Goal: Task Accomplishment & Management: Manage account settings

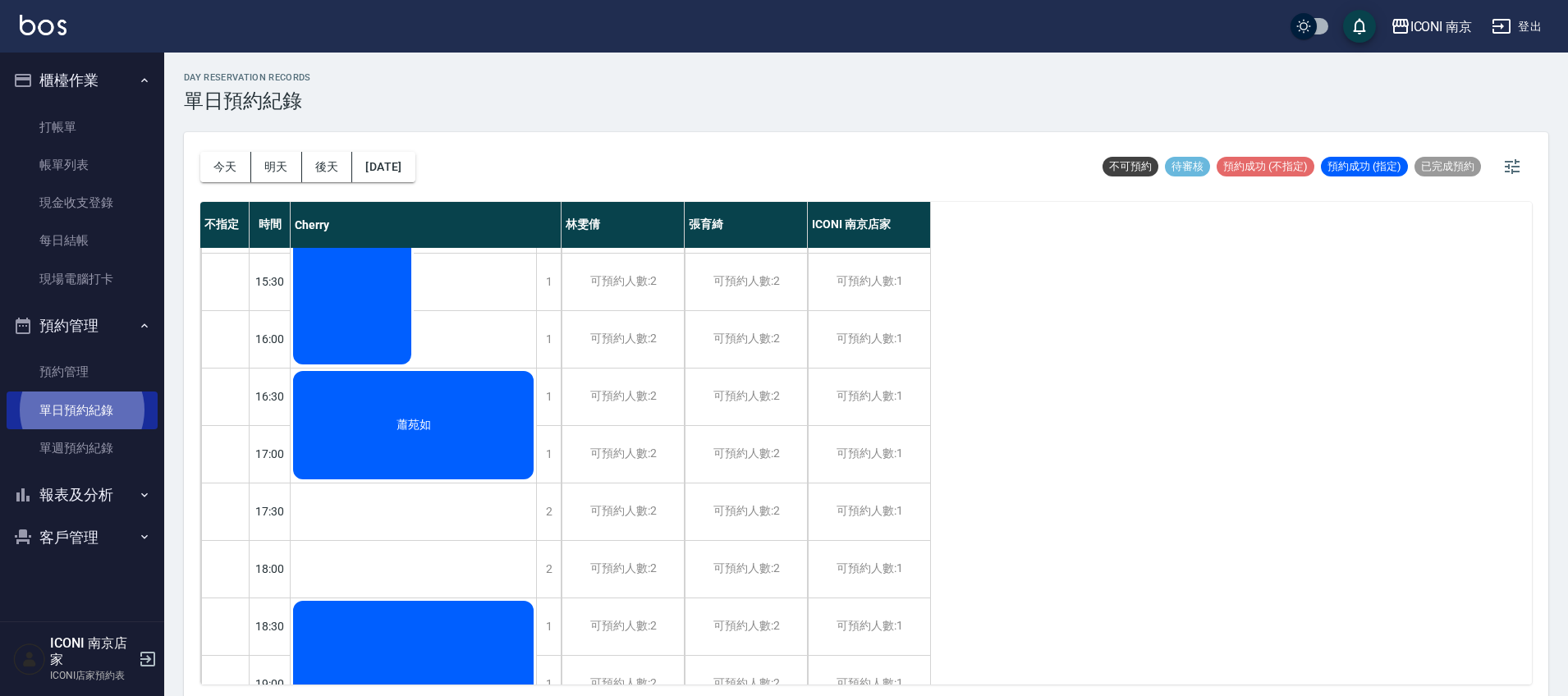
scroll to position [206, 0]
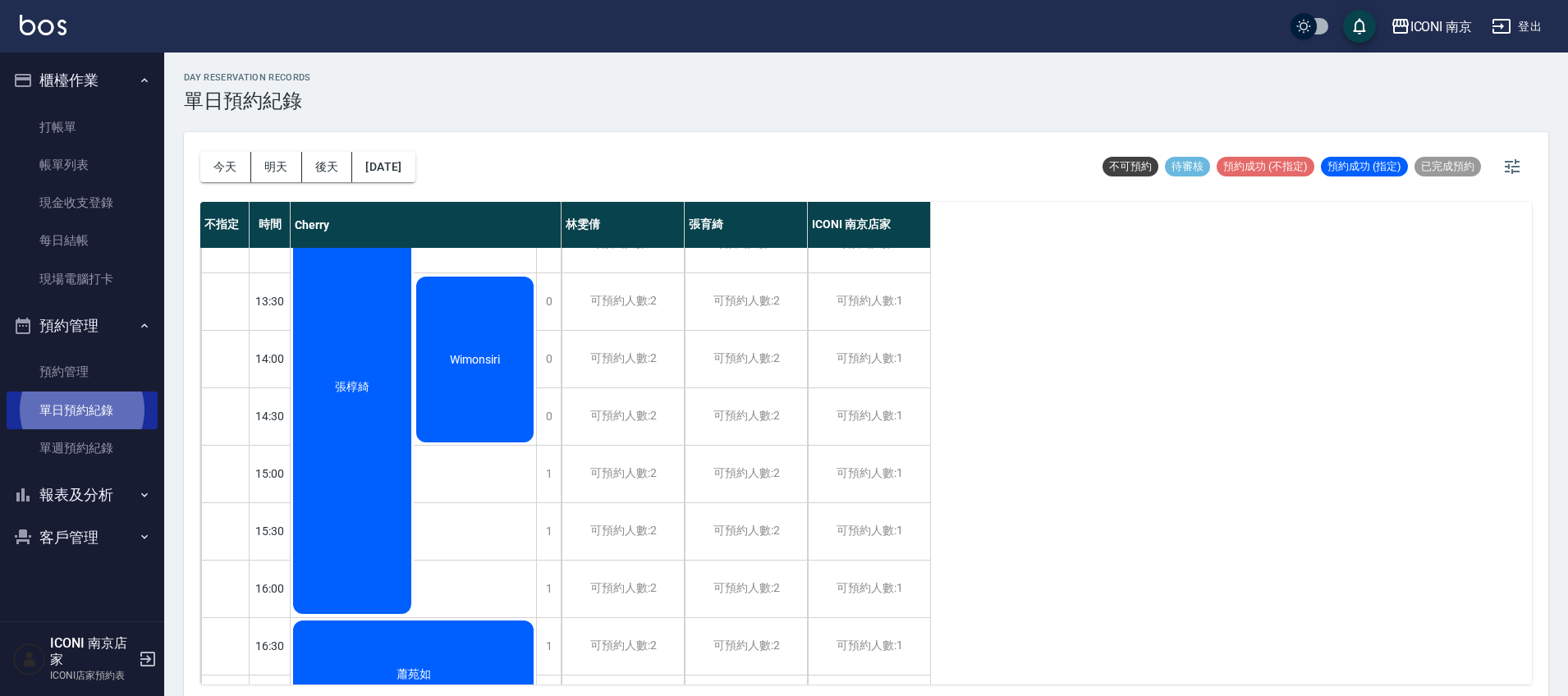
click at [6, 391] on link "單日預約紀錄" at bounding box center [82, 410] width 151 height 38
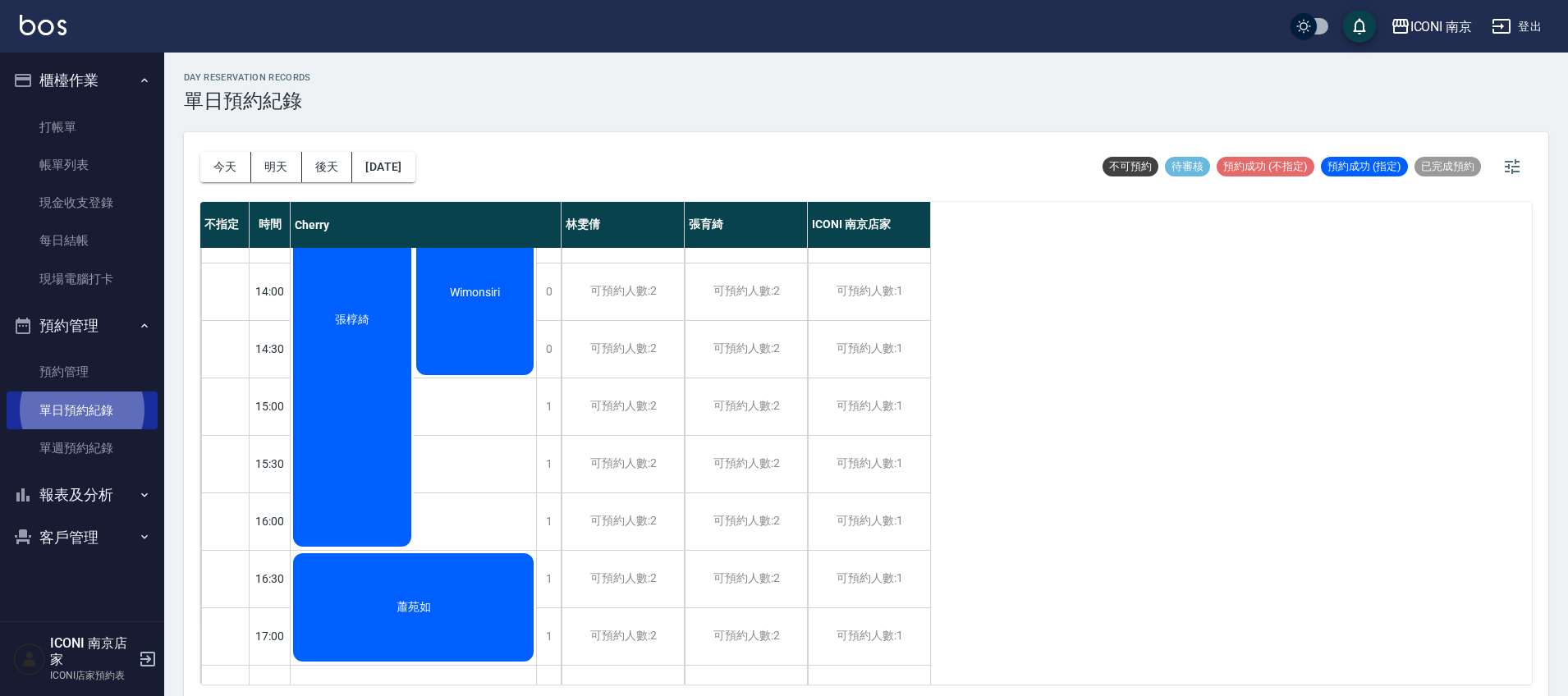
scroll to position [308, 0]
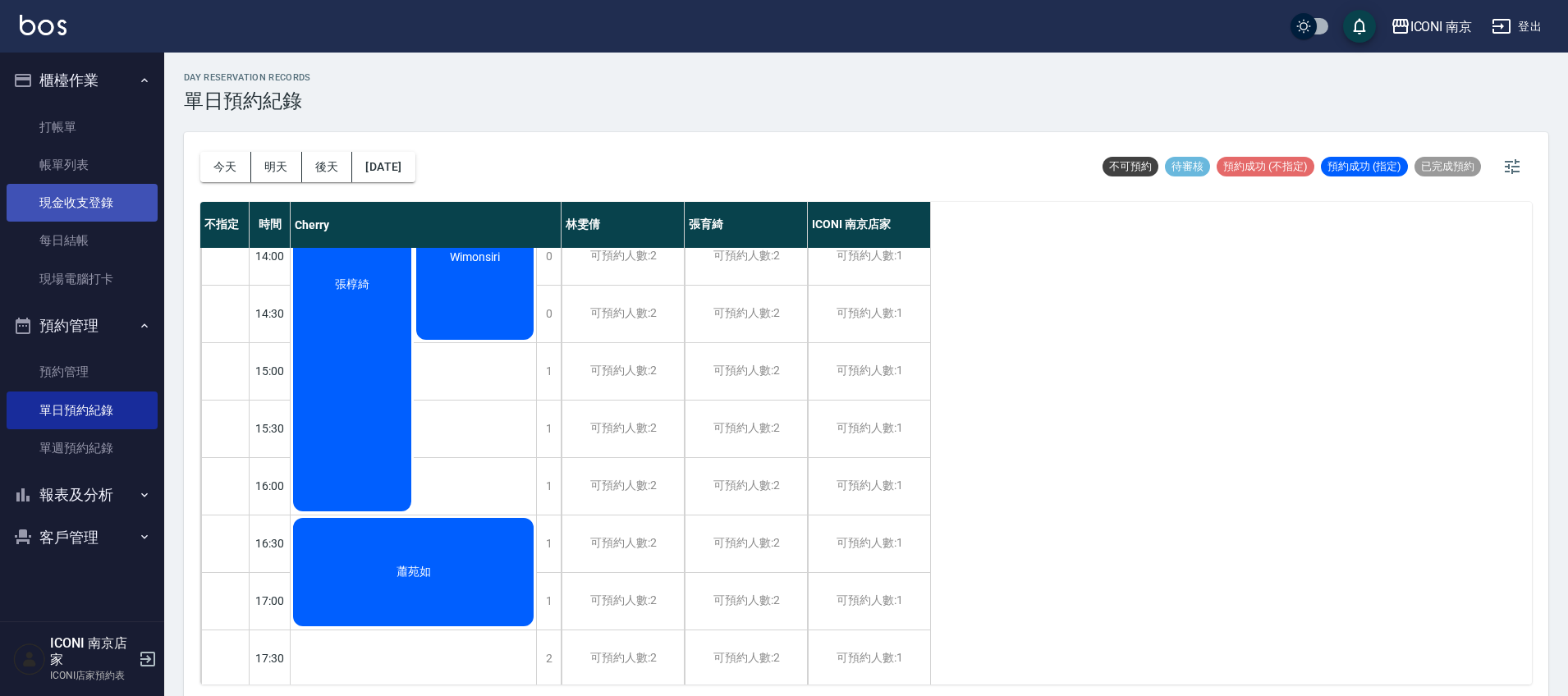
click at [88, 198] on link "現金收支登錄" at bounding box center [82, 203] width 151 height 38
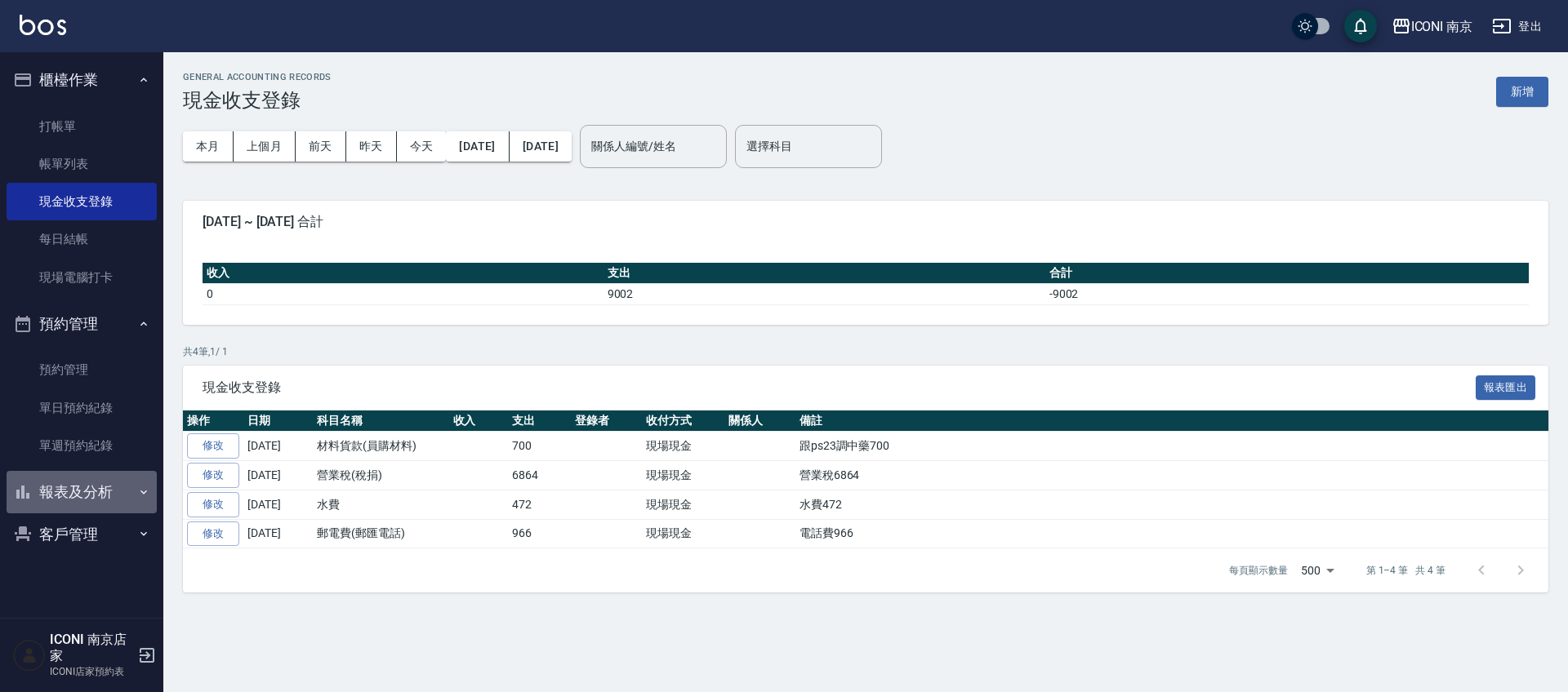
drag, startPoint x: 48, startPoint y: 489, endPoint x: 54, endPoint y: 498, distance: 10.8
click at [47, 489] on button "報表及分析" at bounding box center [82, 492] width 151 height 42
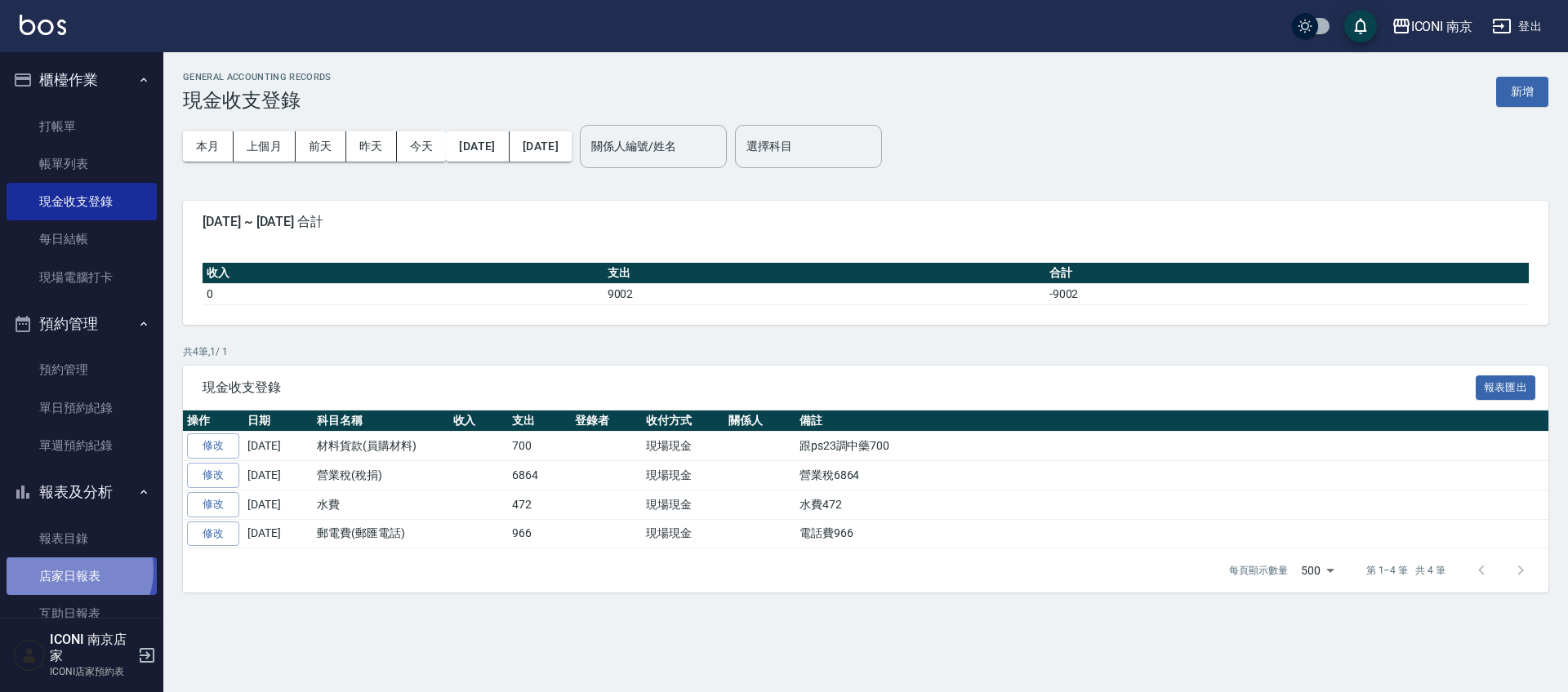
click at [69, 572] on link "店家日報表" at bounding box center [82, 576] width 151 height 38
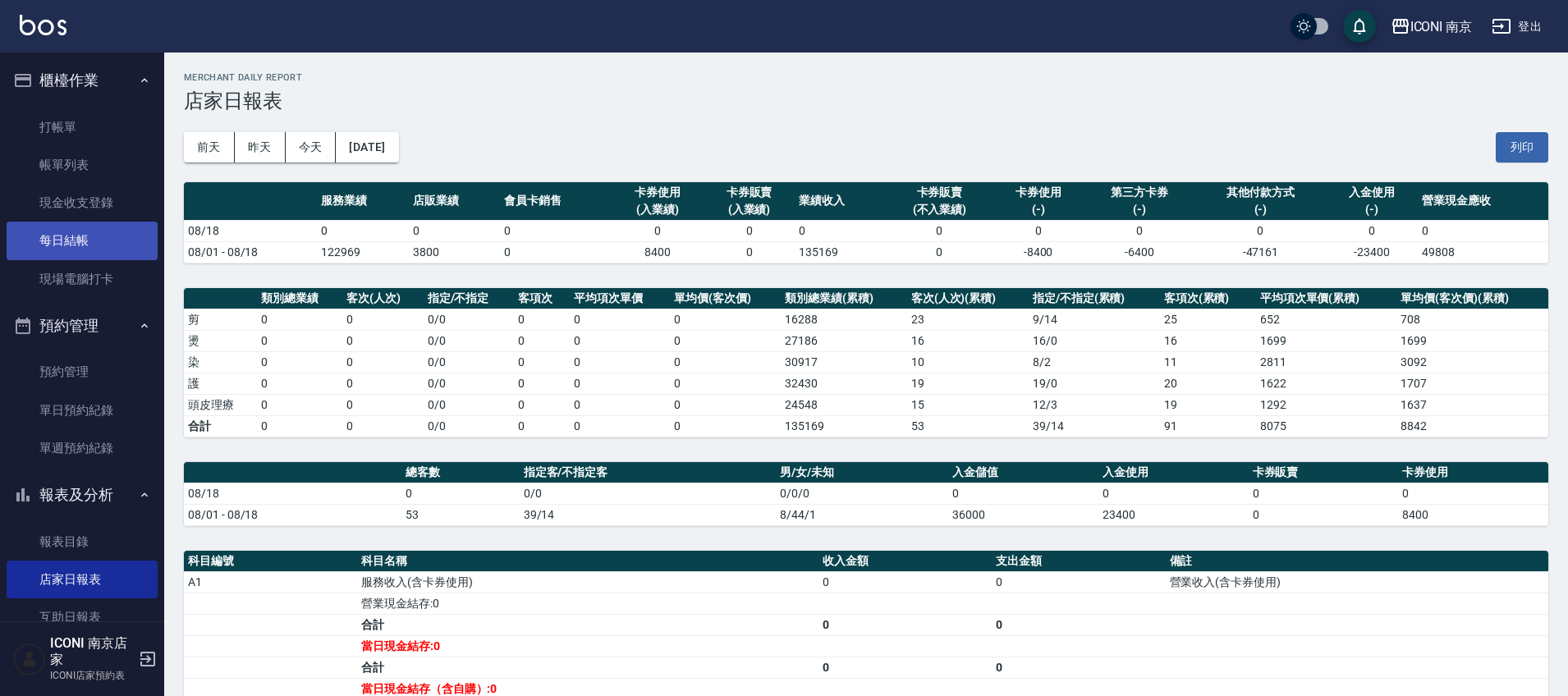
click at [68, 248] on link "每日結帳" at bounding box center [82, 241] width 151 height 38
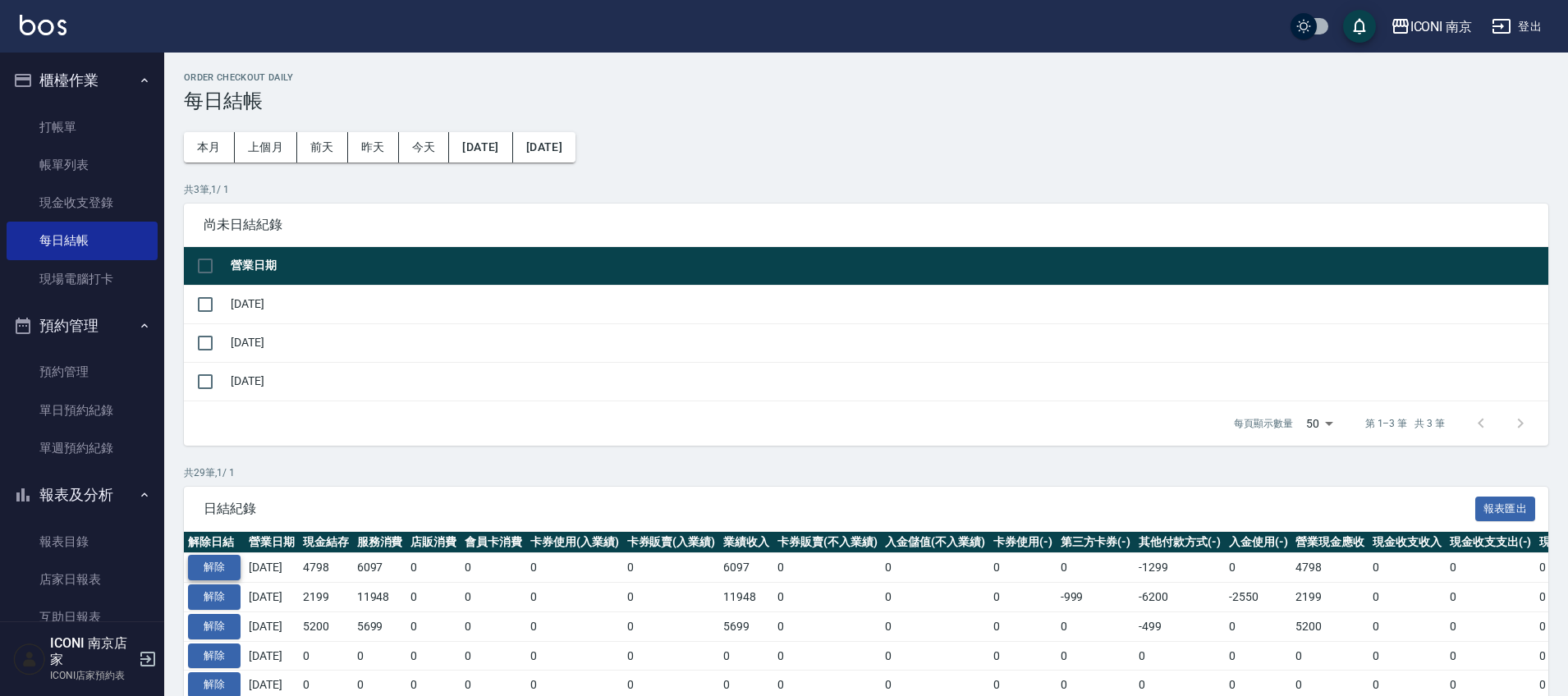
click at [222, 563] on button "解除" at bounding box center [214, 568] width 52 height 25
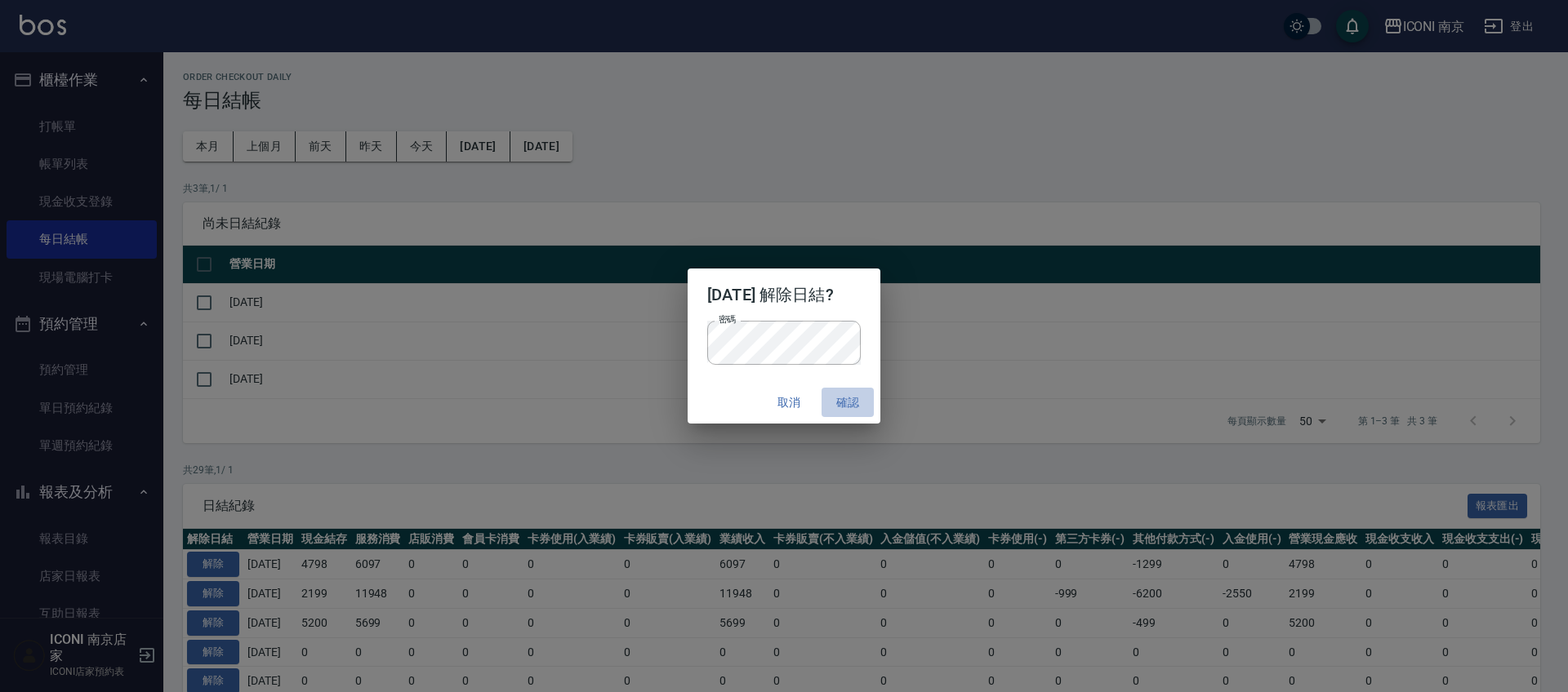
click at [858, 396] on button "確認" at bounding box center [847, 403] width 52 height 30
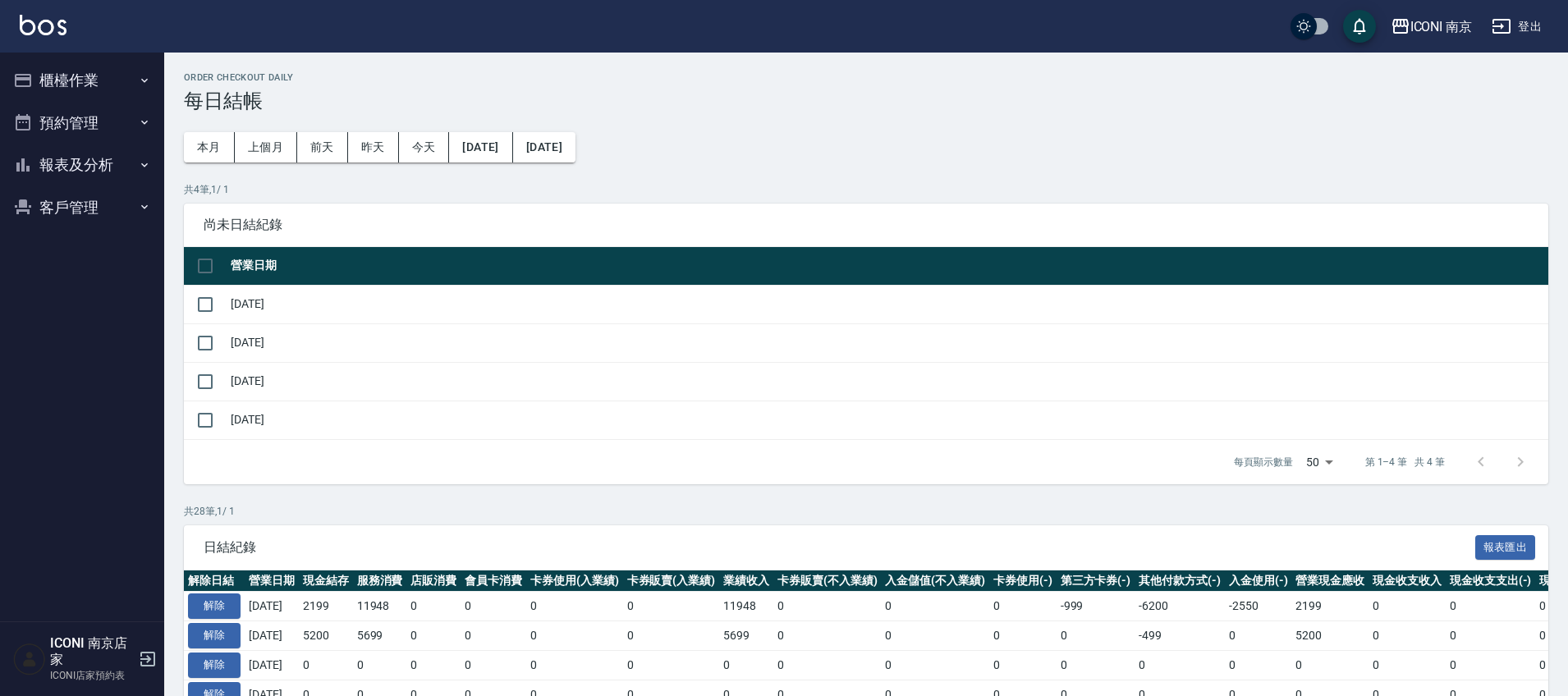
click at [37, 78] on button "櫃檯作業" at bounding box center [82, 80] width 151 height 42
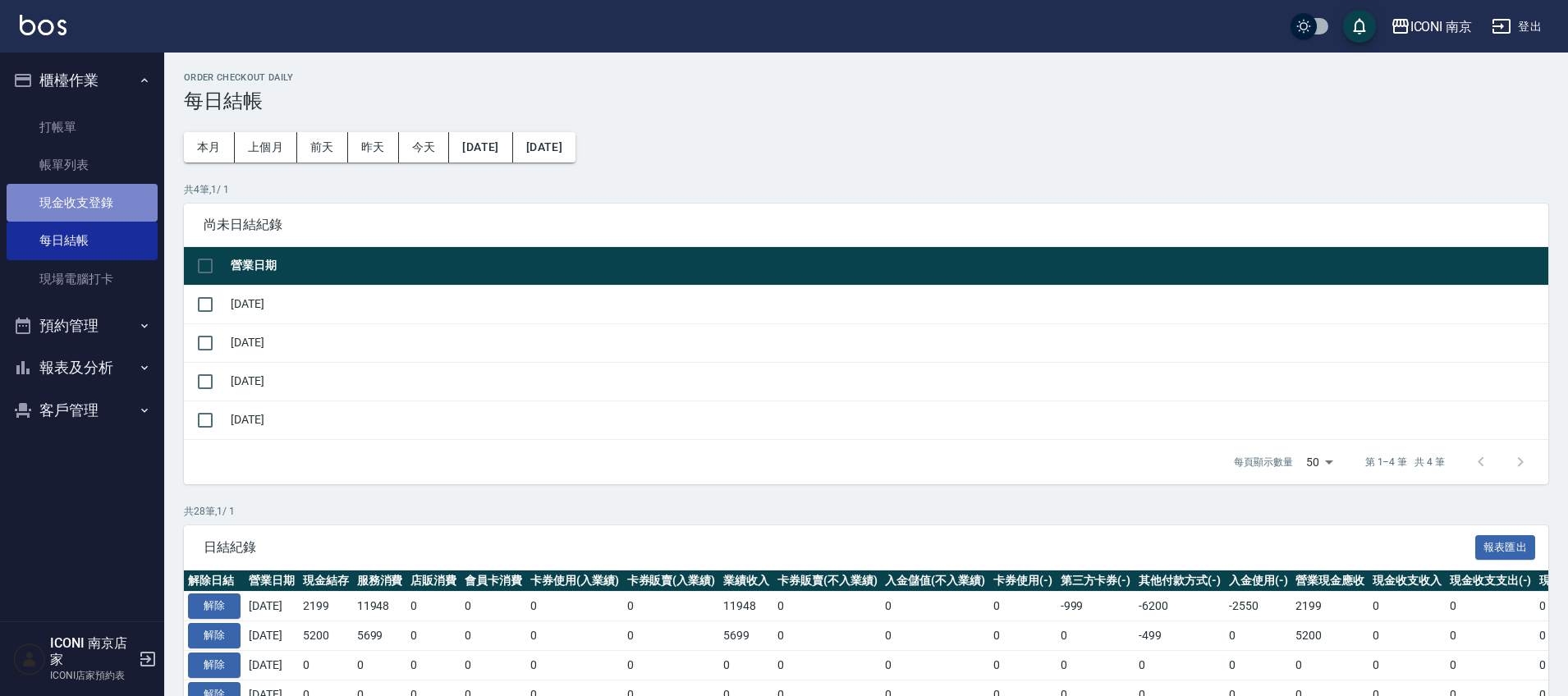
click at [61, 213] on link "現金收支登錄" at bounding box center [82, 203] width 151 height 38
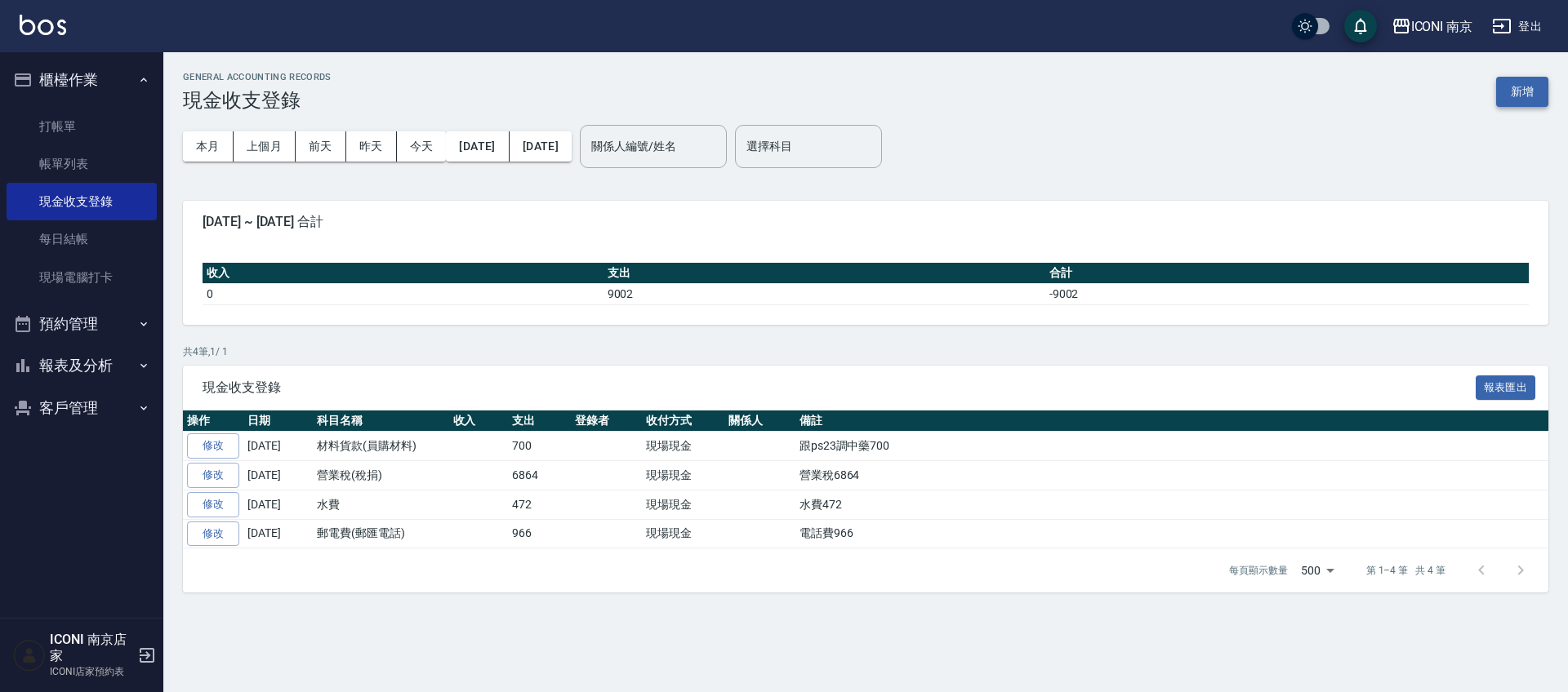
click at [1505, 85] on button "新增" at bounding box center [1522, 92] width 52 height 30
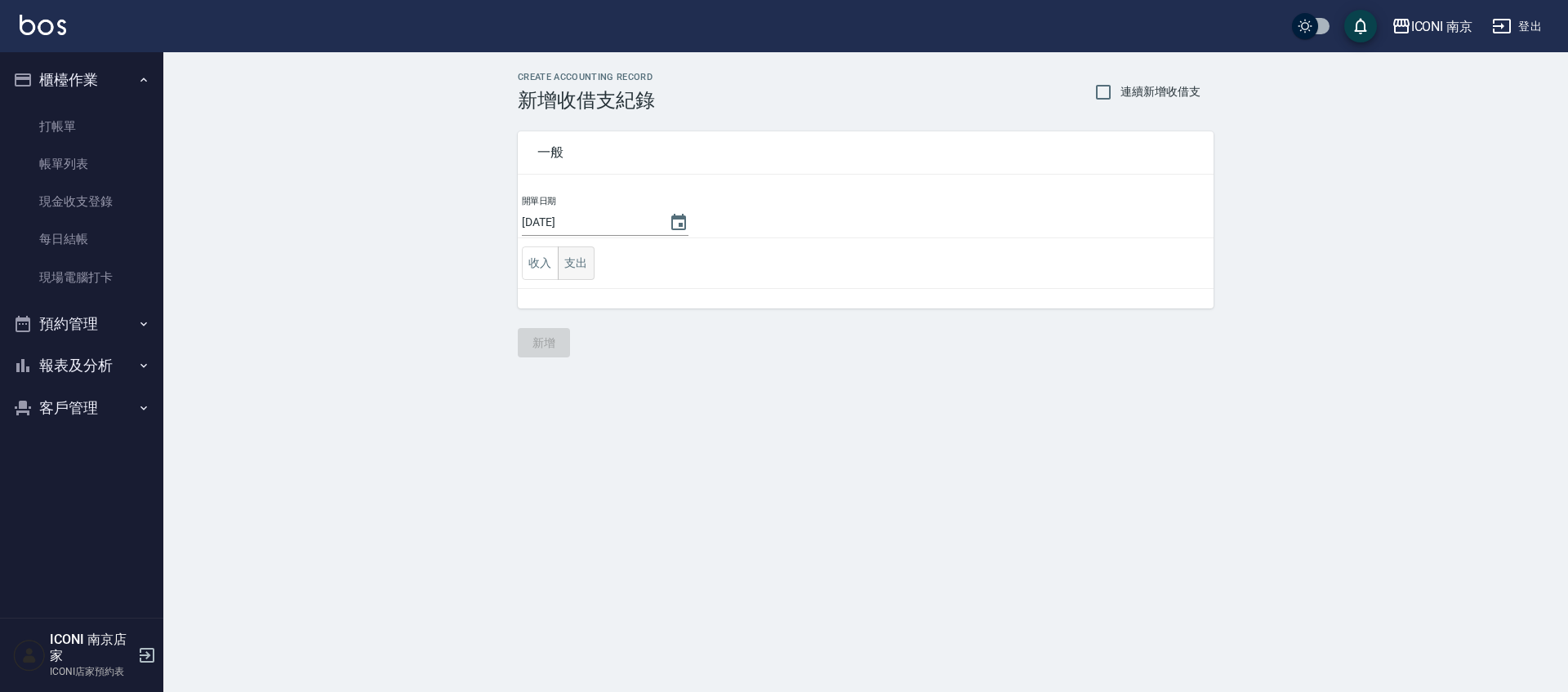
click at [581, 279] on button "支出" at bounding box center [576, 263] width 37 height 33
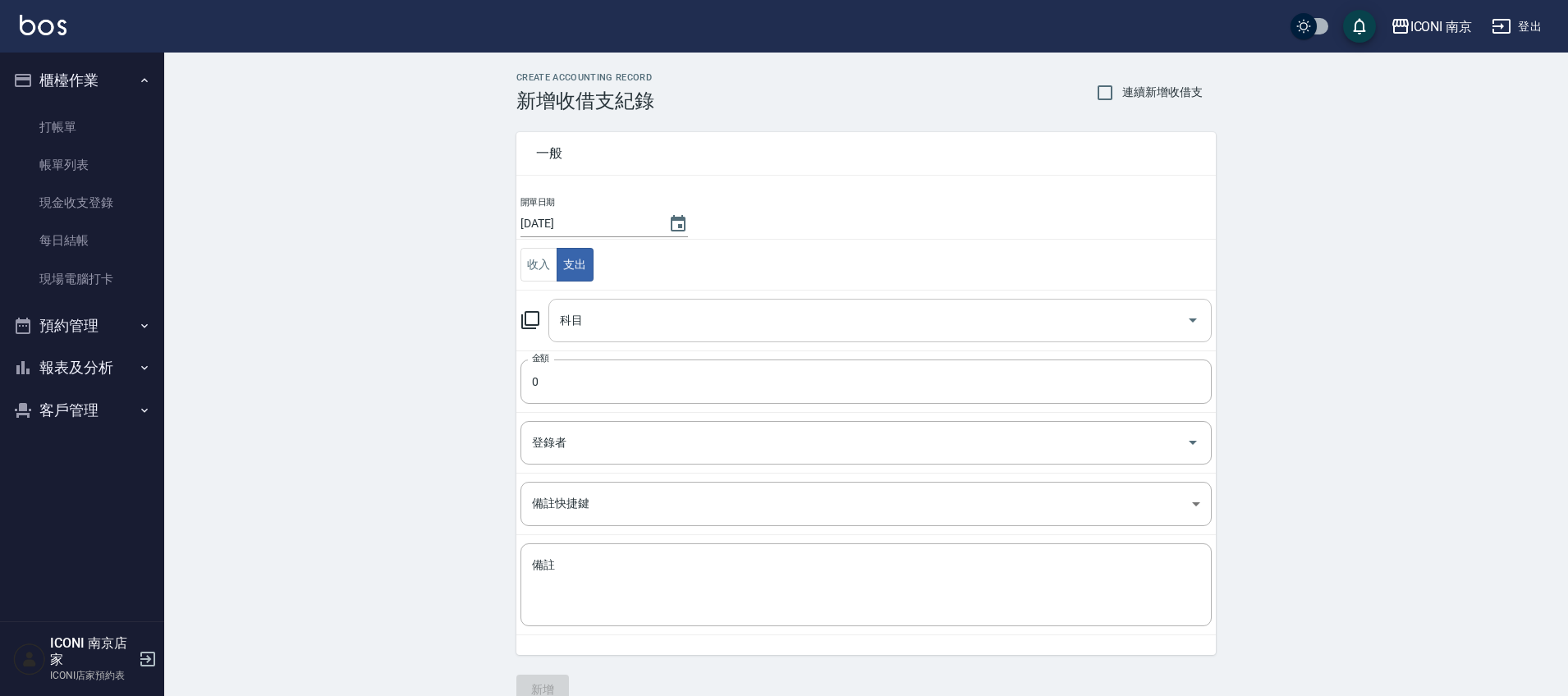
click at [615, 312] on input "科目" at bounding box center [868, 321] width 624 height 29
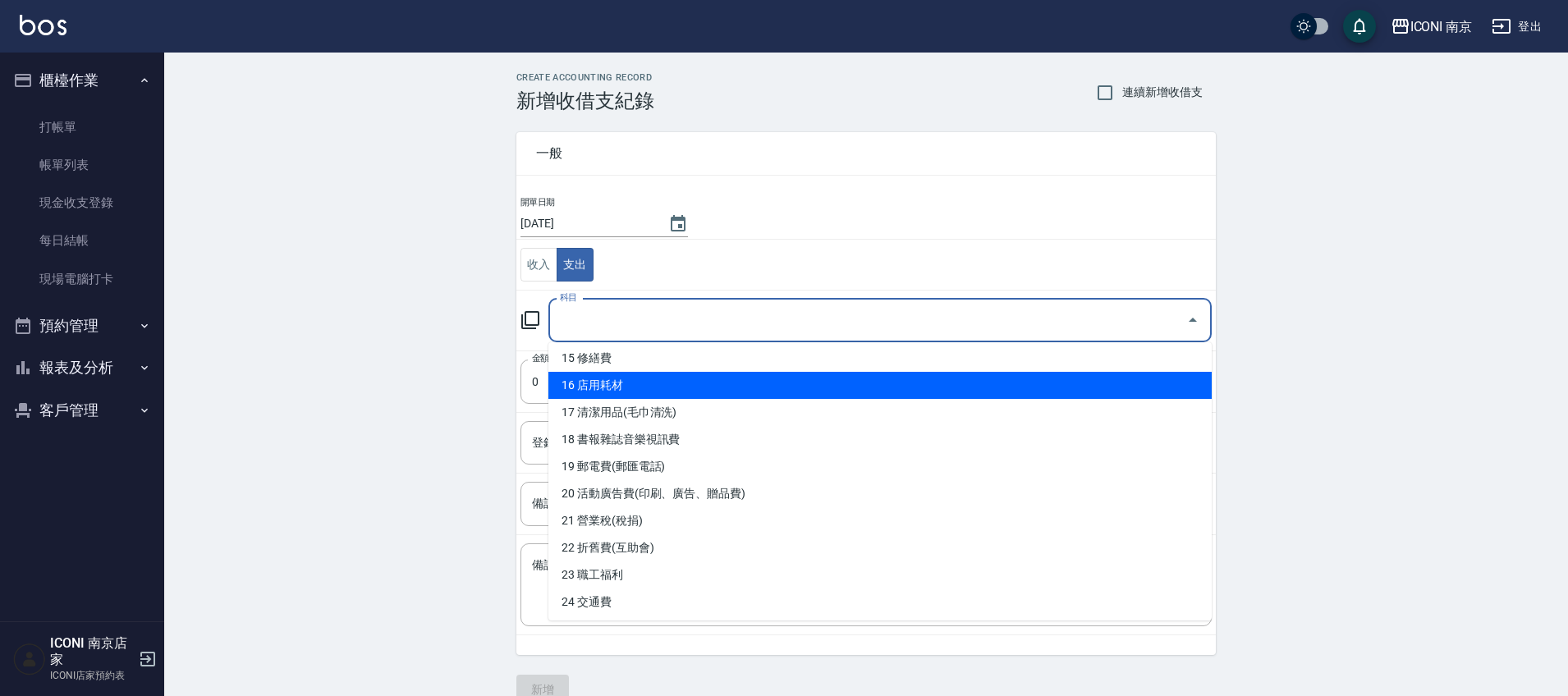
scroll to position [792, 0]
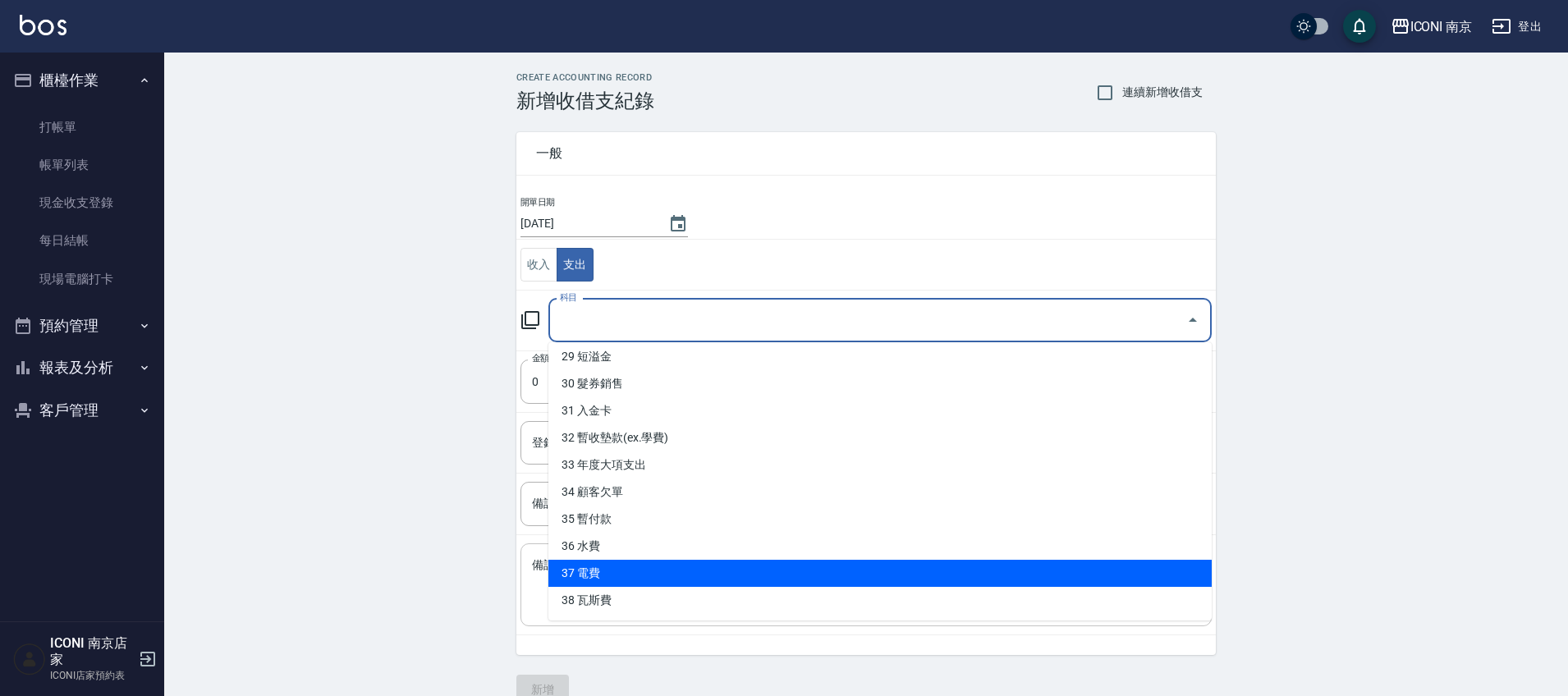
click at [630, 578] on li "37 電費" at bounding box center [880, 573] width 663 height 27
type input "37 電費"
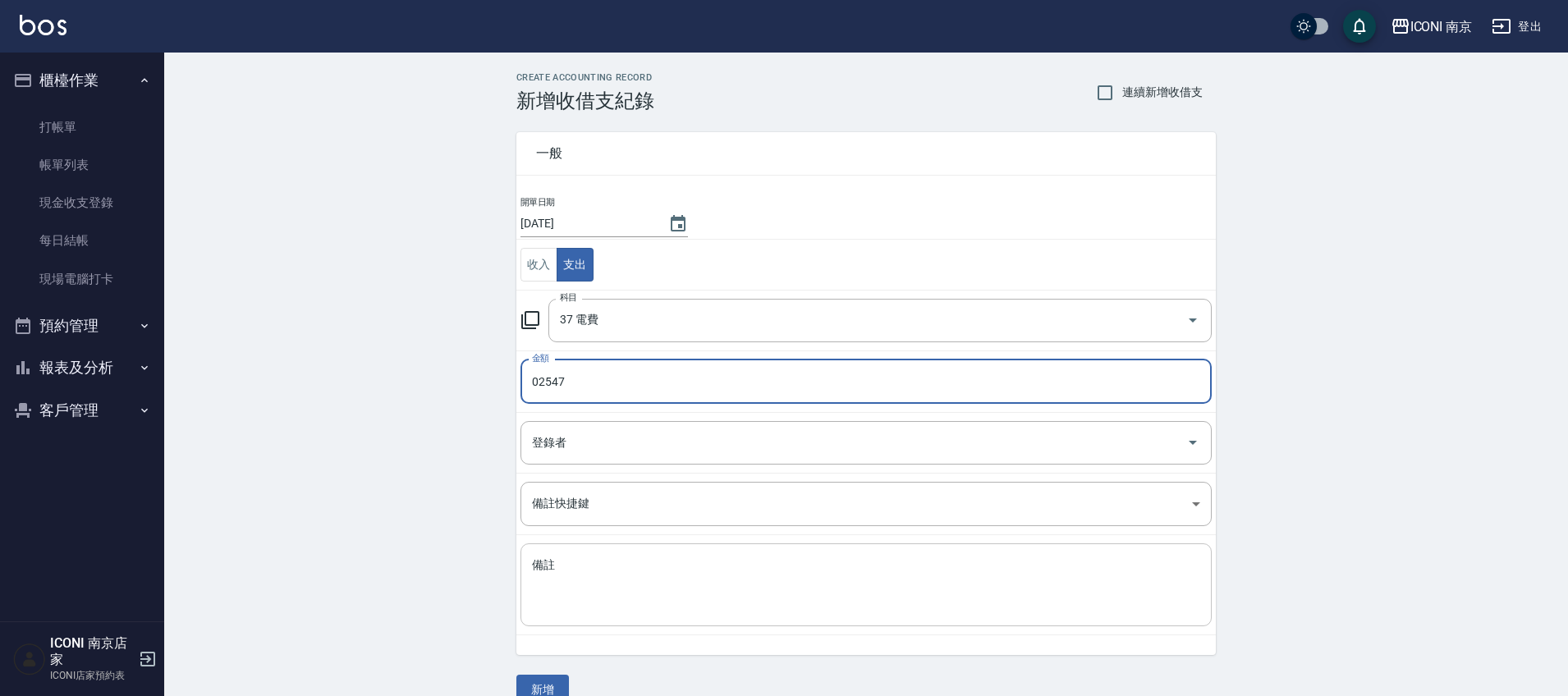
type input "02547"
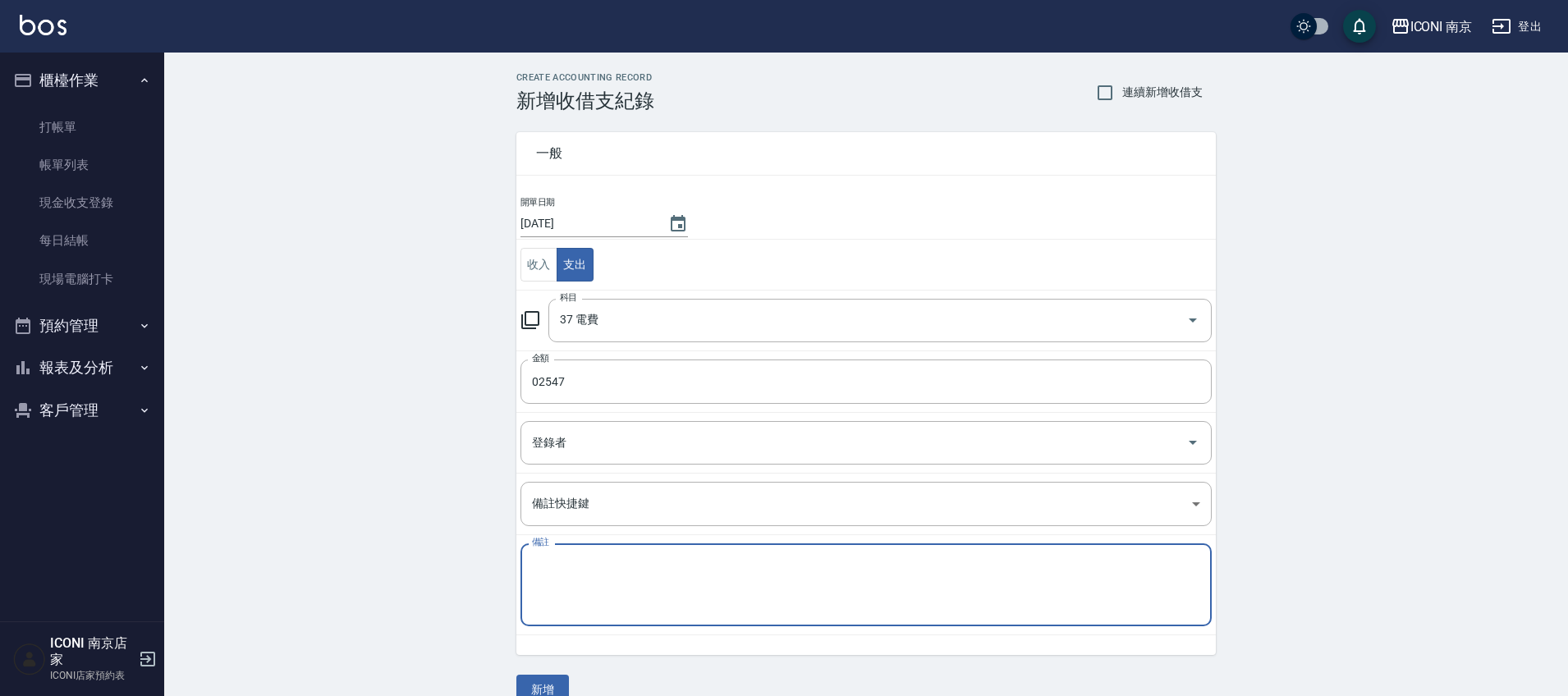
click at [604, 562] on textarea "備註" at bounding box center [865, 585] width 668 height 56
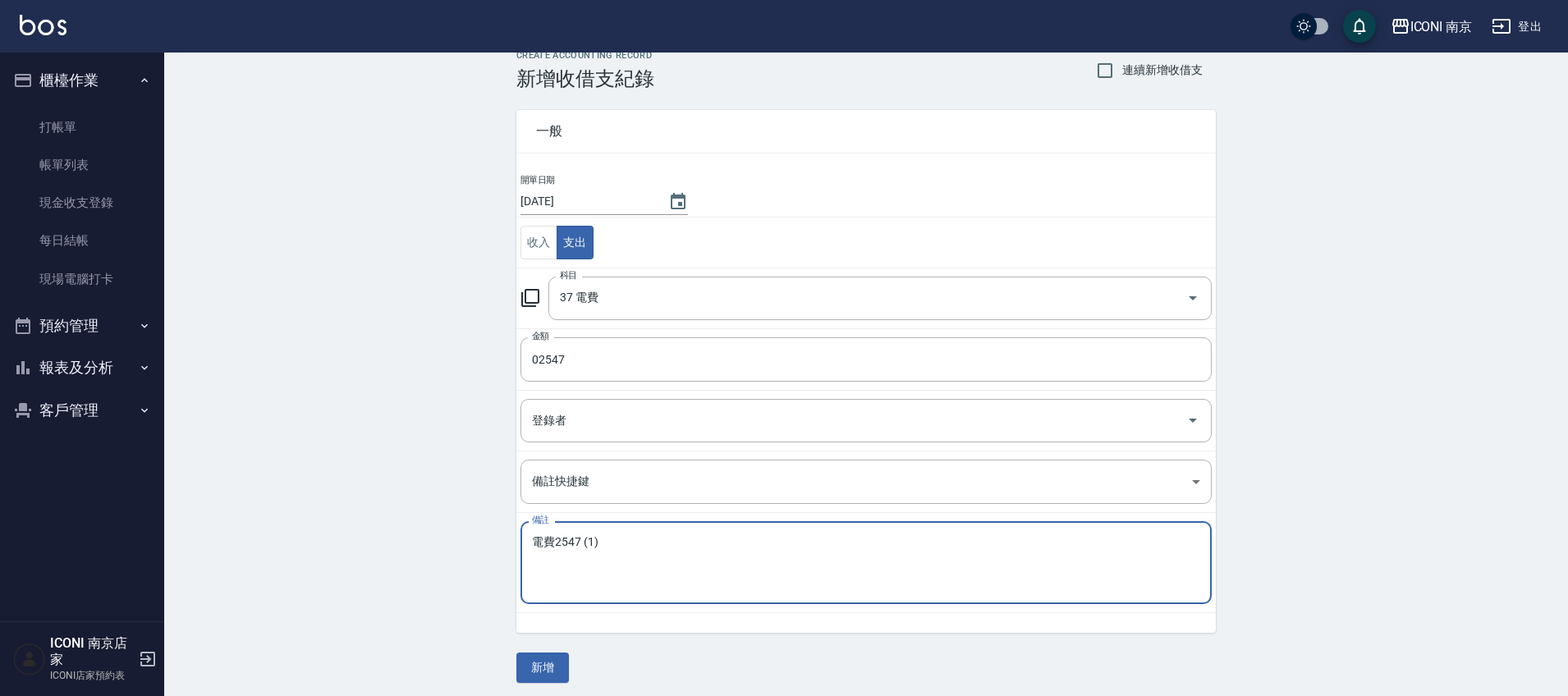
scroll to position [29, 0]
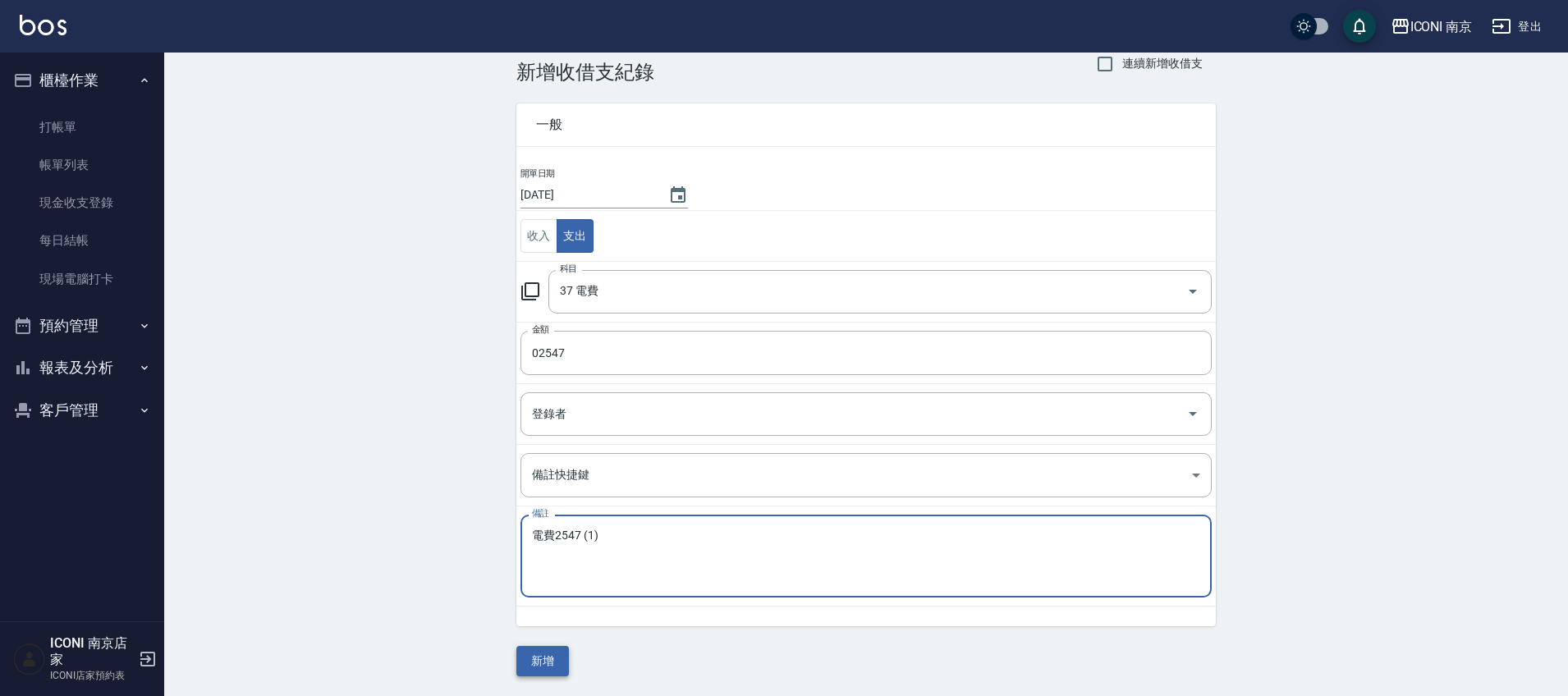
type textarea "電費2547 (1)"
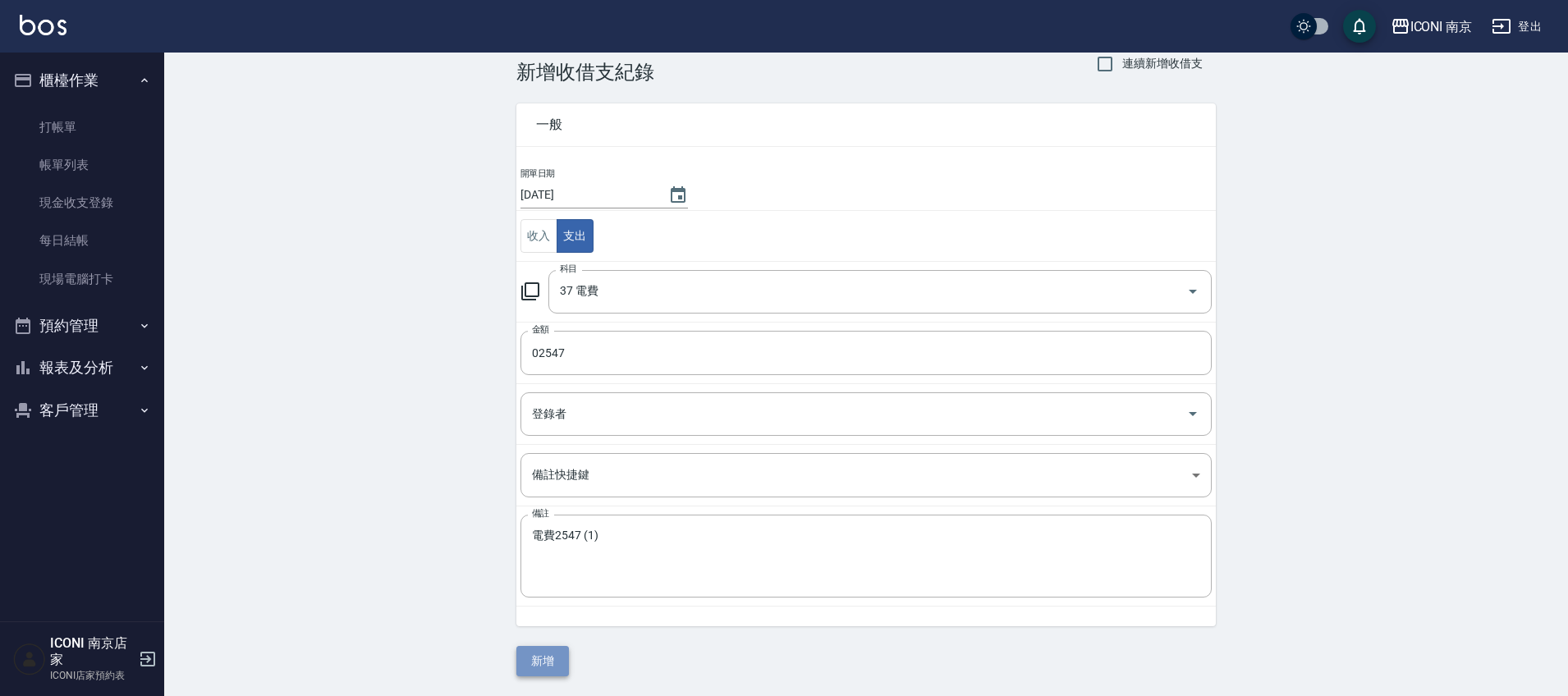
click at [553, 656] on button "新增" at bounding box center [542, 662] width 52 height 31
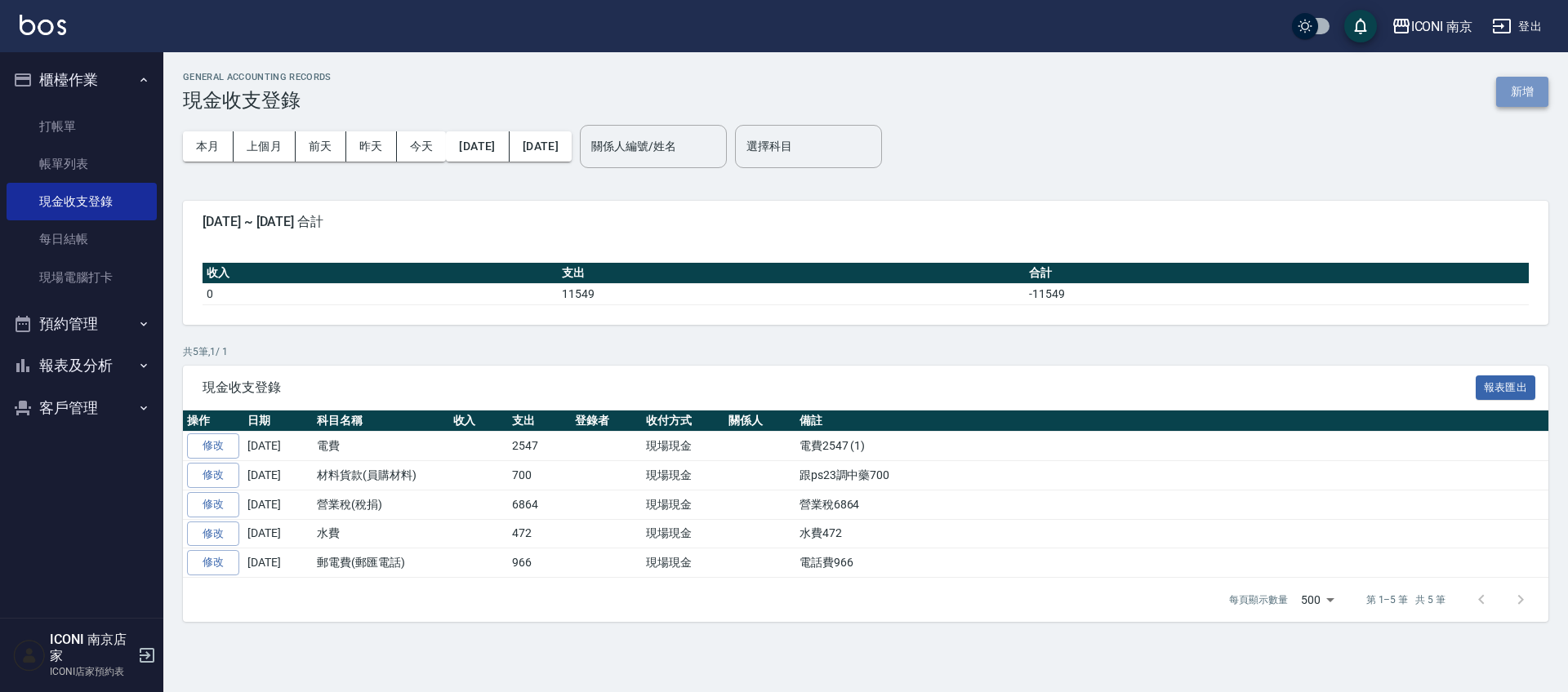
click at [1525, 81] on button "新增" at bounding box center [1522, 92] width 52 height 30
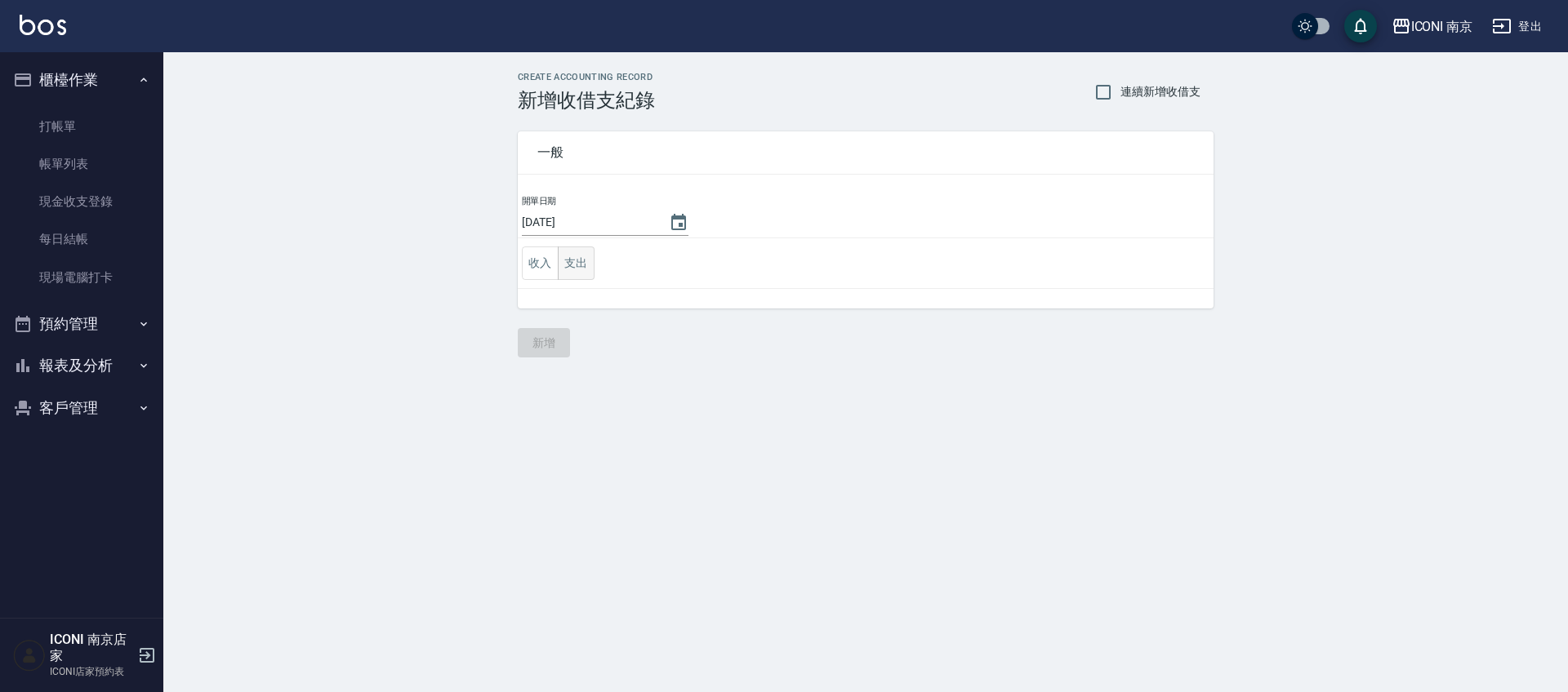
click at [582, 261] on button "支出" at bounding box center [576, 263] width 37 height 33
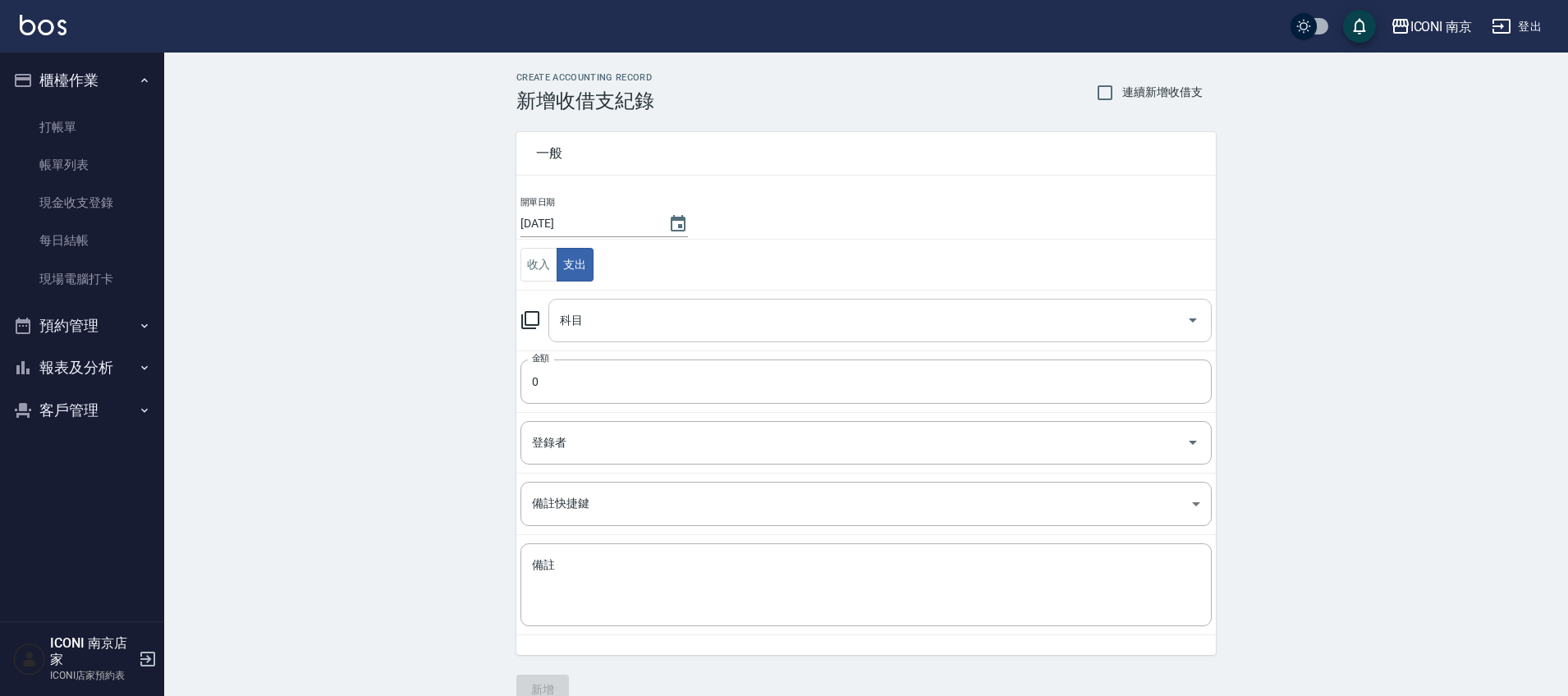
click at [601, 312] on input "科目" at bounding box center [868, 321] width 624 height 29
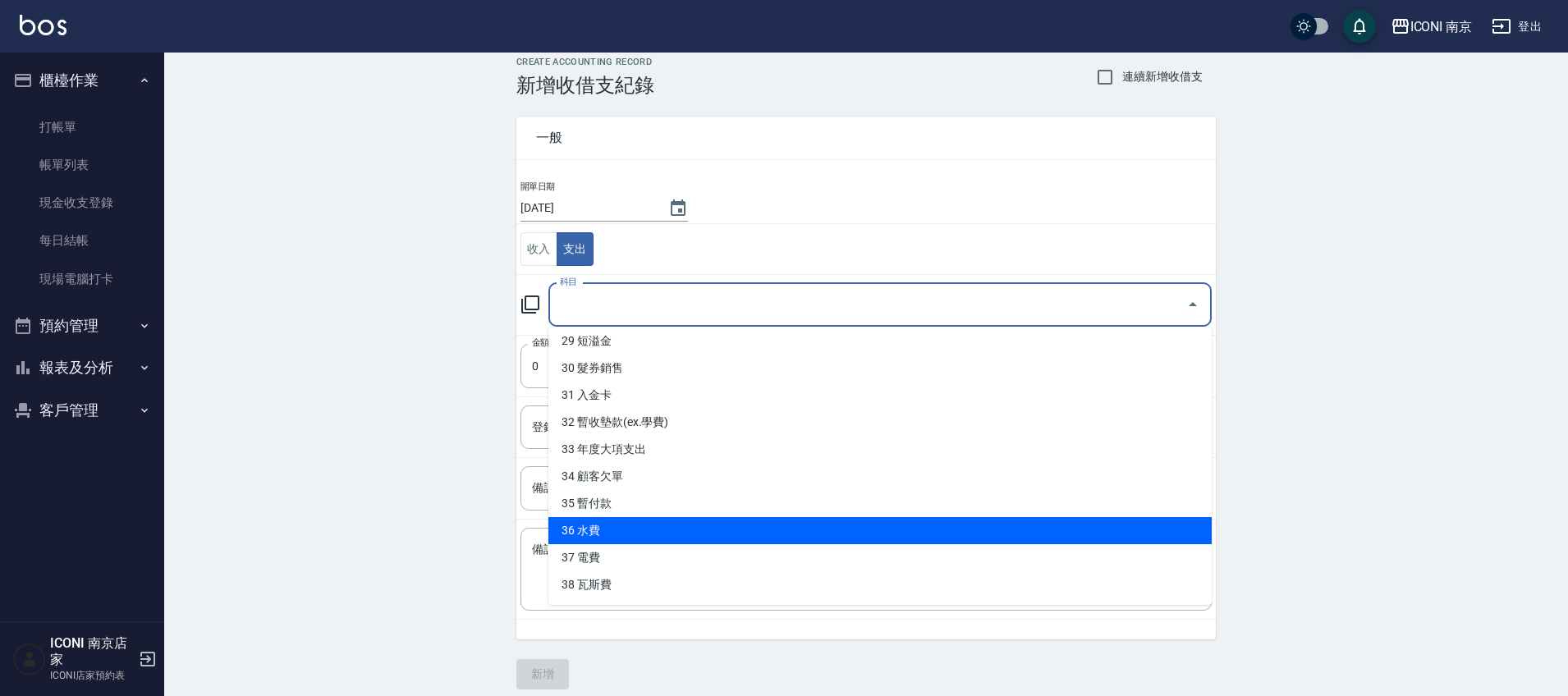
scroll to position [29, 0]
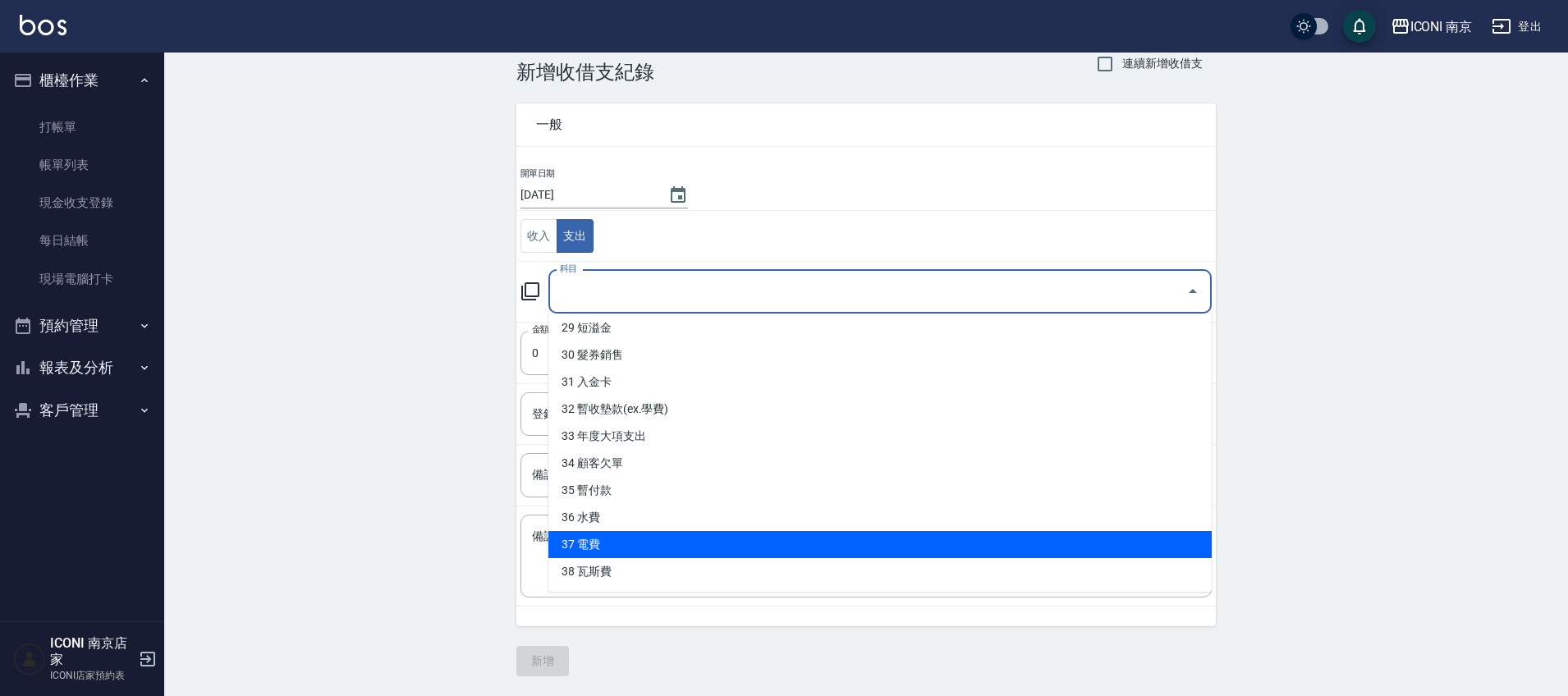
click at [627, 562] on li "38 瓦斯費" at bounding box center [880, 572] width 663 height 27
type input "38 瓦斯費"
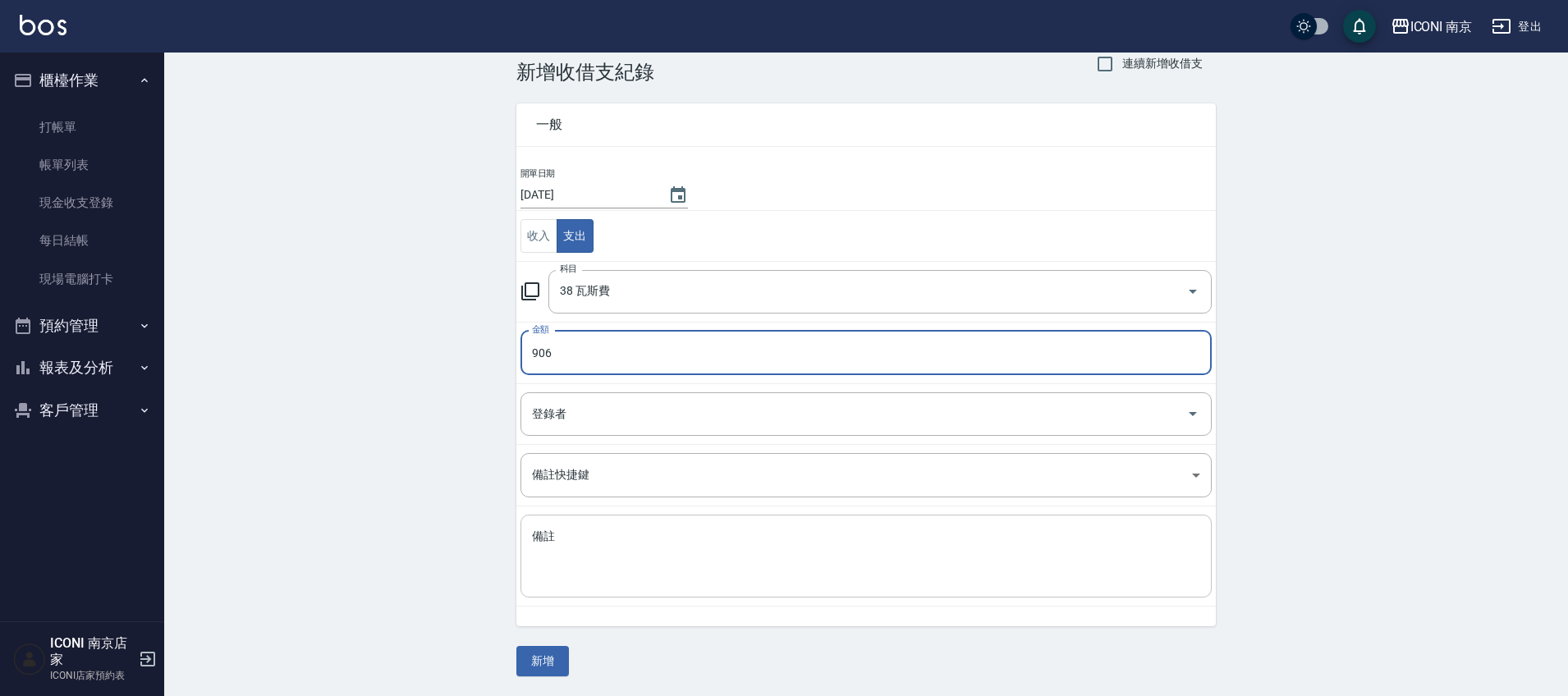
type input "906"
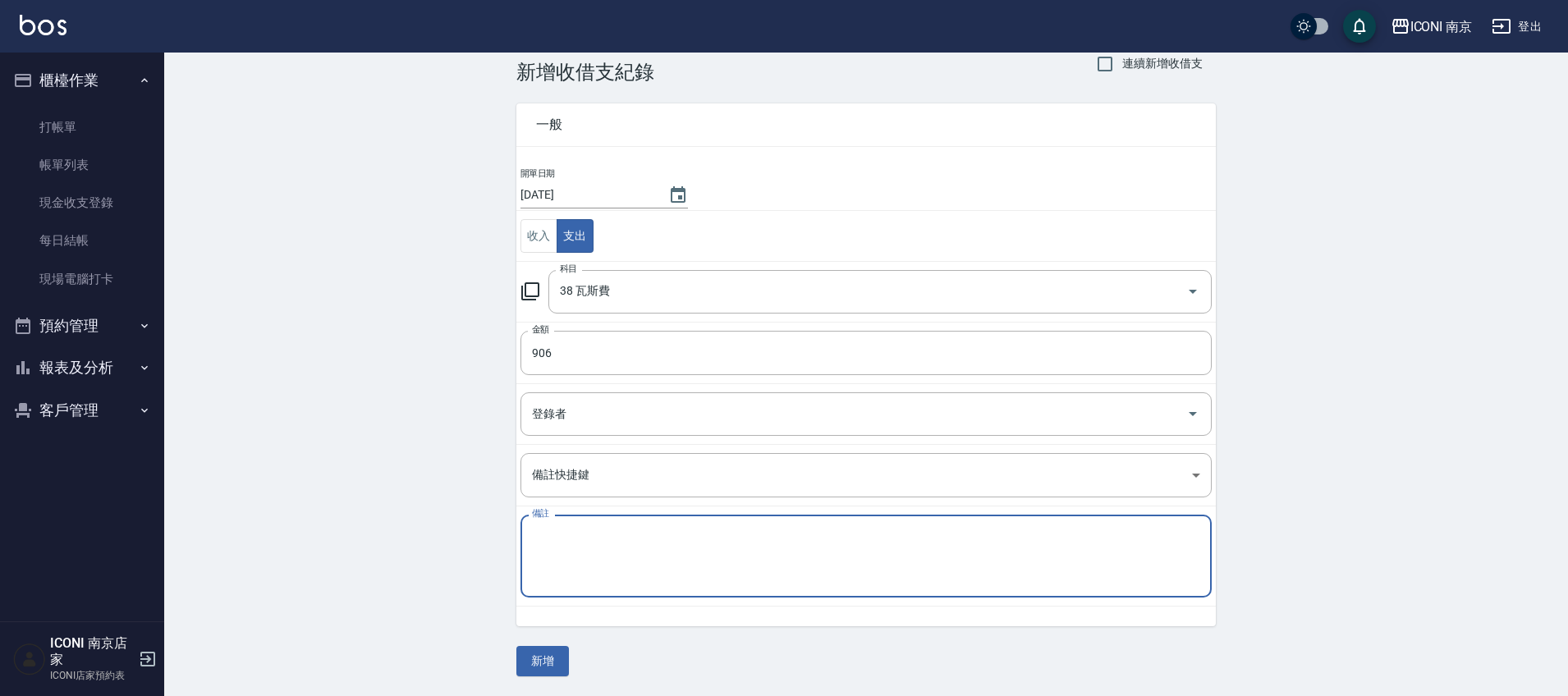
click at [603, 525] on div "x 備註" at bounding box center [865, 556] width 691 height 83
type textarea "瓦斯費906"
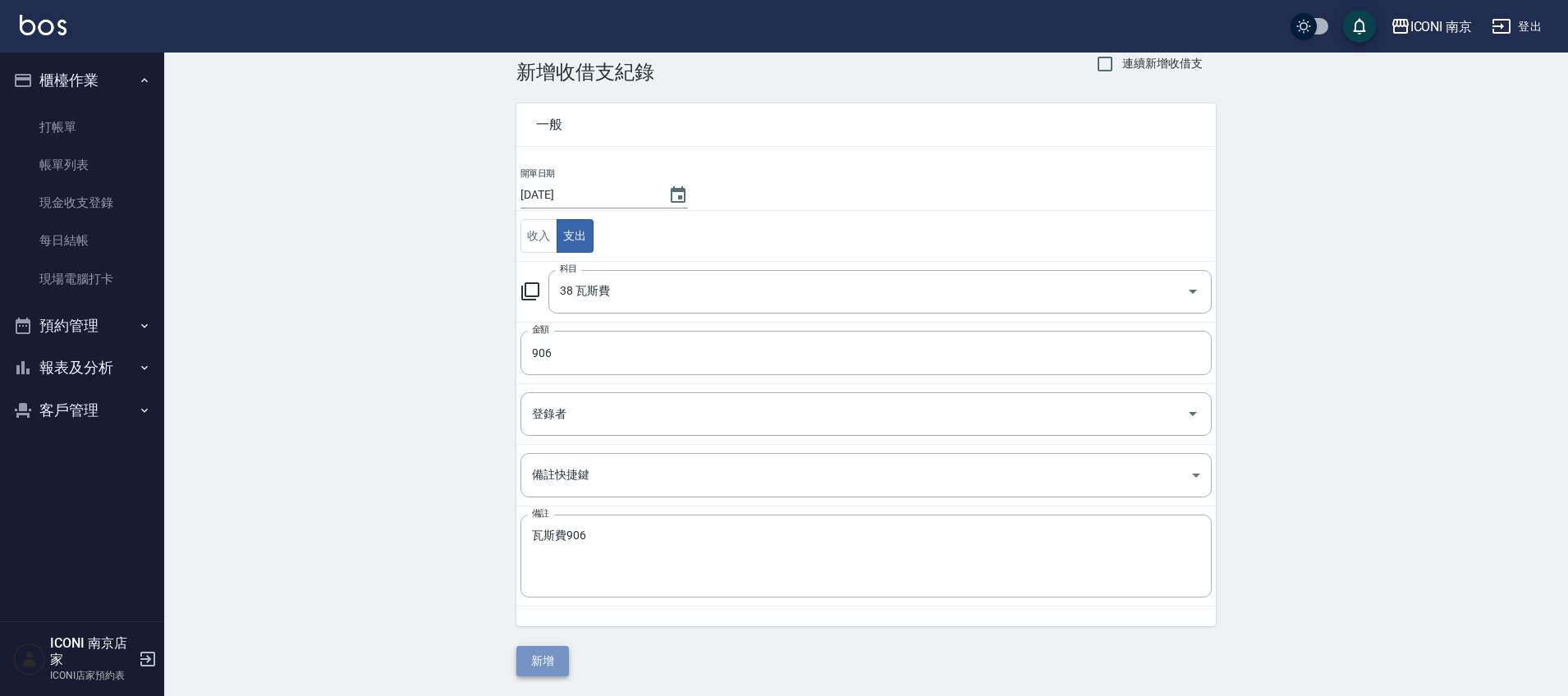
click at [549, 656] on button "新增" at bounding box center [542, 662] width 52 height 31
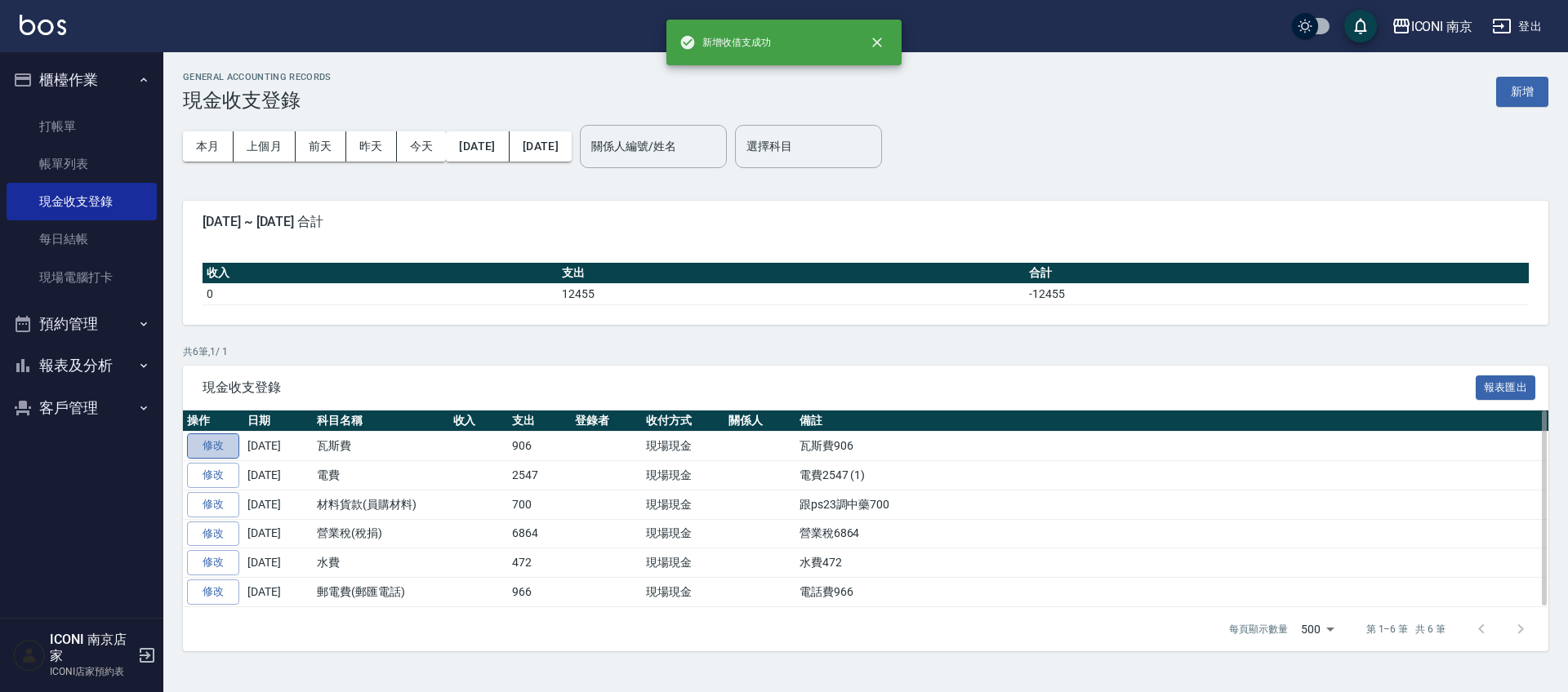
click at [206, 446] on link "修改" at bounding box center [213, 446] width 52 height 25
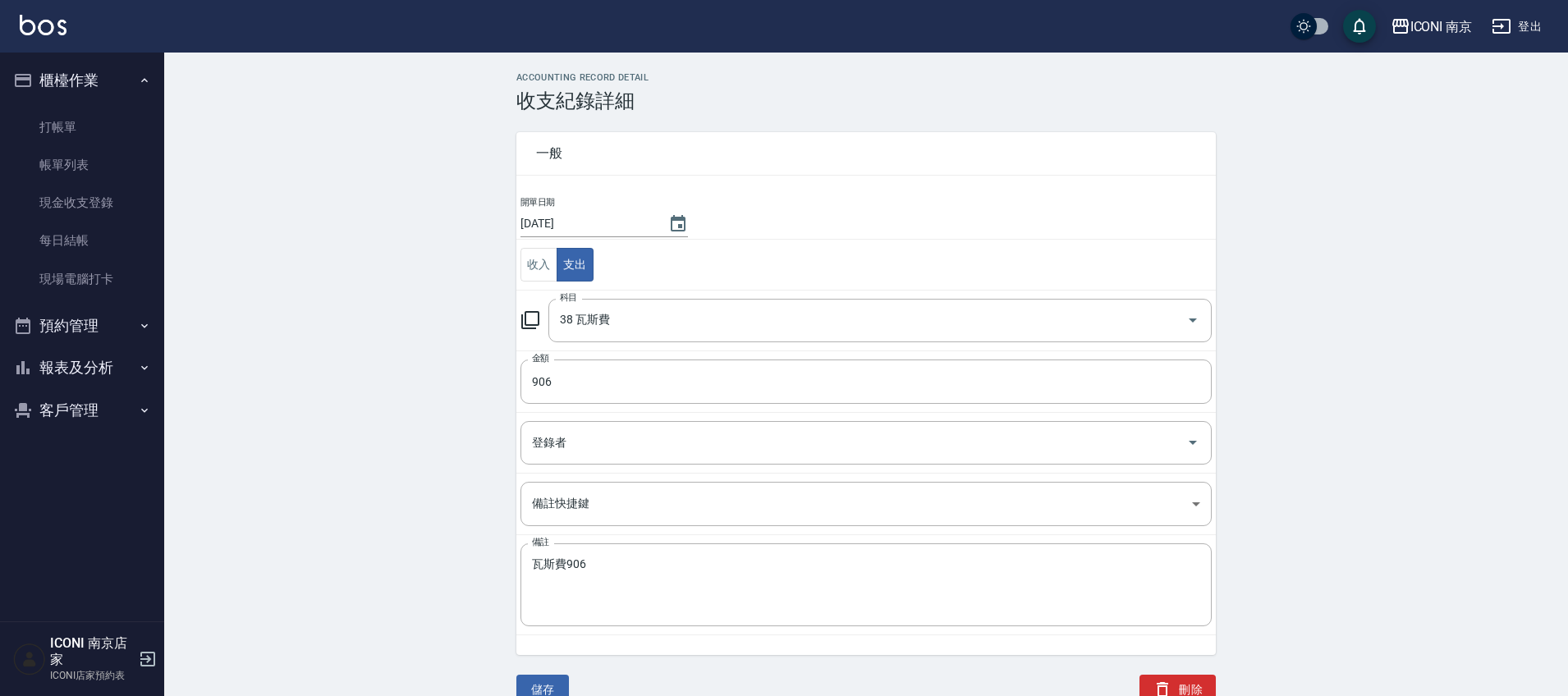
click at [610, 234] on input "[DATE]" at bounding box center [586, 224] width 132 height 27
click at [679, 227] on icon "Choose date, selected date is 2025-08-18" at bounding box center [678, 224] width 14 height 16
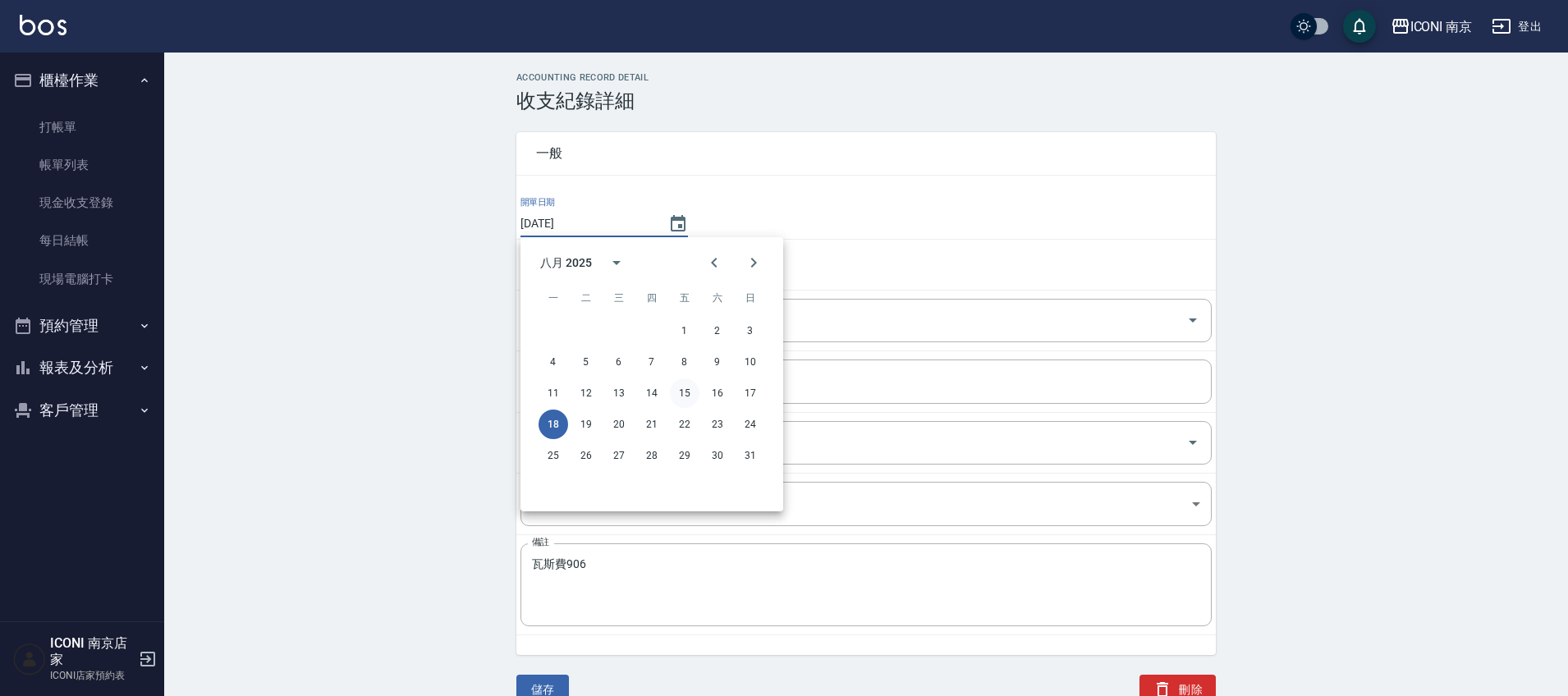
click at [695, 387] on button "15" at bounding box center [684, 393] width 30 height 30
type input "2025/08/15"
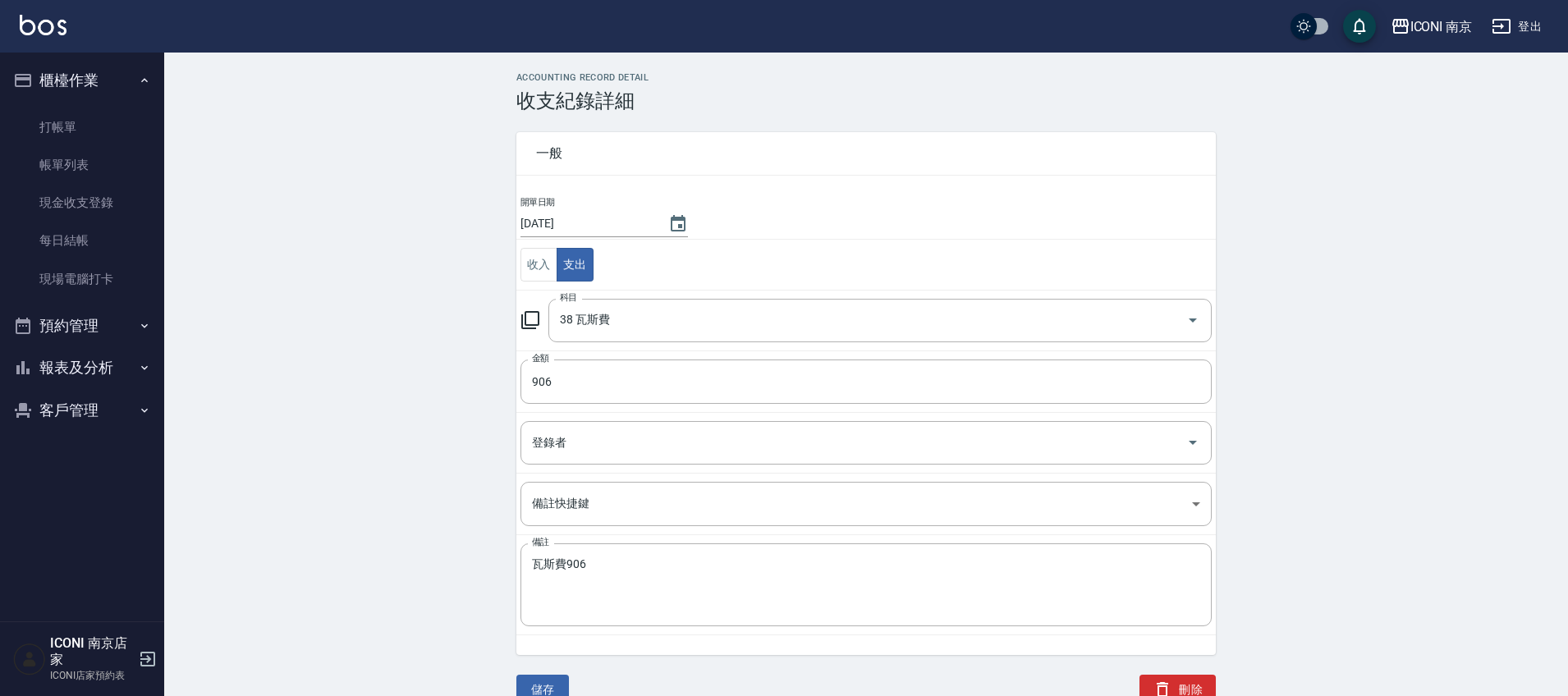
click at [552, 686] on button "儲存" at bounding box center [542, 691] width 52 height 31
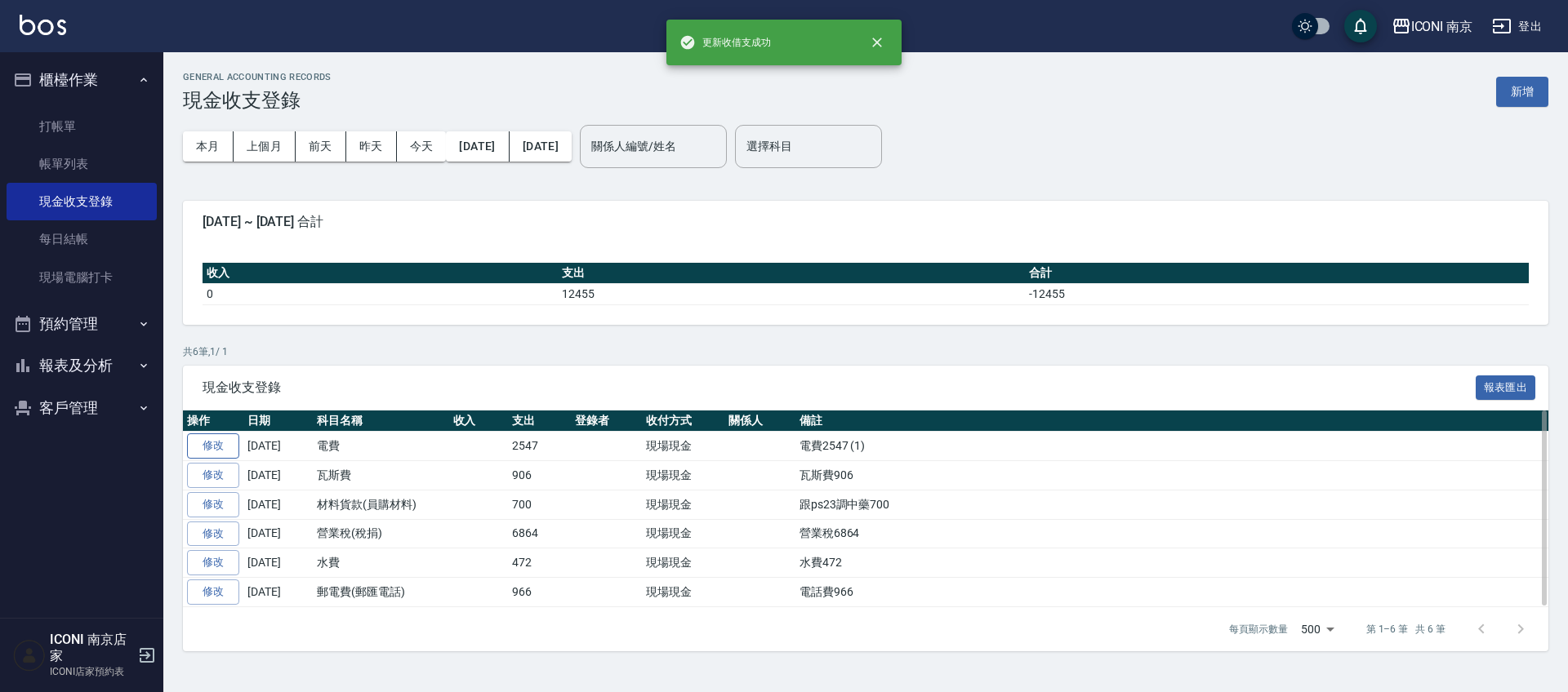
click at [203, 440] on link "修改" at bounding box center [213, 446] width 52 height 25
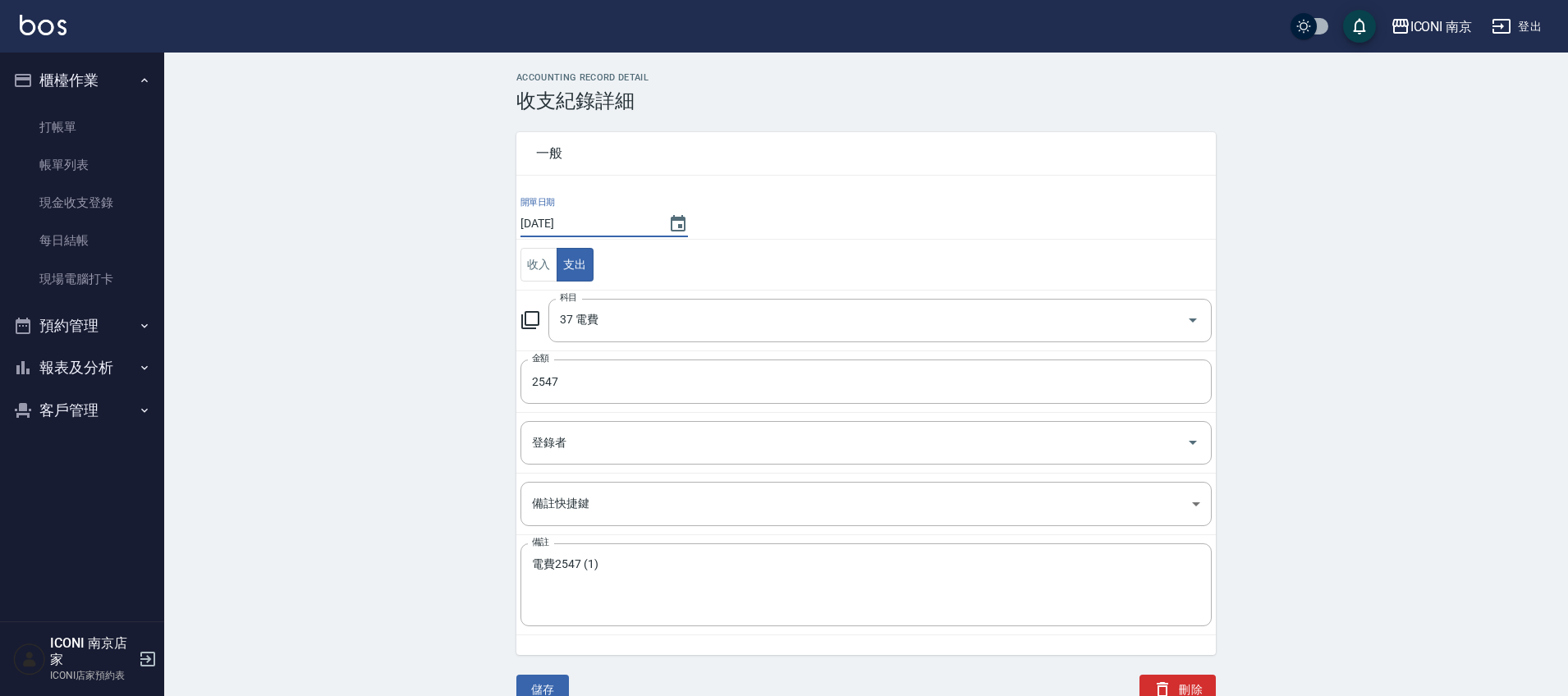
drag, startPoint x: 588, startPoint y: 222, endPoint x: 638, endPoint y: 215, distance: 50.5
click at [588, 224] on input "[DATE]" at bounding box center [586, 224] width 132 height 27
click at [680, 215] on icon "Choose date, selected date is 2025-08-18" at bounding box center [678, 224] width 20 height 20
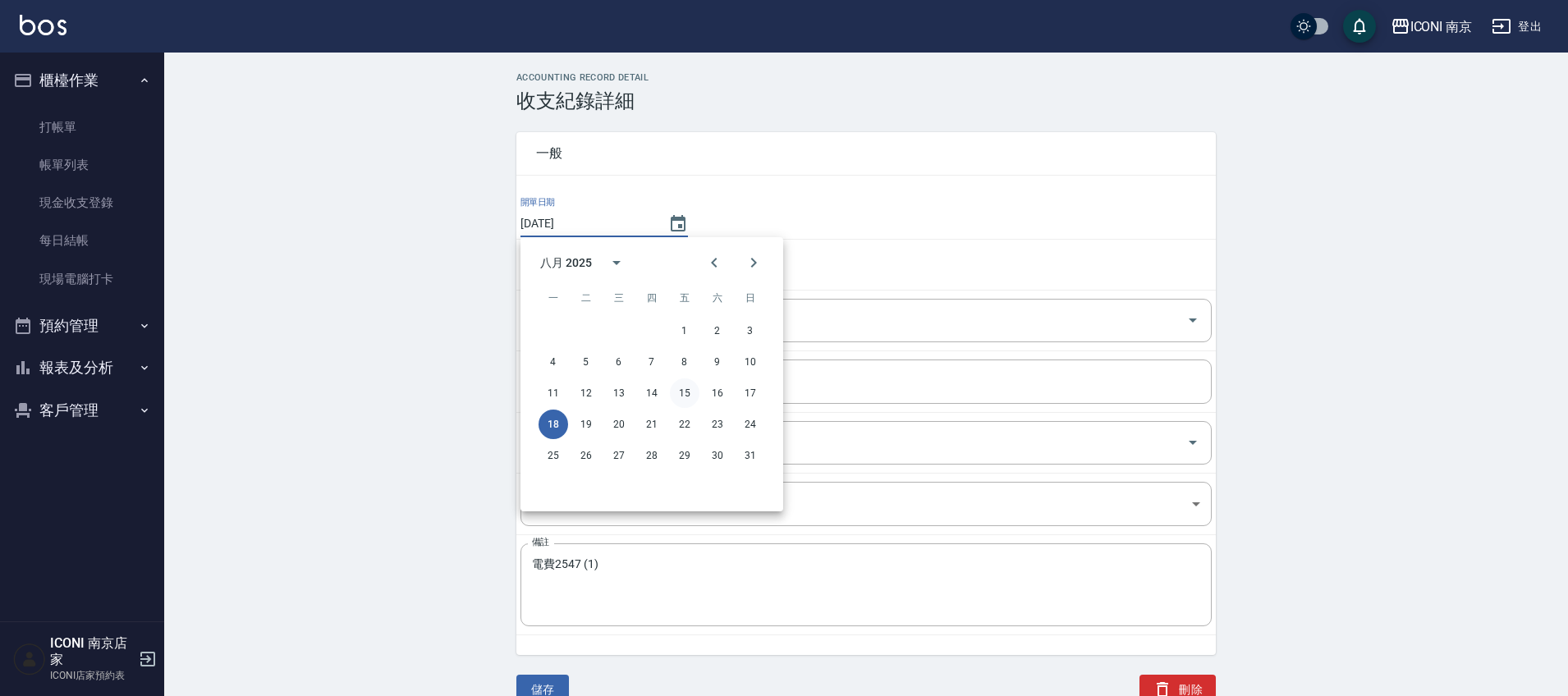
click at [687, 395] on button "15" at bounding box center [684, 393] width 30 height 30
type input "2025/08/15"
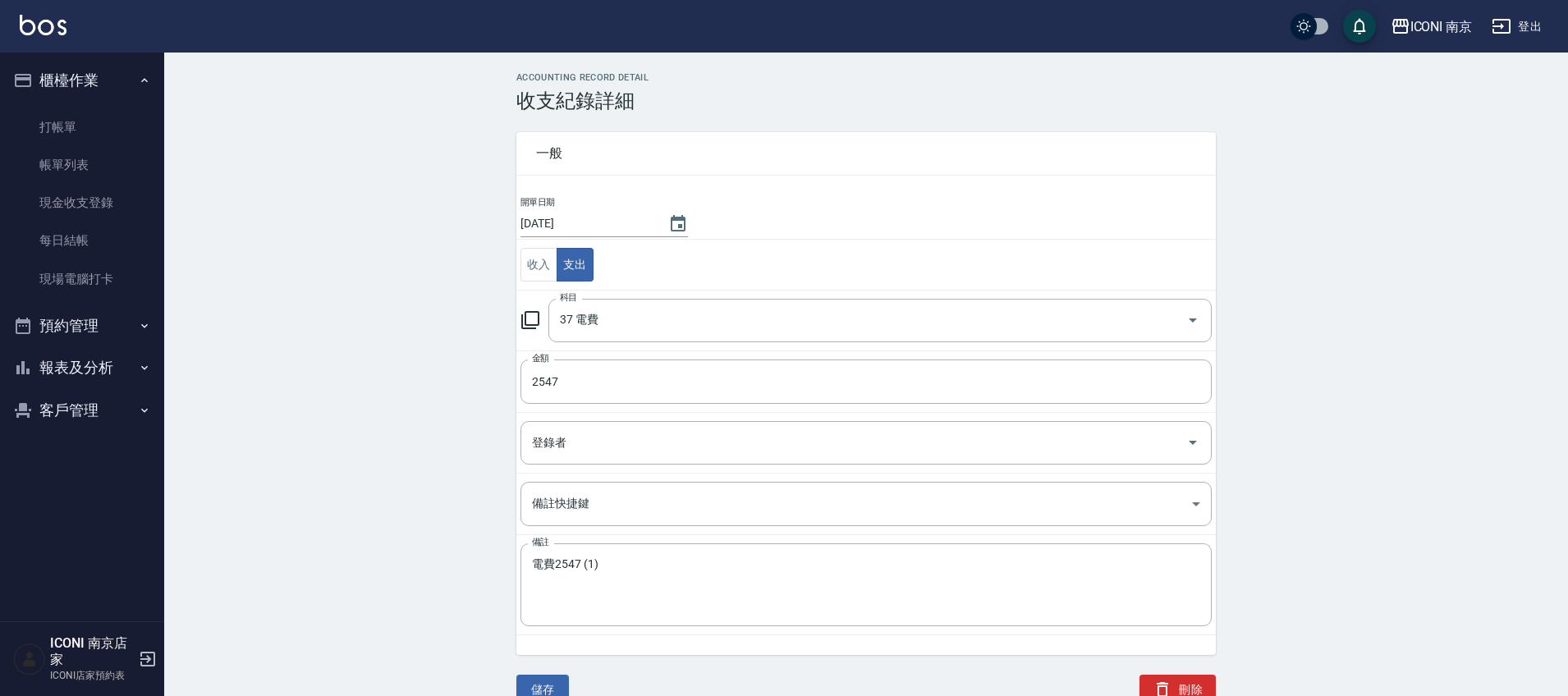
click at [551, 668] on div "儲存" at bounding box center [533, 670] width 72 height 69
click at [551, 683] on button "儲存" at bounding box center [542, 691] width 52 height 31
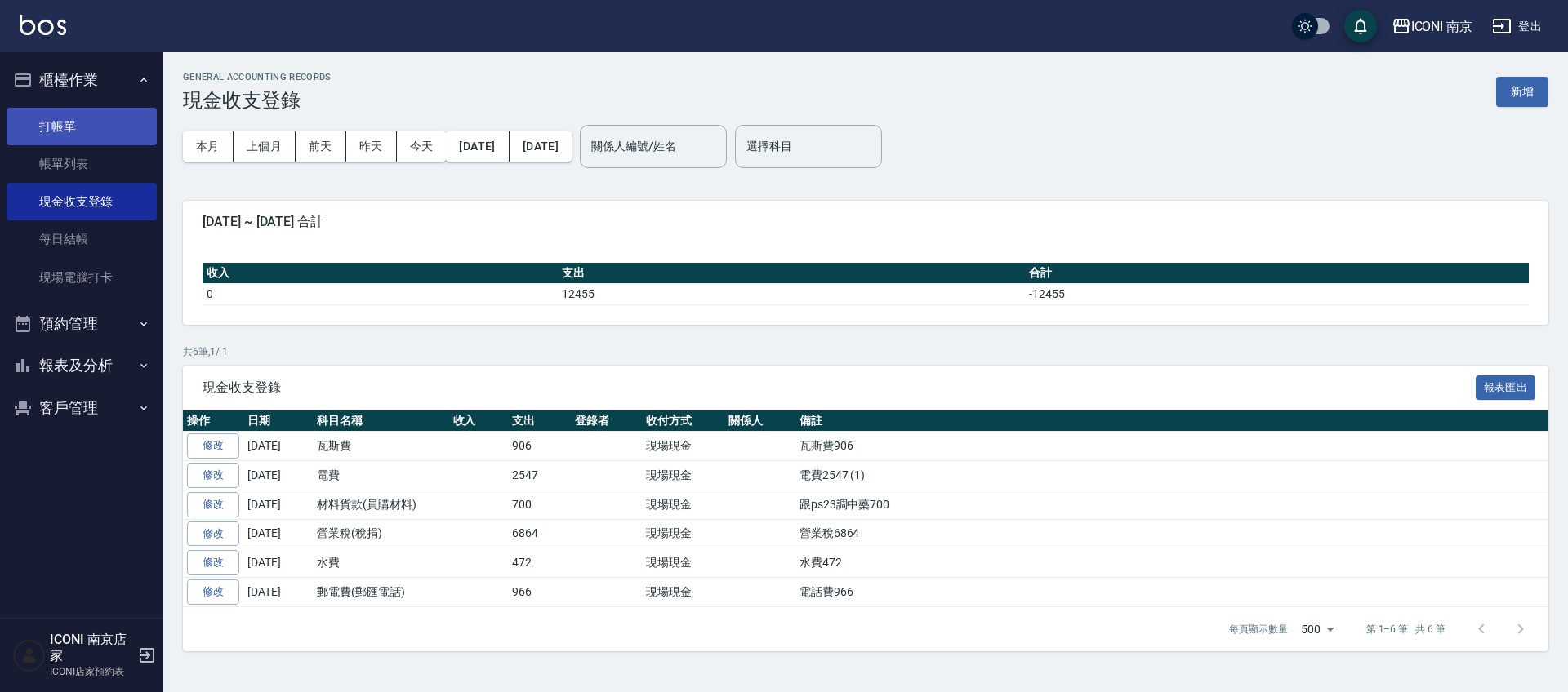
click at [84, 124] on link "打帳單" at bounding box center [82, 126] width 151 height 38
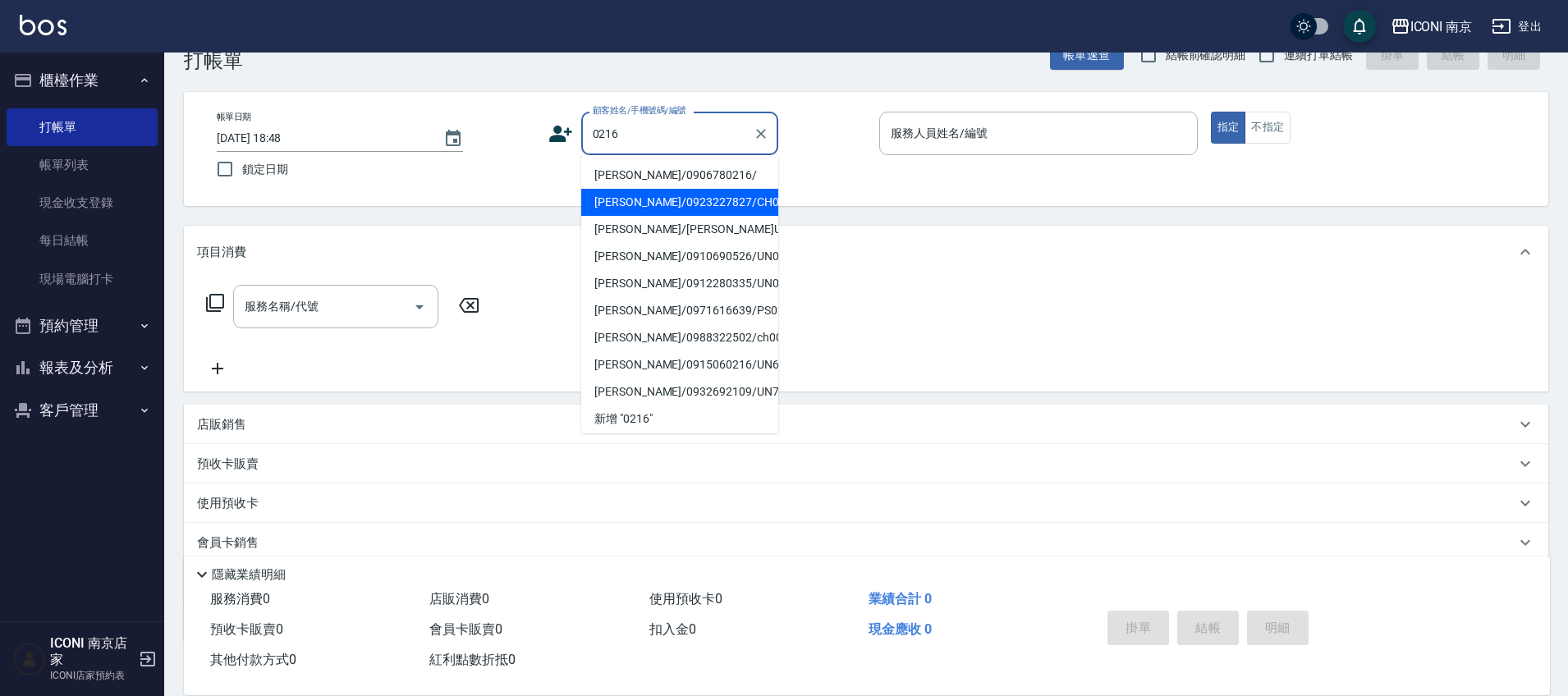
click at [707, 211] on li "宋慧雲/0923227827/CH0740216" at bounding box center [679, 202] width 197 height 27
type input "宋慧雲/0923227827/CH0740216"
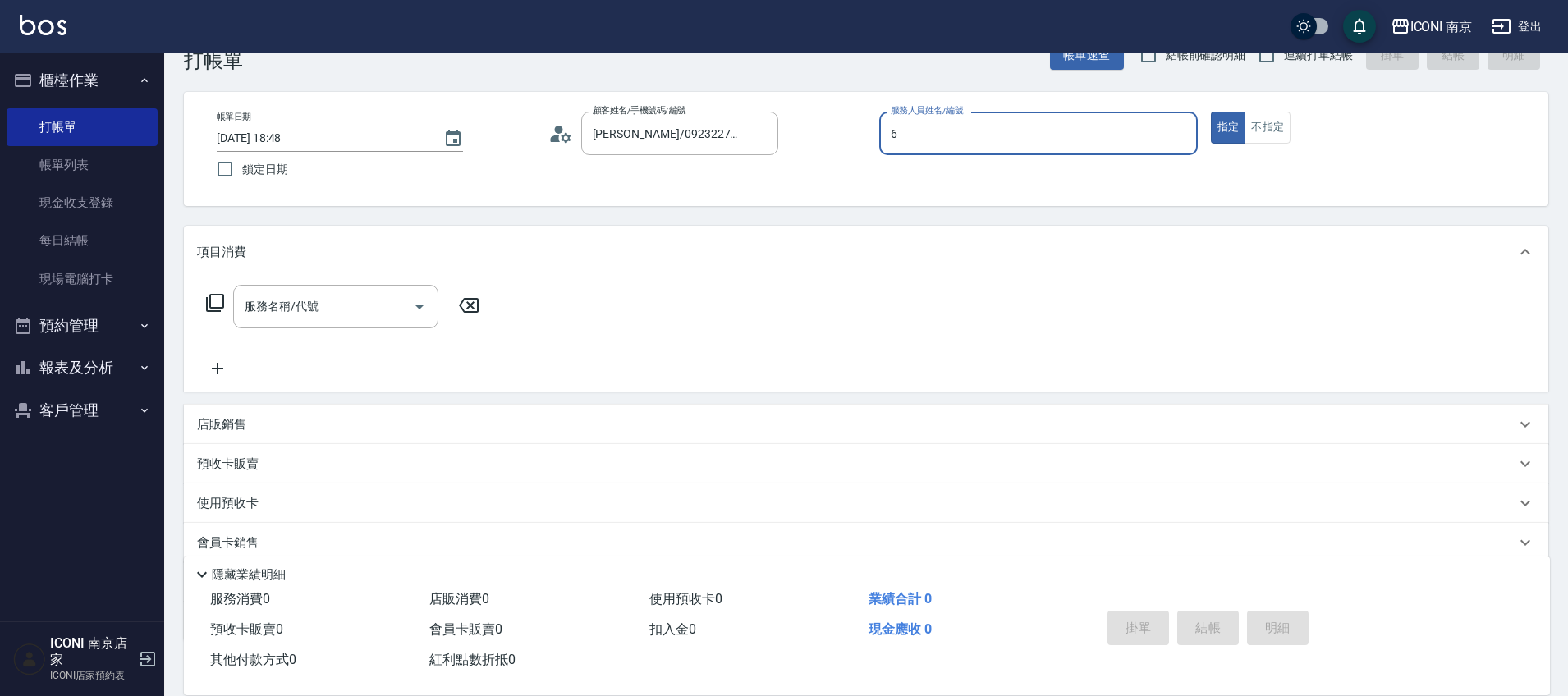
type input "6"
type button "true"
type input "Cherry-6"
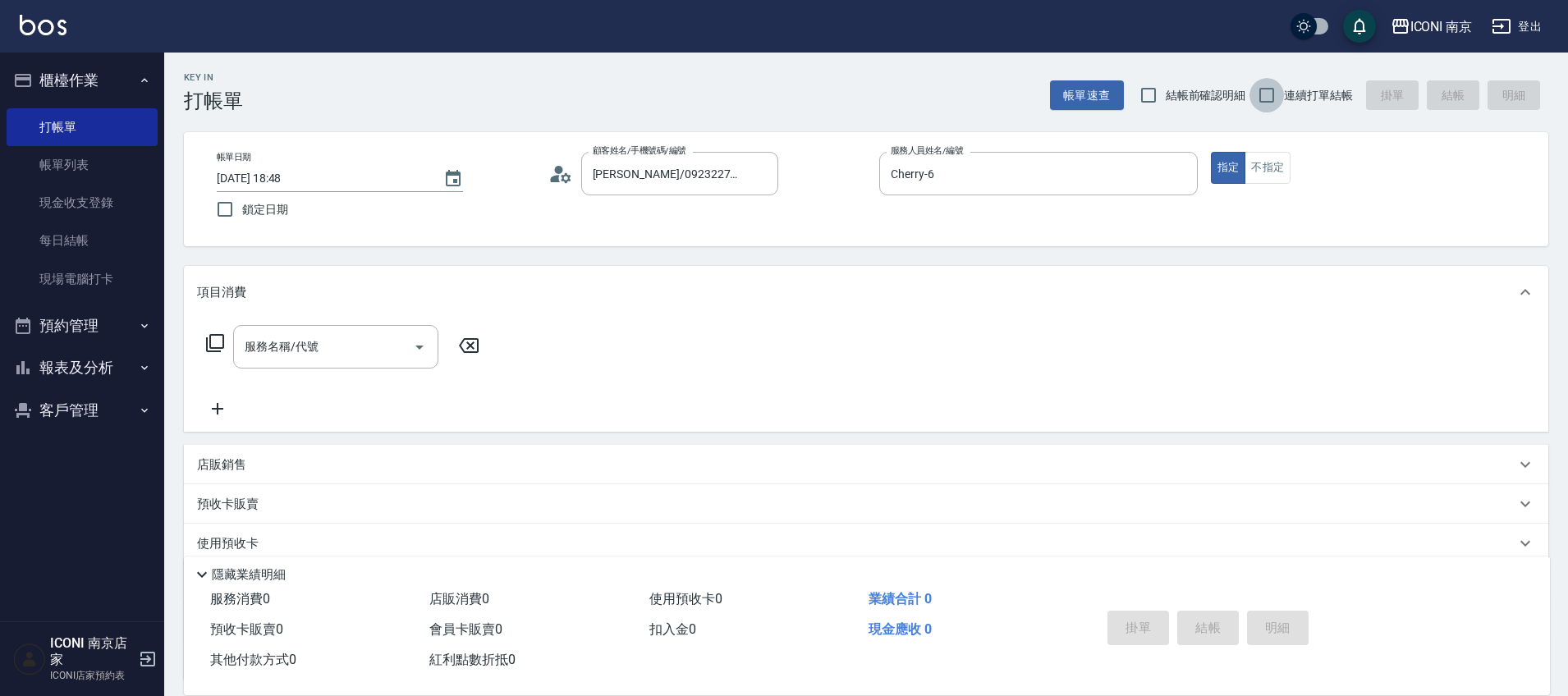
click at [1277, 108] on input "連續打單結帳" at bounding box center [1266, 96] width 34 height 34
checkbox input "true"
click at [214, 343] on icon at bounding box center [215, 343] width 20 height 20
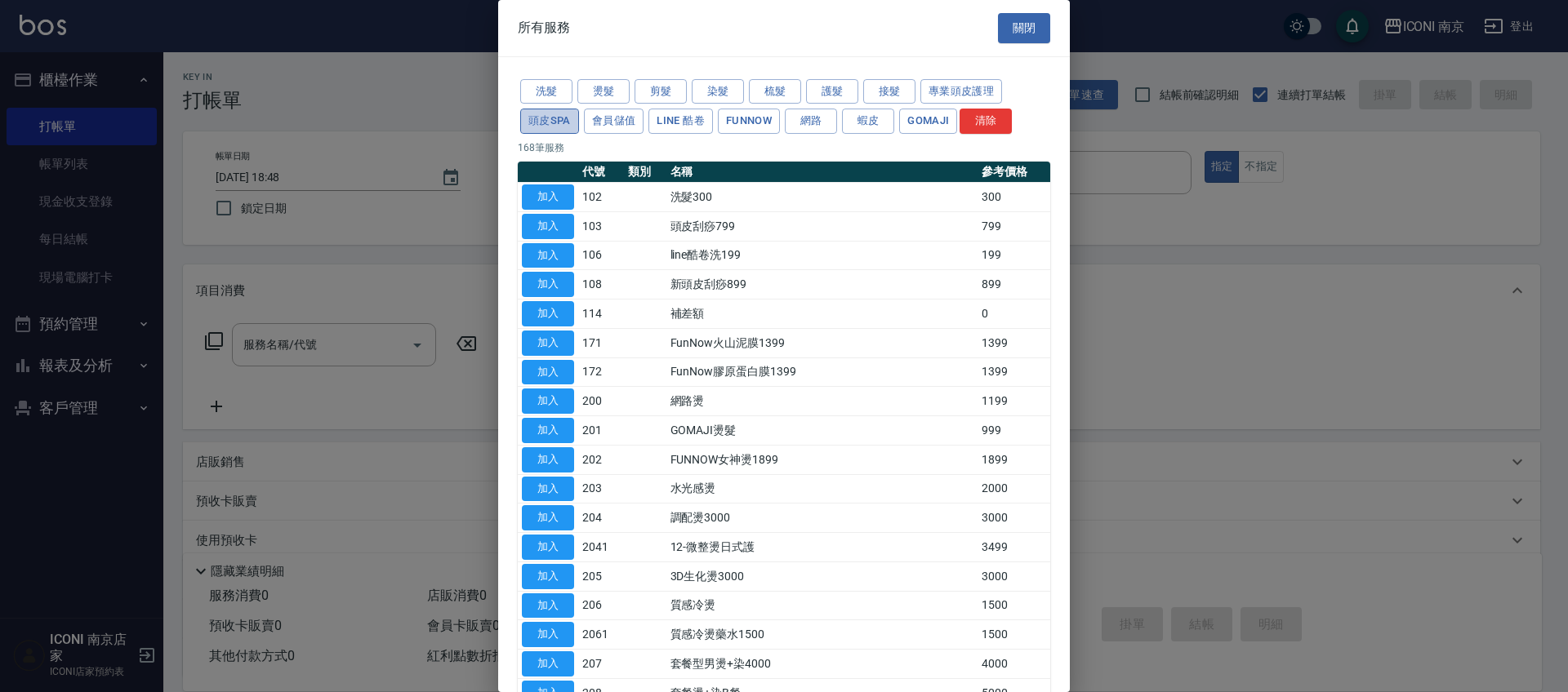
click at [559, 124] on button "頭皮SPA" at bounding box center [550, 121] width 59 height 25
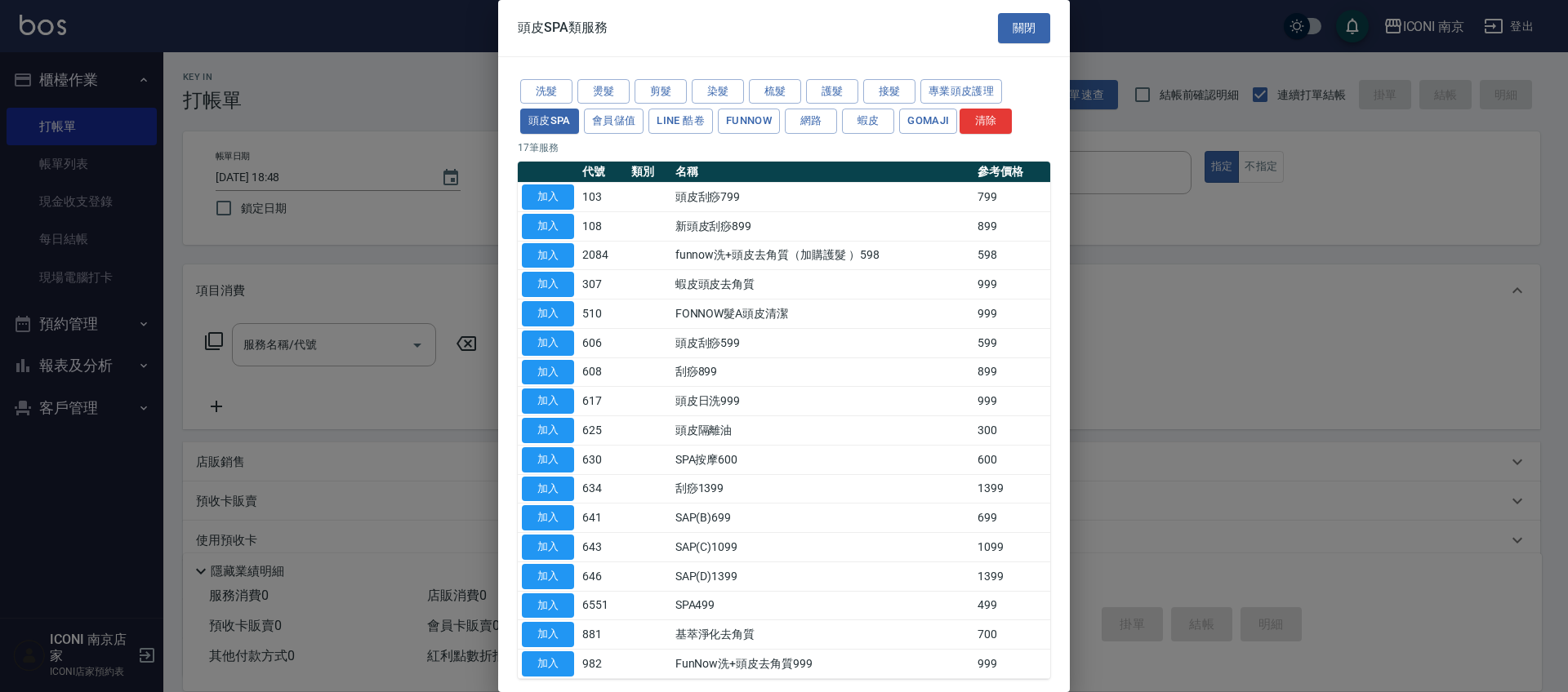
click at [559, 633] on button "加入" at bounding box center [548, 635] width 52 height 25
type input "基萃淨化去角質(881)"
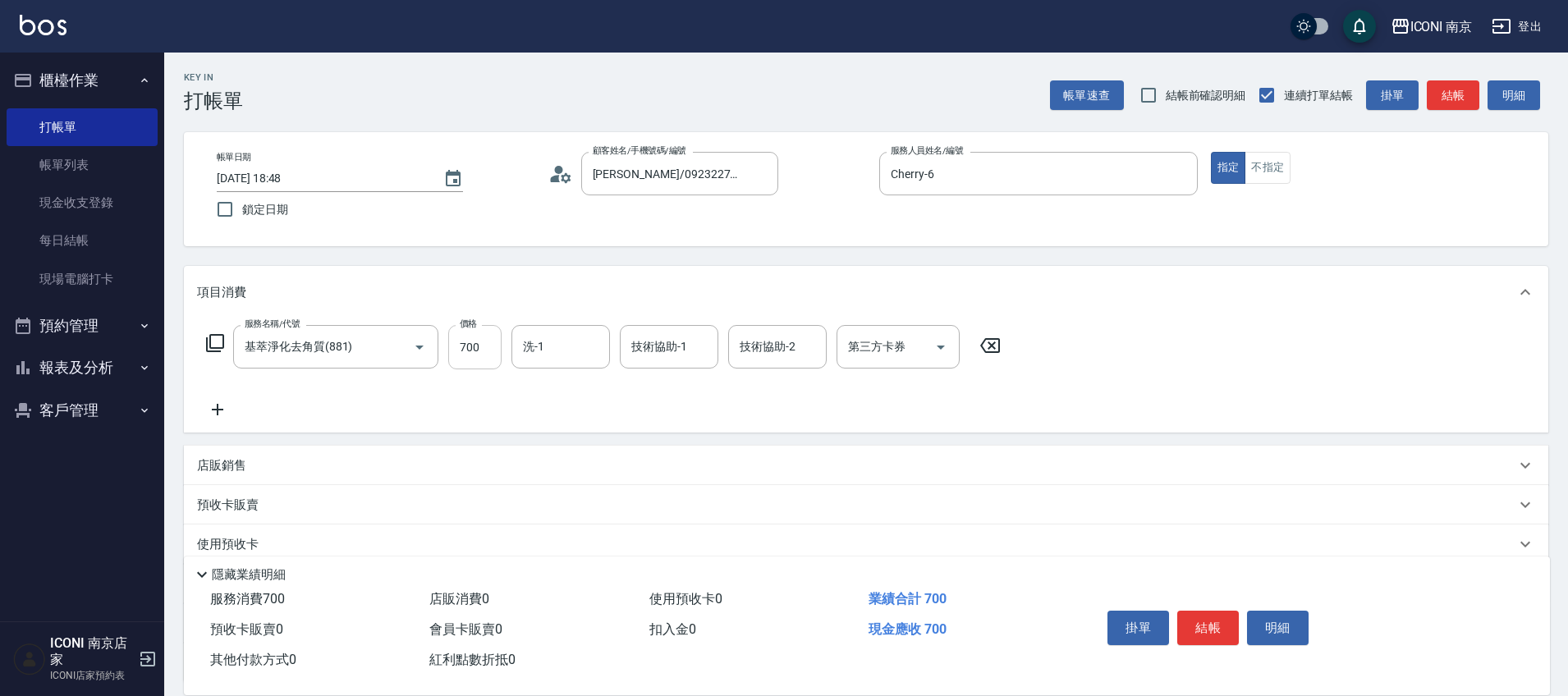
click at [459, 342] on input "700" at bounding box center [474, 347] width 53 height 44
type input "800"
click at [214, 341] on icon at bounding box center [215, 343] width 20 height 20
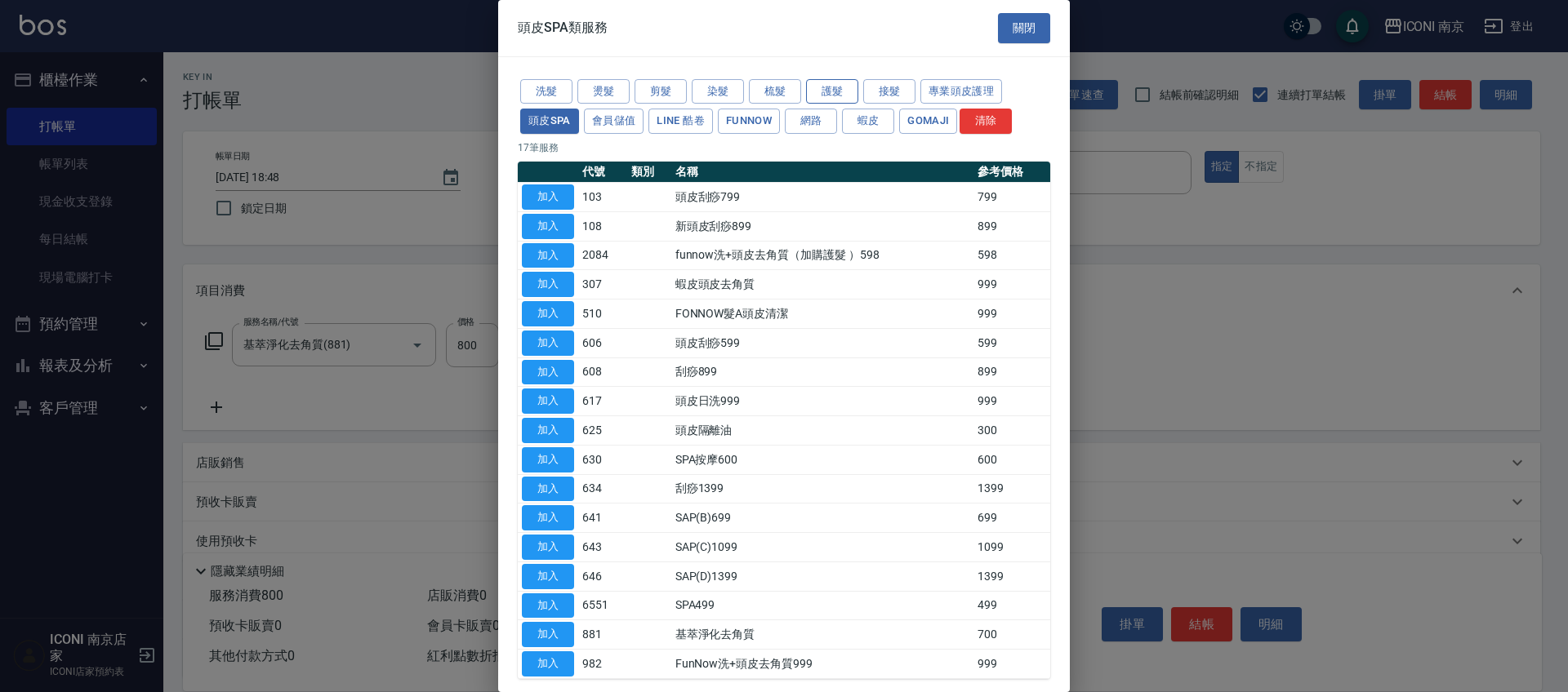
click at [845, 87] on button "護髮" at bounding box center [832, 91] width 52 height 25
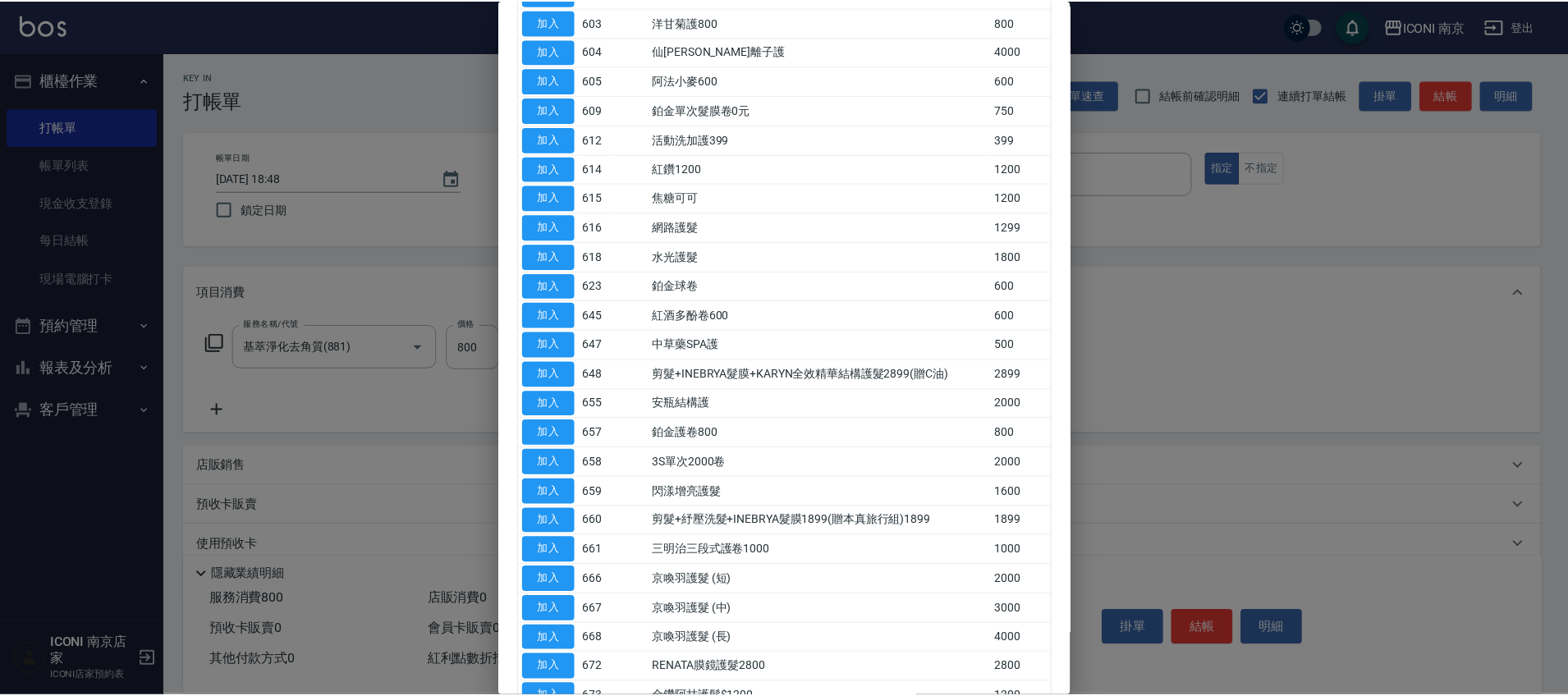
scroll to position [308, 0]
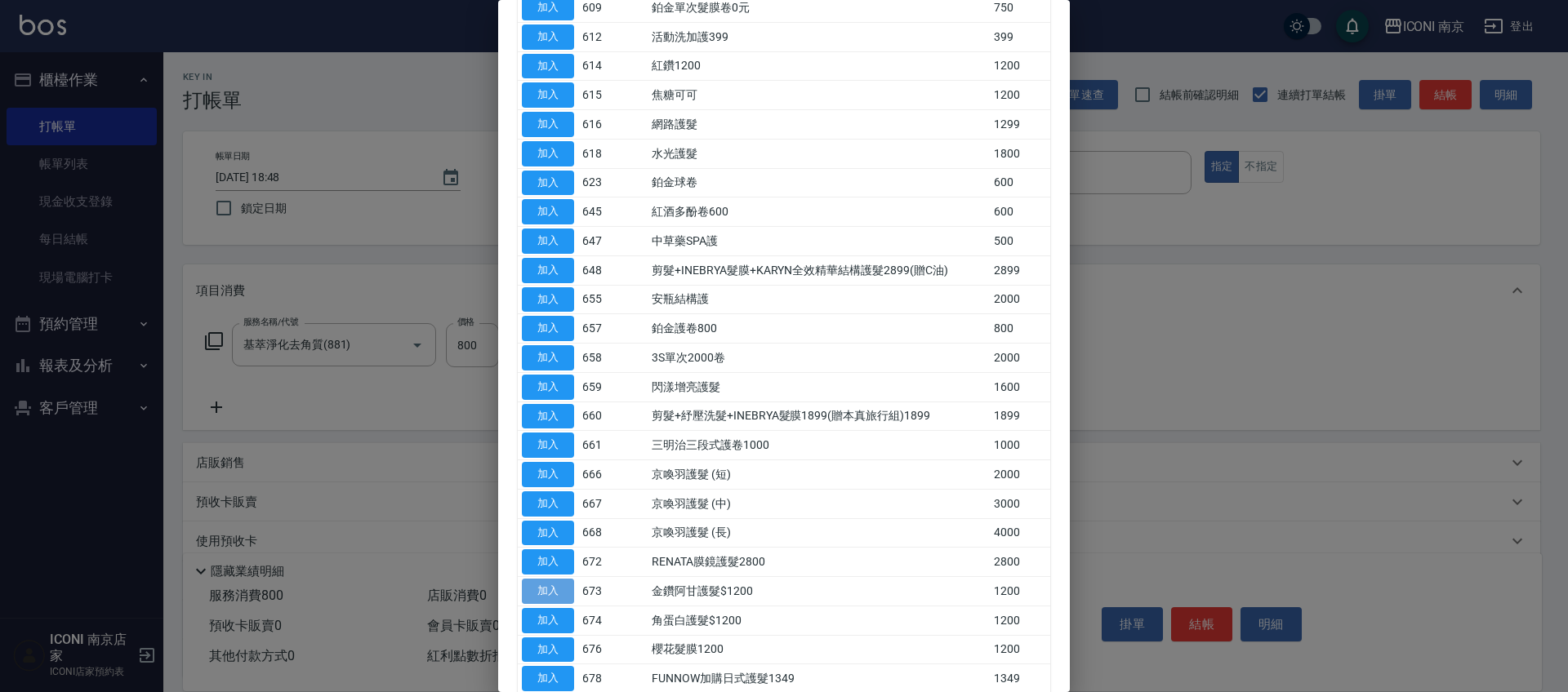
click at [542, 591] on button "加入" at bounding box center [548, 592] width 52 height 25
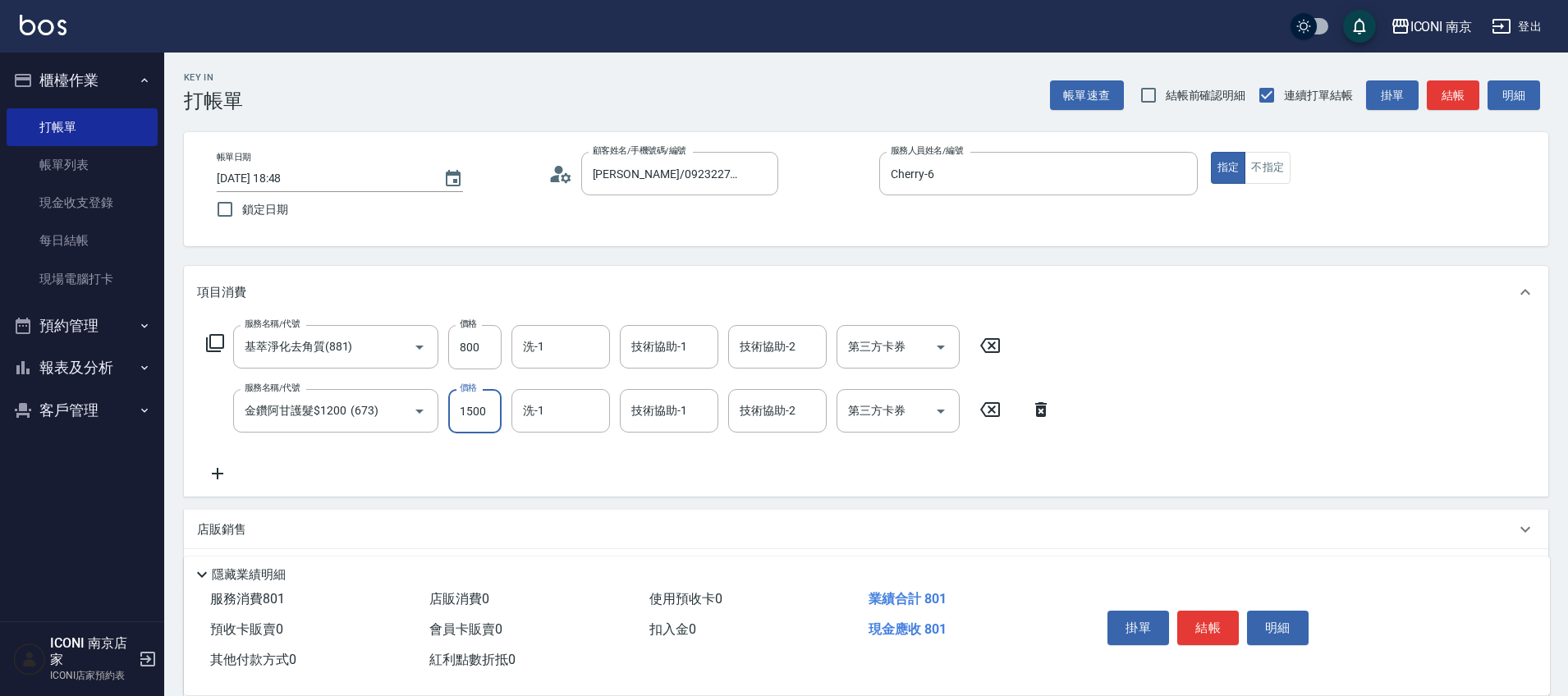
type input "1500"
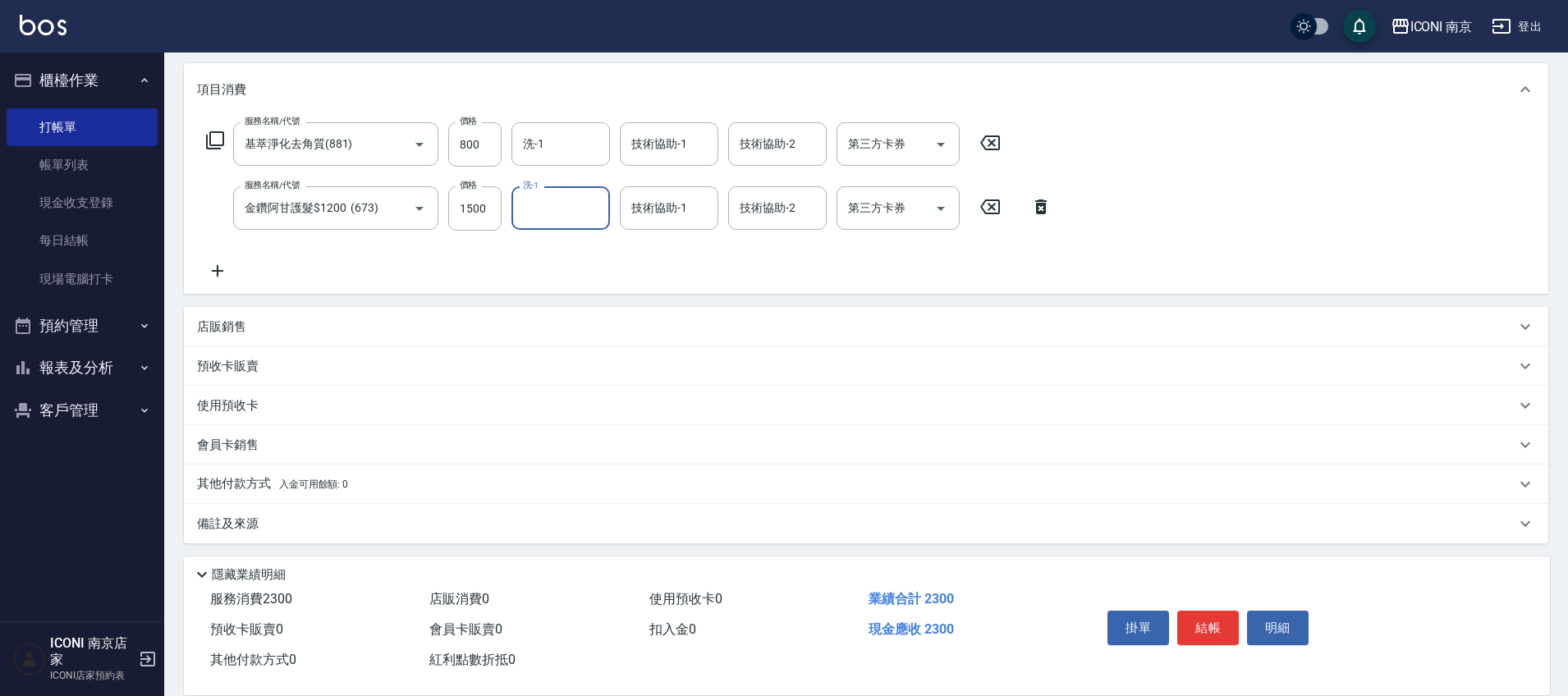
scroll to position [207, 0]
click at [324, 481] on span "入金可用餘額: 0" at bounding box center [314, 480] width 69 height 12
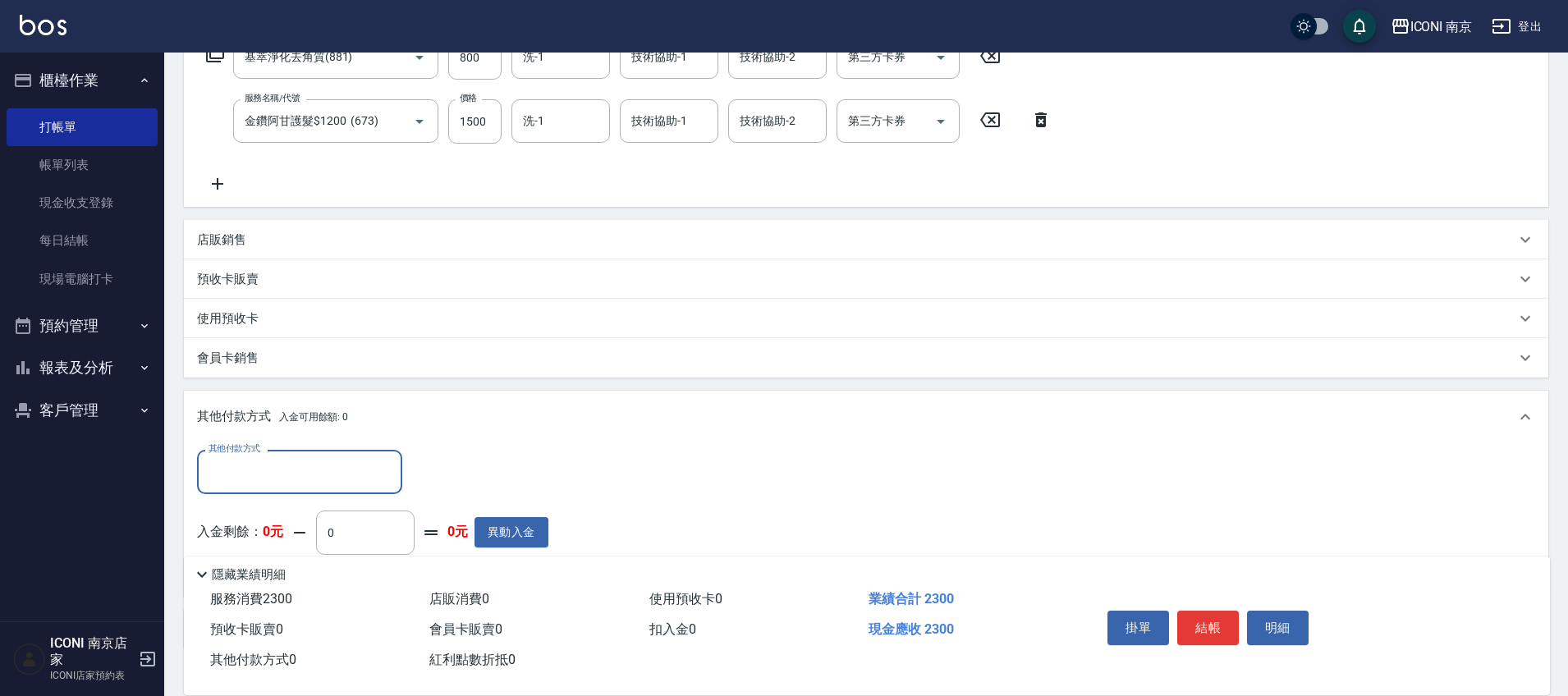
scroll to position [0, 0]
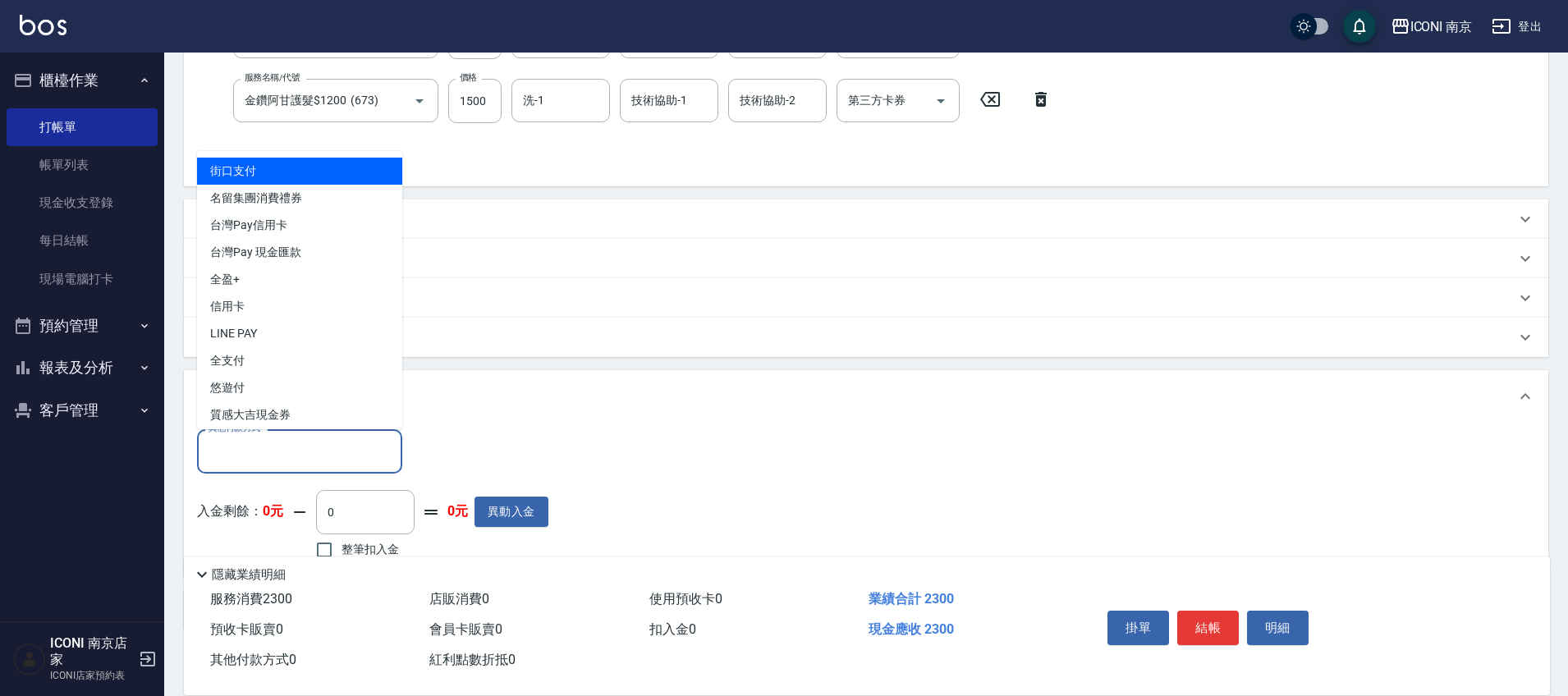
drag, startPoint x: 314, startPoint y: 464, endPoint x: 290, endPoint y: 458, distance: 24.7
click at [314, 463] on input "其他付款方式" at bounding box center [299, 452] width 190 height 29
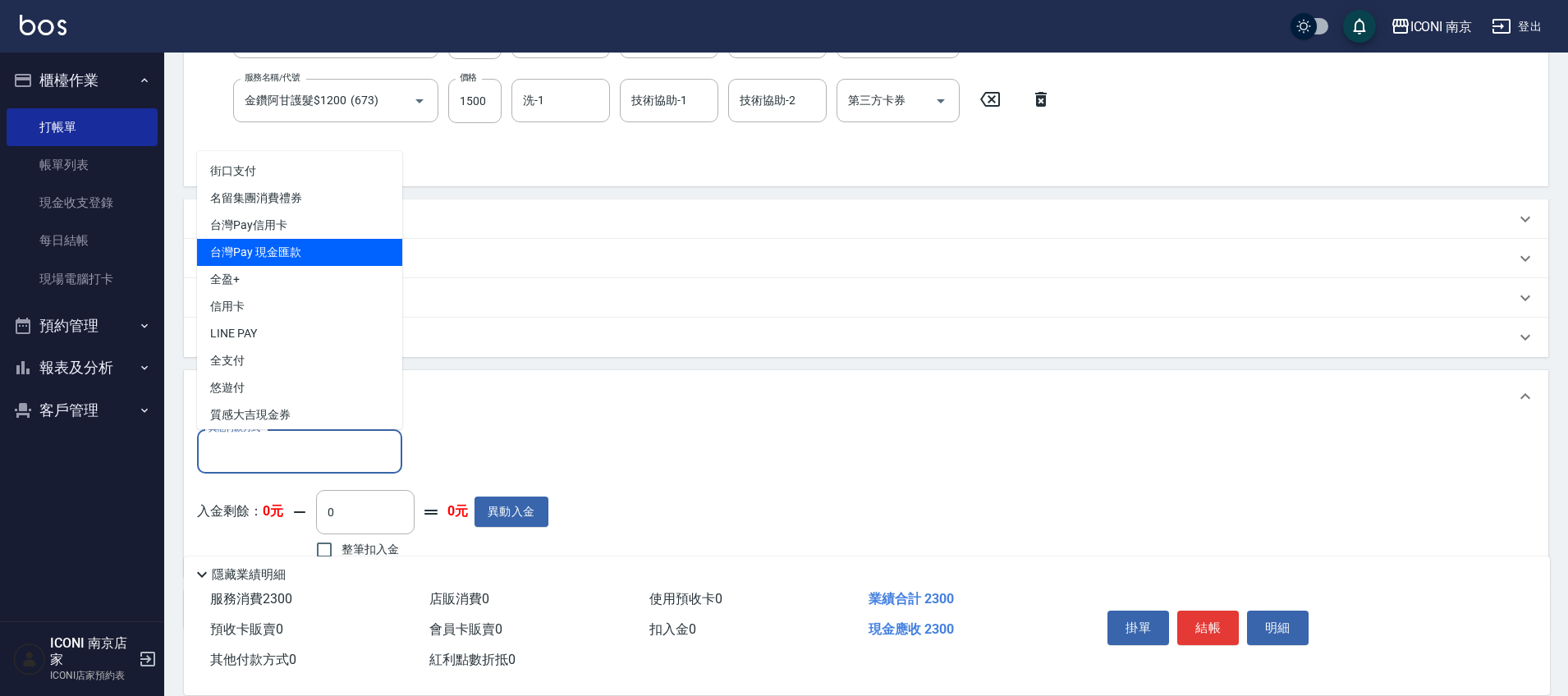
scroll to position [60, 0]
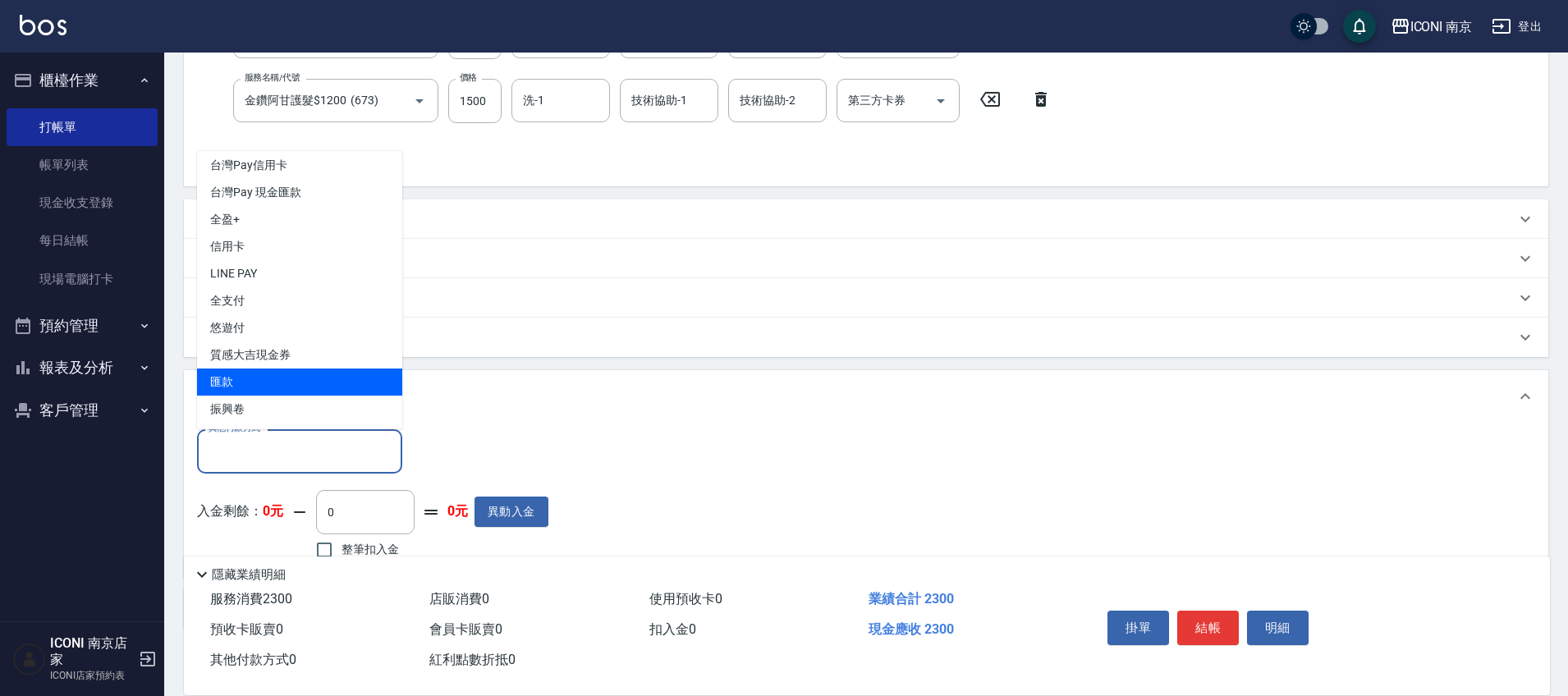
click at [301, 380] on span "匯款" at bounding box center [300, 382] width 205 height 27
type input "匯款"
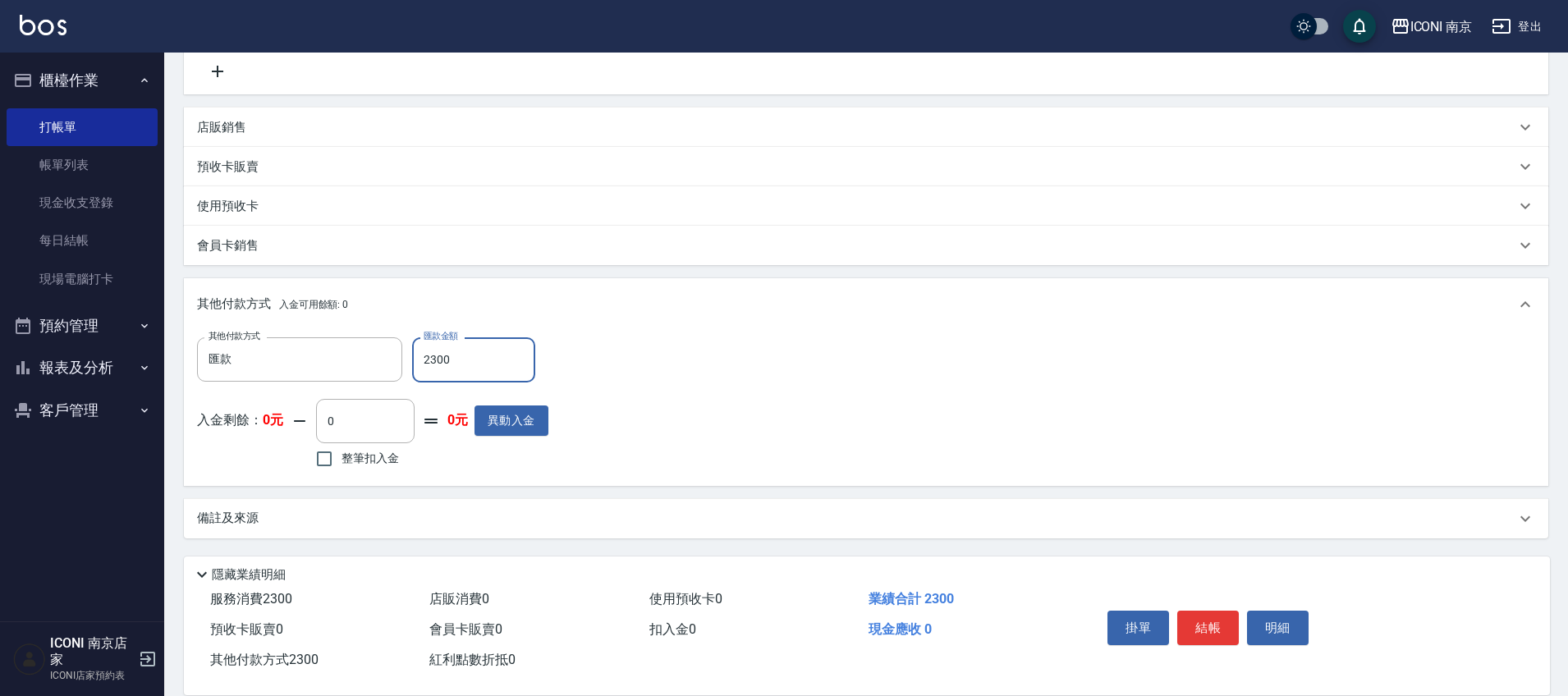
type input "2300"
click at [253, 513] on p "備註及來源" at bounding box center [228, 518] width 61 height 17
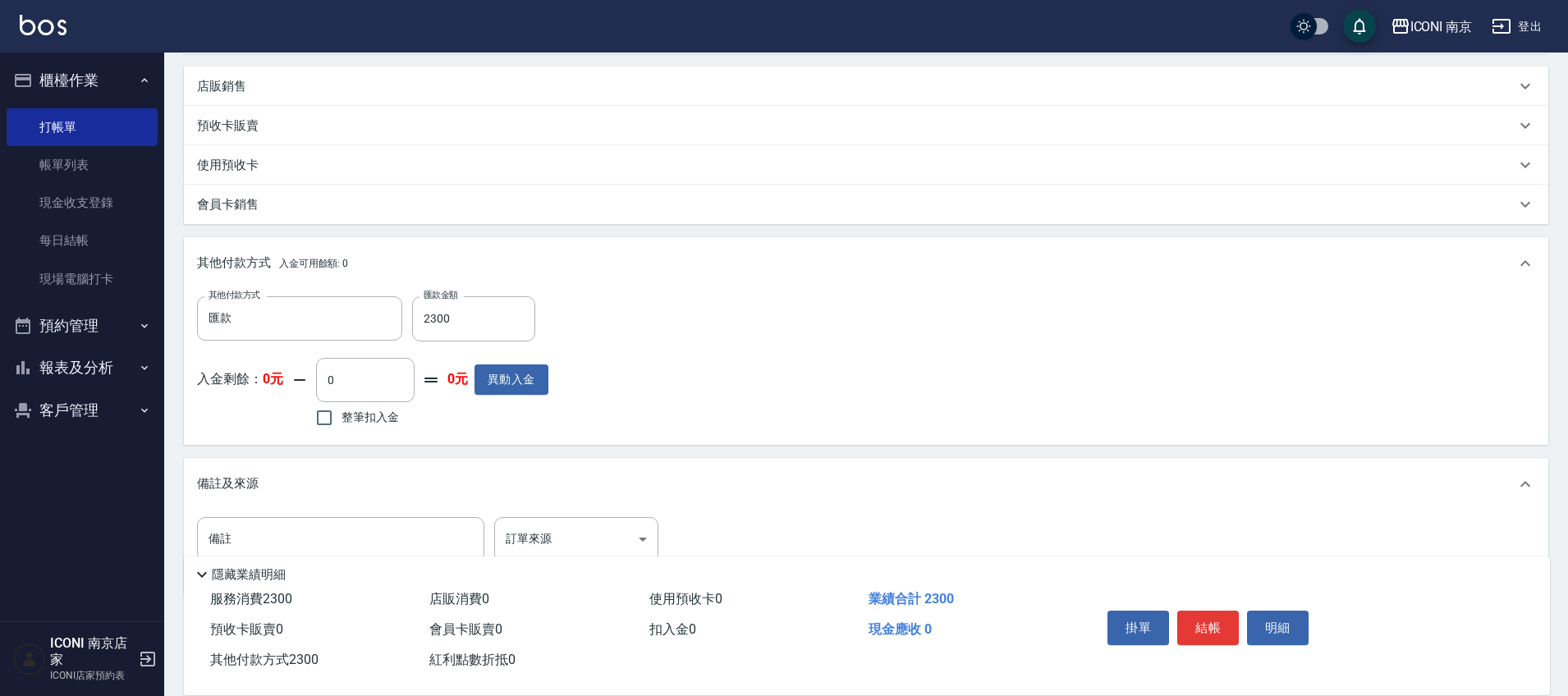
scroll to position [485, 0]
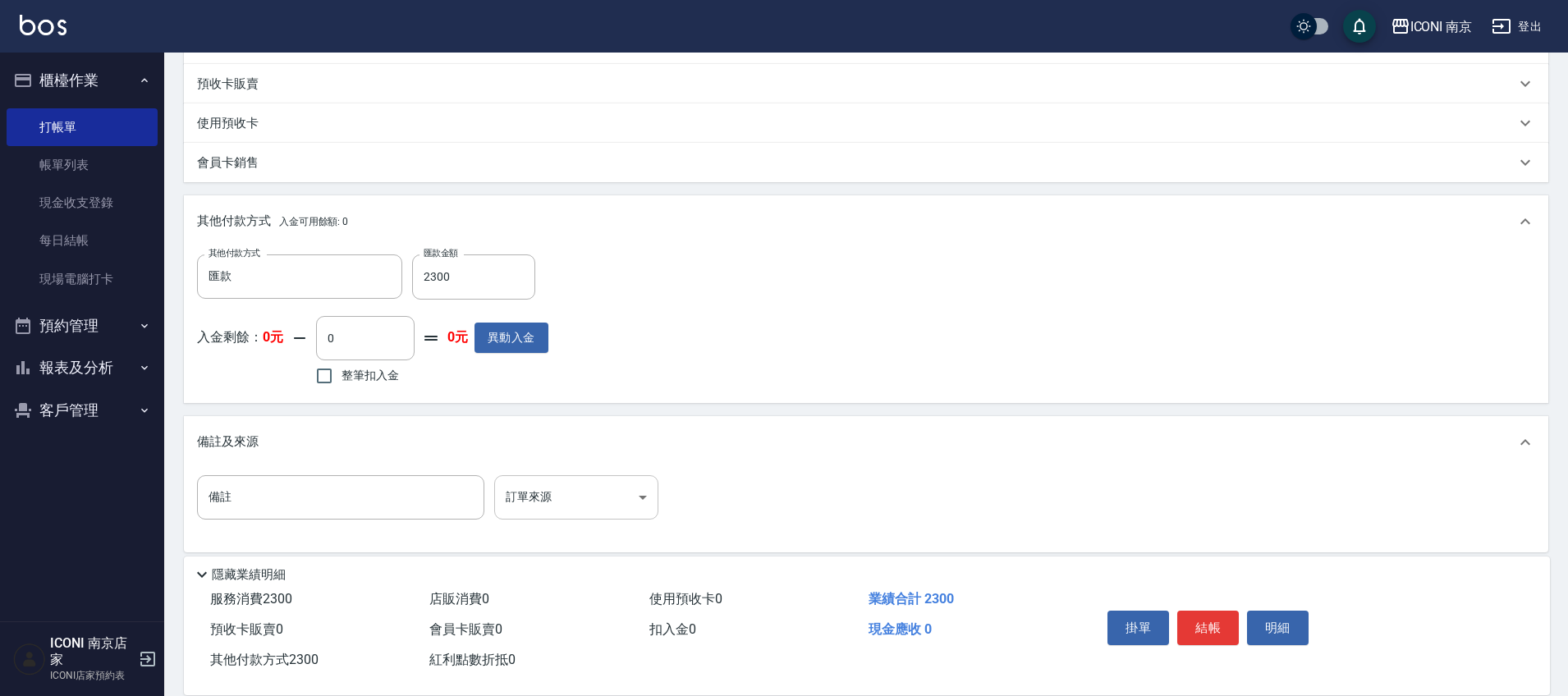
click at [551, 497] on body "ICONI 南京 登出 櫃檯作業 打帳單 帳單列表 現金收支登錄 每日結帳 現場電腦打卡 預約管理 預約管理 單日預約紀錄 單週預約紀錄 報表及分析 報表目錄…" at bounding box center [784, 113] width 1568 height 1195
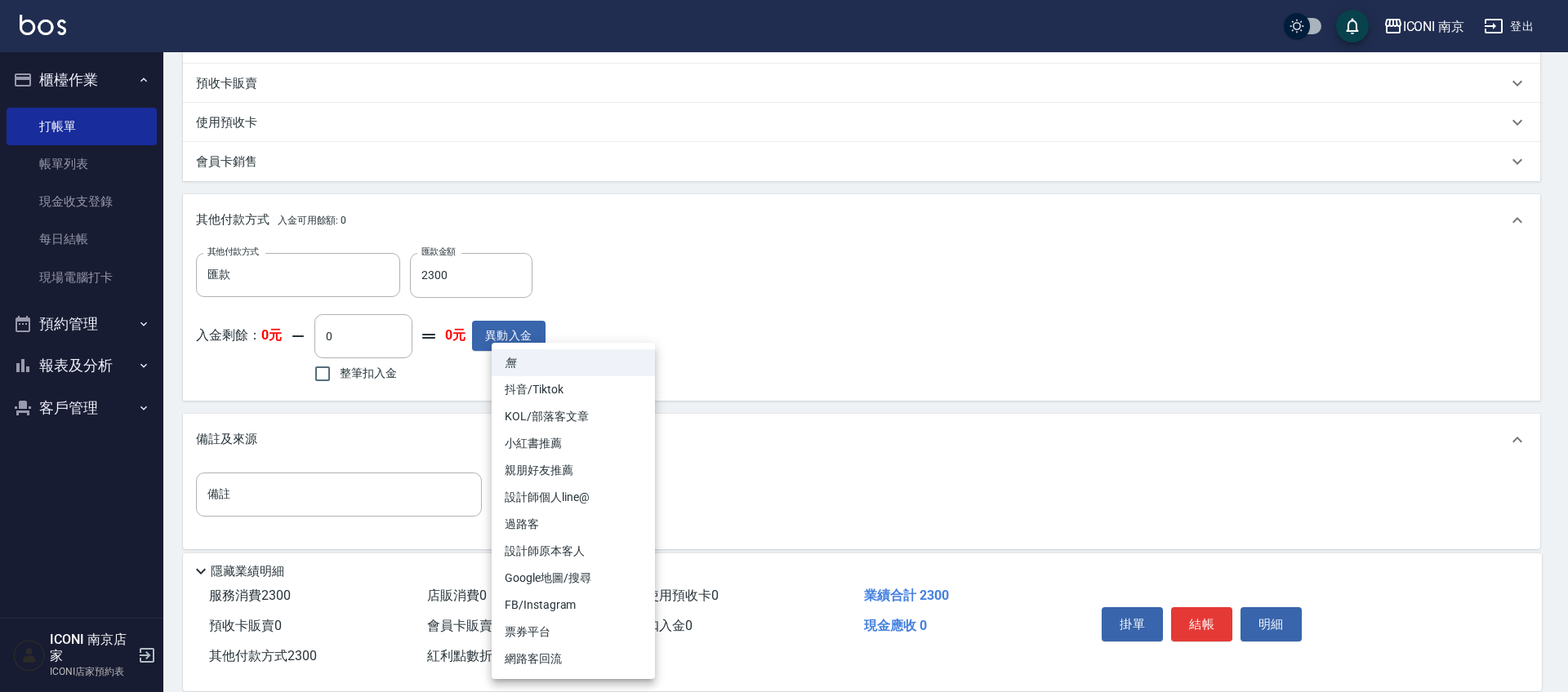
click at [562, 545] on li "設計師原本客人" at bounding box center [573, 551] width 163 height 27
type input "設計師原本客人"
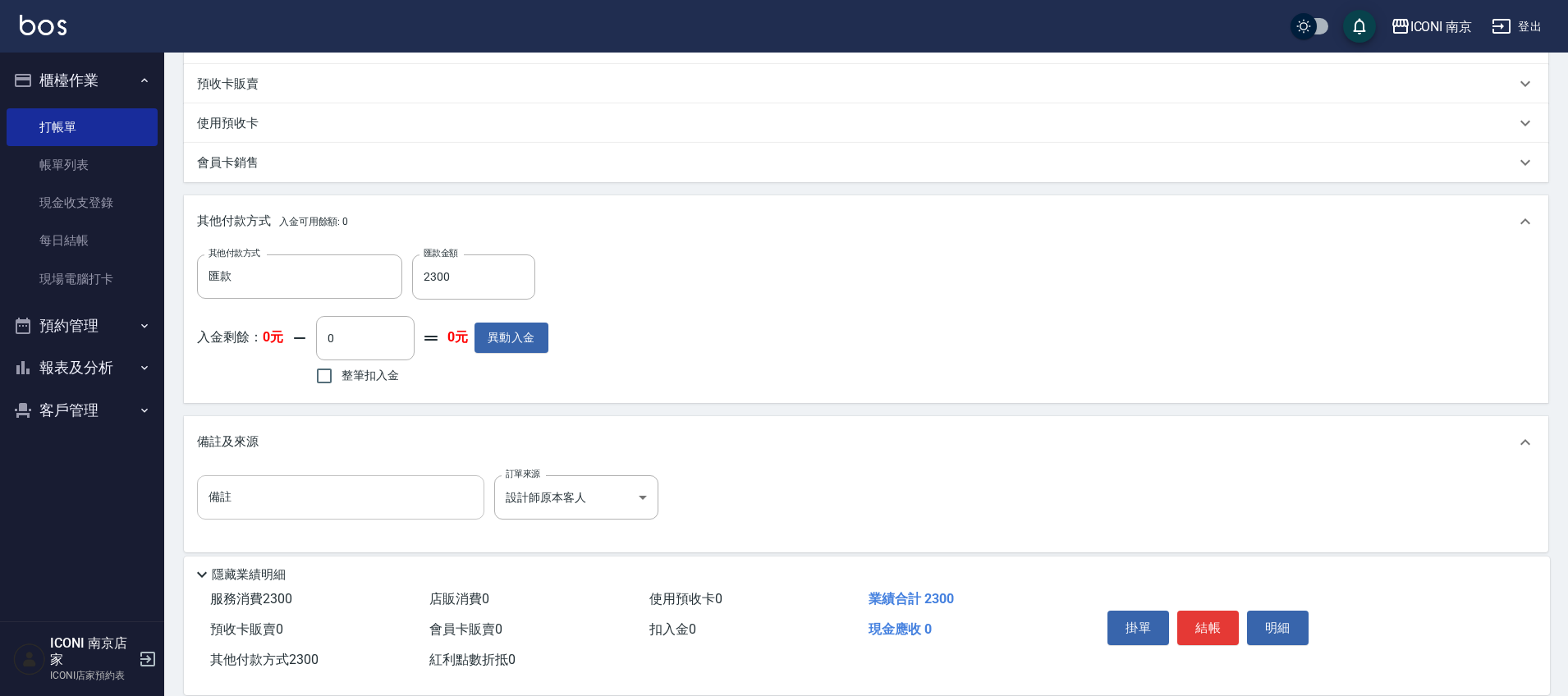
click at [363, 481] on input "備註" at bounding box center [341, 497] width 287 height 44
type input "d"
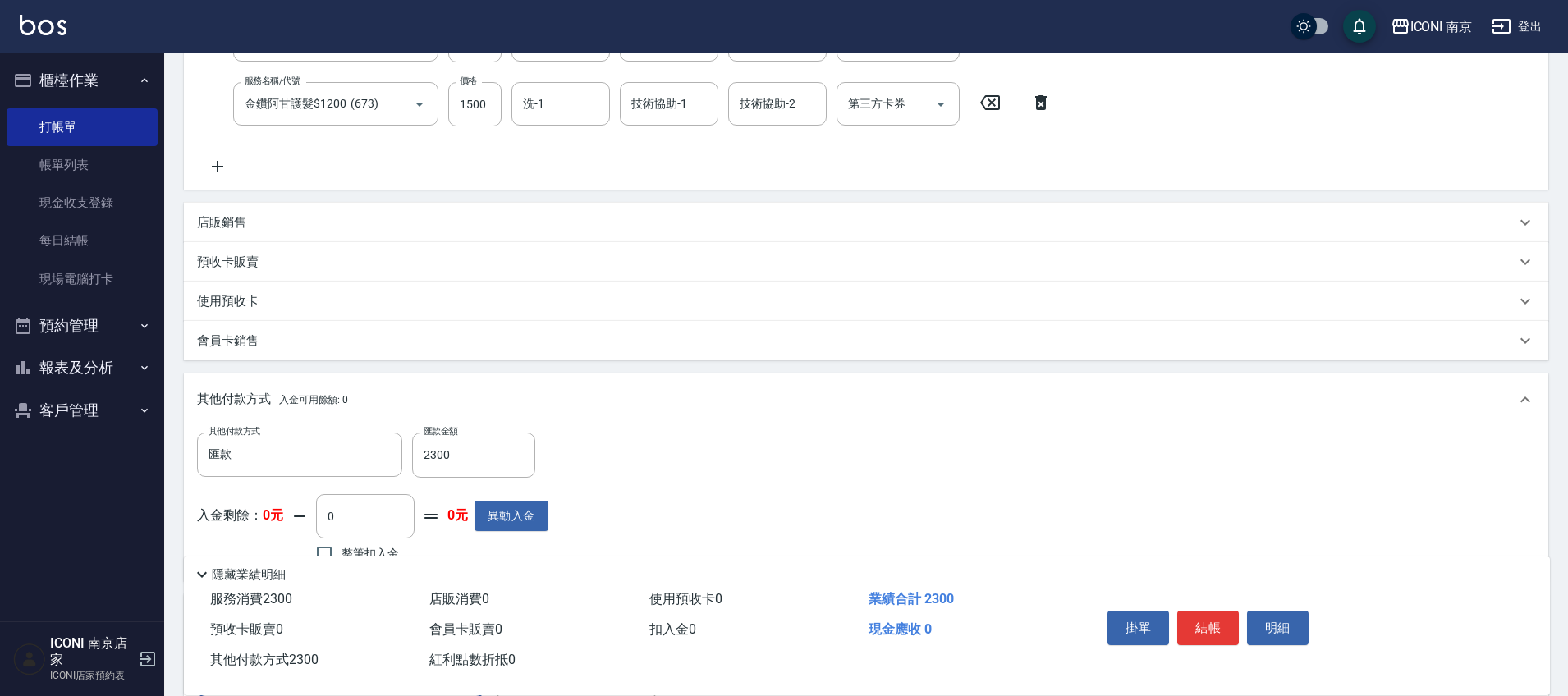
scroll to position [308, 0]
type input "開發護髮"
click at [1203, 625] on button "結帳" at bounding box center [1208, 628] width 61 height 34
type input "2025/08/18 18:49"
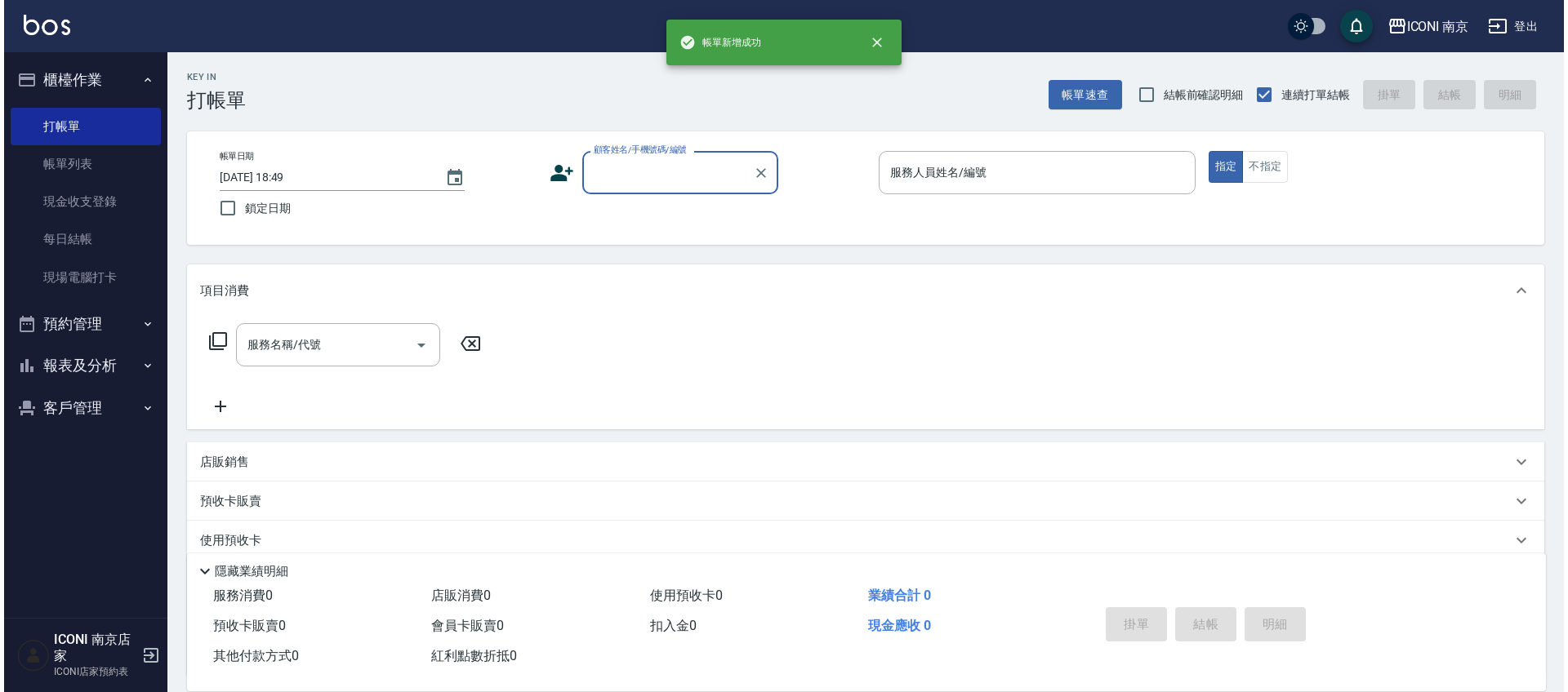
scroll to position [0, 0]
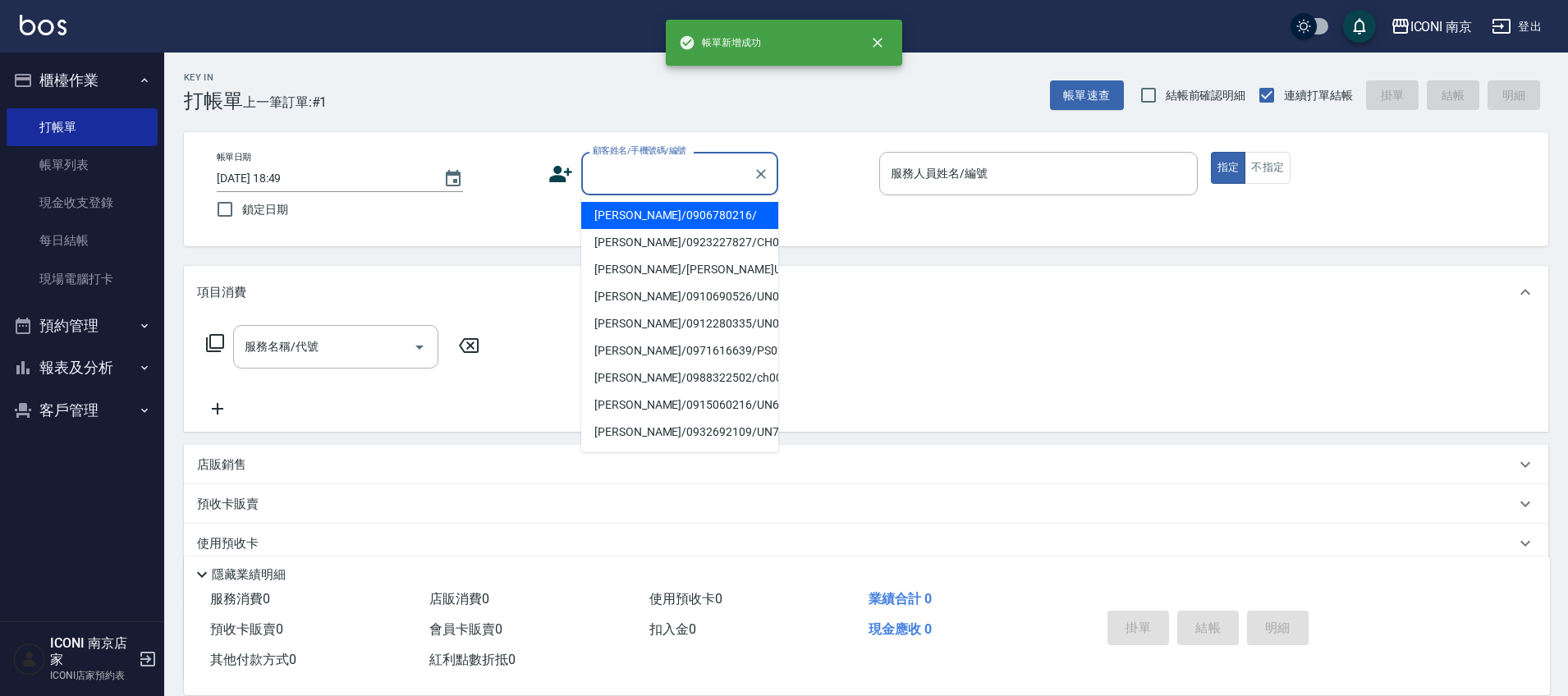
click at [635, 175] on input "顧客姓名/手機號碼/編號" at bounding box center [667, 174] width 158 height 29
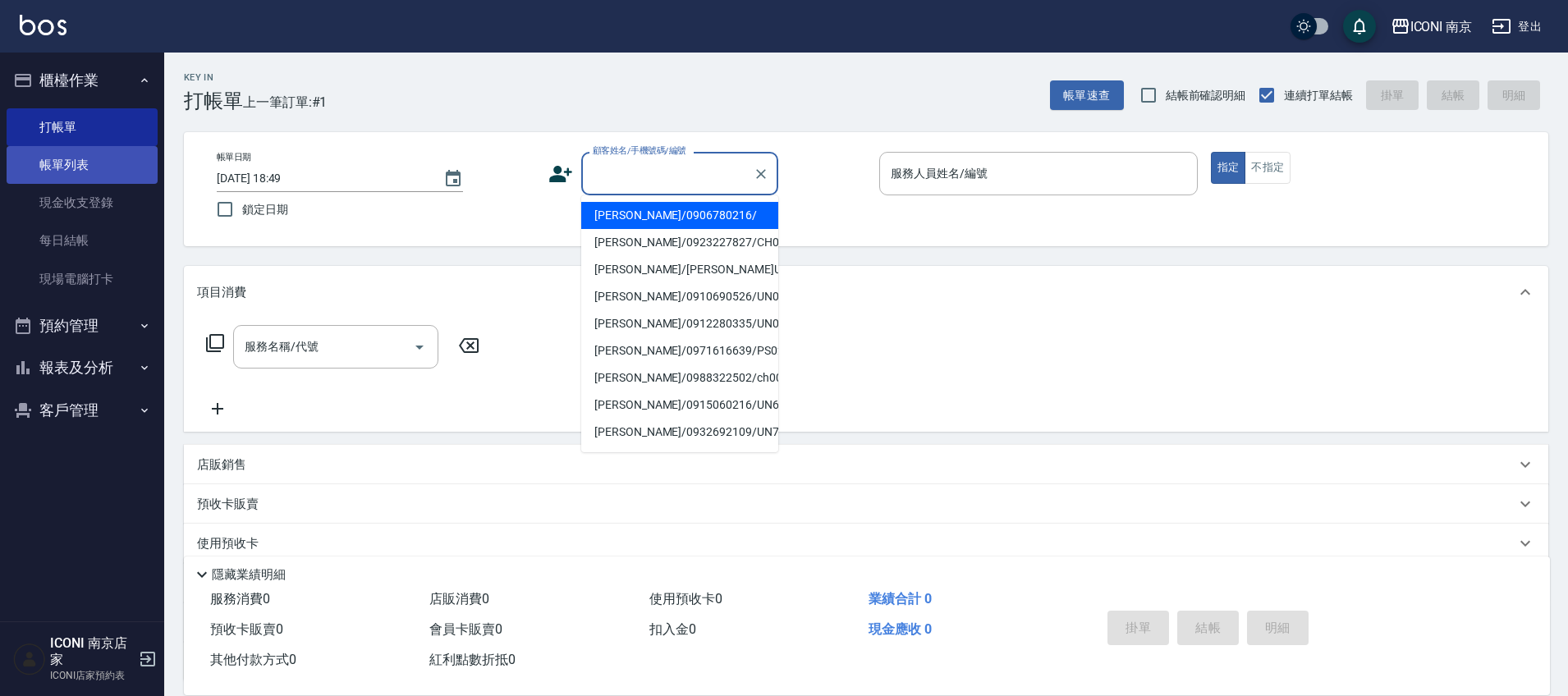
click at [76, 162] on link "帳單列表" at bounding box center [82, 165] width 151 height 38
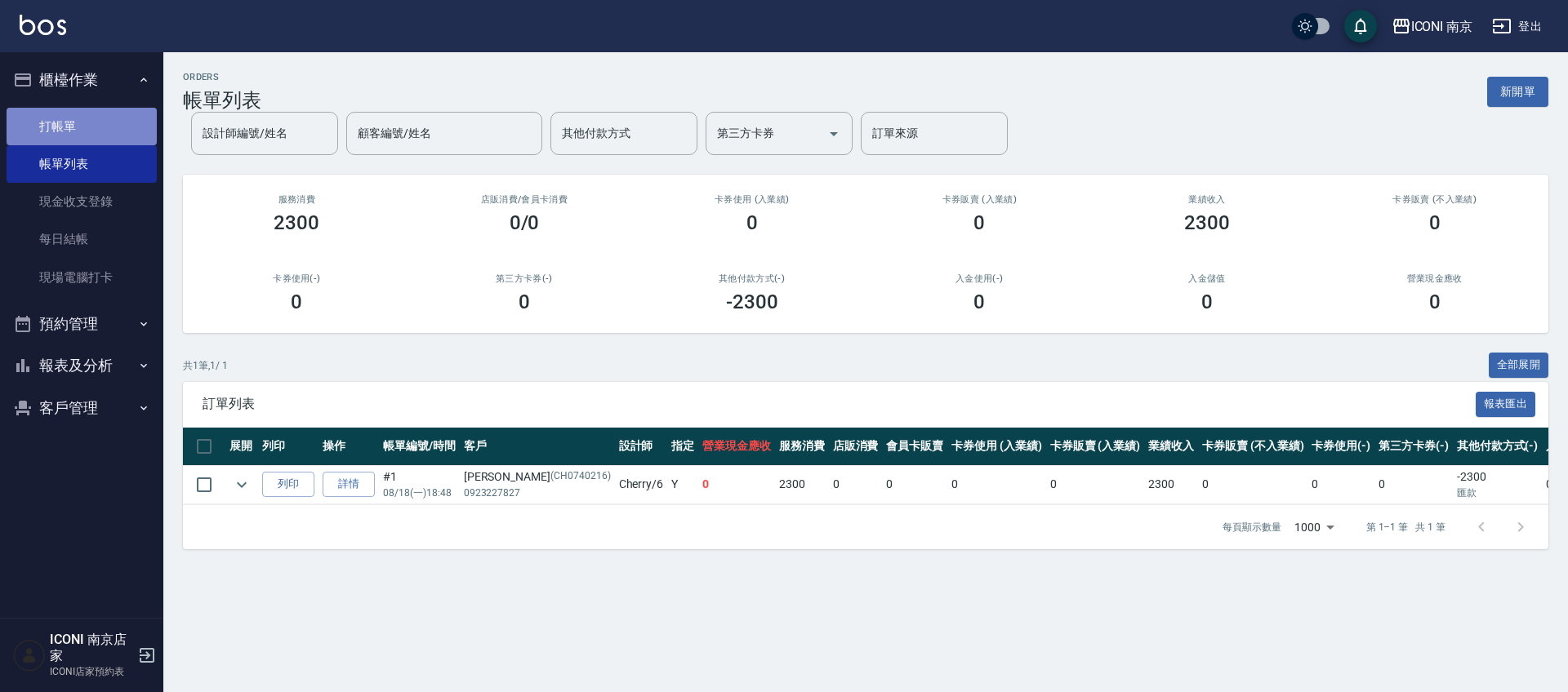
click at [63, 132] on link "打帳單" at bounding box center [82, 126] width 151 height 38
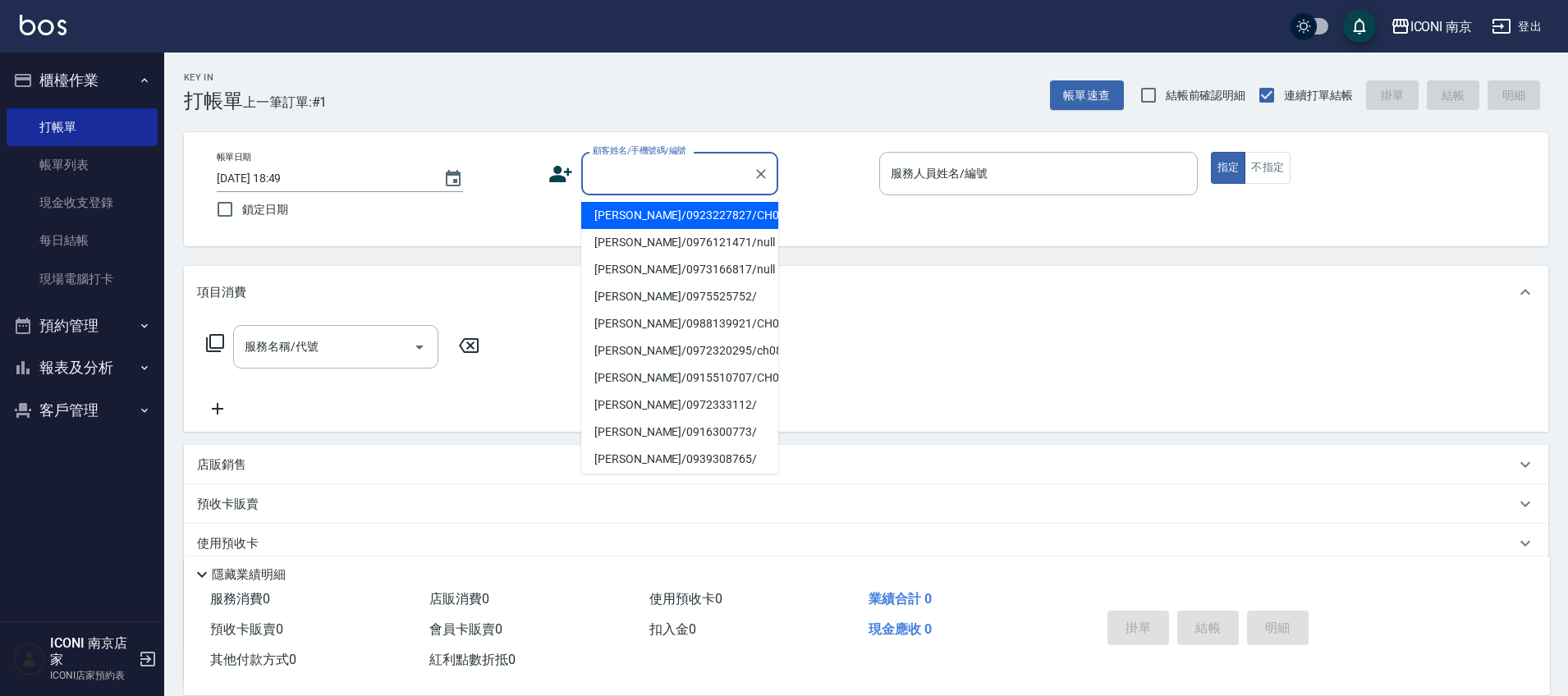
click at [634, 173] on input "顧客姓名/手機號碼/編號" at bounding box center [667, 174] width 158 height 29
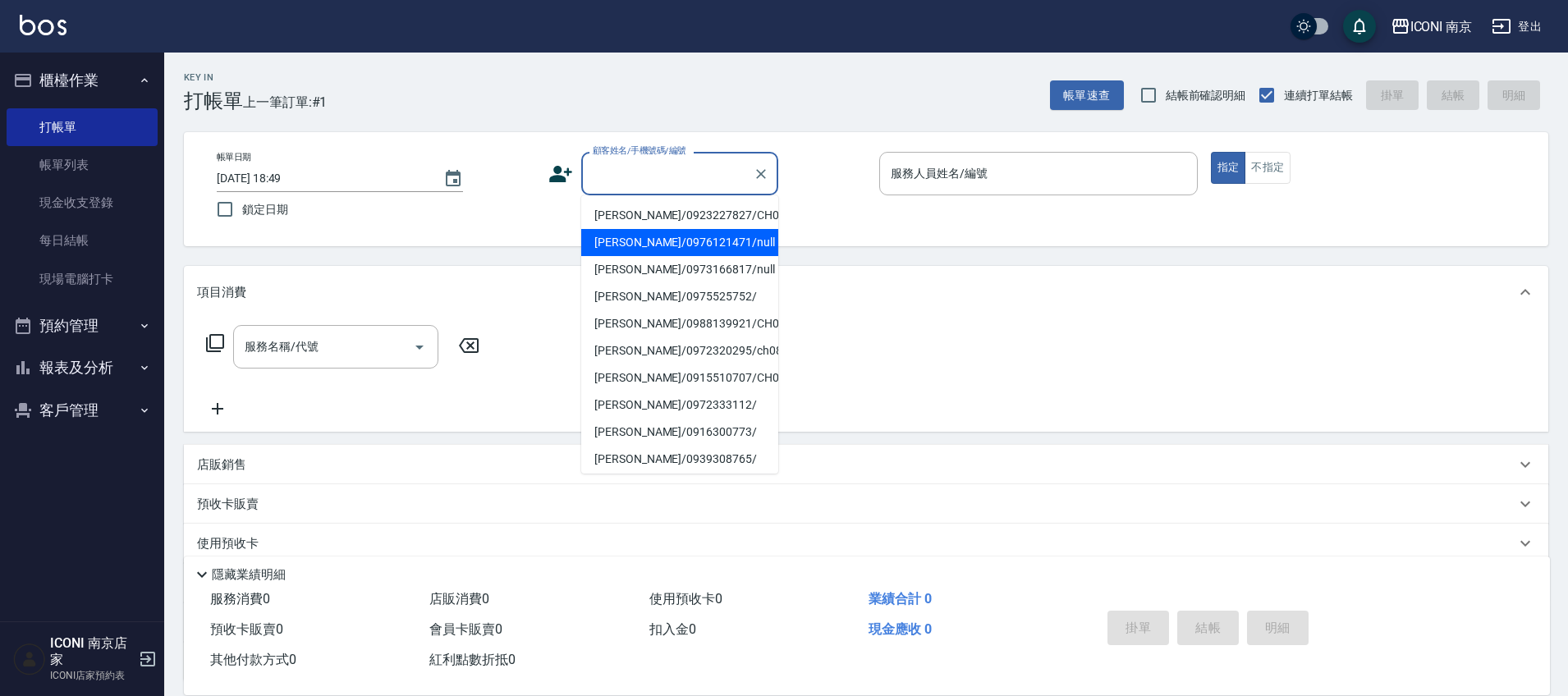
click at [684, 252] on li "張椁綺/0976121471/null" at bounding box center [679, 243] width 197 height 27
type input "張椁綺/0976121471/null"
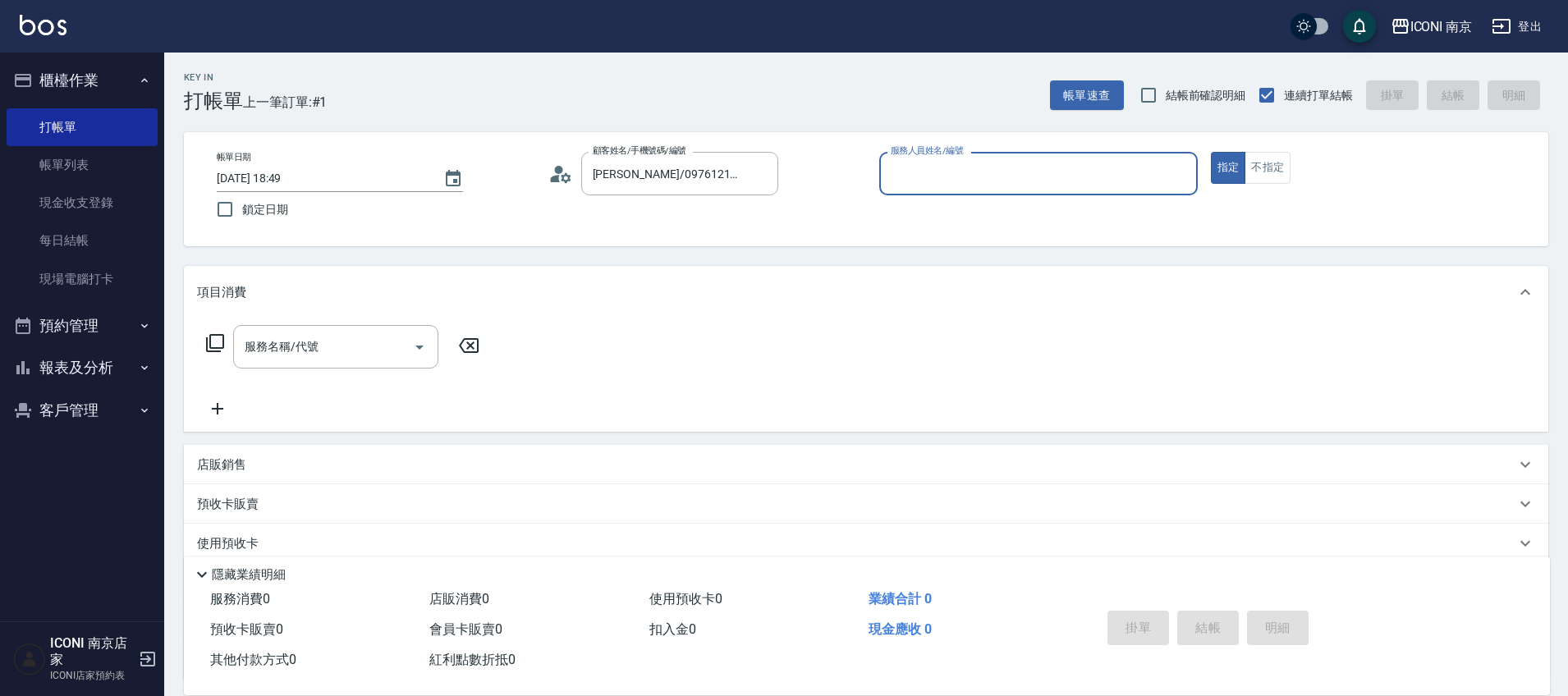
click at [569, 164] on icon at bounding box center [560, 173] width 24 height 24
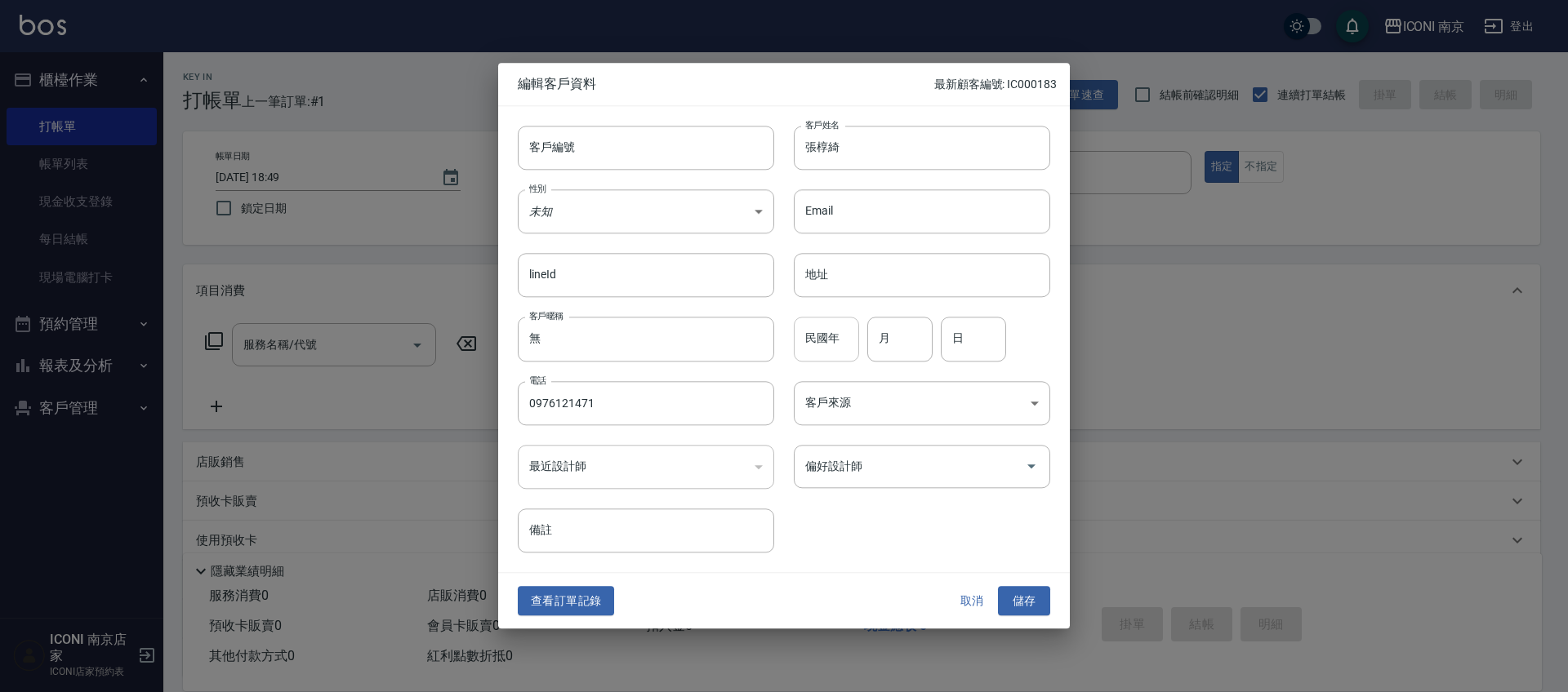
drag, startPoint x: 830, startPoint y: 353, endPoint x: 825, endPoint y: 334, distance: 19.6
click at [829, 351] on input "民國年" at bounding box center [826, 339] width 65 height 44
type input "90"
type input "12"
type input "14"
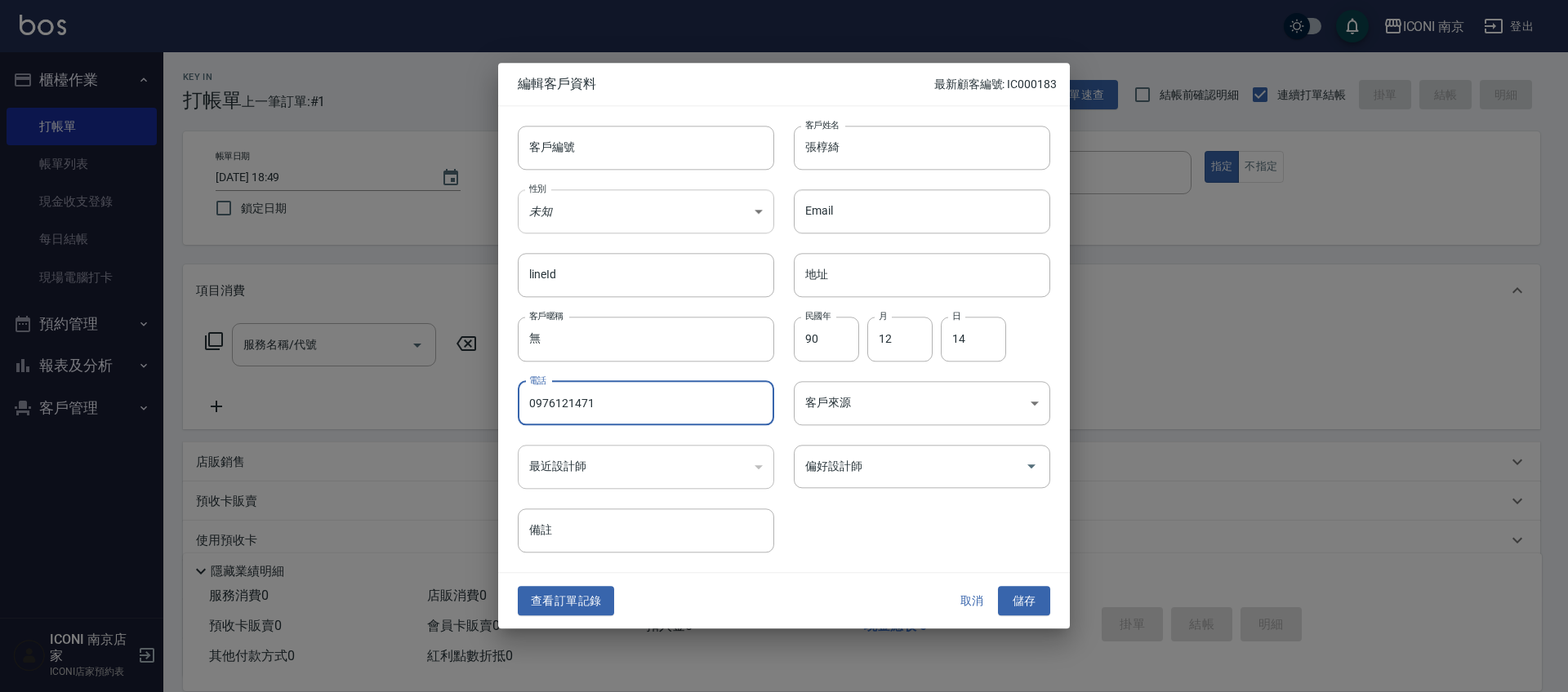
click at [578, 203] on body "ICONI 南京 登出 櫃檯作業 打帳單 帳單列表 現金收支登錄 每日結帳 現場電腦打卡 預約管理 預約管理 單日預約紀錄 單週預約紀錄 報表及分析 報表目錄…" at bounding box center [784, 417] width 1568 height 835
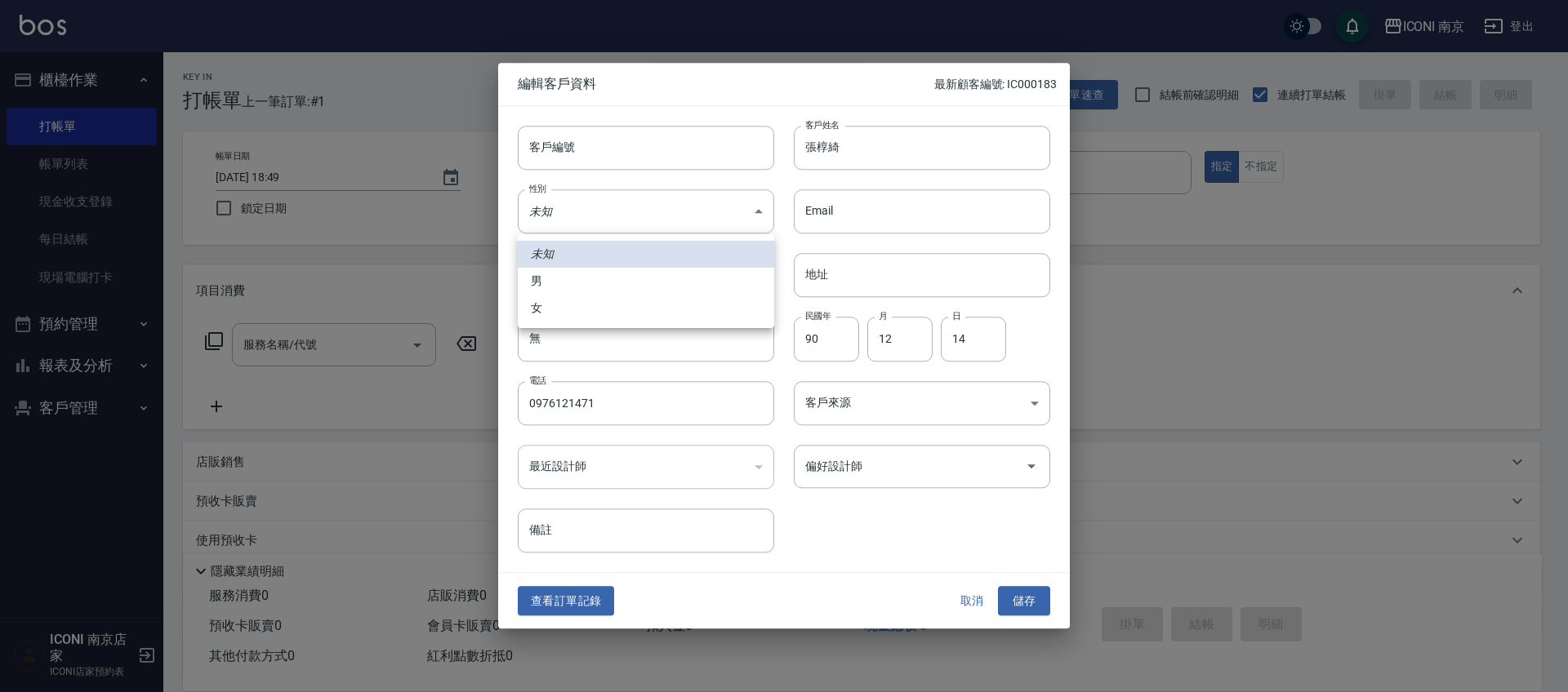
click at [563, 317] on li "女" at bounding box center [645, 308] width 256 height 27
type input "FEMALE"
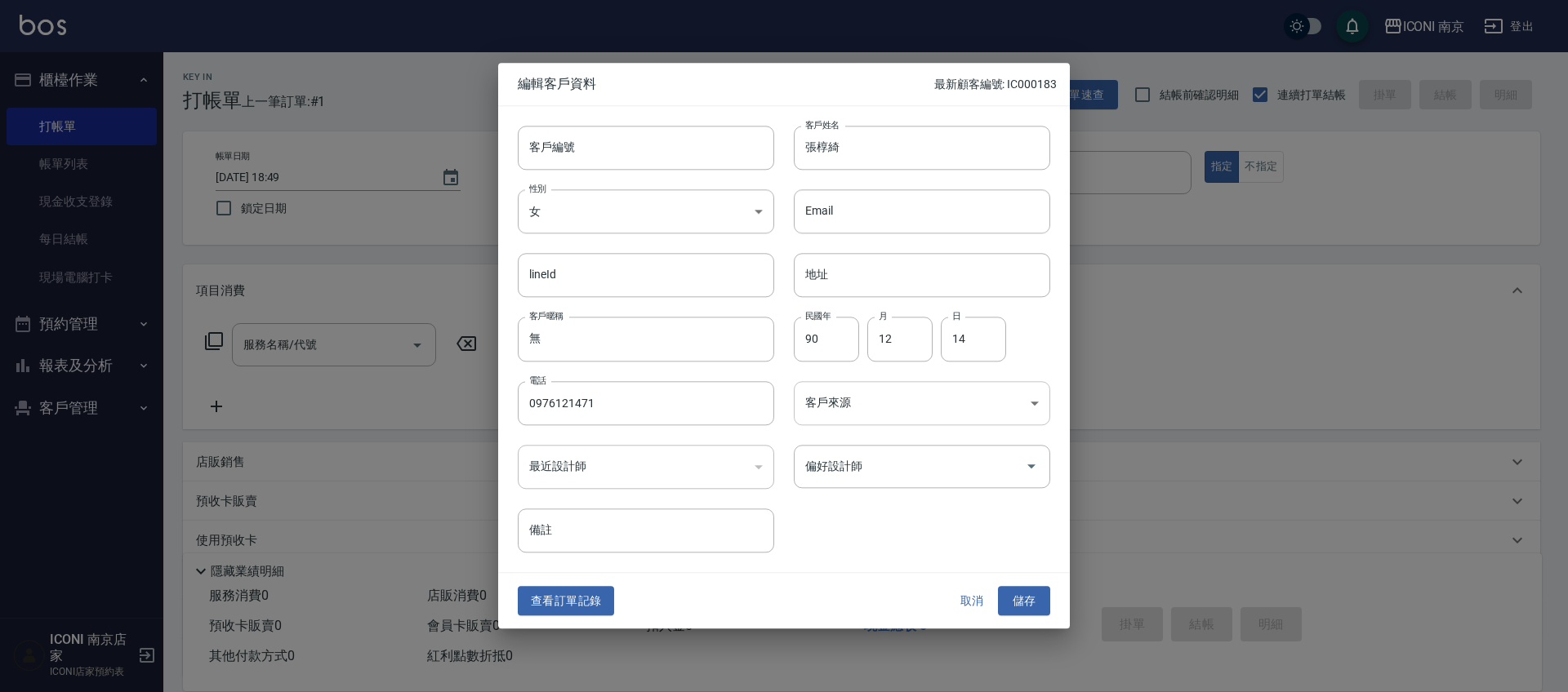
click at [852, 393] on body "ICONI 南京 登出 櫃檯作業 打帳單 帳單列表 現金收支登錄 每日結帳 現場電腦打卡 預約管理 預約管理 單日預約紀錄 單週預約紀錄 報表及分析 報表目錄…" at bounding box center [784, 417] width 1568 height 835
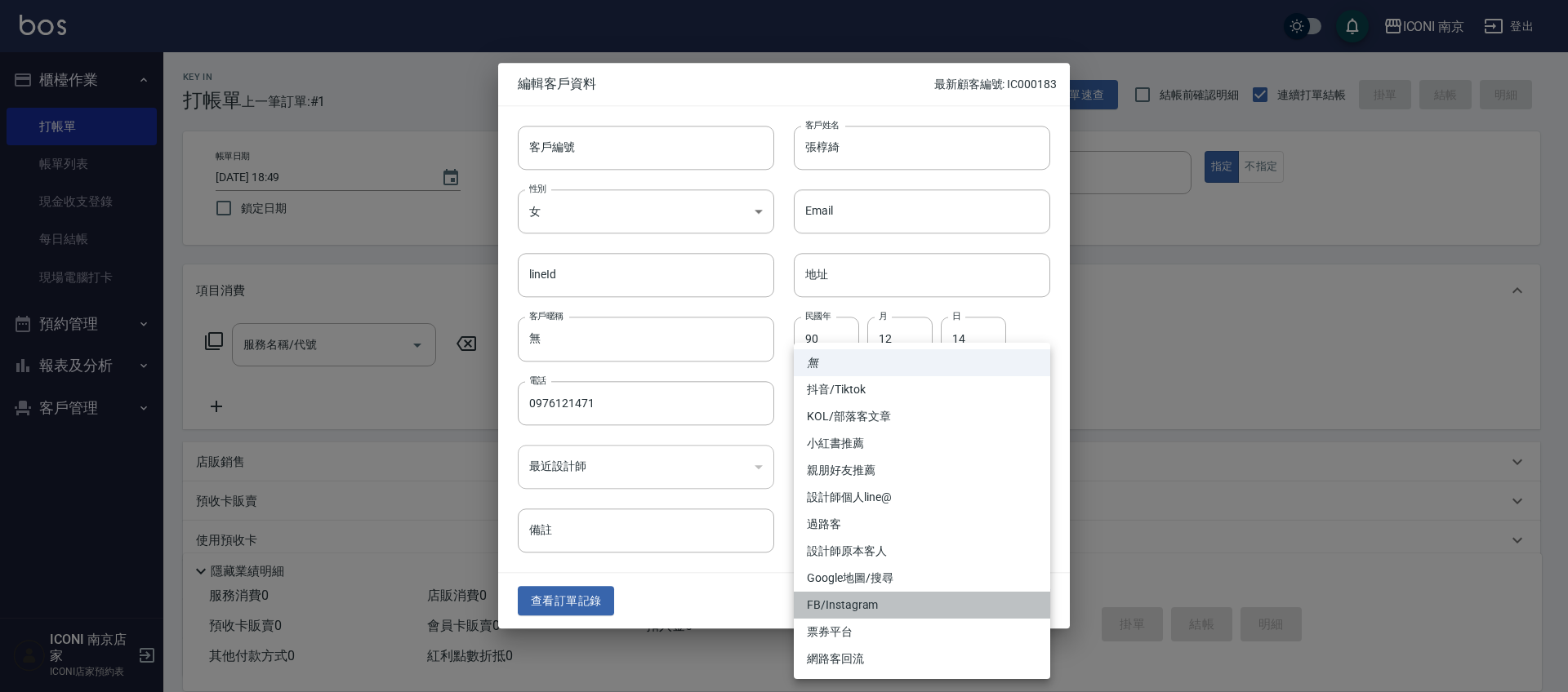
click at [856, 598] on li "FB/Instagram" at bounding box center [922, 605] width 256 height 27
type input "FB/Instagram"
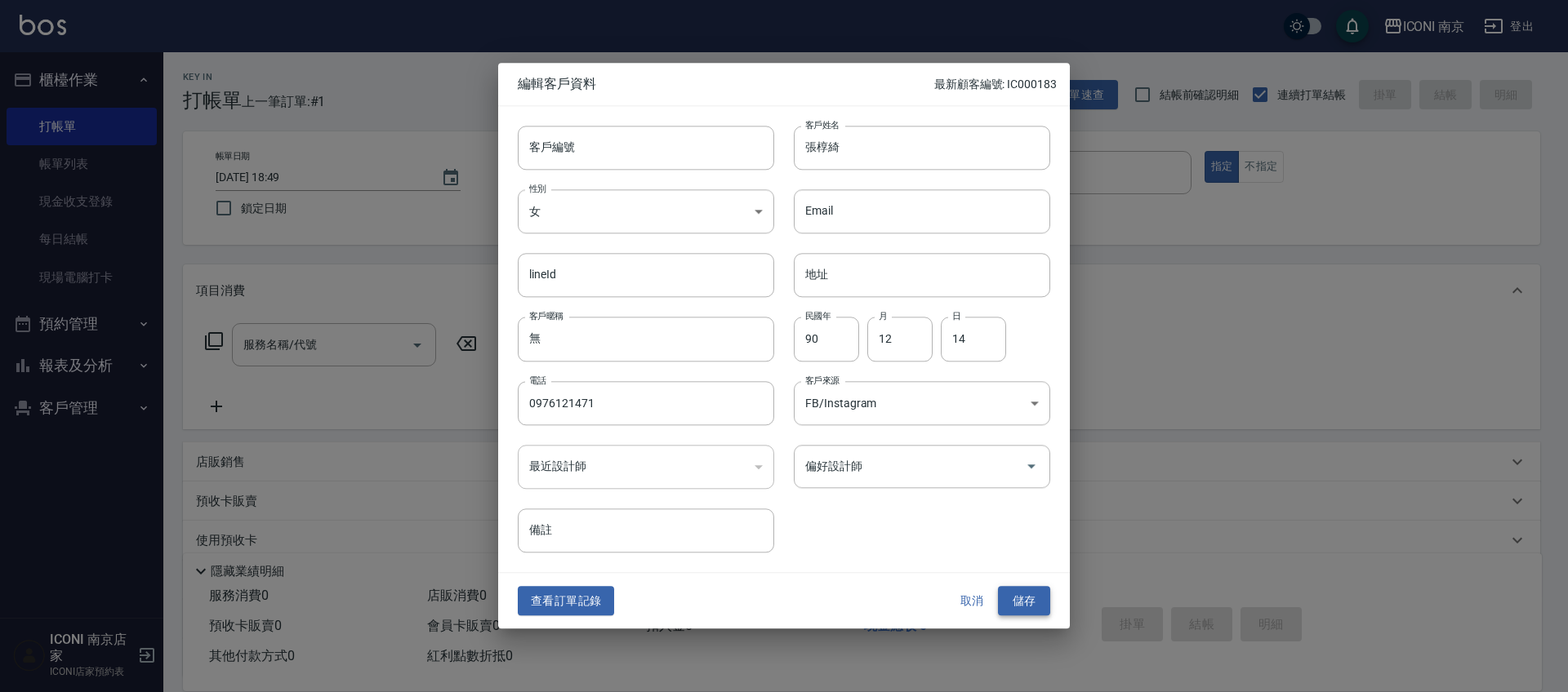
click at [1030, 598] on button "儲存" at bounding box center [1024, 601] width 52 height 30
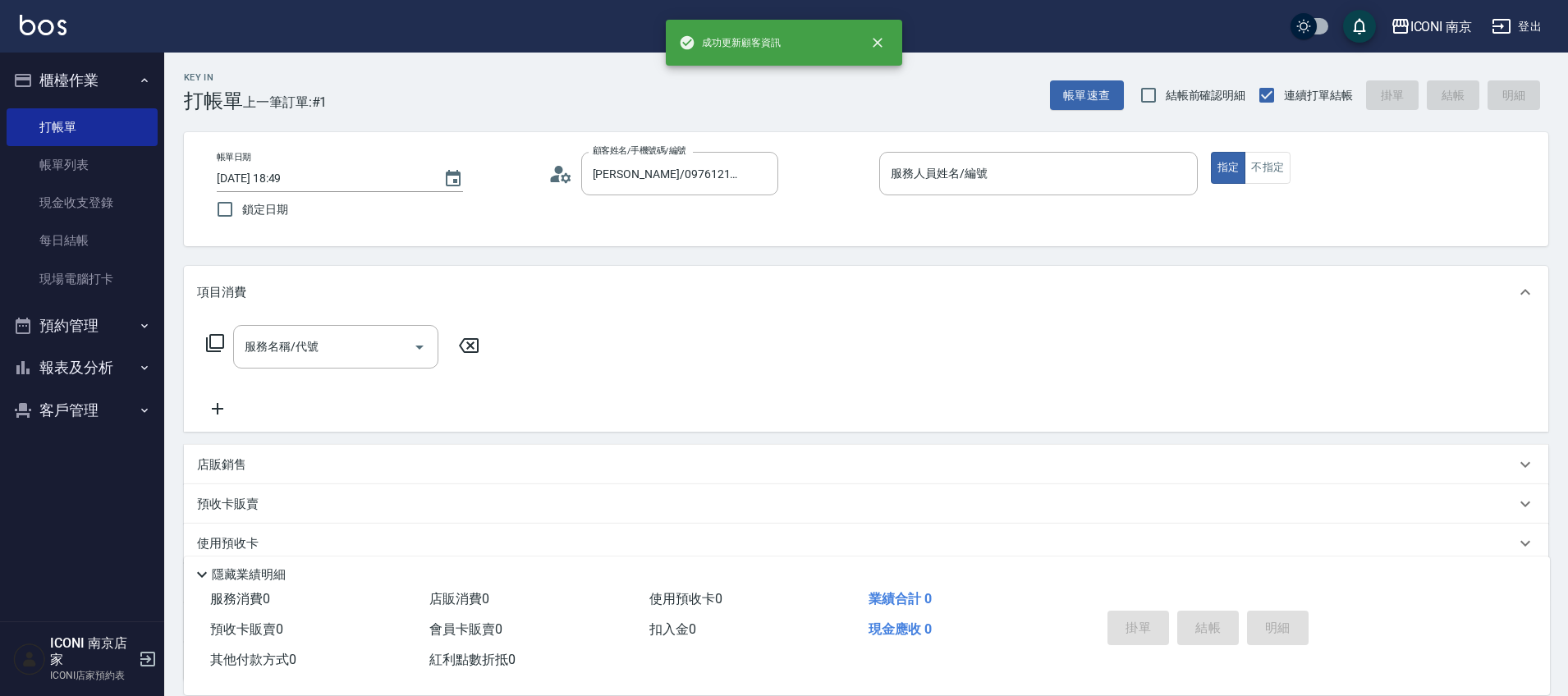
drag, startPoint x: 977, startPoint y: 185, endPoint x: 981, endPoint y: 142, distance: 43.2
click at [979, 164] on input "服務人員姓名/編號" at bounding box center [1038, 174] width 304 height 29
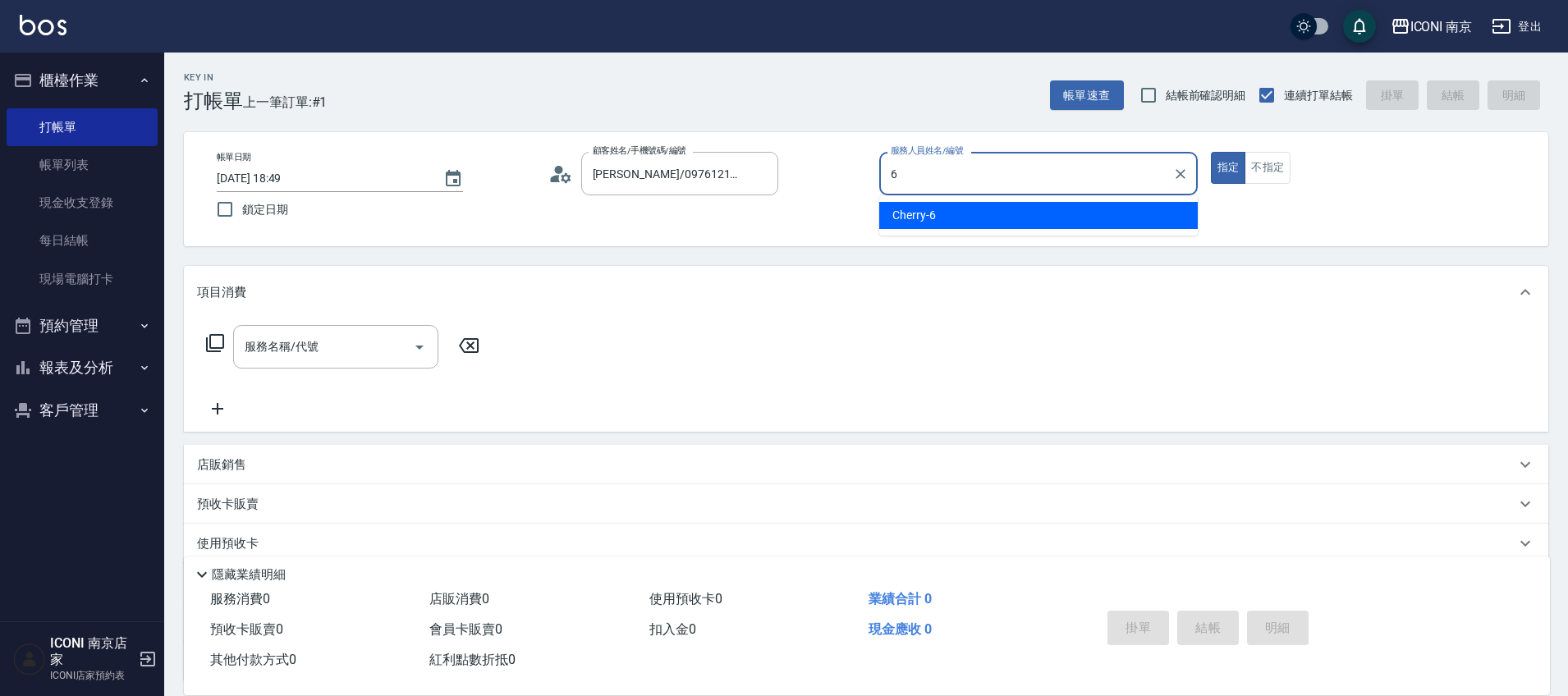
type input "6"
type button "true"
type input "Cherry-6"
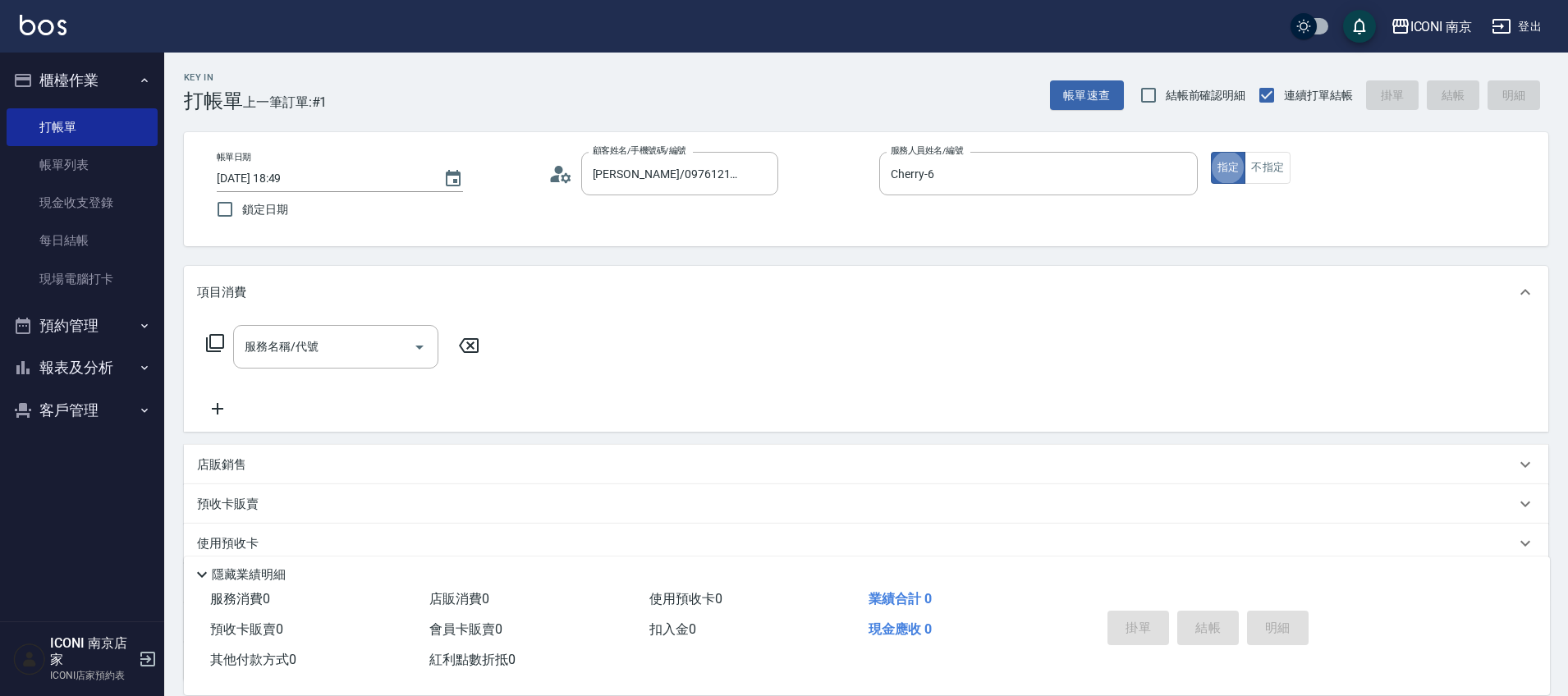
click at [216, 338] on icon at bounding box center [215, 343] width 20 height 20
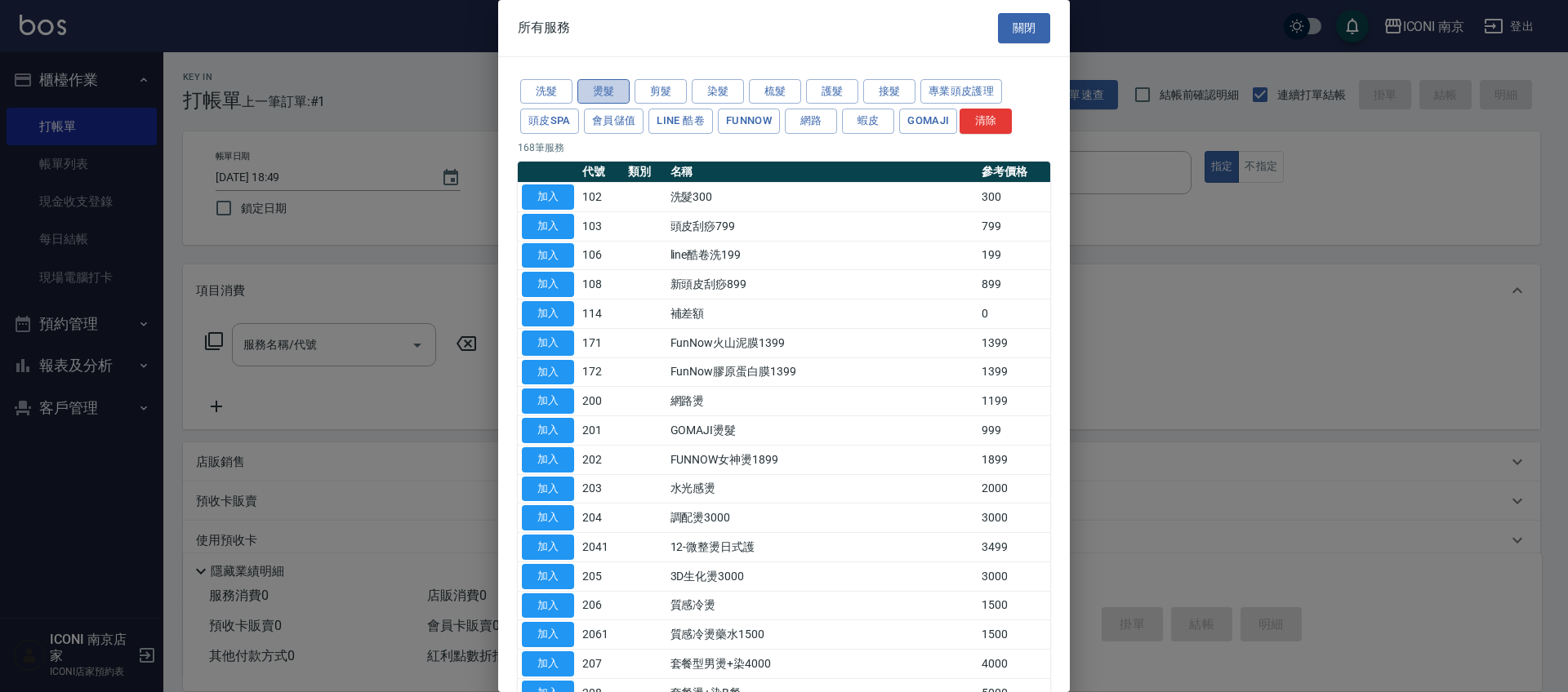
click at [602, 99] on button "燙髮" at bounding box center [603, 91] width 52 height 25
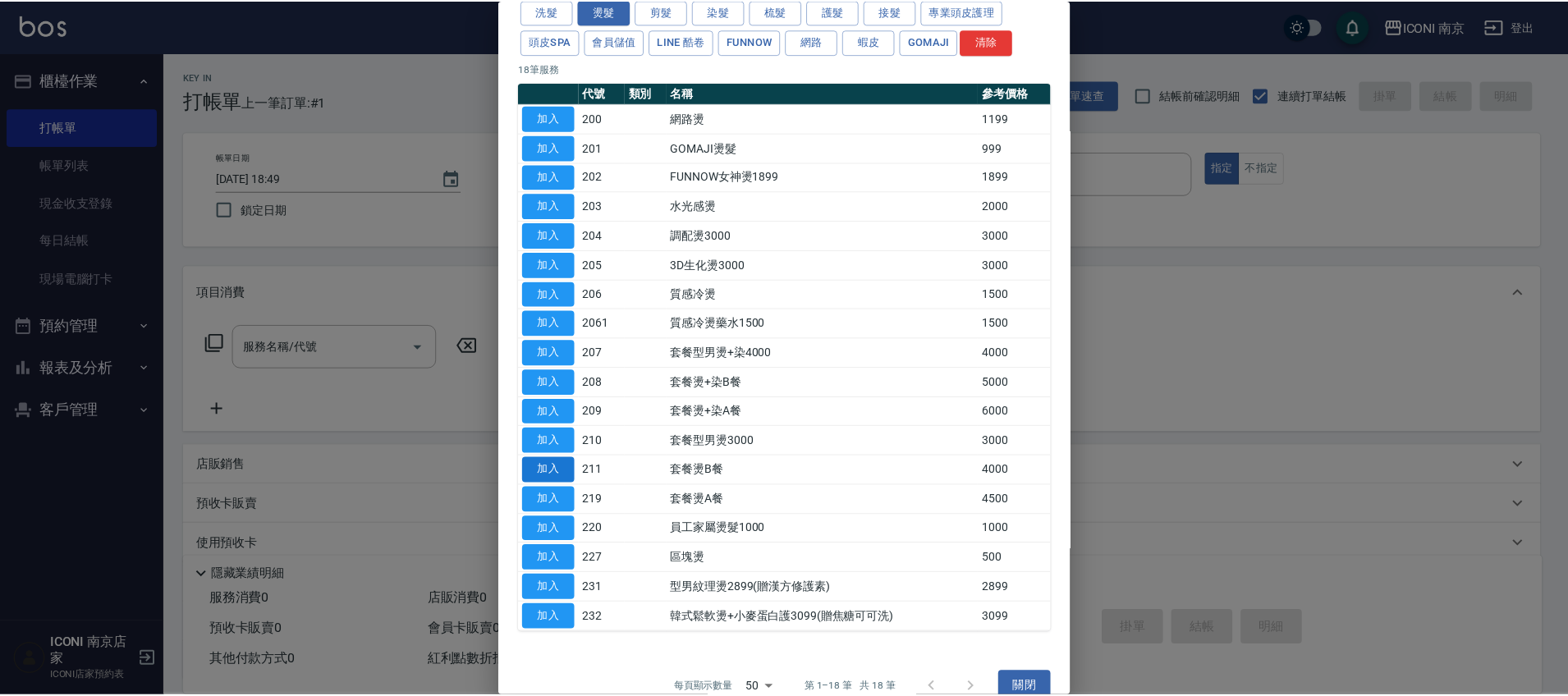
scroll to position [103, 0]
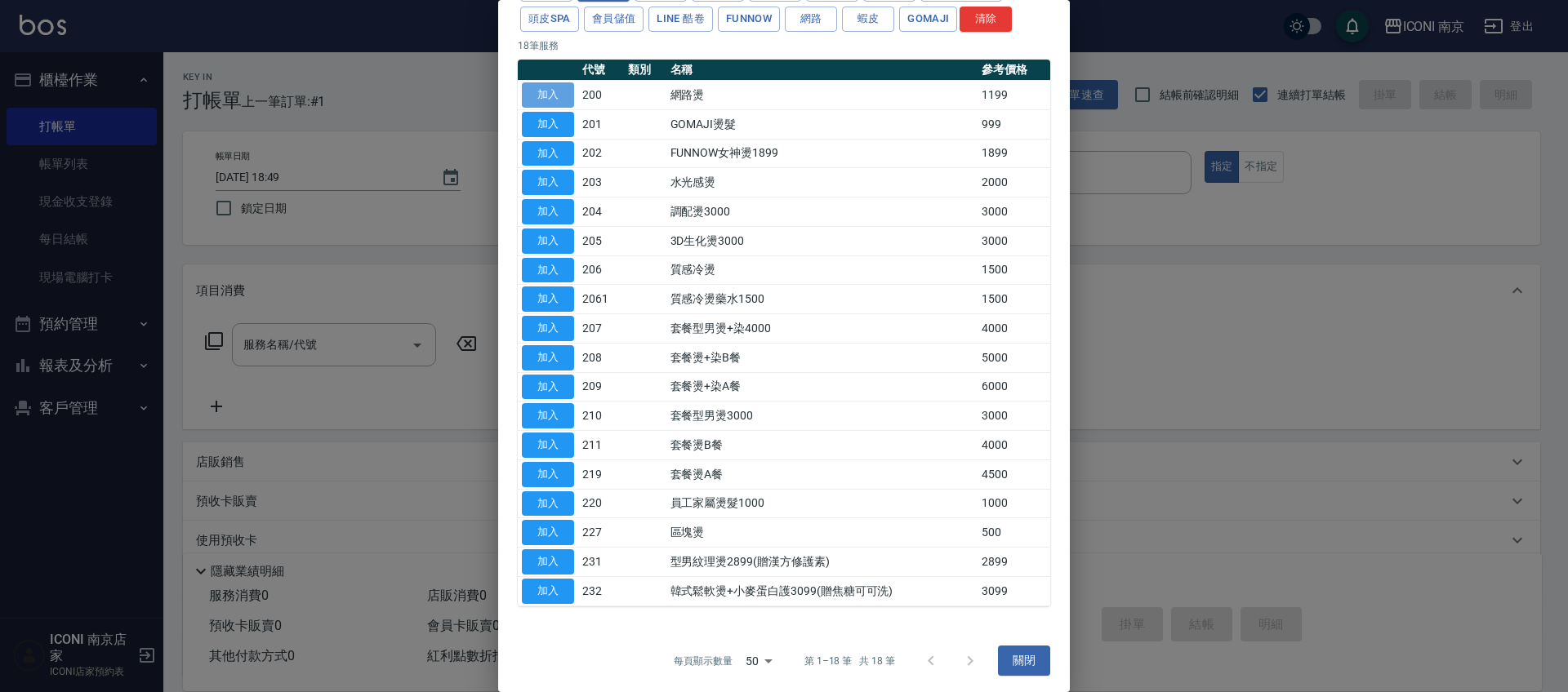
click at [552, 94] on button "加入" at bounding box center [548, 95] width 52 height 25
type input "網路燙(200)"
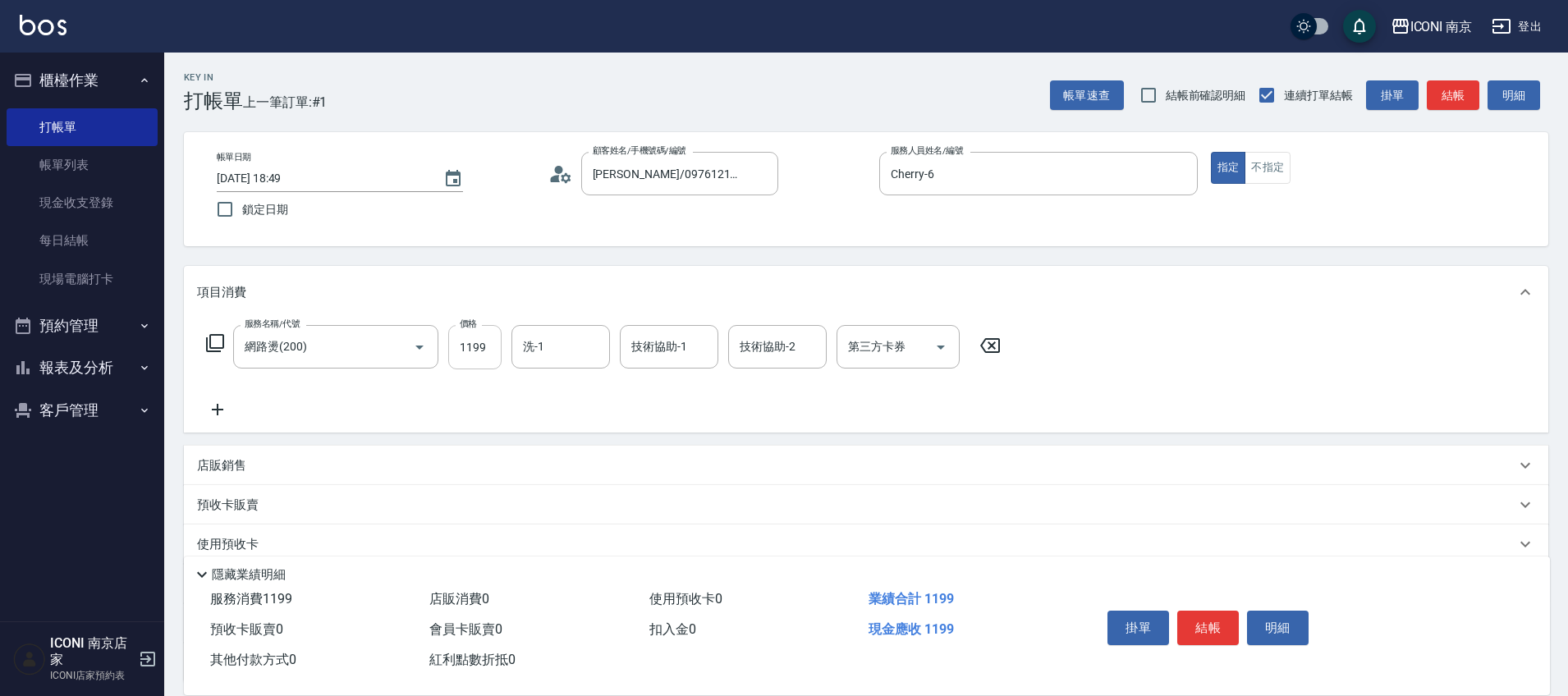
click at [474, 366] on input "1199" at bounding box center [474, 347] width 53 height 44
type input "2299"
type input "LORI-17"
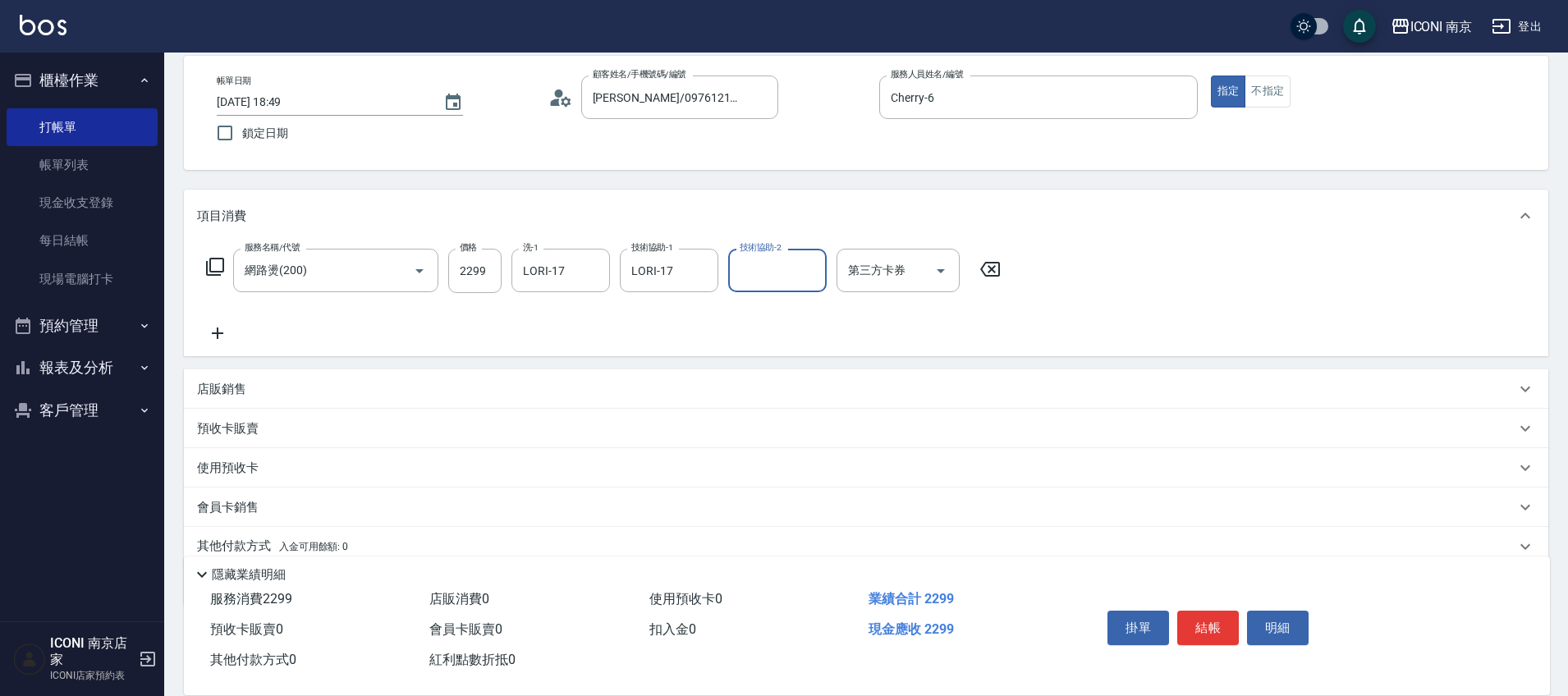
scroll to position [143, 0]
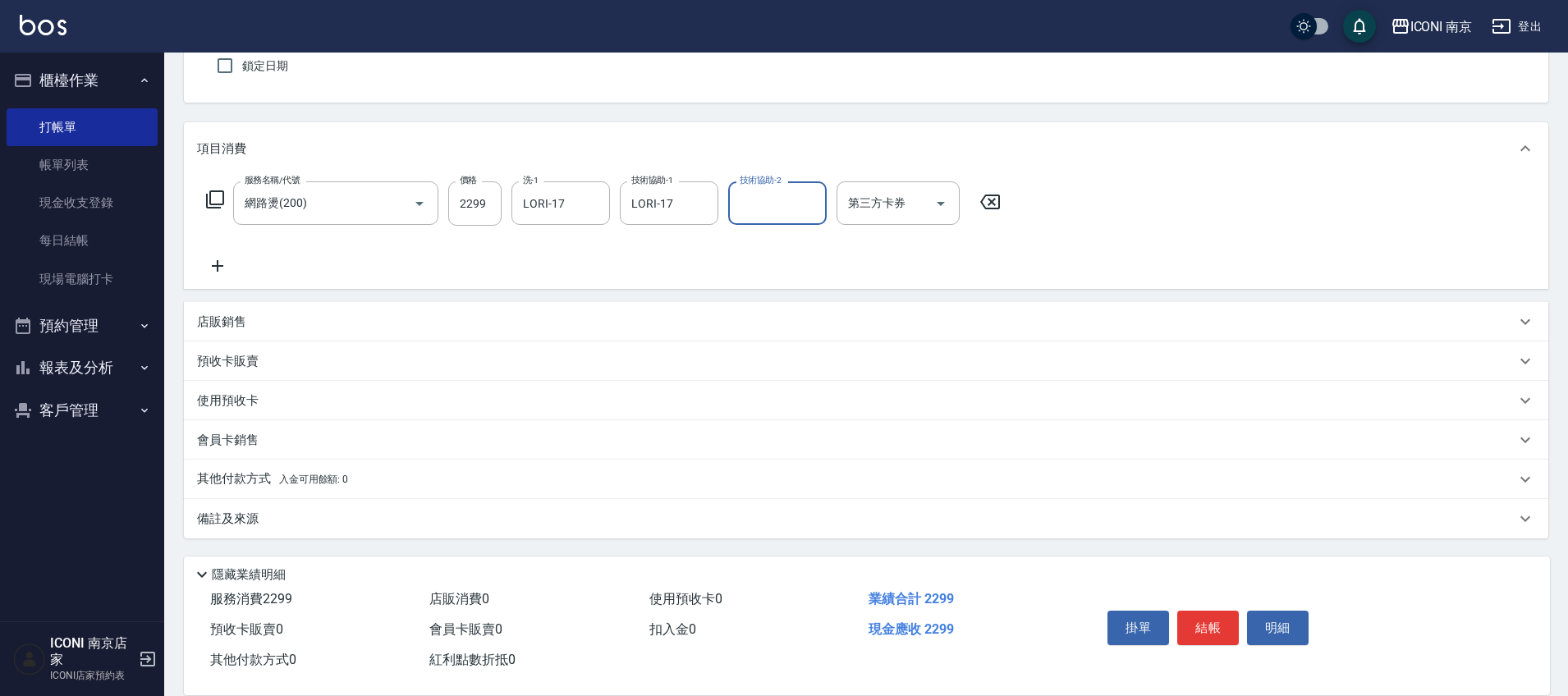
click at [227, 489] on div "其他付款方式 入金可用餘額: 0" at bounding box center [866, 480] width 1364 height 40
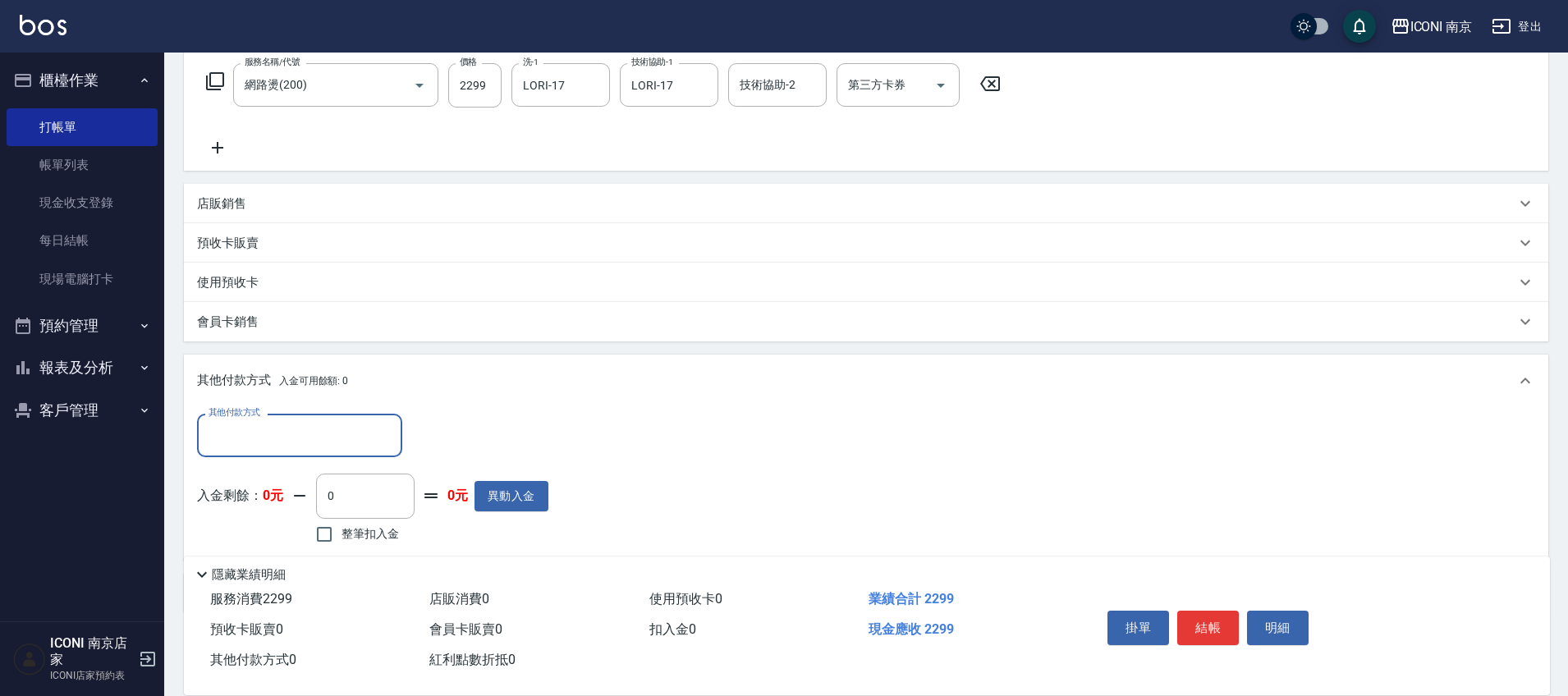
scroll to position [0, 0]
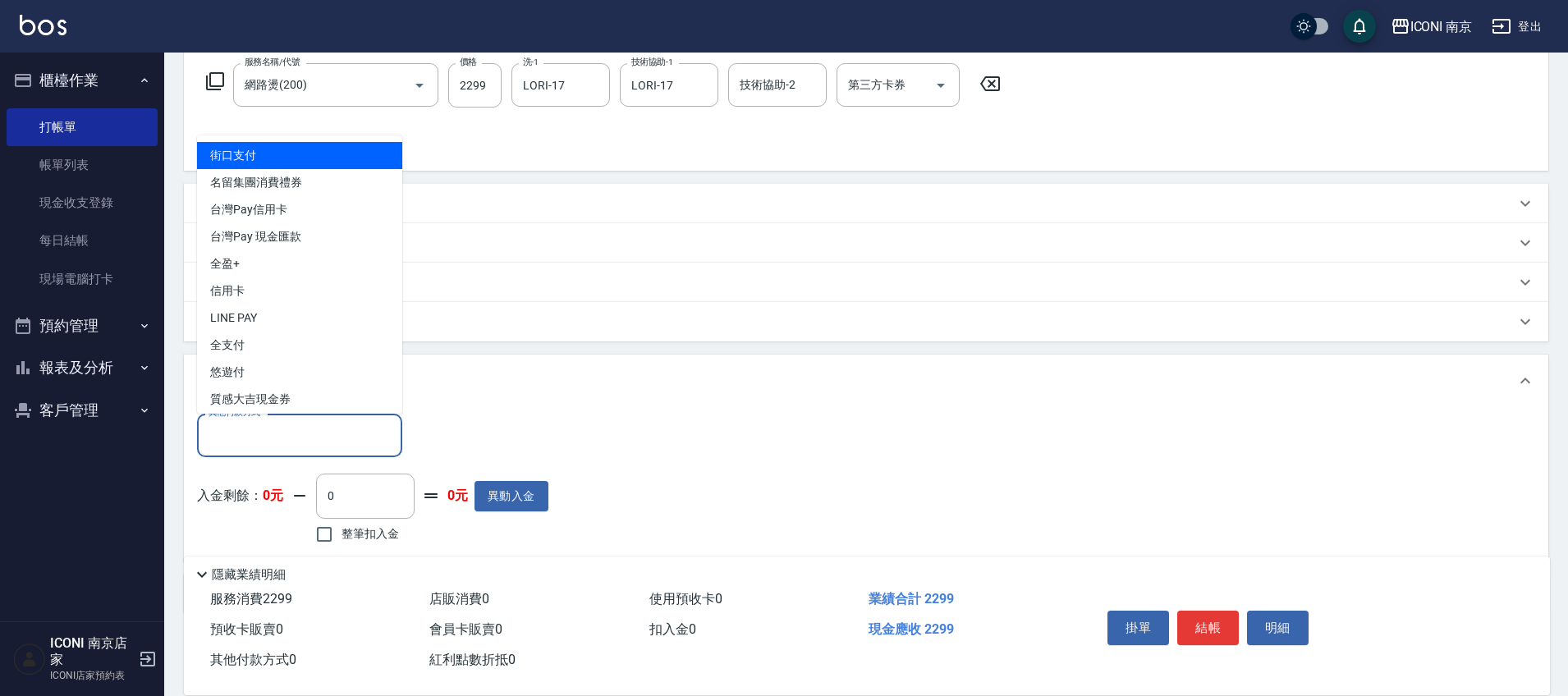
click at [278, 450] on input "其他付款方式" at bounding box center [299, 435] width 190 height 29
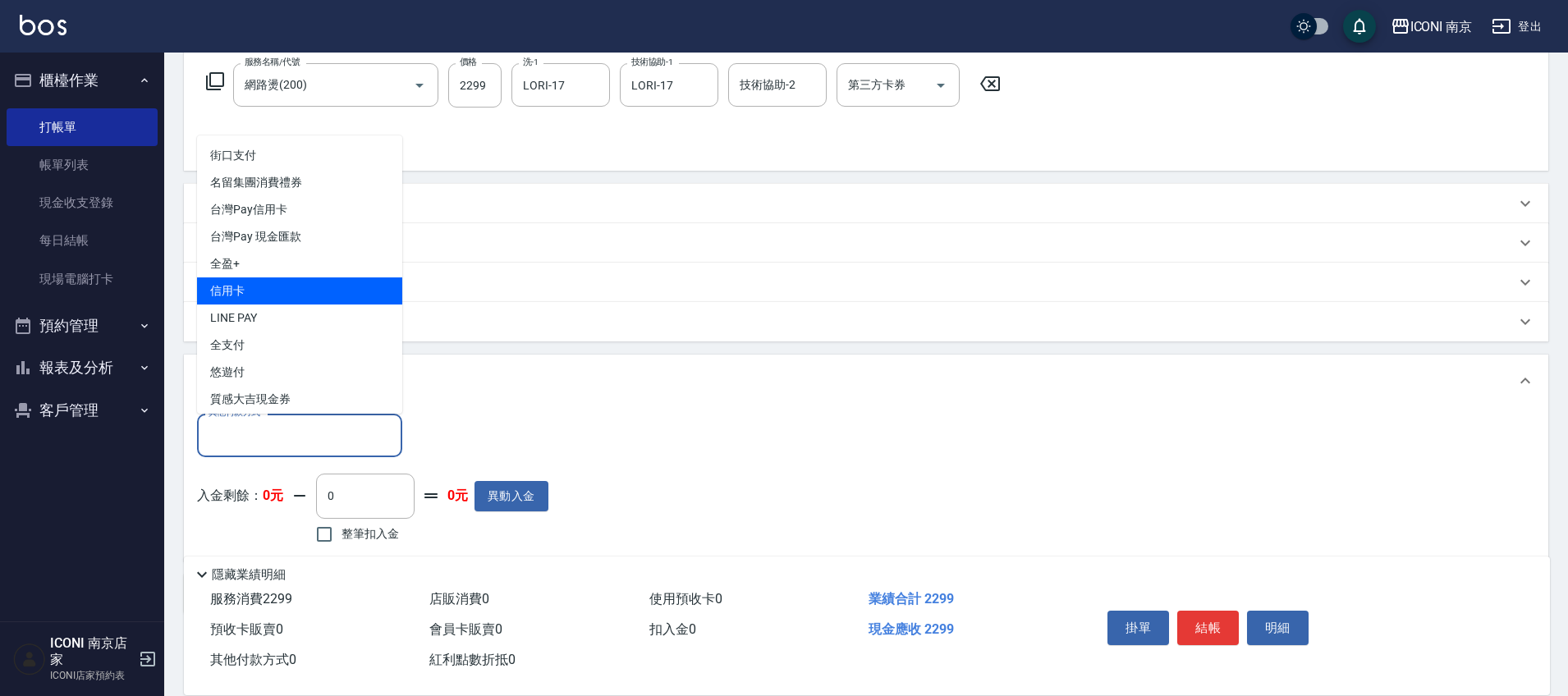
scroll to position [60, 0]
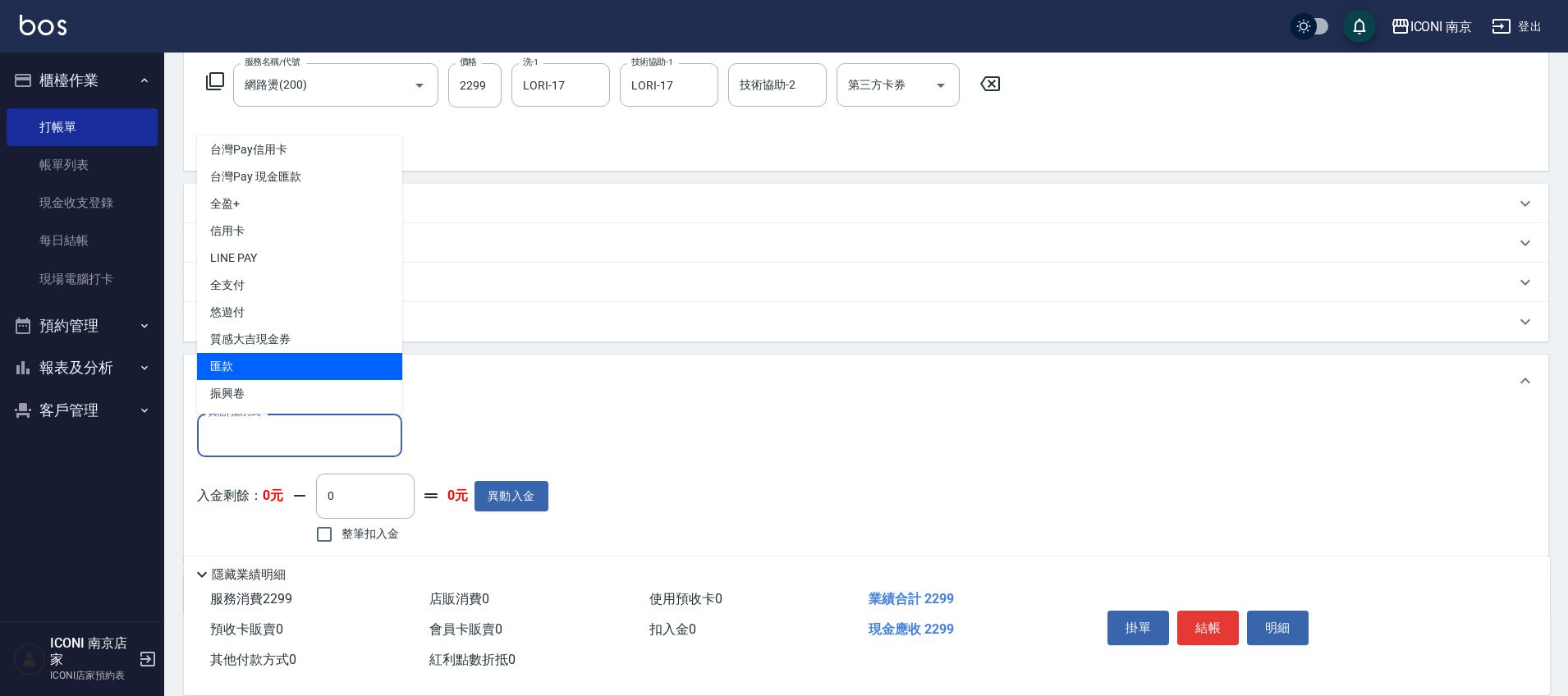
click at [265, 363] on span "匯款" at bounding box center [300, 367] width 205 height 27
type input "匯款"
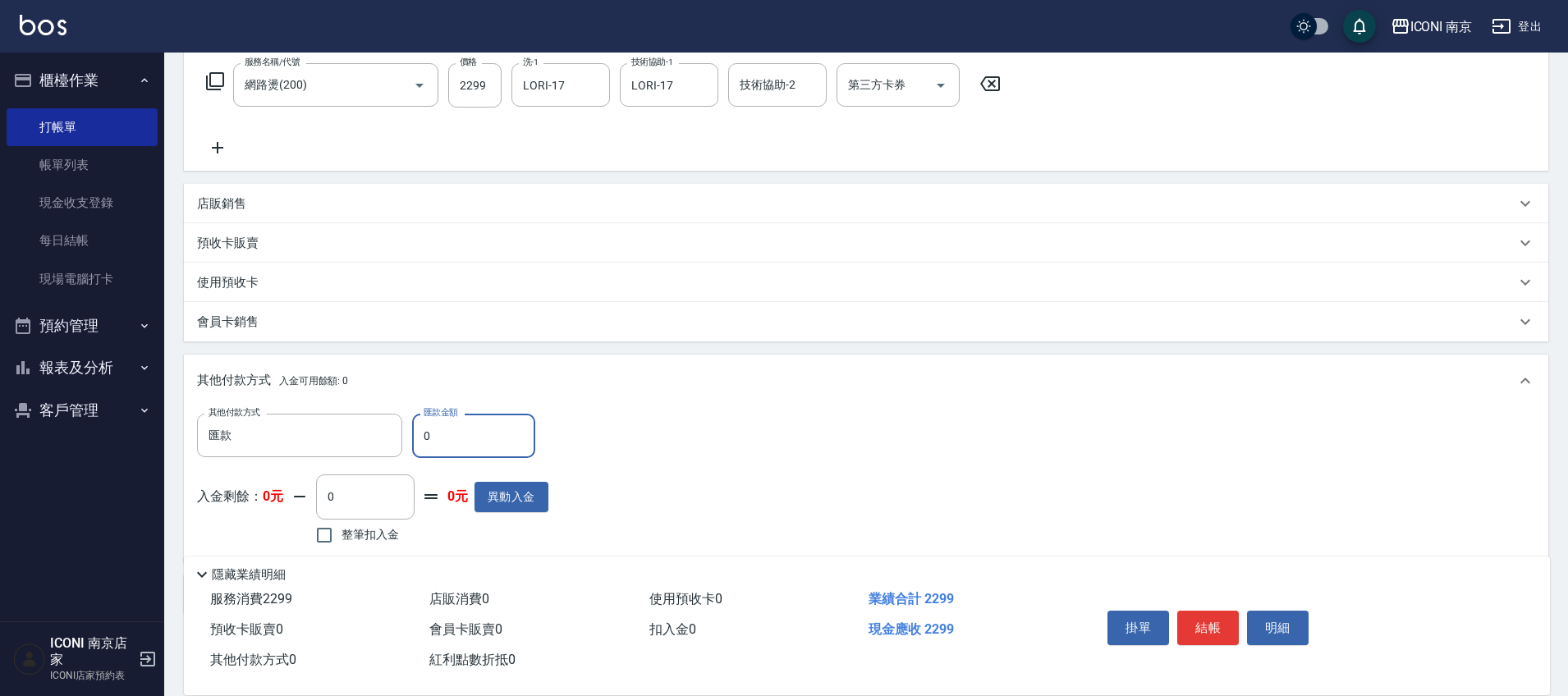
click at [456, 419] on input "0" at bounding box center [473, 435] width 123 height 44
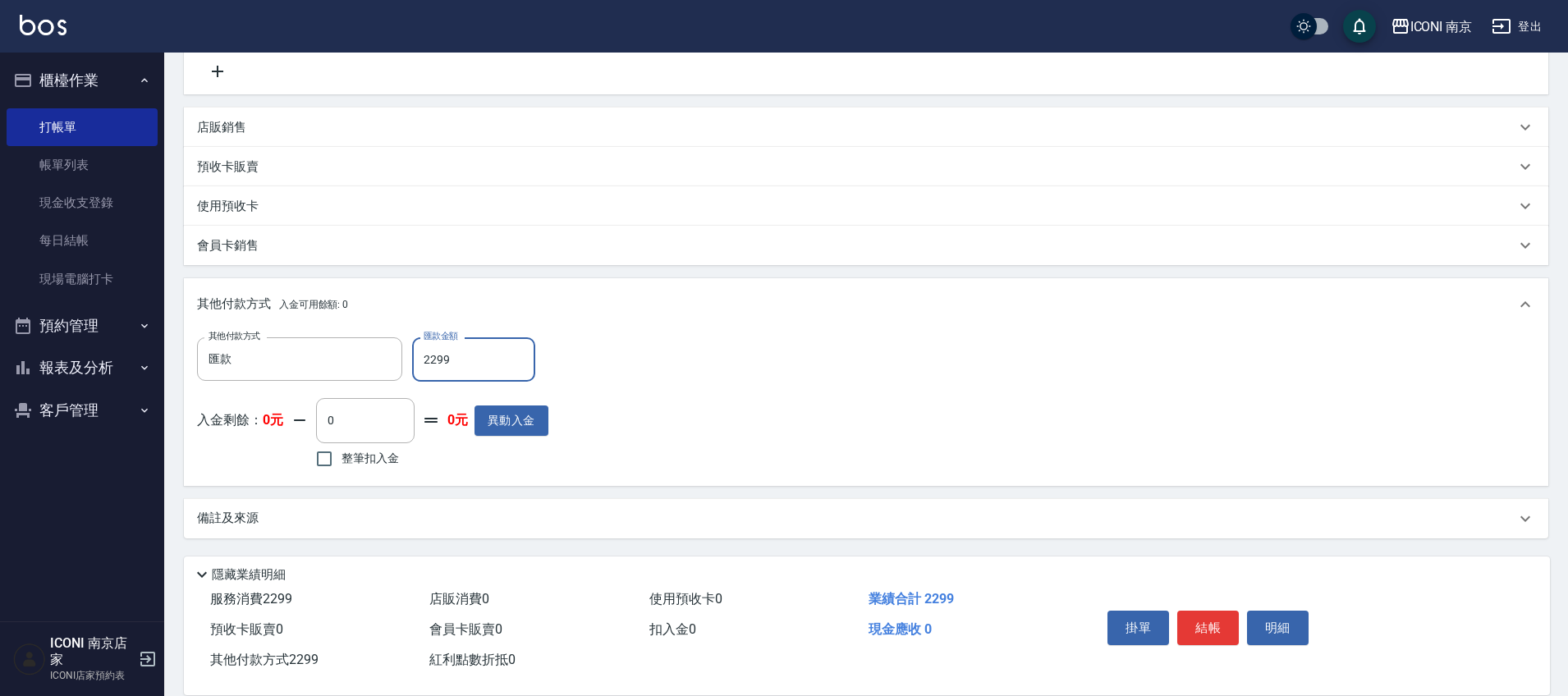
type input "2299"
click at [261, 522] on div "備註及來源" at bounding box center [856, 518] width 1318 height 17
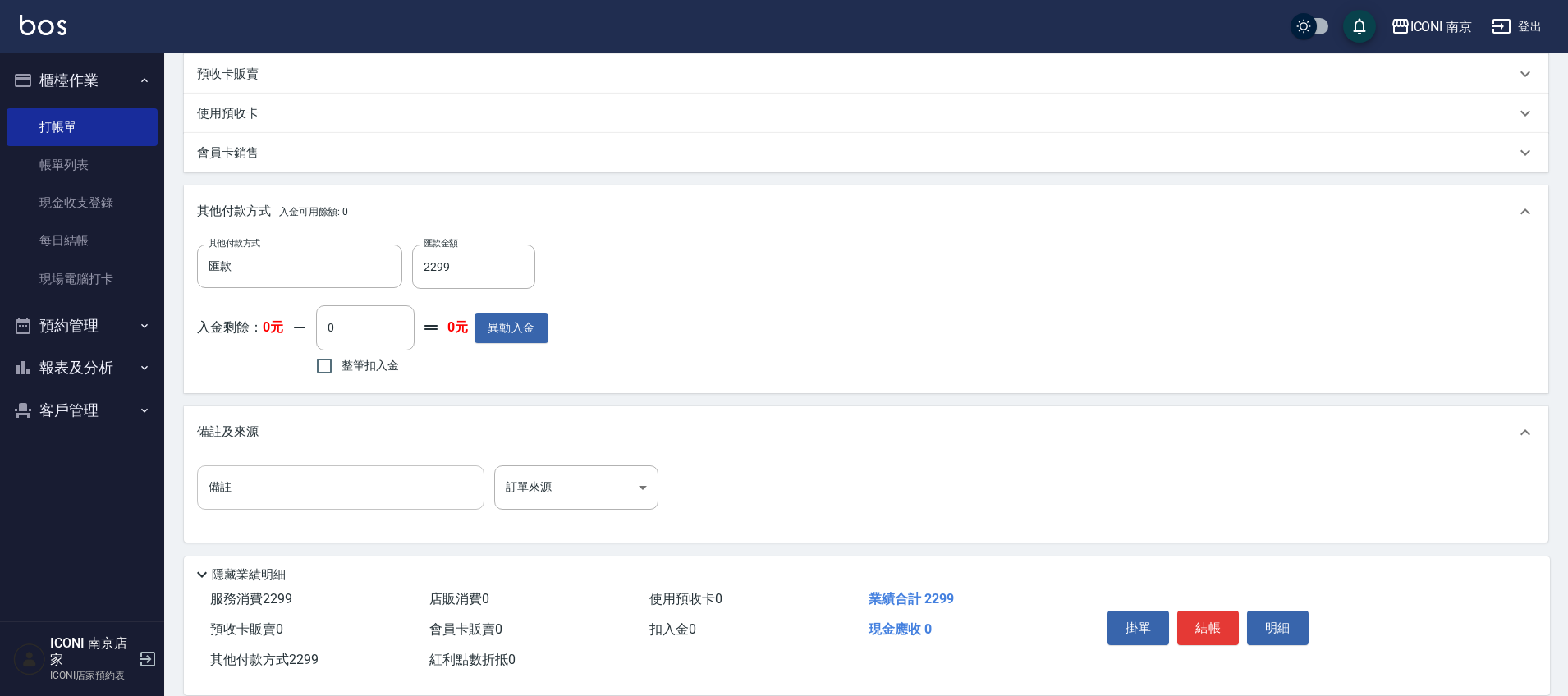
scroll to position [435, 0]
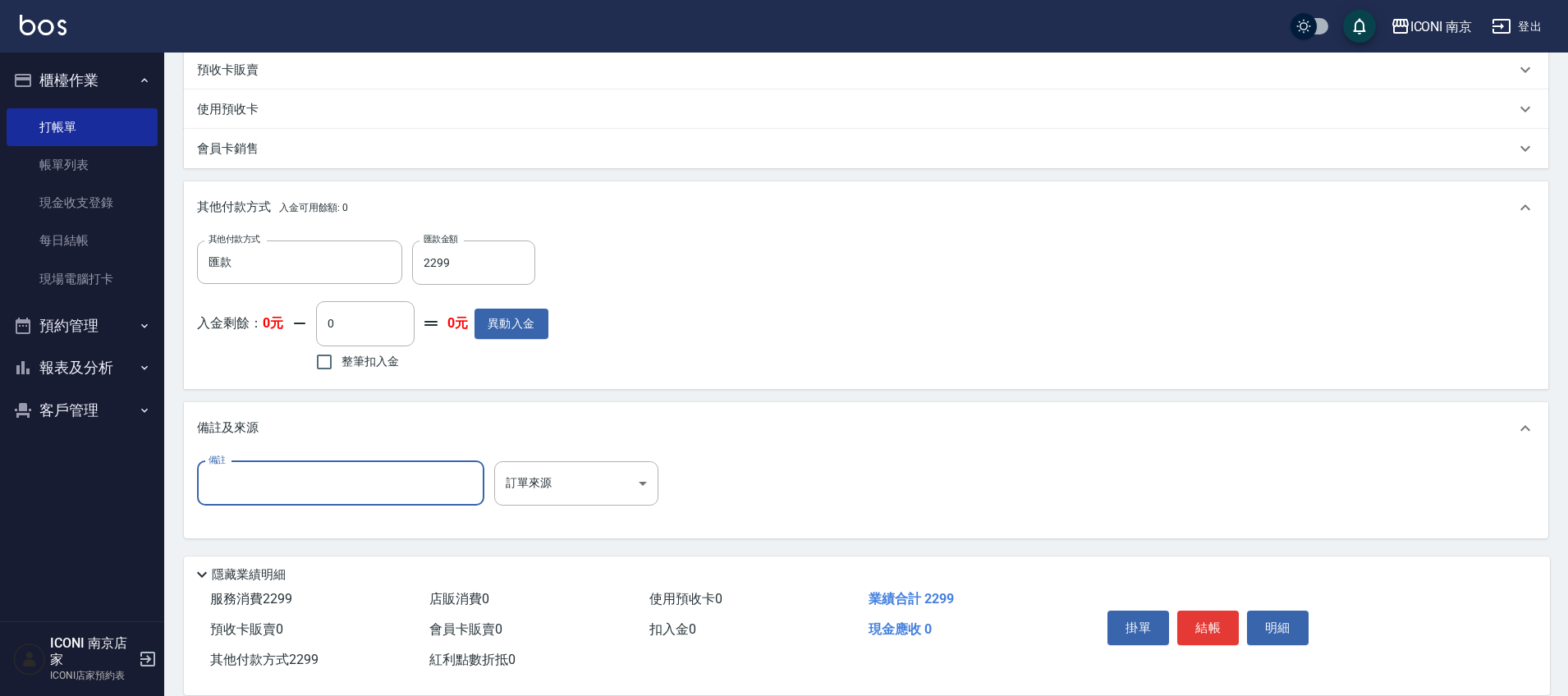
click at [296, 485] on input "備註" at bounding box center [341, 483] width 287 height 44
type input "升級藥水"
click at [618, 456] on div "備註 升級藥水 備註 訂單來源 ​ 訂單來源" at bounding box center [866, 497] width 1364 height 84
click at [608, 478] on body "ICONI 南京 登出 櫃檯作業 打帳單 帳單列表 現金收支登錄 每日結帳 現場電腦打卡 預約管理 預約管理 單日預約紀錄 單週預約紀錄 報表及分析 報表目錄…" at bounding box center [784, 130] width 1568 height 1131
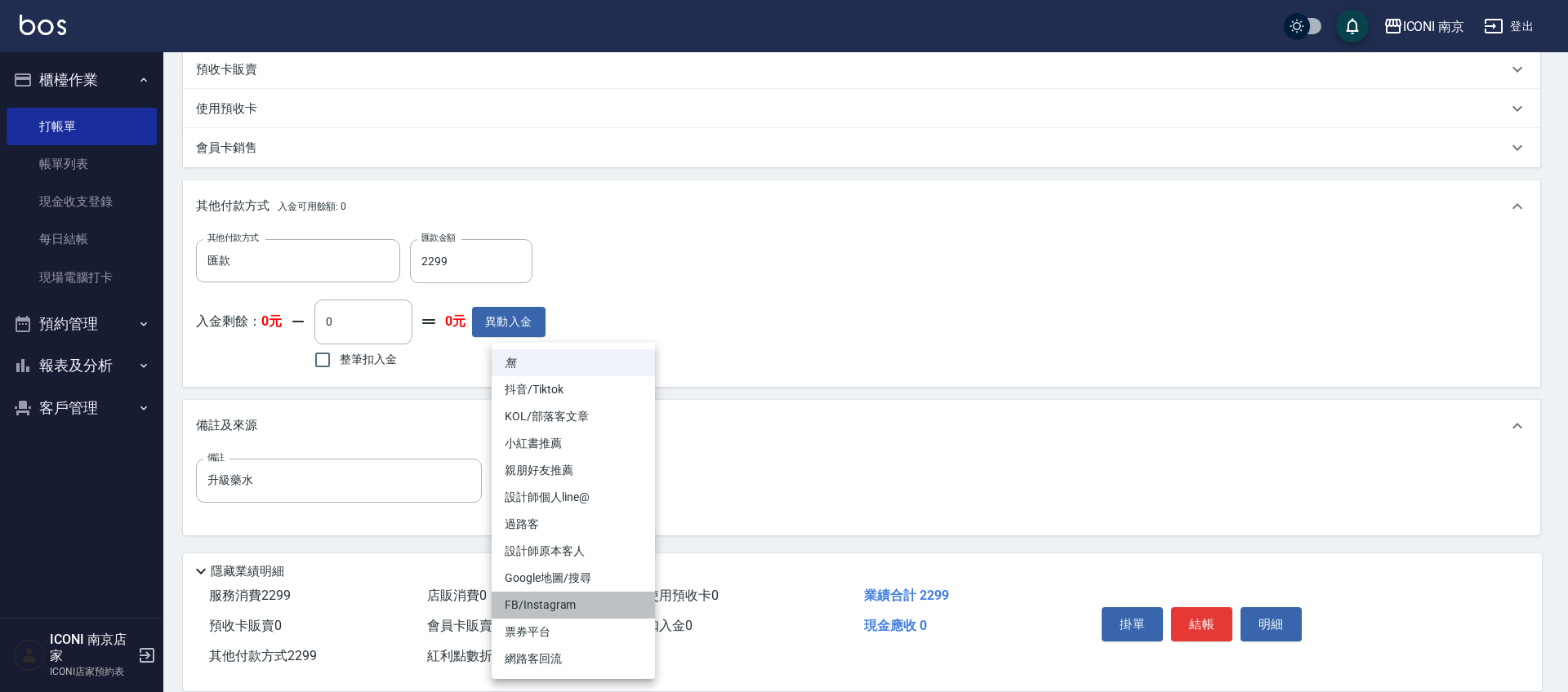
click at [591, 601] on li "FB/Instagram" at bounding box center [573, 605] width 163 height 27
type input "FB/Instagram"
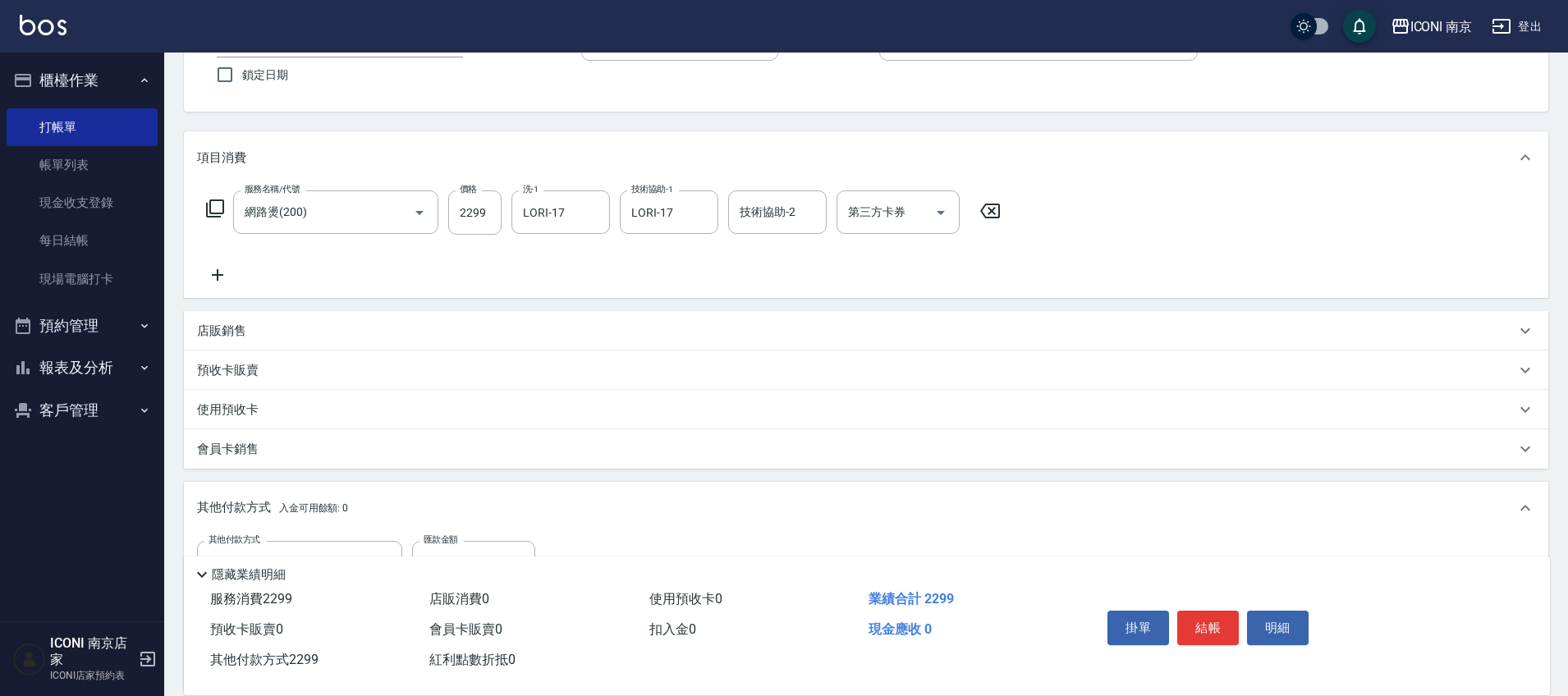
scroll to position [24, 0]
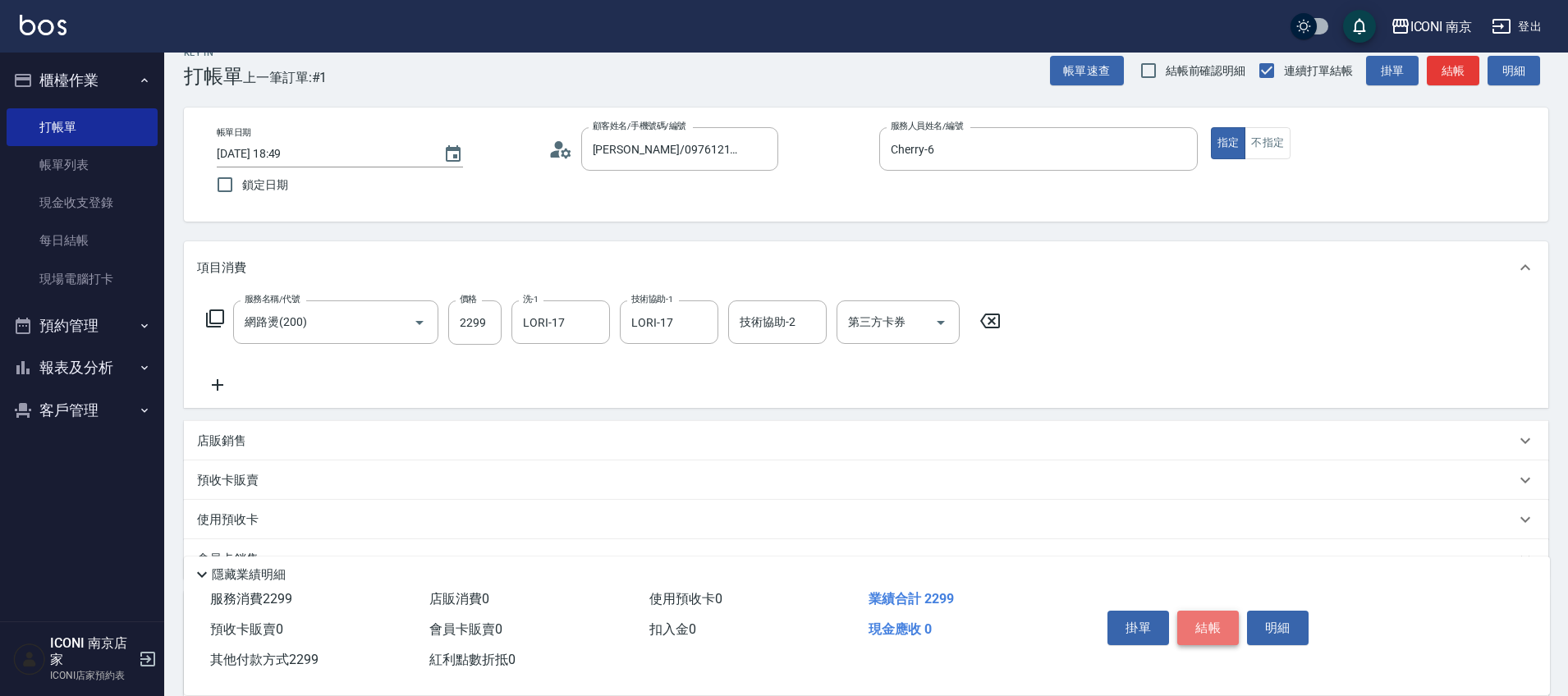
click at [1201, 624] on button "結帳" at bounding box center [1208, 628] width 61 height 34
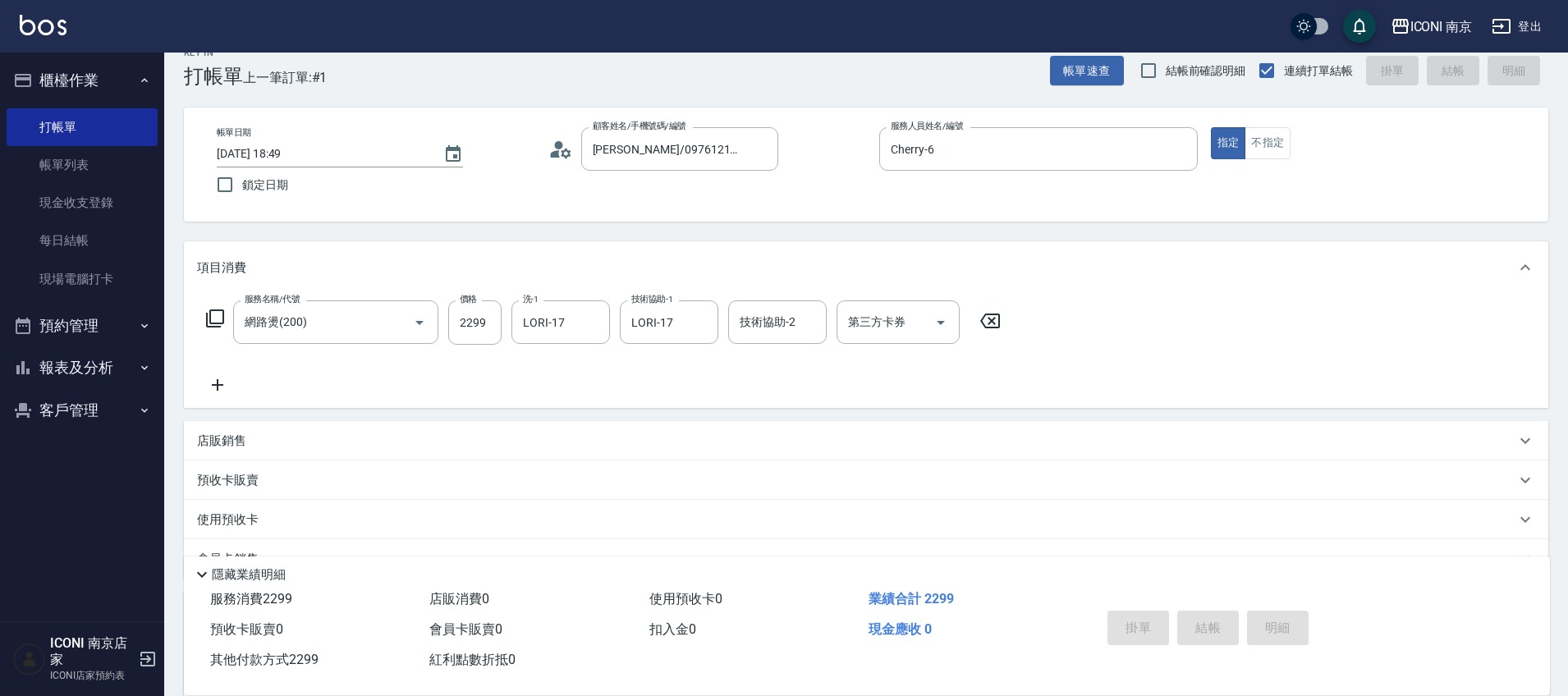
type input "2025/08/18 18:50"
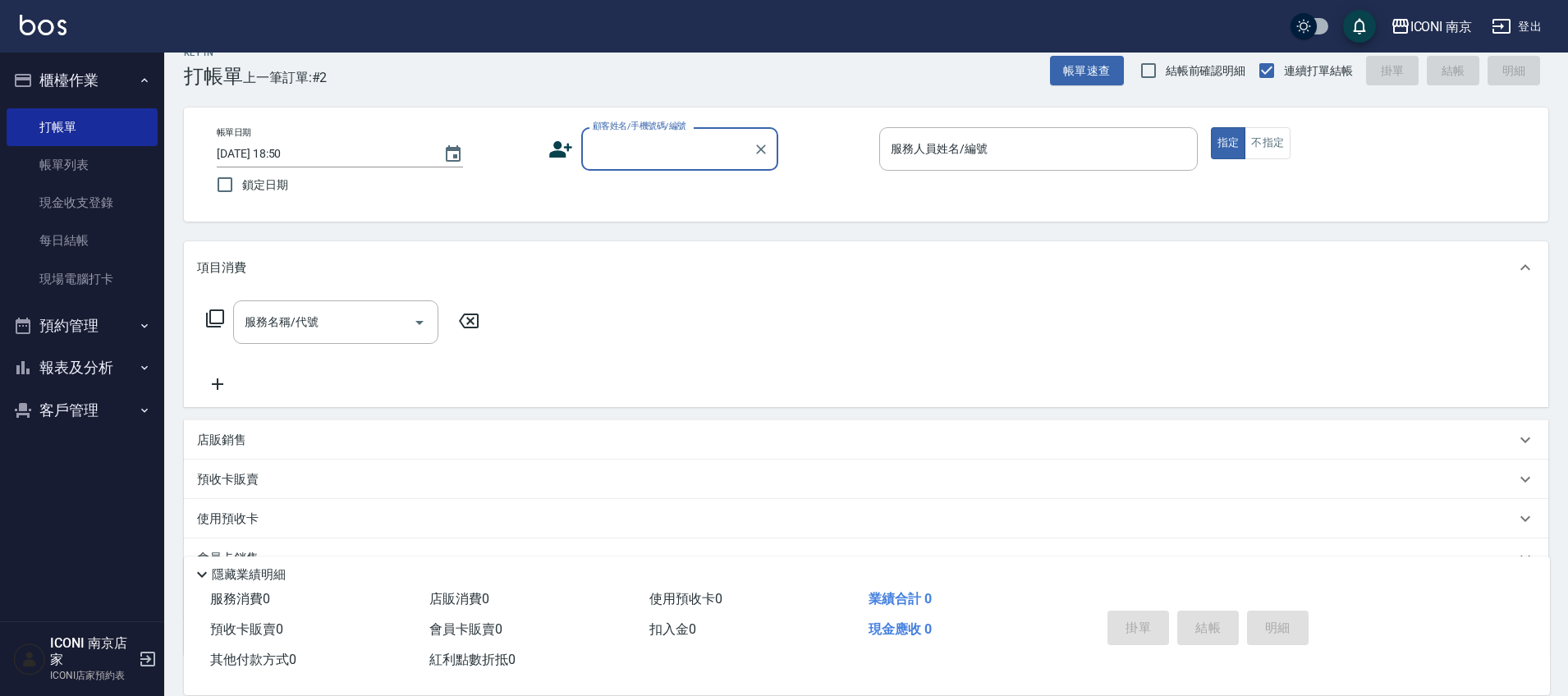
drag, startPoint x: 678, startPoint y: 154, endPoint x: 670, endPoint y: 124, distance: 31.0
click at [678, 151] on input "顧客姓名/手機號碼/編號" at bounding box center [667, 149] width 158 height 29
click at [739, 194] on li "葉冠伶/0929980408/IC000184" at bounding box center [679, 191] width 197 height 27
type input "葉冠伶/0929980408/IC000184"
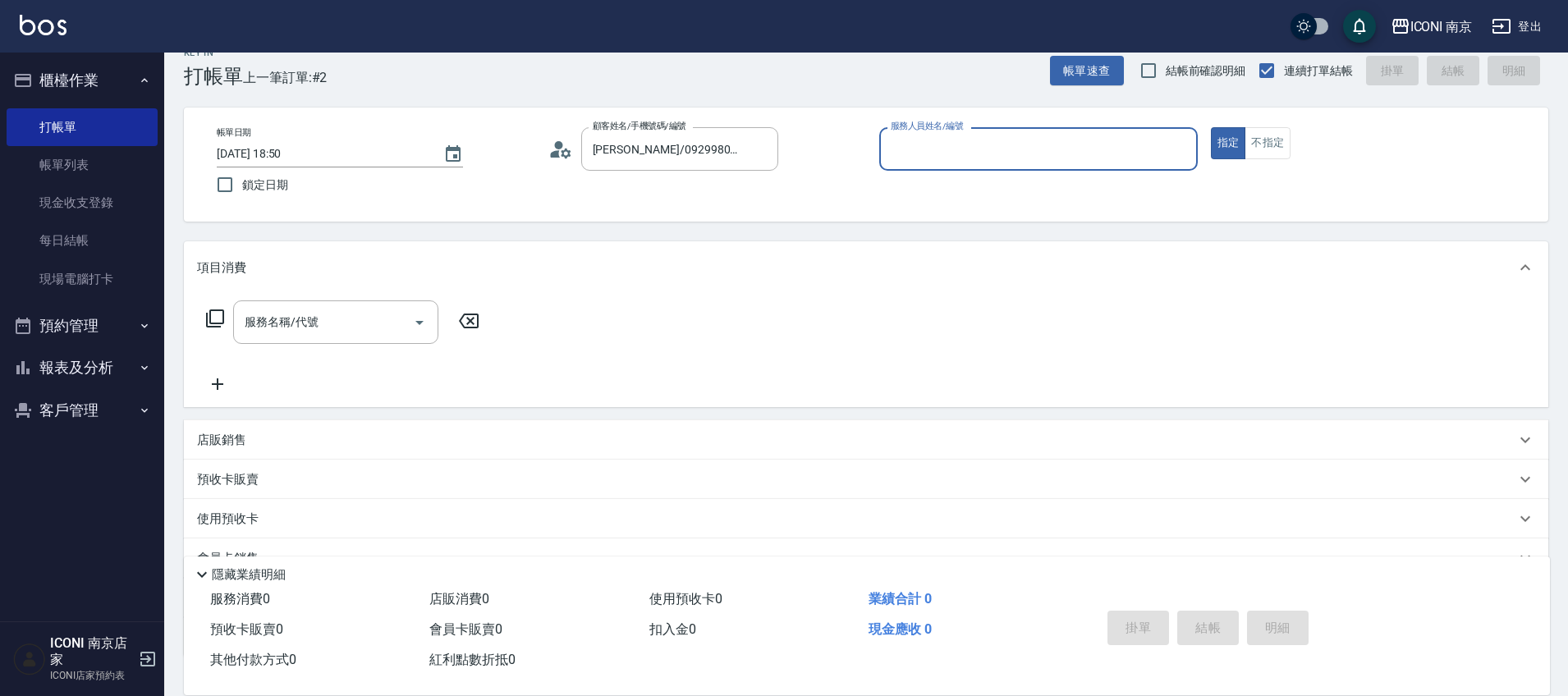
click at [557, 151] on icon at bounding box center [554, 154] width 10 height 7
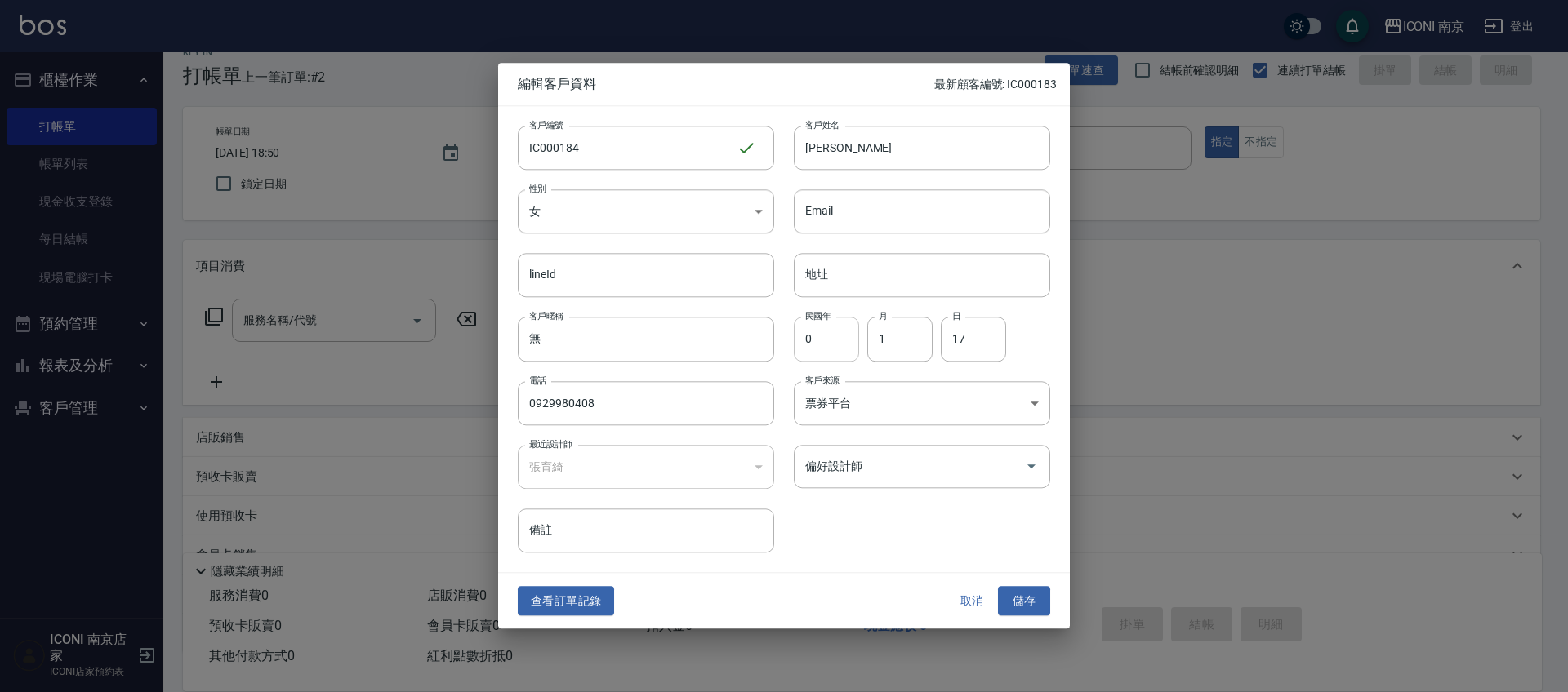
click at [835, 335] on input "0" at bounding box center [826, 339] width 65 height 44
type input "059"
click at [933, 540] on div "客戶編號 IC000184 ​ 客戶編號 客戶姓名 葉冠伶 客戶姓名 性別 女 FEMALE 性別 Email Email lineId lineId 地址 …" at bounding box center [775, 329] width 552 height 446
click at [1012, 600] on button "儲存" at bounding box center [1024, 601] width 52 height 30
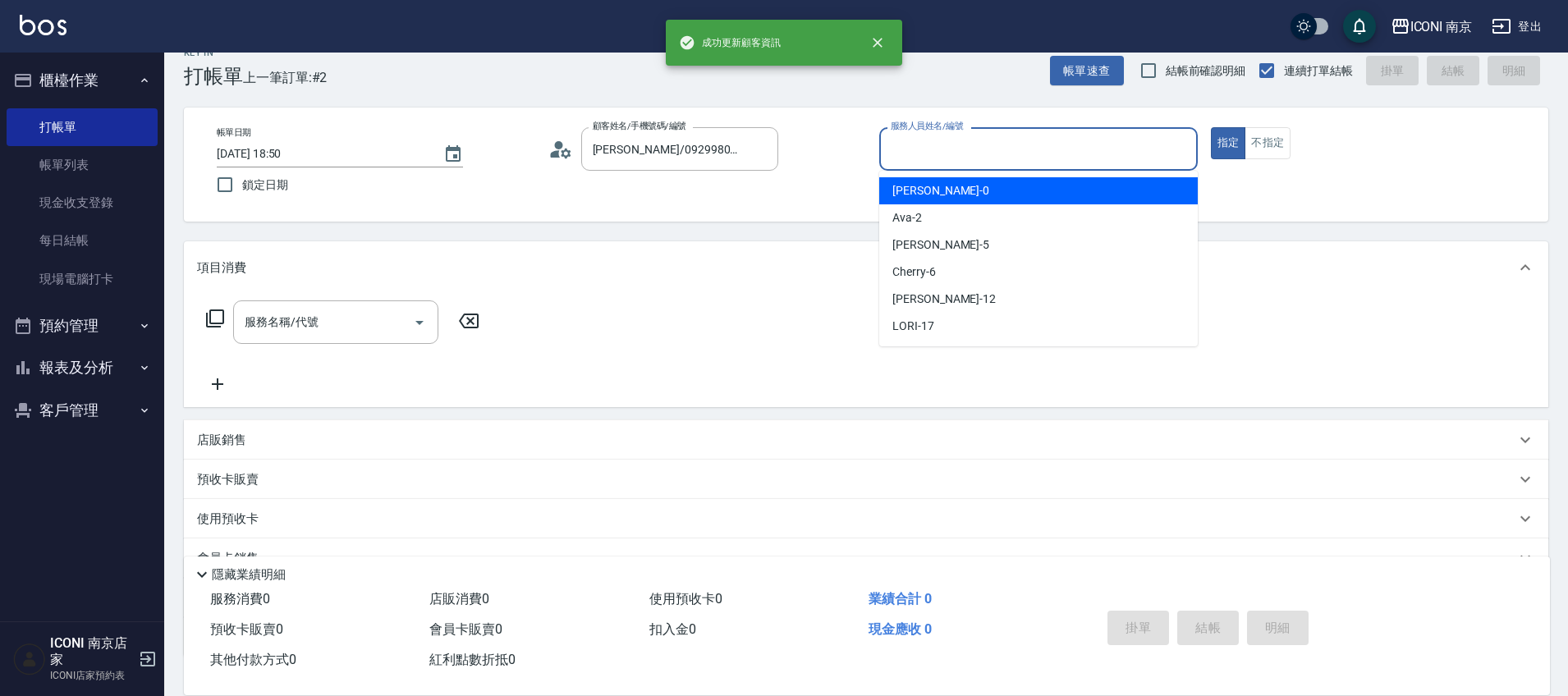
click at [1045, 145] on input "服務人員姓名/編號" at bounding box center [1038, 149] width 304 height 29
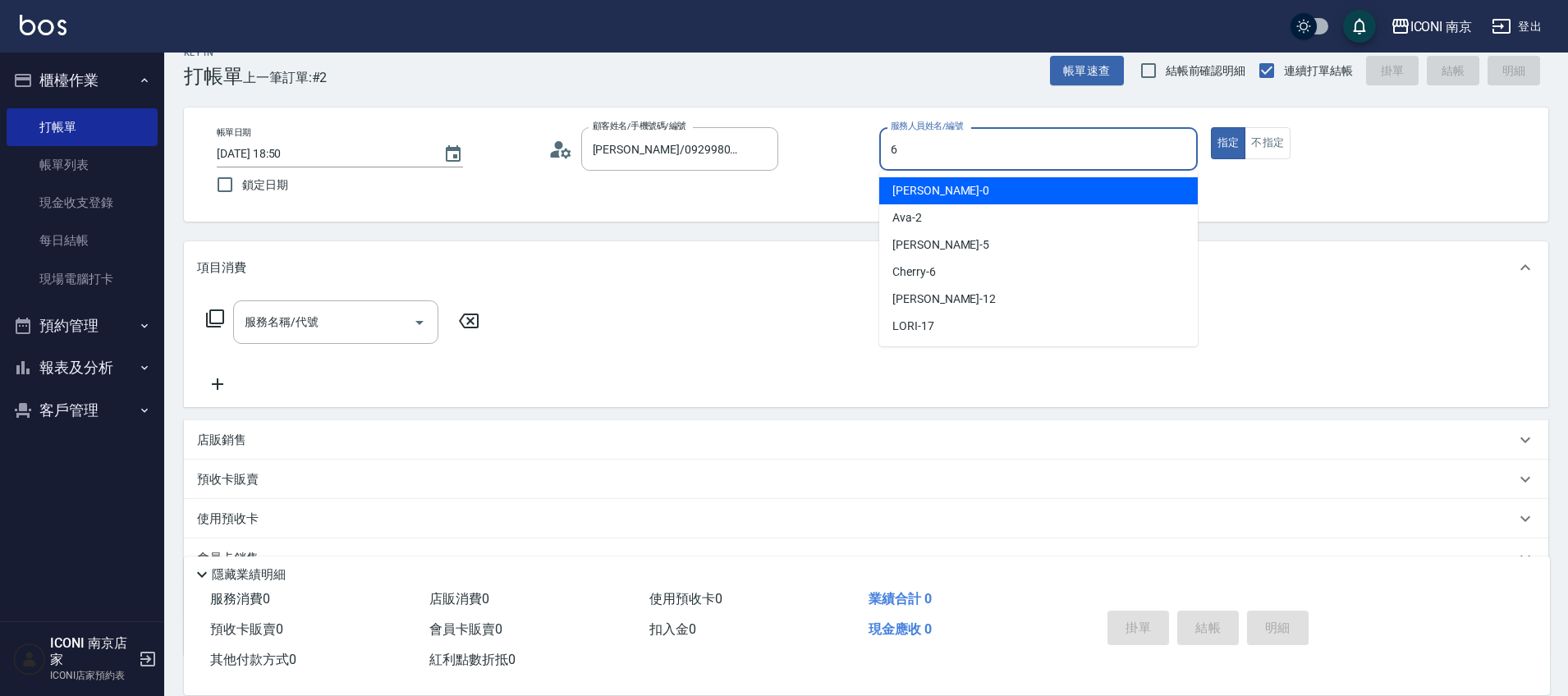
type input "Cherry-6"
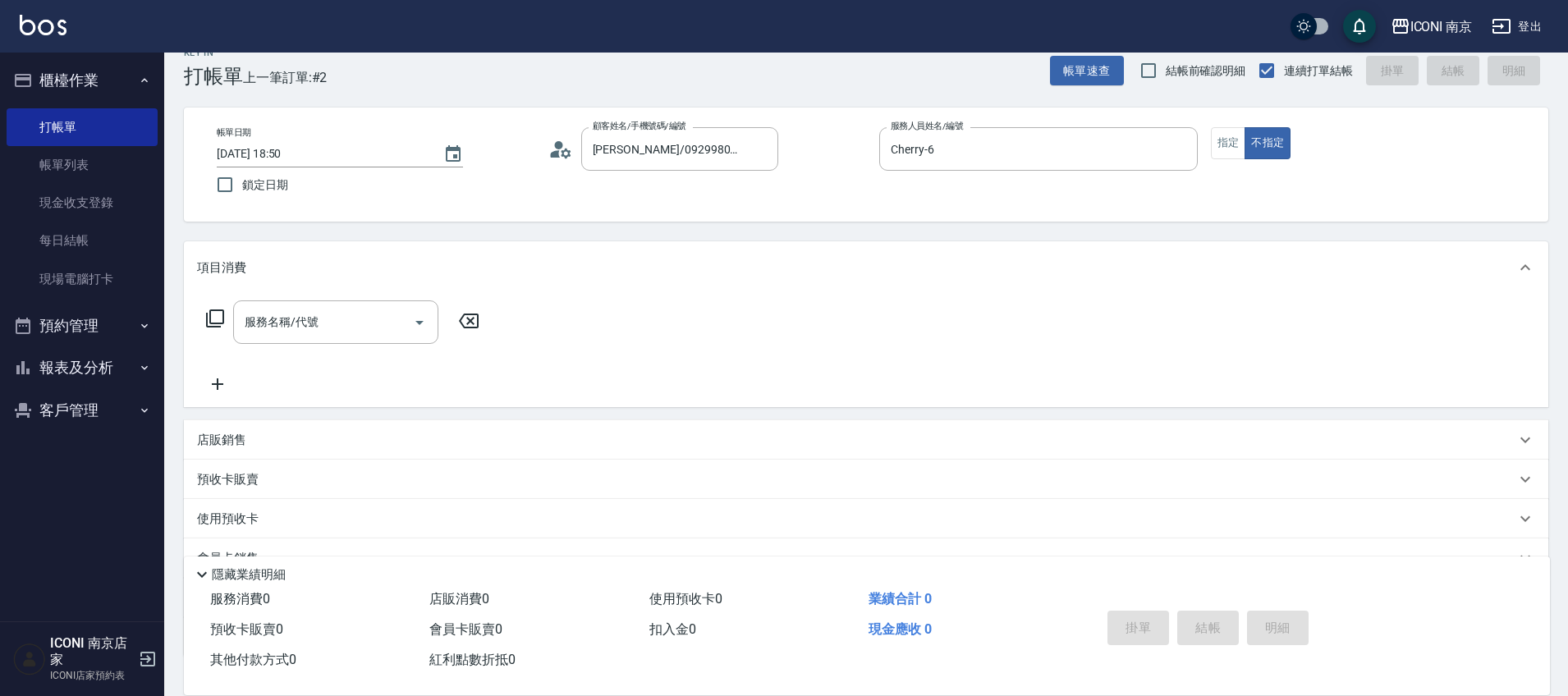
click at [207, 308] on icon at bounding box center [215, 318] width 20 height 20
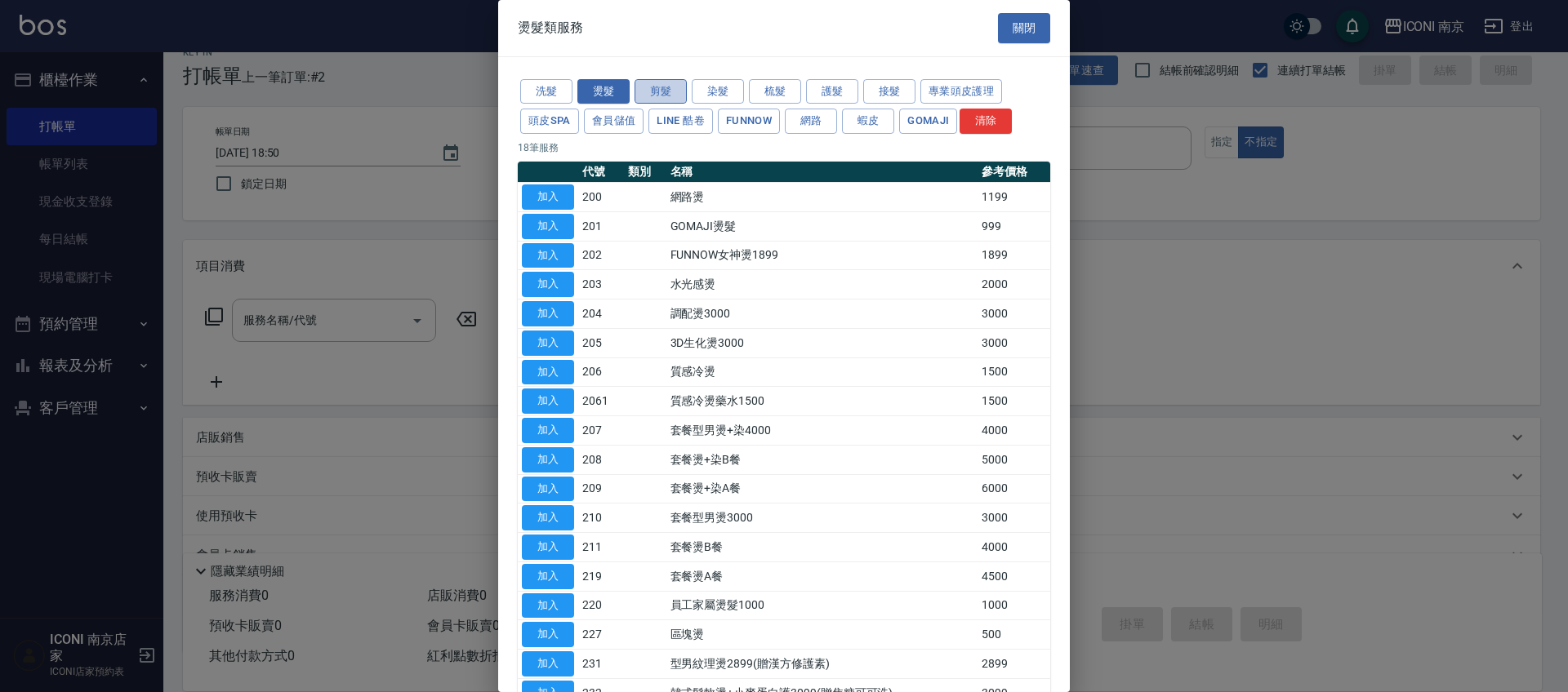
click at [667, 98] on button "剪髮" at bounding box center [661, 91] width 52 height 25
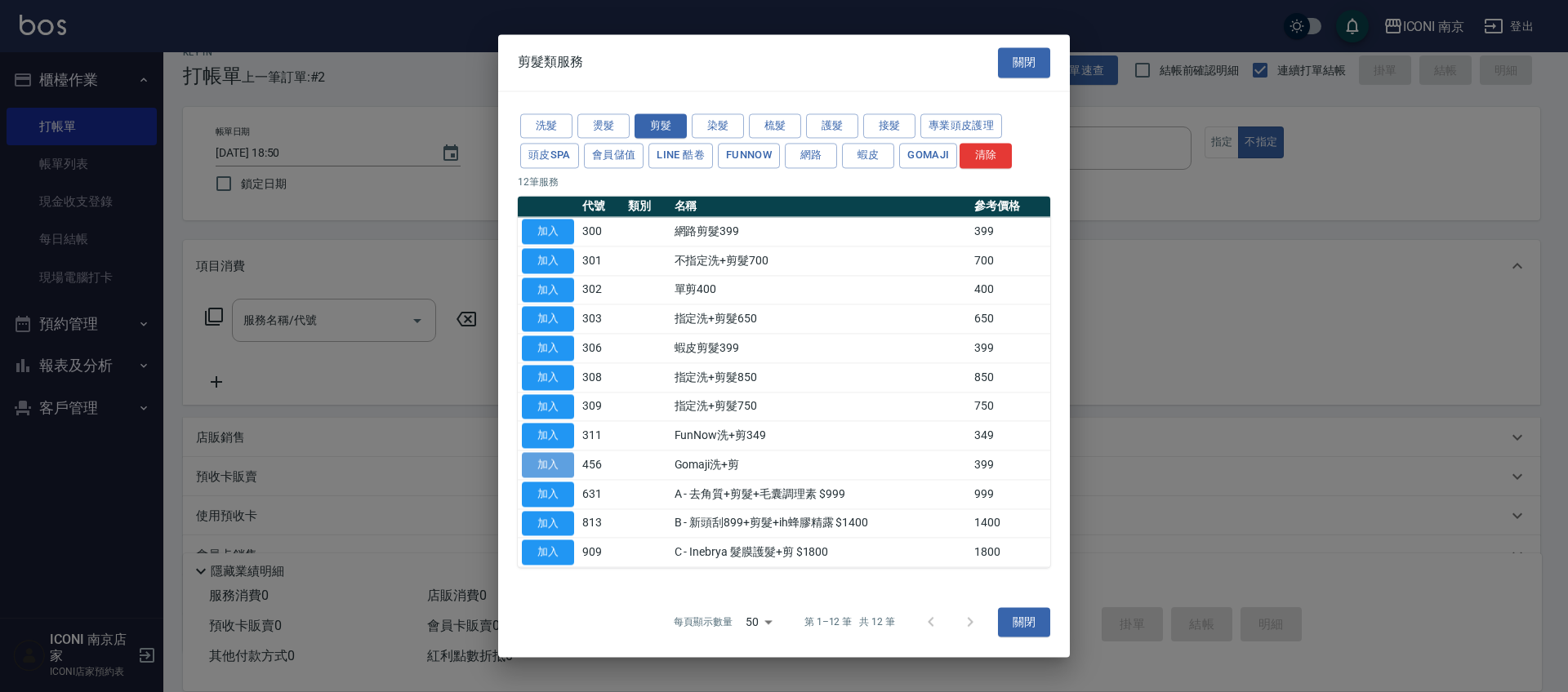
click at [557, 468] on button "加入" at bounding box center [548, 465] width 52 height 25
type input "Gomaji洗+剪(456)"
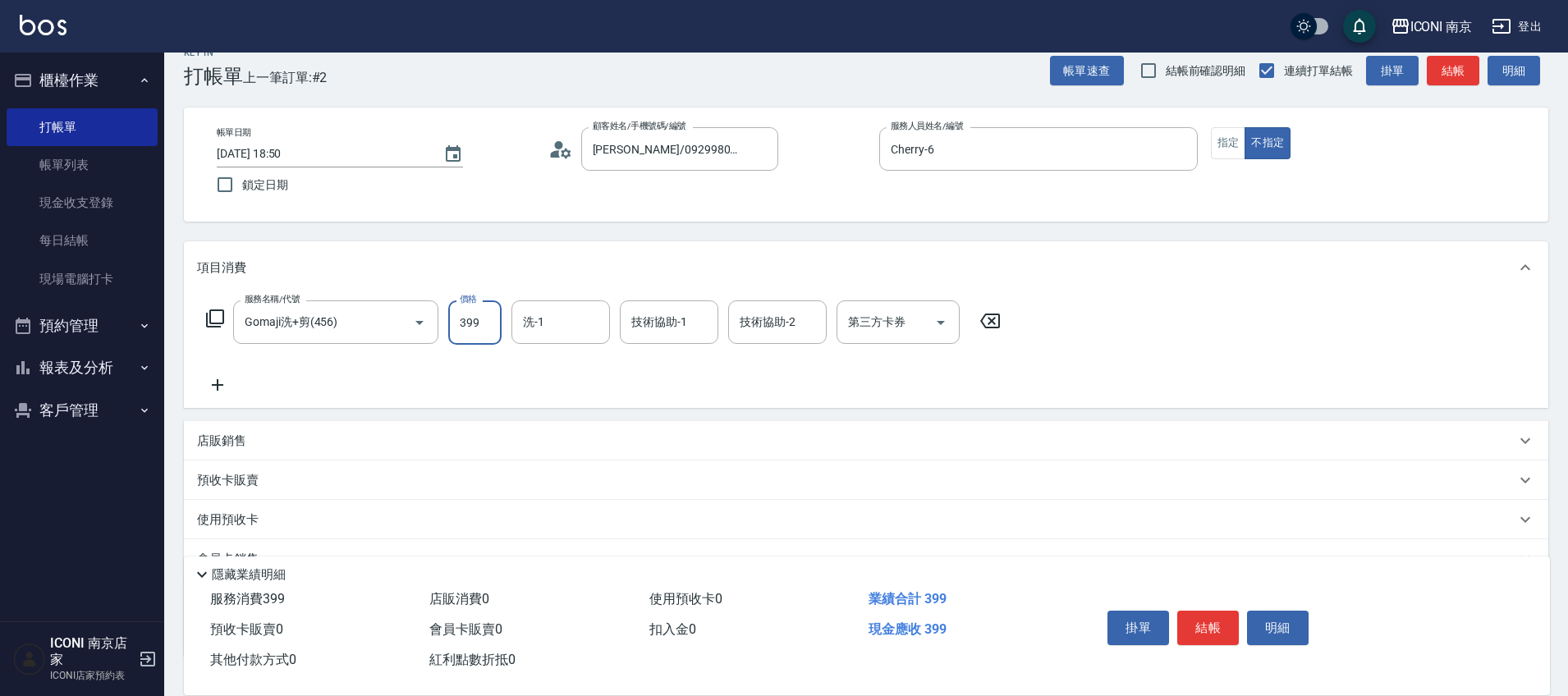
click at [470, 335] on input "399" at bounding box center [474, 322] width 53 height 44
type input "449"
click at [597, 331] on input "洗-1" at bounding box center [561, 323] width 84 height 29
type input "1"
click at [594, 306] on div "洗-1" at bounding box center [560, 322] width 98 height 43
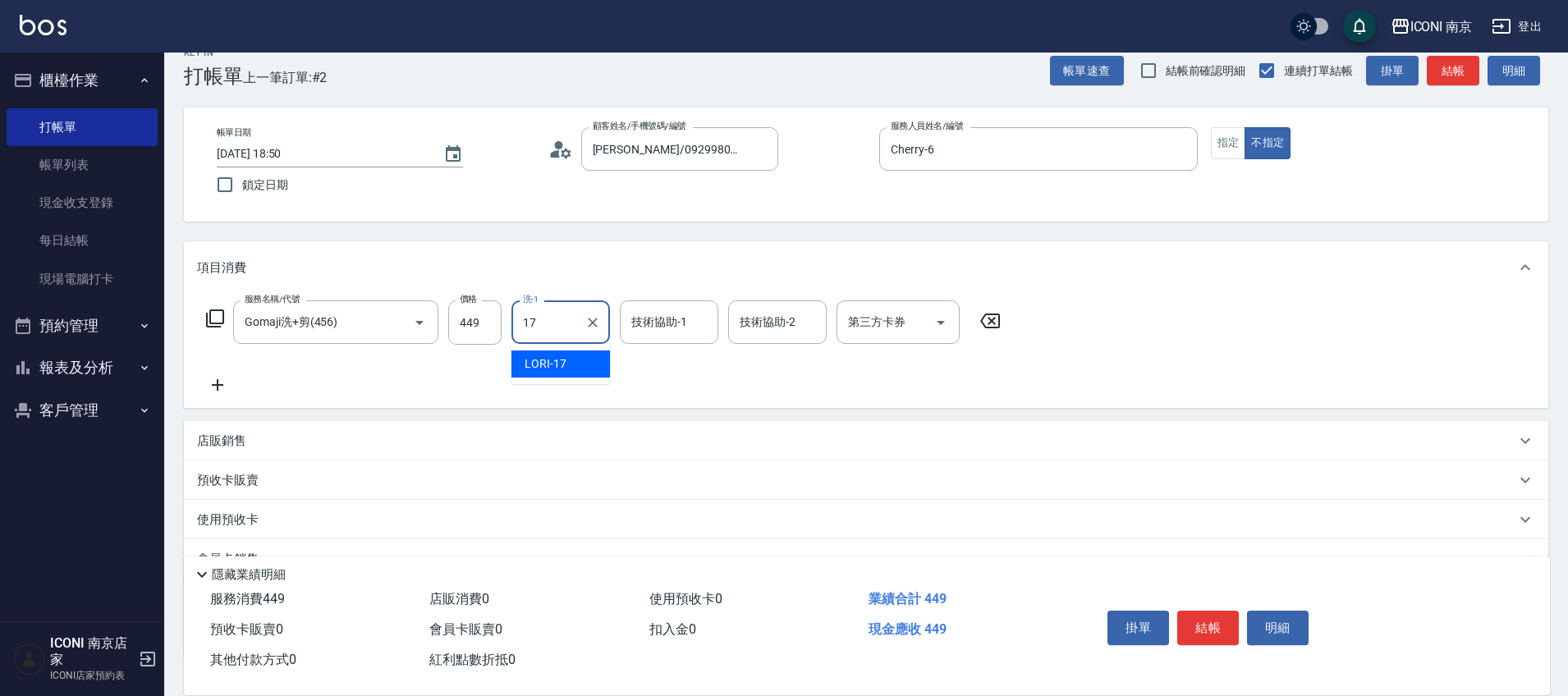
type input "LORI-17"
click at [941, 325] on icon "Open" at bounding box center [941, 323] width 20 height 20
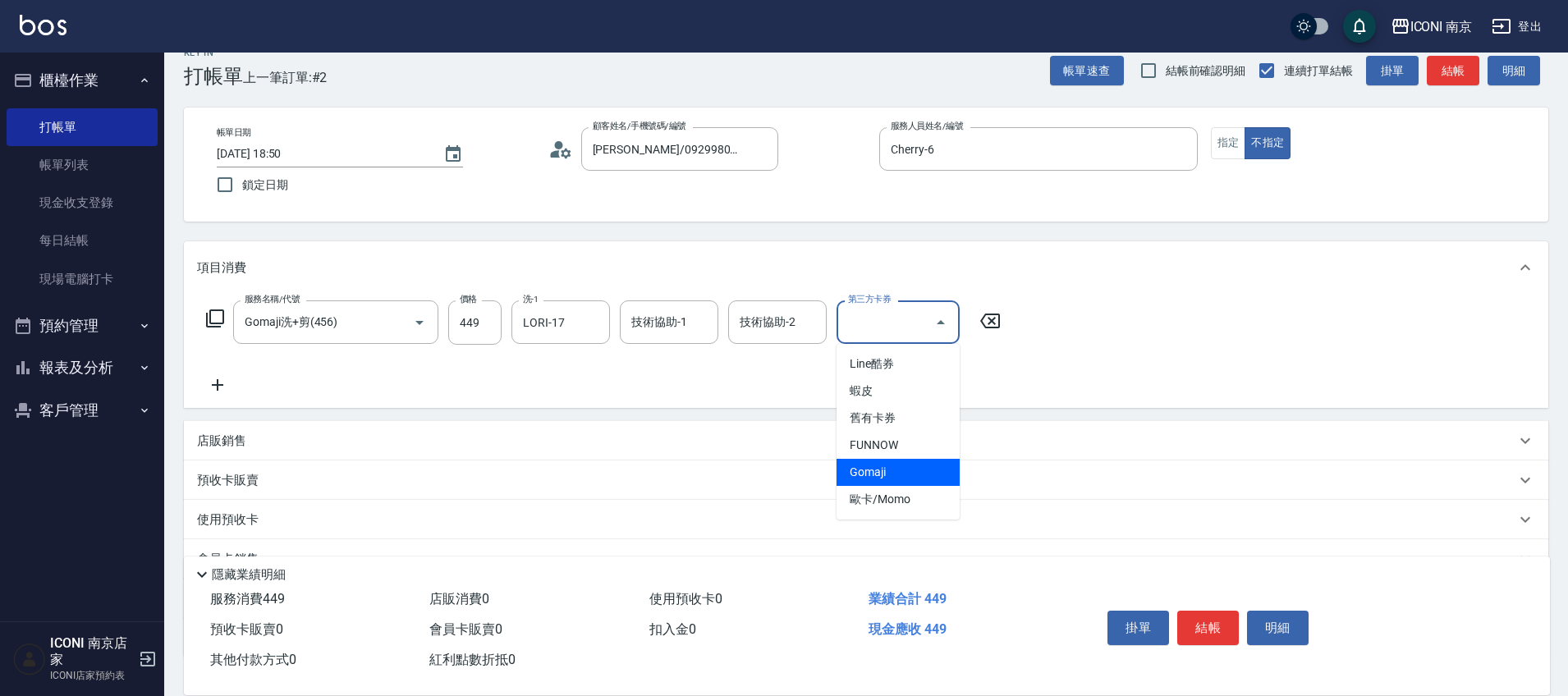
click at [927, 467] on span "Gomaji" at bounding box center [898, 472] width 123 height 27
type input "Gomaji"
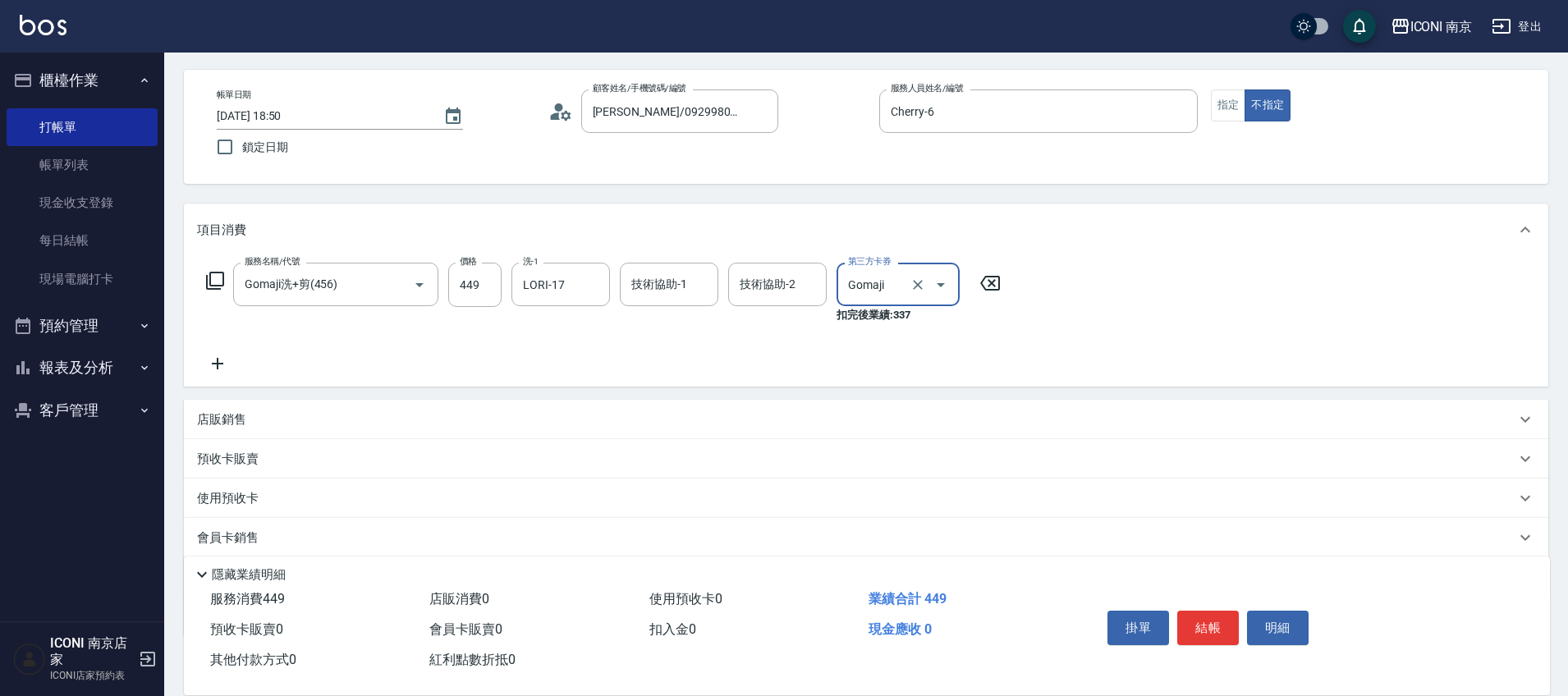
scroll to position [127, 0]
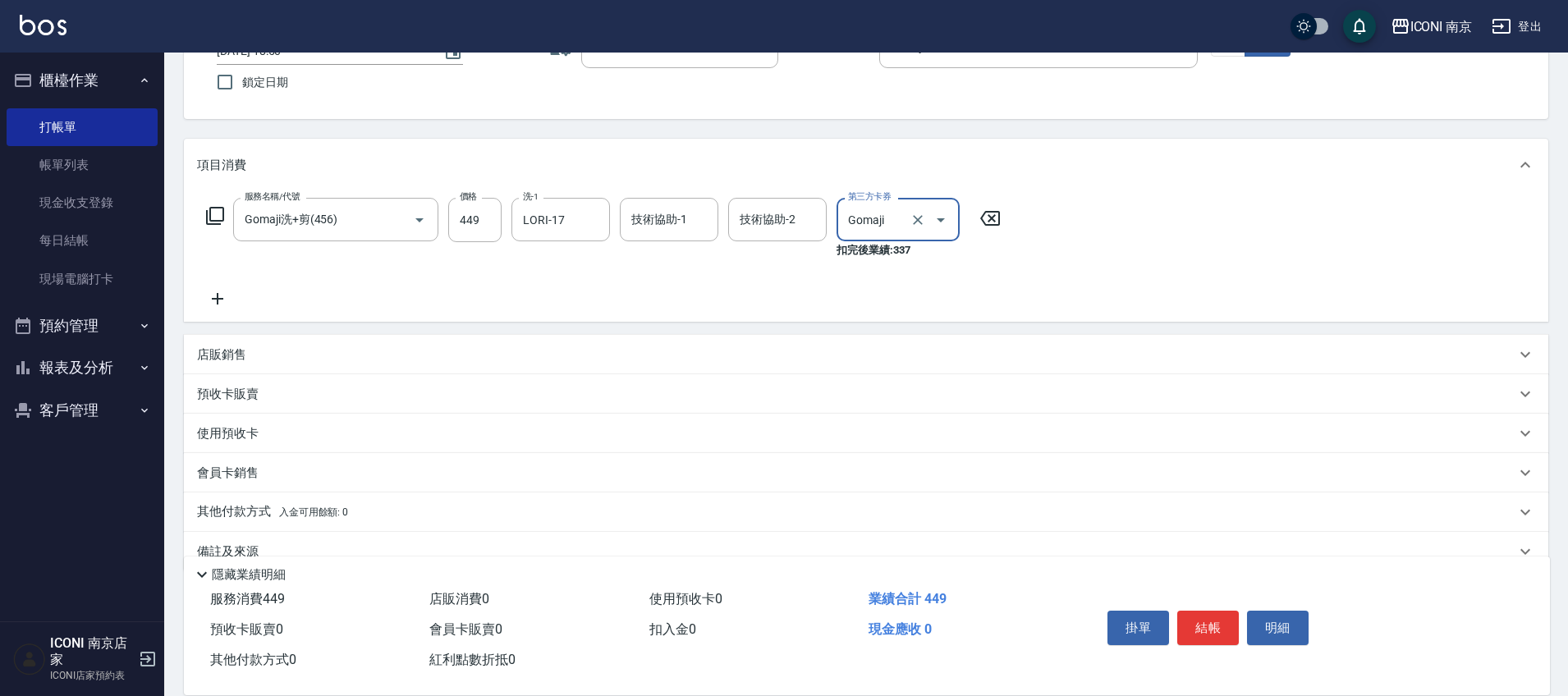
click at [241, 509] on p "其他付款方式 入金可用餘額: 0" at bounding box center [273, 512] width 151 height 18
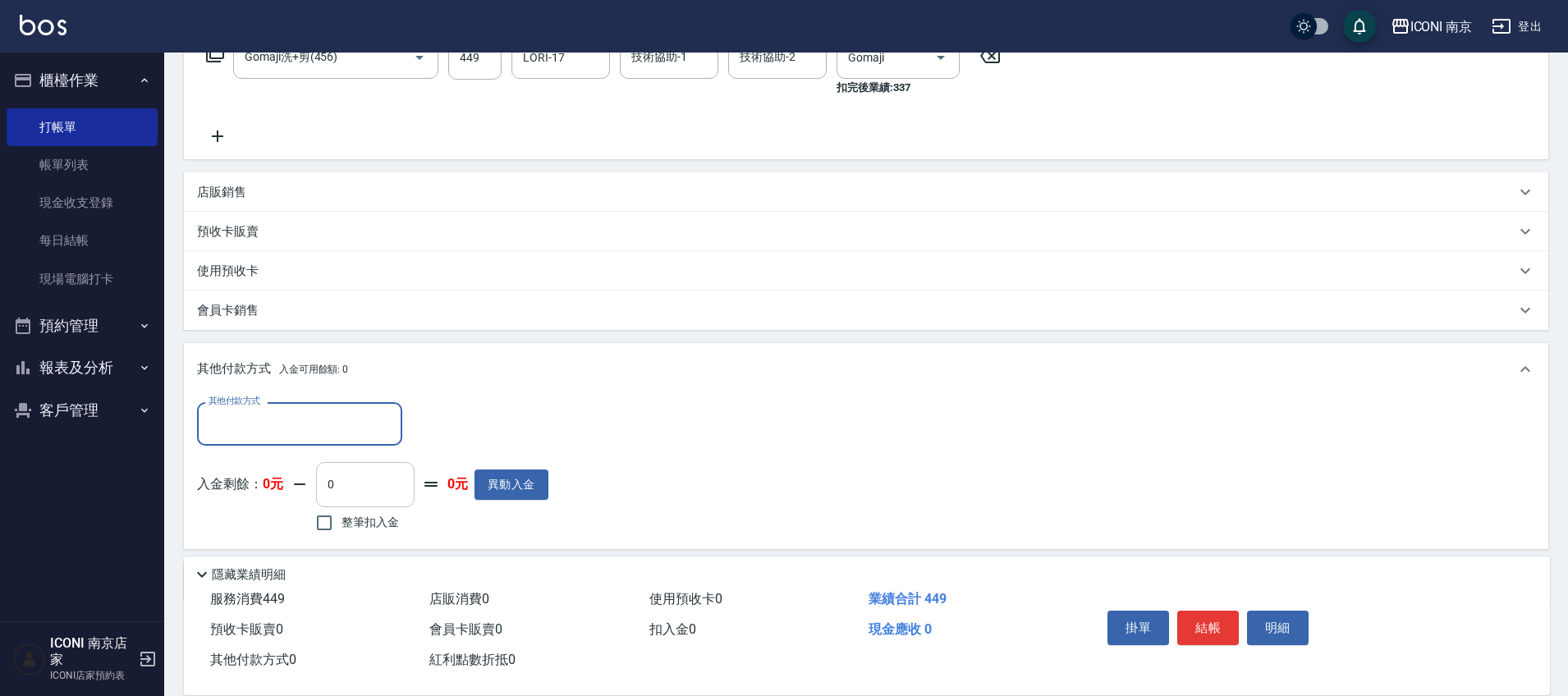
scroll to position [298, 0]
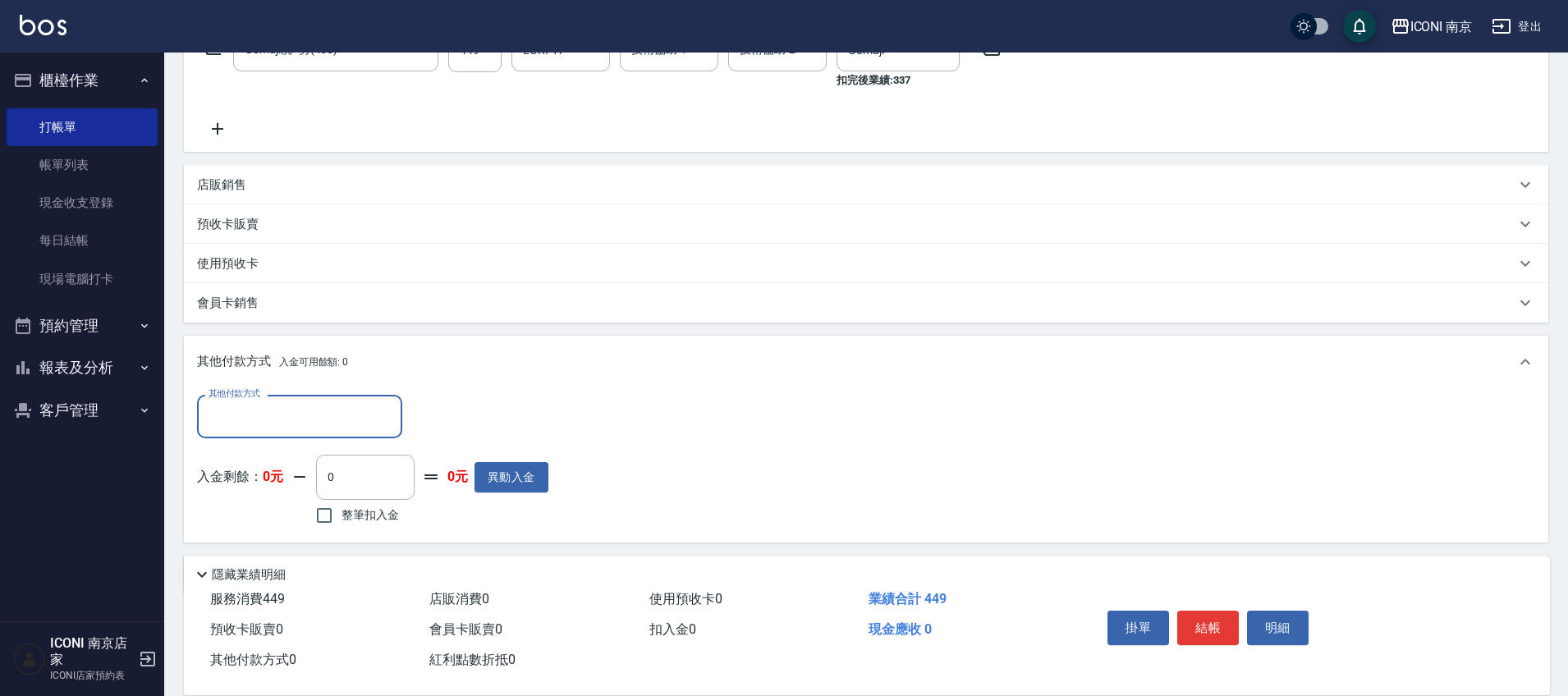
click at [315, 424] on input "其他付款方式" at bounding box center [299, 417] width 190 height 29
click at [603, 388] on div "其他付款方式 入金可用餘額: 0 其他付款方式 其他付款方式 入金剩餘： 0元 0 ​ 整筆扣入金 0元 異動入金" at bounding box center [866, 439] width 1364 height 206
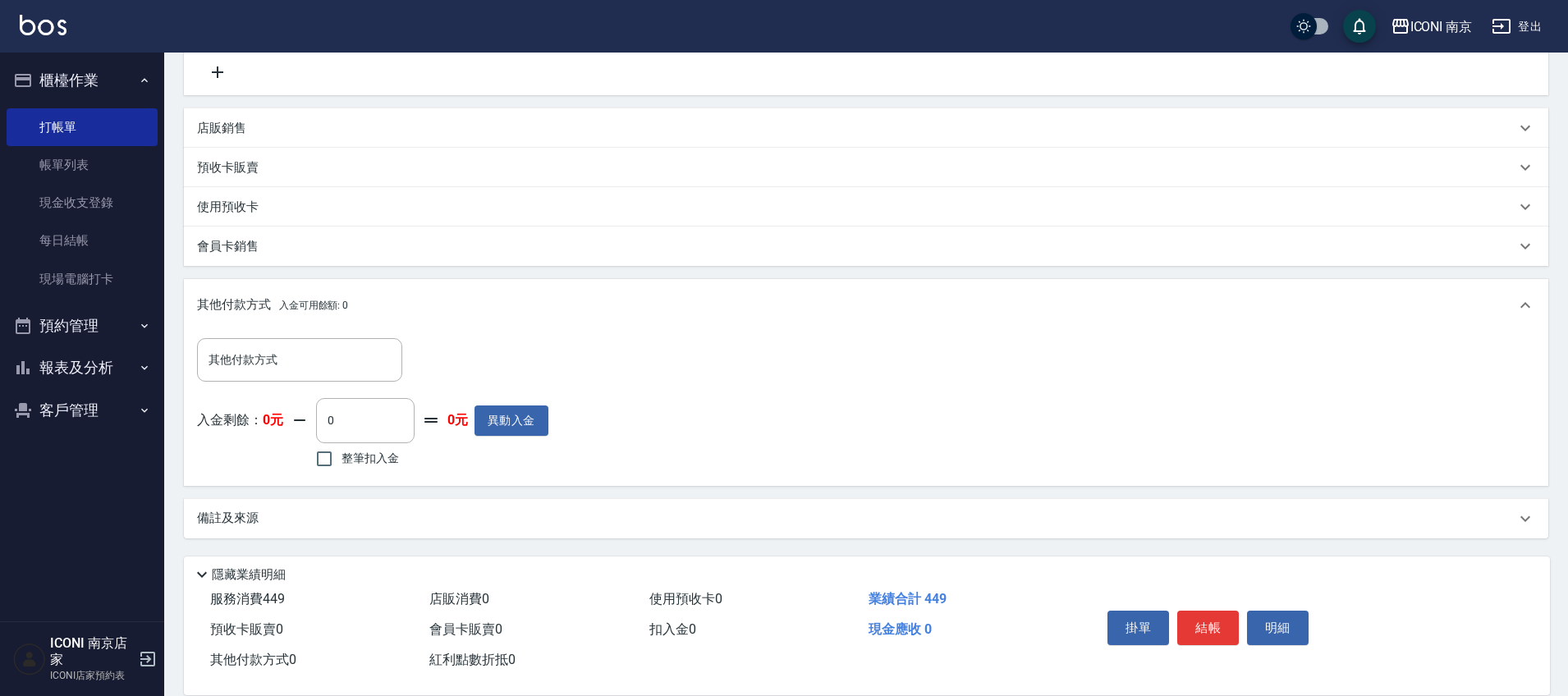
click at [346, 534] on div "備註及來源" at bounding box center [866, 519] width 1364 height 40
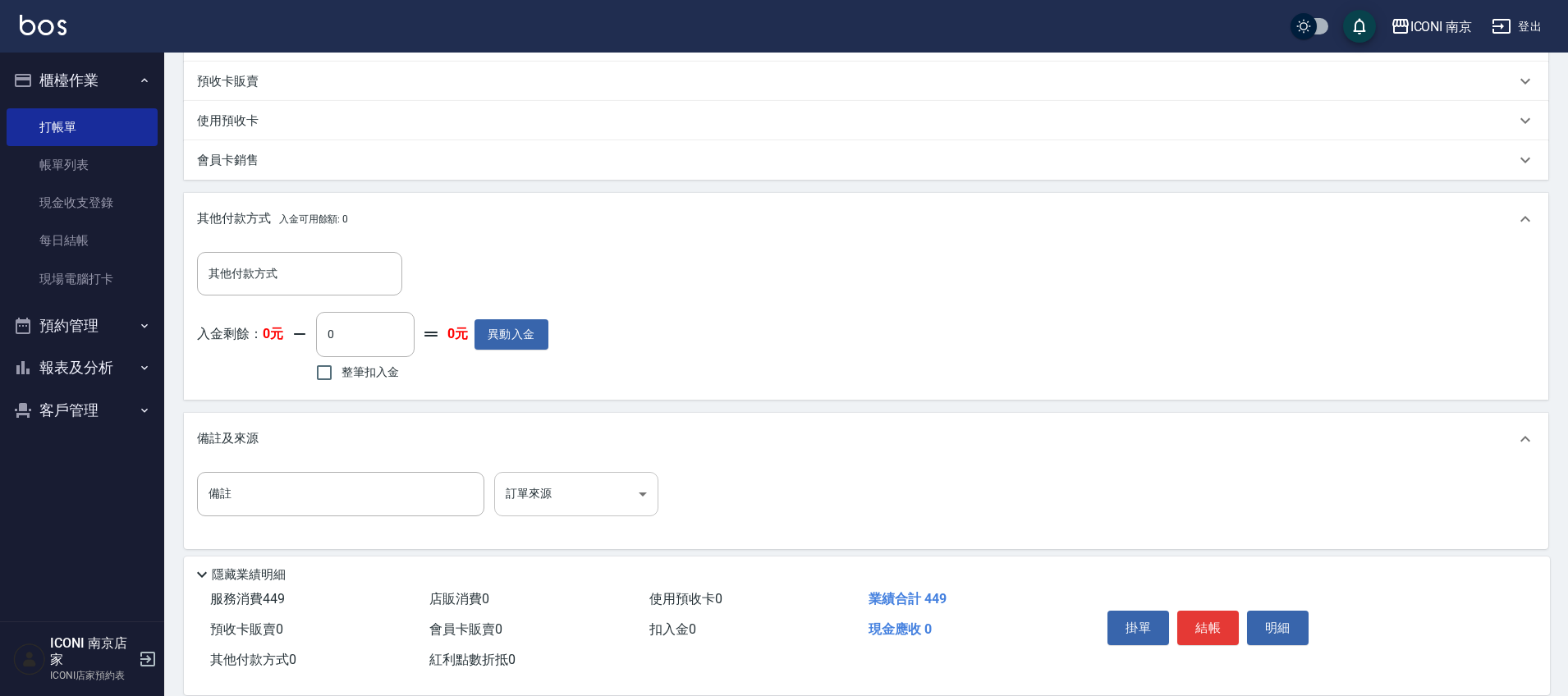
scroll to position [441, 0]
click at [576, 499] on body "ICONI 南京 登出 櫃檯作業 打帳單 帳單列表 現金收支登錄 每日結帳 現場電腦打卡 預約管理 預約管理 單日預約紀錄 單週預約紀錄 報表及分析 報表目錄…" at bounding box center [784, 133] width 1568 height 1147
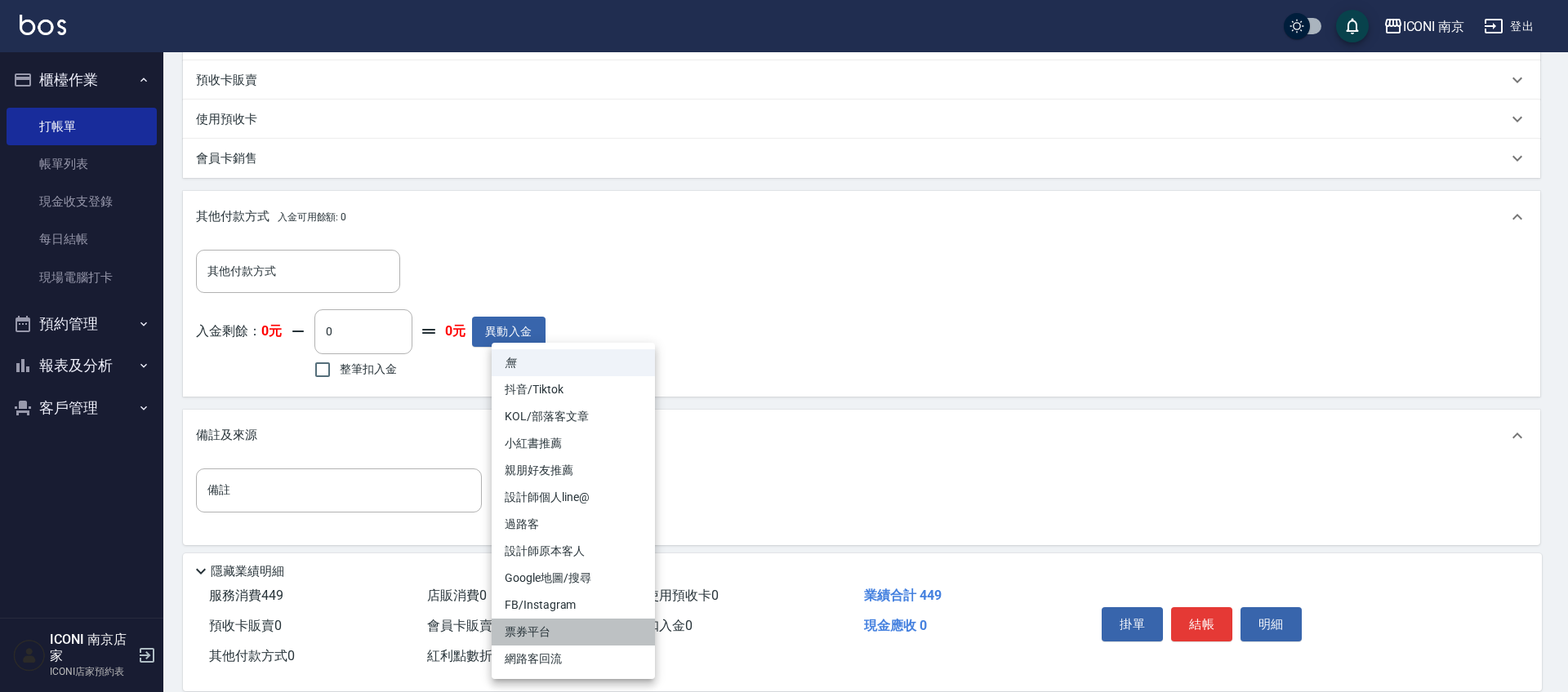
click at [554, 638] on li "票券平台" at bounding box center [573, 632] width 163 height 27
type input "票券平台"
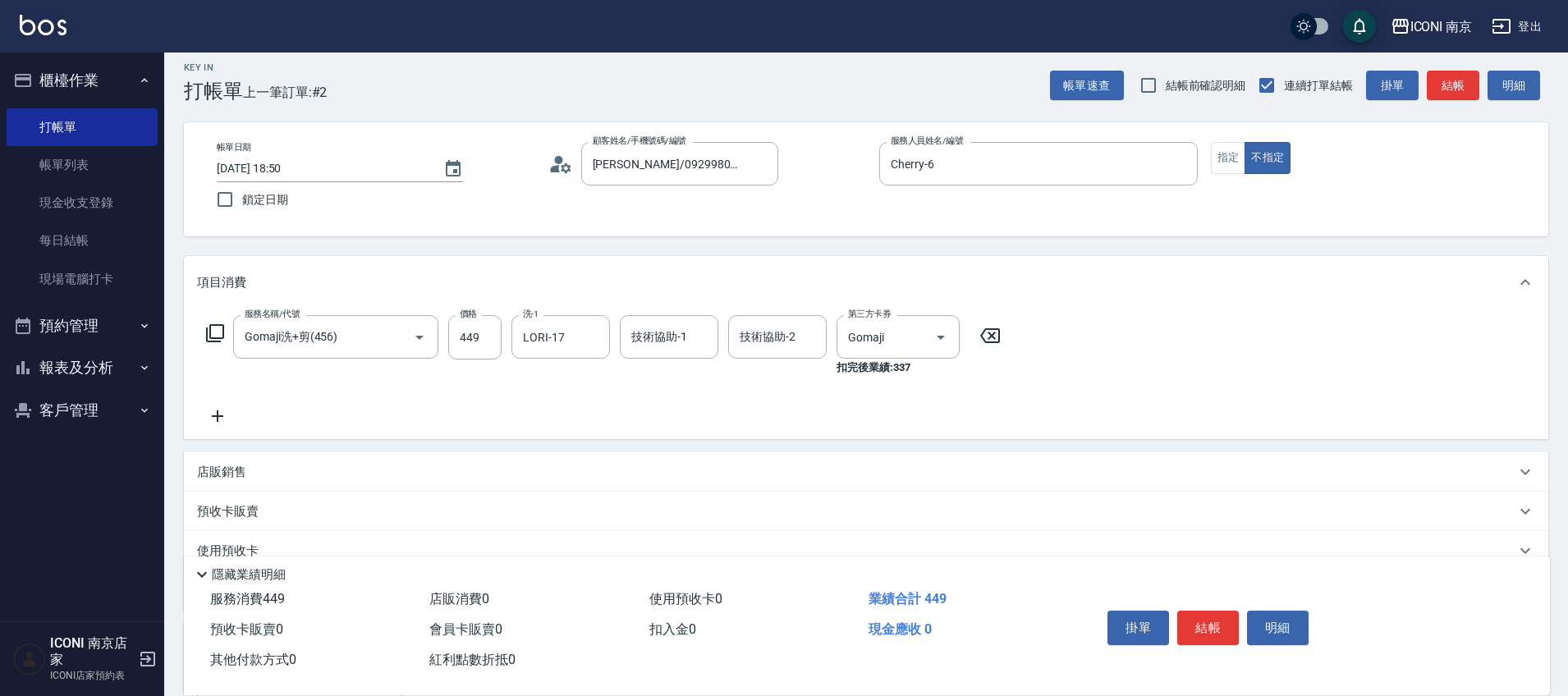
scroll to position [0, 0]
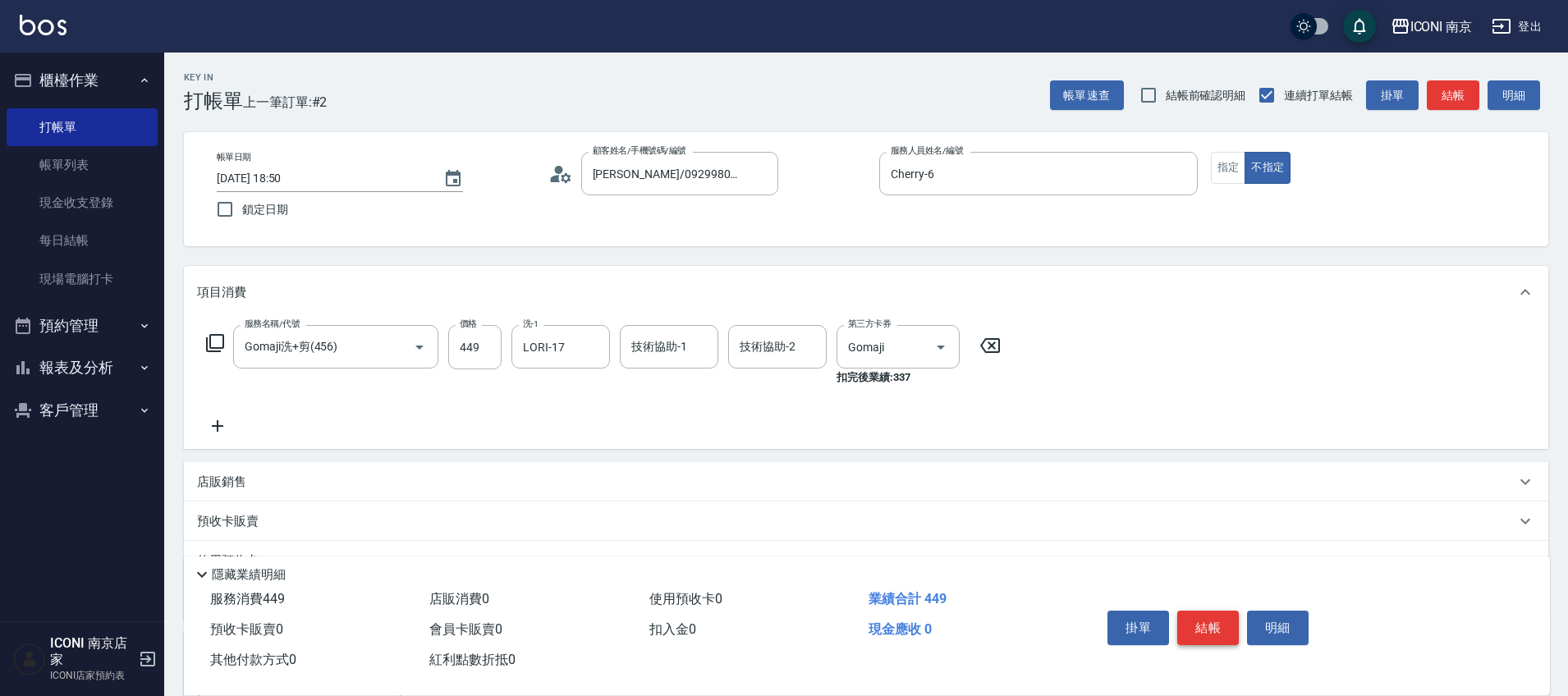
click at [1213, 615] on button "結帳" at bounding box center [1208, 628] width 61 height 34
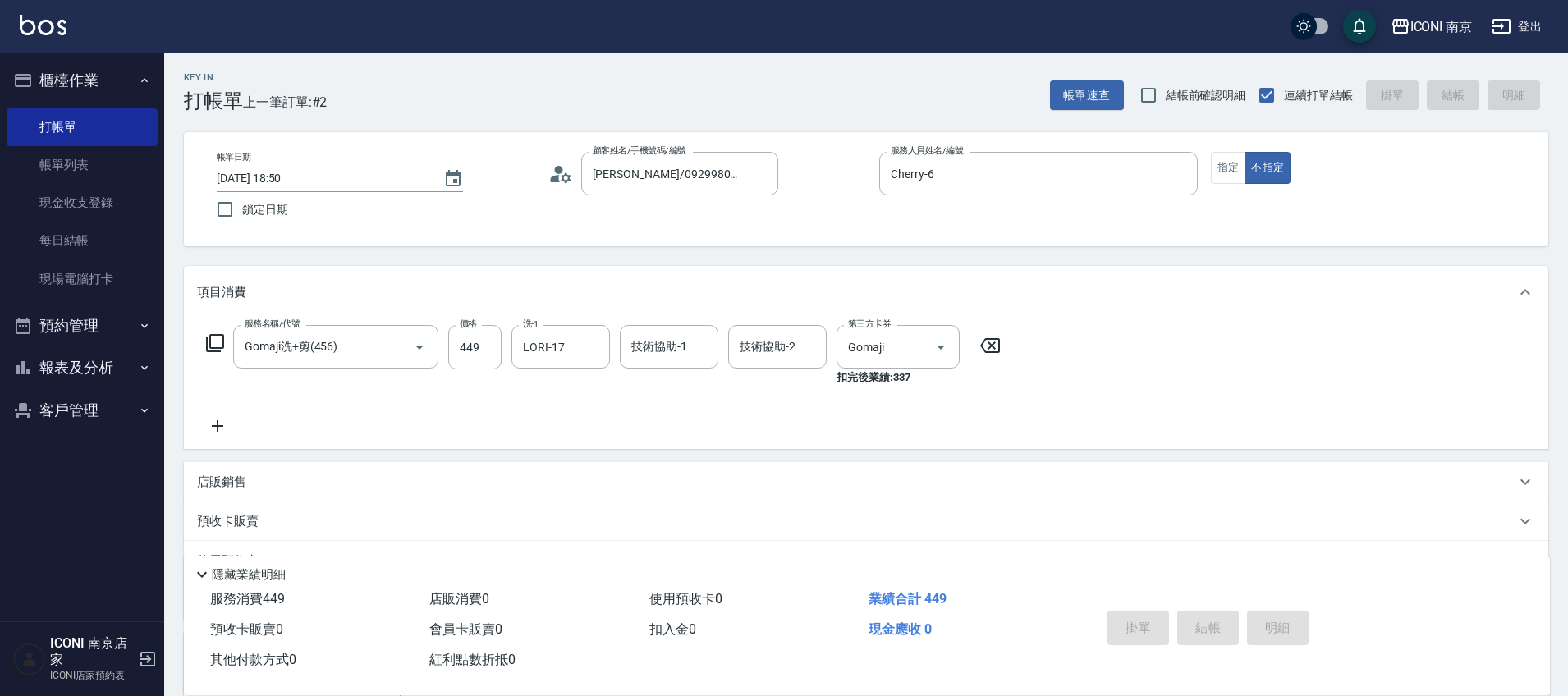
type input "2025/08/18 18:51"
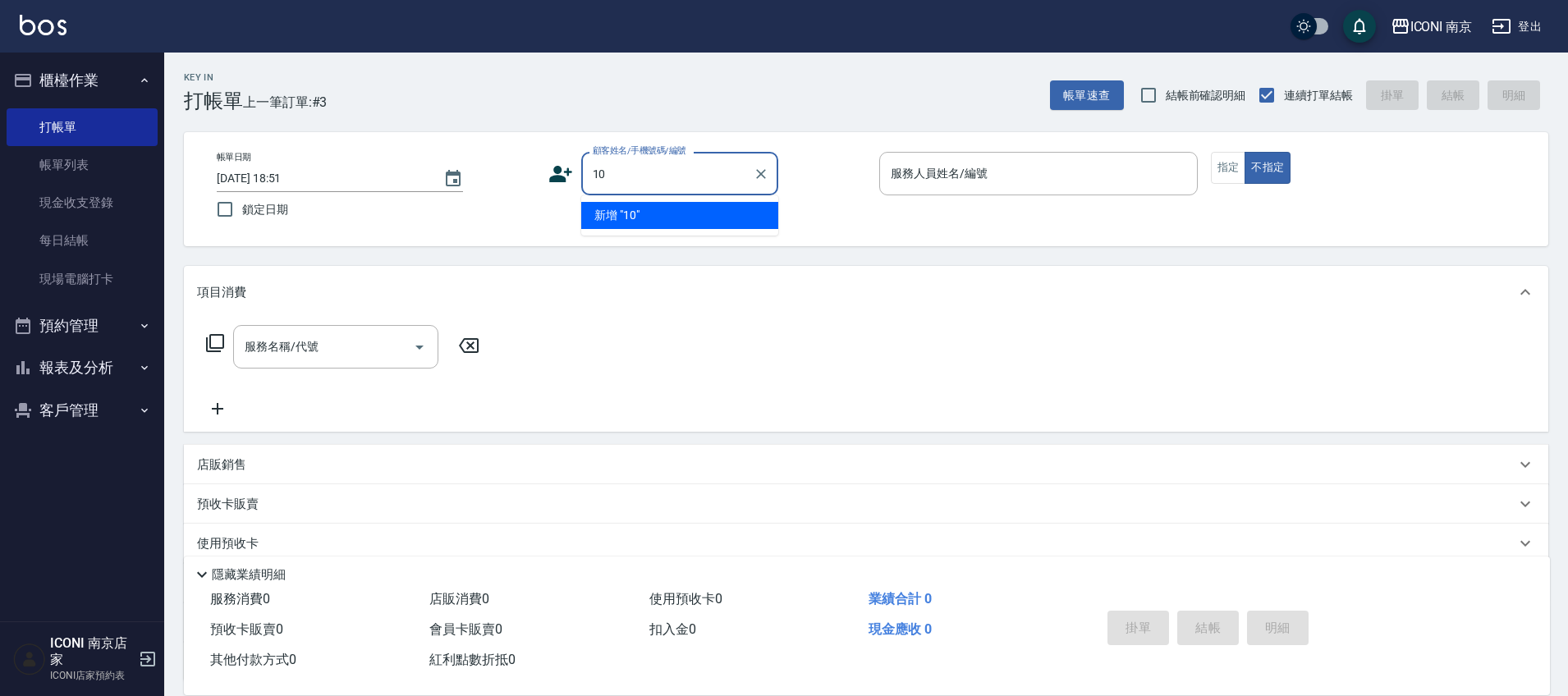
type input "1"
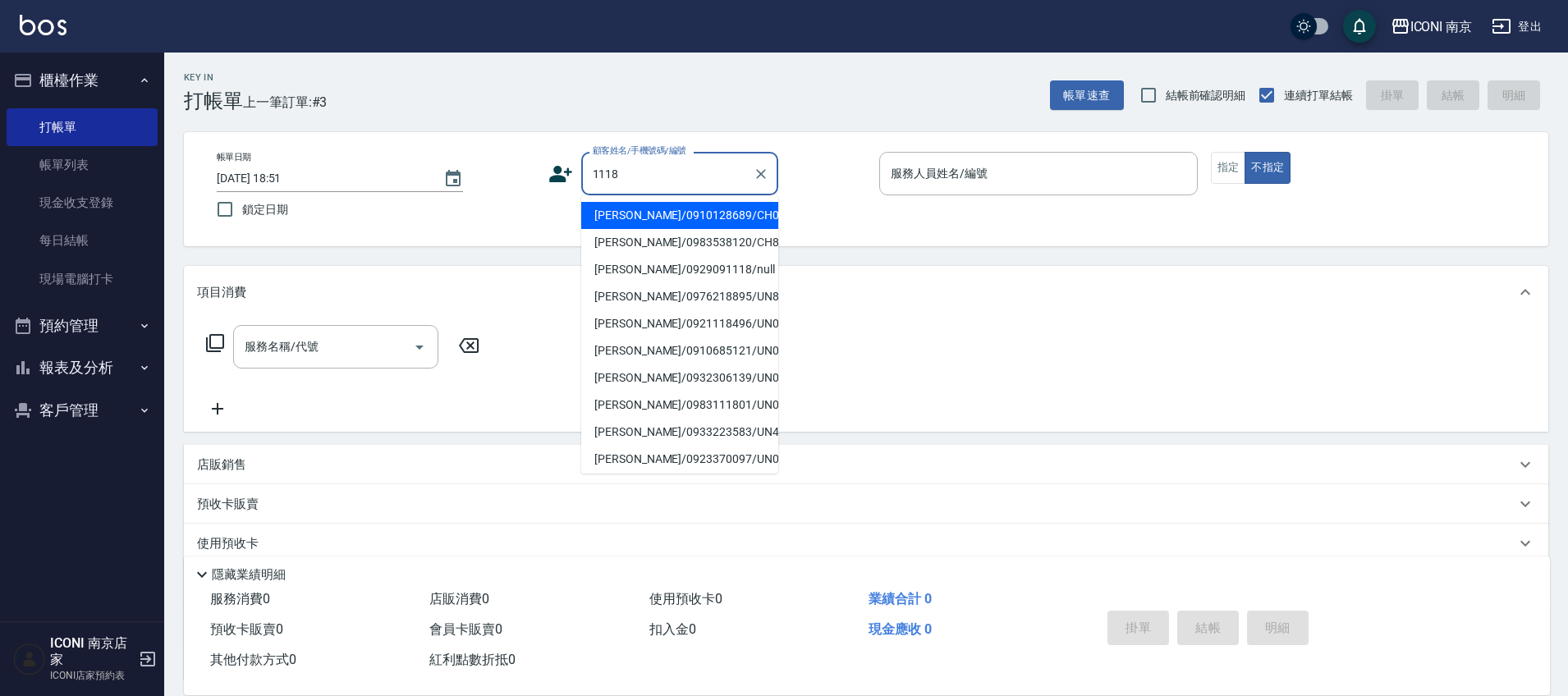
click at [638, 212] on li "陳惠美/0910128689/CH0521118" at bounding box center [679, 215] width 197 height 27
type input "陳惠美/0910128689/CH0521118"
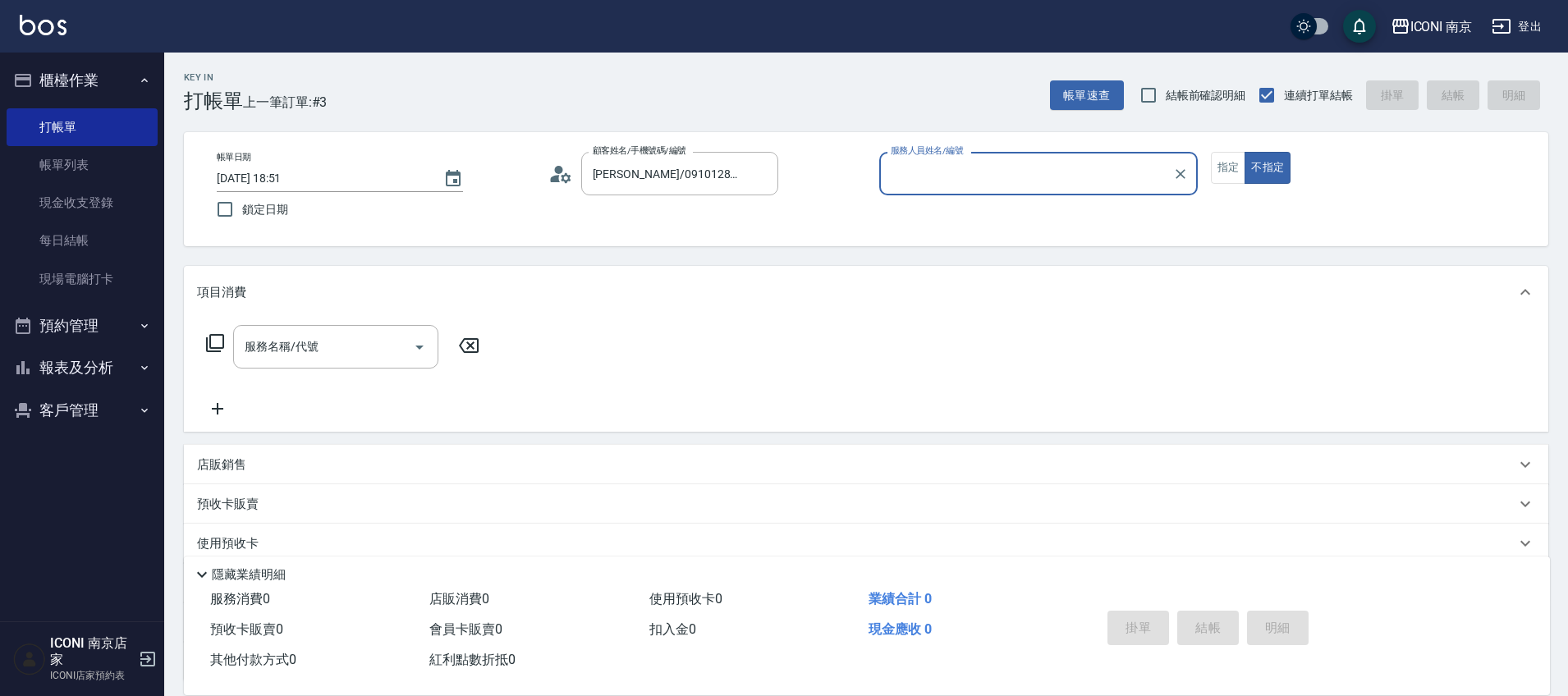
type input "Cherry-6"
click at [1252, 170] on button "不指定" at bounding box center [1267, 169] width 46 height 32
click at [1223, 170] on button "指定" at bounding box center [1227, 169] width 35 height 32
click at [310, 323] on div "服務名稱/代號 服務名稱/代號" at bounding box center [866, 375] width 1364 height 114
click at [307, 342] on div "服務名稱/代號 服務名稱/代號" at bounding box center [336, 347] width 205 height 43
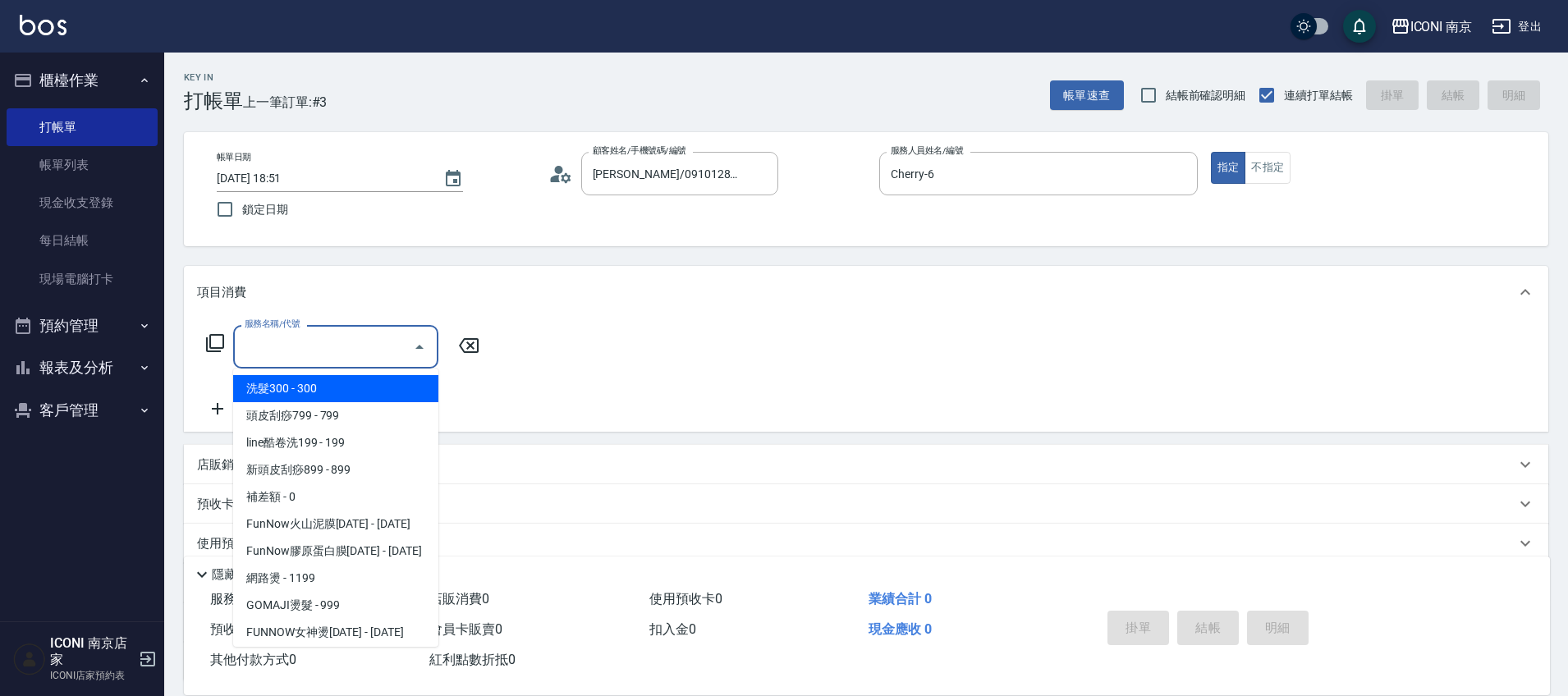
click at [317, 380] on span "洗髮300 - 300" at bounding box center [336, 389] width 205 height 27
type input "洗髮300(102)"
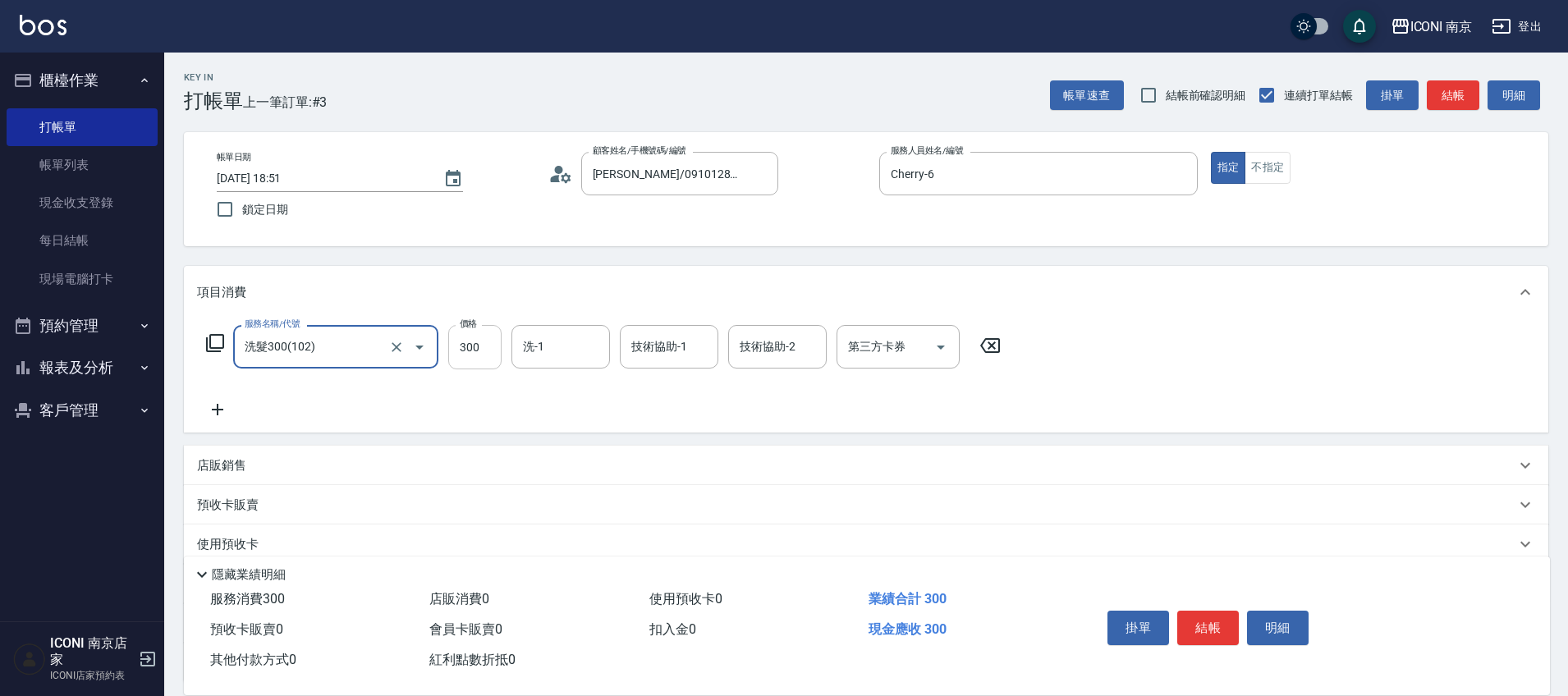
click at [492, 359] on input "300" at bounding box center [474, 347] width 53 height 44
type input "450"
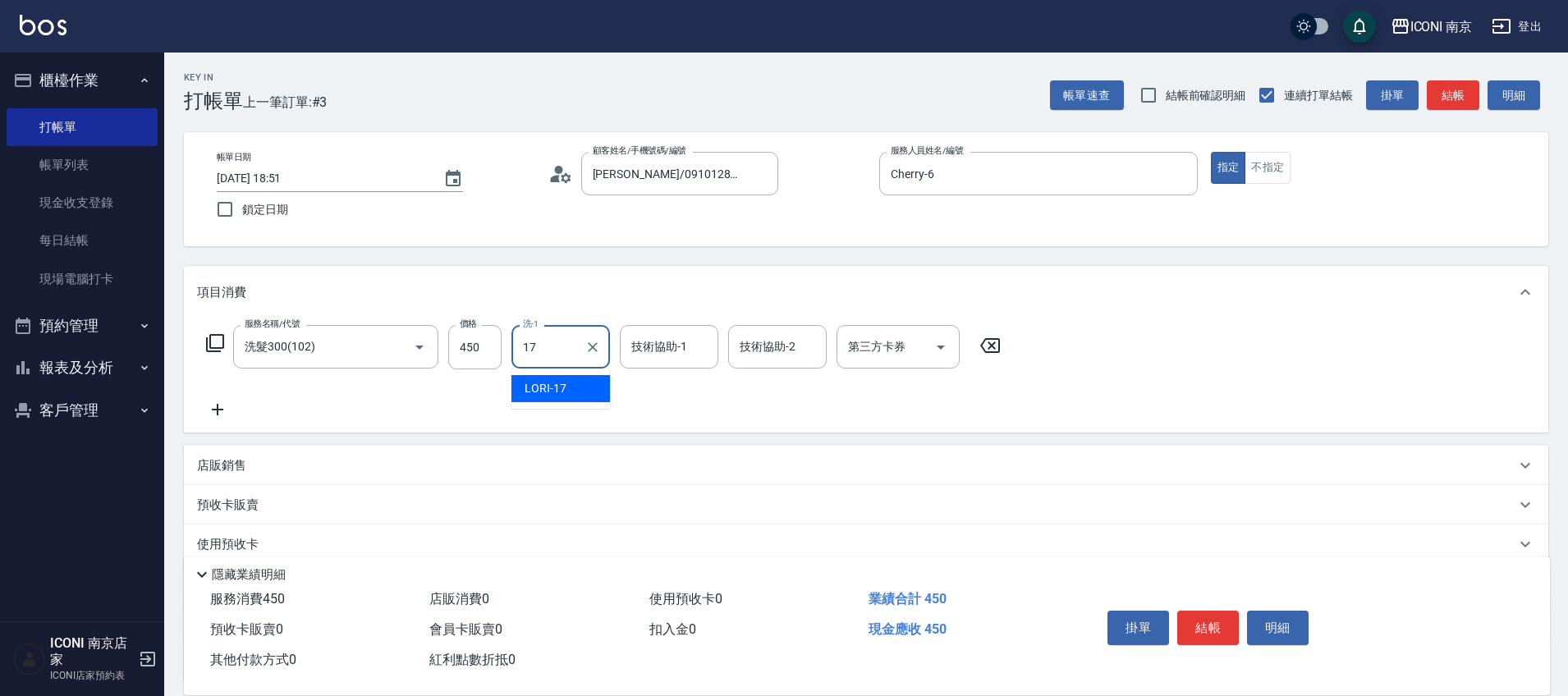
type input "LORI-17"
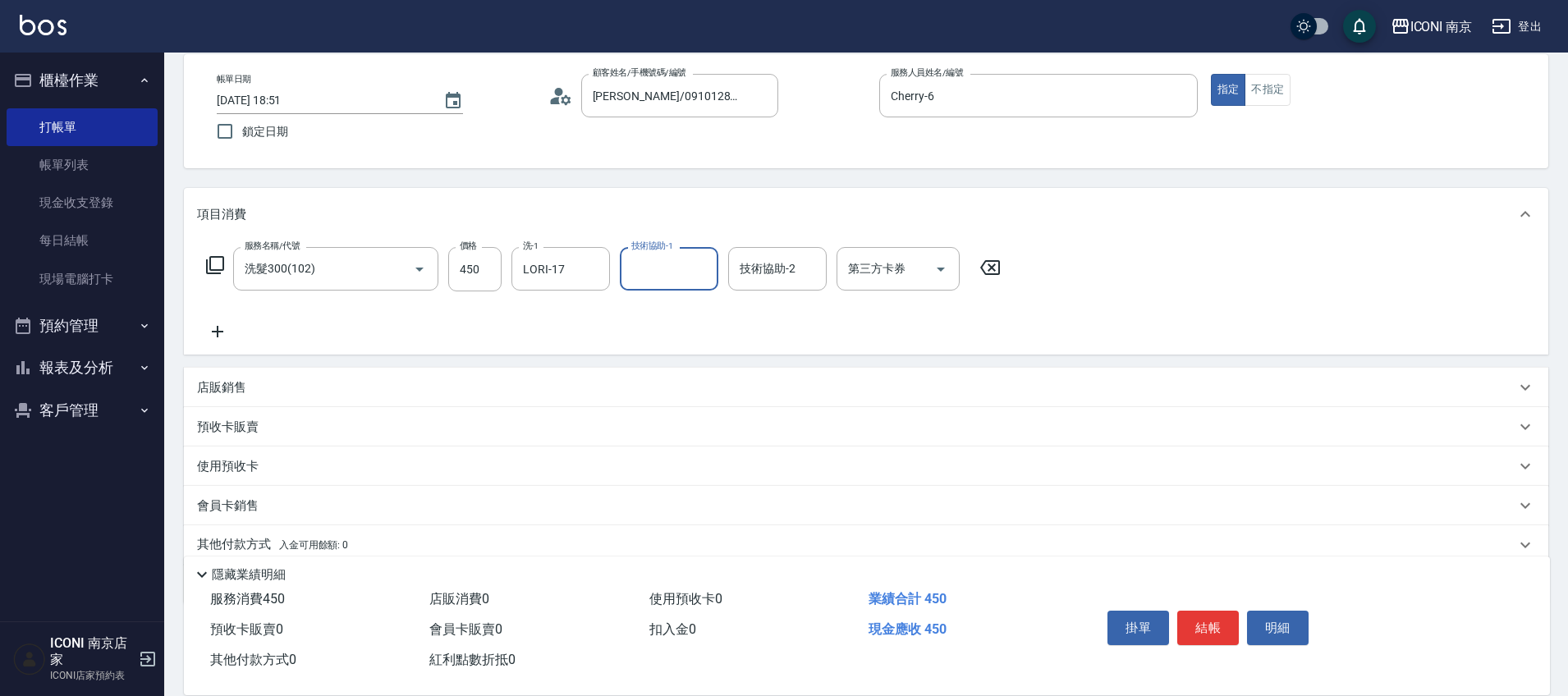
scroll to position [143, 0]
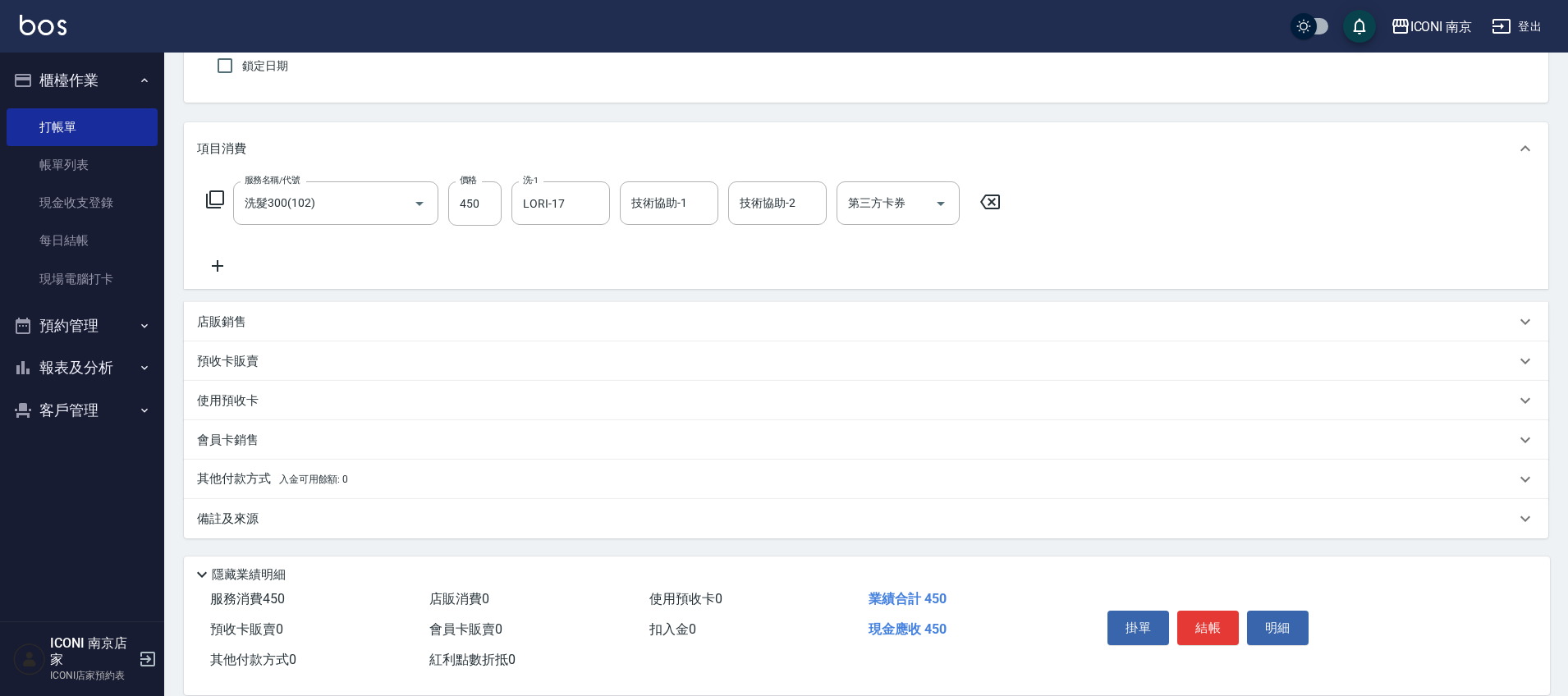
drag, startPoint x: 252, startPoint y: 521, endPoint x: 216, endPoint y: 555, distance: 49.5
click at [254, 522] on p "備註及來源" at bounding box center [228, 519] width 61 height 17
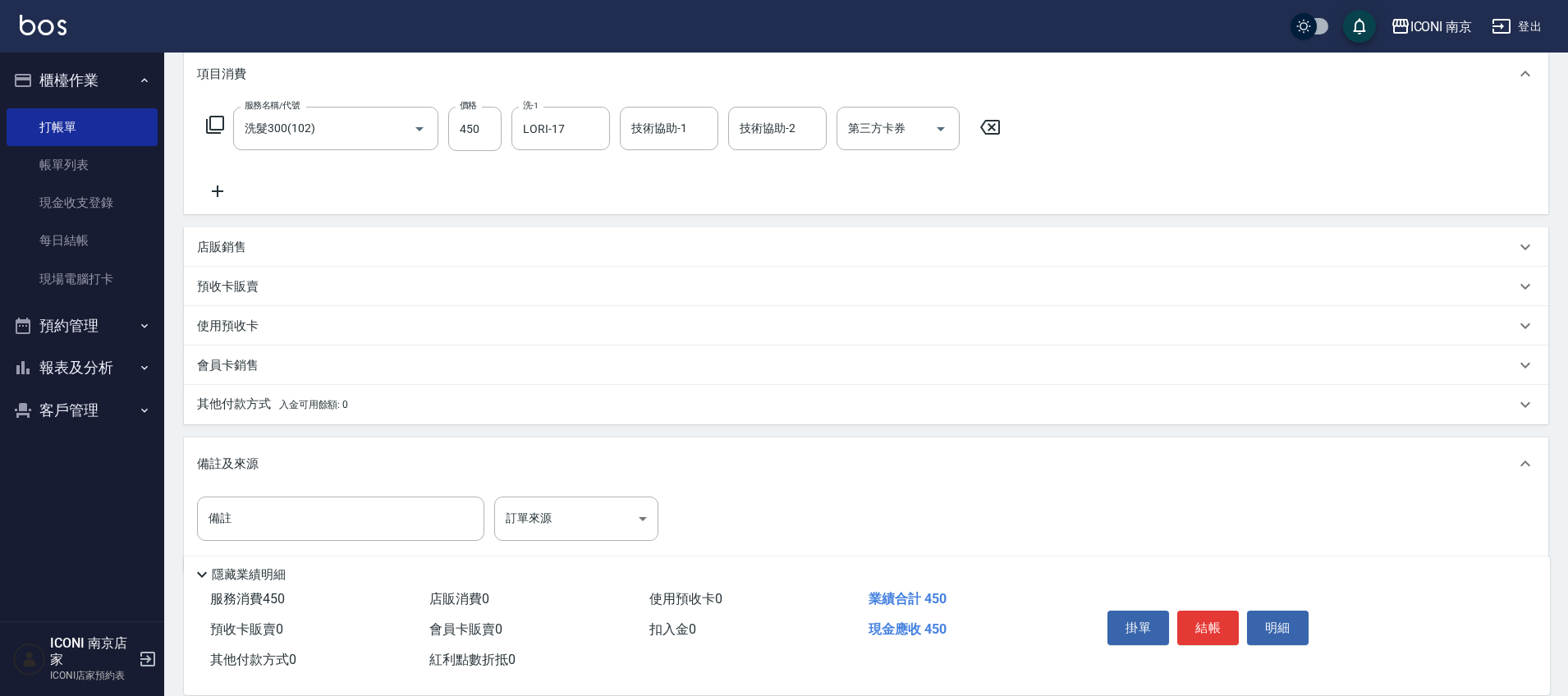
scroll to position [253, 0]
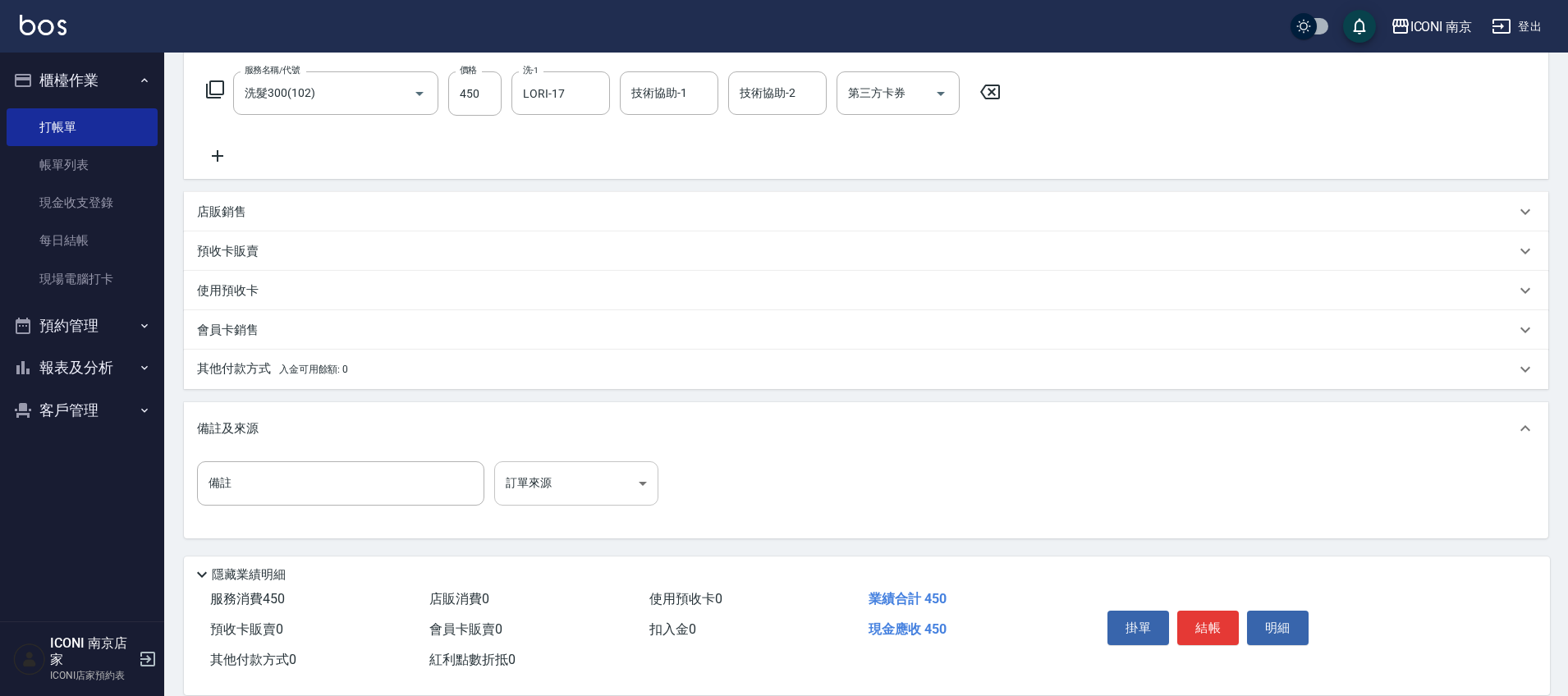
click at [617, 480] on body "ICONI 南京 登出 櫃檯作業 打帳單 帳單列表 現金收支登錄 每日結帳 現場電腦打卡 預約管理 預約管理 單日預約紀錄 單週預約紀錄 報表及分析 報表目錄…" at bounding box center [784, 222] width 1568 height 950
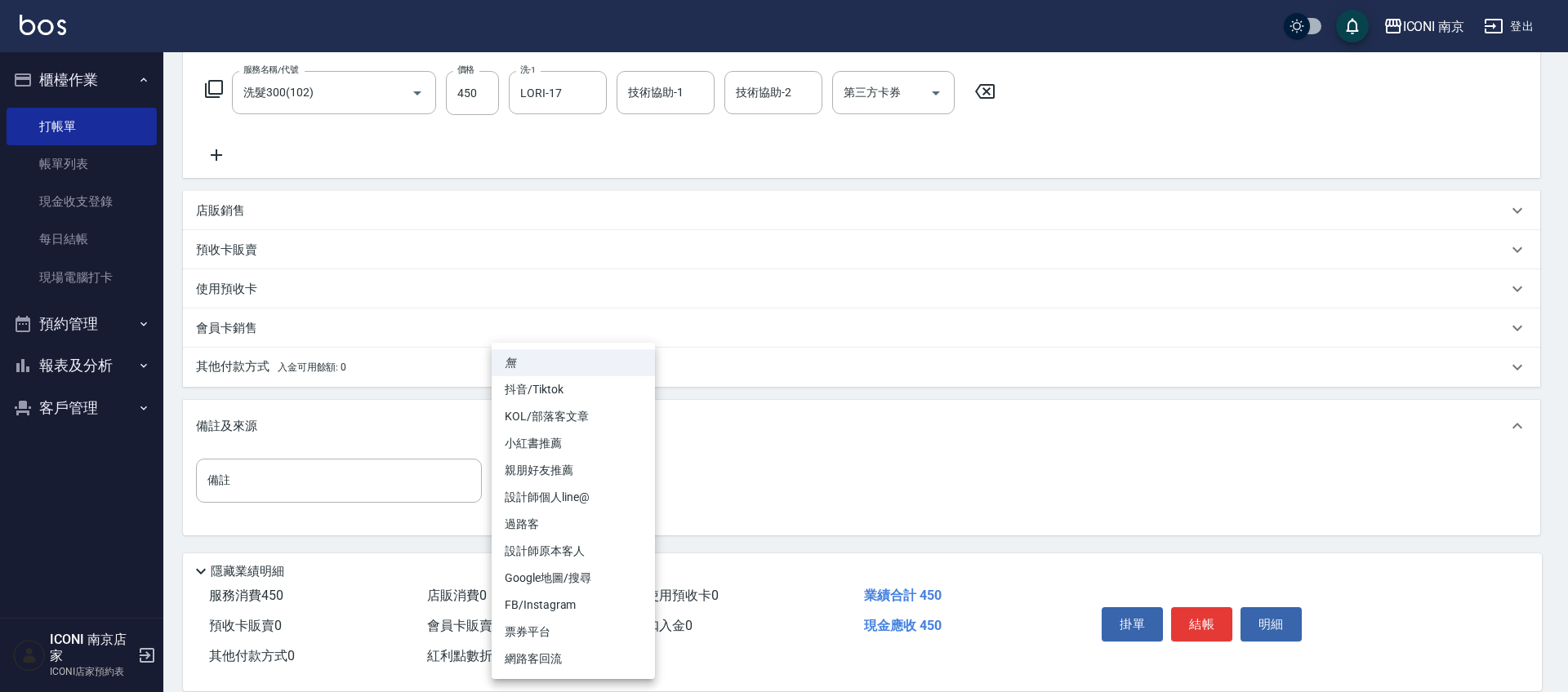
click at [583, 551] on li "設計師原本客人" at bounding box center [573, 551] width 163 height 27
type input "設計師原本客人"
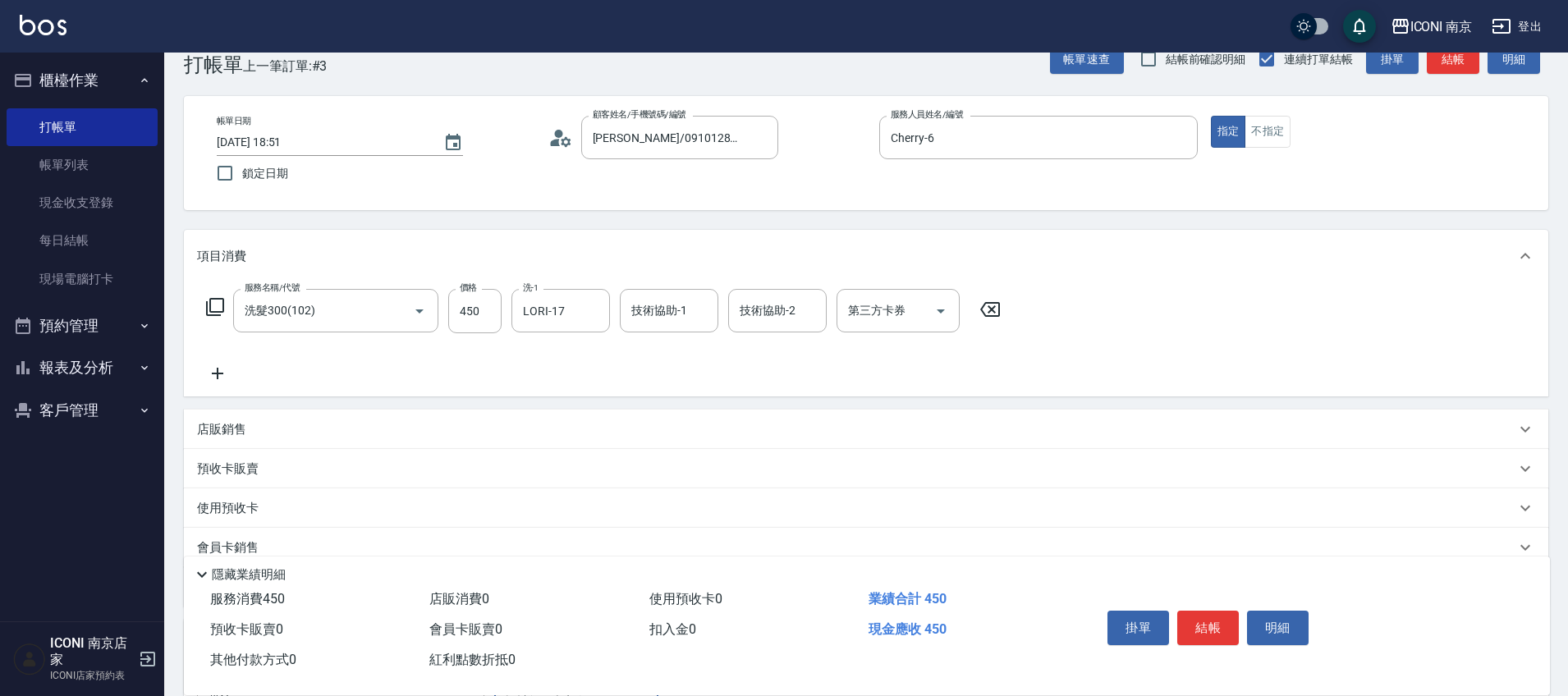
scroll to position [0, 0]
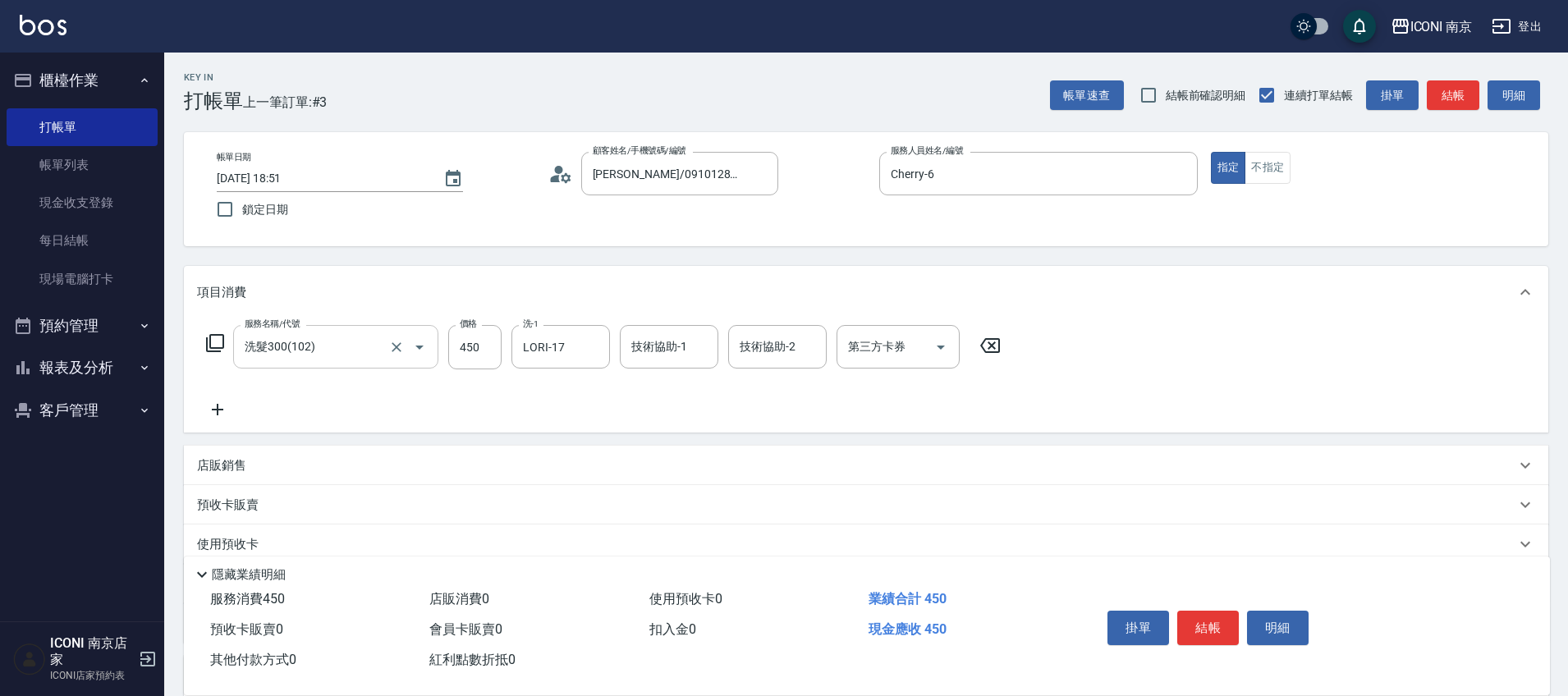
click at [437, 352] on div "洗髮300(102) 服務名稱/代號" at bounding box center [336, 347] width 205 height 43
click at [467, 352] on input "450" at bounding box center [474, 347] width 53 height 44
type input "400"
click at [1199, 629] on button "結帳" at bounding box center [1208, 628] width 61 height 34
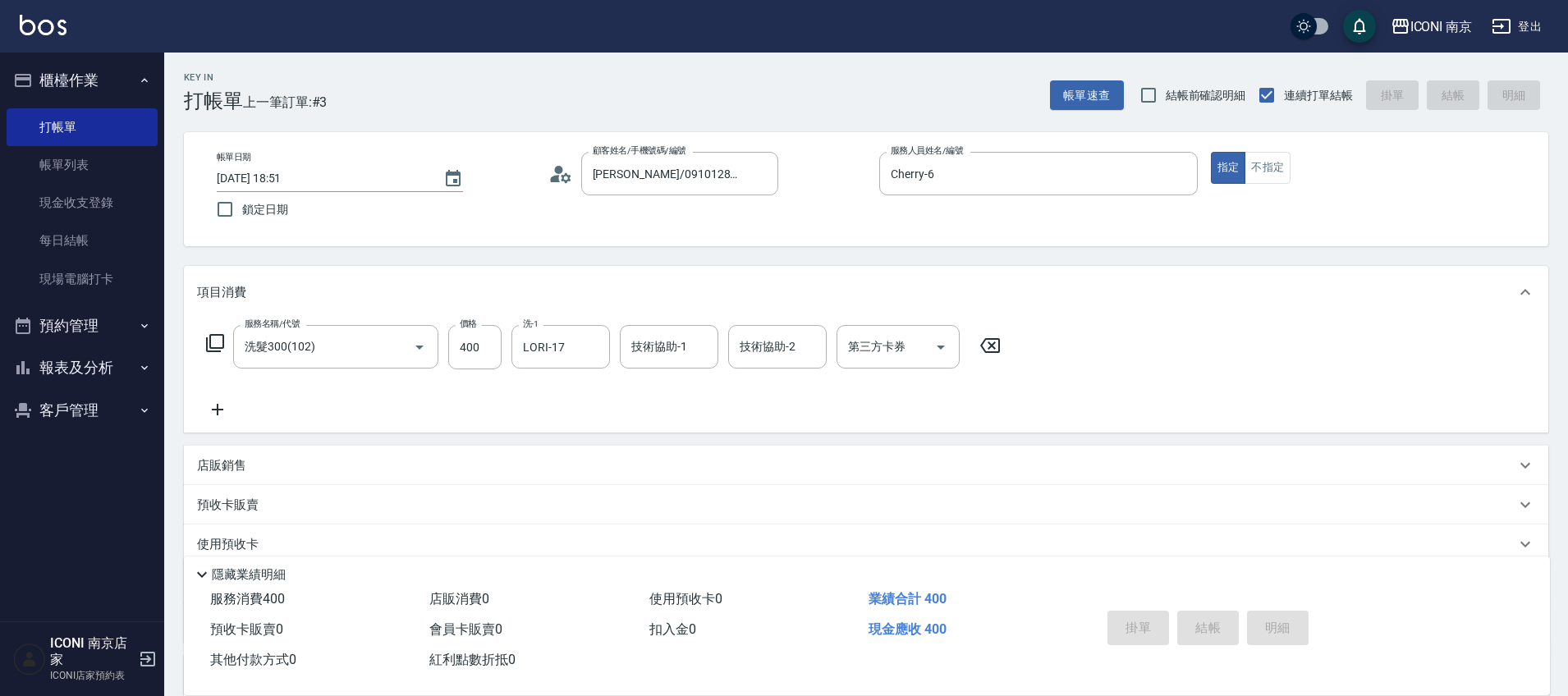
type input "2025/08/18 18:52"
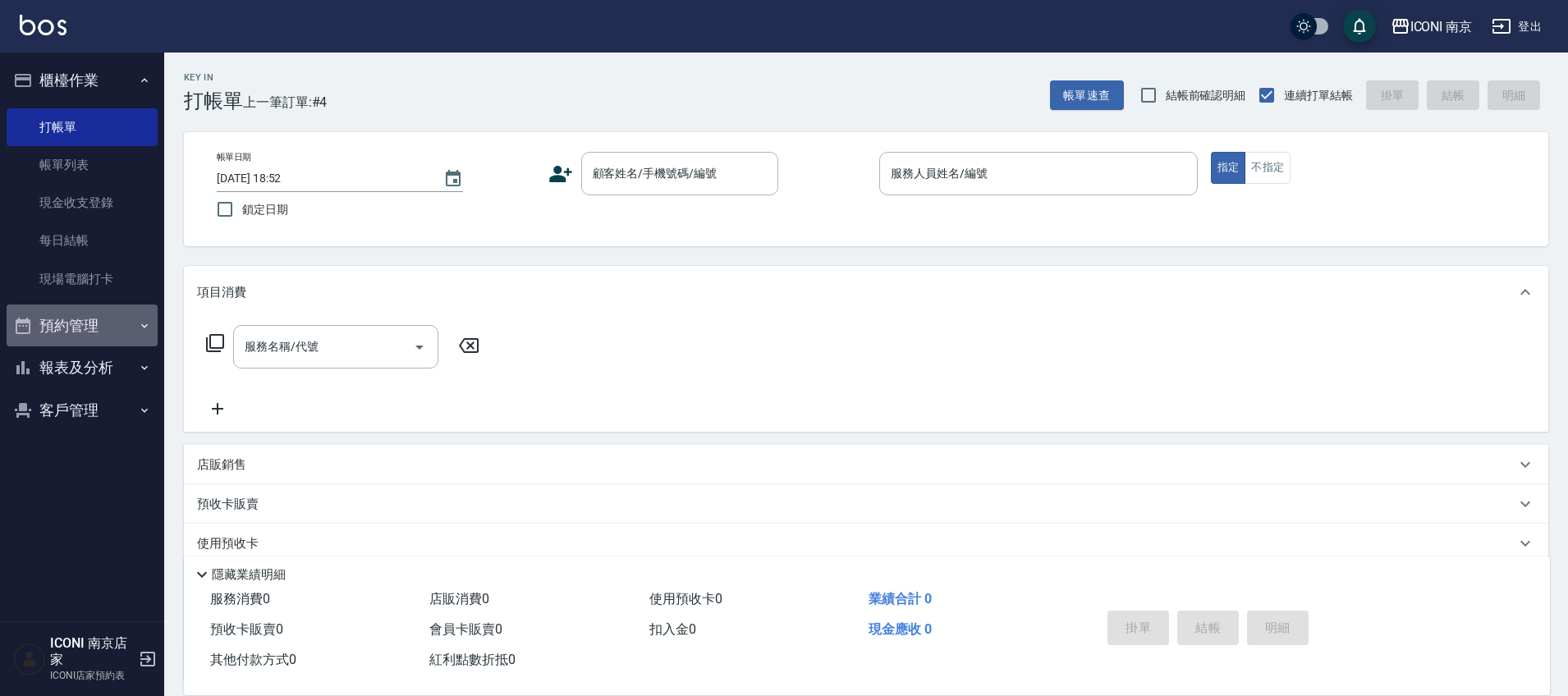
click at [90, 321] on button "預約管理" at bounding box center [82, 325] width 151 height 42
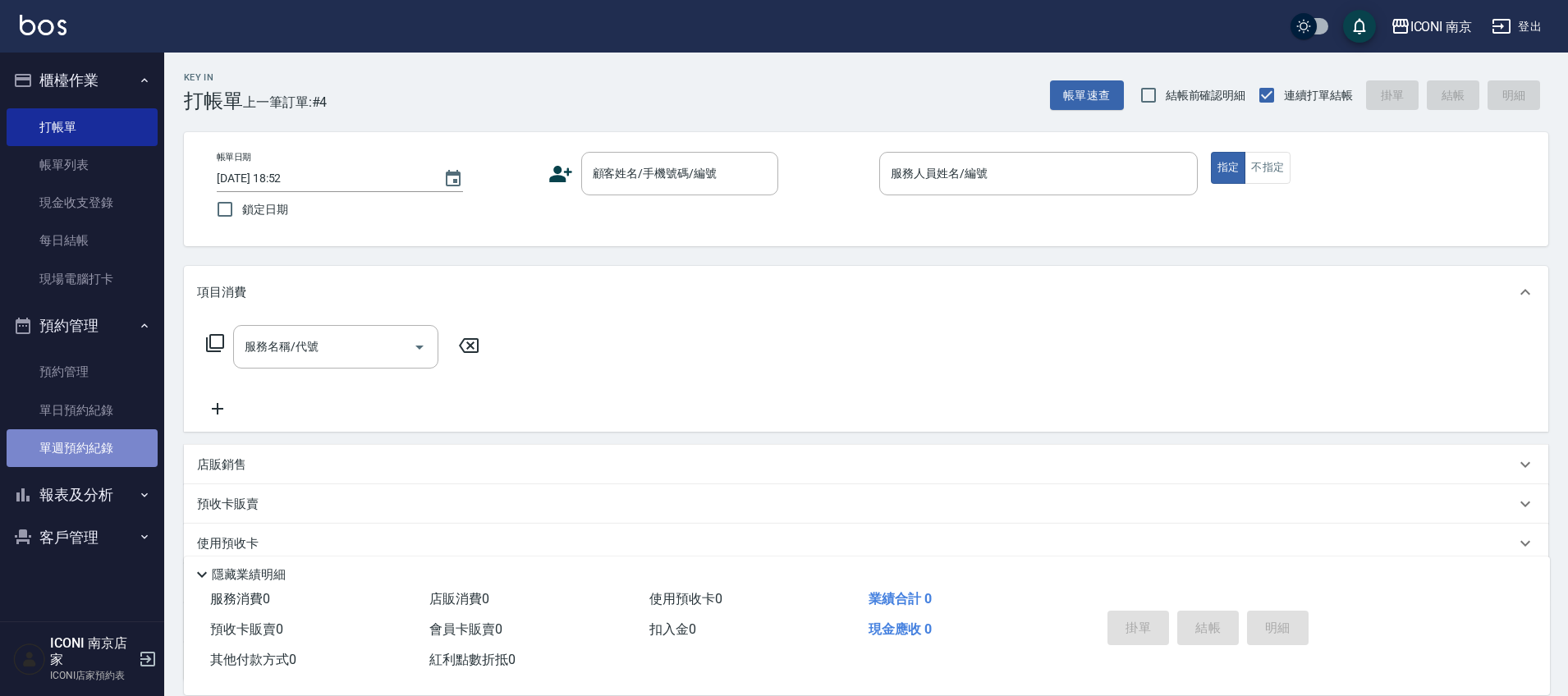
click at [87, 433] on link "單週預約紀錄" at bounding box center [82, 448] width 151 height 38
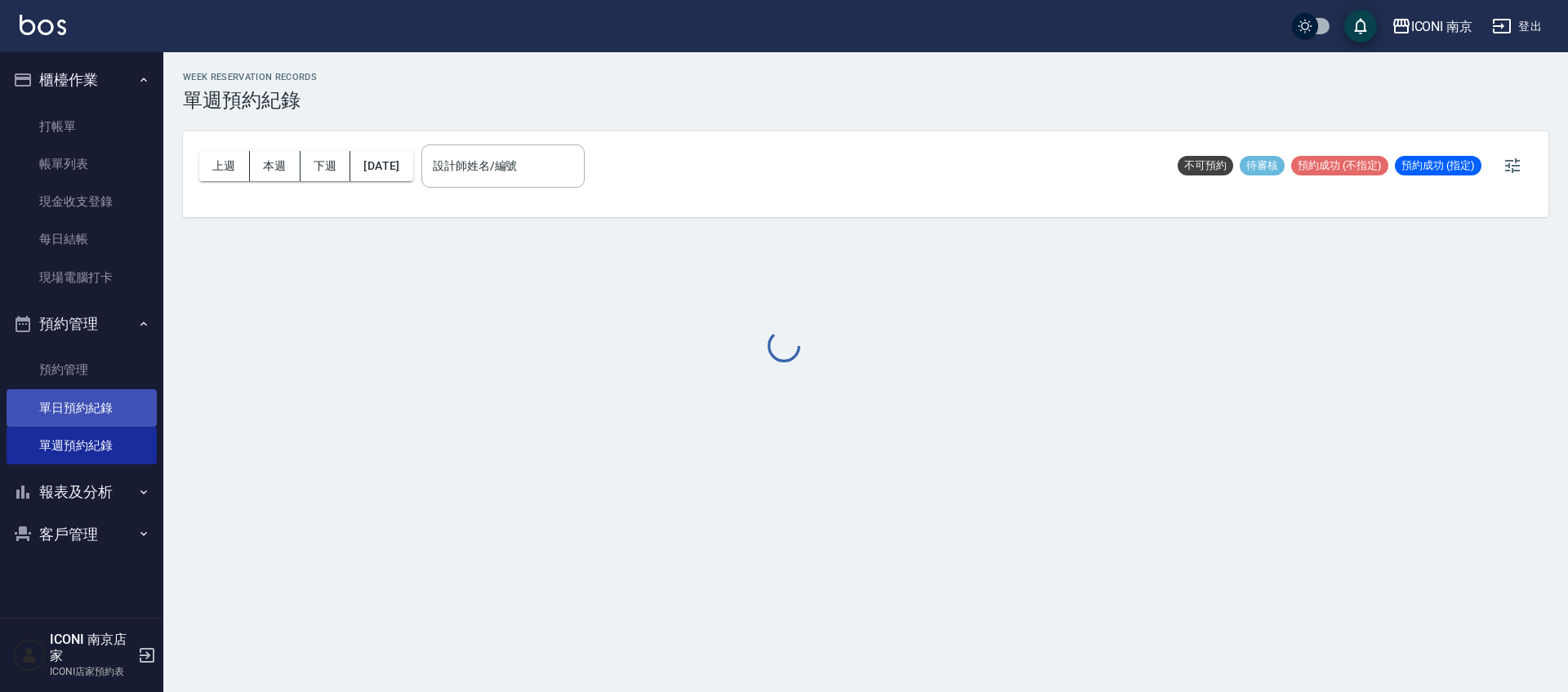
click at [97, 416] on link "單日預約紀錄" at bounding box center [82, 408] width 151 height 38
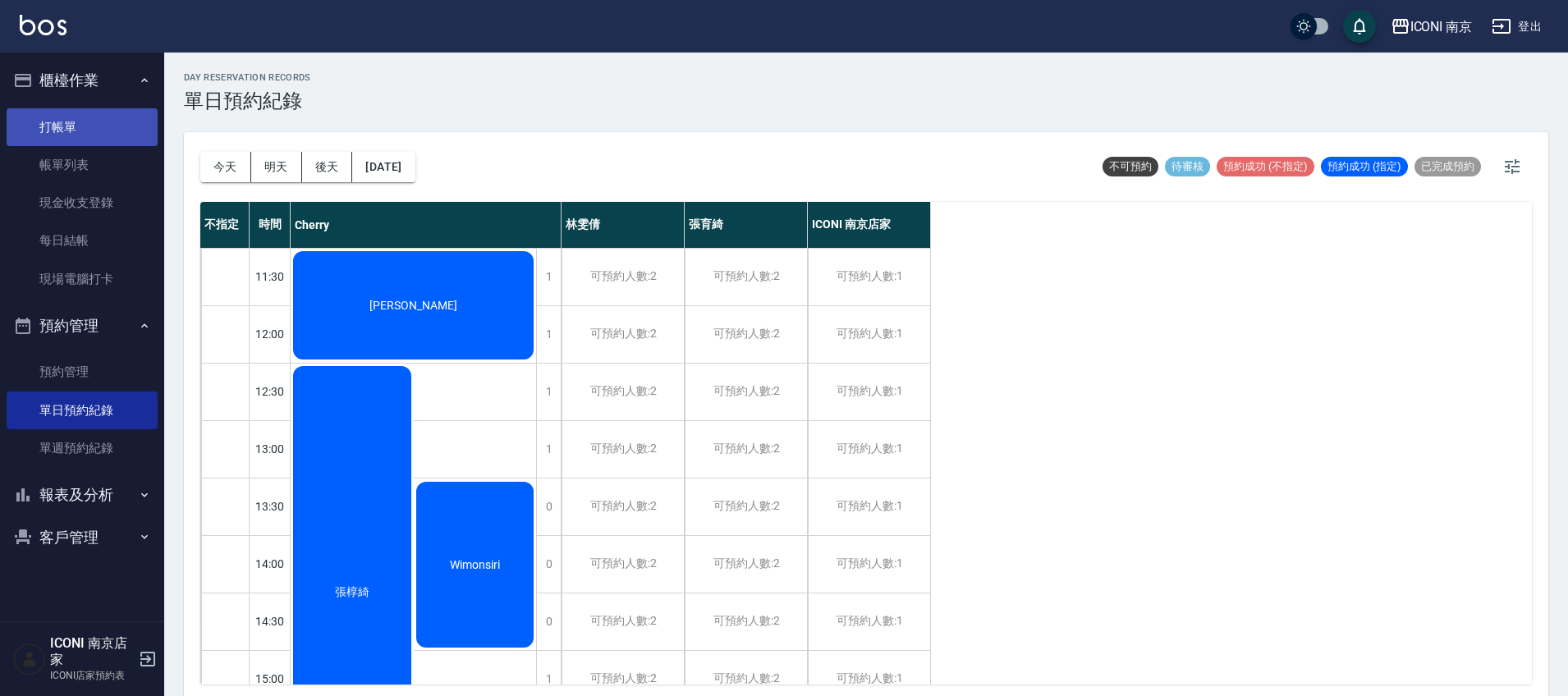
click at [126, 137] on link "打帳單" at bounding box center [82, 127] width 151 height 38
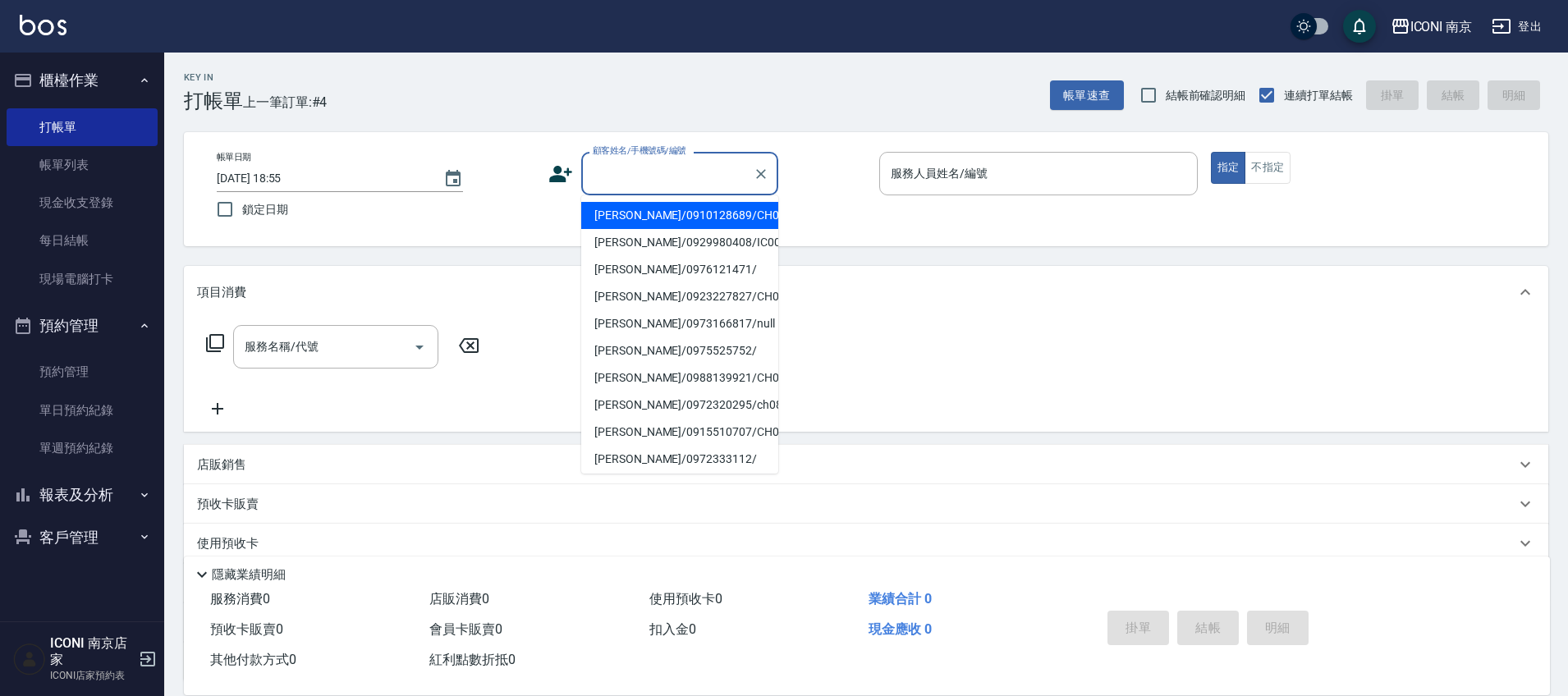
click at [656, 181] on input "顧客姓名/手機號碼/編號" at bounding box center [667, 174] width 158 height 29
click at [654, 208] on li "蕭苑如/0915510707/CH0001124" at bounding box center [679, 215] width 197 height 27
type input "蕭苑如/0915510707/CH0001124"
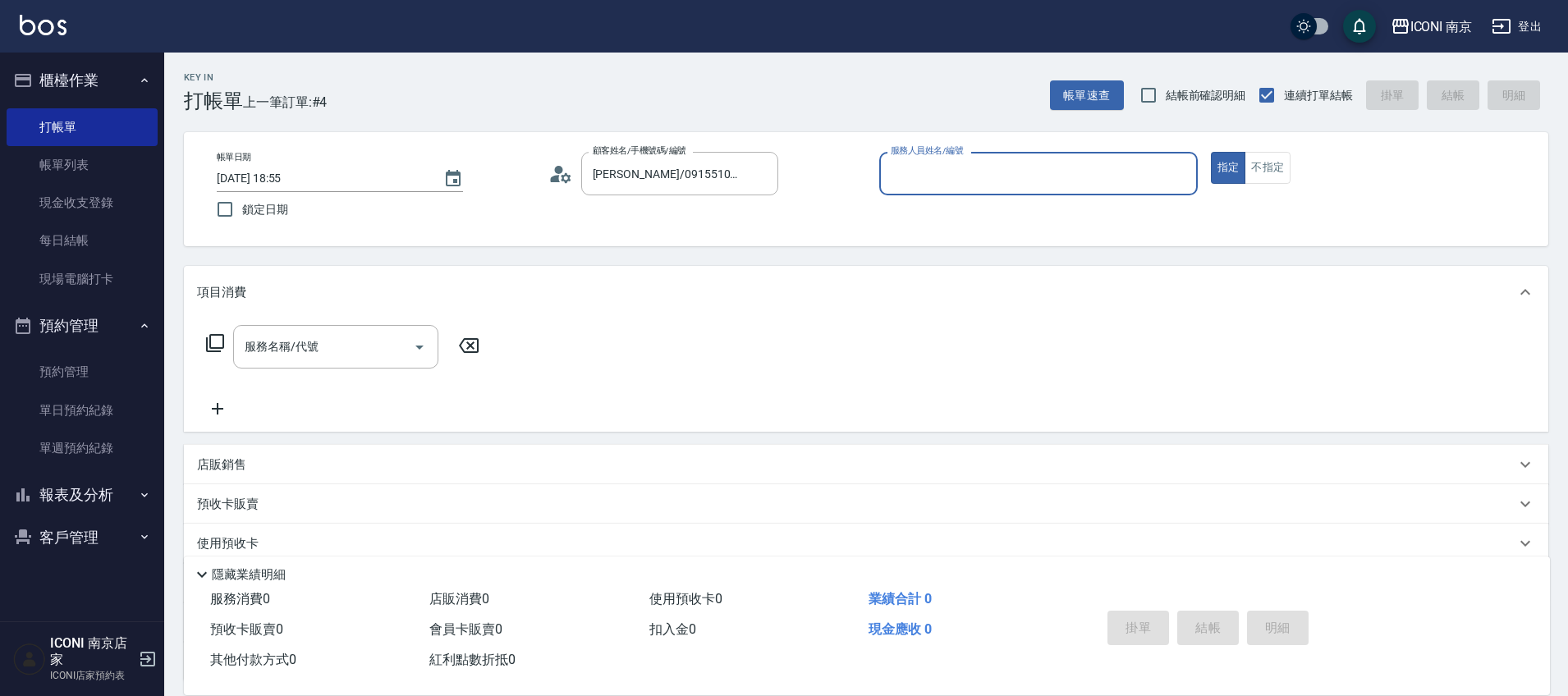
type input "Cherry-6"
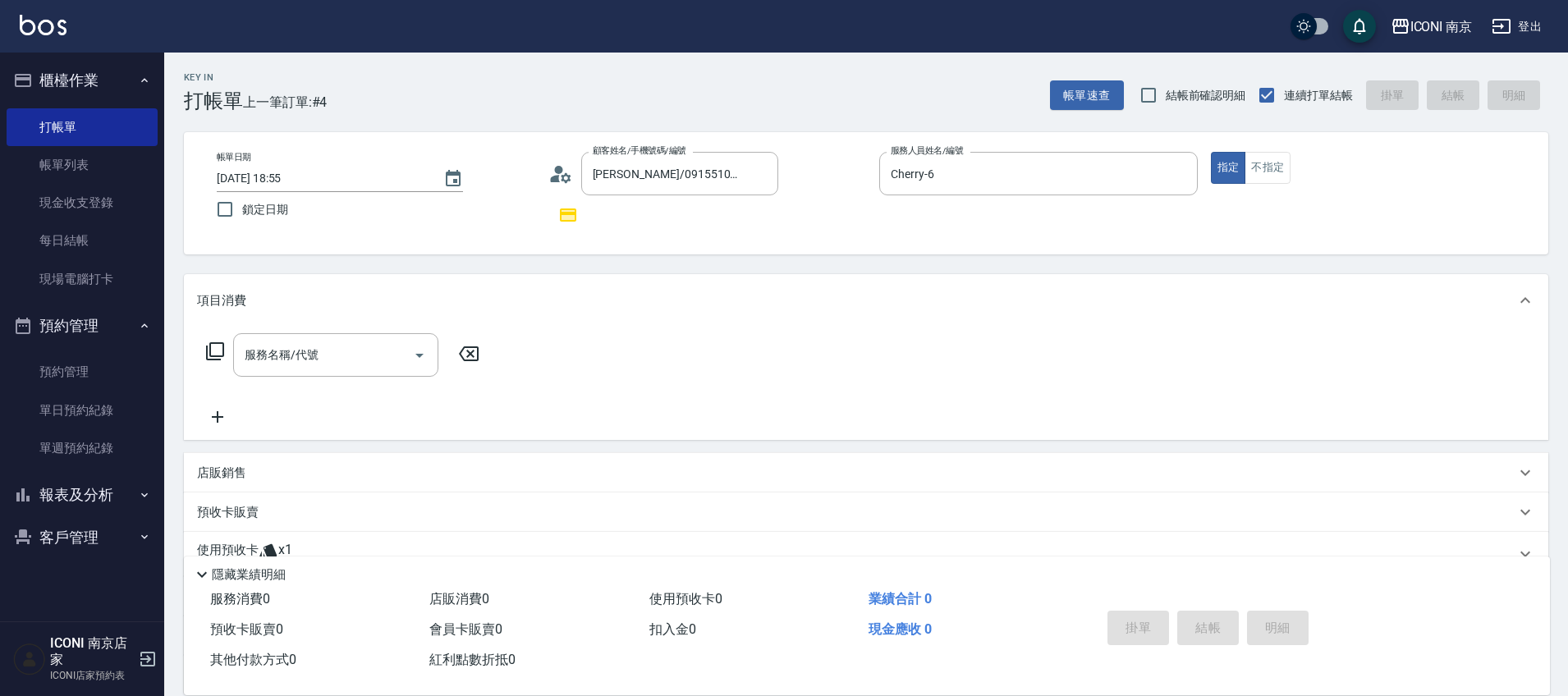
click at [220, 352] on icon at bounding box center [215, 352] width 20 height 20
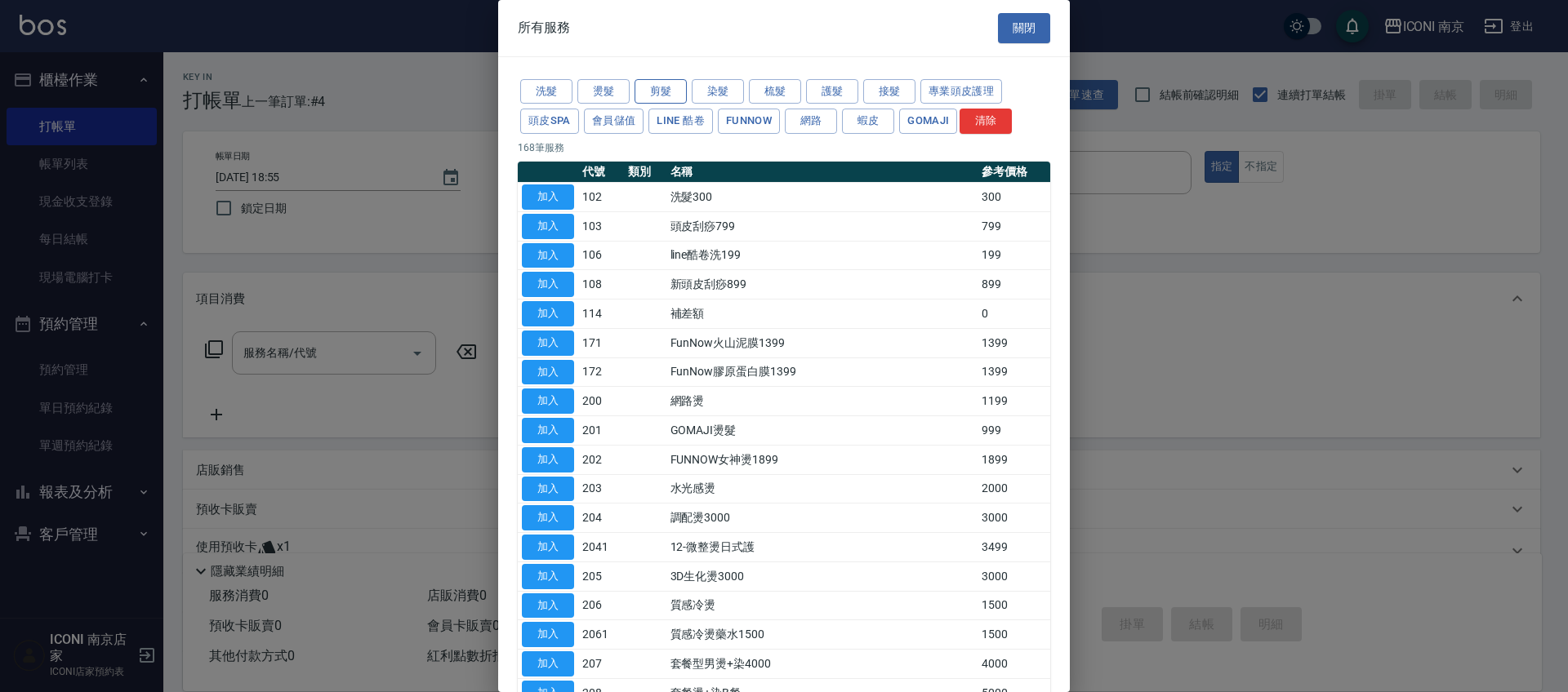
click at [670, 87] on button "剪髮" at bounding box center [661, 91] width 52 height 25
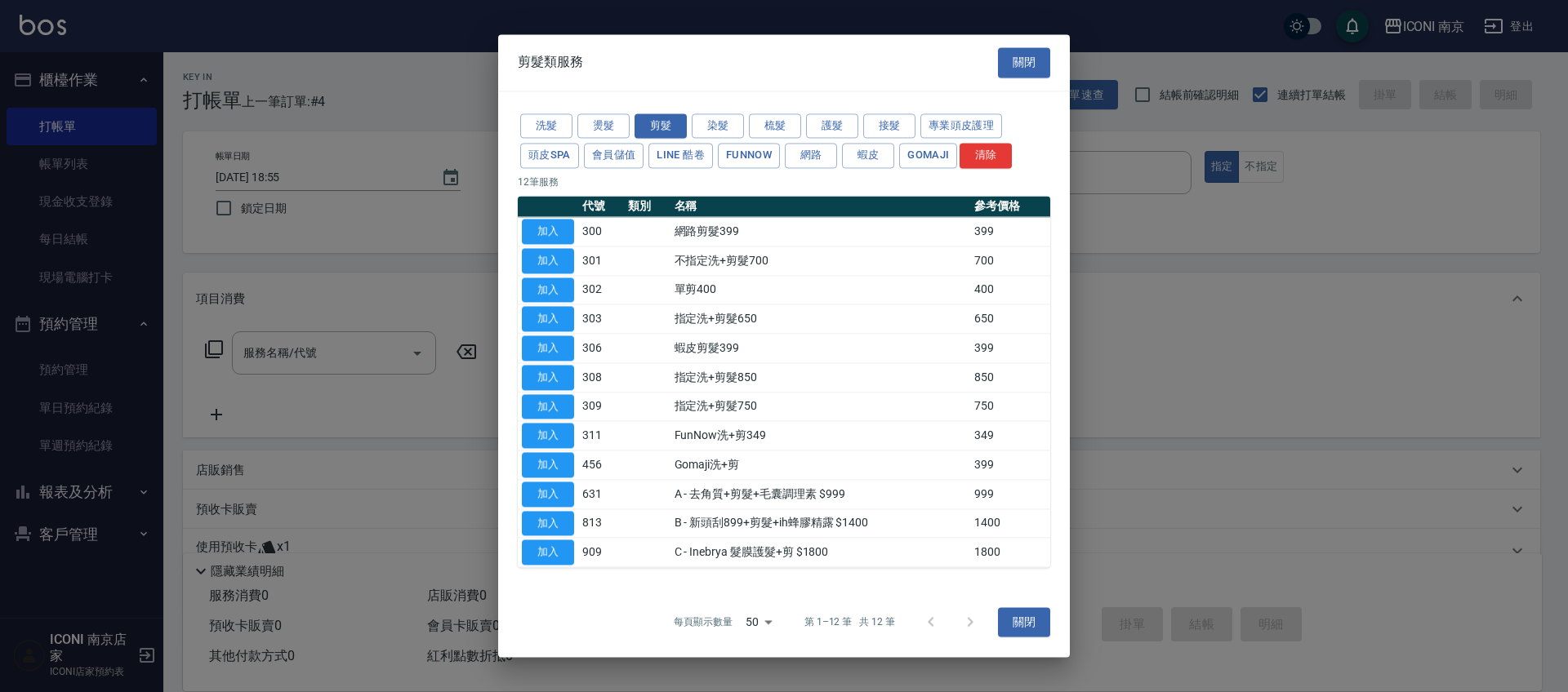
click at [576, 297] on td "加入" at bounding box center [547, 290] width 60 height 30
click at [569, 296] on button "加入" at bounding box center [548, 290] width 52 height 25
type input "單剪400(302)"
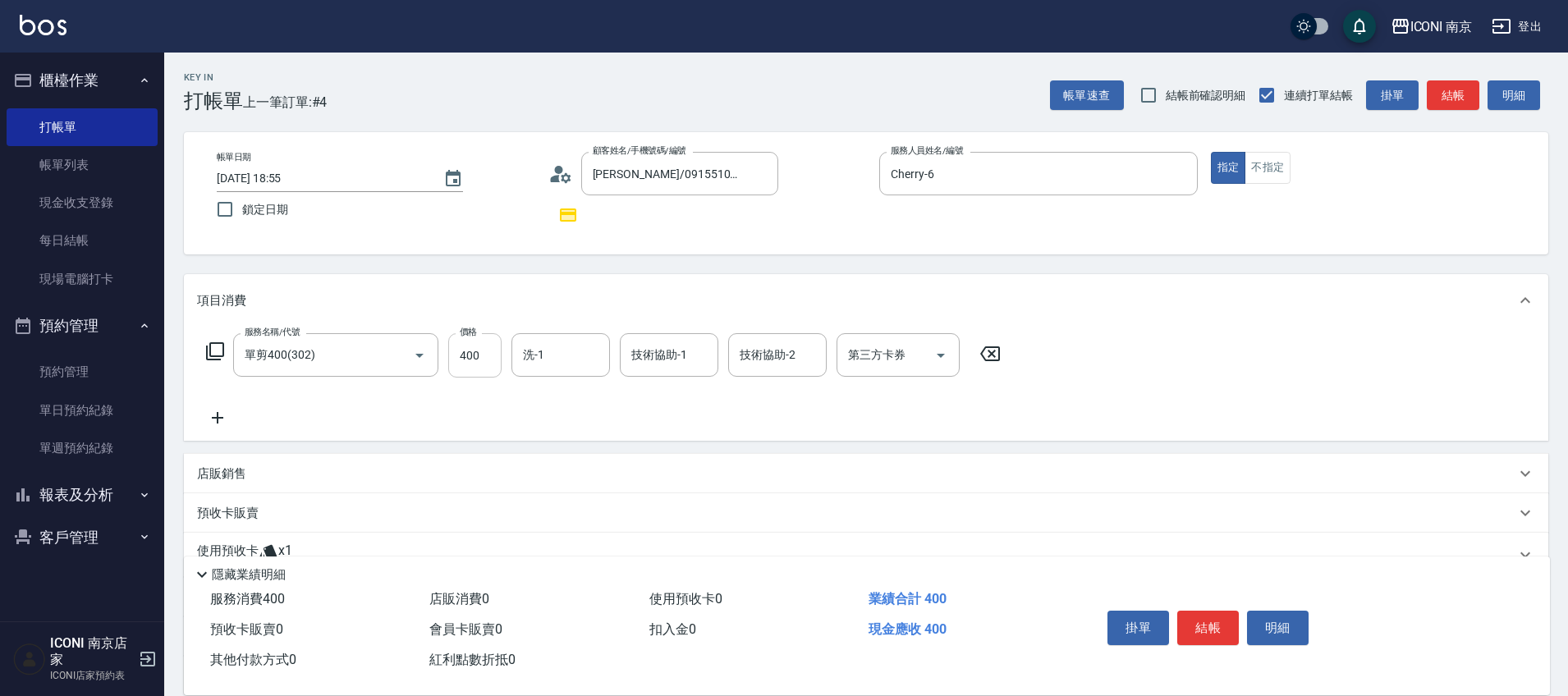
click at [495, 352] on input "400" at bounding box center [474, 355] width 53 height 44
type input "800"
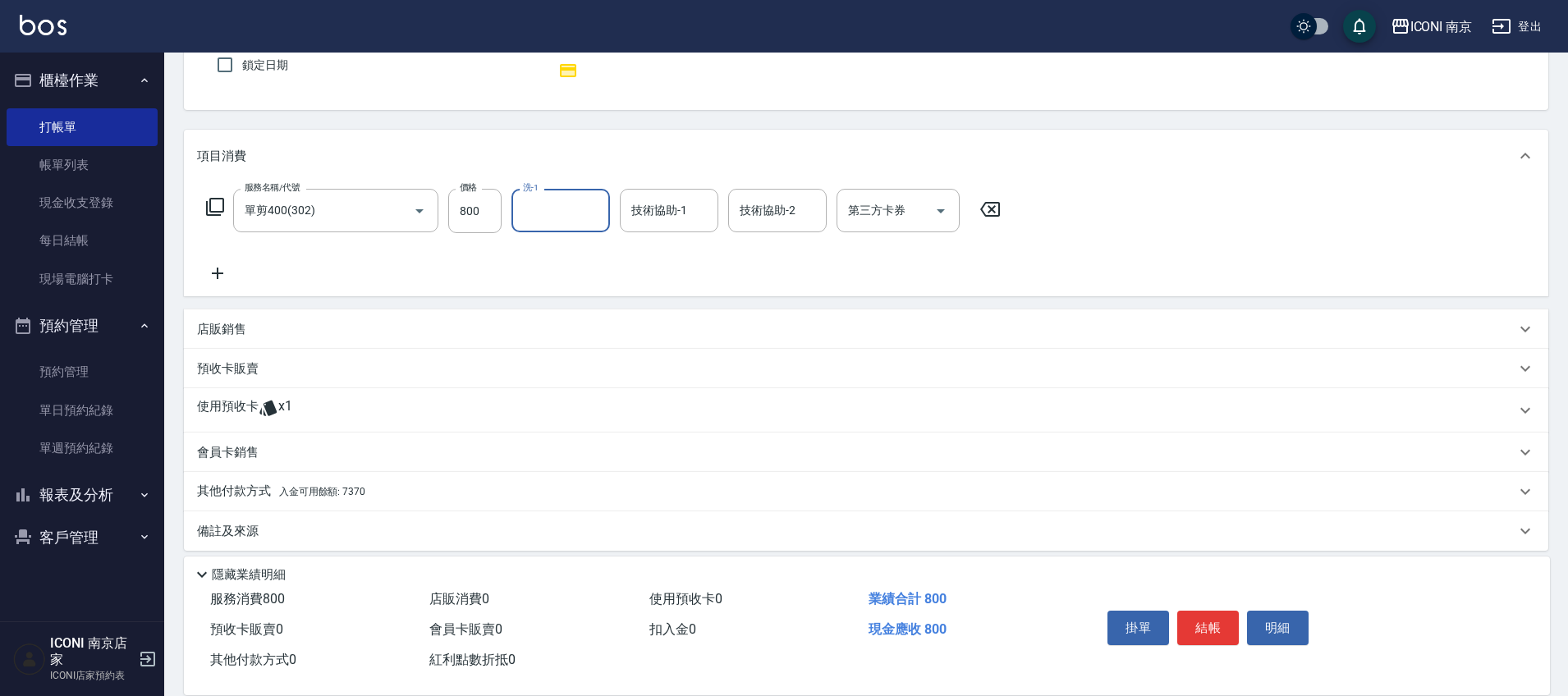
scroll to position [157, 0]
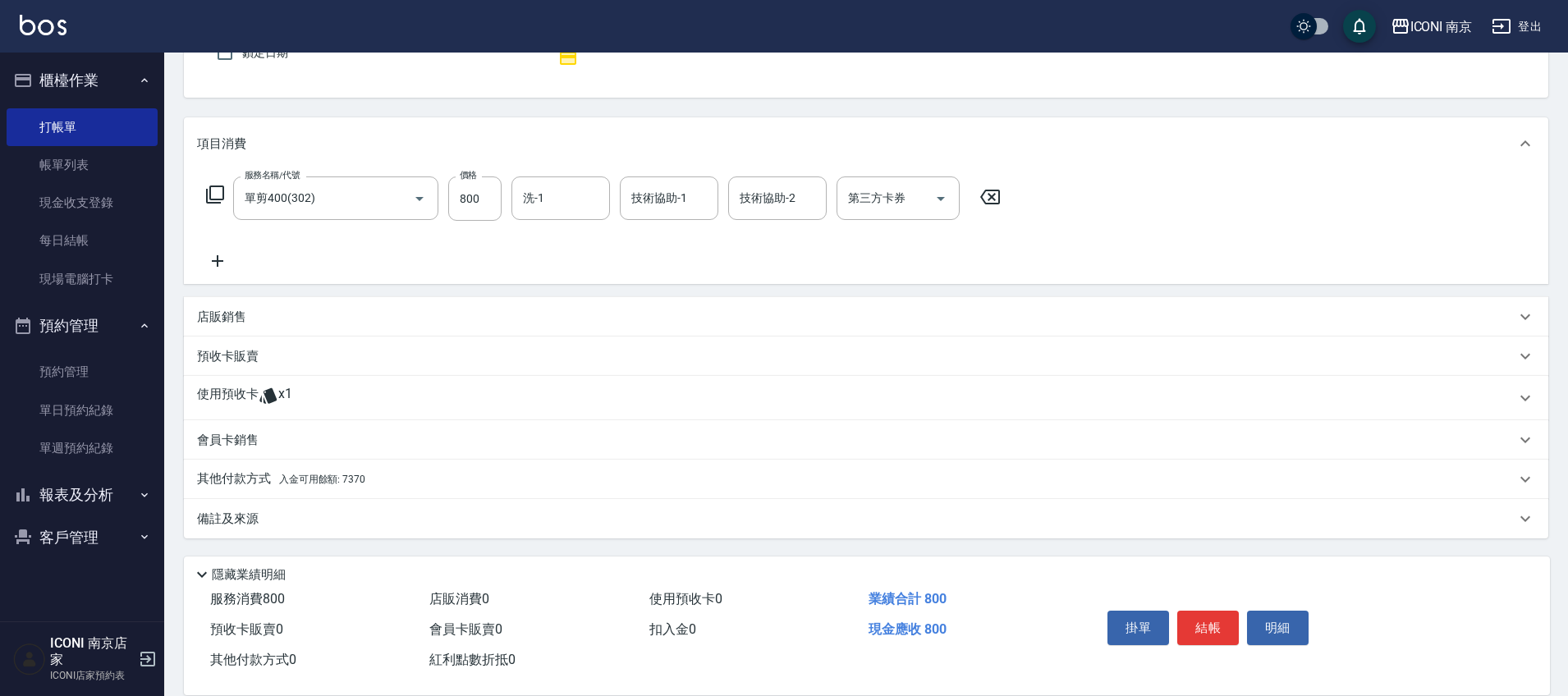
click at [302, 487] on p "其他付款方式 入金可用餘額: 7370" at bounding box center [281, 480] width 169 height 18
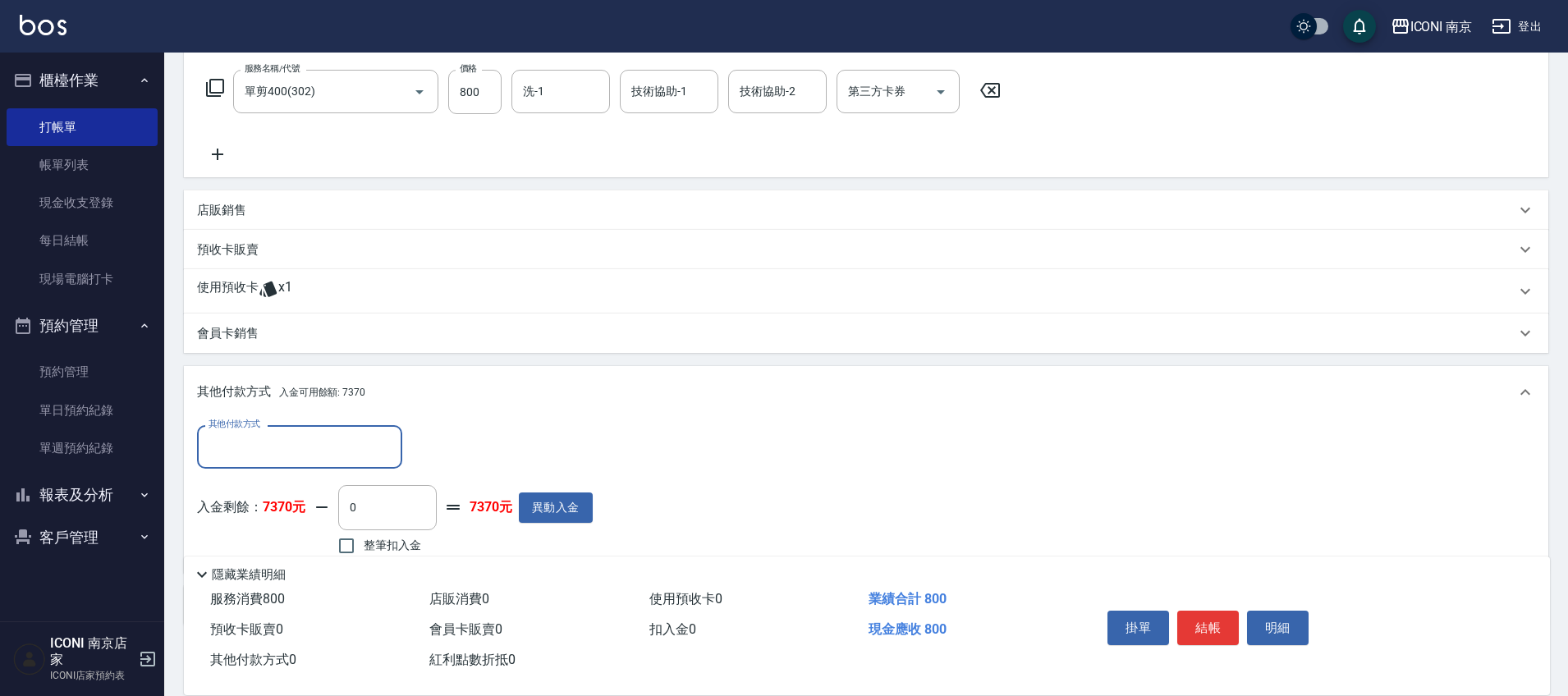
scroll to position [349, 0]
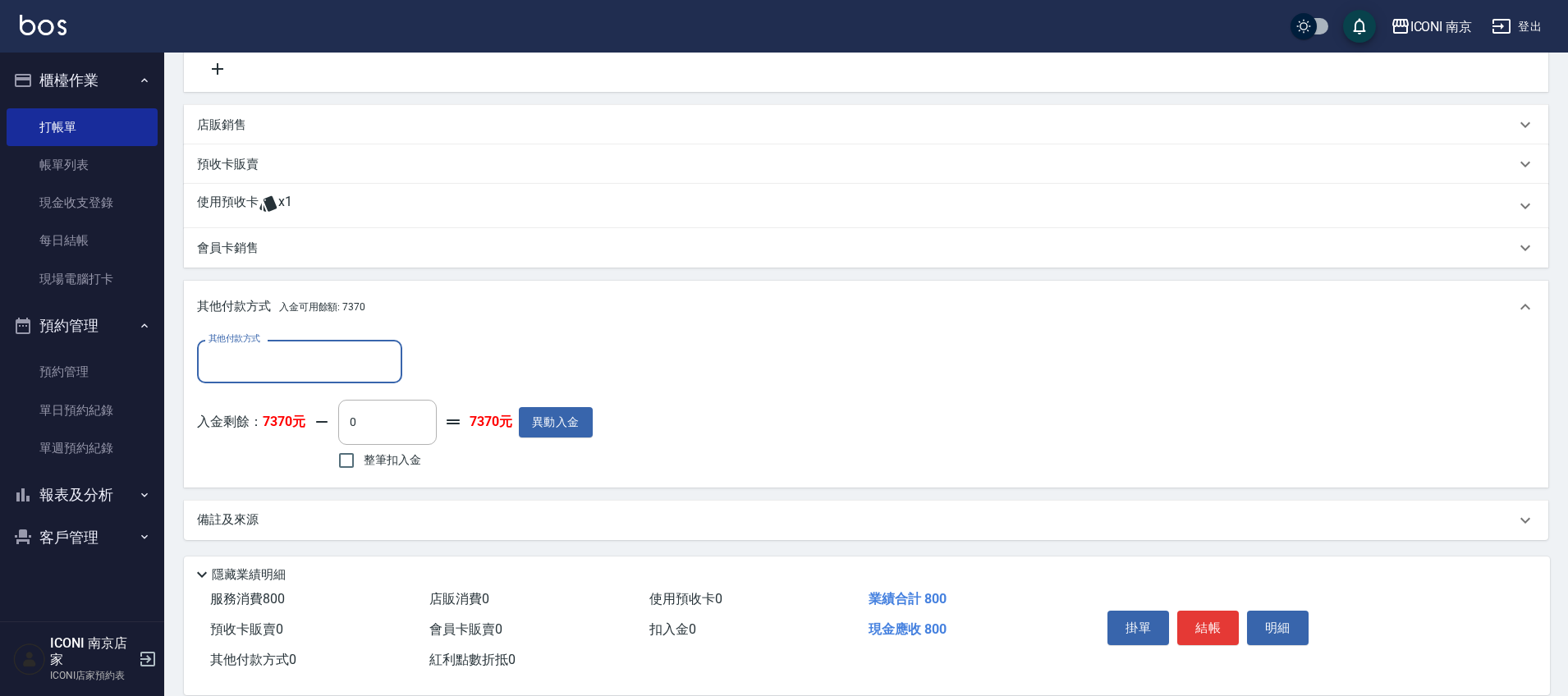
click at [363, 462] on span "整筆扣入金" at bounding box center [392, 460] width 58 height 17
click at [363, 462] on input "整筆扣入金" at bounding box center [346, 461] width 34 height 34
checkbox input "true"
type input "800"
click at [253, 513] on p "備註及來源" at bounding box center [228, 518] width 61 height 17
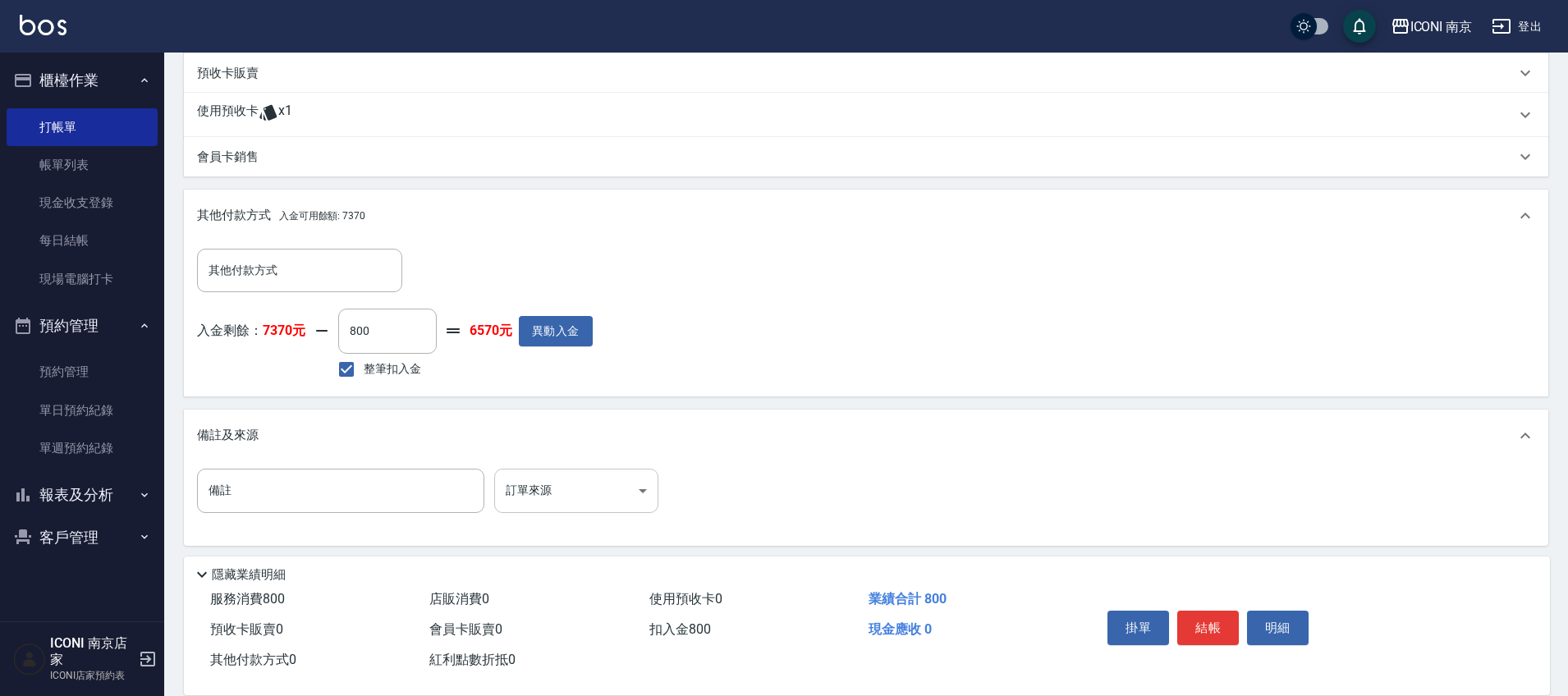
scroll to position [442, 0]
click at [547, 506] on body "ICONI 南京 登出 櫃檯作業 打帳單 帳單列表 現金收支登錄 每日結帳 現場電腦打卡 預約管理 預約管理 單日預約紀錄 單週預約紀錄 報表及分析 報表目錄…" at bounding box center [784, 130] width 1568 height 1144
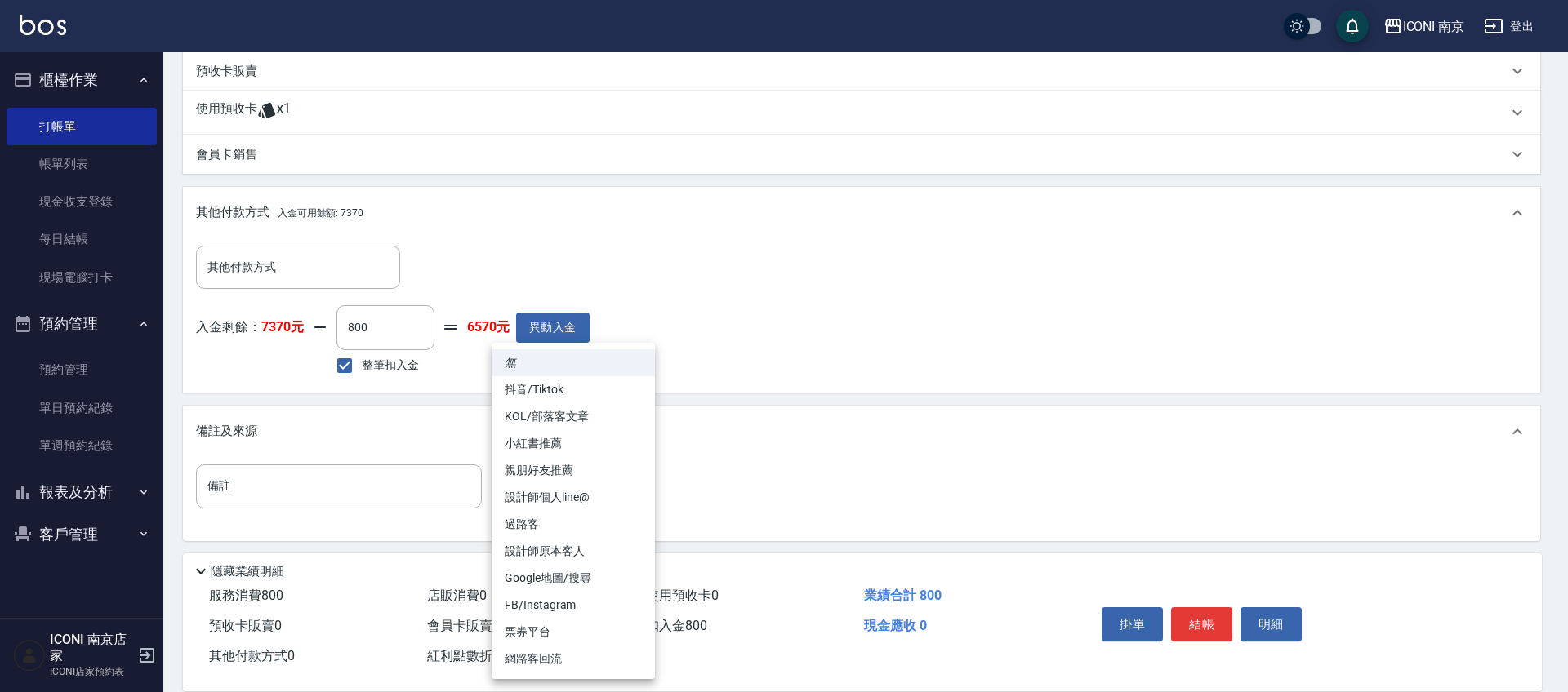
click at [587, 554] on li "設計師原本客人" at bounding box center [573, 551] width 163 height 27
type input "設計師原本客人"
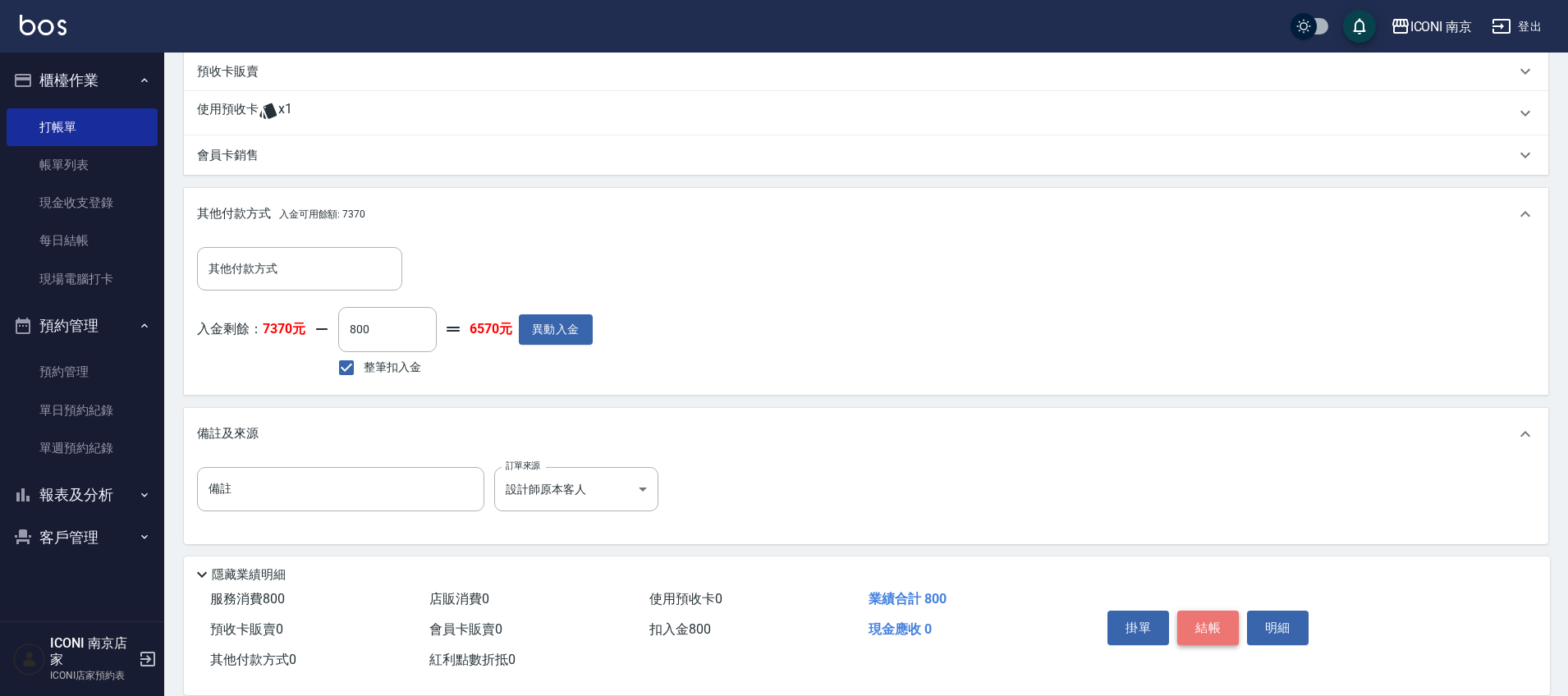
click at [1212, 627] on button "結帳" at bounding box center [1208, 628] width 61 height 34
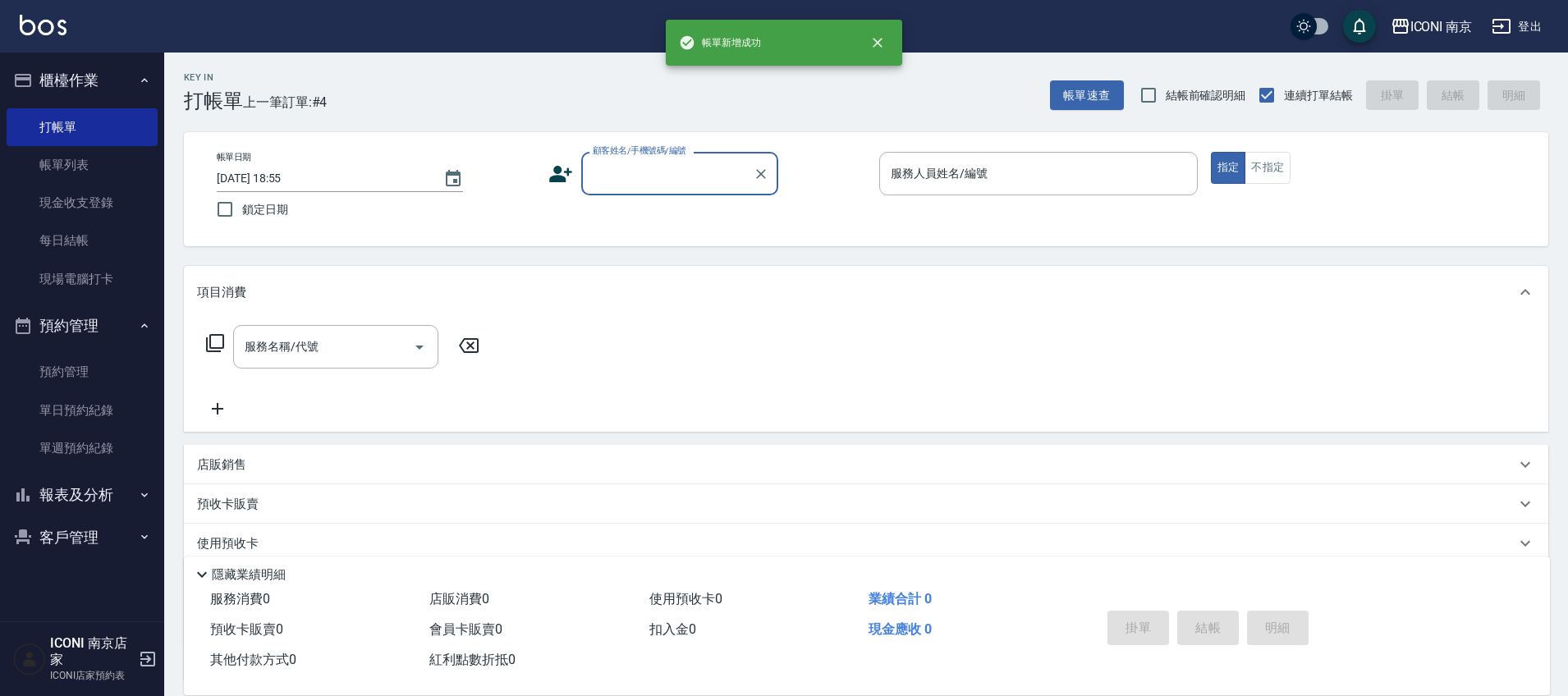
scroll to position [0, 0]
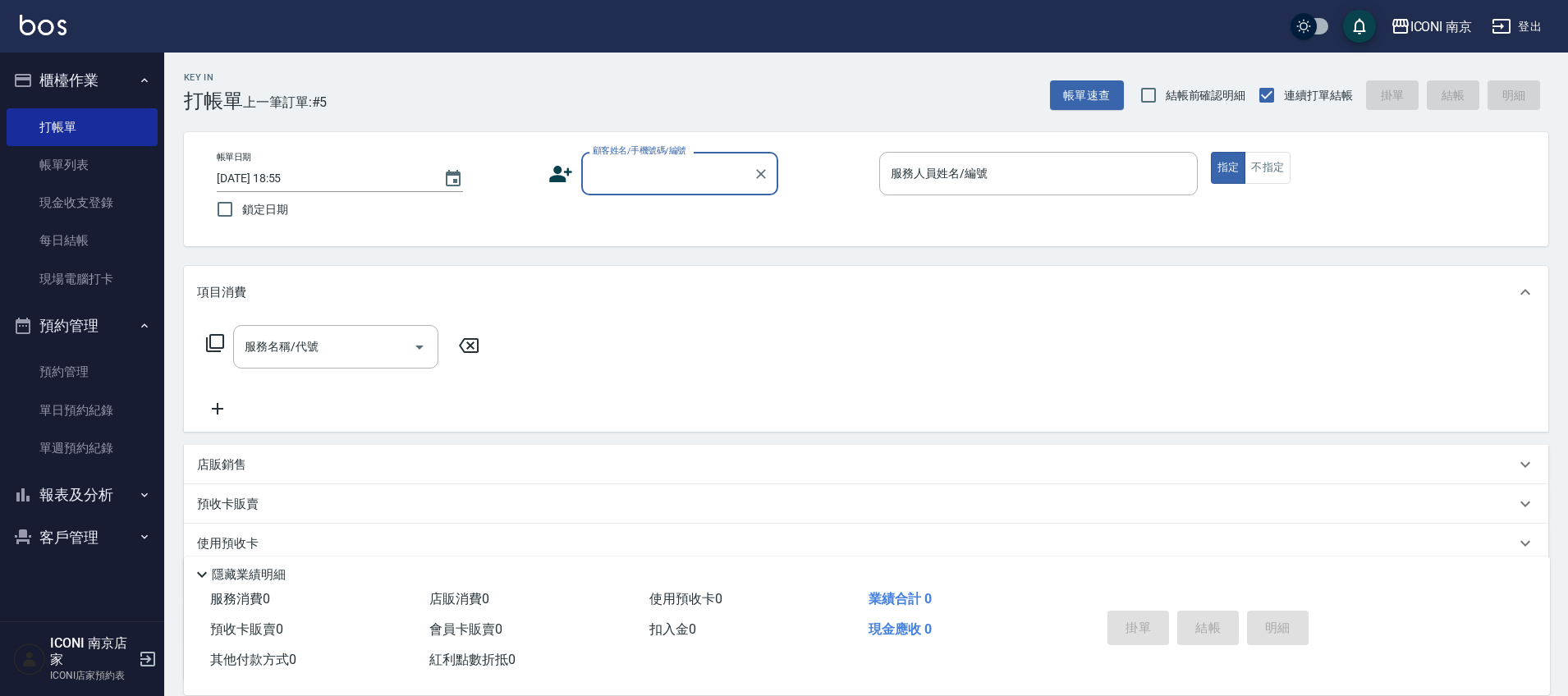
click at [87, 493] on button "報表及分析" at bounding box center [82, 495] width 151 height 42
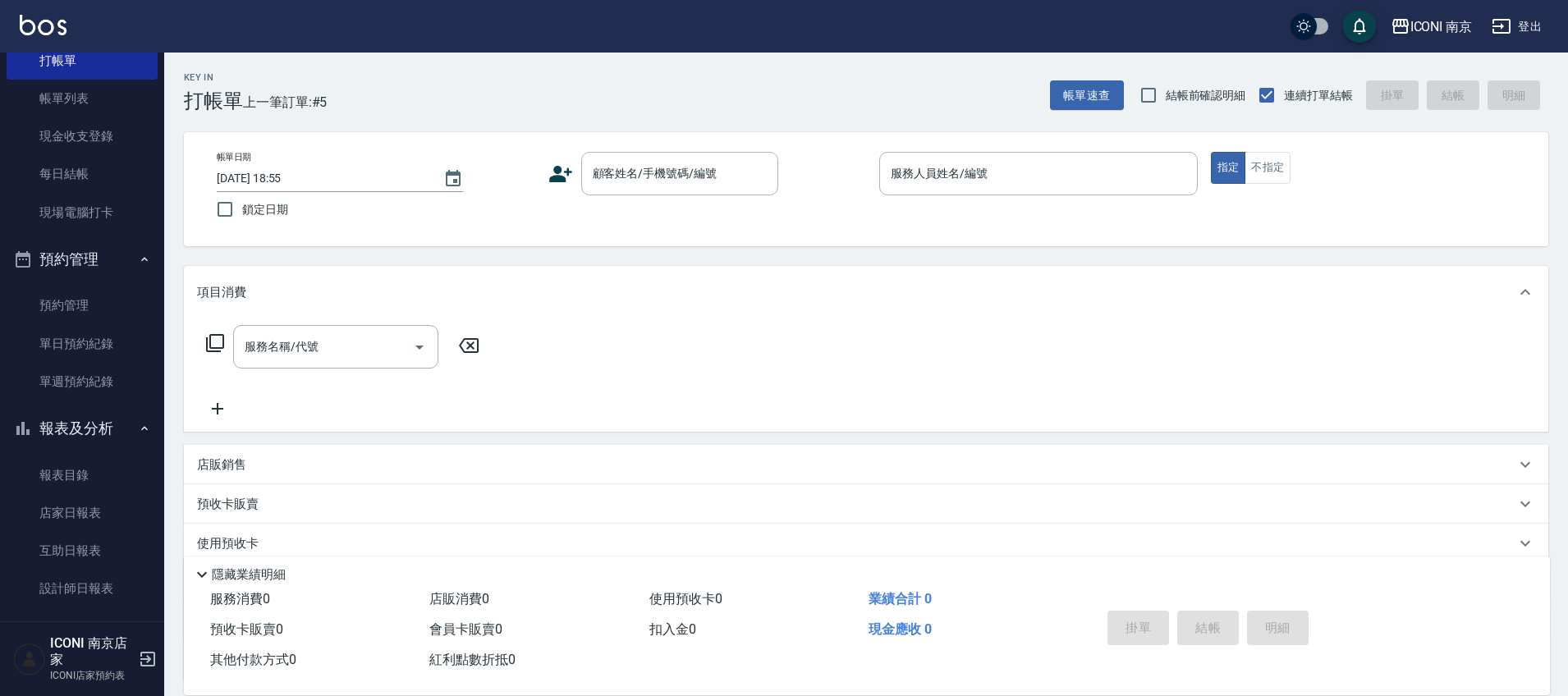
scroll to position [103, 0]
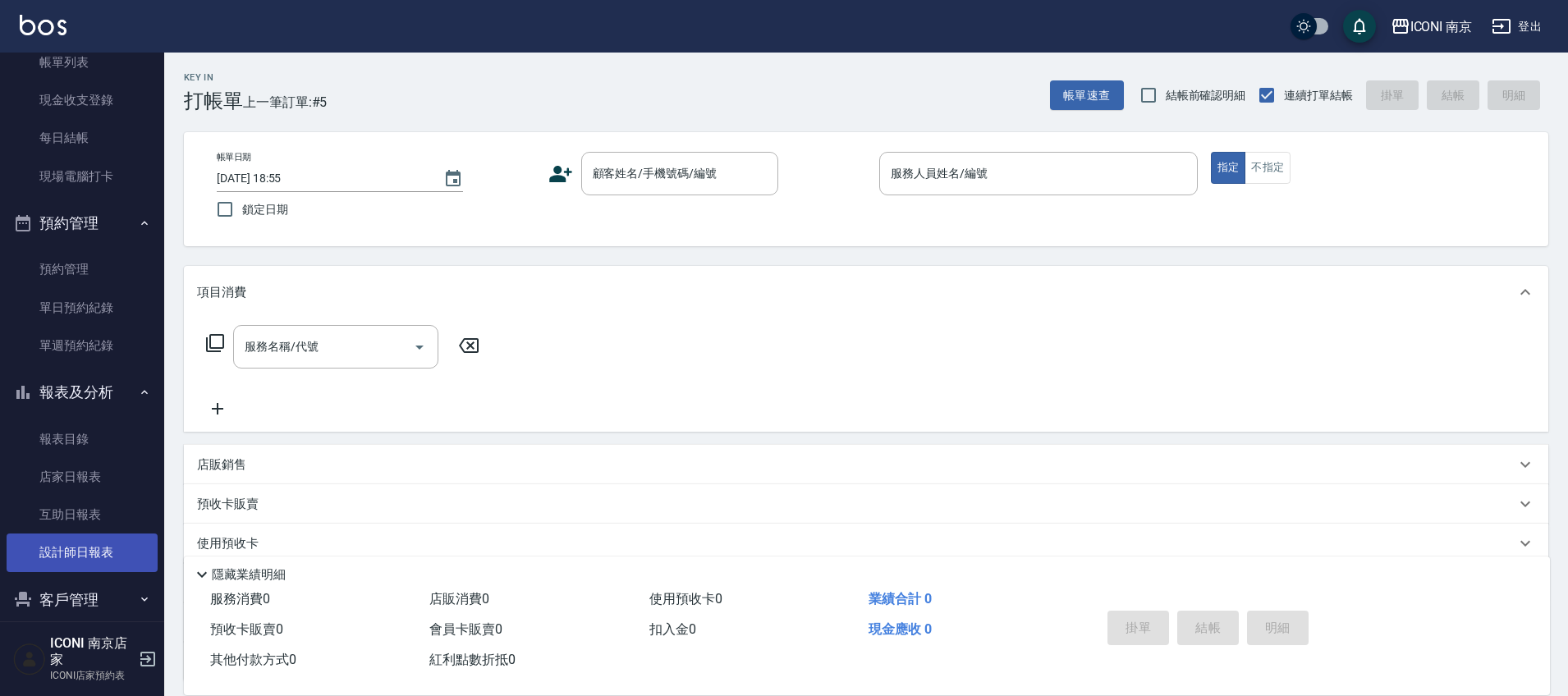
click at [90, 553] on link "設計師日報表" at bounding box center [82, 553] width 151 height 38
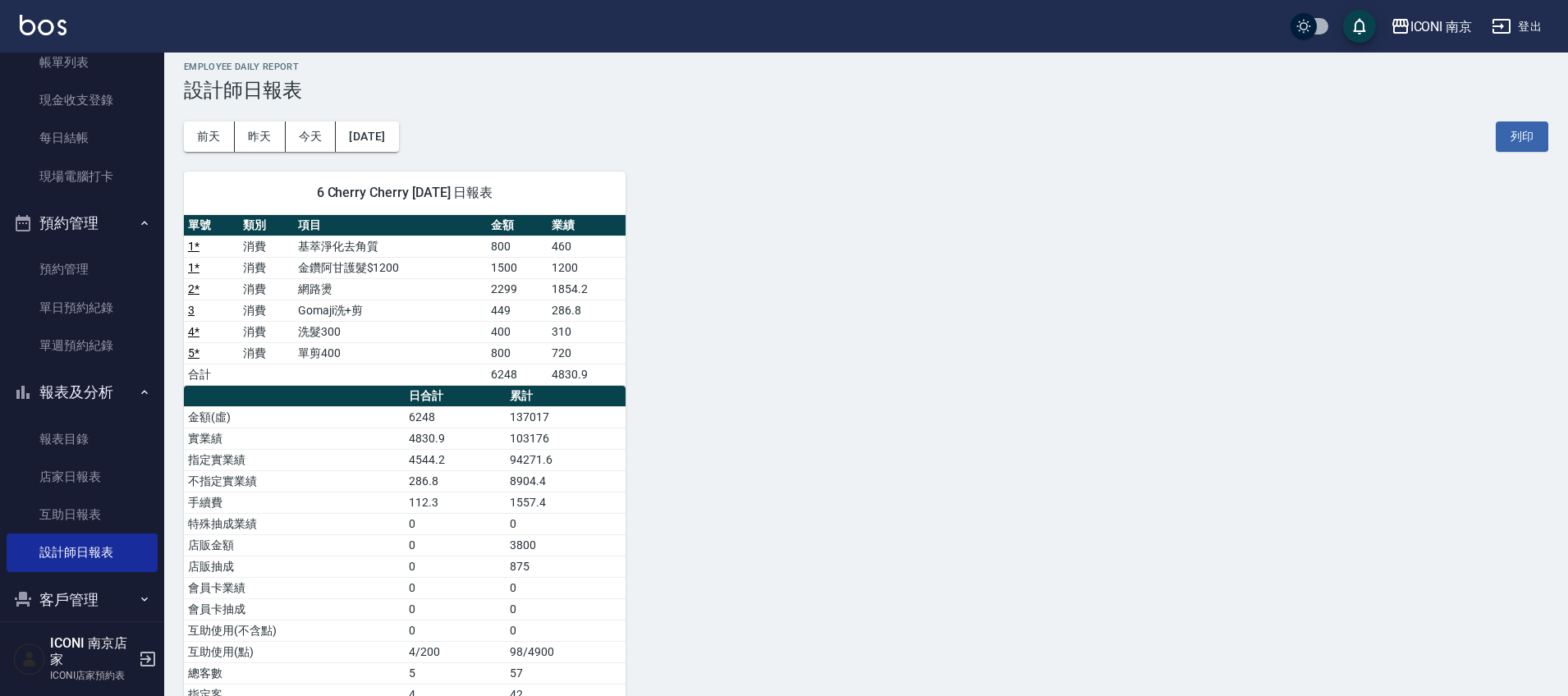
scroll to position [103, 0]
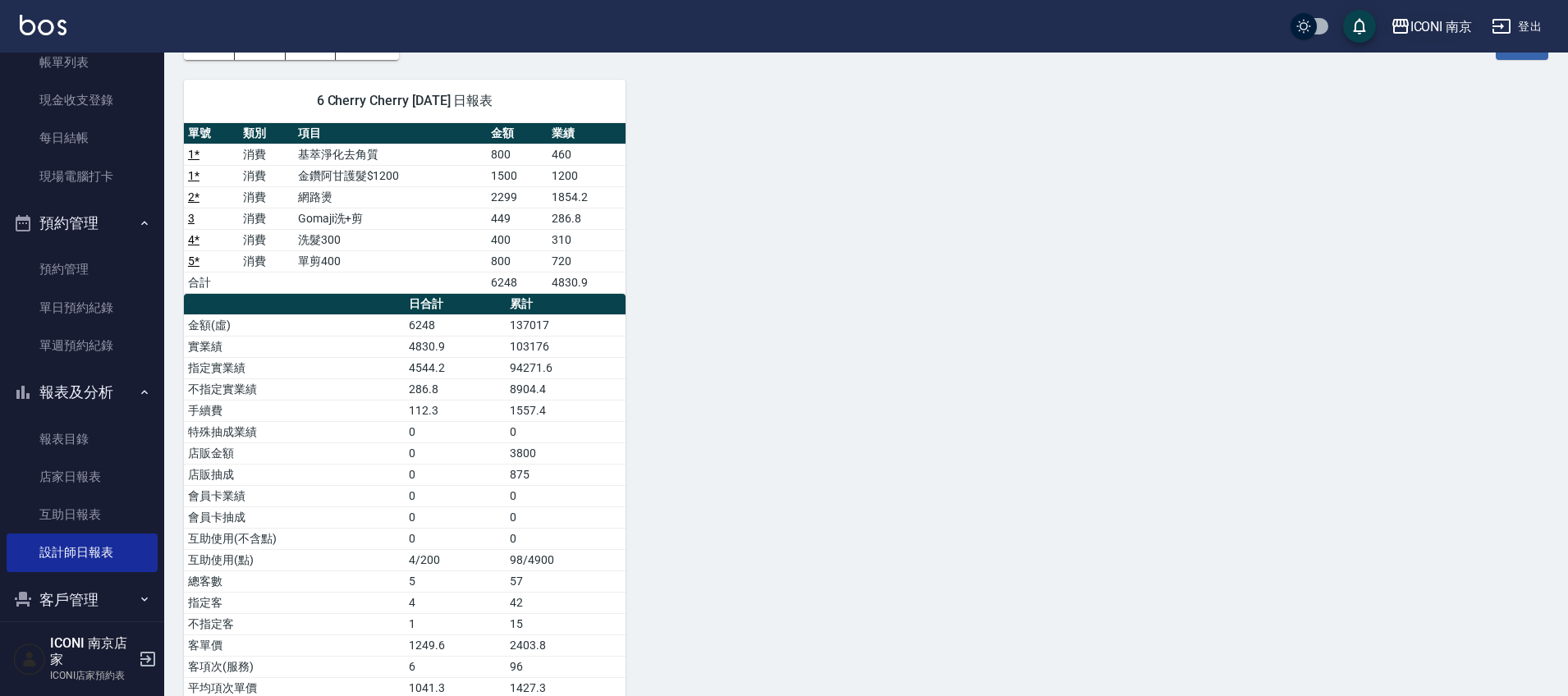
click at [1437, 33] on div "ICONI 南京" at bounding box center [1441, 26] width 62 height 21
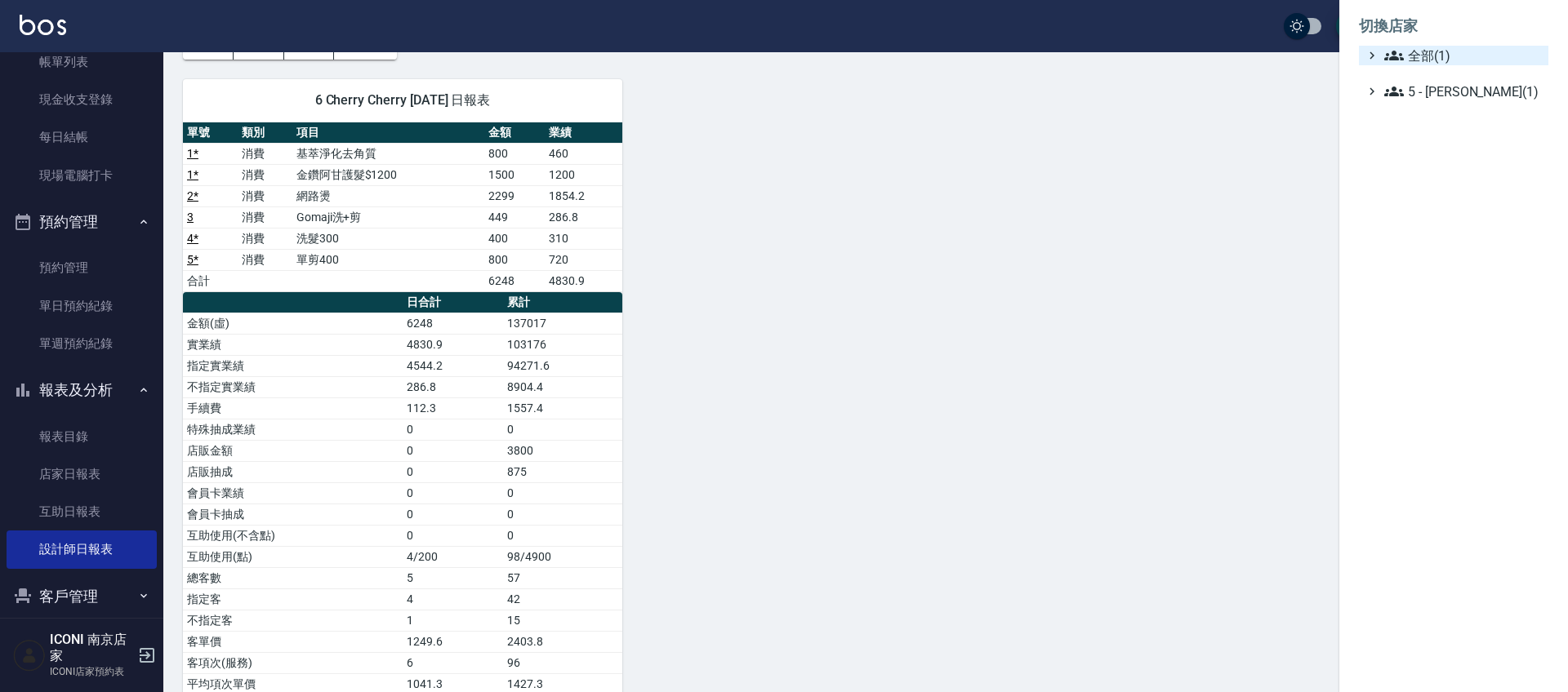
click at [1424, 56] on span "全部(1)" at bounding box center [1463, 56] width 158 height 20
click at [1309, 98] on div at bounding box center [784, 346] width 1568 height 692
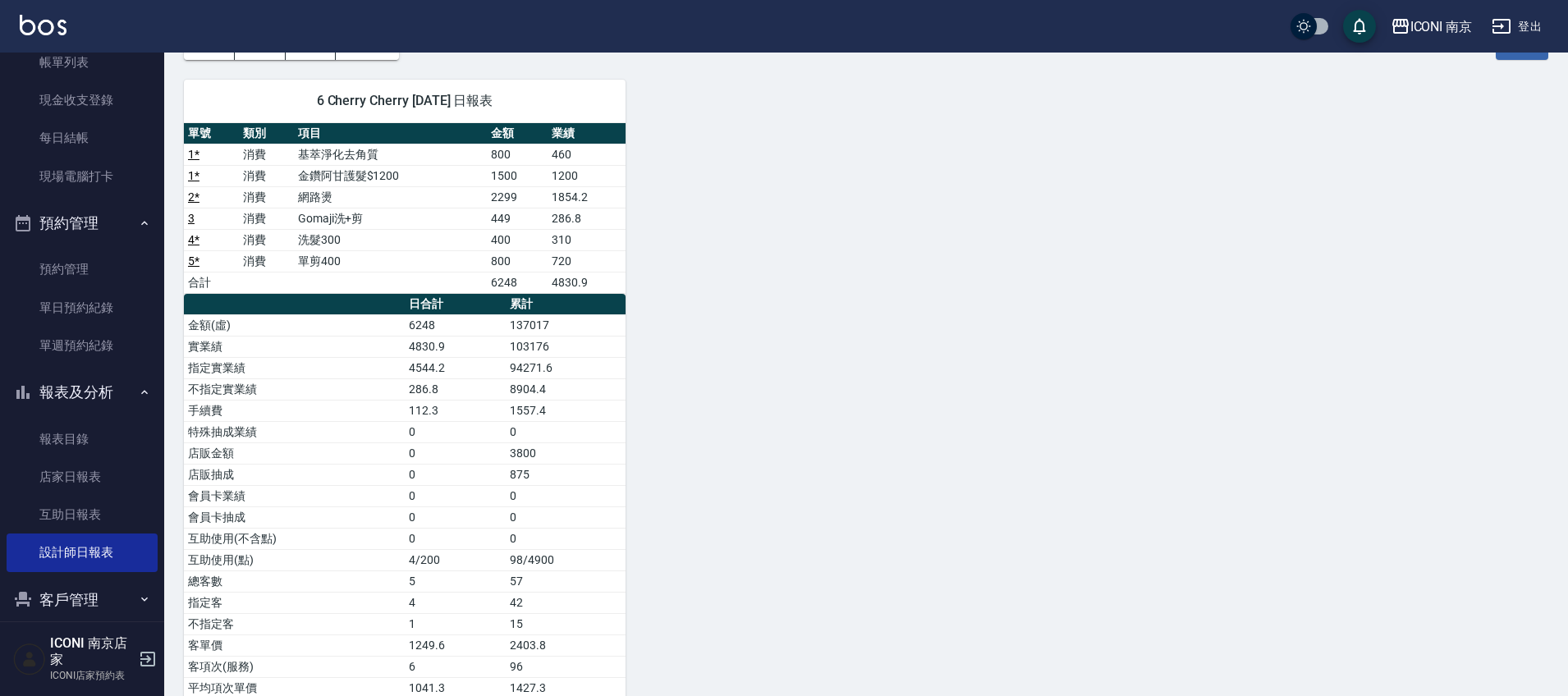
drag, startPoint x: 1560, startPoint y: 21, endPoint x: 1542, endPoint y: 22, distance: 18.0
click at [1558, 21] on div "ICONI 南京 登出" at bounding box center [784, 26] width 1568 height 52
click at [1536, 22] on button "登出" at bounding box center [1517, 27] width 63 height 31
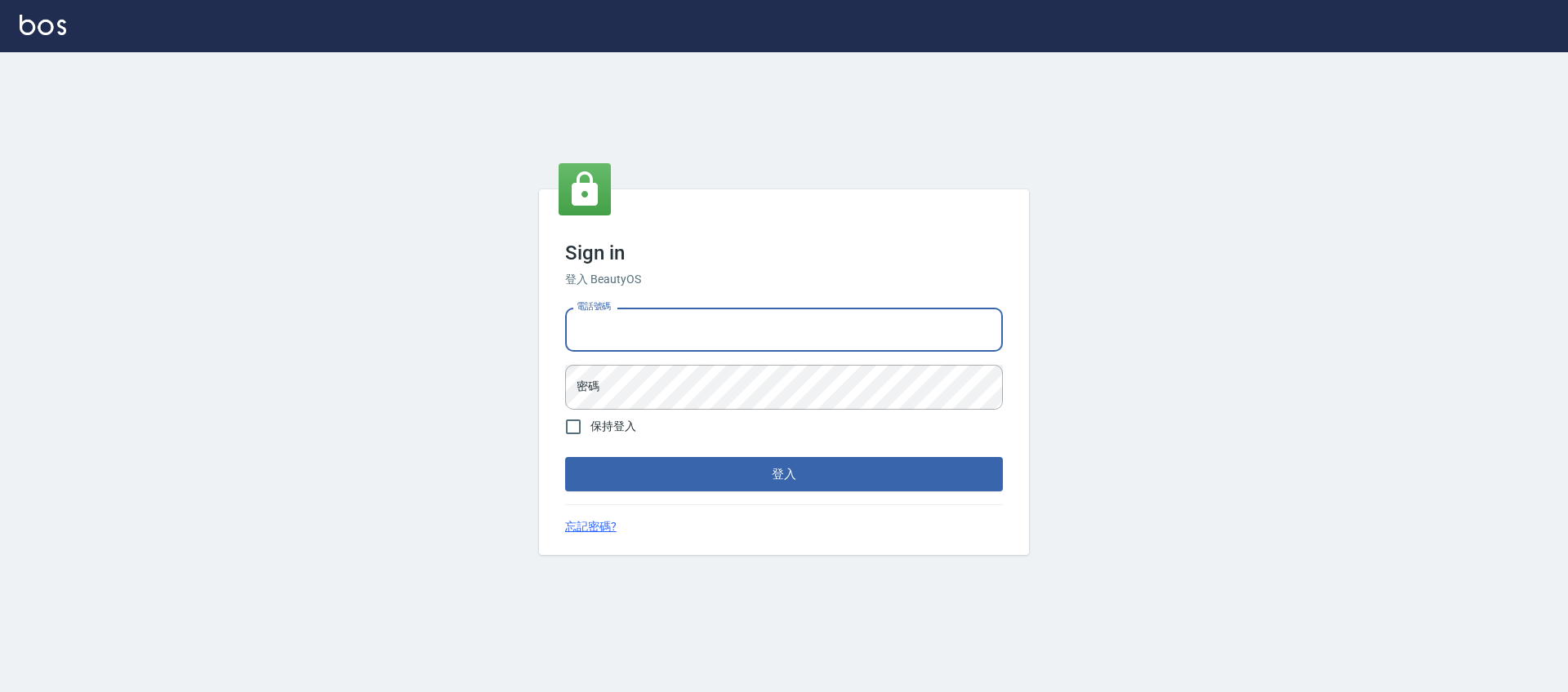
type input "0981921116"
click at [565, 457] on button "登入" at bounding box center [784, 474] width 437 height 34
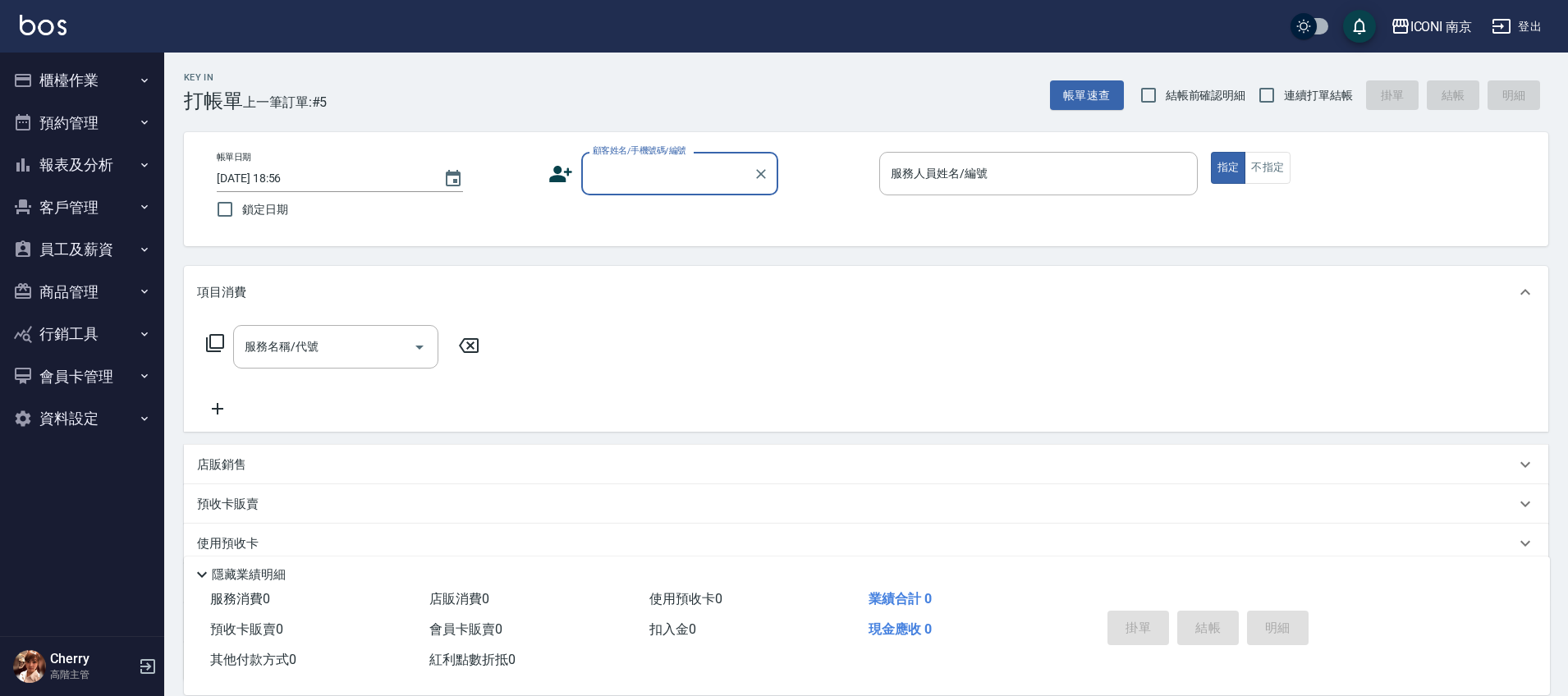
click at [86, 82] on button "櫃檯作業" at bounding box center [82, 80] width 151 height 42
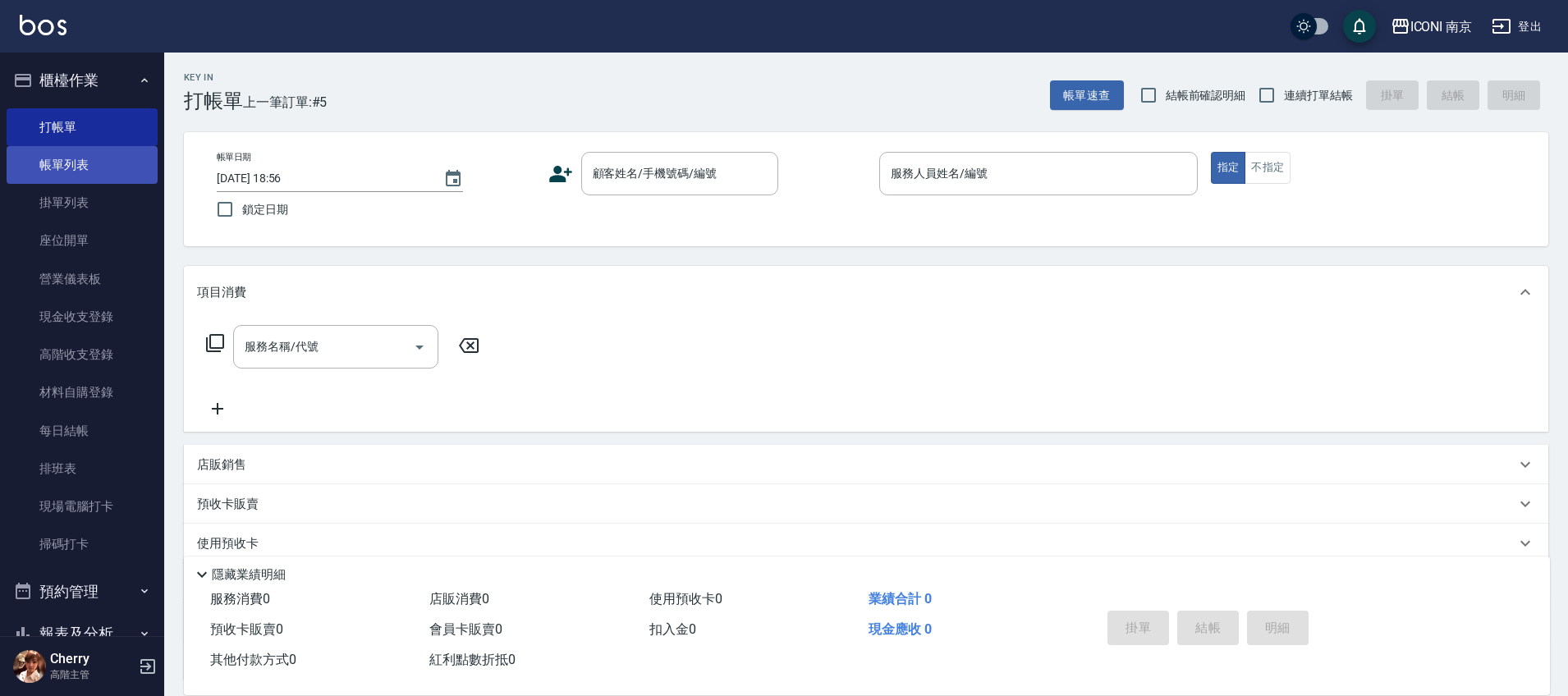
click at [90, 158] on link "帳單列表" at bounding box center [82, 165] width 151 height 38
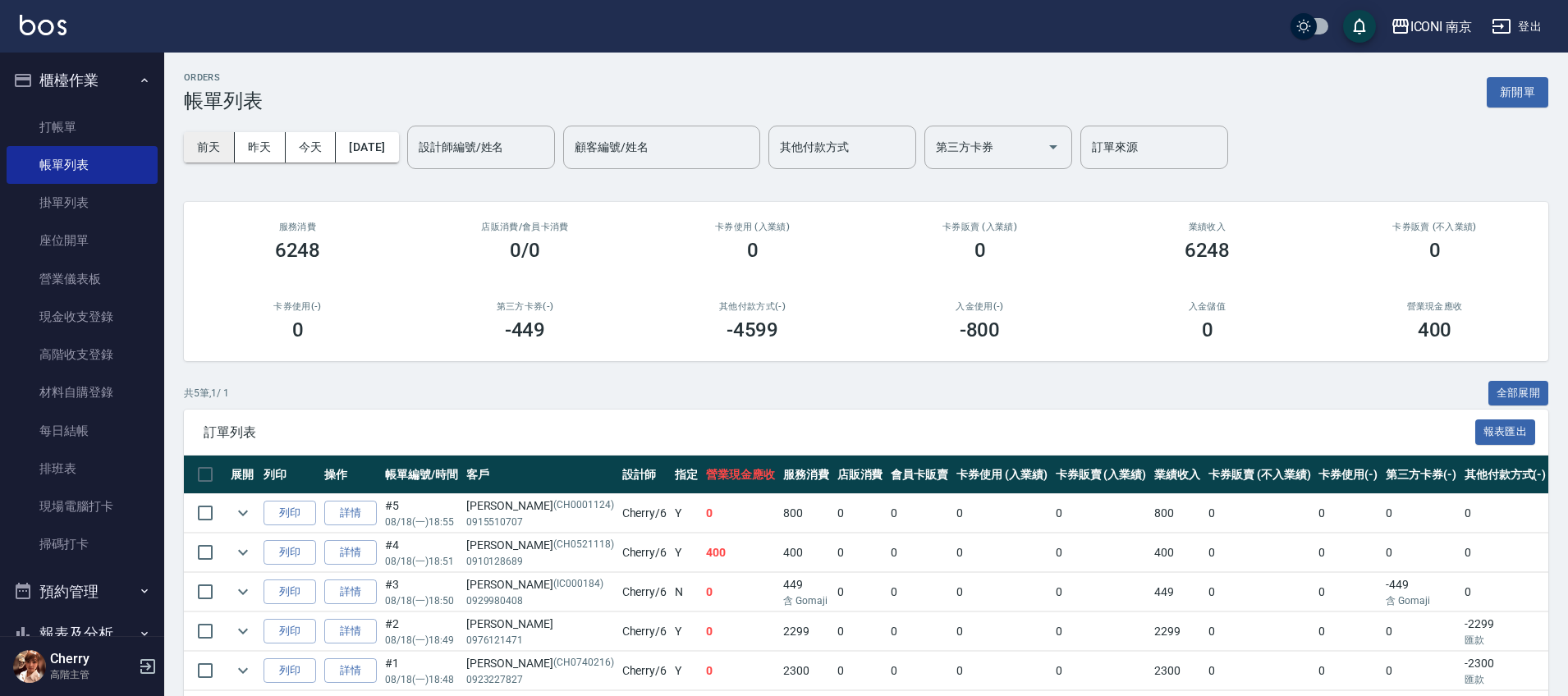
click at [213, 150] on button "前天" at bounding box center [209, 148] width 50 height 31
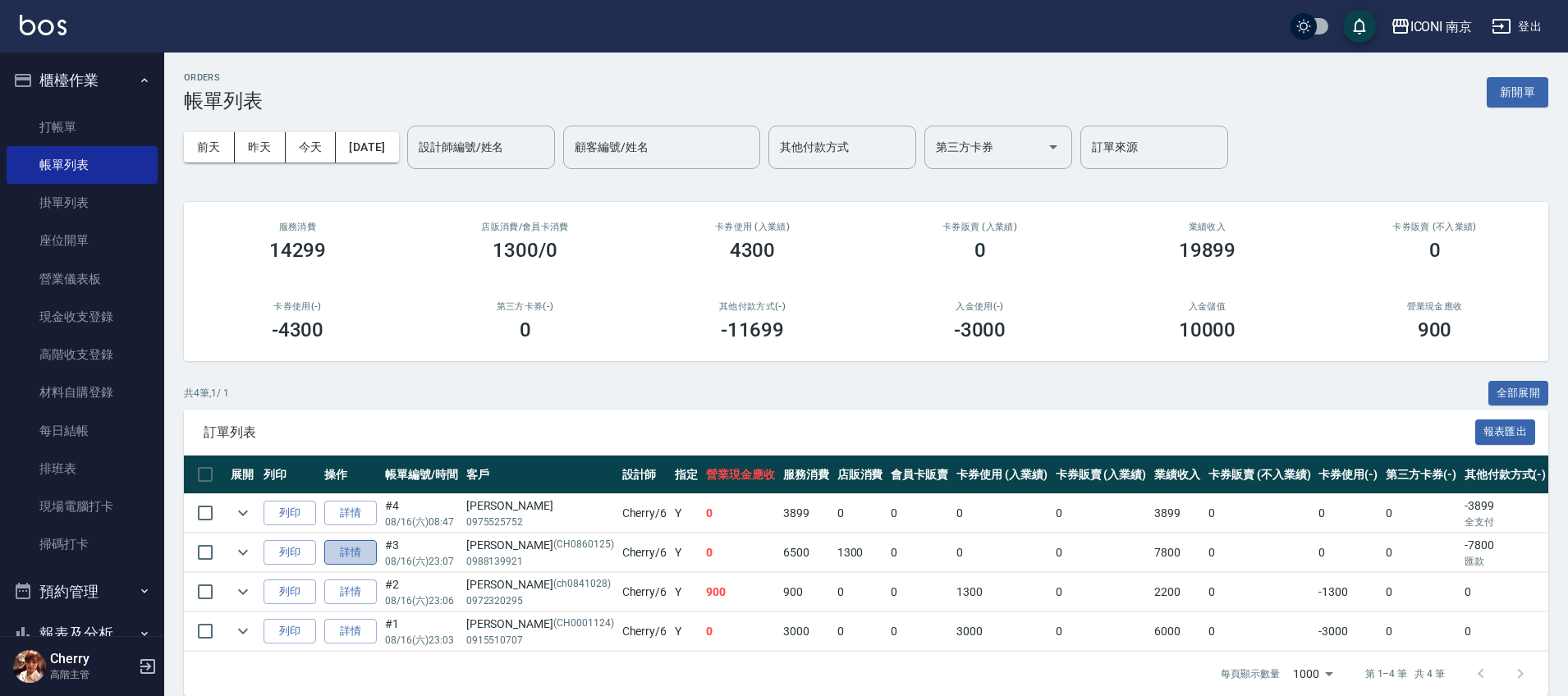
click at [349, 557] on link "詳情" at bounding box center [351, 553] width 52 height 25
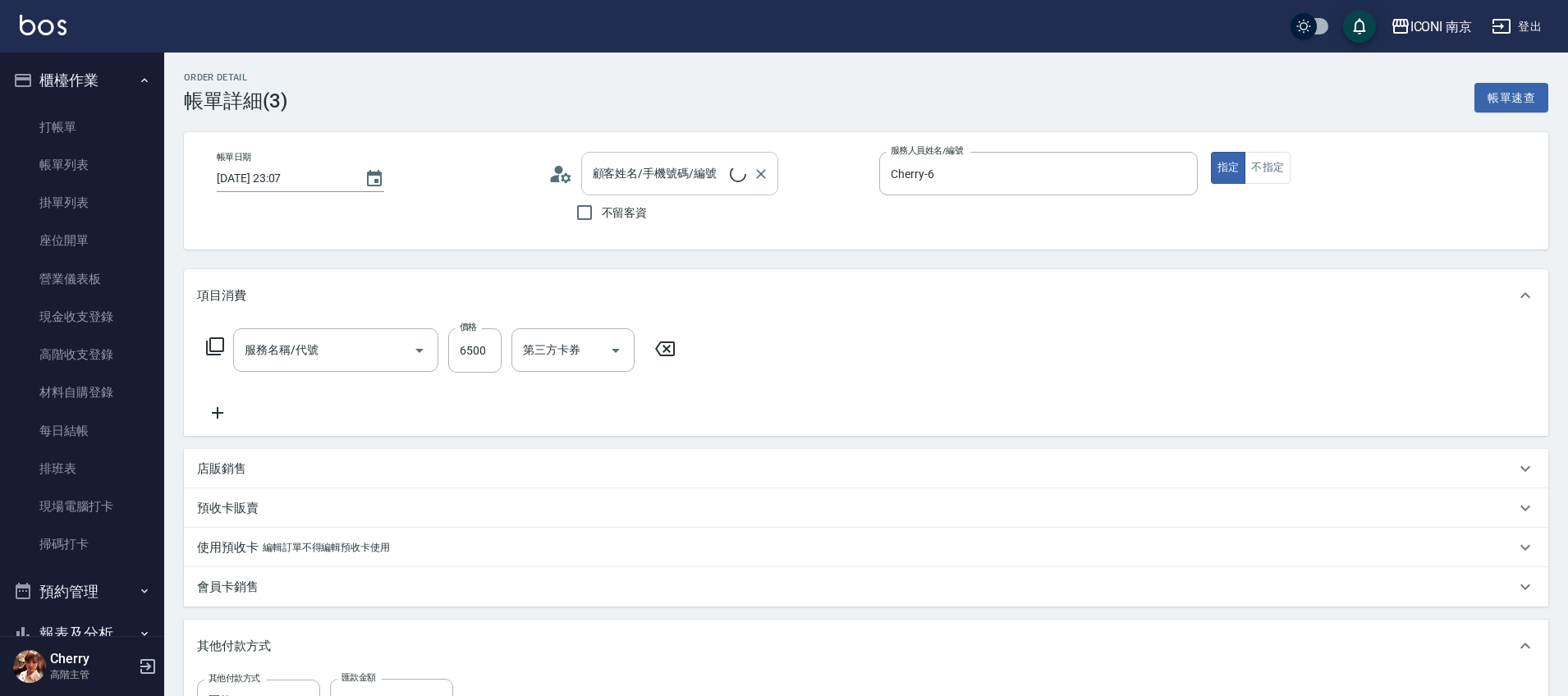
type input "2025/08/16 23:07"
type input "Cherry-6"
type input "設計師原本客人"
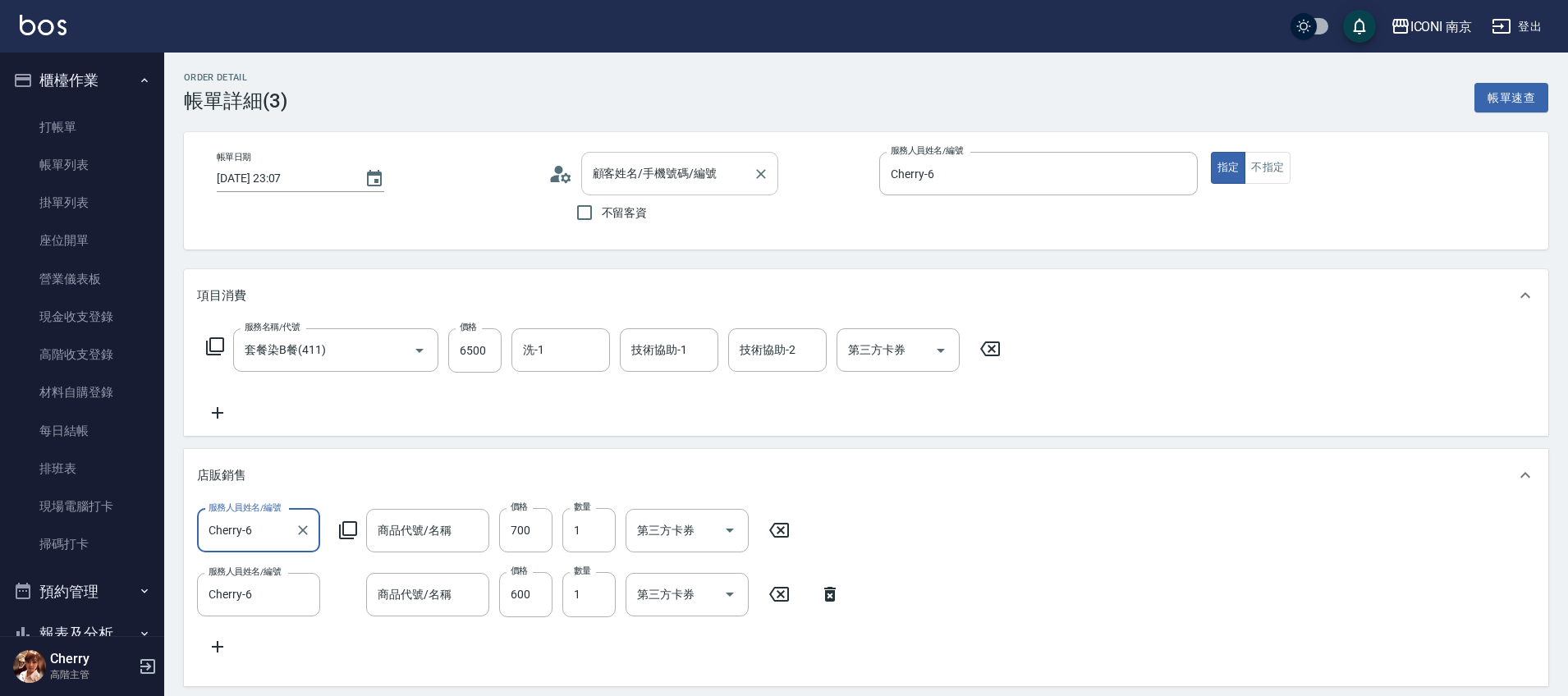
type input "套餐染B餐(411)"
type input "盧俞任/0988139921/CH0860125"
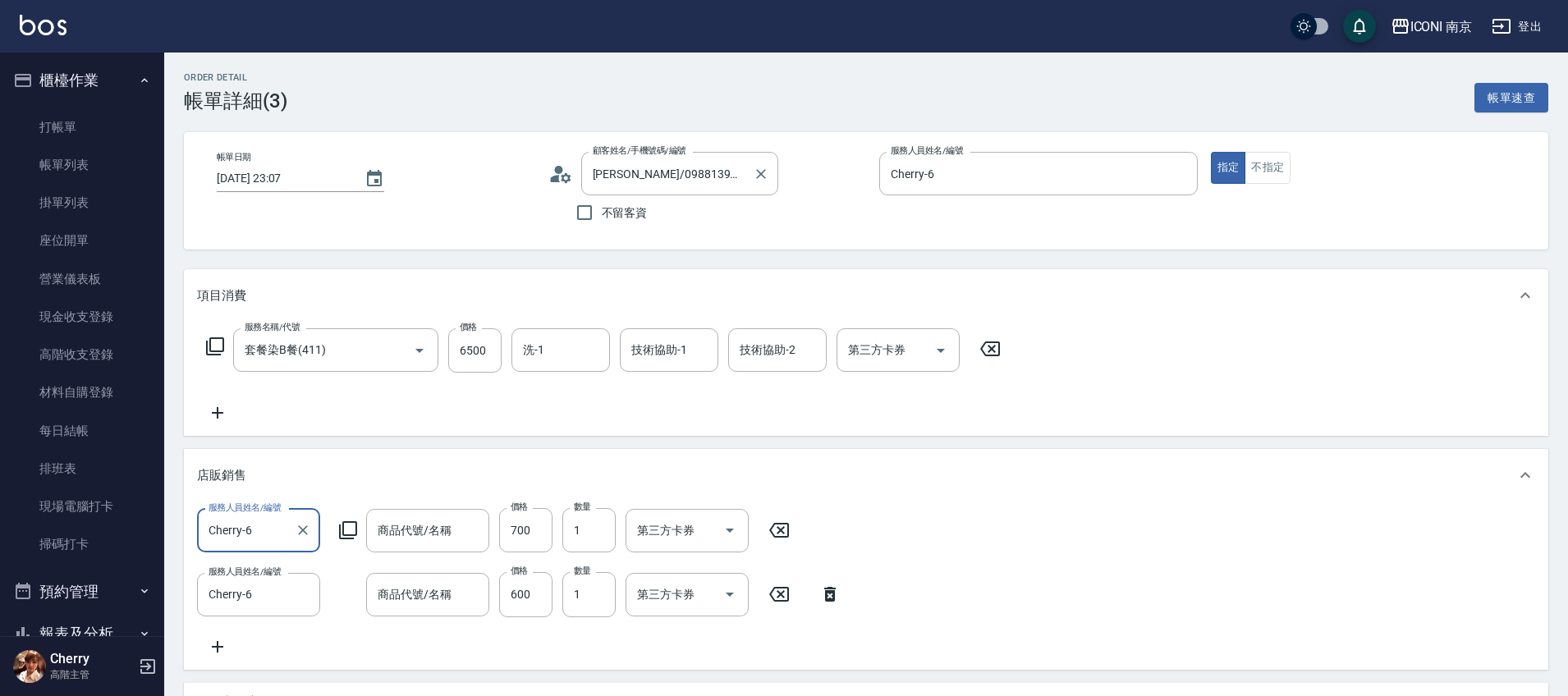
type input "護色護髮素-魅惑紫羅-150ml"
type input "護色洗髮精-魅惑紫羅-250ml"
click at [657, 177] on input "盧俞任/0988139921/CH0860125" at bounding box center [667, 174] width 158 height 29
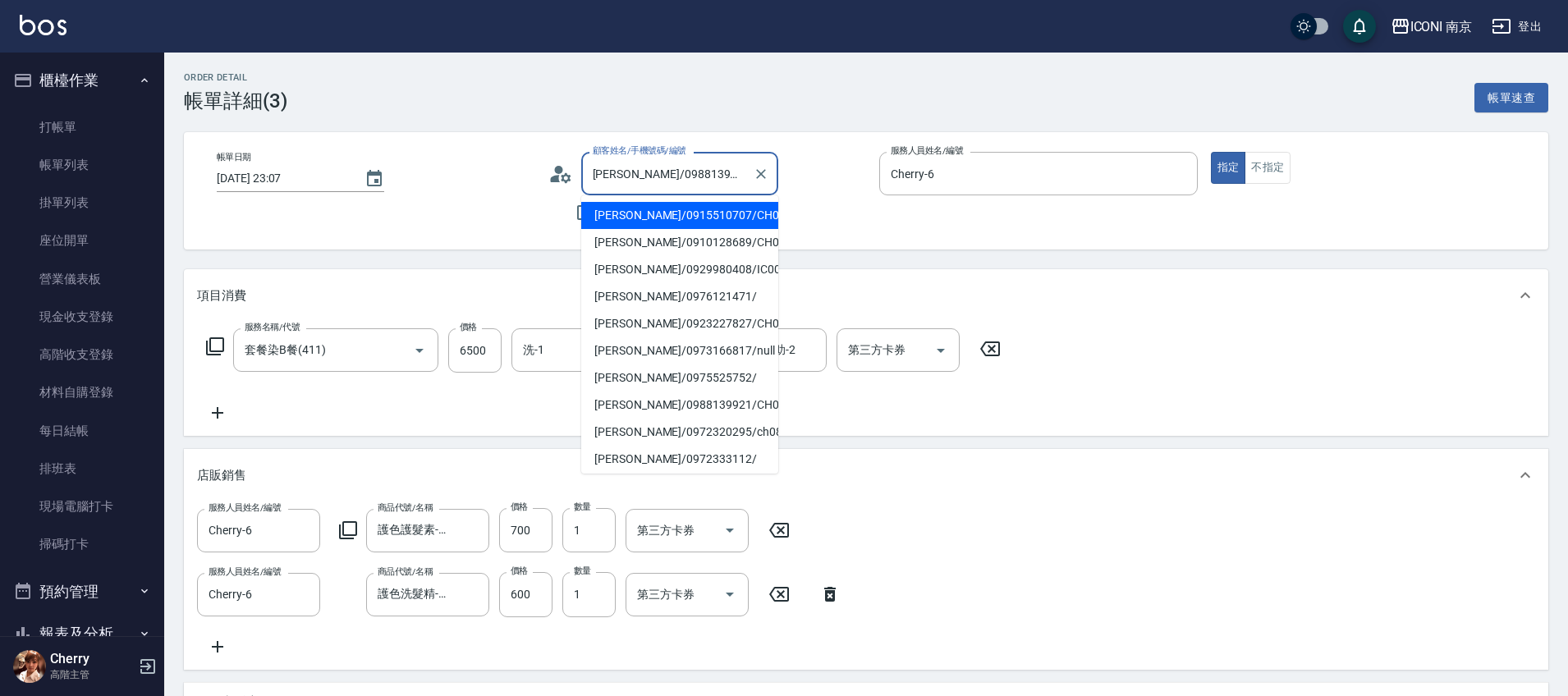
click at [569, 176] on icon at bounding box center [565, 177] width 10 height 10
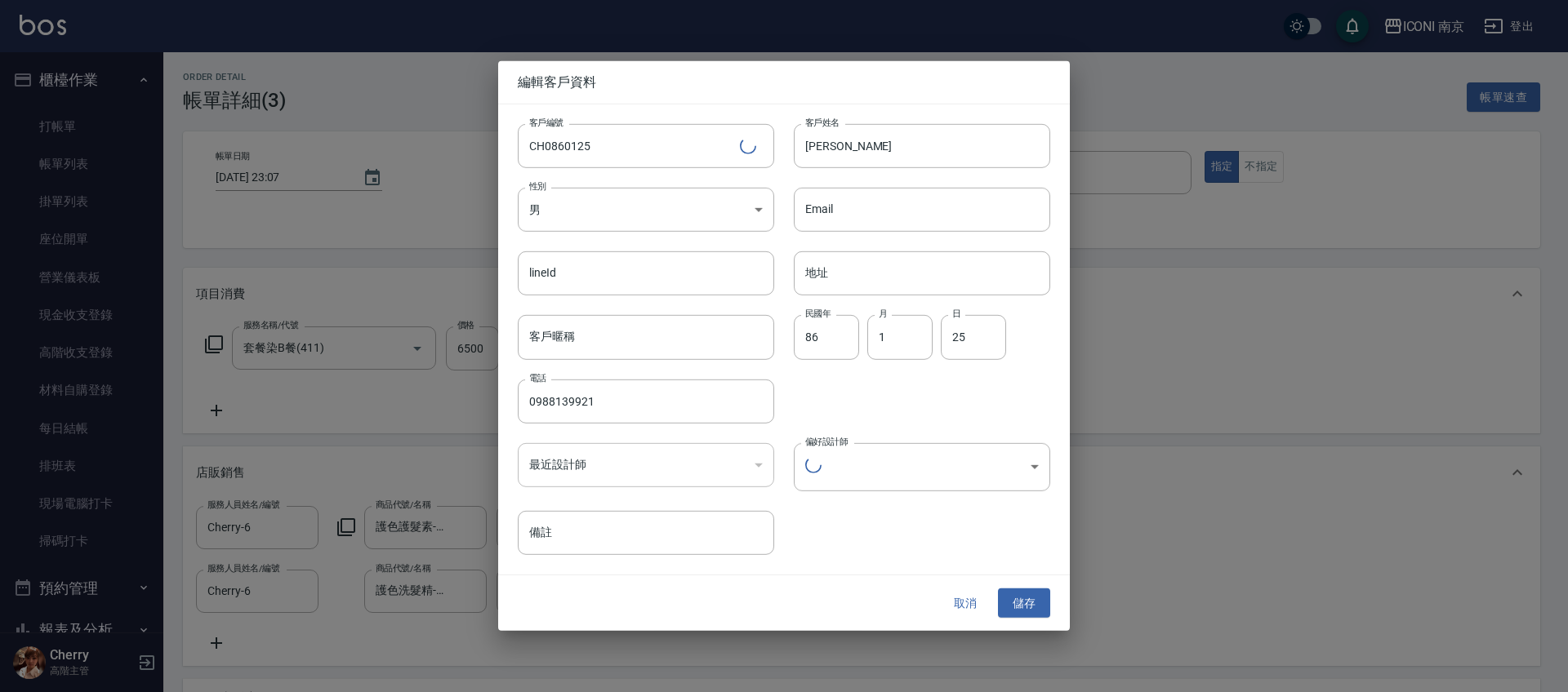
type input "e897ab21-d586-408d-bb19-6bc449357aa5"
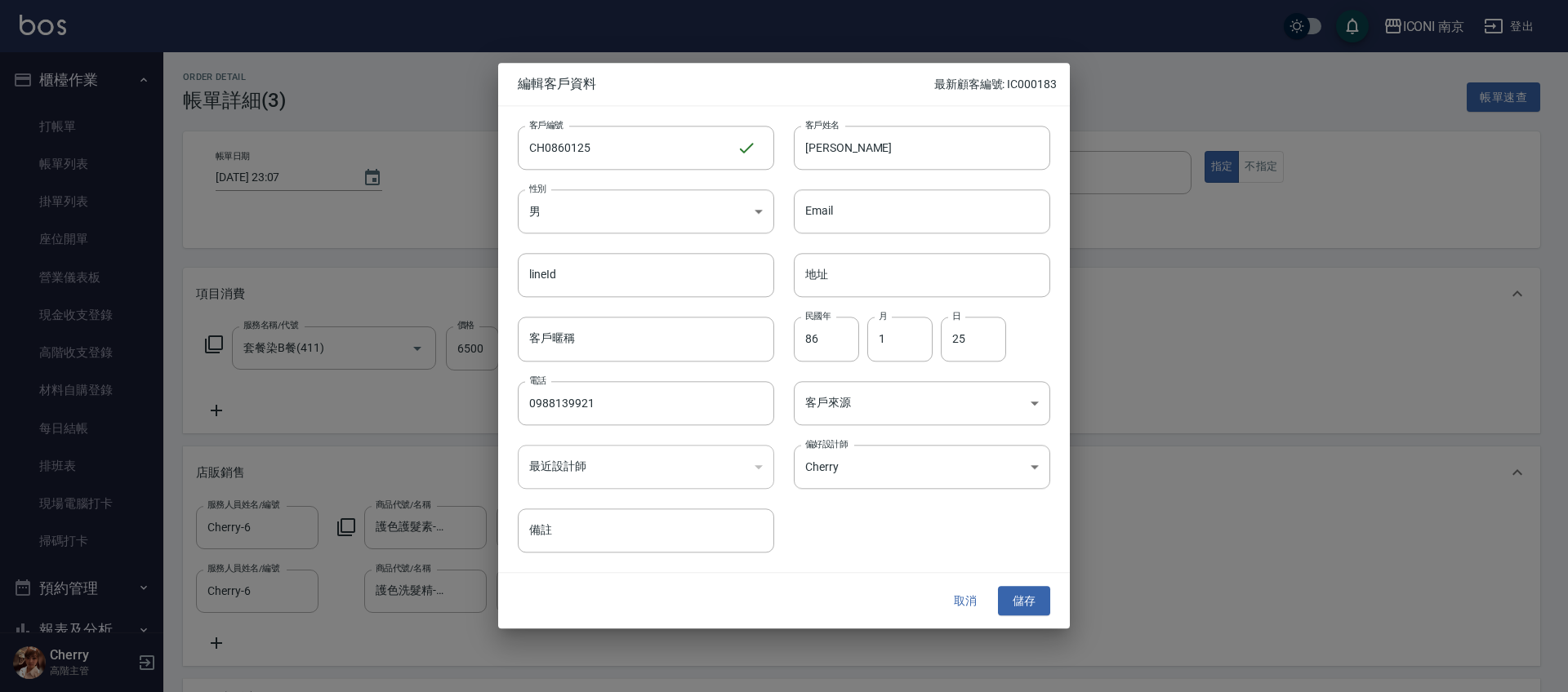
click at [966, 609] on button "取消" at bounding box center [965, 601] width 52 height 30
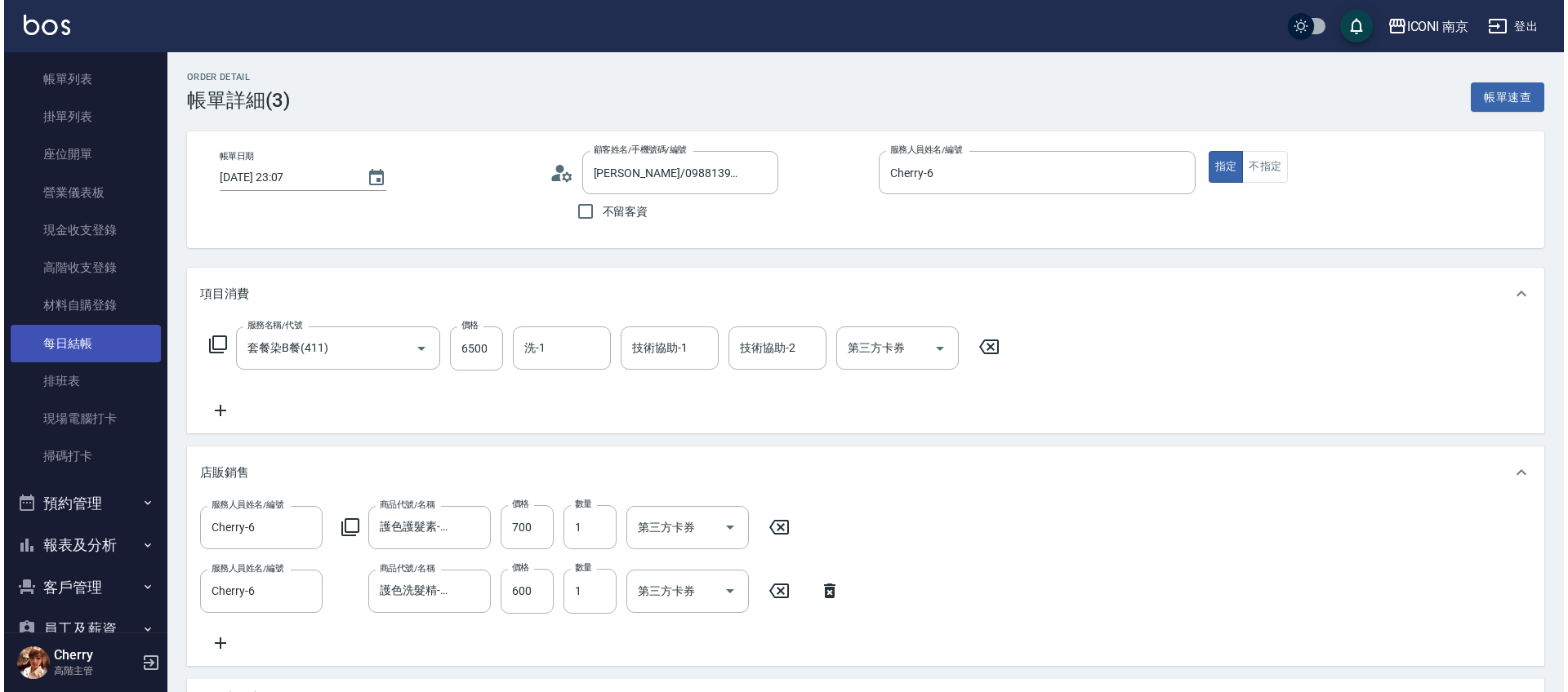
scroll to position [204, 0]
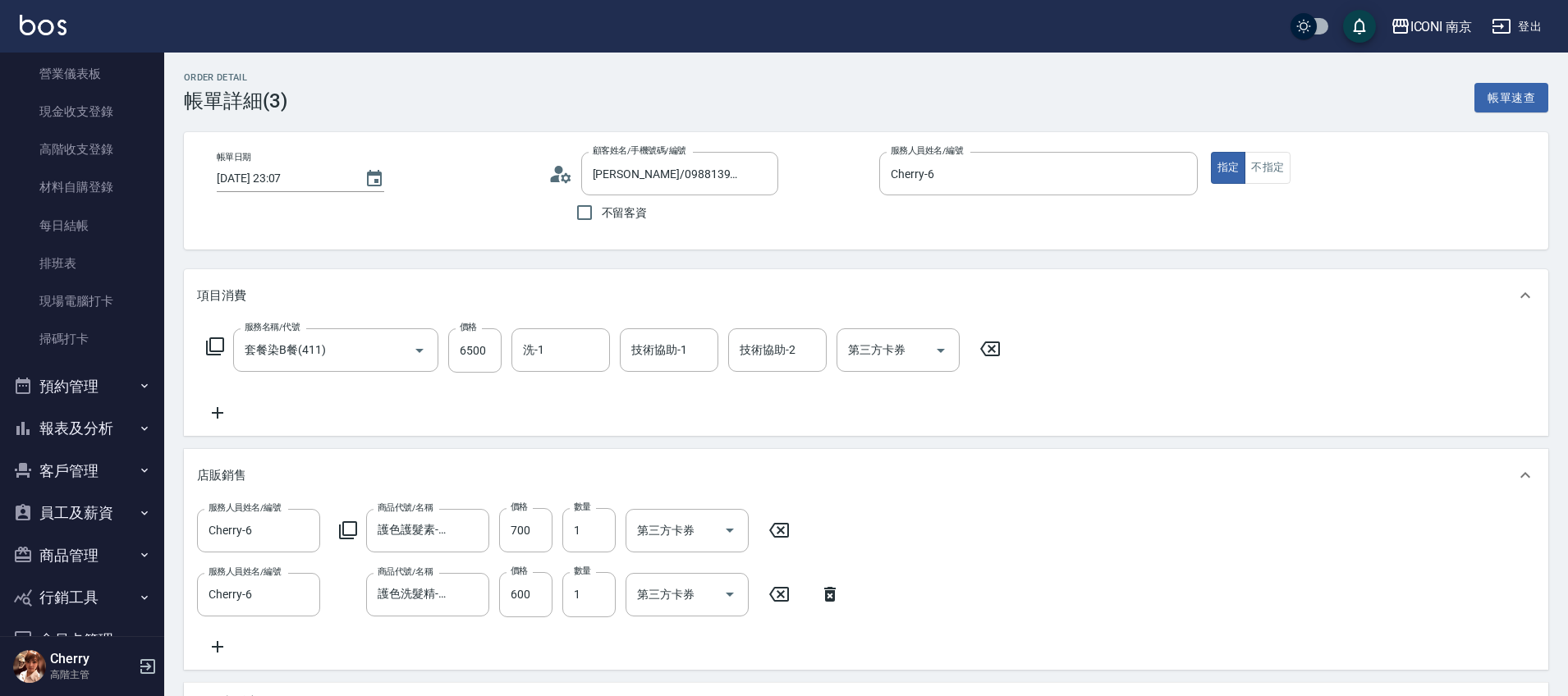
click at [90, 362] on ul "打帳單 帳單列表 掛單列表 座位開單 營業儀表板 現金收支登錄 高階收支登錄 材料自購登錄 每日結帳 排班表 現場電腦打卡 掃碼打卡" at bounding box center [82, 131] width 151 height 469
click at [87, 383] on button "預約管理" at bounding box center [82, 386] width 151 height 42
click at [74, 423] on link "預約管理" at bounding box center [82, 433] width 151 height 38
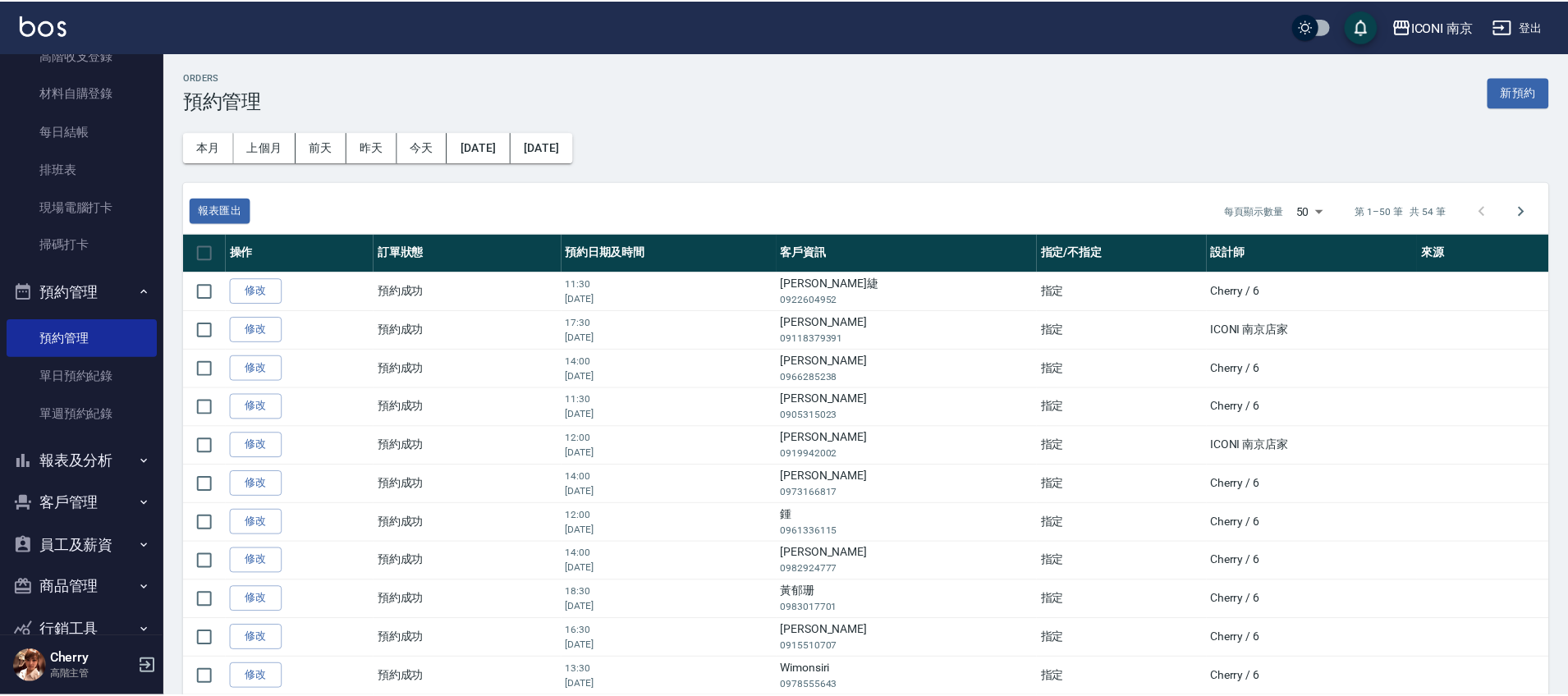
scroll to position [410, 0]
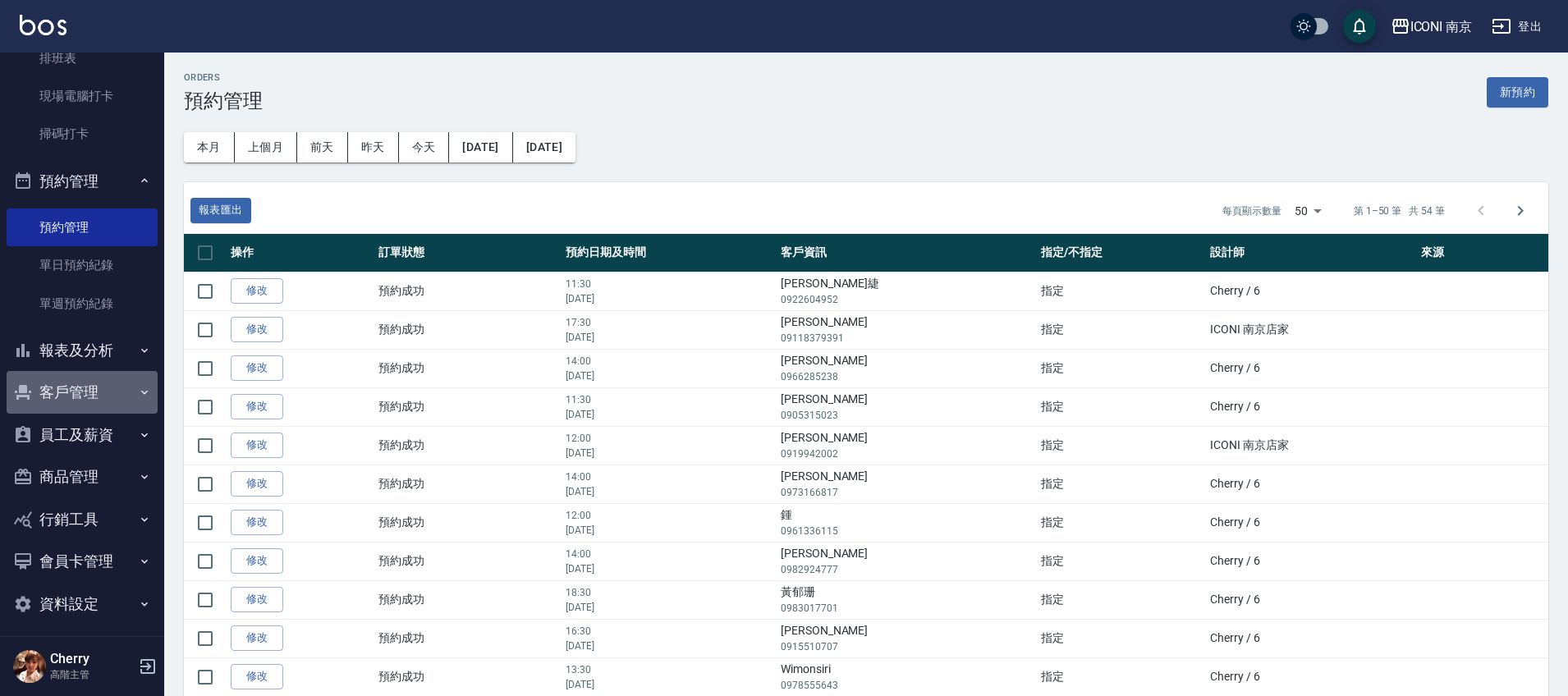
click at [92, 391] on button "客戶管理" at bounding box center [82, 392] width 151 height 42
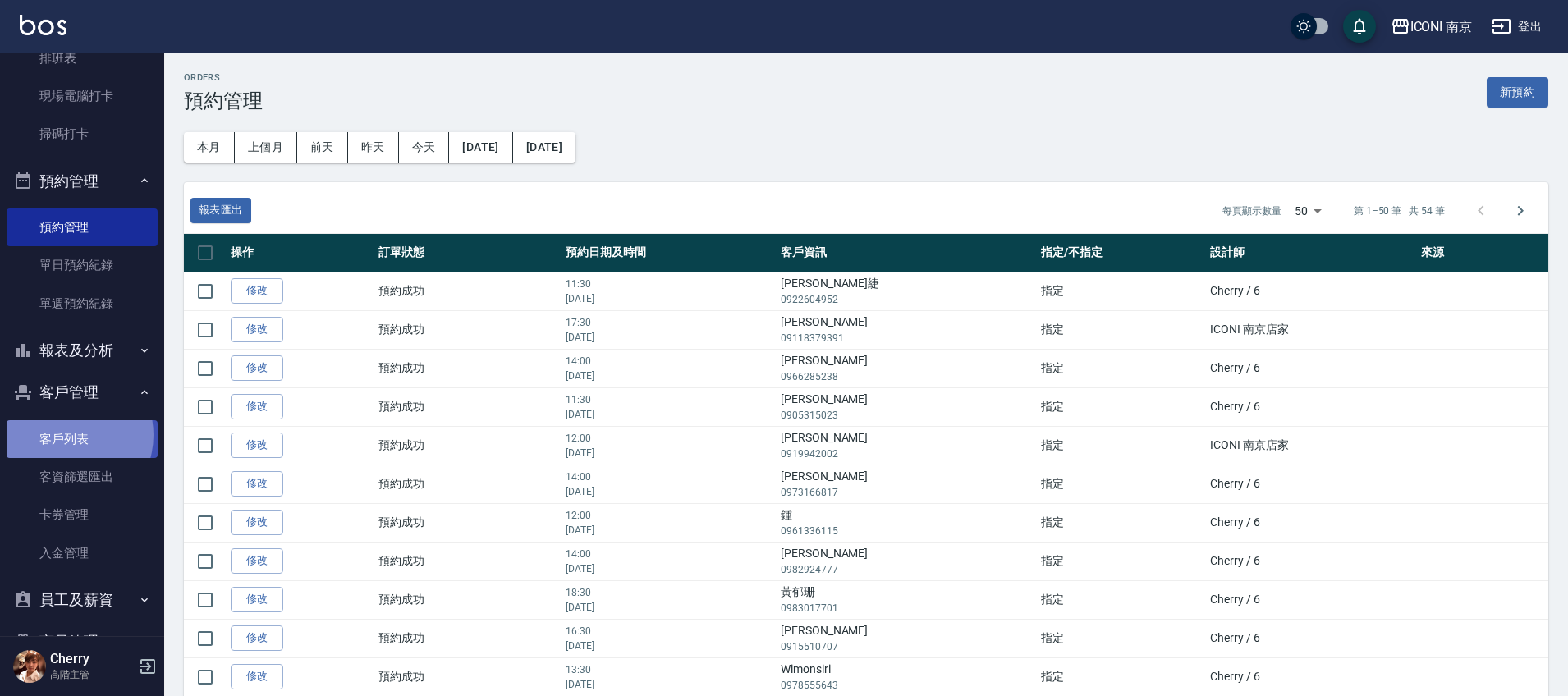
click at [65, 435] on link "客戶列表" at bounding box center [82, 439] width 151 height 38
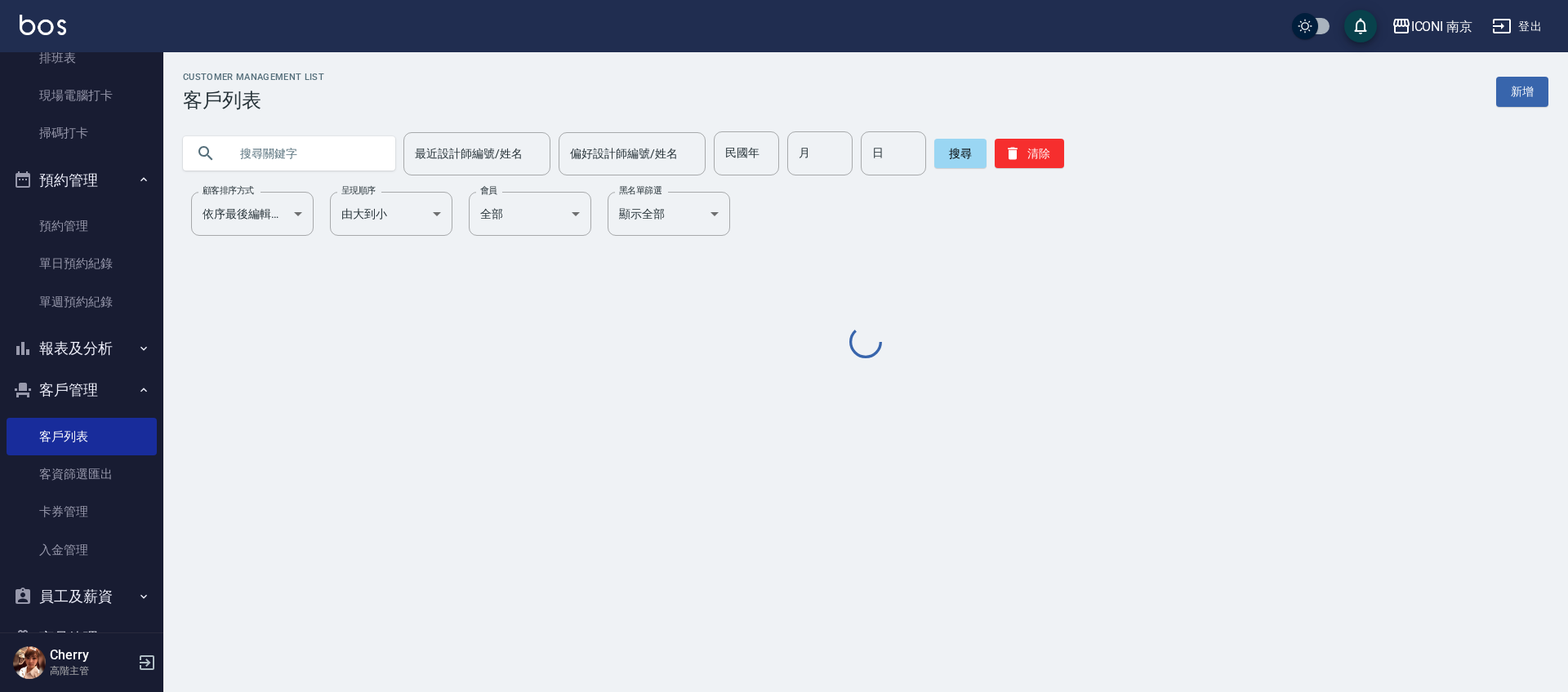
click at [256, 133] on input "text" at bounding box center [305, 153] width 153 height 44
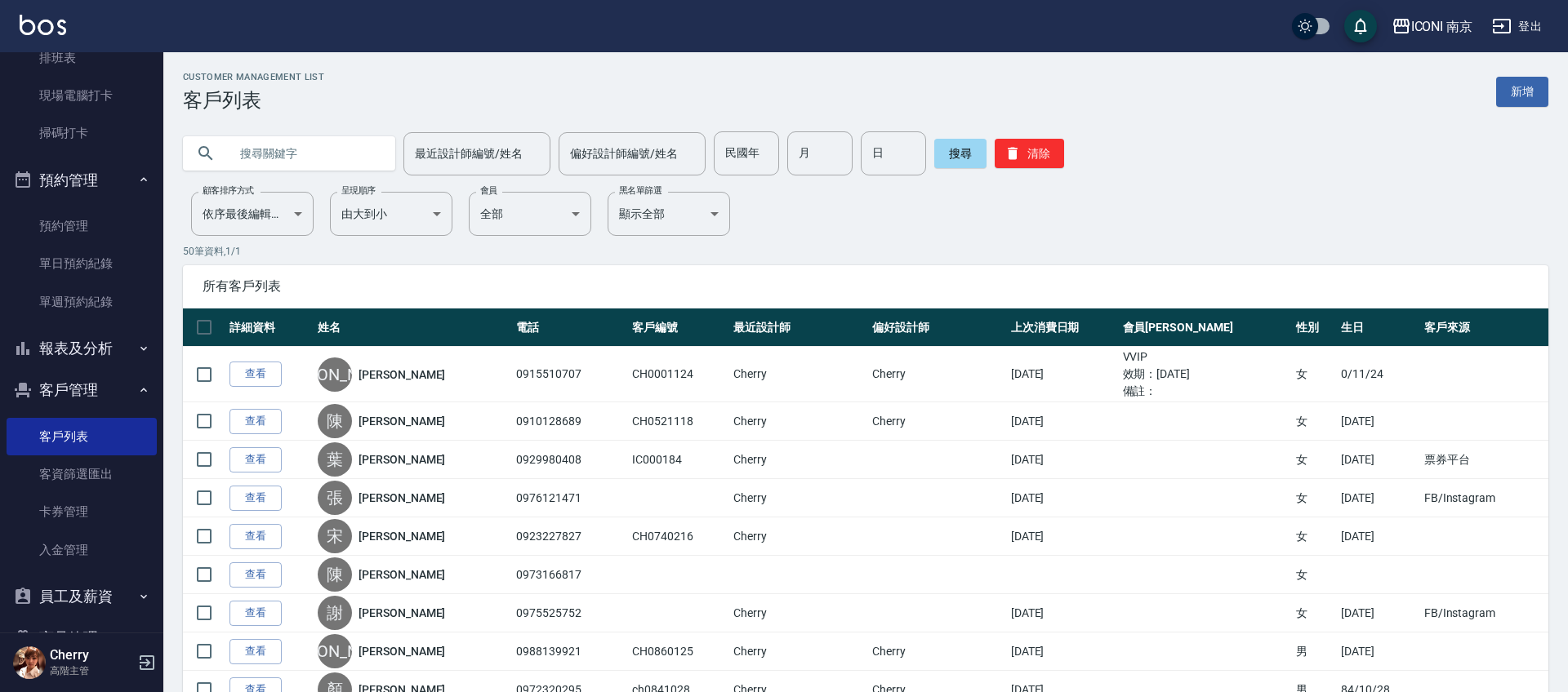
click at [280, 152] on input "text" at bounding box center [305, 153] width 153 height 44
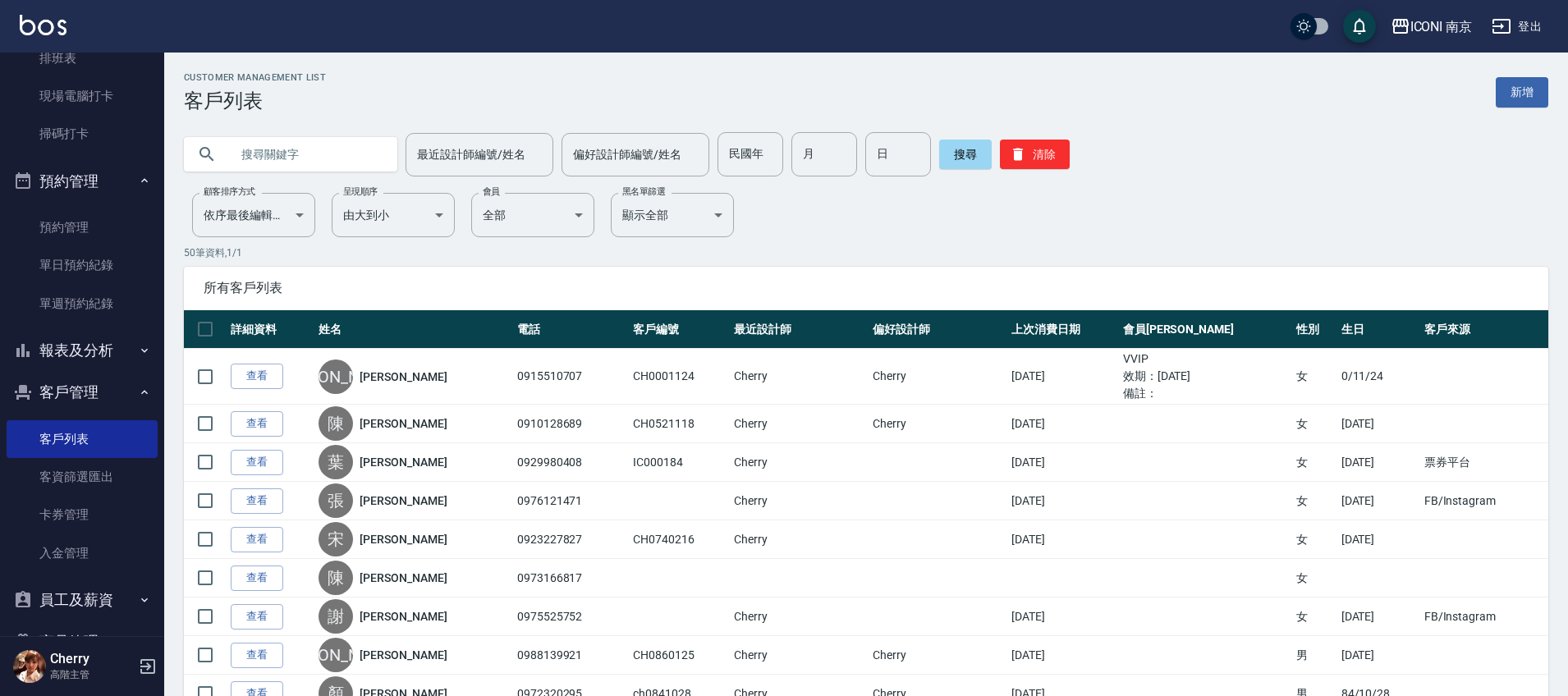
click at [293, 164] on input "text" at bounding box center [306, 154] width 154 height 44
click at [298, 173] on input "text" at bounding box center [306, 154] width 154 height 44
click at [299, 169] on input "text" at bounding box center [306, 154] width 154 height 44
click at [318, 155] on input "0952023499" at bounding box center [306, 154] width 154 height 44
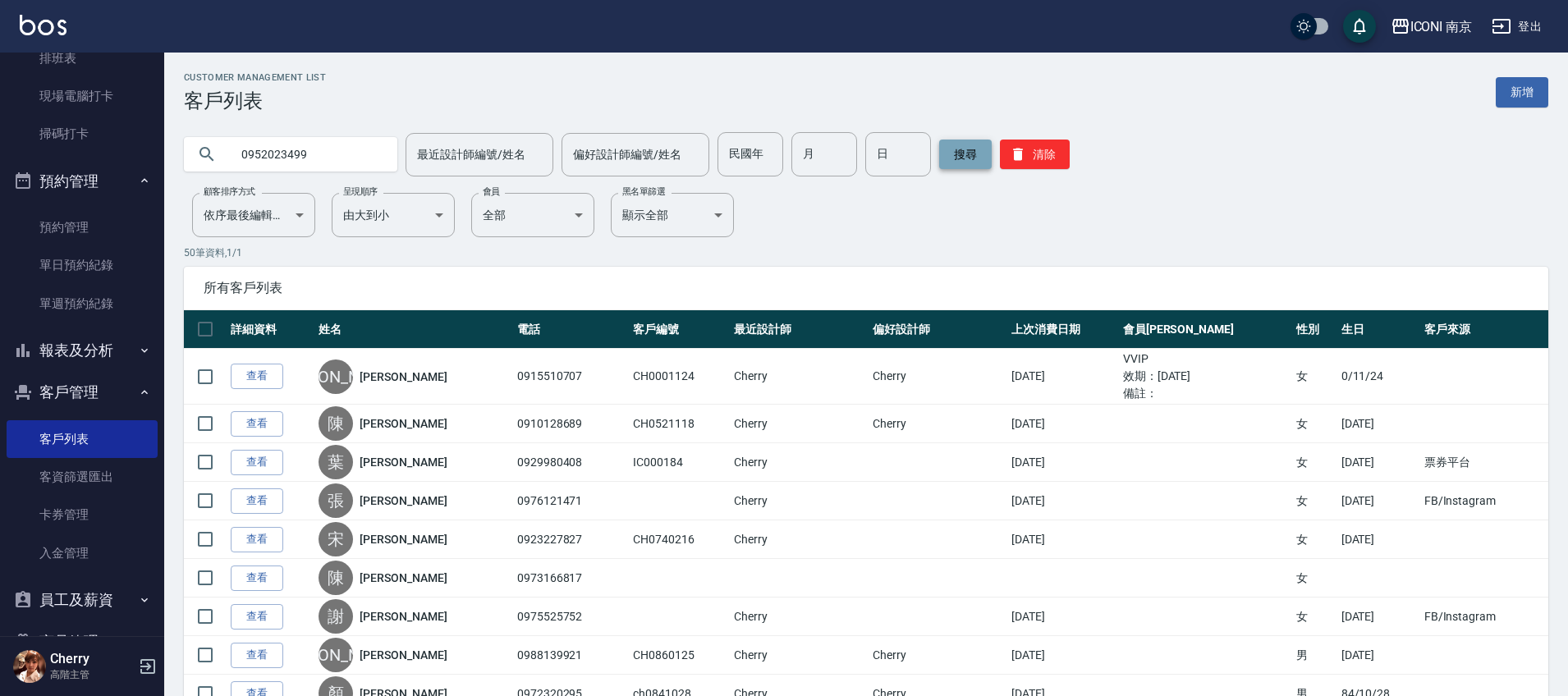
type input "0952023499"
click at [965, 151] on button "搜尋" at bounding box center [965, 154] width 52 height 30
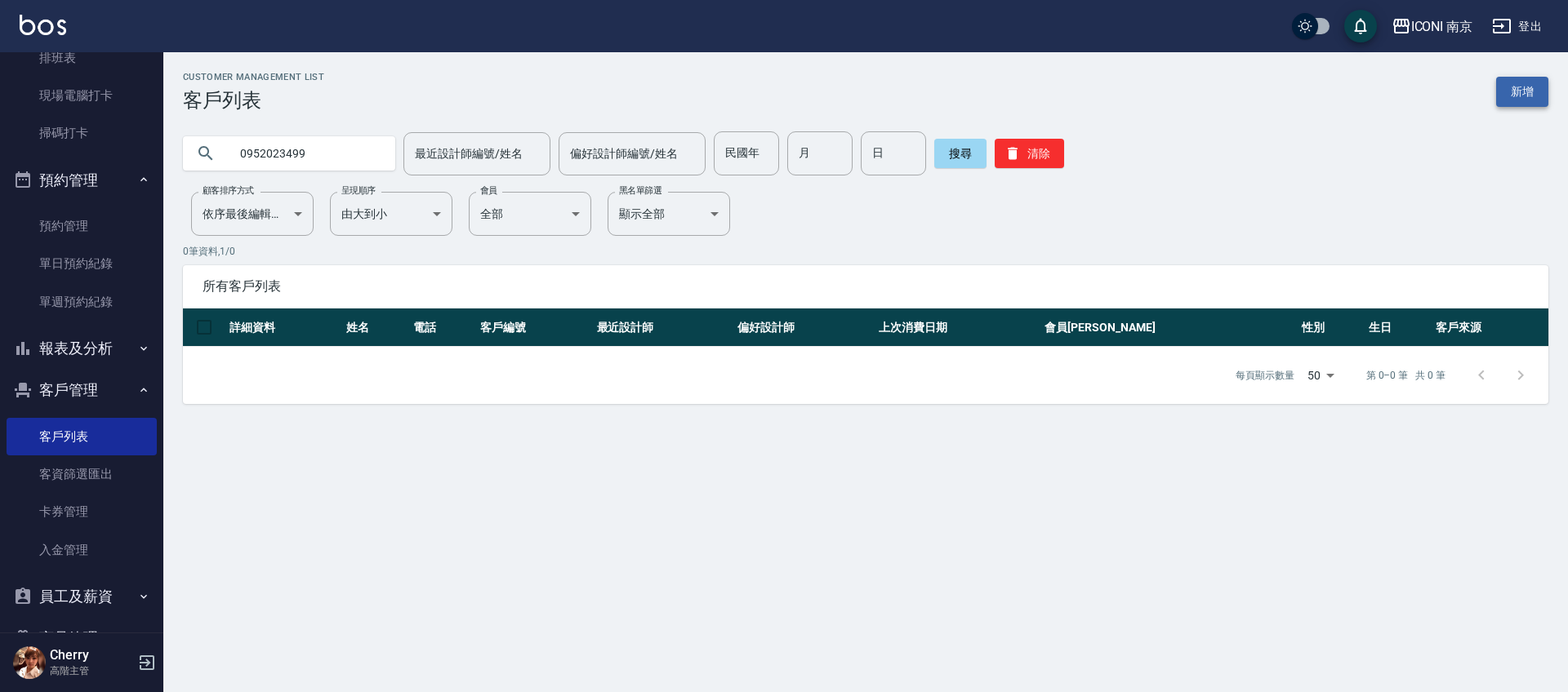
click at [1515, 93] on link "新增" at bounding box center [1522, 92] width 52 height 30
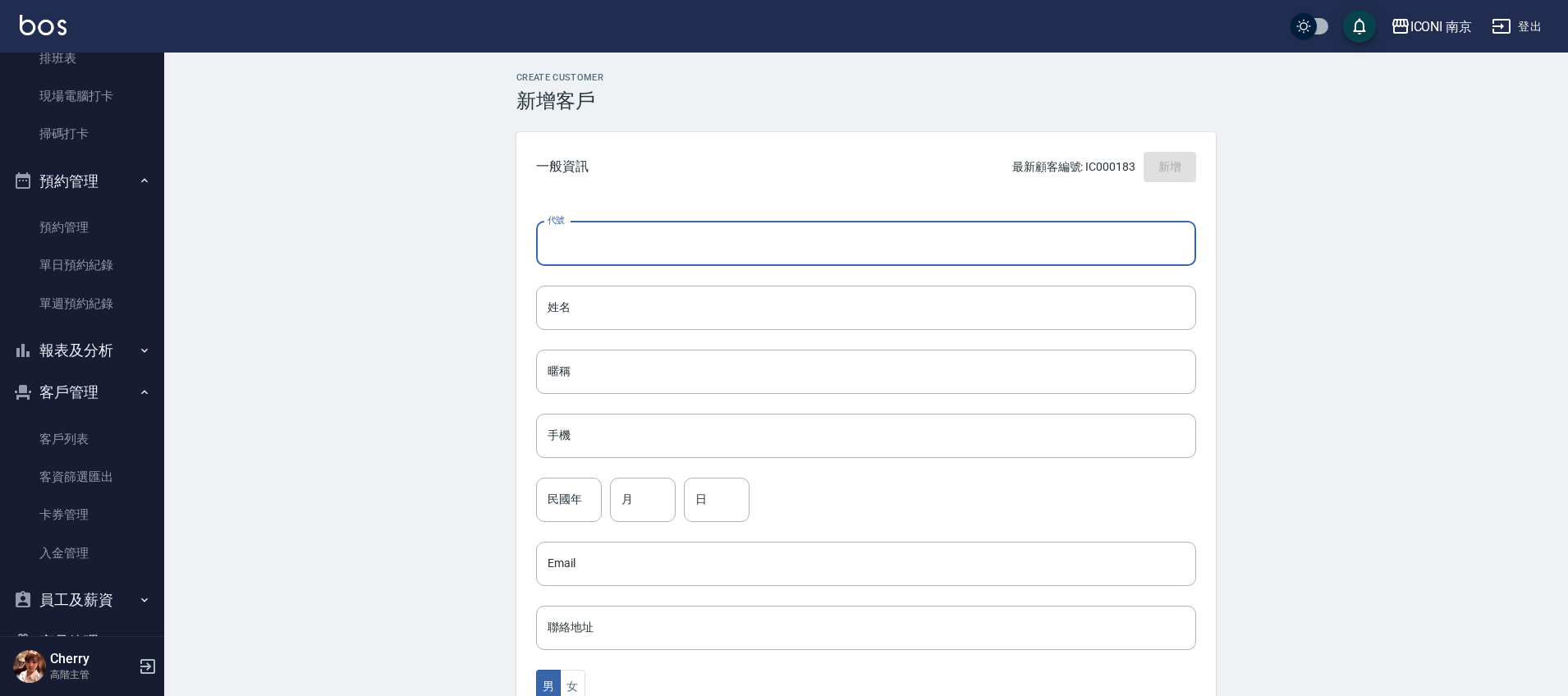
drag, startPoint x: 667, startPoint y: 243, endPoint x: 639, endPoint y: 263, distance: 34.4
click at [639, 263] on input "代號" at bounding box center [866, 243] width 660 height 44
click at [613, 307] on input "姓名" at bounding box center [866, 307] width 660 height 44
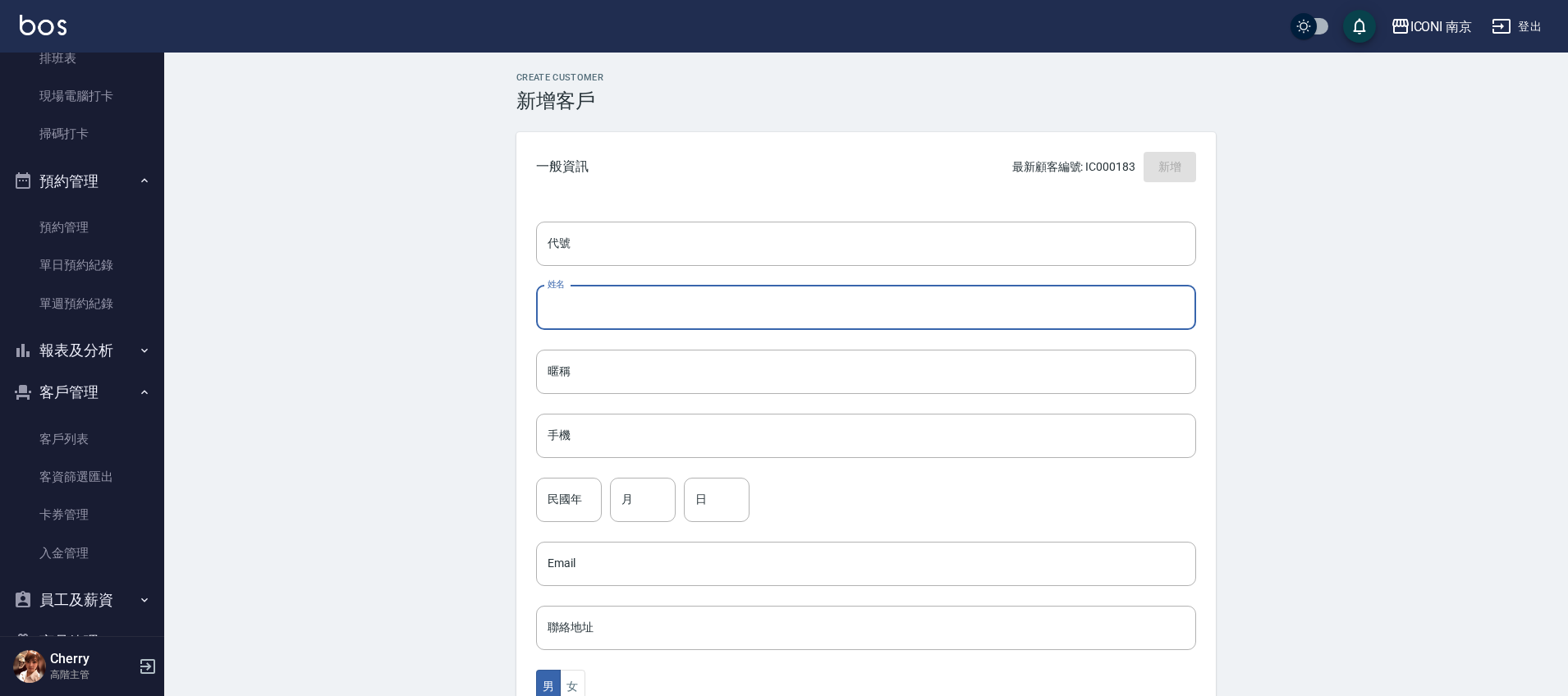
click at [613, 307] on input "姓名" at bounding box center [866, 307] width 660 height 44
type input "陳逸珊"
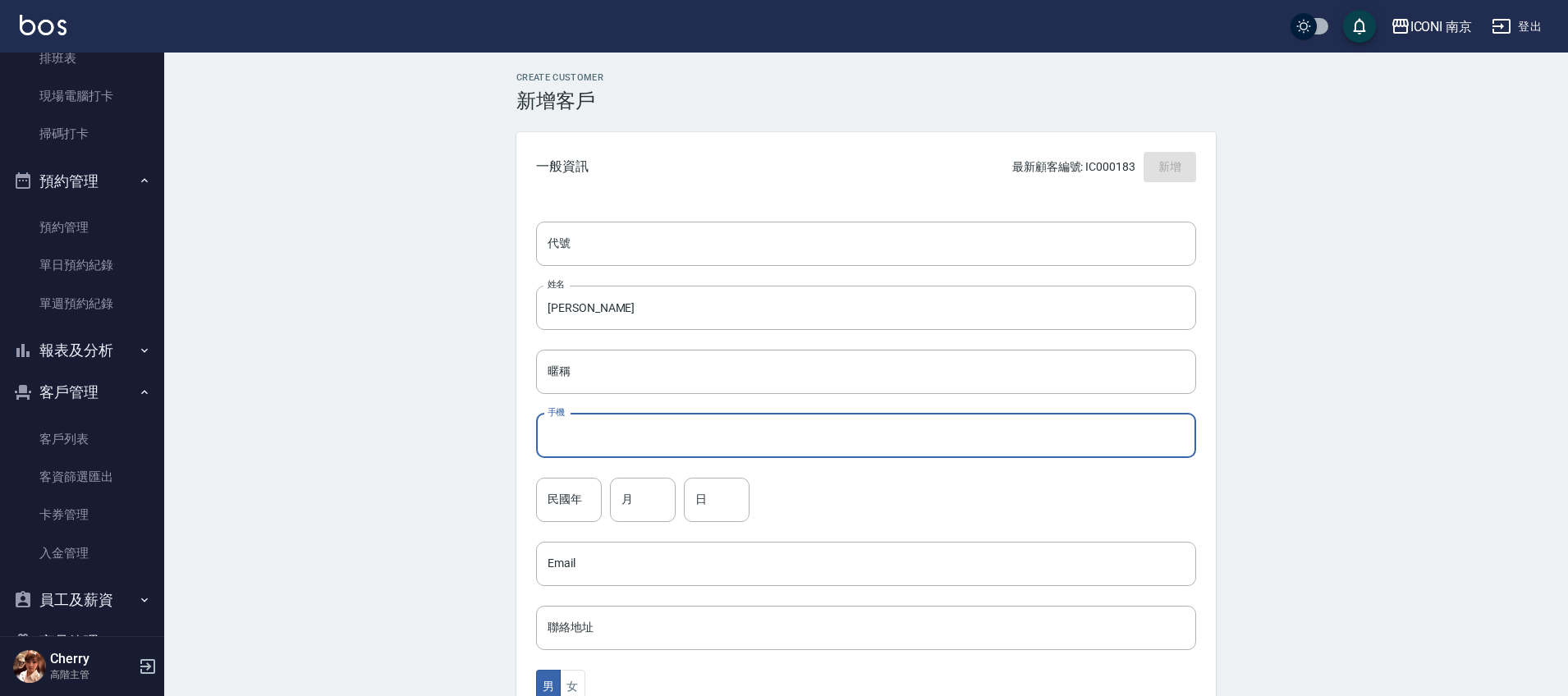
click at [583, 434] on input "手機" at bounding box center [866, 435] width 660 height 44
paste input "0952023499"
type input "0952023499"
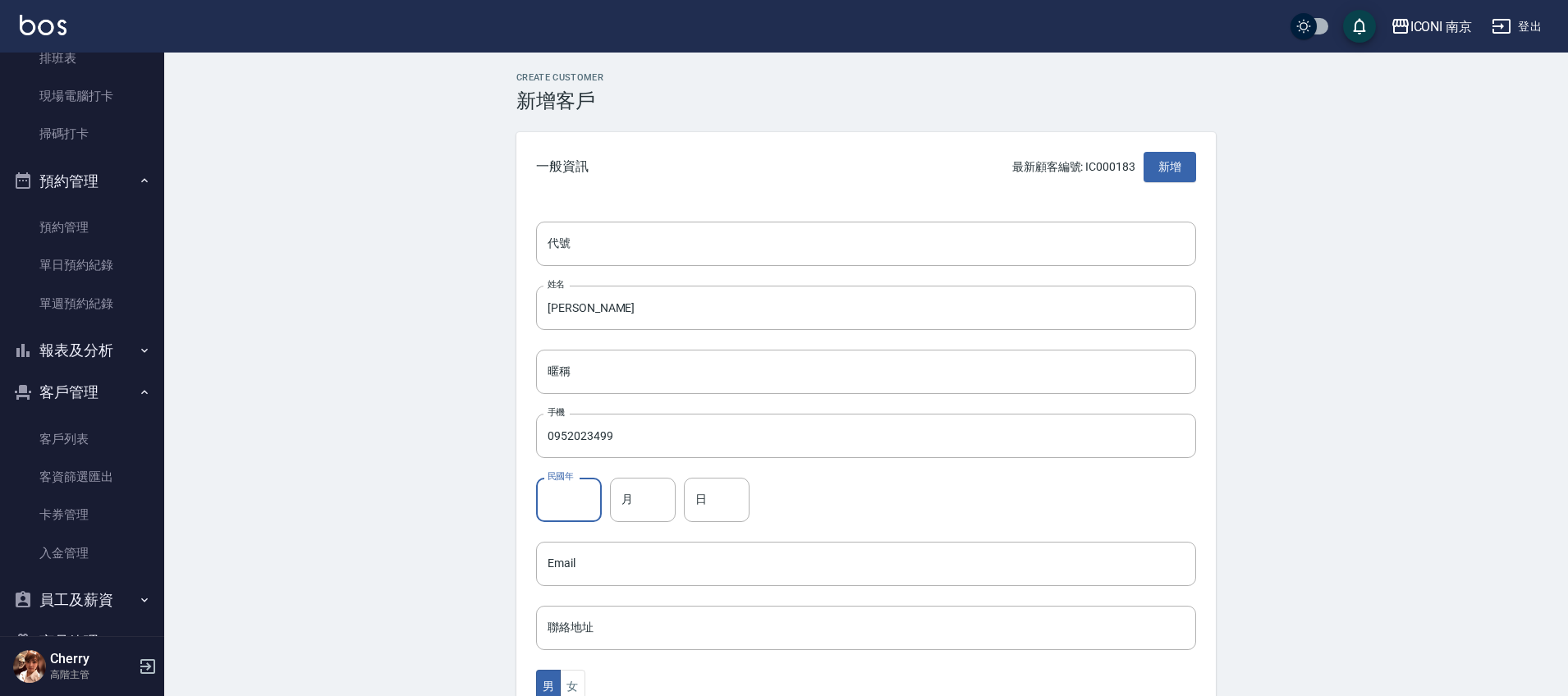
click at [579, 497] on input "民國年" at bounding box center [569, 499] width 66 height 44
type input "80"
click at [632, 487] on input "月" at bounding box center [643, 499] width 66 height 44
type input "11"
click at [693, 501] on input "日" at bounding box center [716, 499] width 66 height 44
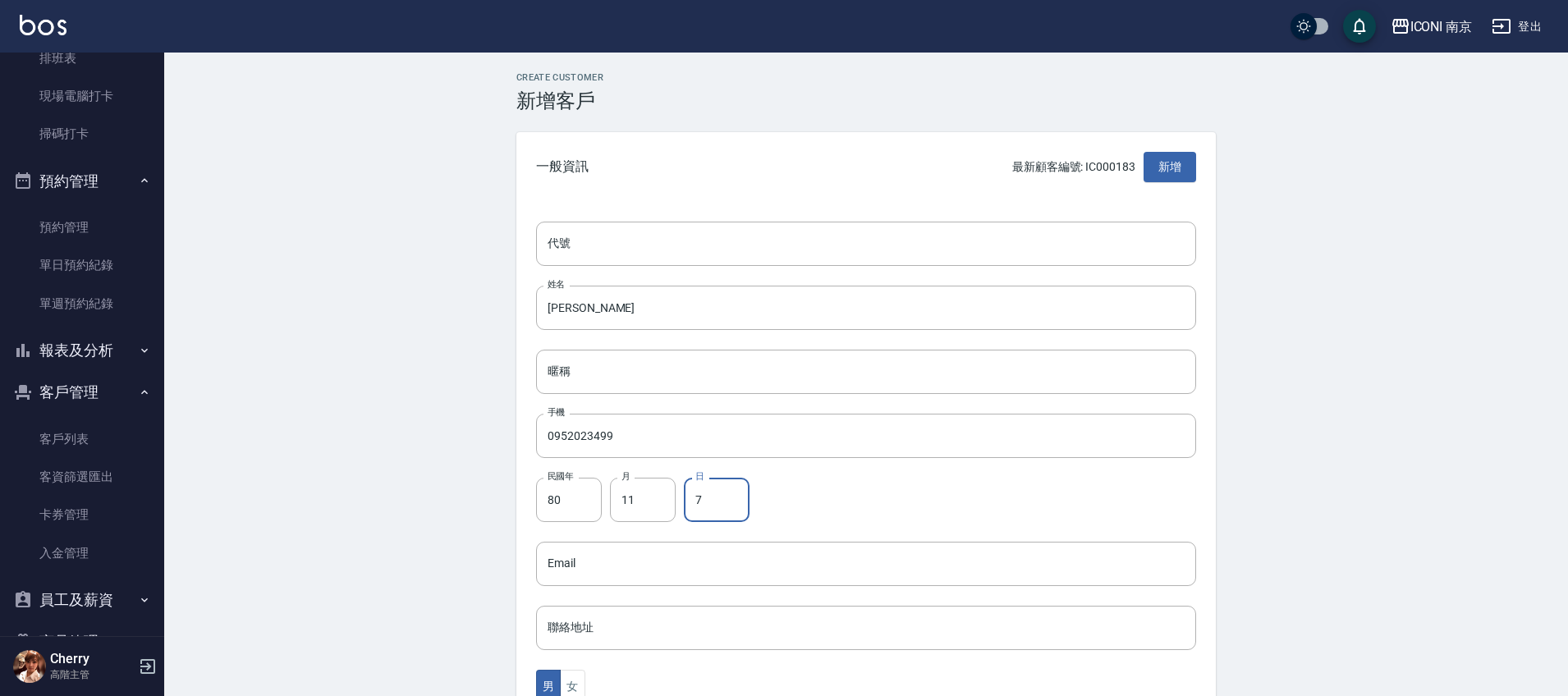
type input "7"
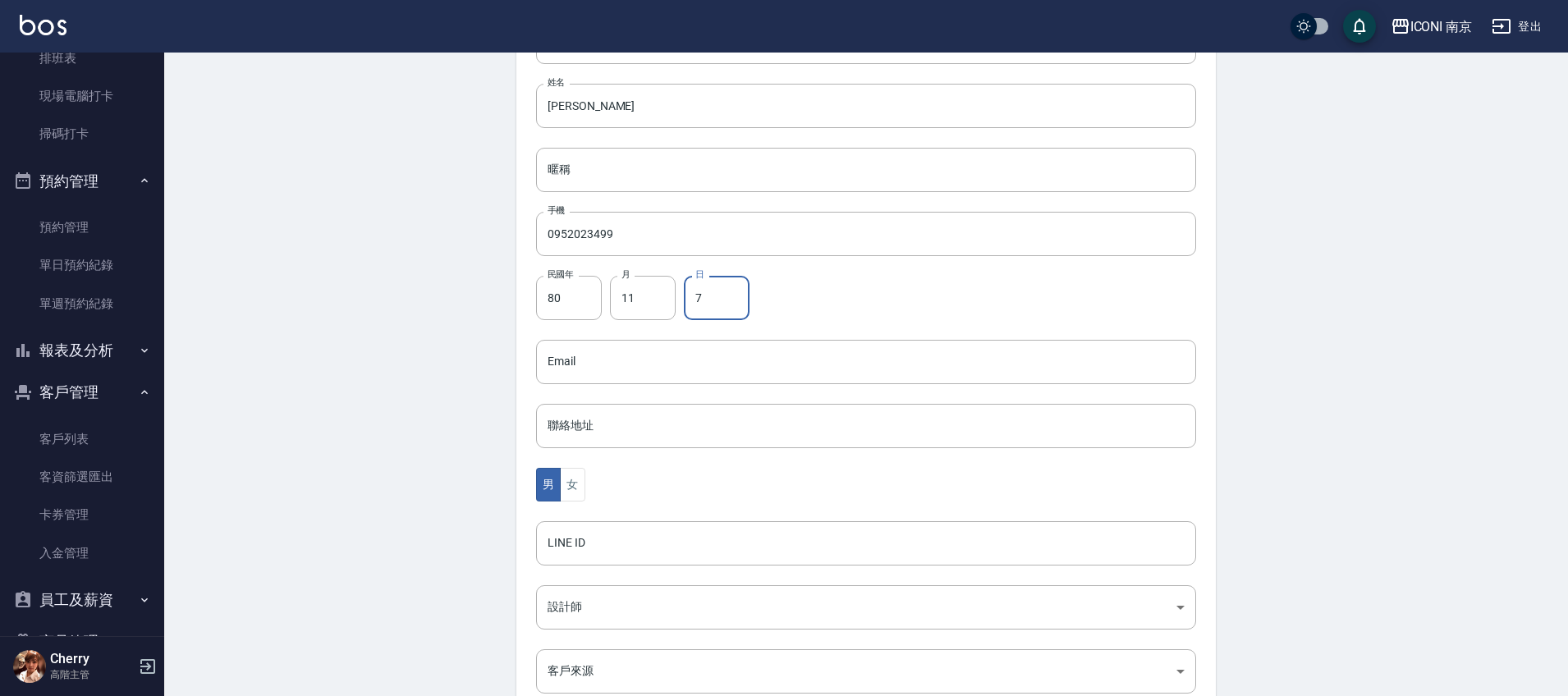
scroll to position [373, 0]
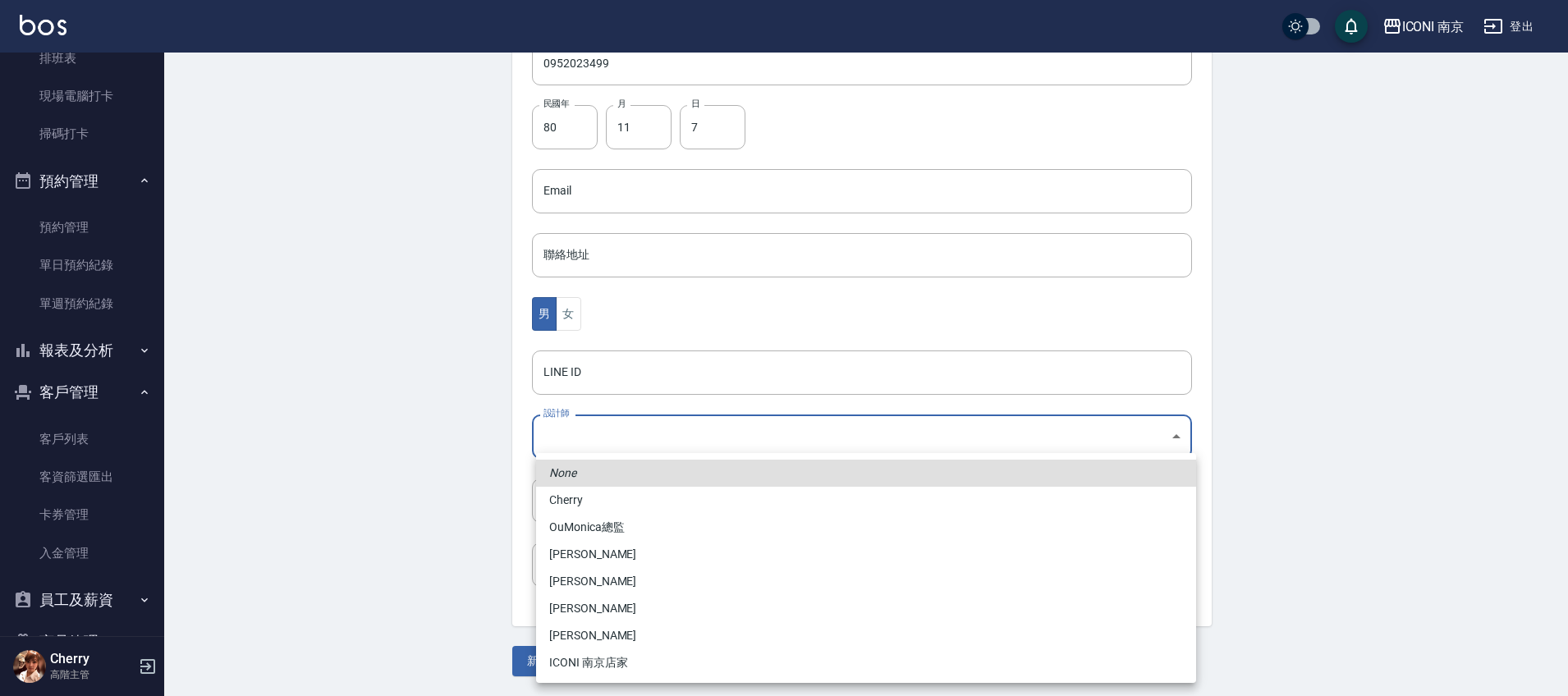
click at [578, 440] on body "ICONI 南京 登出 櫃檯作業 打帳單 帳單列表 掛單列表 座位開單 營業儀表板 現金收支登錄 高階收支登錄 材料自購登錄 每日結帳 排班表 現場電腦打卡 …" at bounding box center [784, 161] width 1568 height 1069
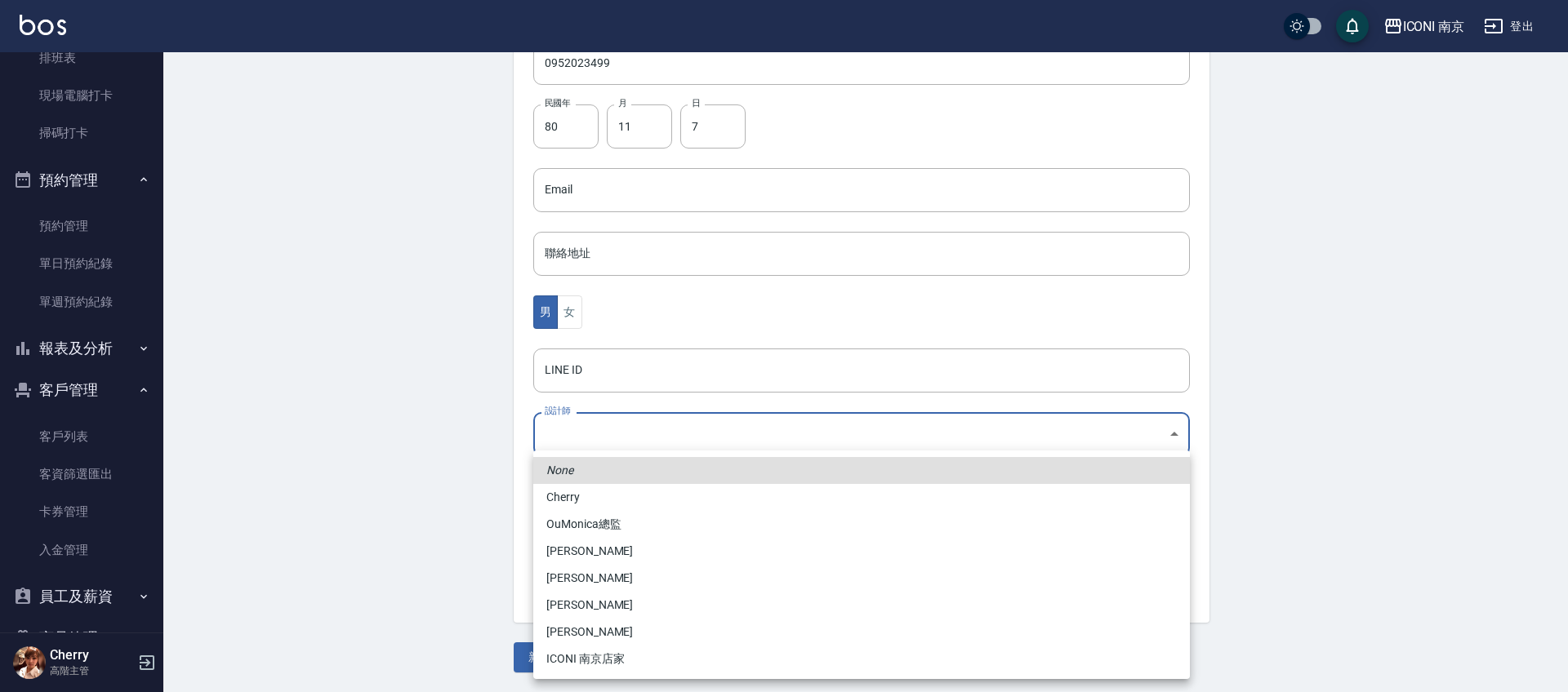
click at [579, 500] on li "Cherry" at bounding box center [862, 497] width 656 height 27
type input "e897ab21-d586-408d-bb19-6bc449357aa5"
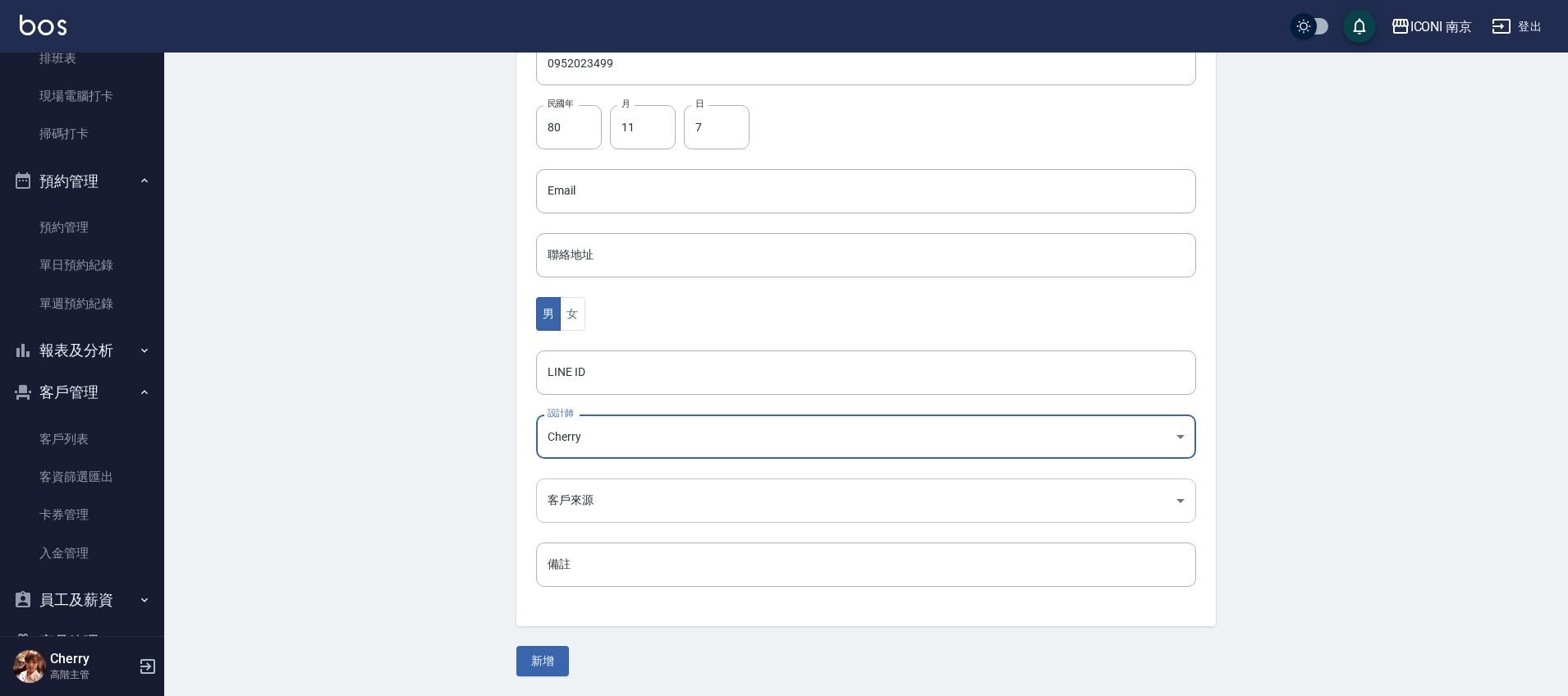
click at [611, 481] on body "ICONI 南京 登出 櫃檯作業 打帳單 帳單列表 掛單列表 座位開單 營業儀表板 現金收支登錄 高階收支登錄 材料自購登錄 每日結帳 排班表 現場電腦打卡 …" at bounding box center [784, 161] width 1568 height 1069
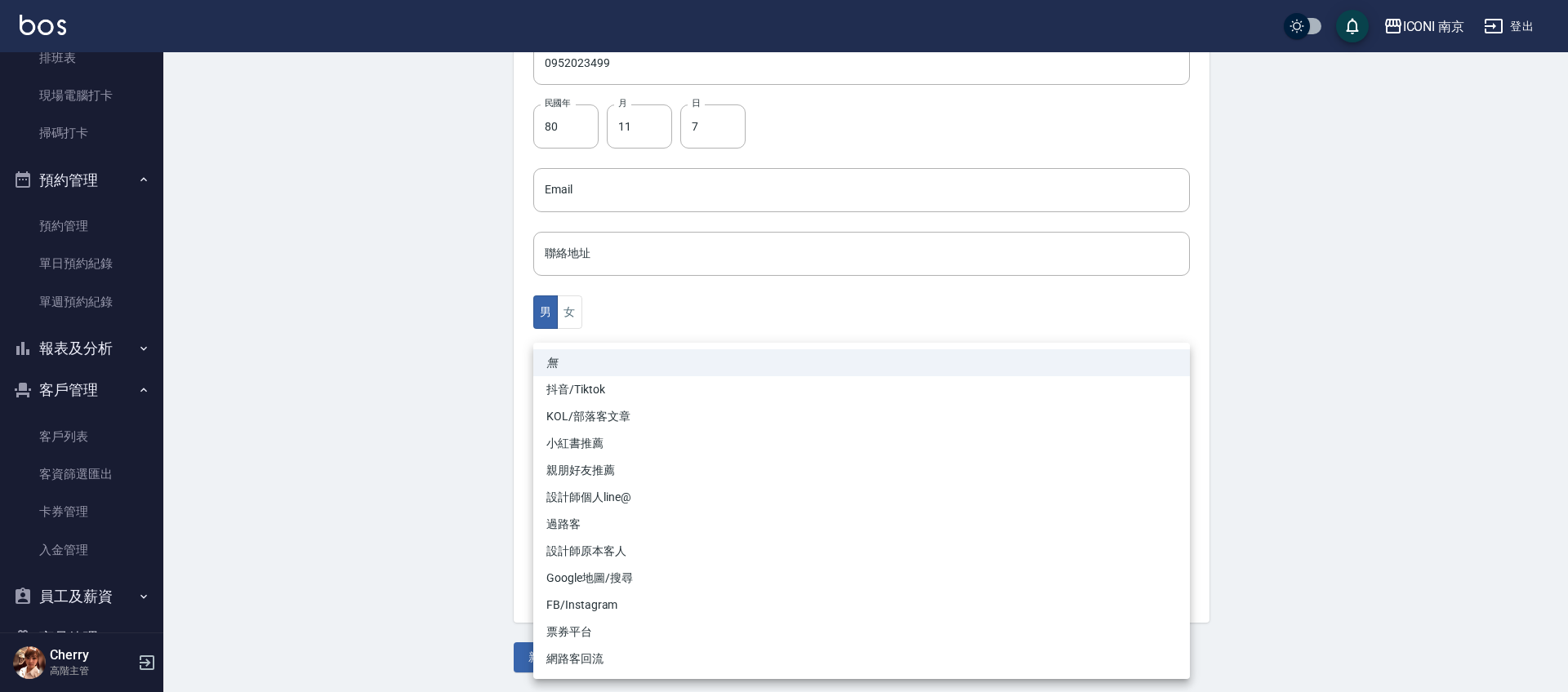
click at [626, 549] on li "設計師原本客人" at bounding box center [862, 551] width 656 height 27
type input "設計師原本客人"
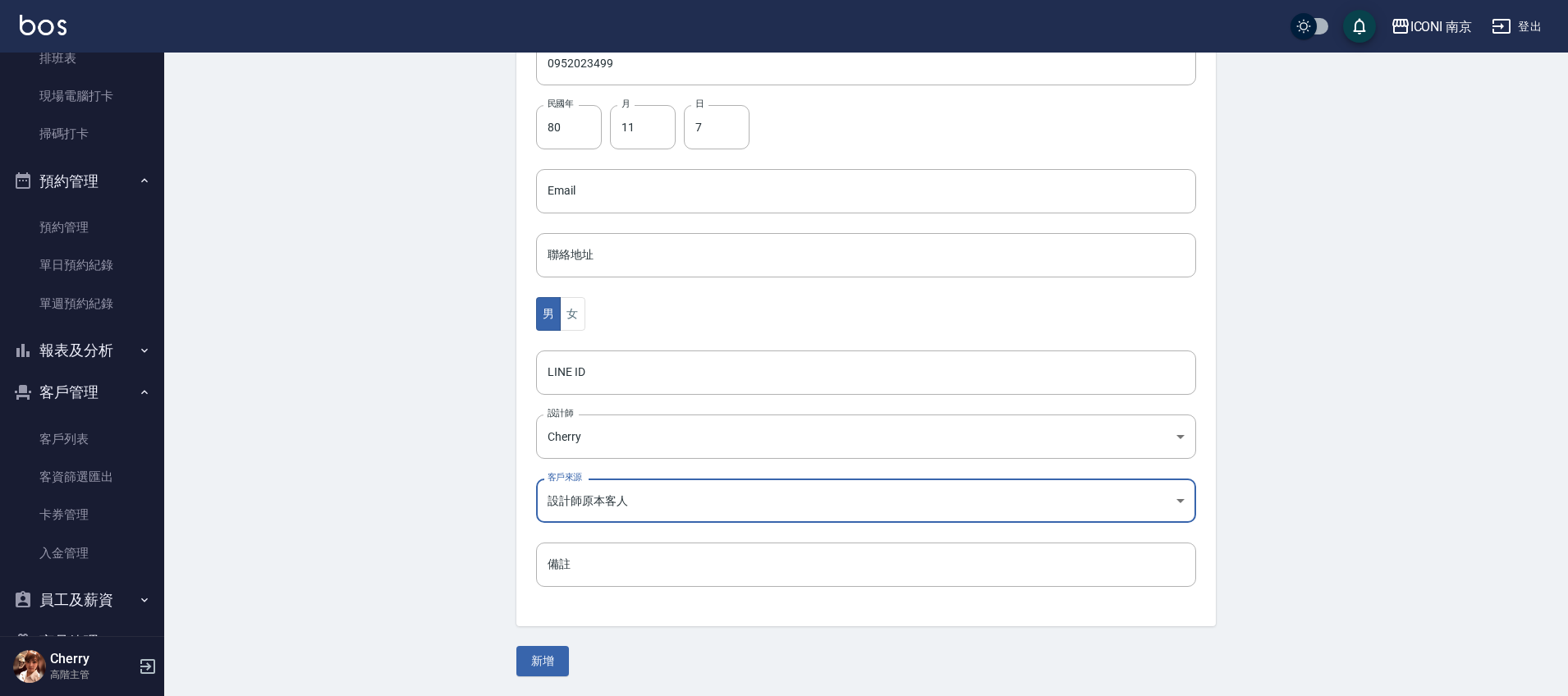
scroll to position [0, 0]
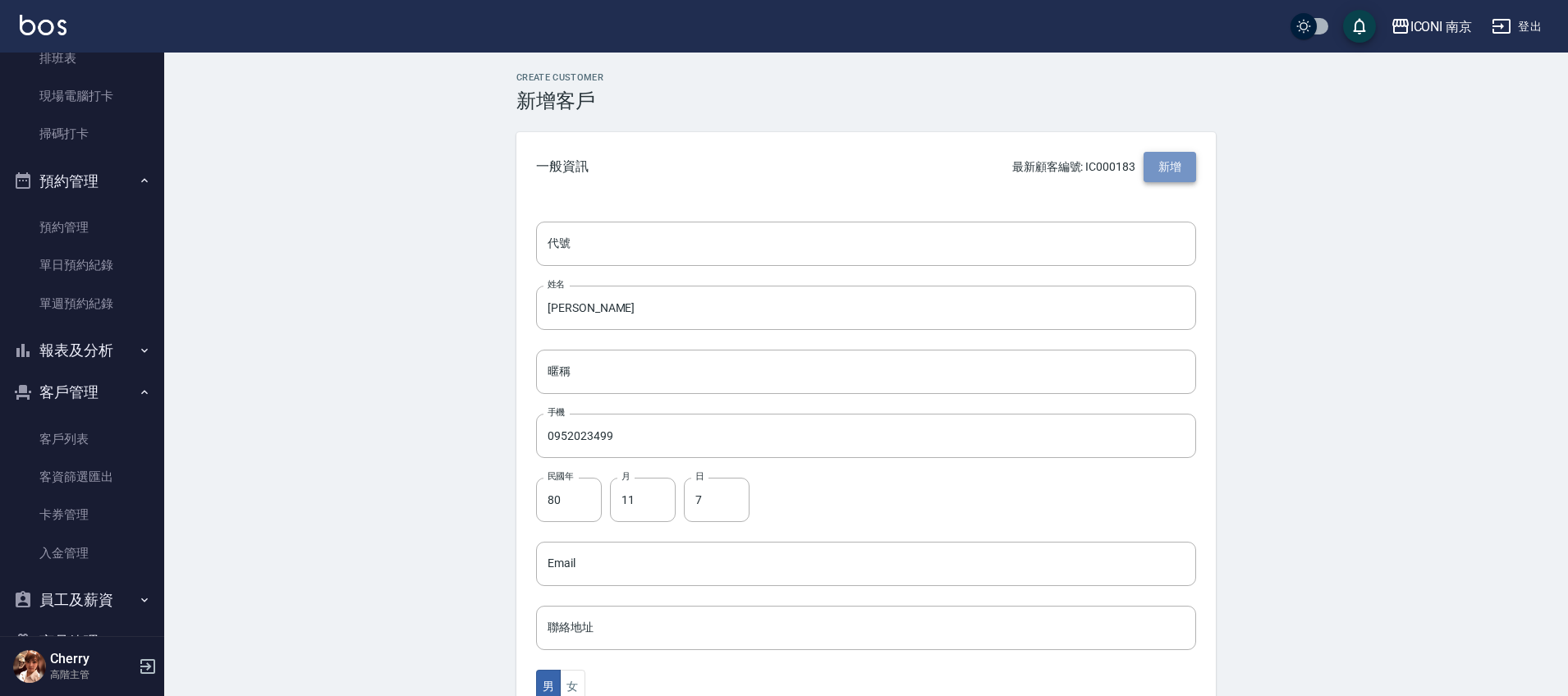
click at [1160, 169] on button "新增" at bounding box center [1170, 168] width 52 height 31
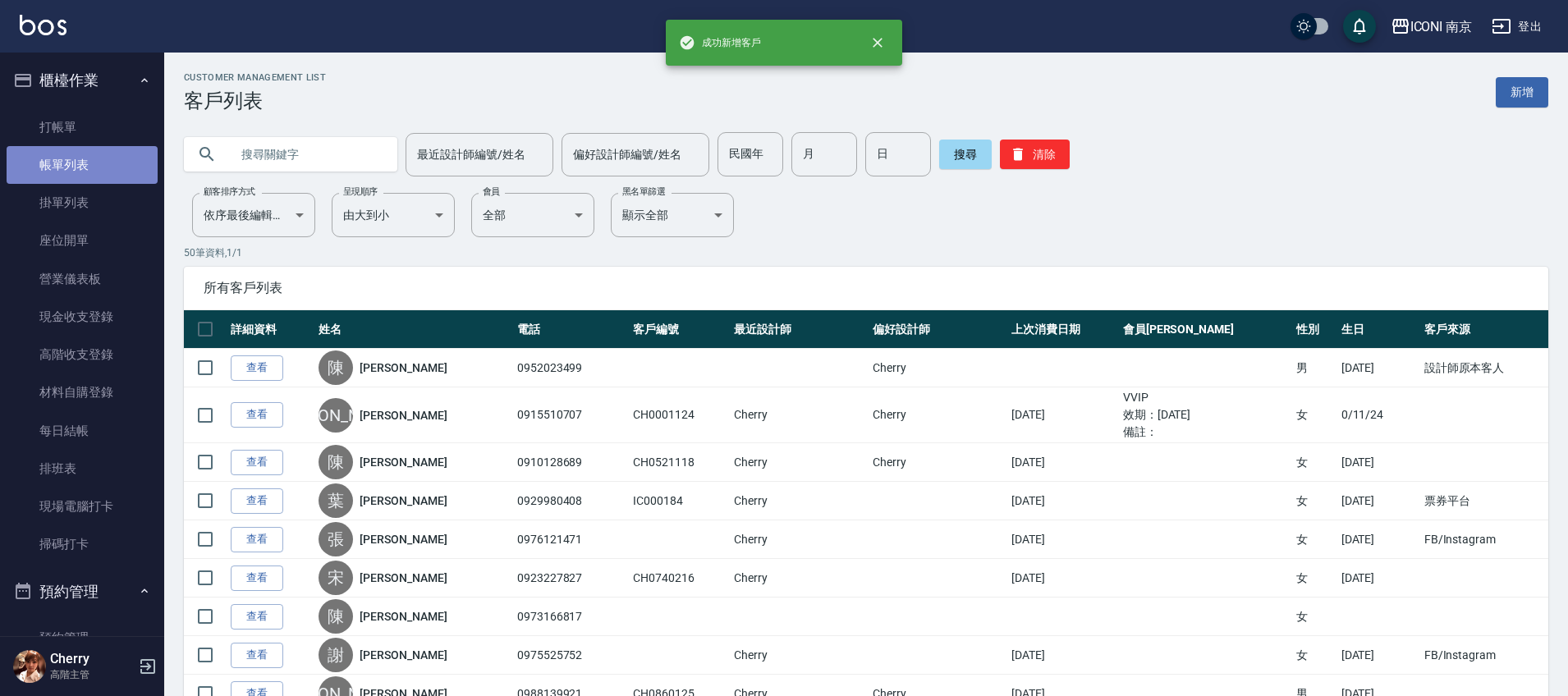
click at [90, 161] on link "帳單列表" at bounding box center [82, 165] width 151 height 38
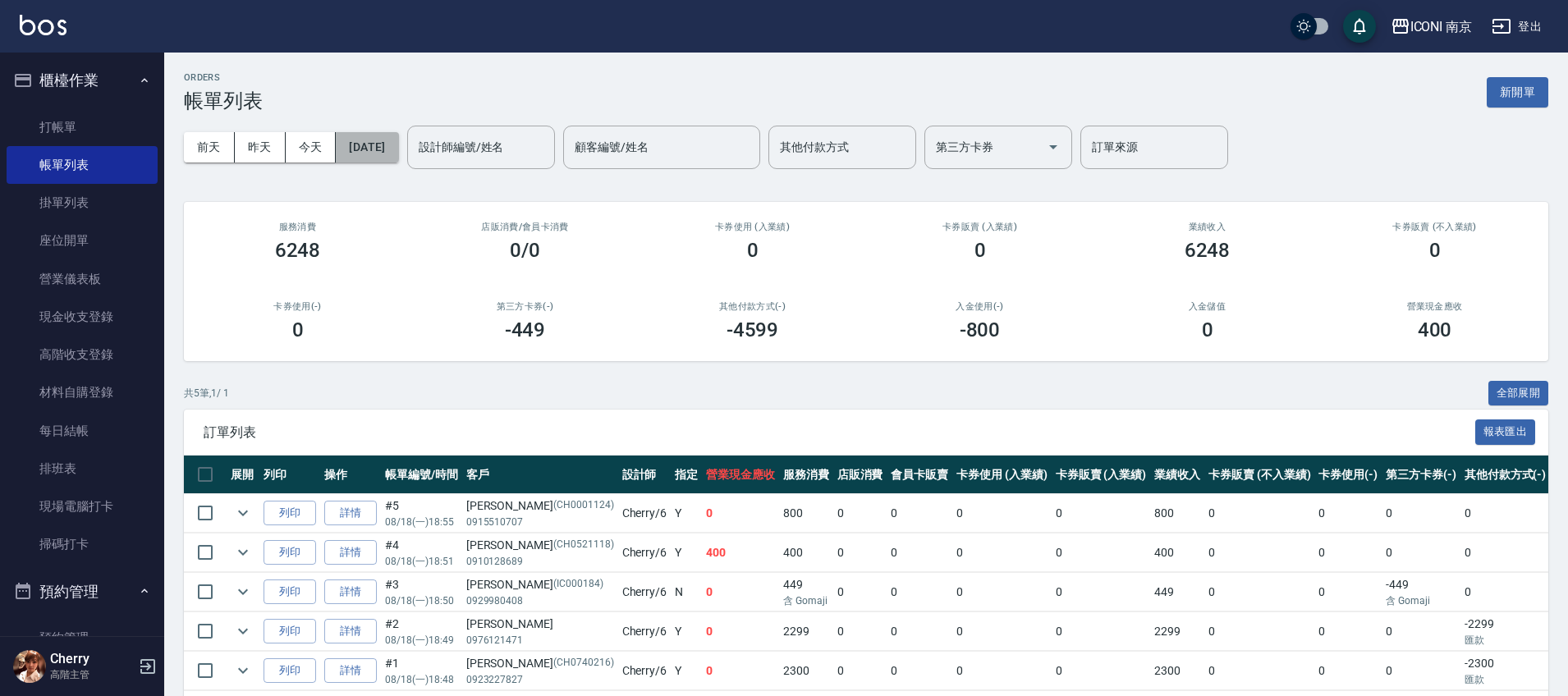
click at [385, 138] on button "[DATE]" at bounding box center [367, 148] width 62 height 31
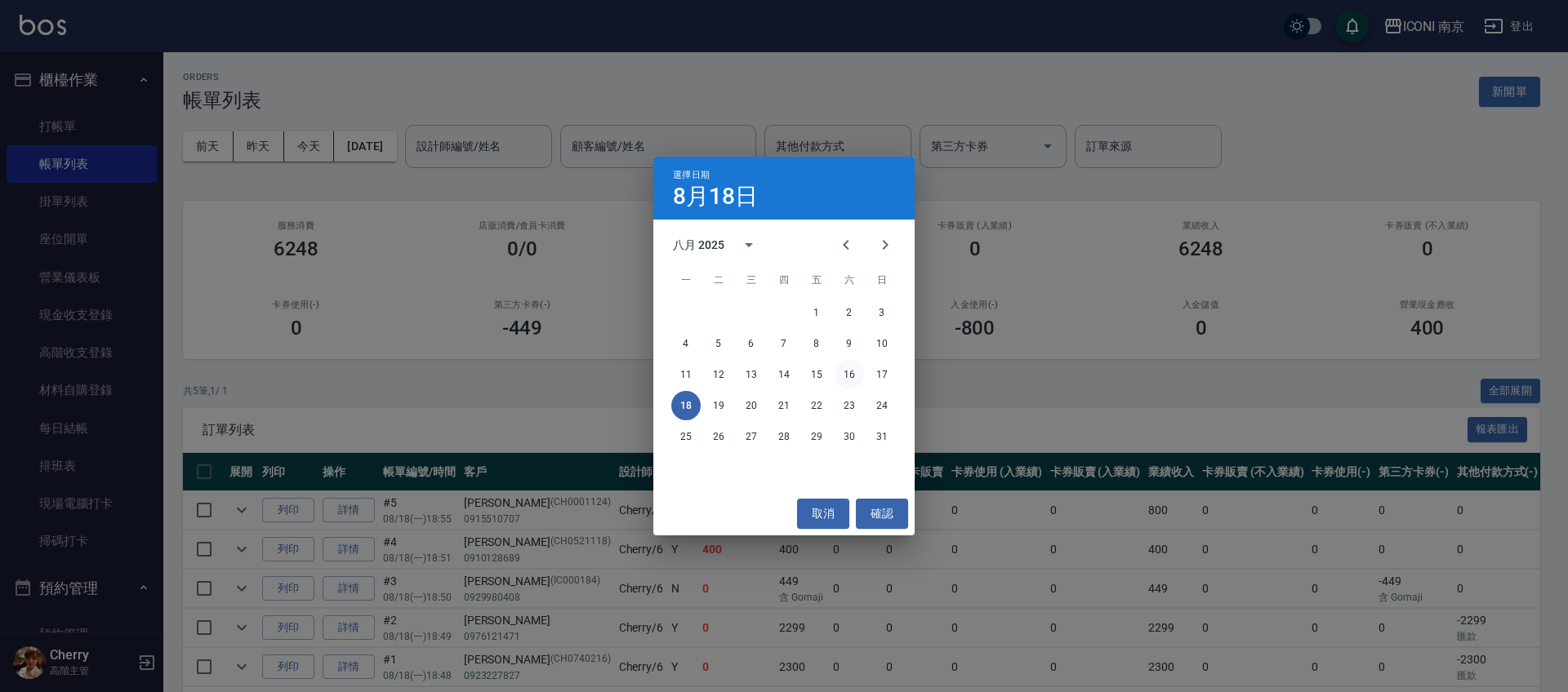
click at [850, 376] on button "16" at bounding box center [849, 375] width 30 height 30
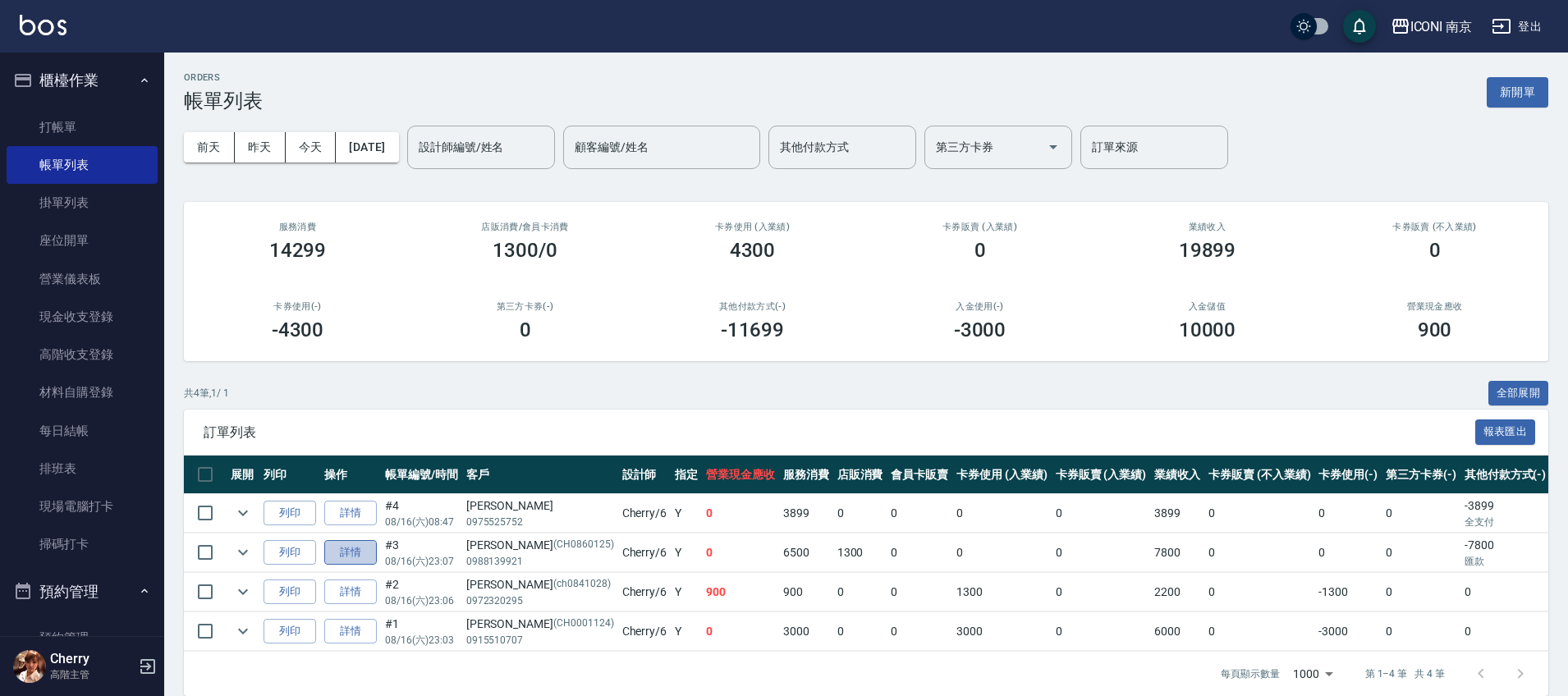
click at [371, 549] on link "詳情" at bounding box center [351, 553] width 52 height 25
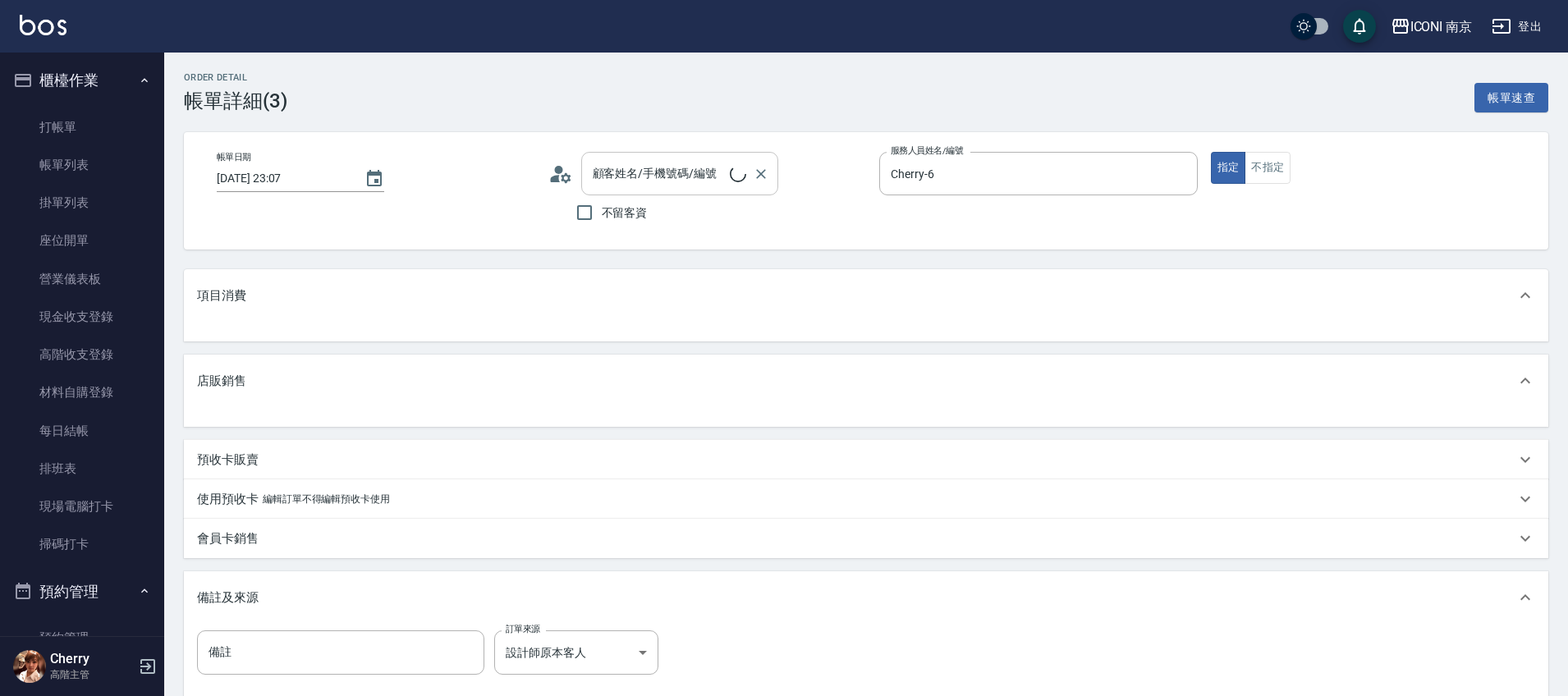
click at [685, 181] on input "顧客姓名/手機號碼/編號" at bounding box center [659, 174] width 141 height 29
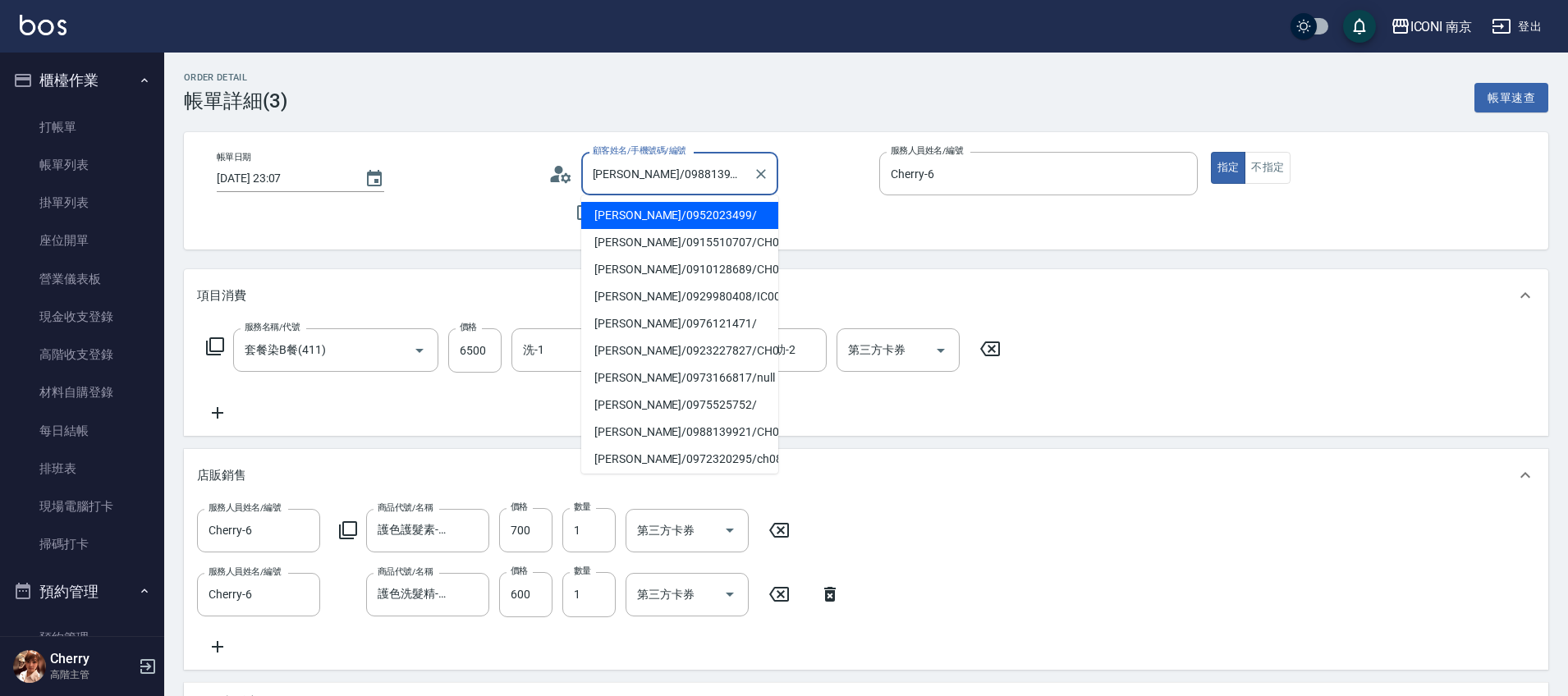
click at [648, 206] on li "陳逸珊/0952023499/" at bounding box center [679, 215] width 197 height 27
type input "陳逸珊/0952023499/"
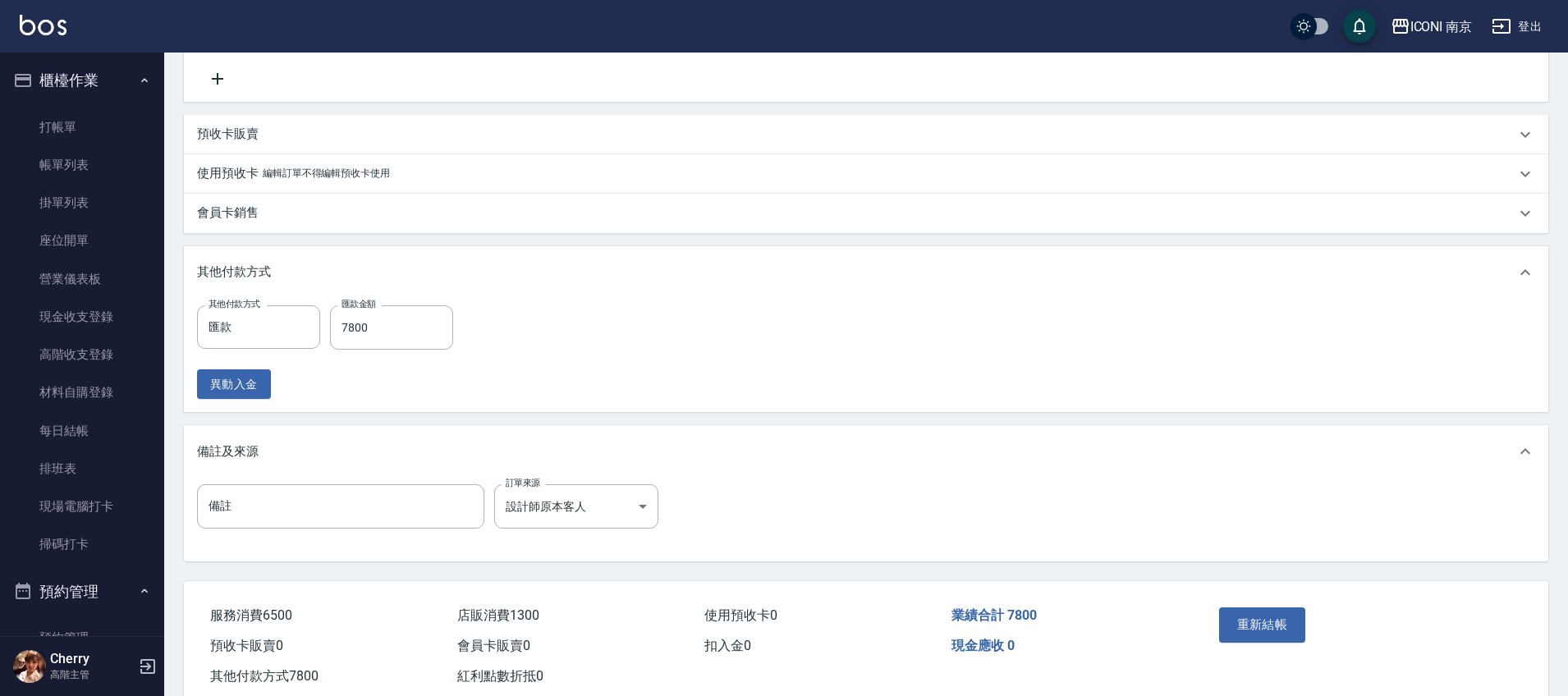
scroll to position [628, 0]
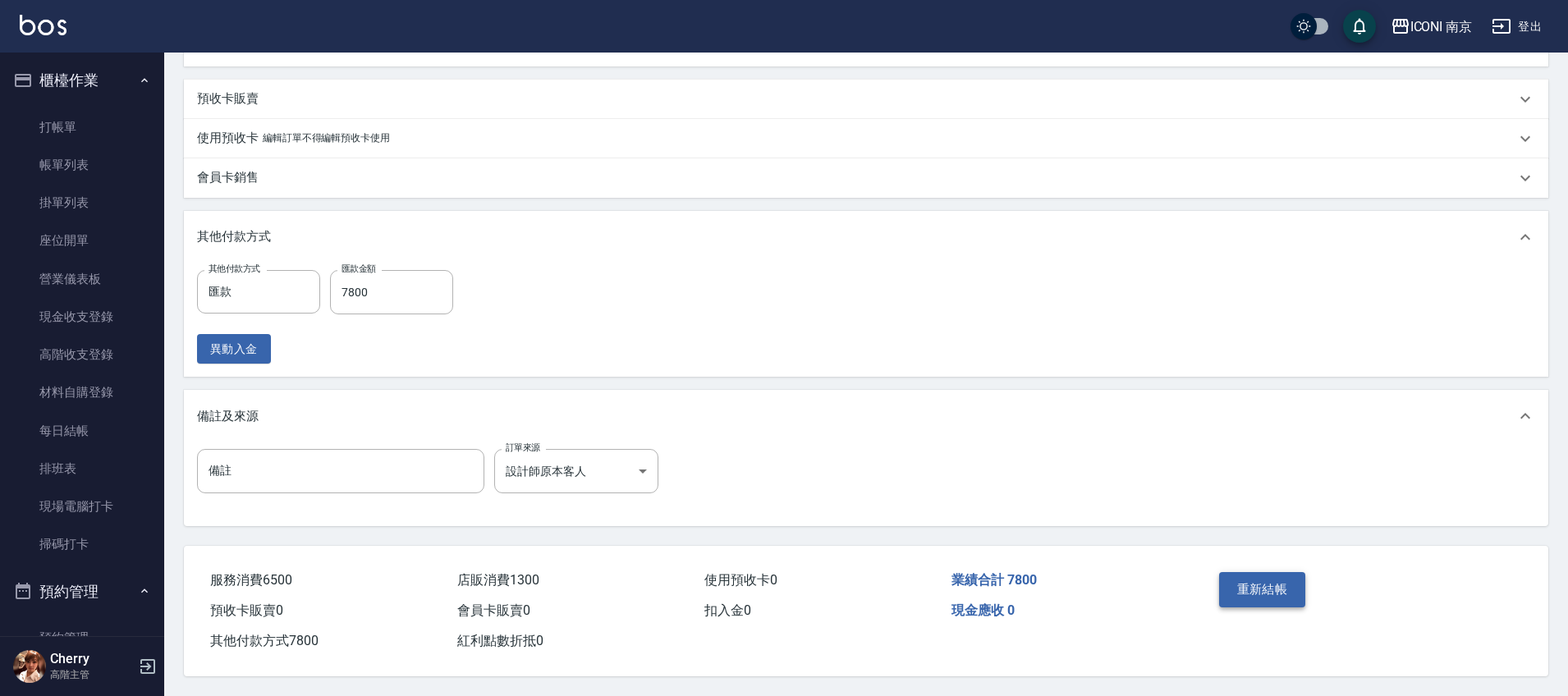
click at [1258, 582] on button "重新結帳" at bounding box center [1263, 590] width 87 height 34
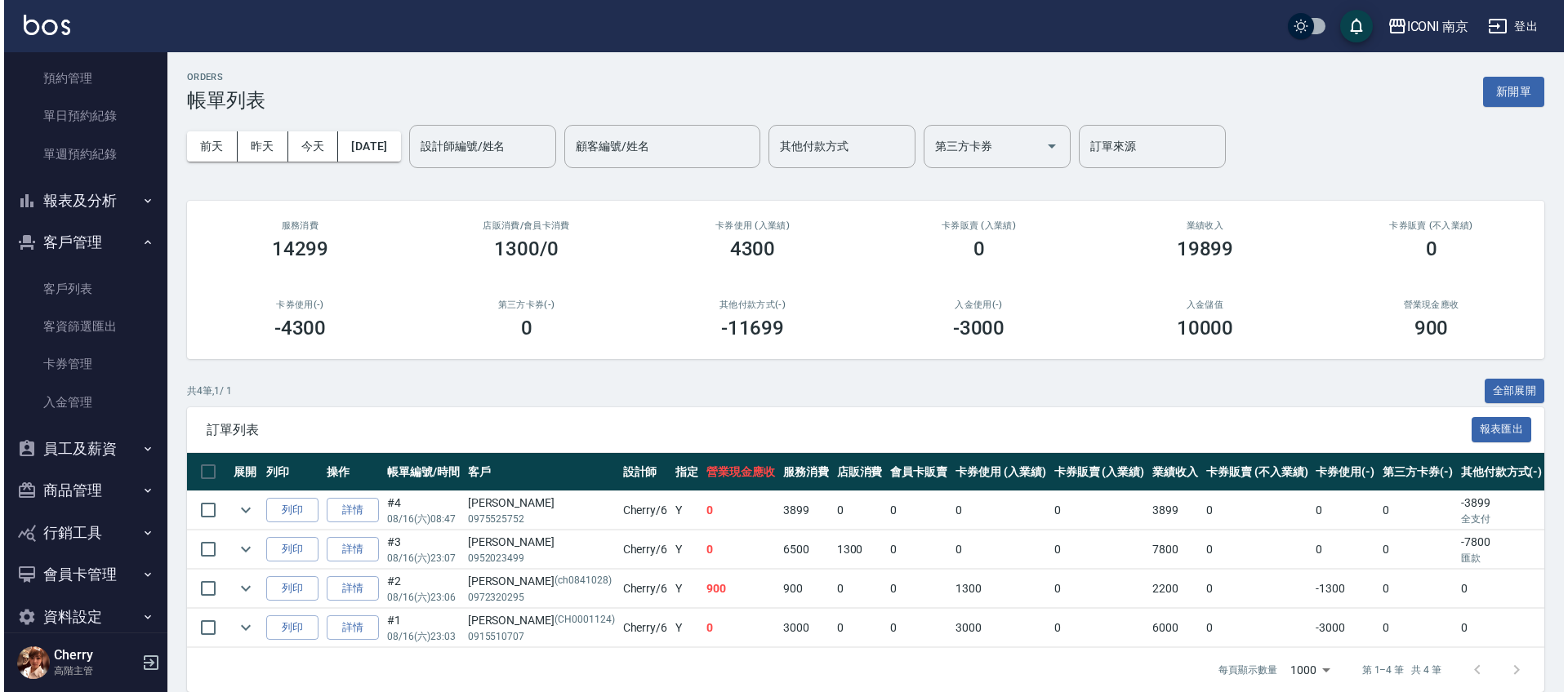
scroll to position [581, 0]
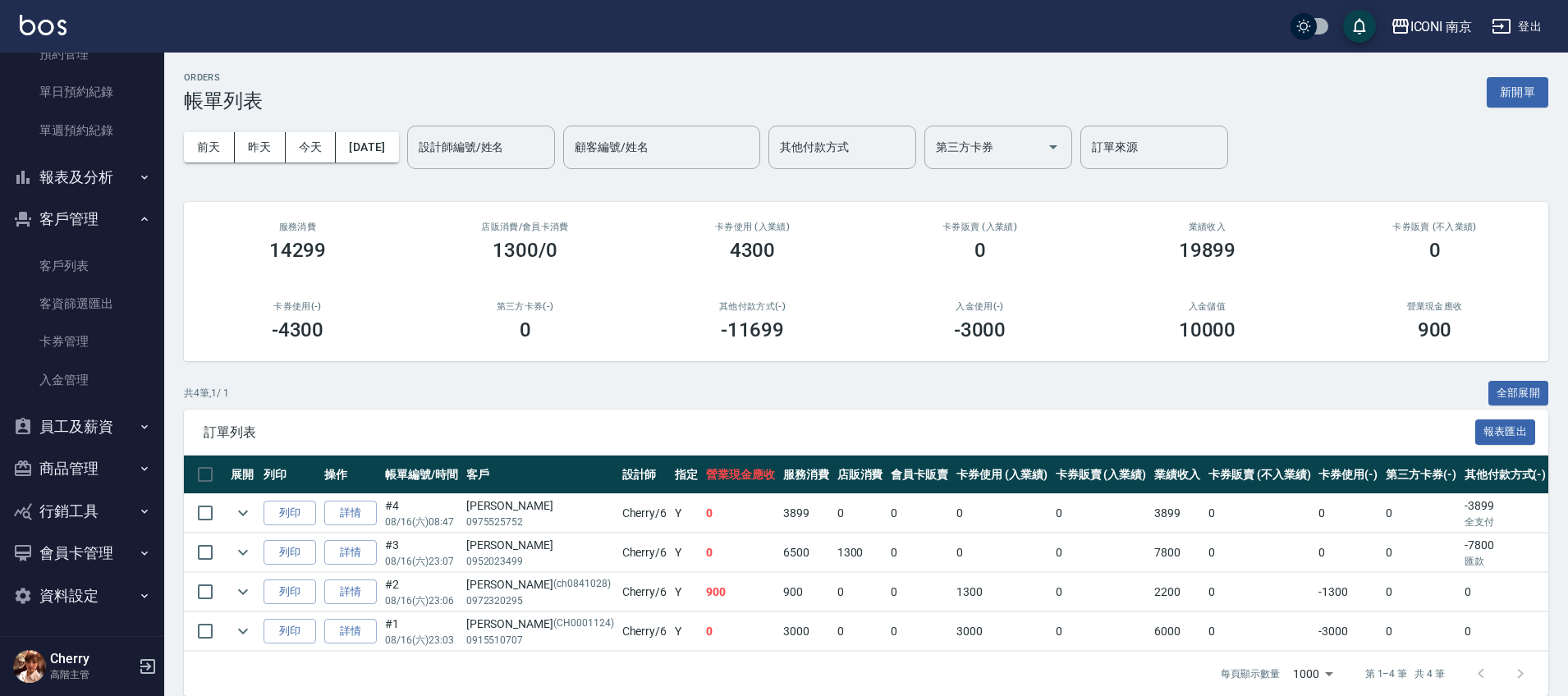
click at [115, 179] on button "報表及分析" at bounding box center [82, 177] width 151 height 42
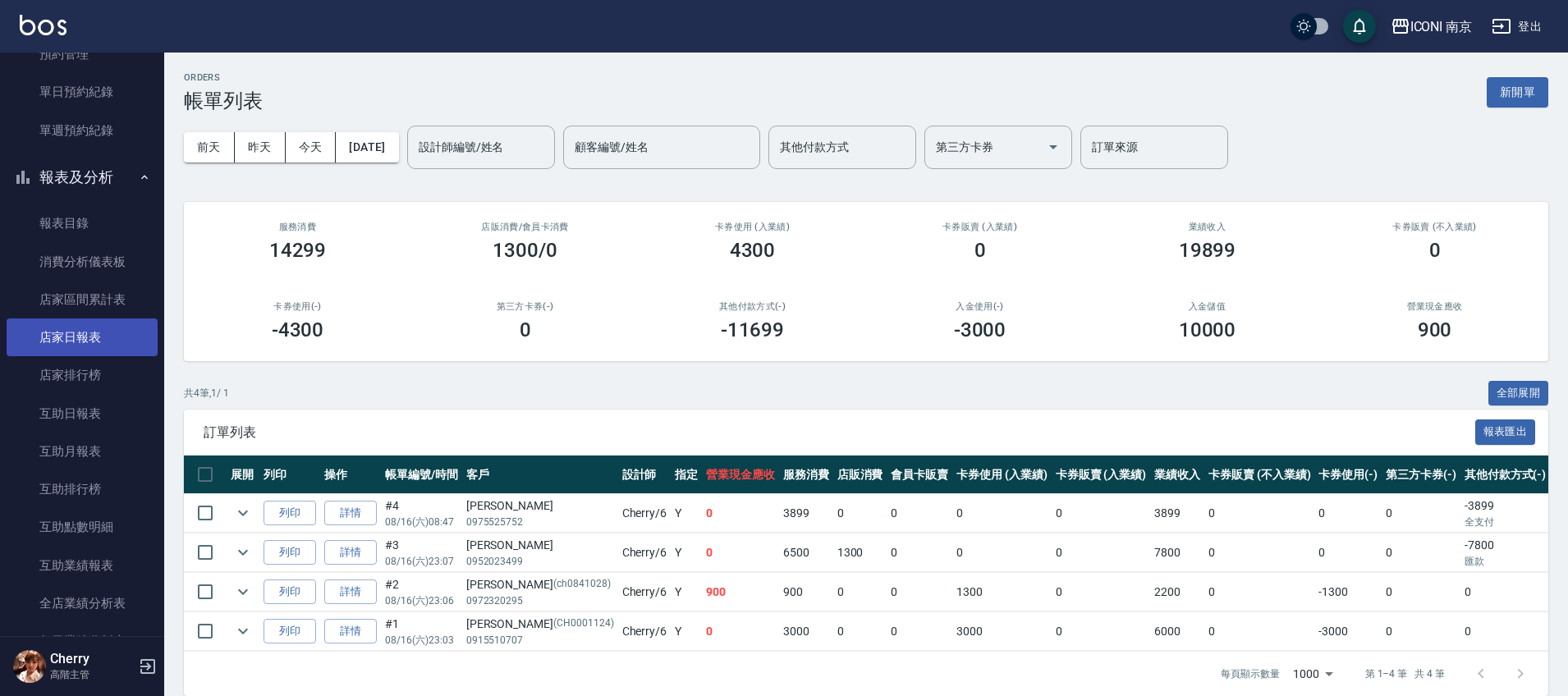
click at [94, 321] on link "店家日報表" at bounding box center [82, 337] width 151 height 38
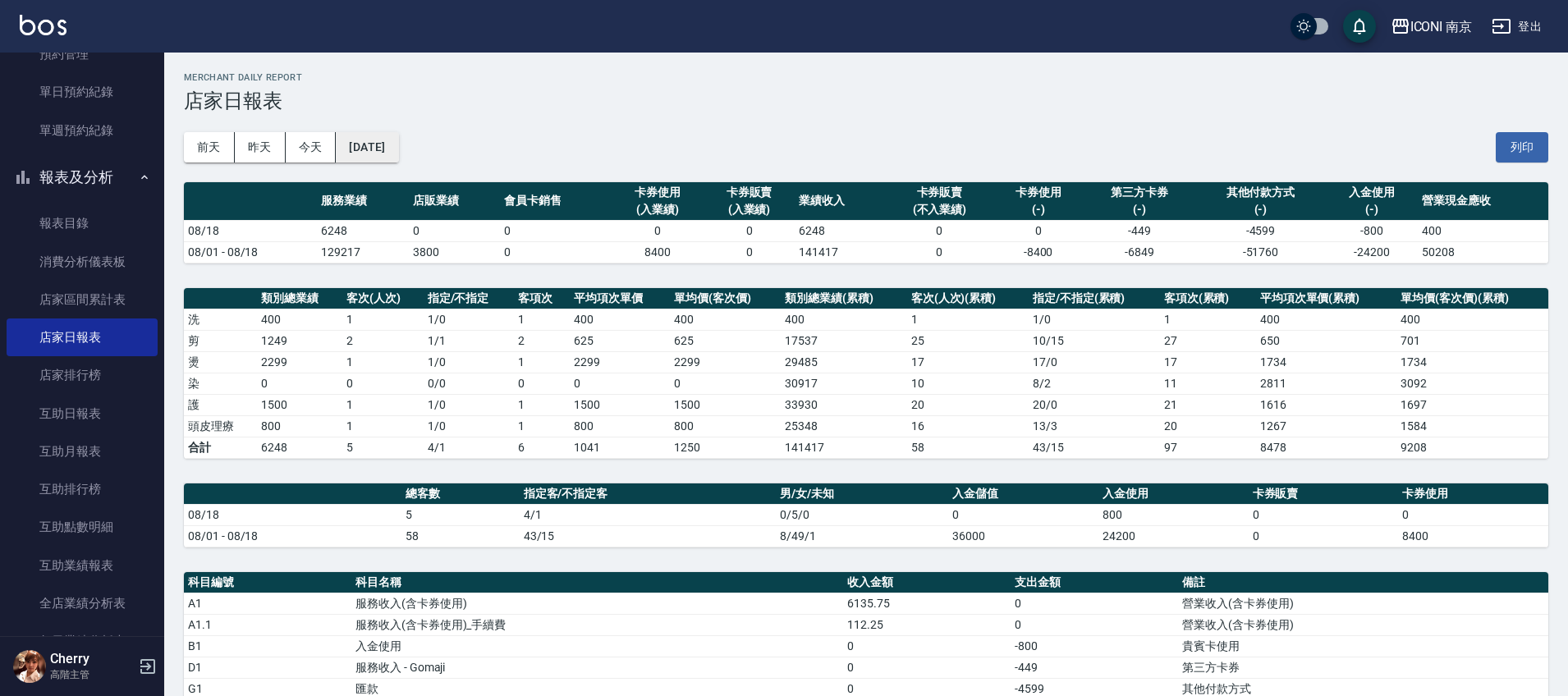
click at [377, 152] on button "[DATE]" at bounding box center [367, 148] width 62 height 31
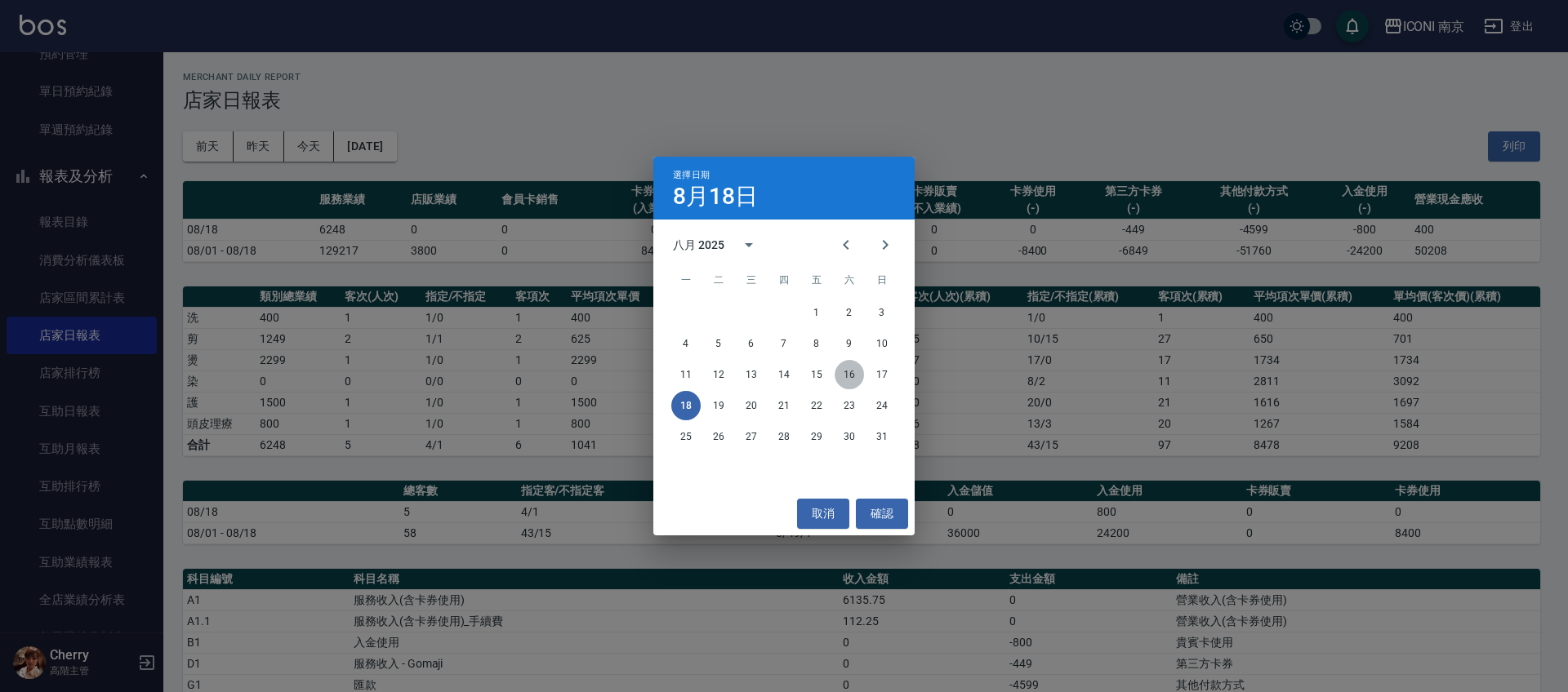
click at [856, 371] on button "16" at bounding box center [849, 375] width 30 height 30
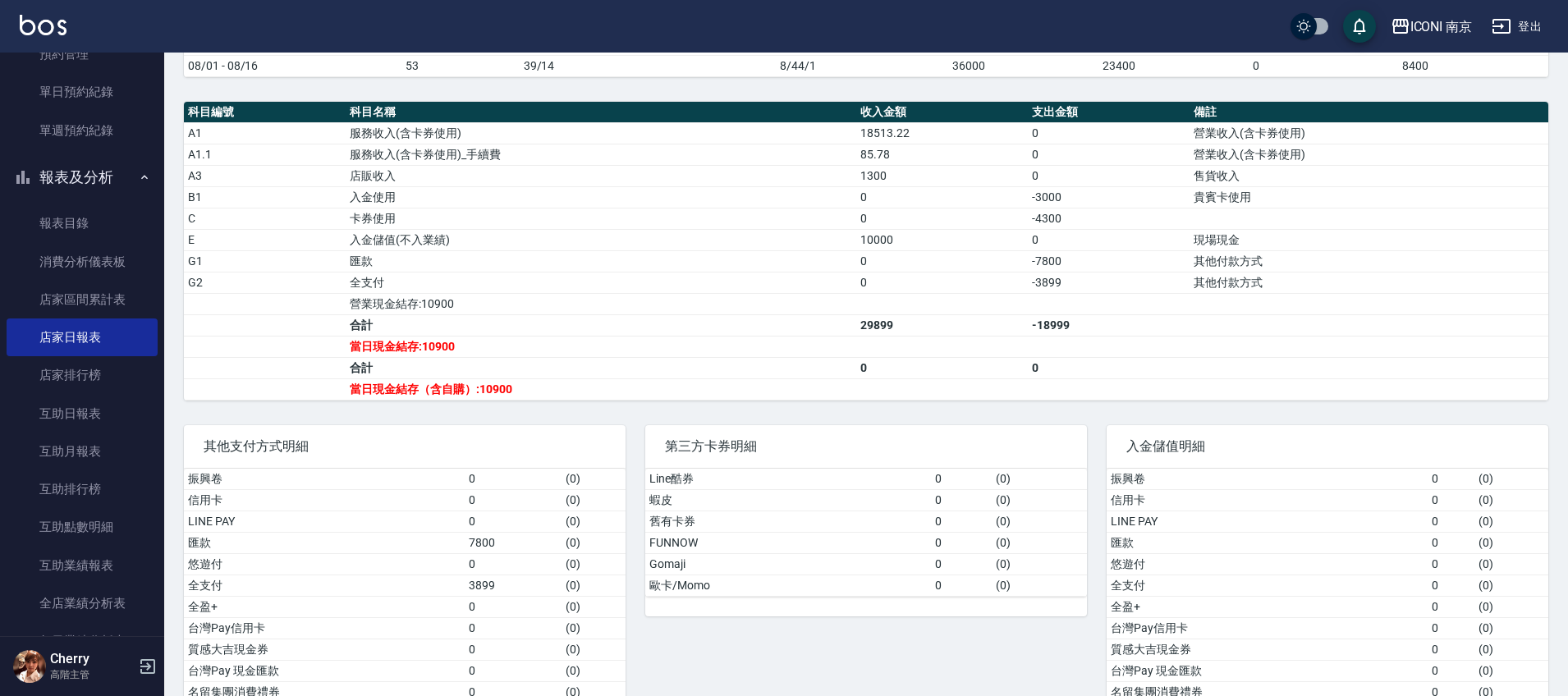
scroll to position [410, 0]
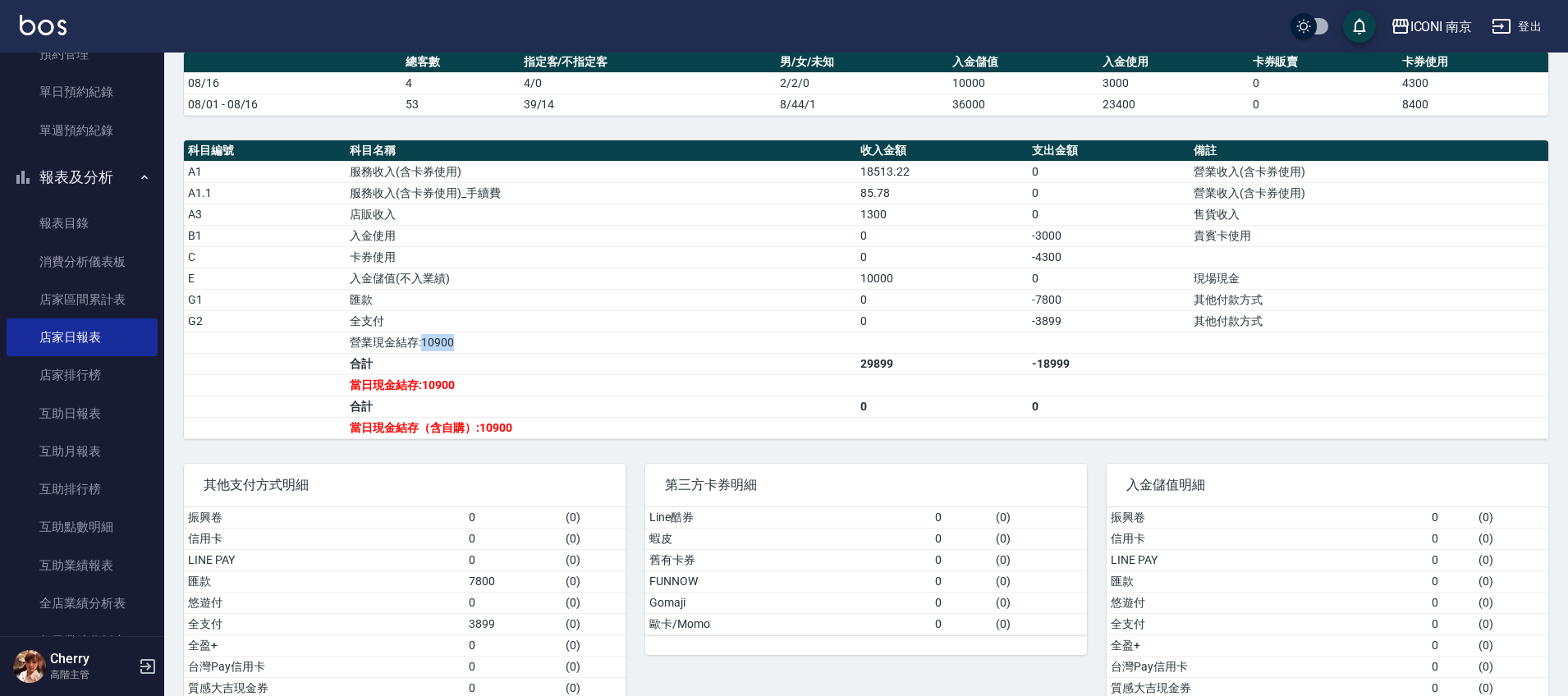
drag, startPoint x: 420, startPoint y: 340, endPoint x: 529, endPoint y: 341, distance: 109.0
click at [529, 341] on td "營業現金結存:10900" at bounding box center [600, 343] width 511 height 22
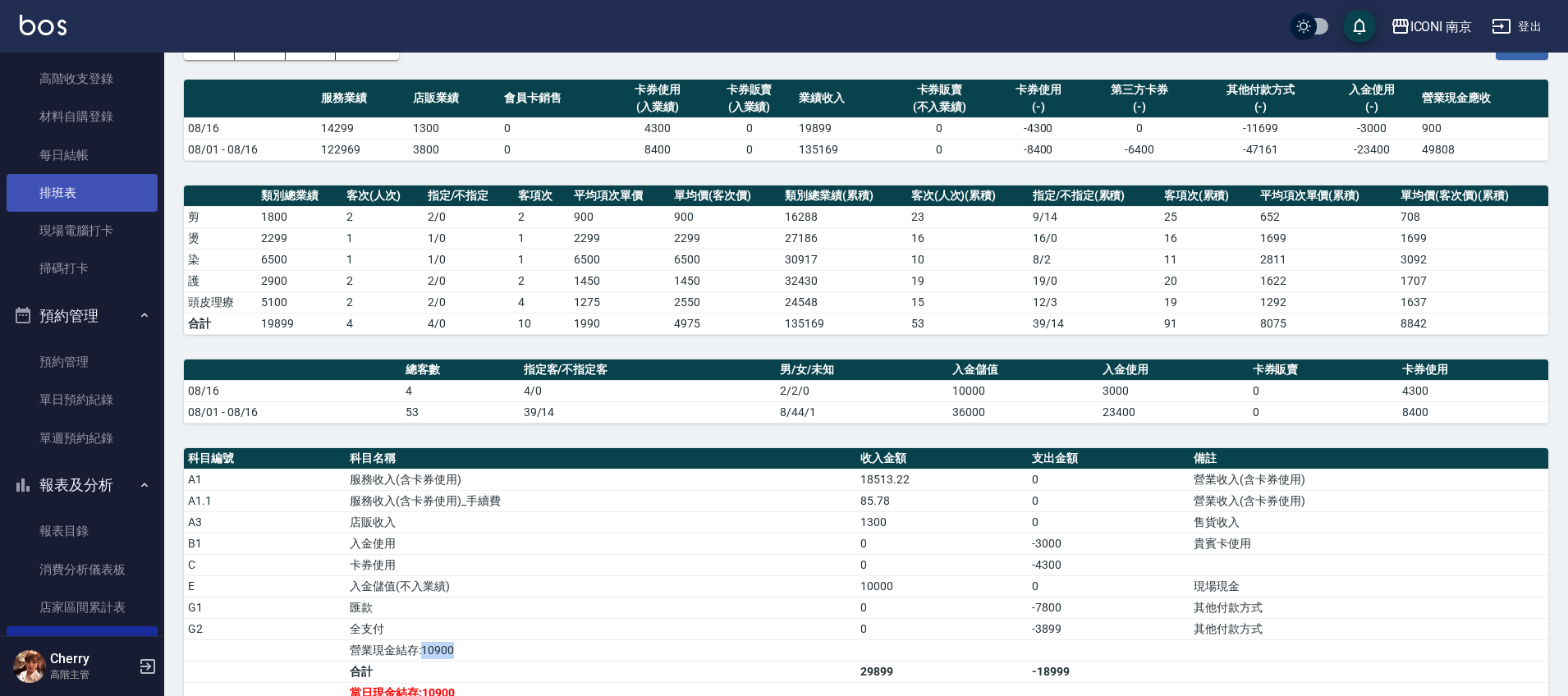
scroll to position [0, 0]
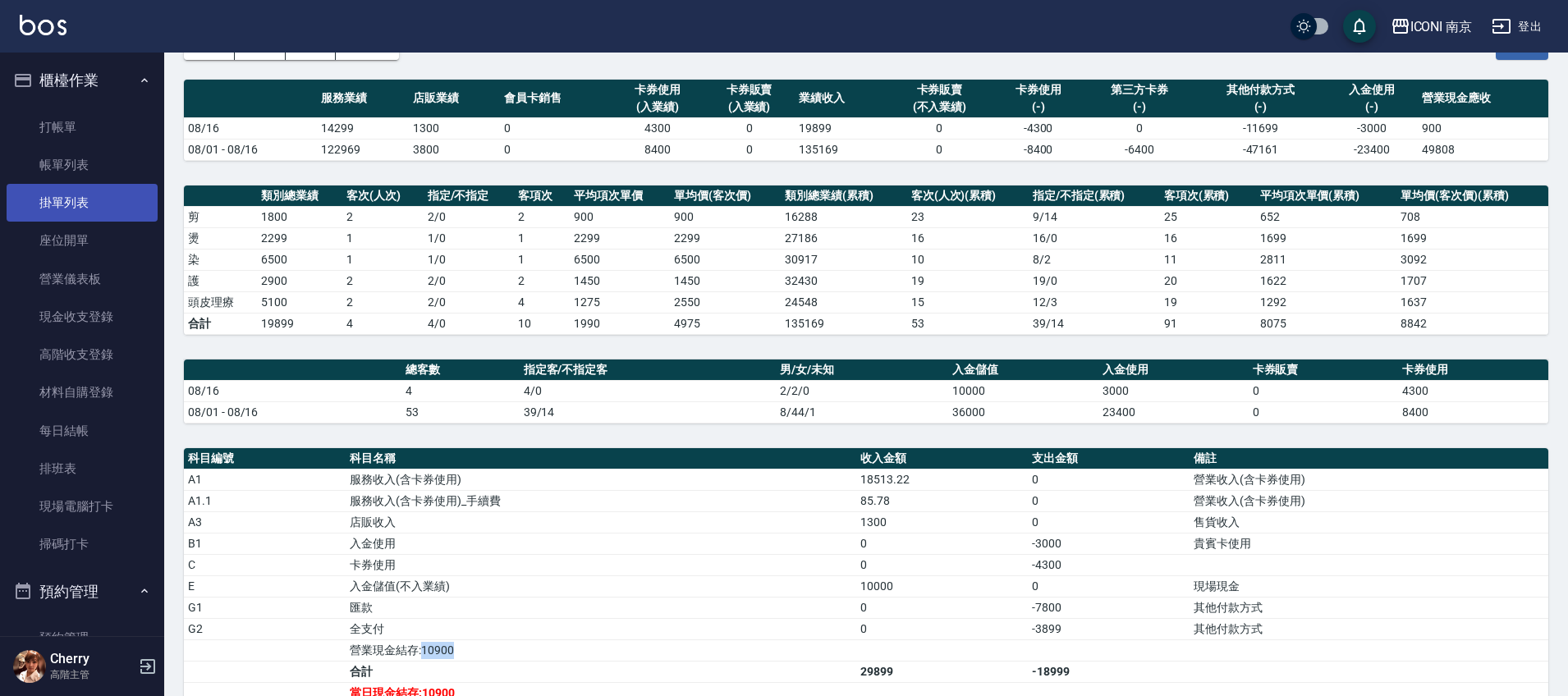
click at [78, 211] on link "掛單列表" at bounding box center [82, 203] width 151 height 38
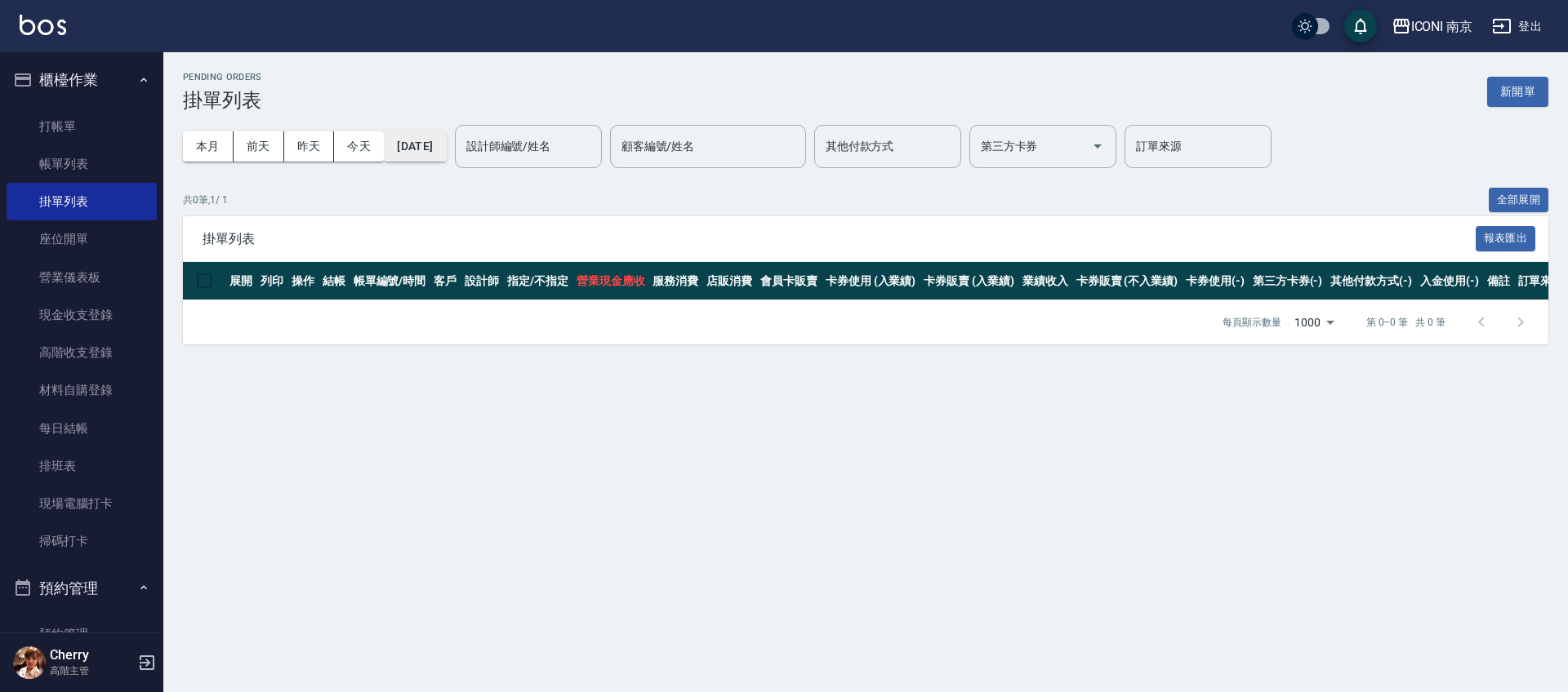
click at [416, 137] on button "[DATE]" at bounding box center [414, 147] width 62 height 30
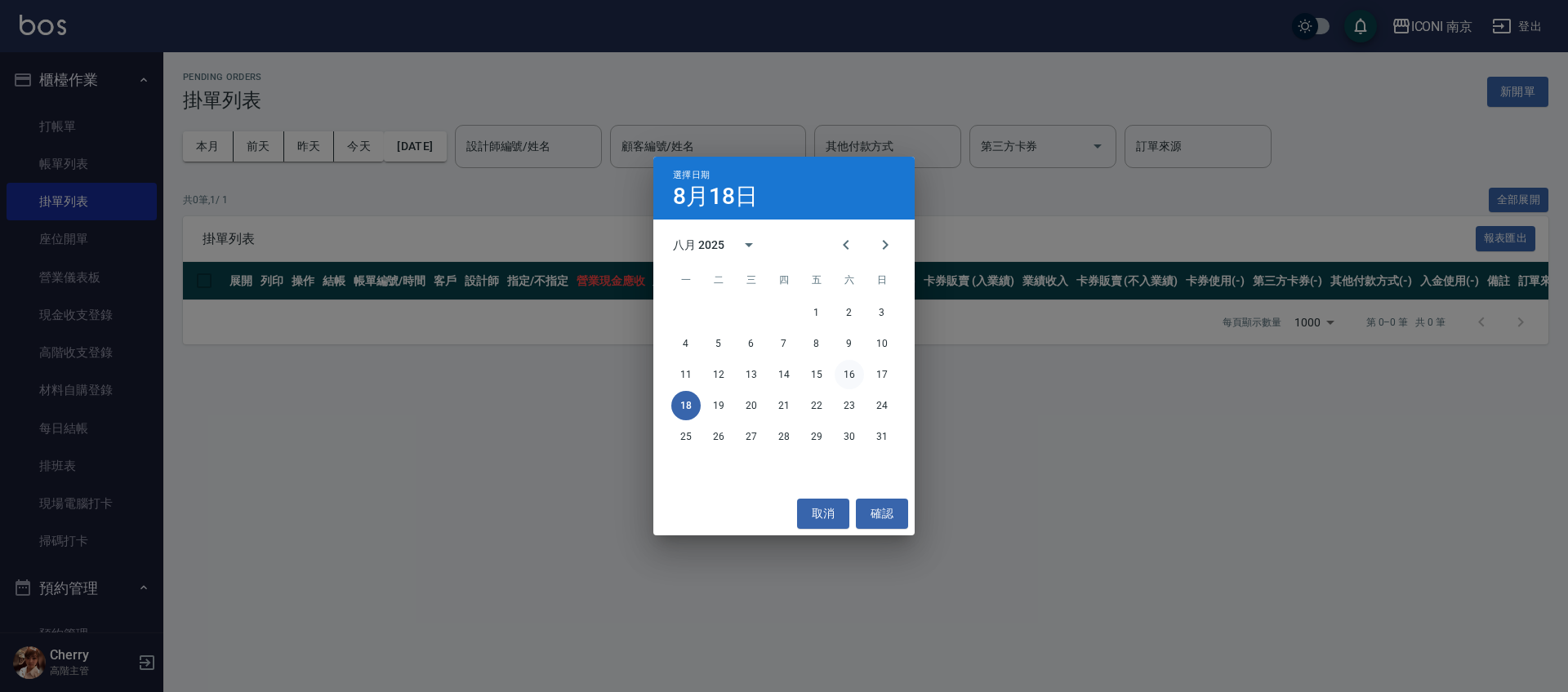
click at [848, 377] on button "16" at bounding box center [849, 375] width 30 height 30
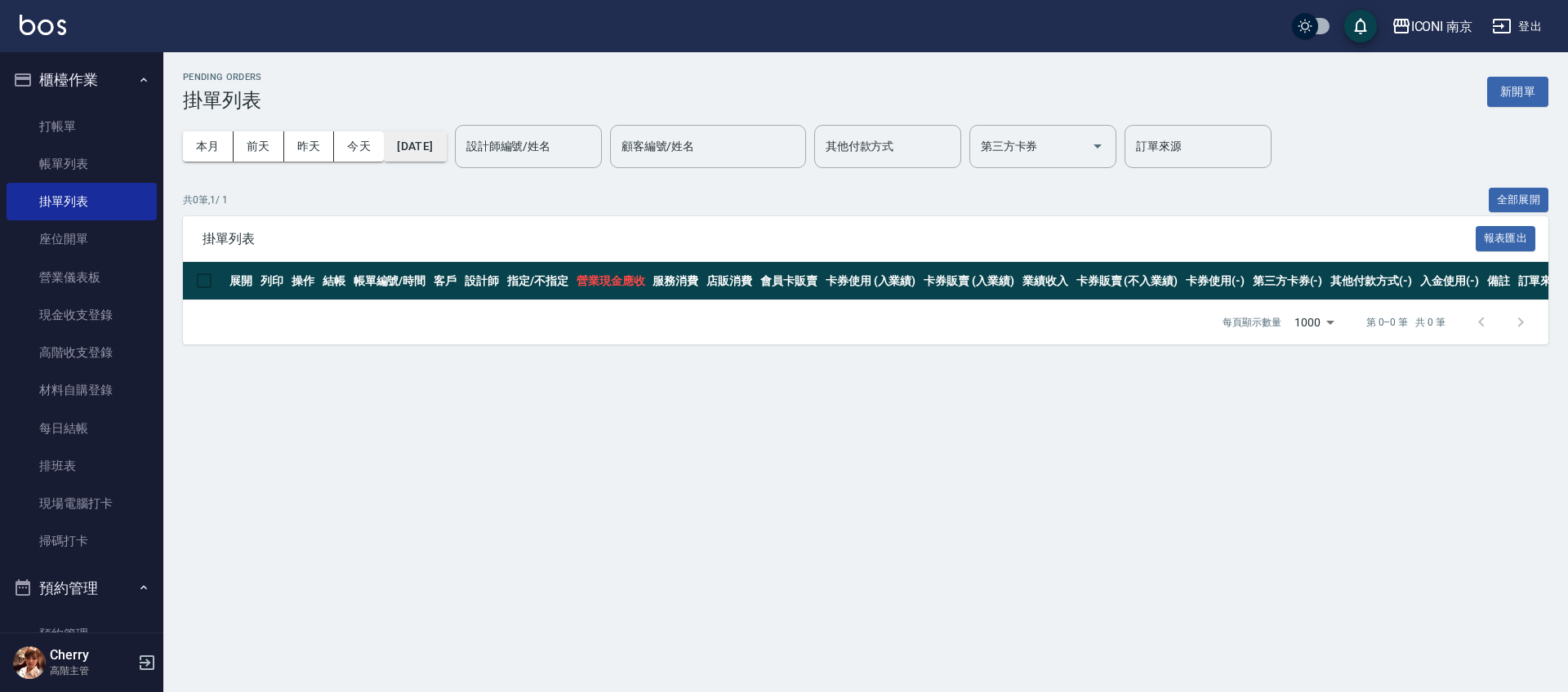
click at [431, 151] on button "2025/08/16" at bounding box center [414, 147] width 62 height 30
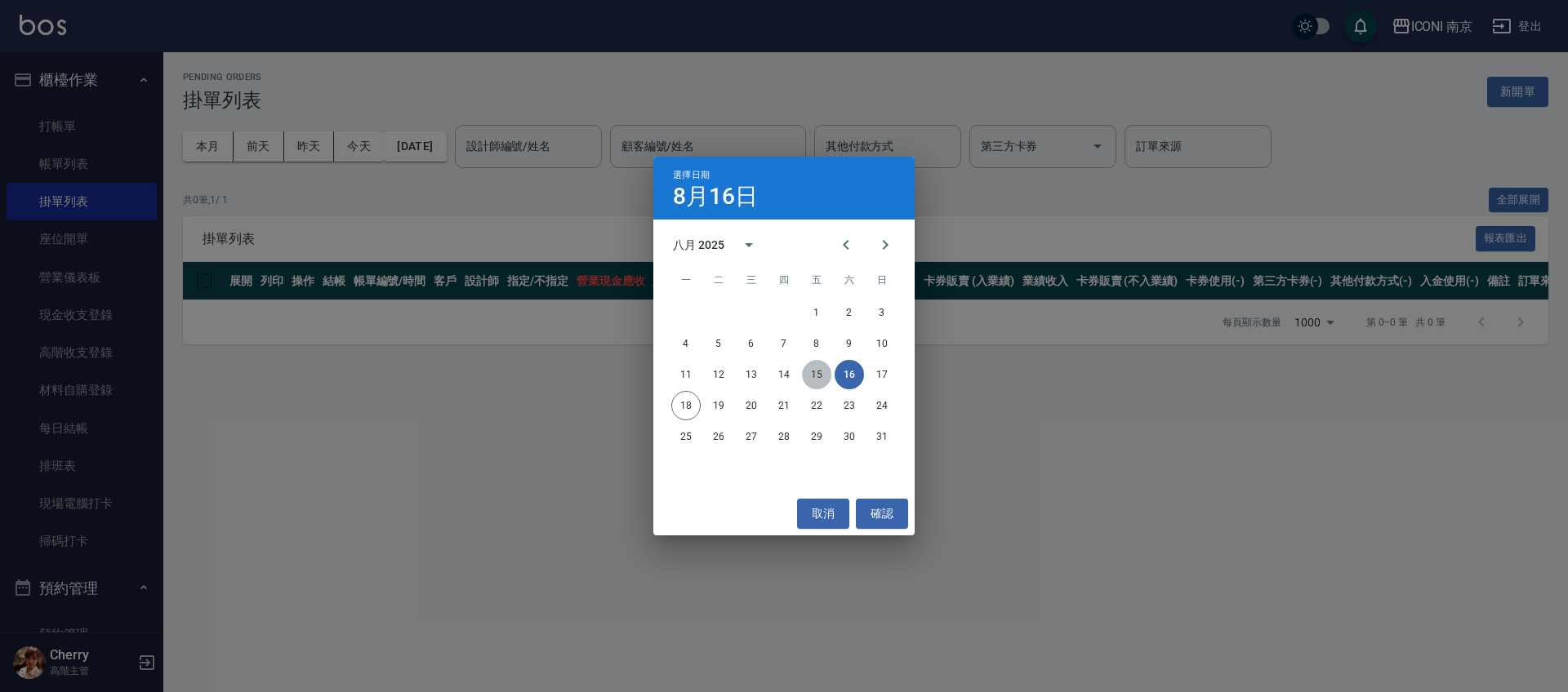
click at [819, 375] on button "15" at bounding box center [816, 375] width 30 height 30
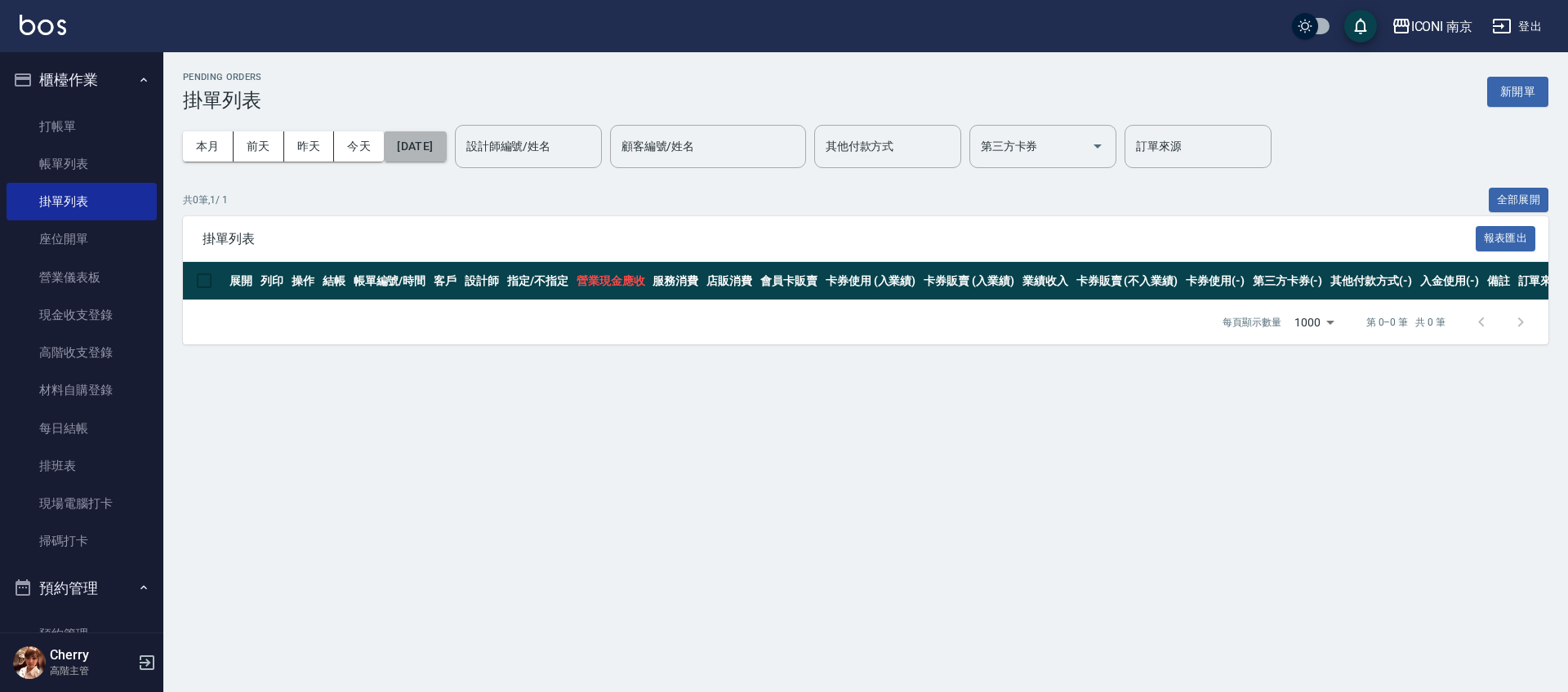
click at [400, 153] on button "2025/08/15" at bounding box center [414, 147] width 62 height 30
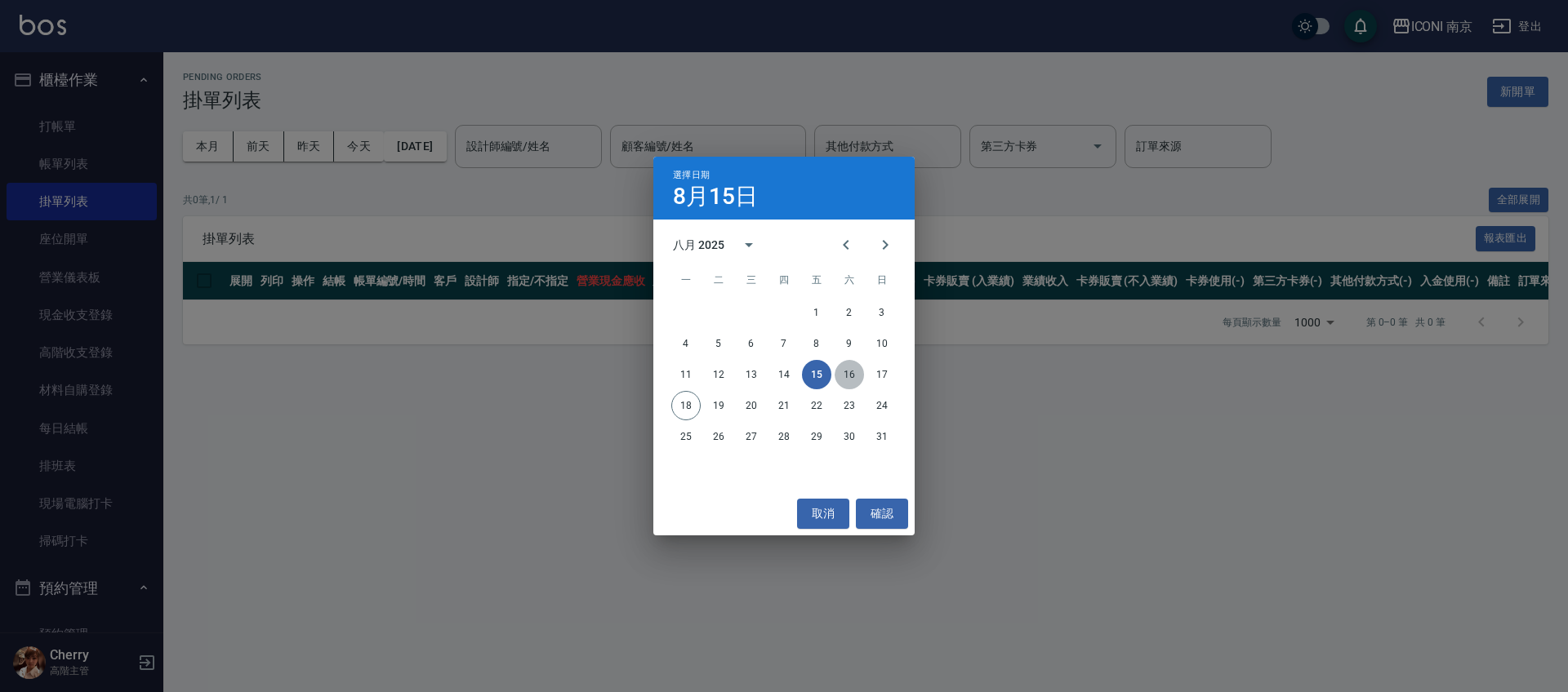
click at [849, 379] on button "16" at bounding box center [849, 375] width 30 height 30
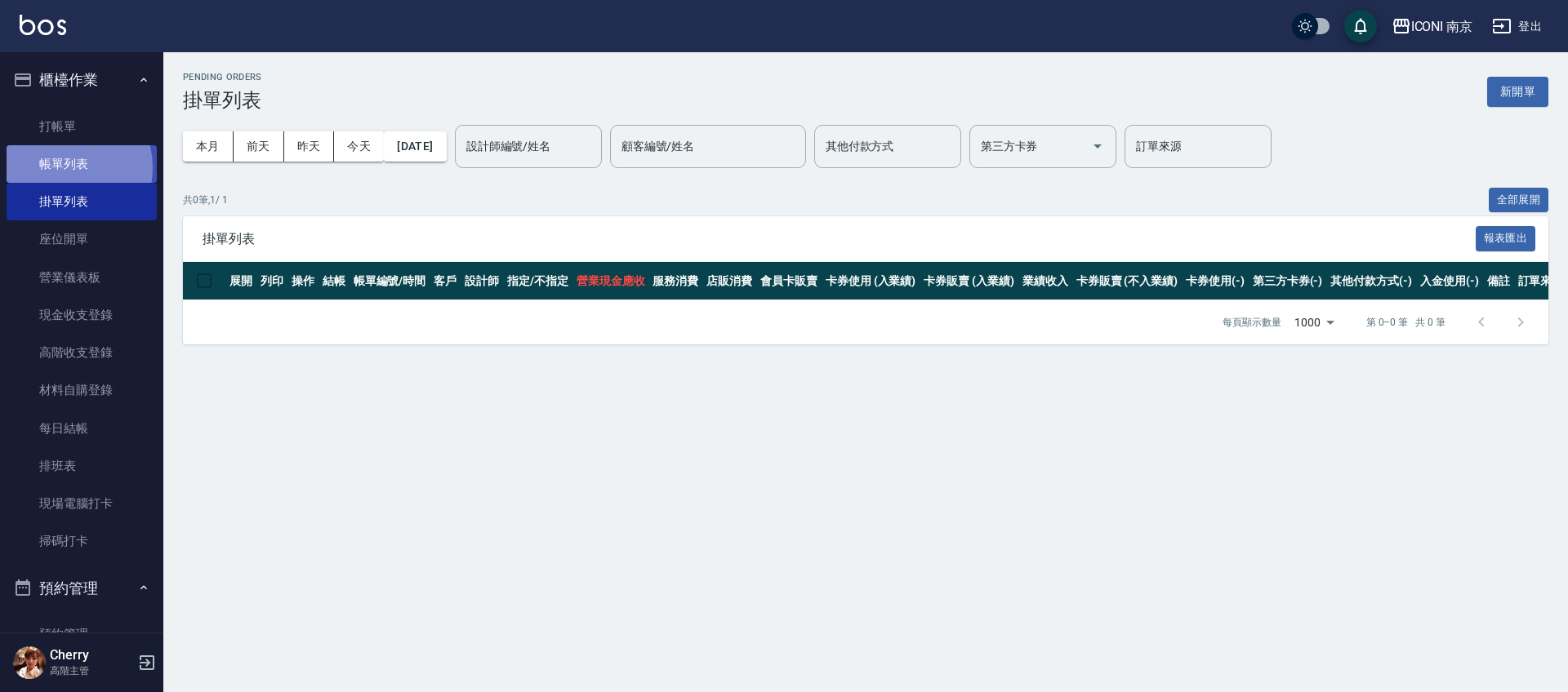
click at [56, 169] on link "帳單列表" at bounding box center [82, 164] width 151 height 38
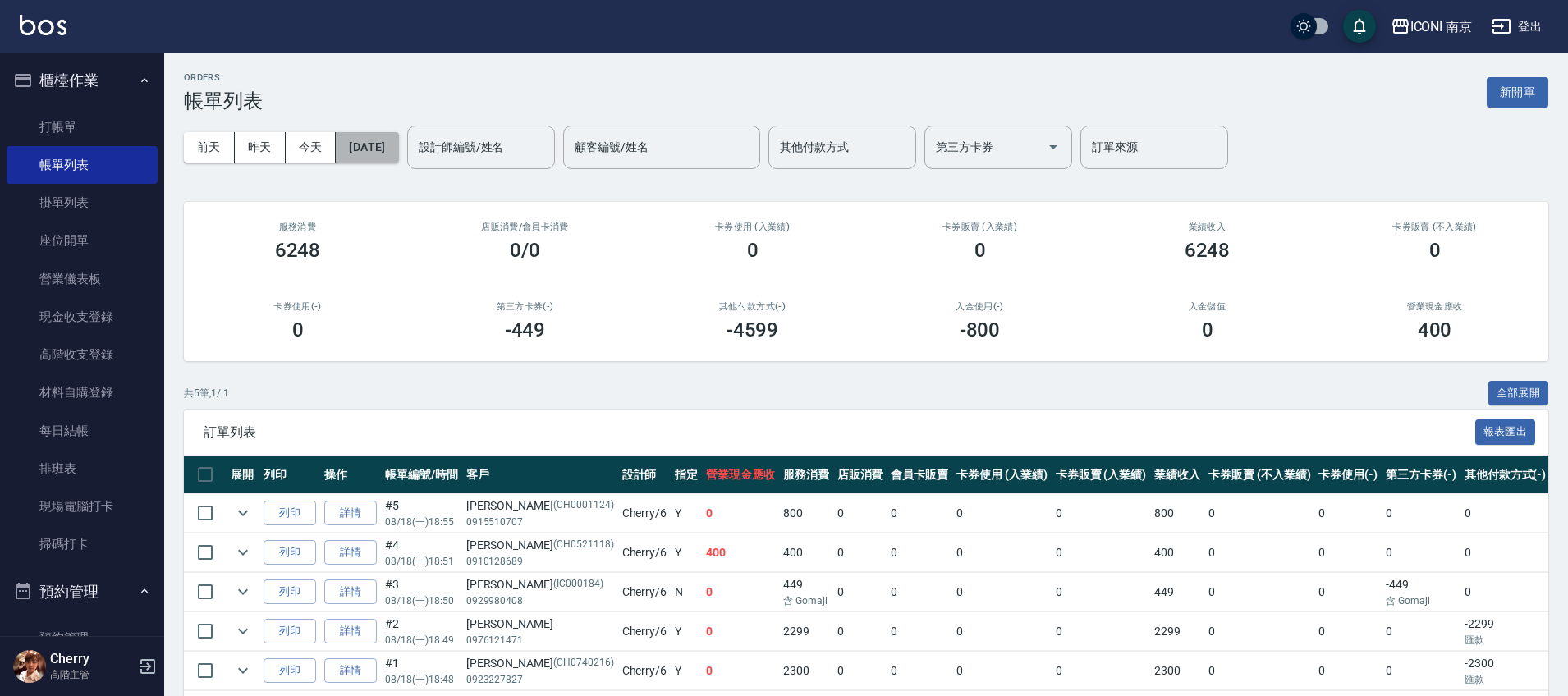
click at [388, 142] on button "[DATE]" at bounding box center [367, 148] width 62 height 31
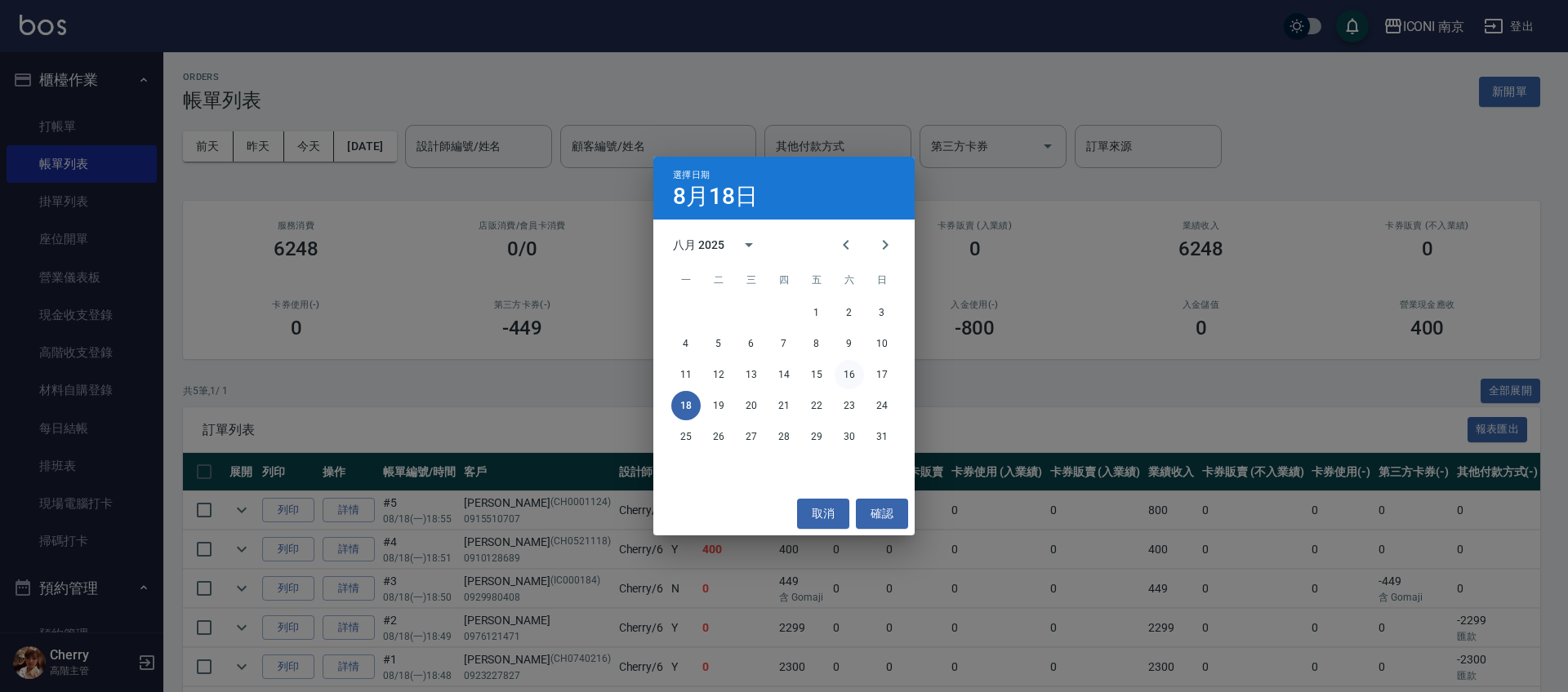
click at [847, 376] on button "16" at bounding box center [849, 375] width 30 height 30
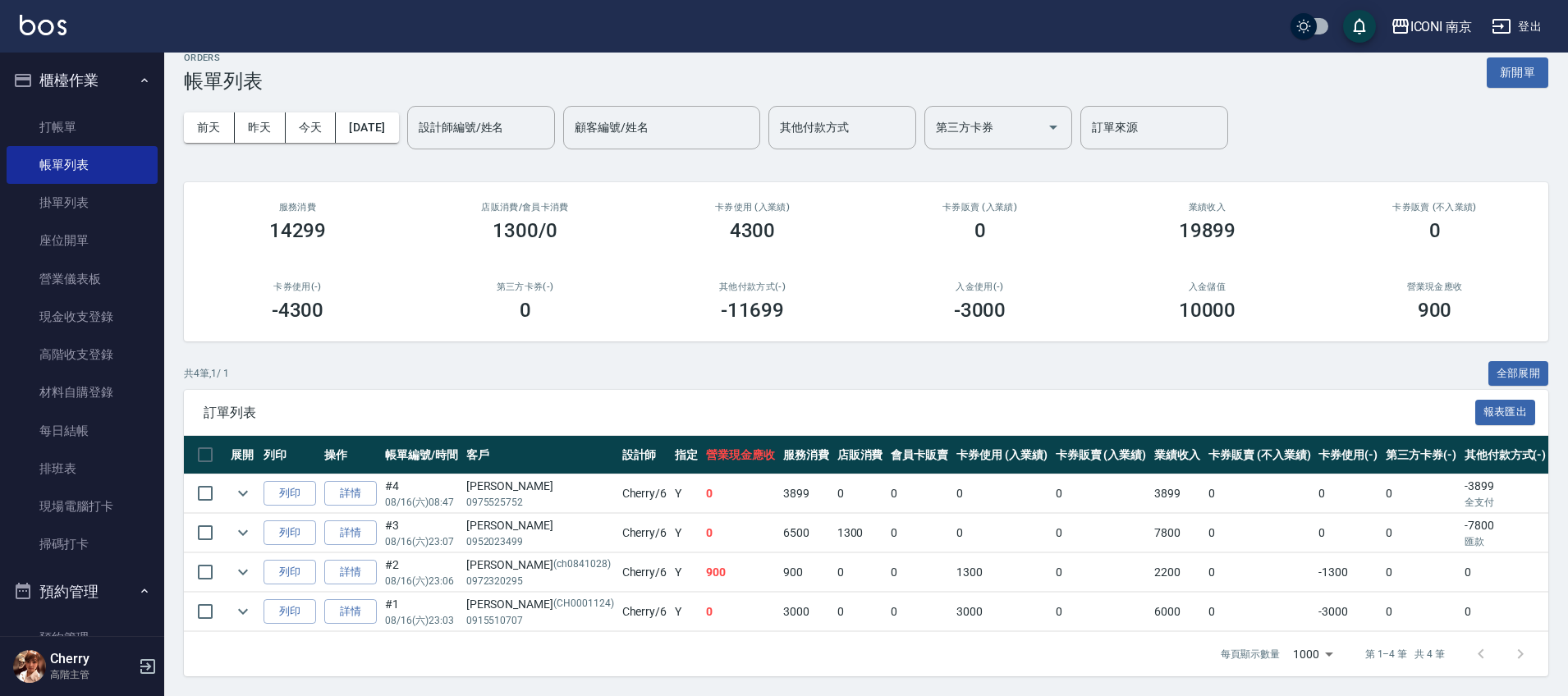
scroll to position [37, 0]
click at [349, 560] on link "詳情" at bounding box center [351, 572] width 52 height 25
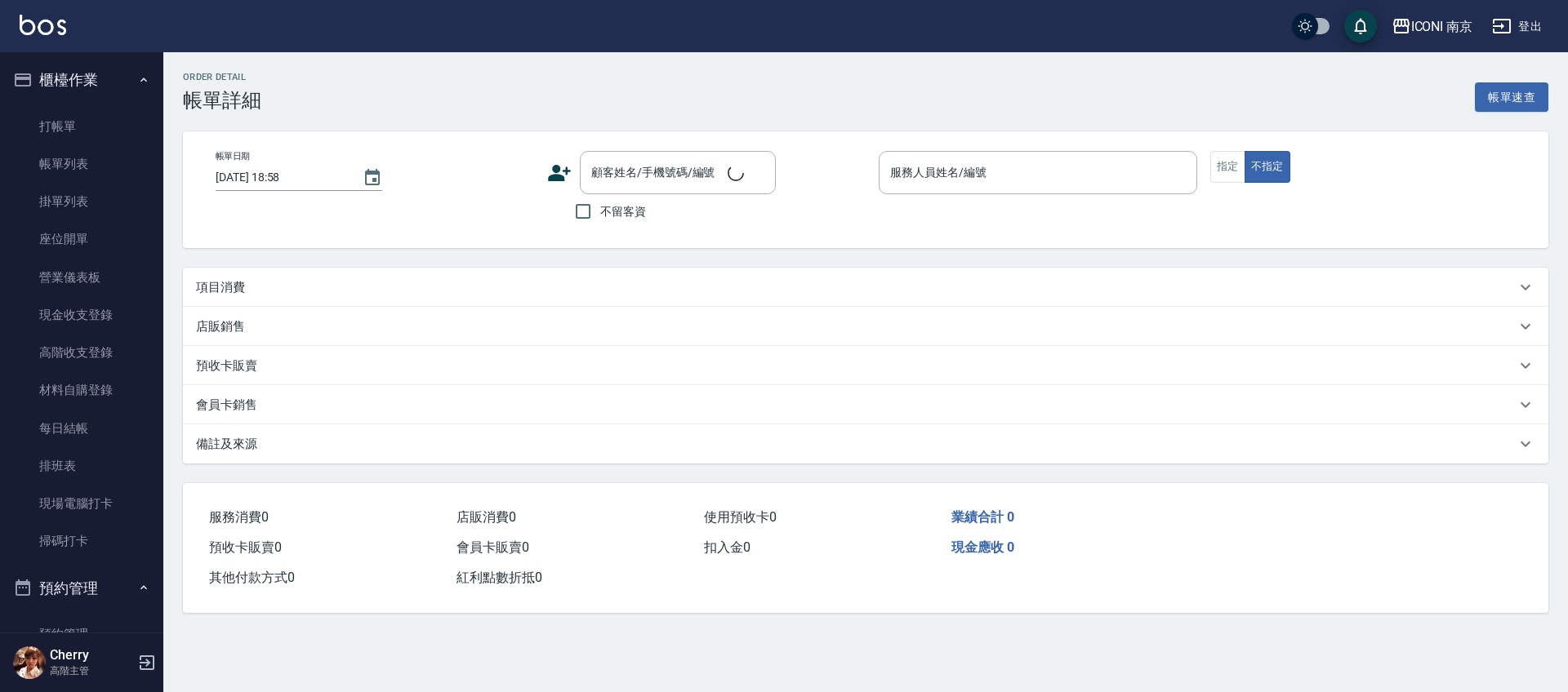
type input "2025/08/16 23:06"
type input "Cherry-6"
type input "設計師原本客人"
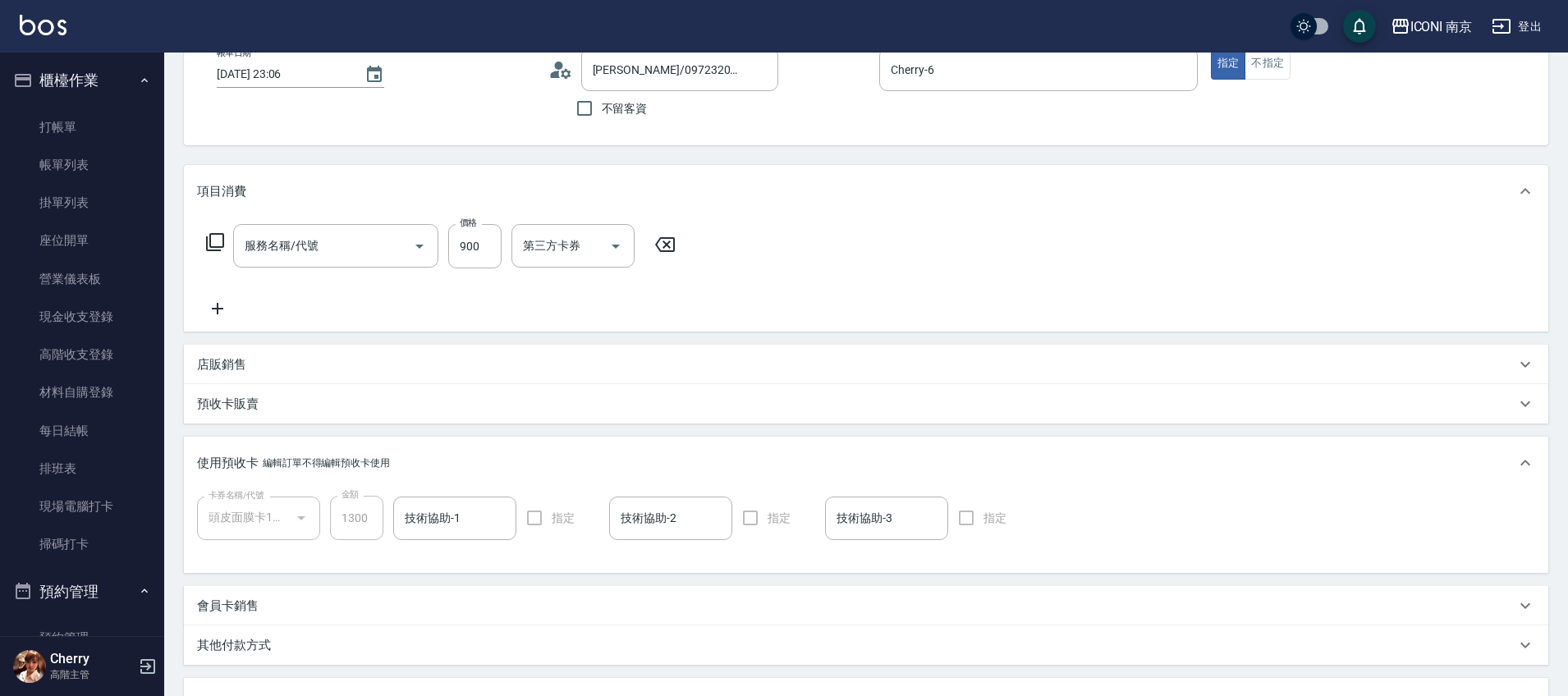
type input "顏銘佐/0972320295/ch0841028"
type input "頭皮面膜卡10次送1次(1/1)"
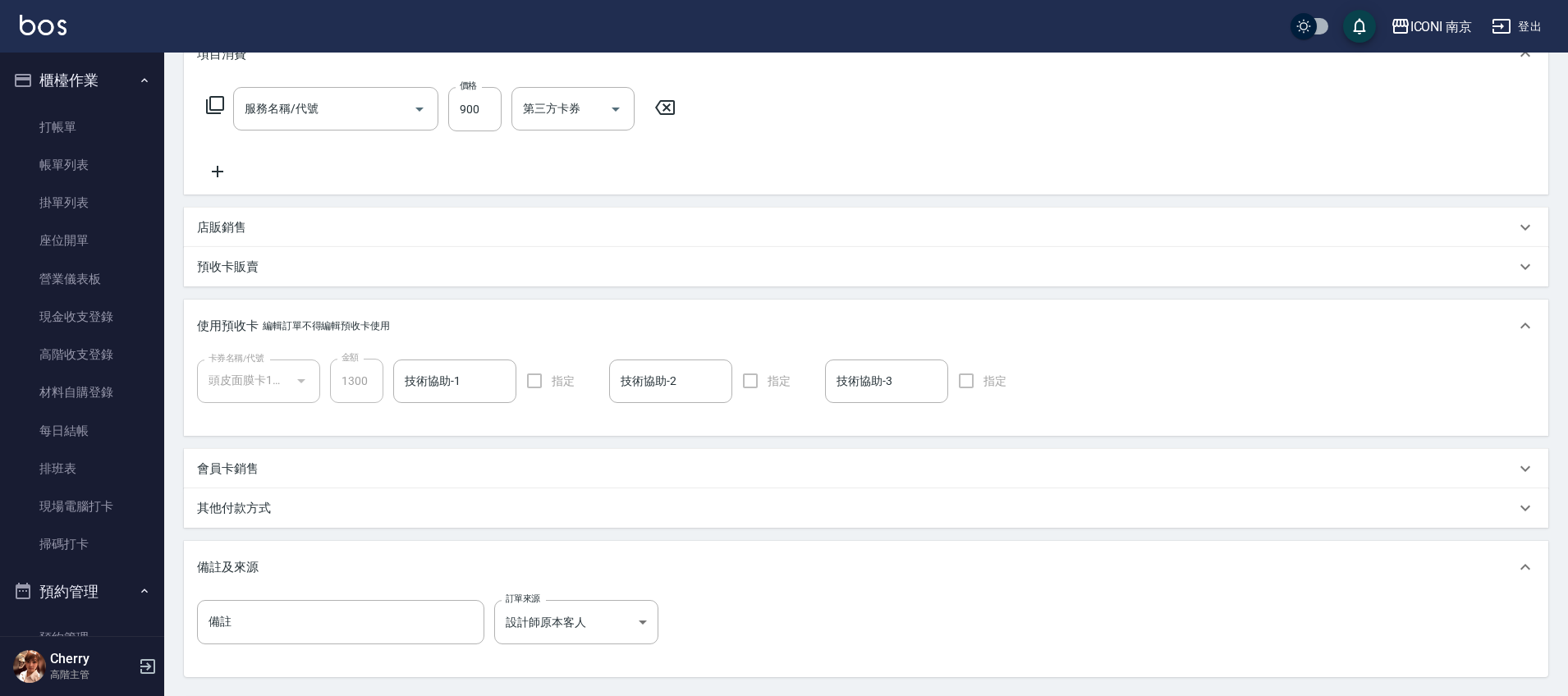
type input "單剪400(302)"
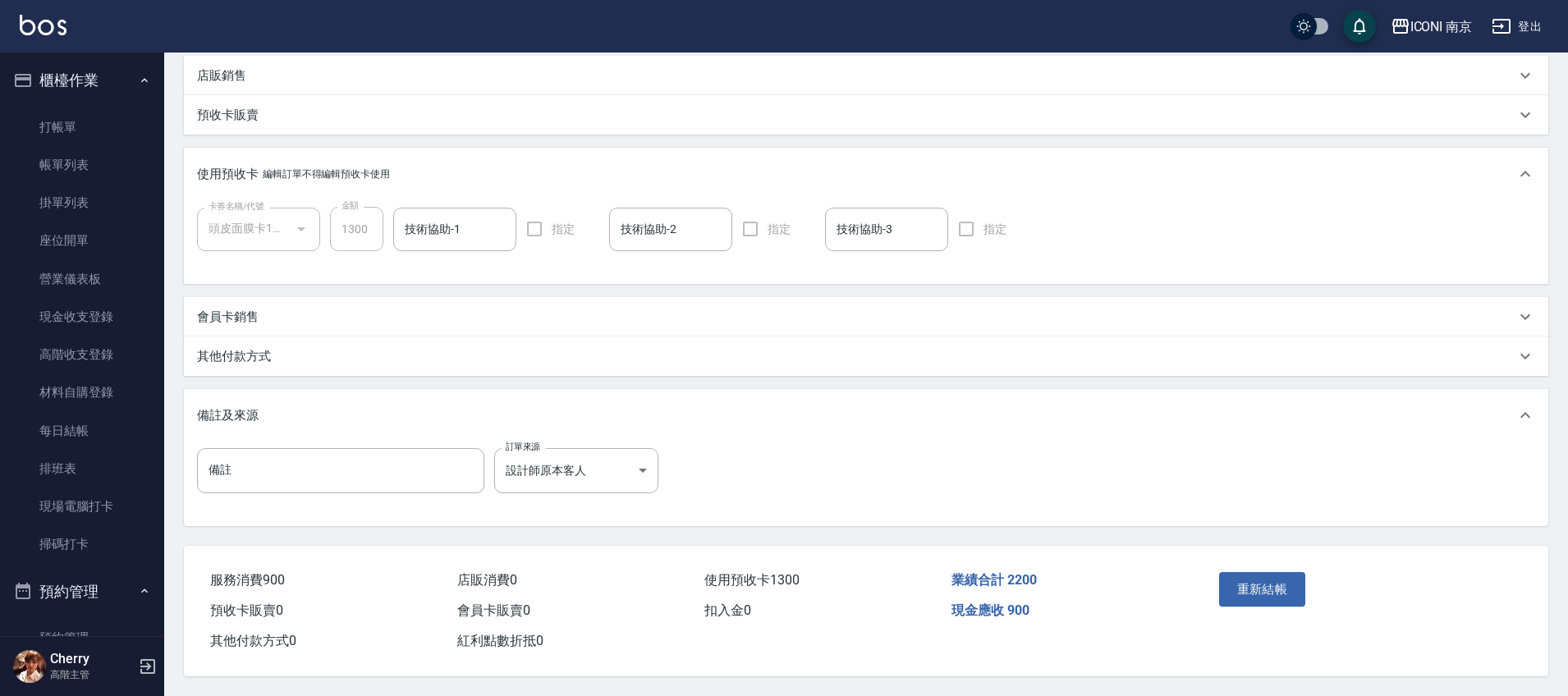
scroll to position [400, 0]
click at [257, 348] on p "其他付款方式" at bounding box center [234, 356] width 74 height 17
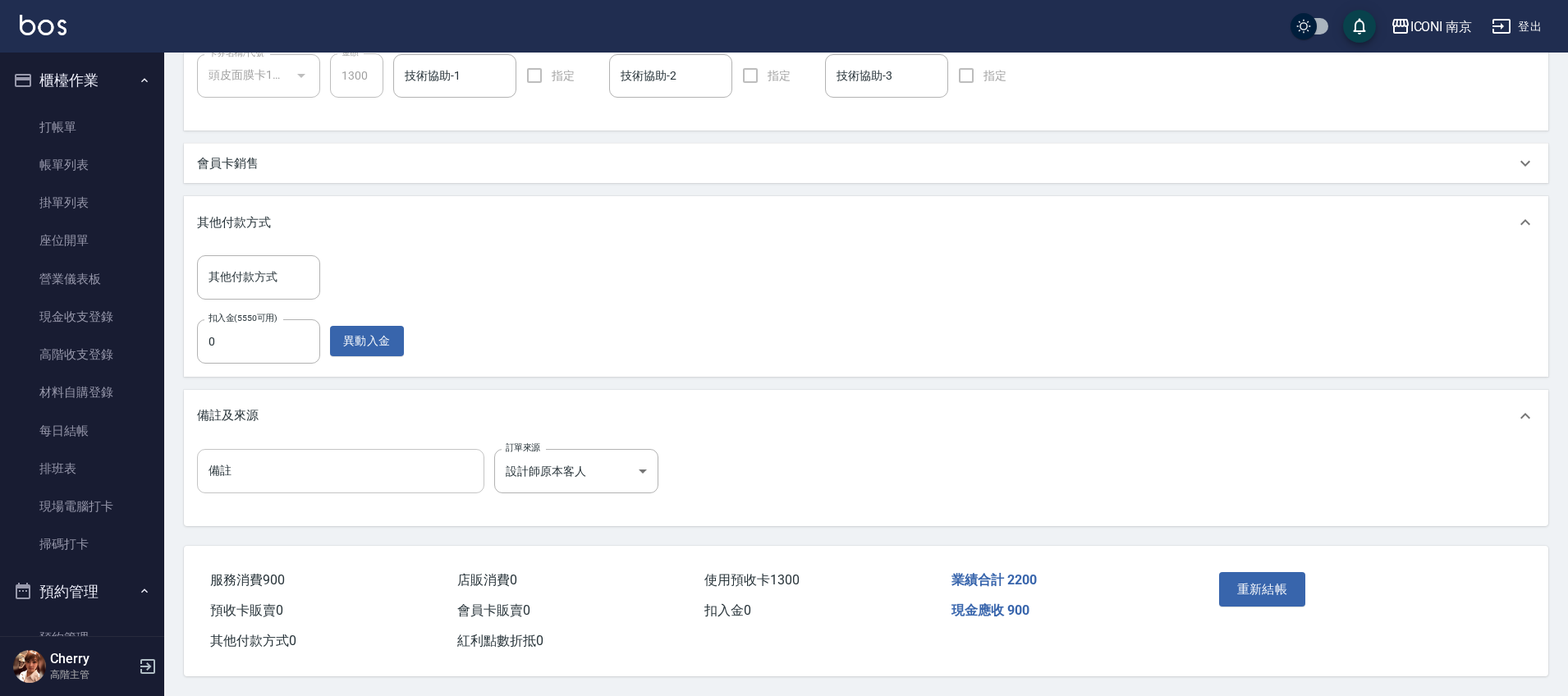
scroll to position [554, 0]
click at [264, 333] on input "0" at bounding box center [259, 341] width 123 height 44
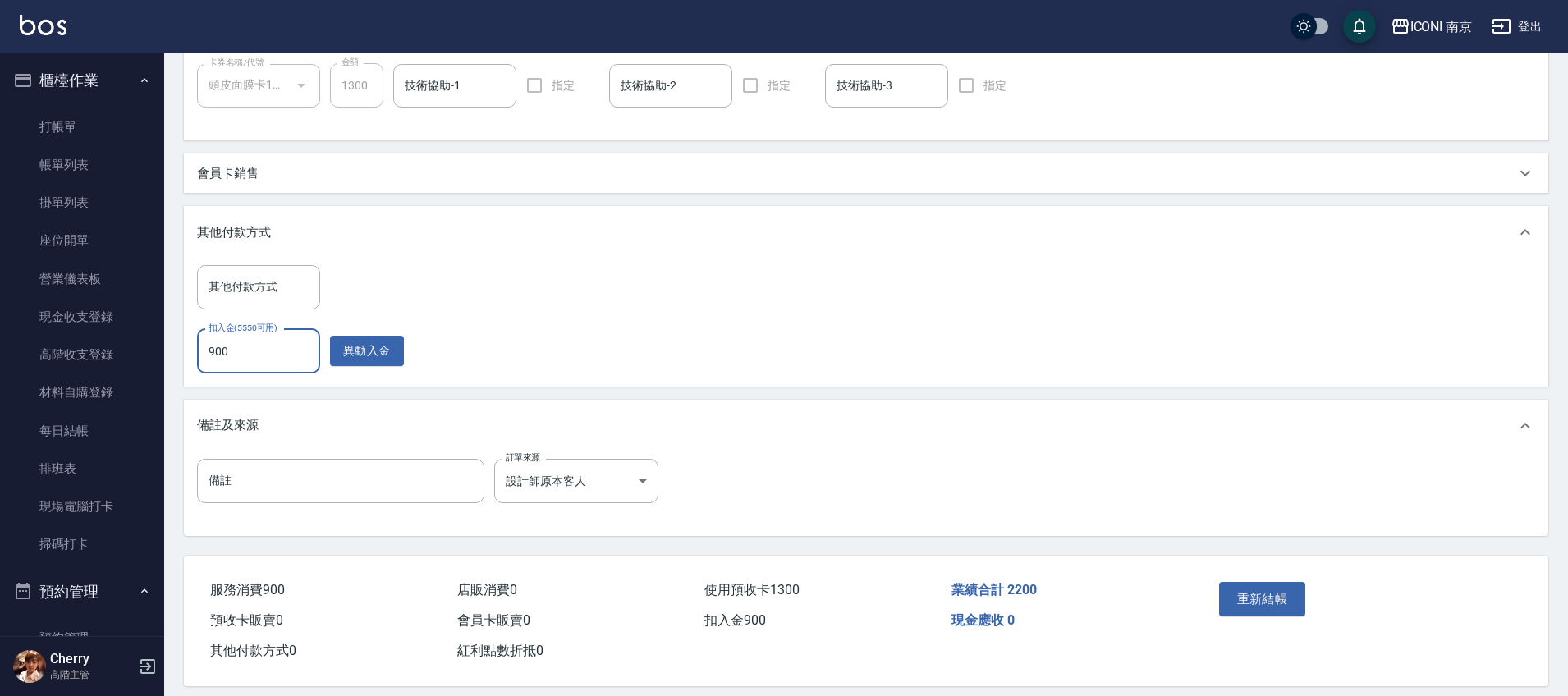
scroll to position [554, 0]
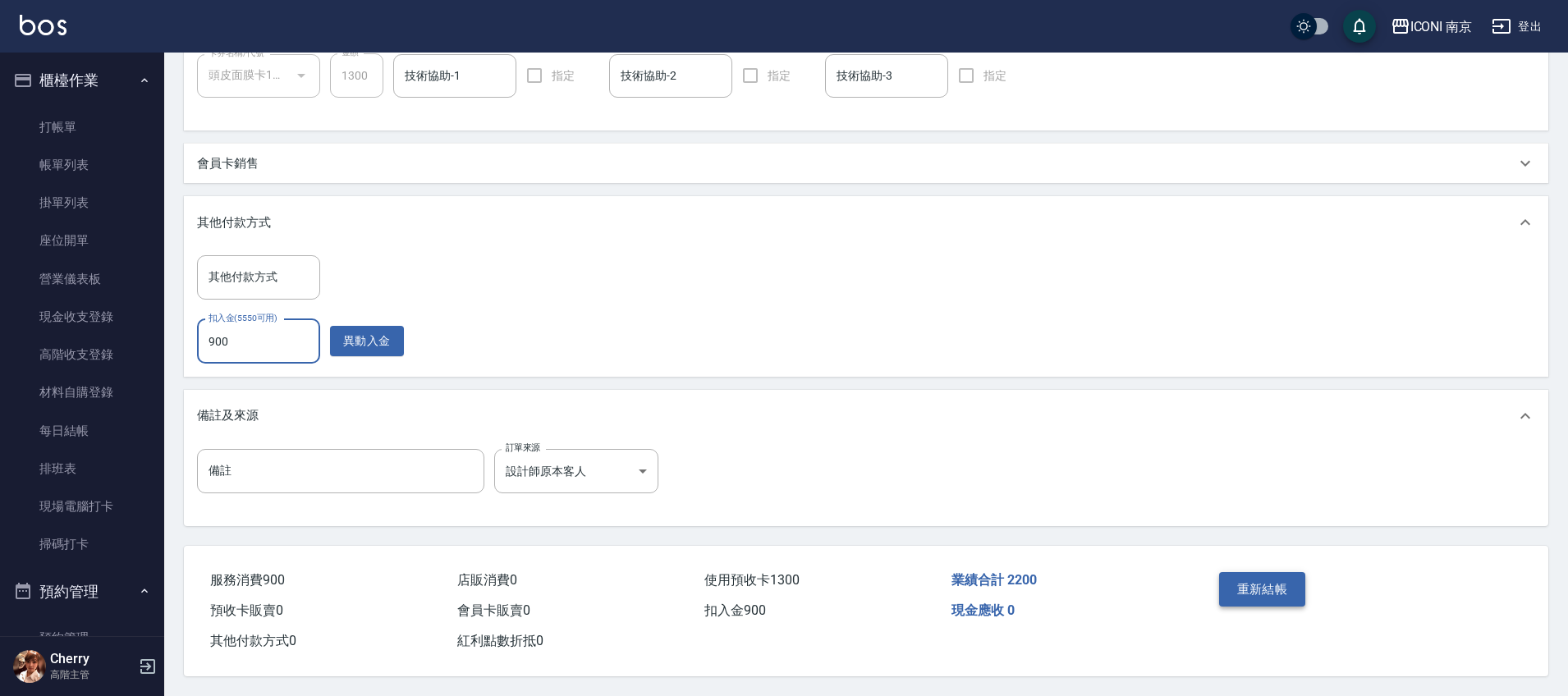
type input "900"
click at [1252, 584] on button "重新結帳" at bounding box center [1263, 590] width 87 height 34
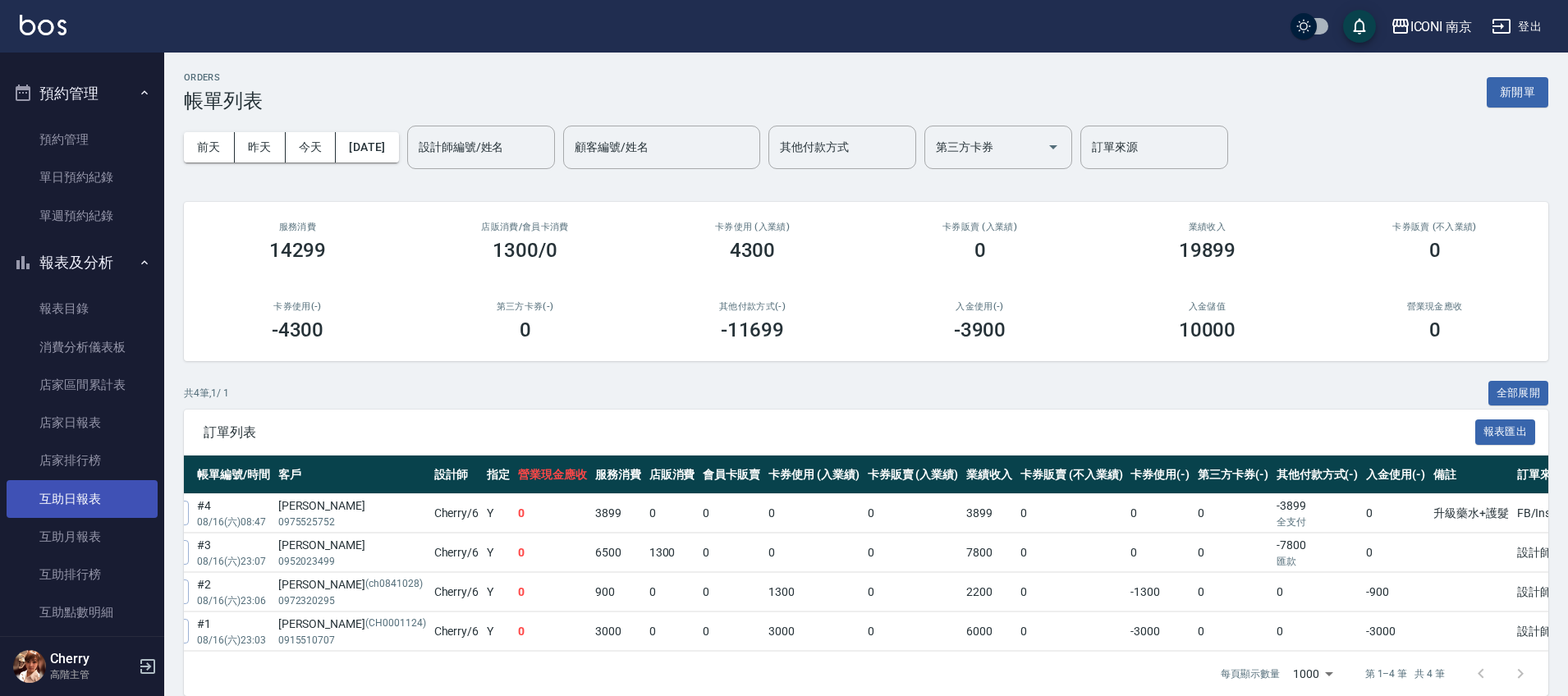
scroll to position [513, 0]
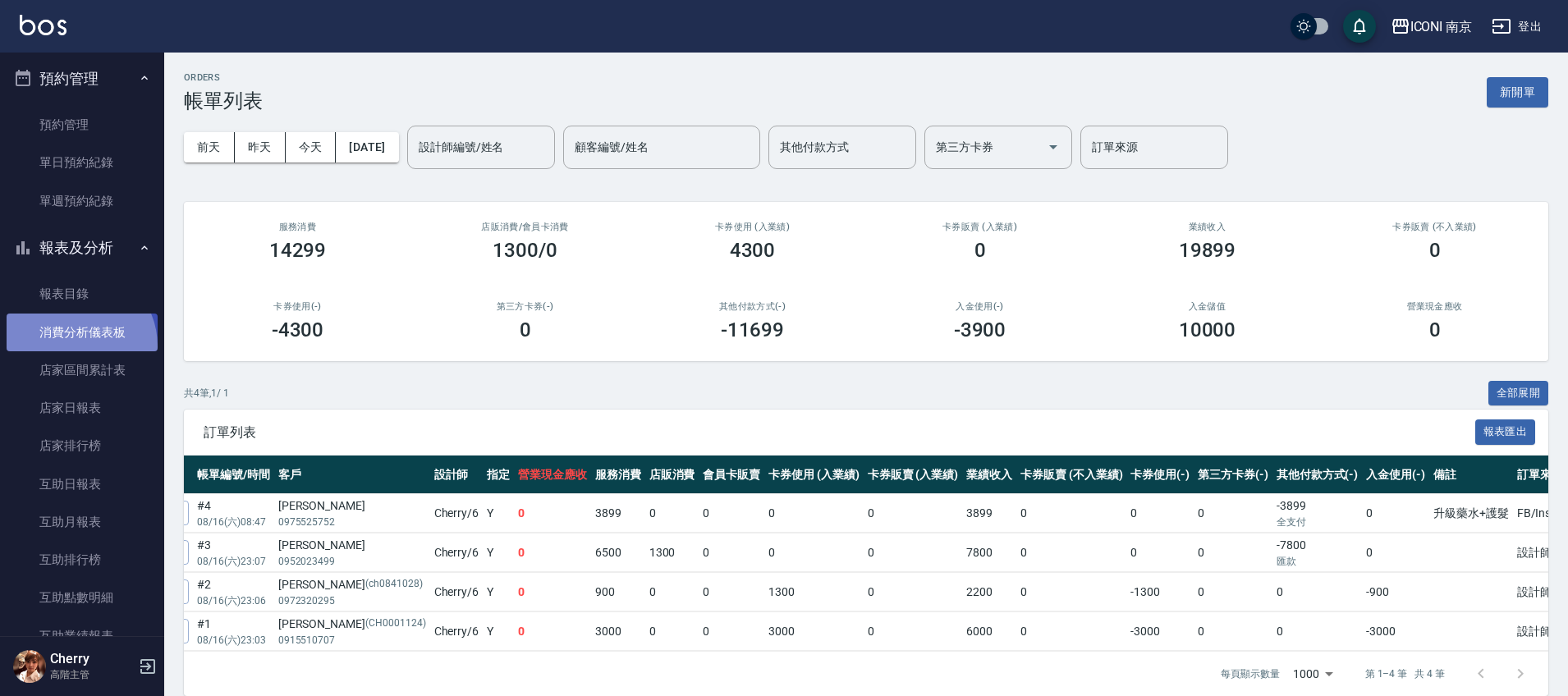
click at [73, 345] on link "消費分析儀表板" at bounding box center [82, 333] width 151 height 38
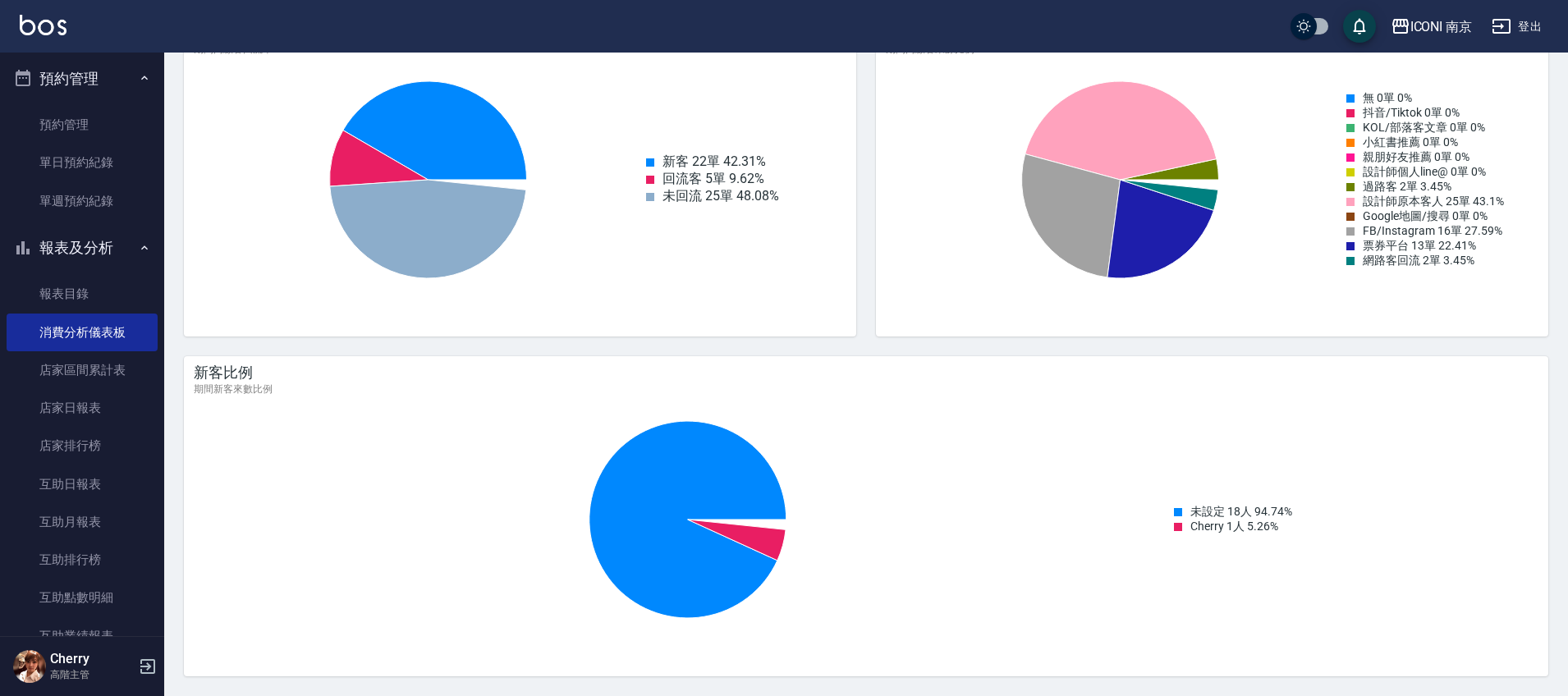
scroll to position [1760, 0]
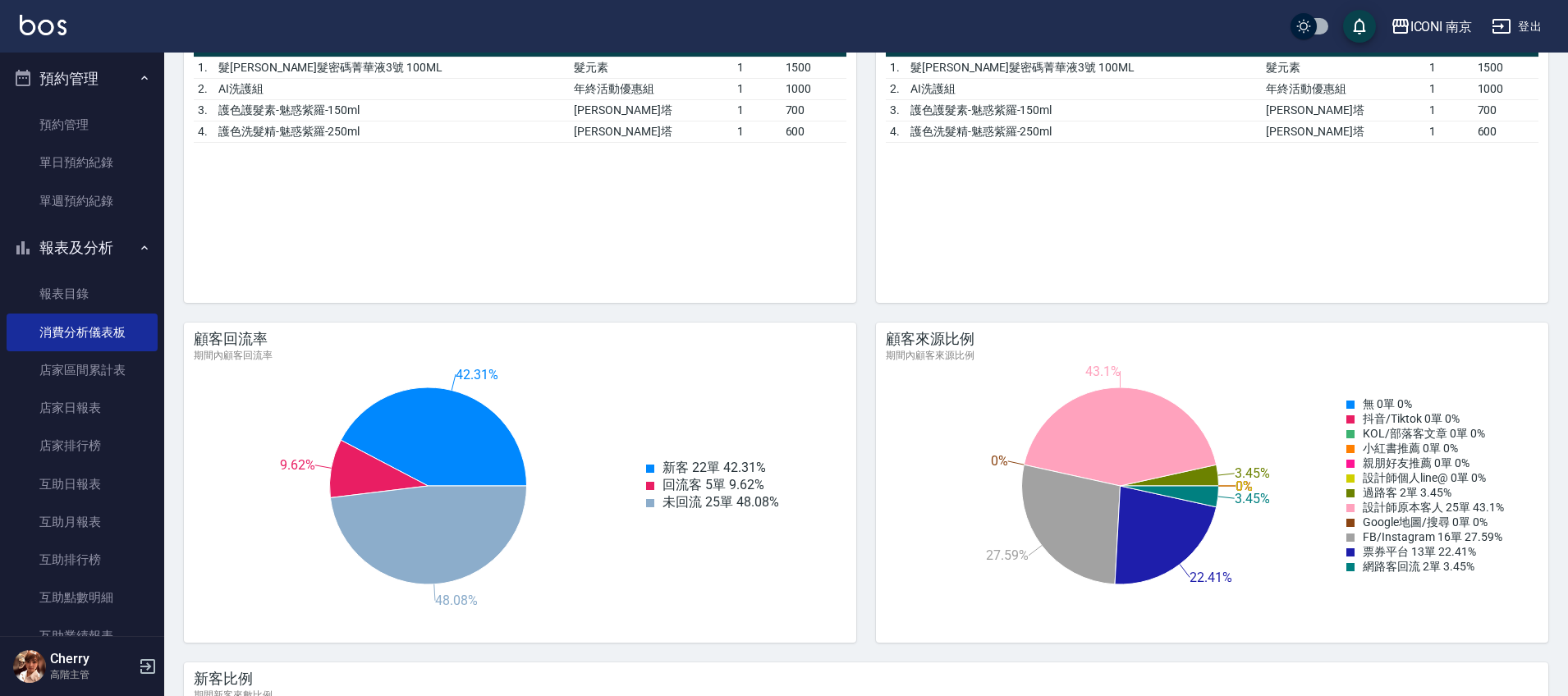
click at [1358, 506] on icon "0% 0% 0% 0% 0% 0% 3.45% 43.1% 0% 27.59% 22.41% 3.45%" at bounding box center [1120, 486] width 502 height 246
drag, startPoint x: 1362, startPoint y: 514, endPoint x: 1545, endPoint y: 516, distance: 183.0
click at [1545, 516] on div "顧客來源比例 期間內顧客來源比例 0% 0% 0% 0% 0% 0% 3.45% 43.1% 0% 27.59% 22.41% 3.45% 無 0單 0% 抖…" at bounding box center [1212, 471] width 672 height 297
click at [1522, 541] on div "0% 0% 0% 0% 0% 0% 3.45% 43.1% 0% 27.59% 22.41% 3.45% 無 0單 0% 抖音/Tiktok 0單 0% KO…" at bounding box center [1204, 486] width 669 height 246
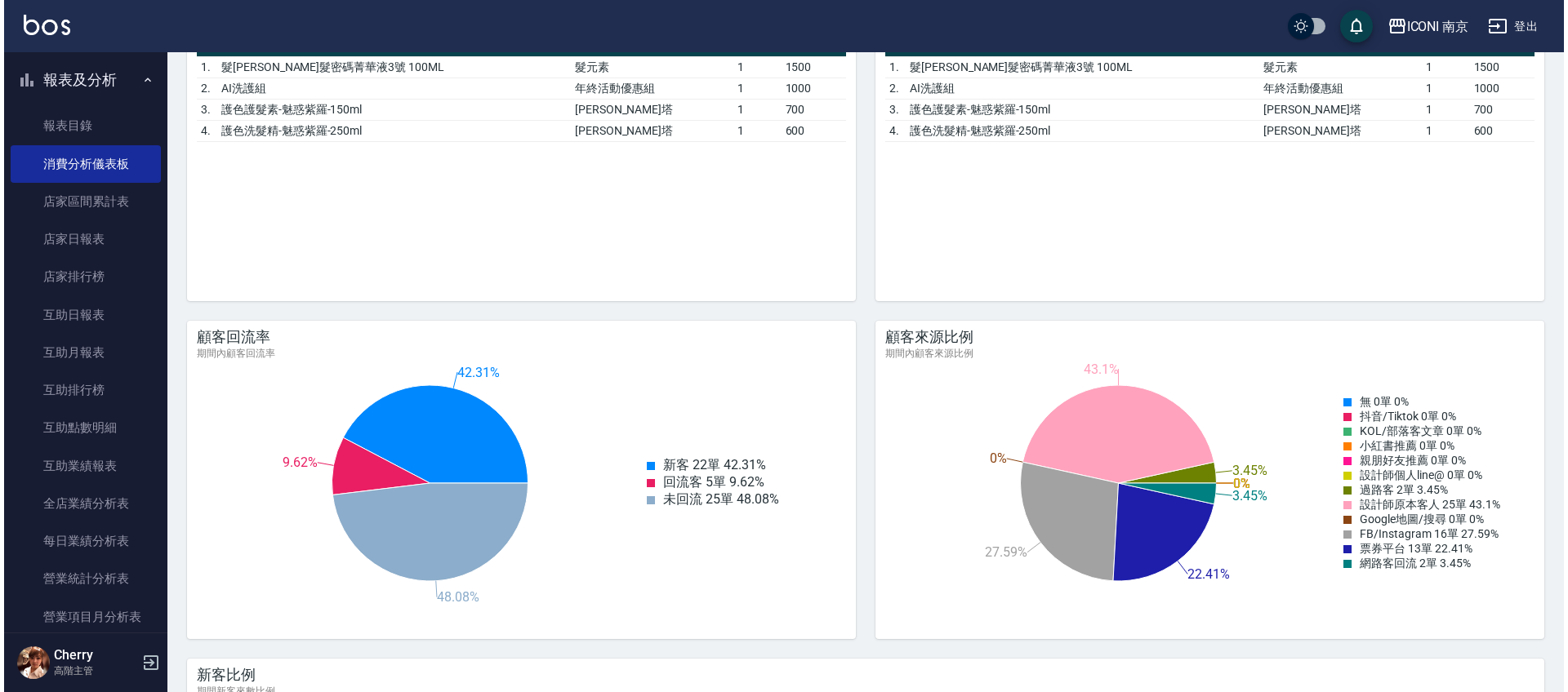
scroll to position [817, 0]
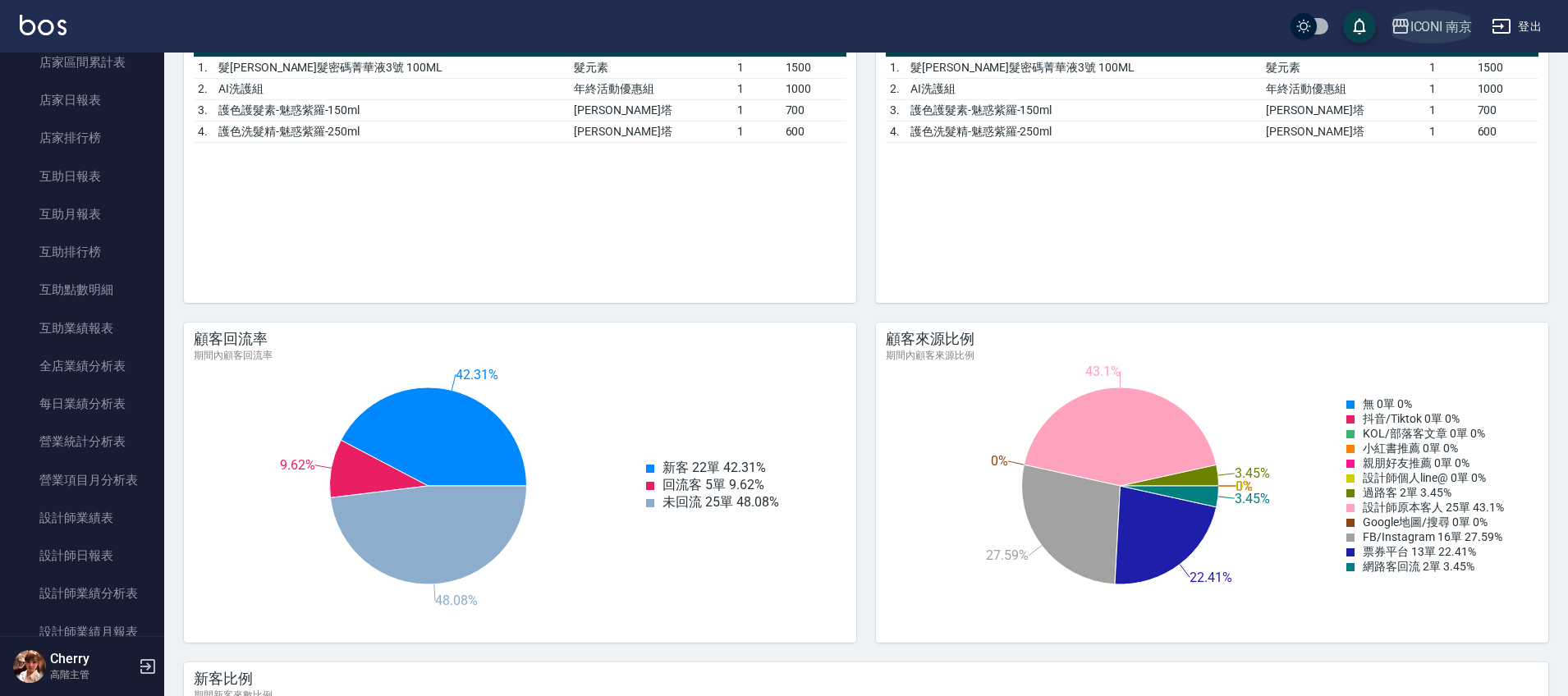
click at [1422, 32] on div "ICONI 南京" at bounding box center [1441, 26] width 62 height 21
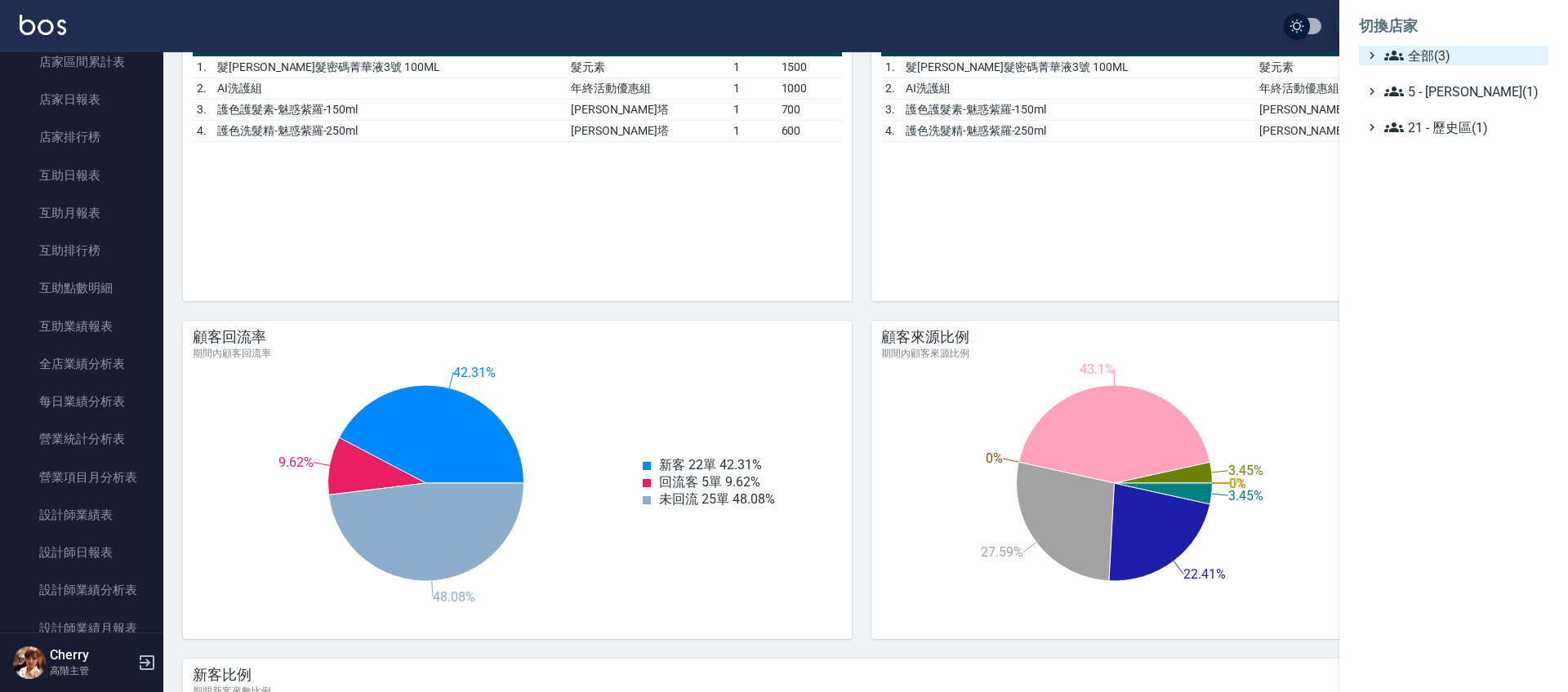
click at [1415, 54] on span "全部(3)" at bounding box center [1463, 56] width 158 height 20
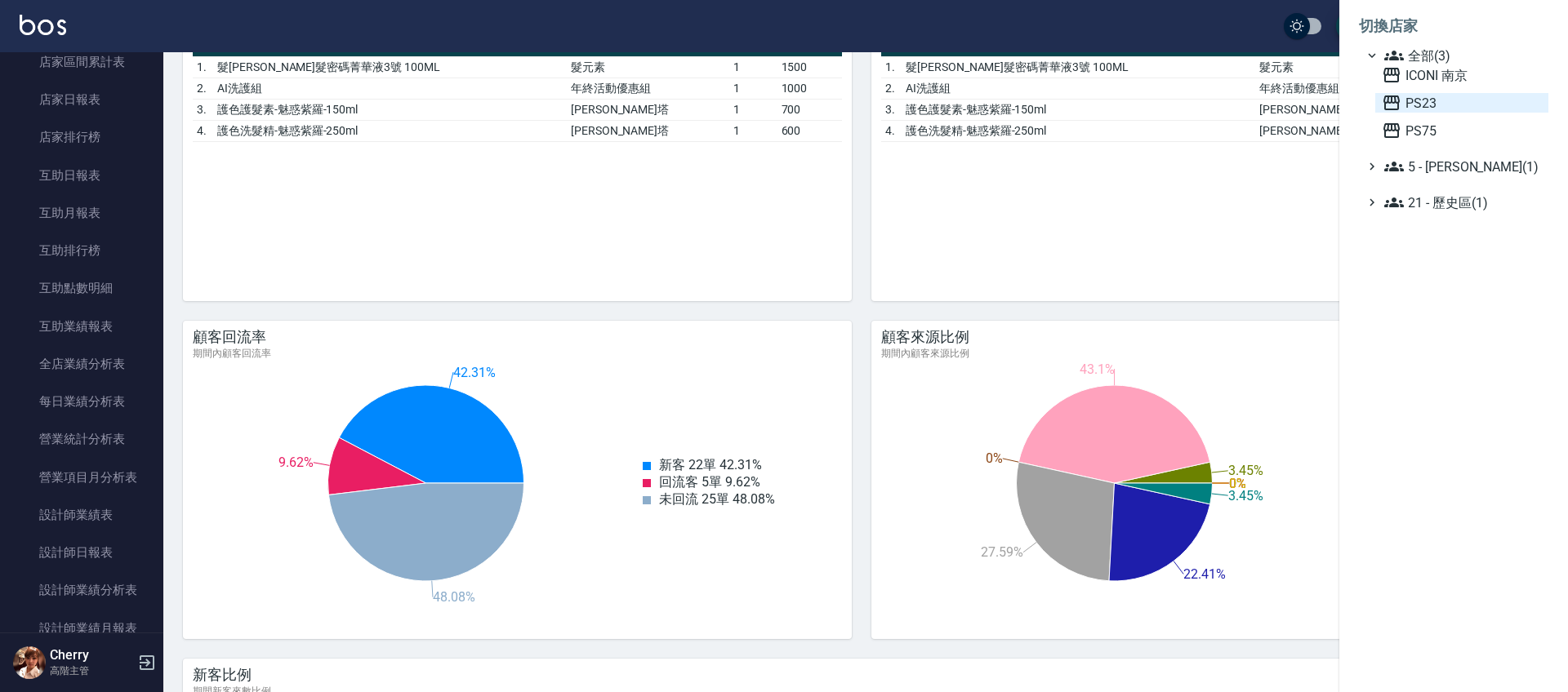
click at [1430, 102] on span "PS23" at bounding box center [1461, 103] width 160 height 20
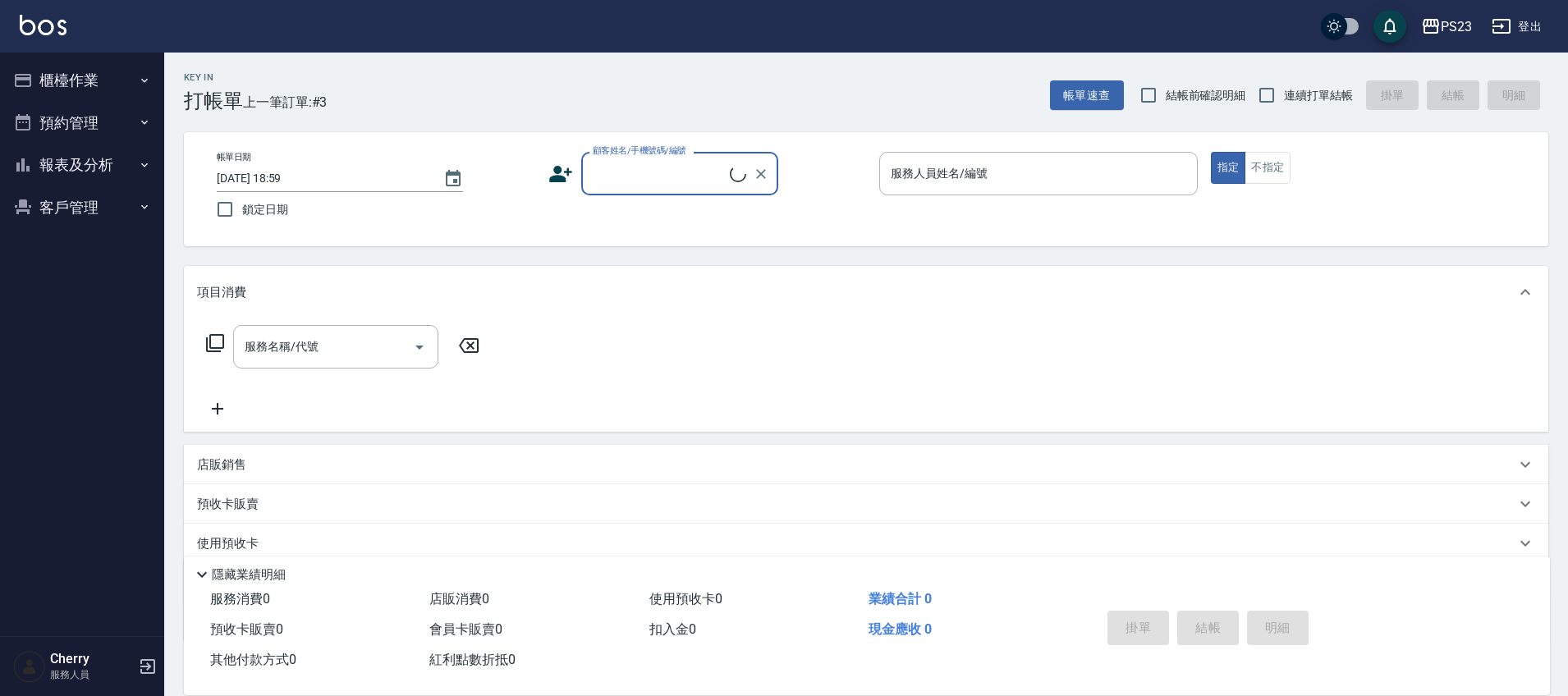
click at [125, 158] on button "報表及分析" at bounding box center [82, 164] width 151 height 42
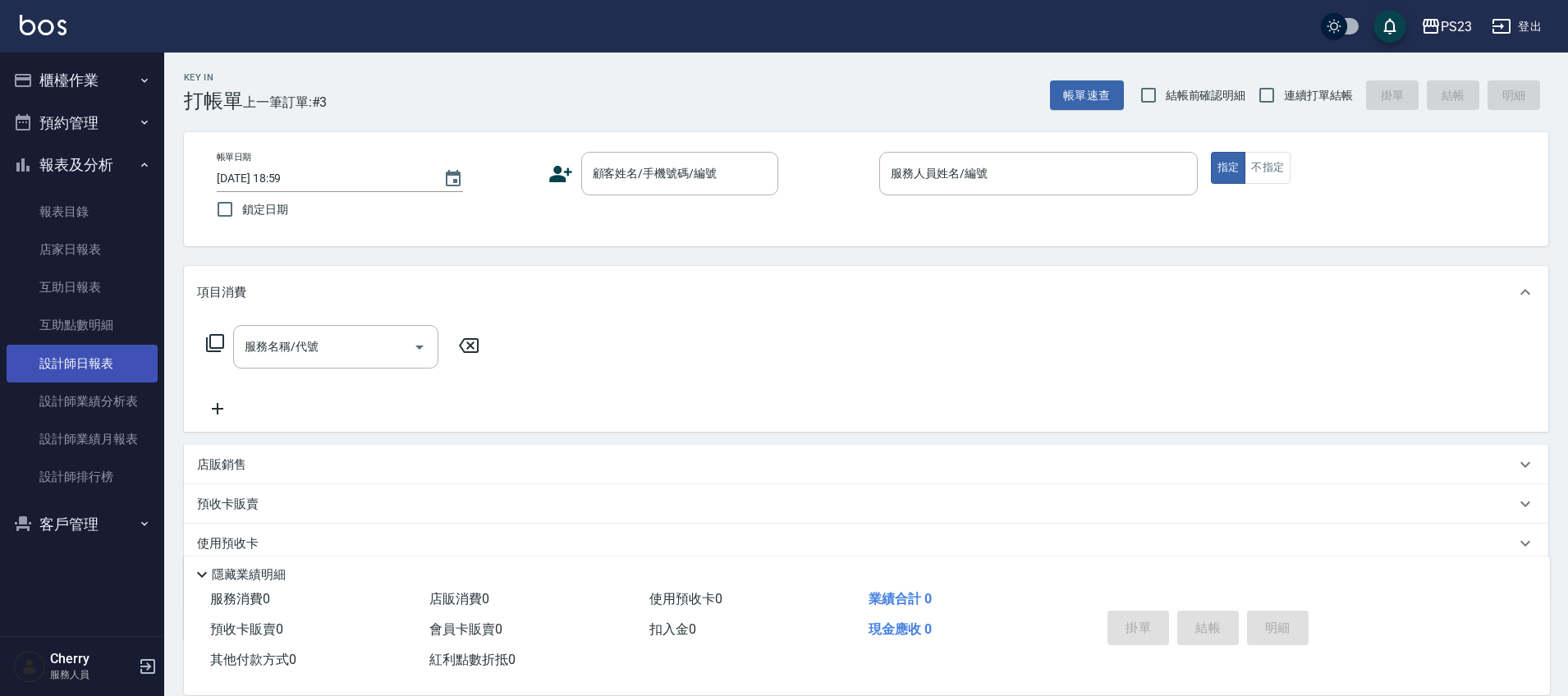
click at [59, 369] on link "設計師日報表" at bounding box center [82, 364] width 151 height 38
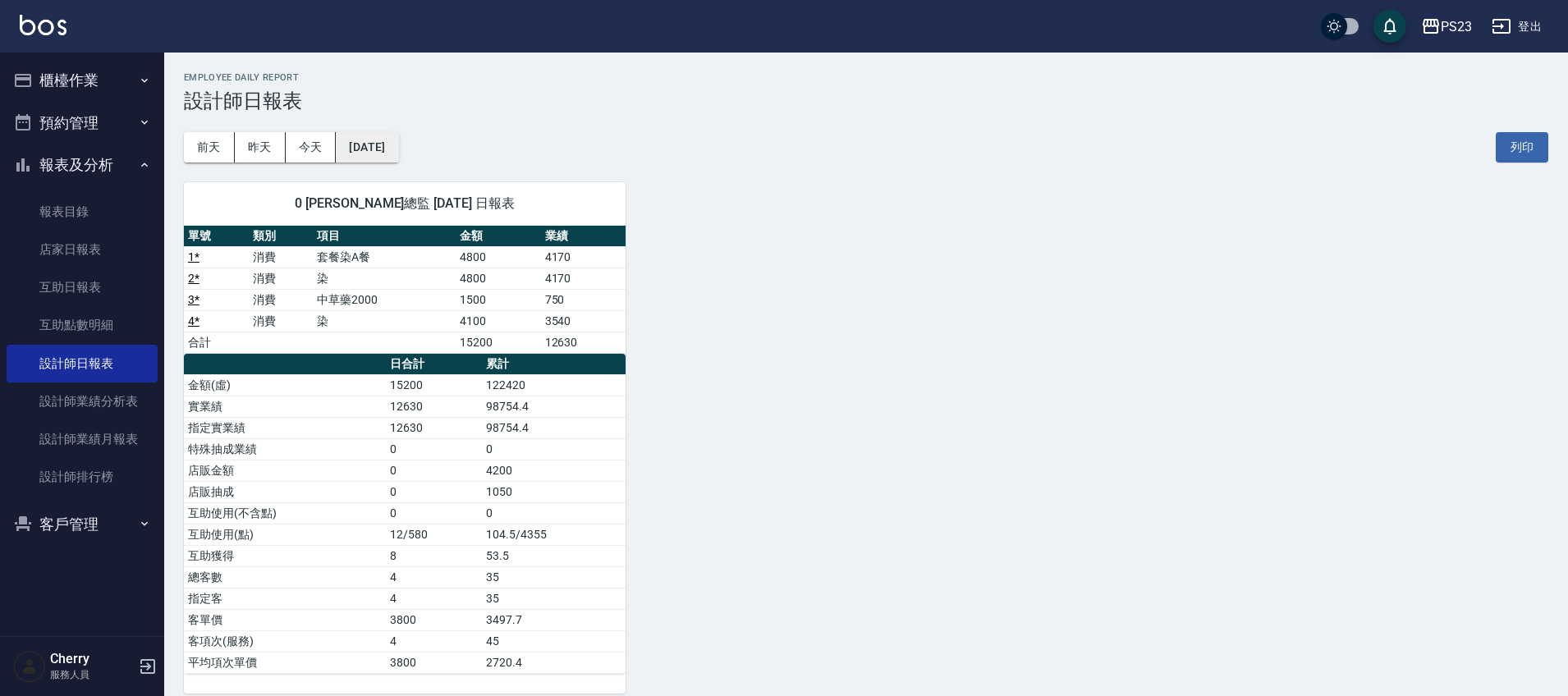
click at [374, 152] on button "[DATE]" at bounding box center [367, 148] width 62 height 31
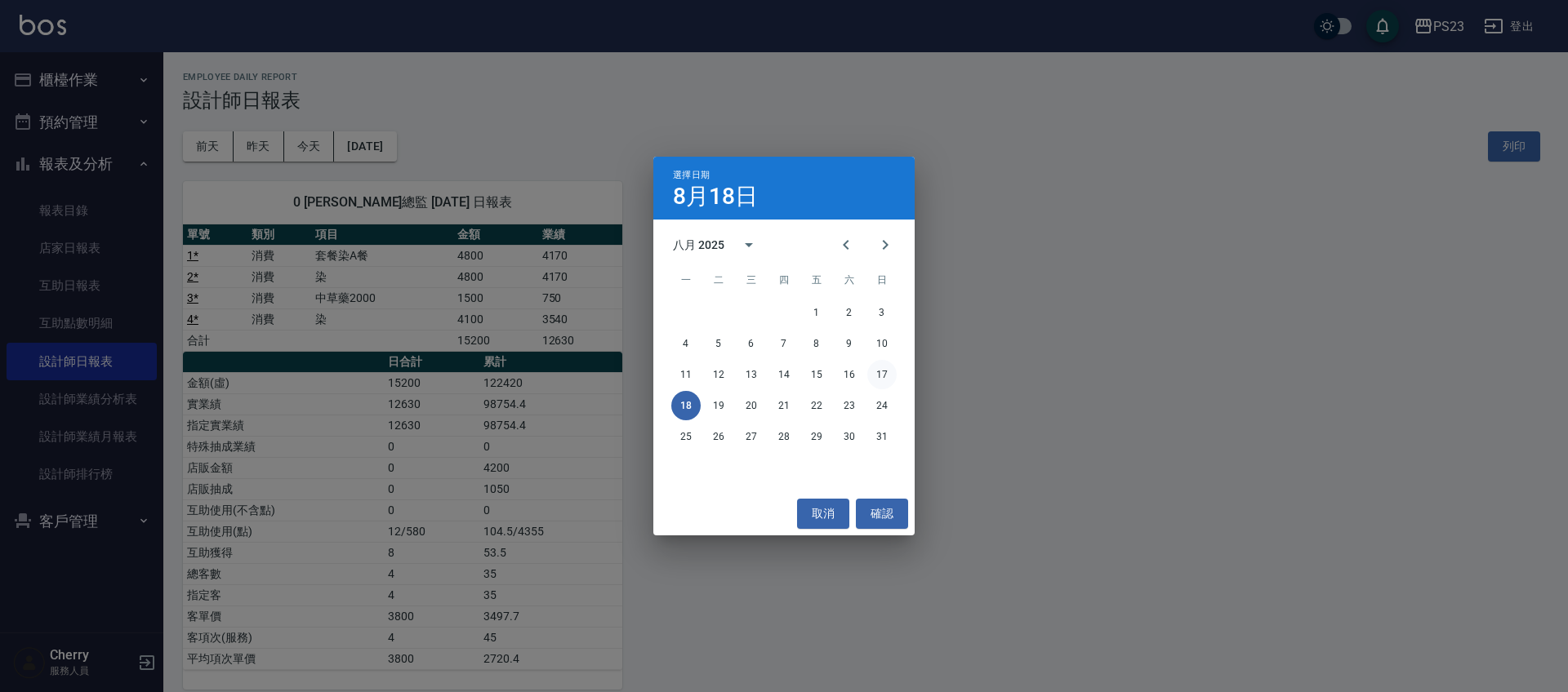
click at [888, 372] on button "17" at bounding box center [881, 375] width 30 height 30
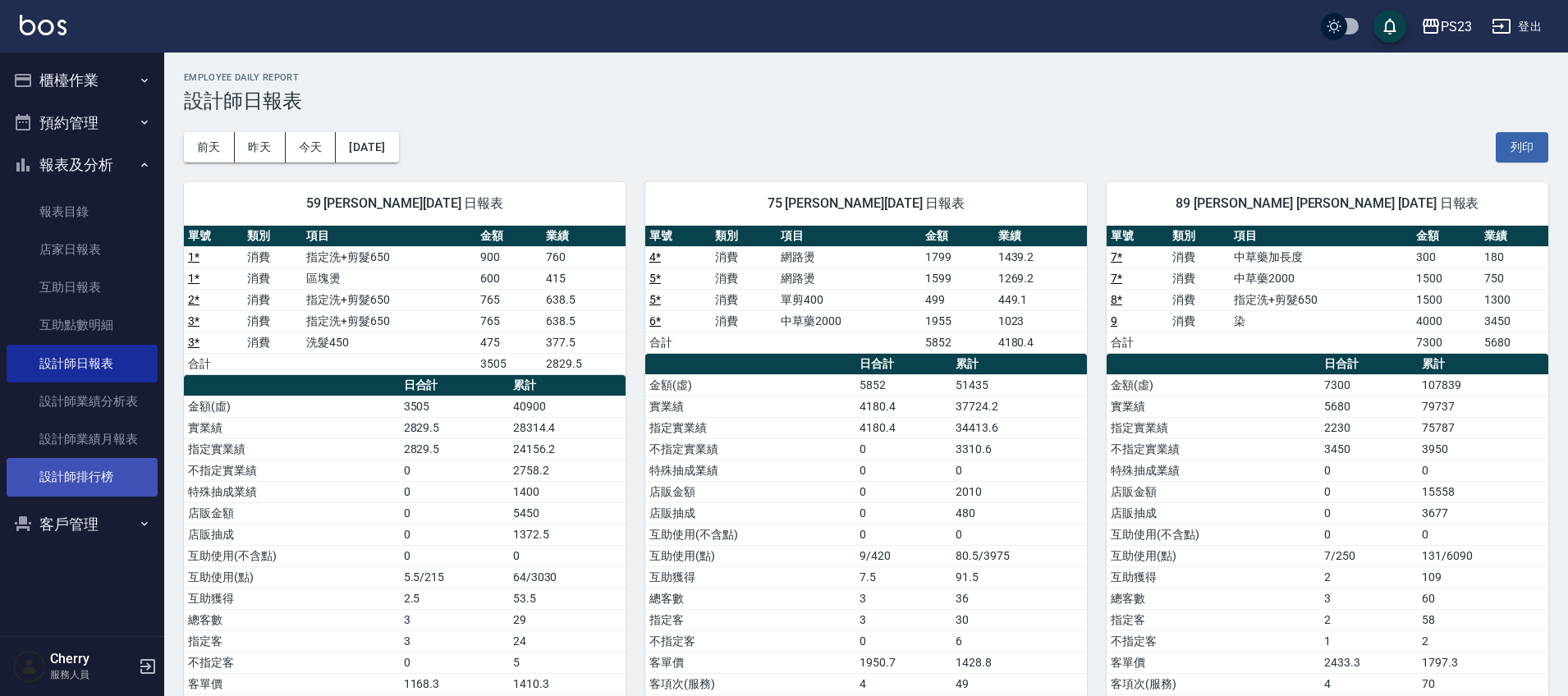
click at [80, 465] on link "設計師排行榜" at bounding box center [82, 477] width 151 height 38
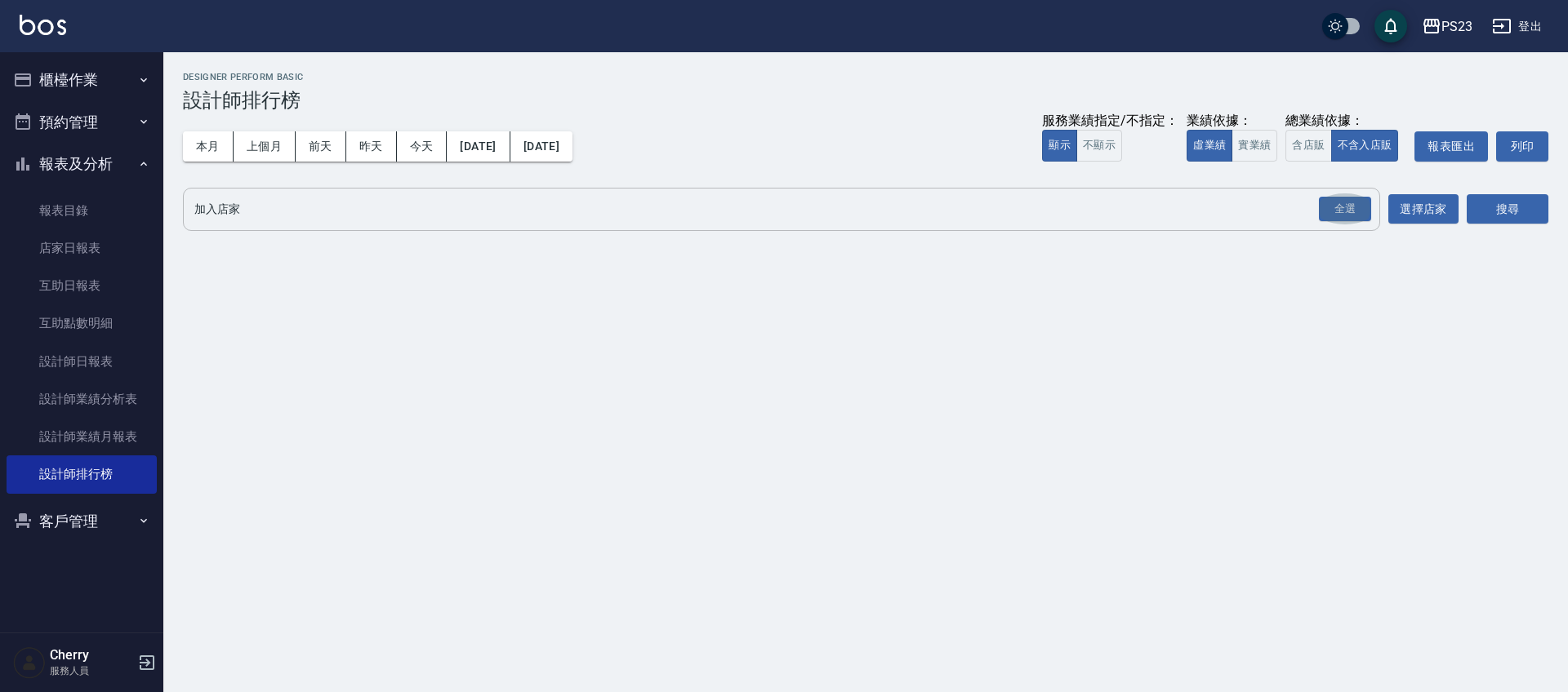
click at [1336, 222] on button "全選" at bounding box center [1345, 210] width 59 height 32
click at [1343, 214] on div "全選" at bounding box center [1345, 210] width 52 height 25
click at [1497, 209] on button "搜尋" at bounding box center [1507, 211] width 82 height 30
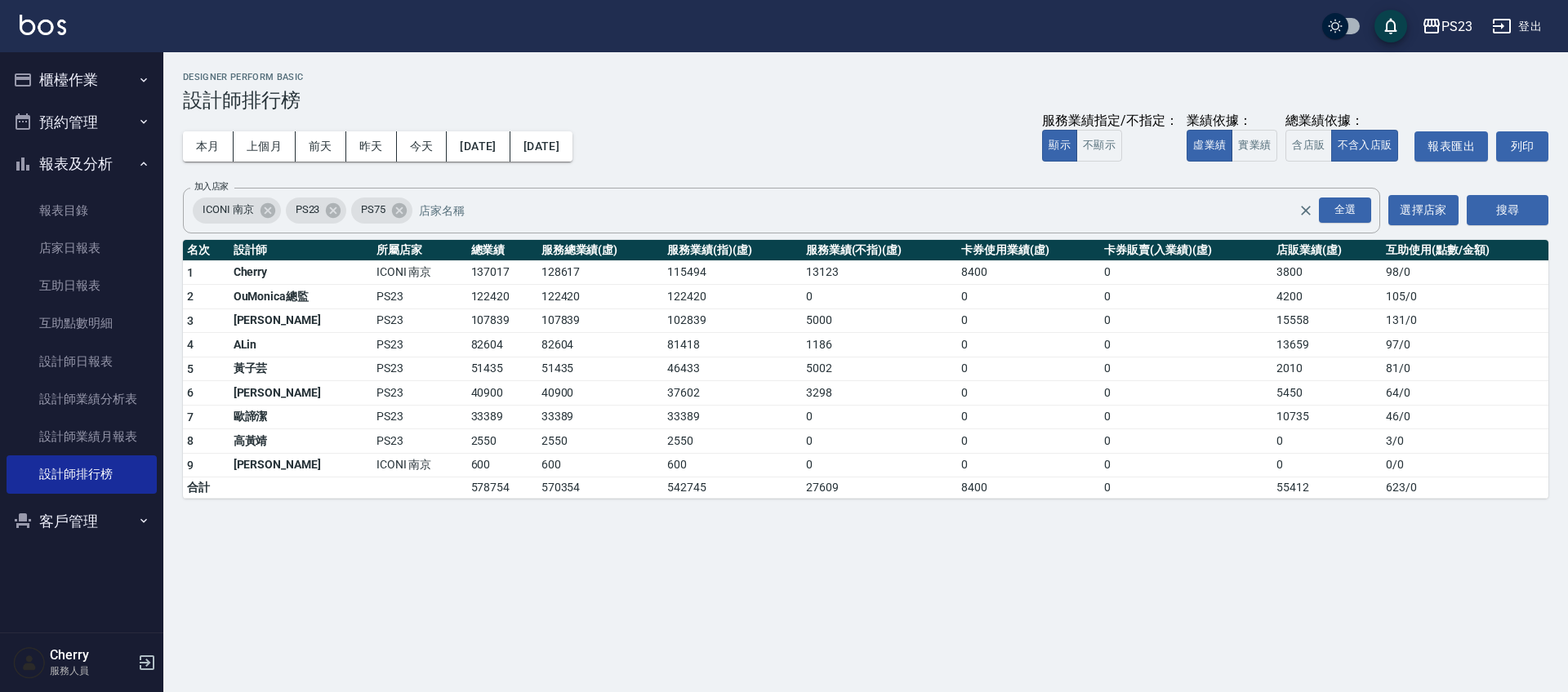
click at [85, 69] on button "櫃檯作業" at bounding box center [82, 80] width 151 height 42
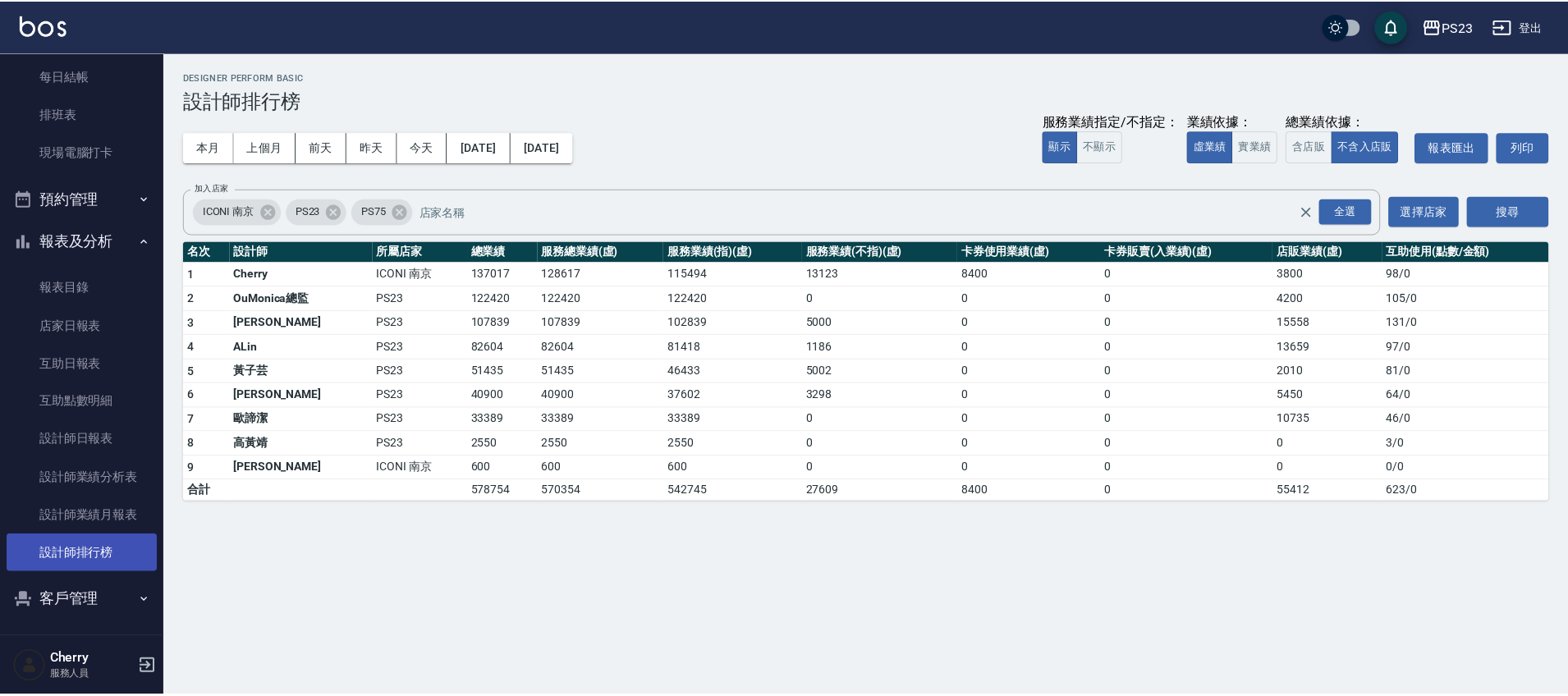
scroll to position [206, 0]
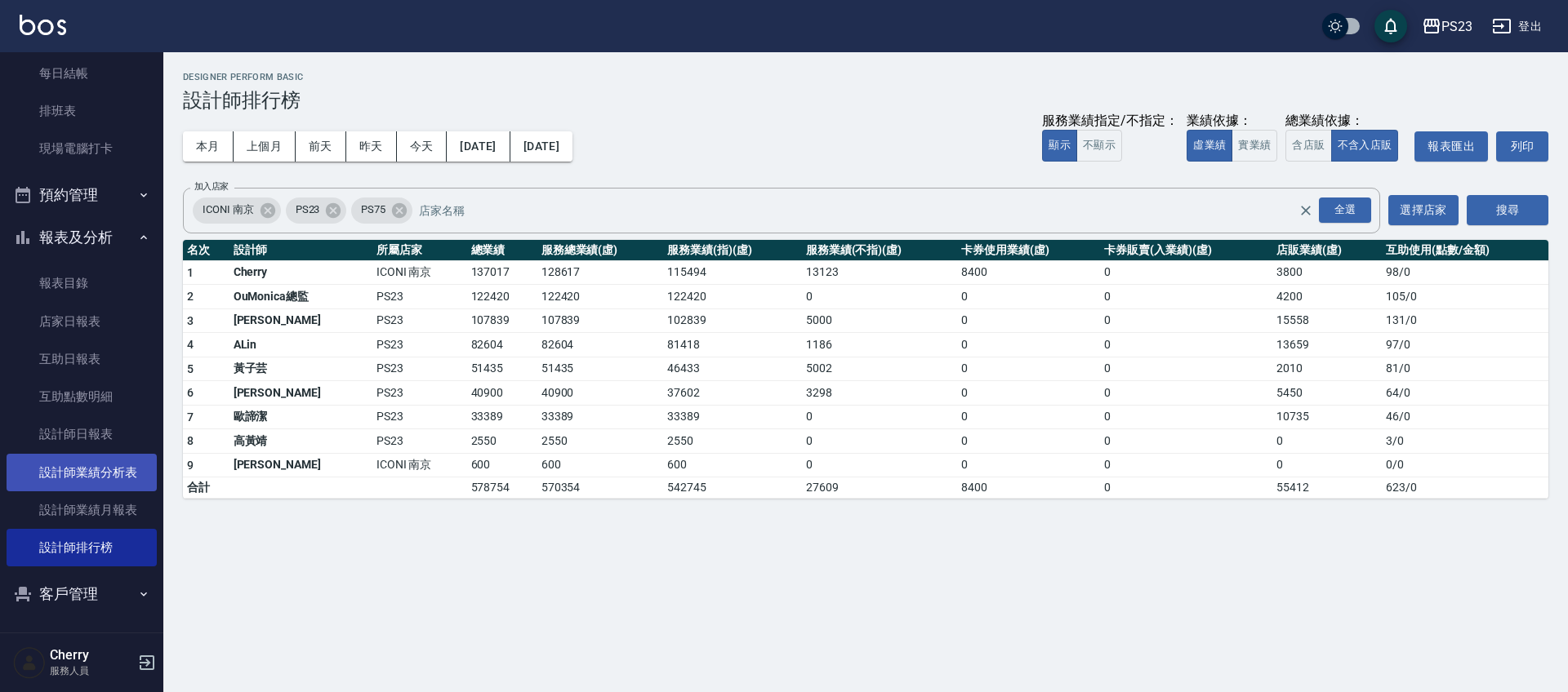
click at [88, 485] on link "設計師業績分析表" at bounding box center [82, 472] width 151 height 38
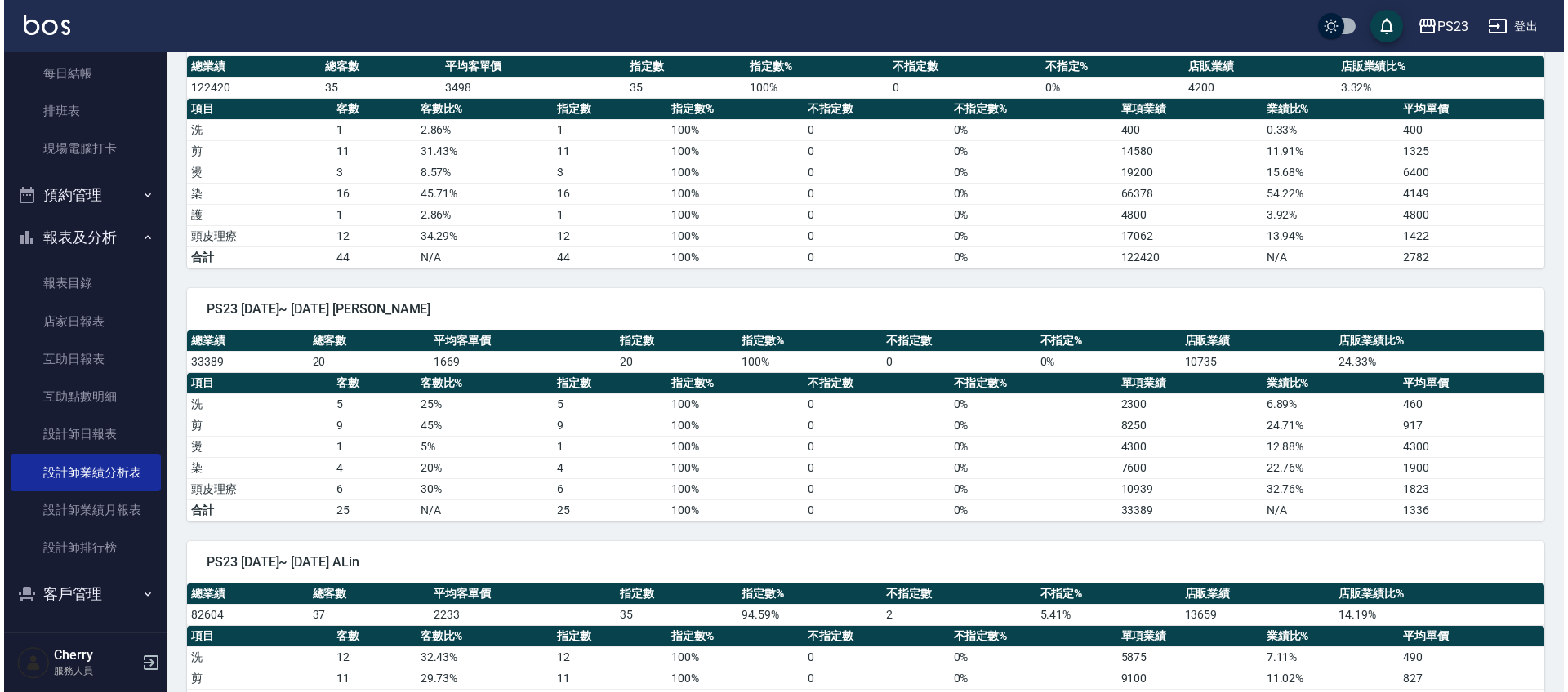
scroll to position [9, 0]
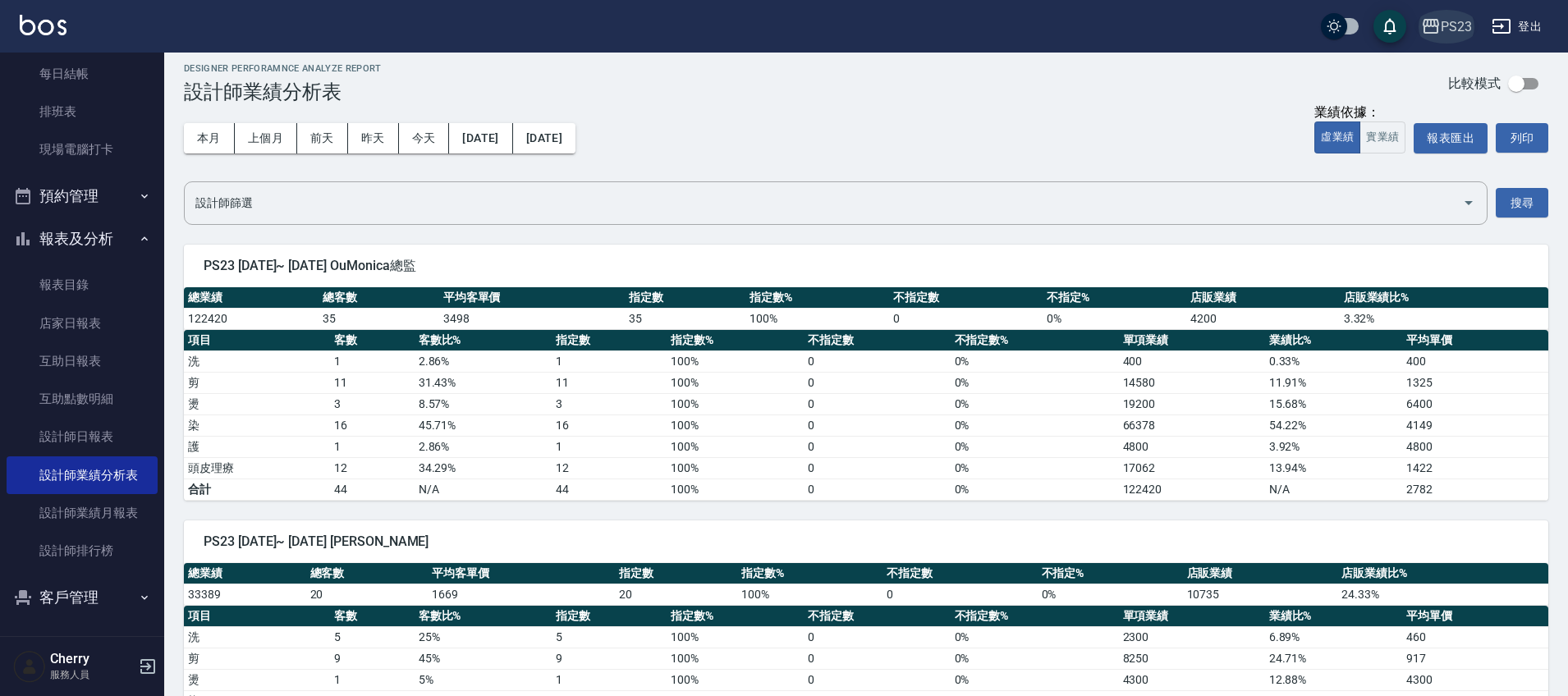
click at [1463, 24] on div "PS23" at bounding box center [1455, 26] width 32 height 21
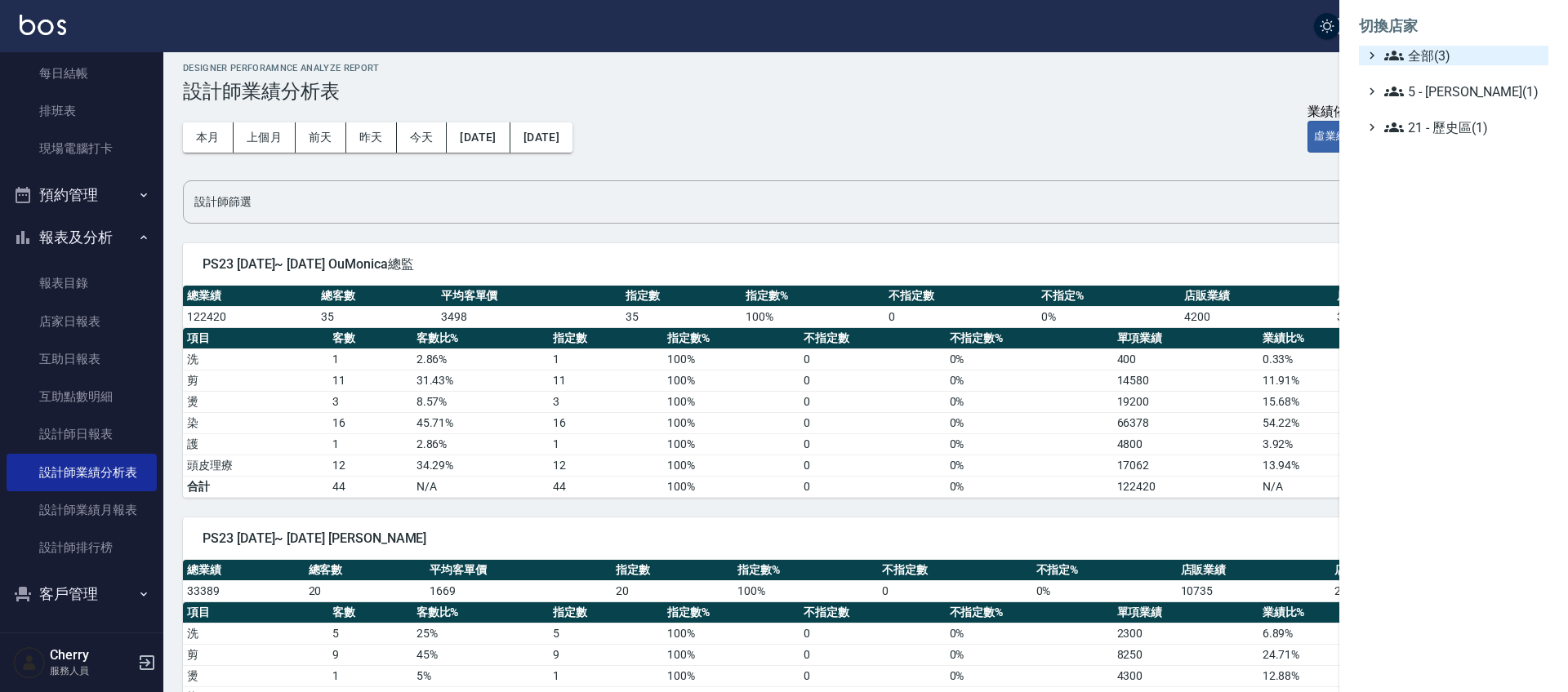
click at [1438, 58] on span "全部(3)" at bounding box center [1463, 56] width 158 height 20
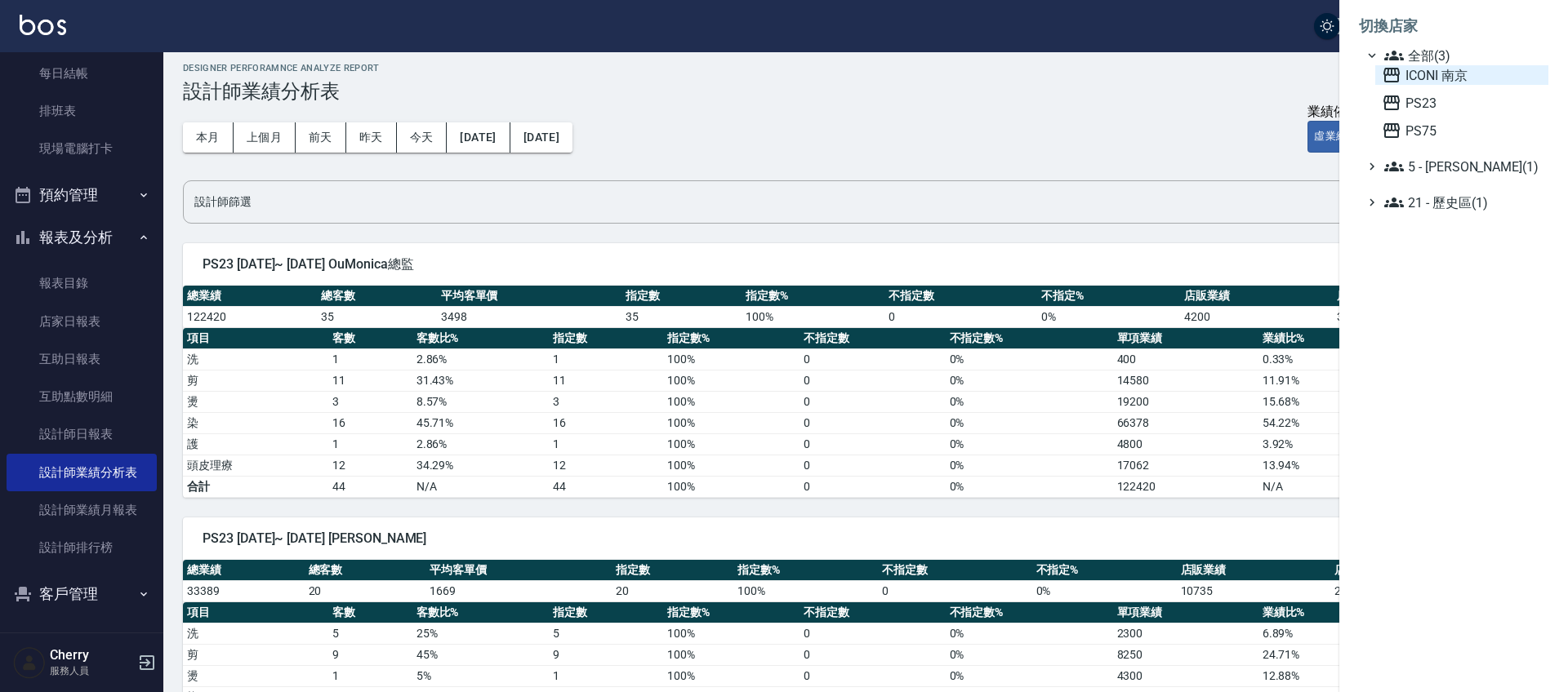
click at [1435, 81] on span "ICONI 南京" at bounding box center [1461, 75] width 160 height 20
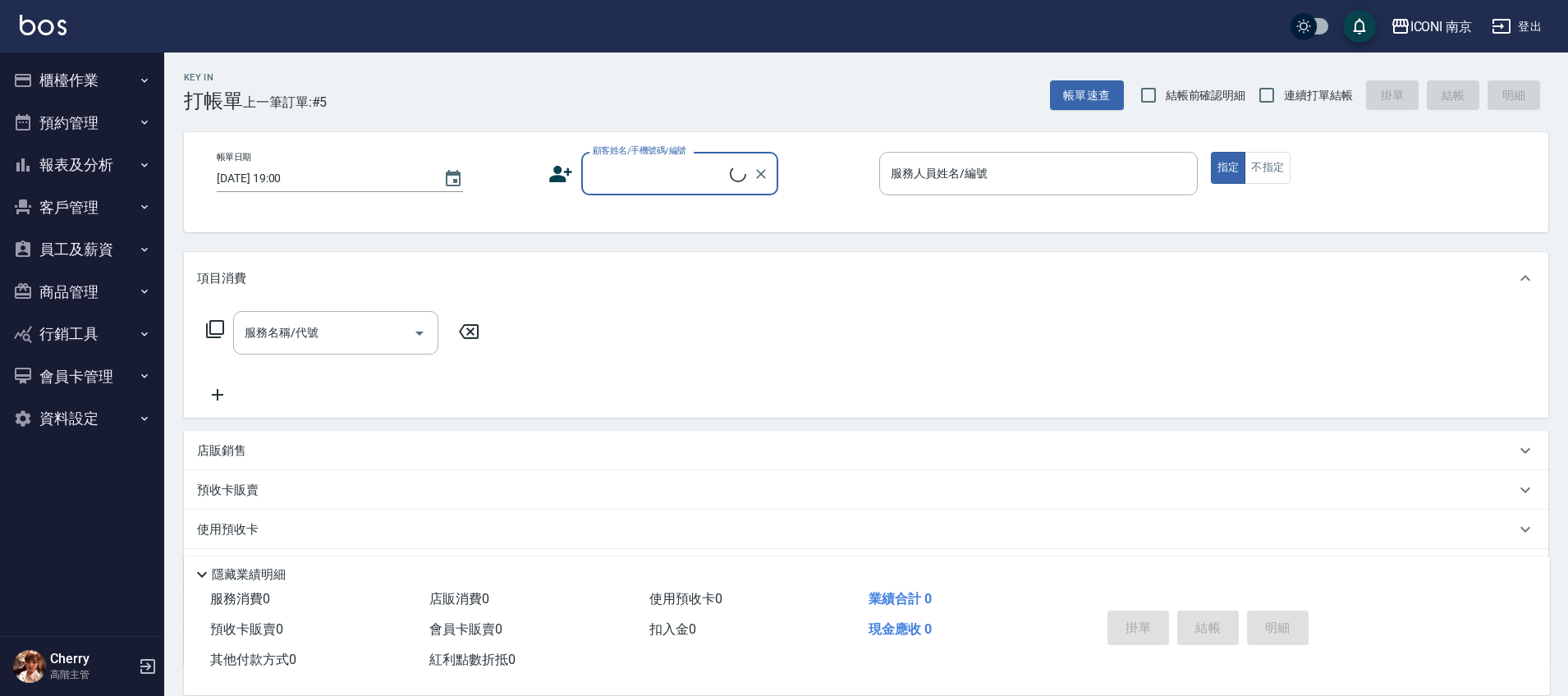
click at [133, 169] on button "報表及分析" at bounding box center [82, 164] width 151 height 42
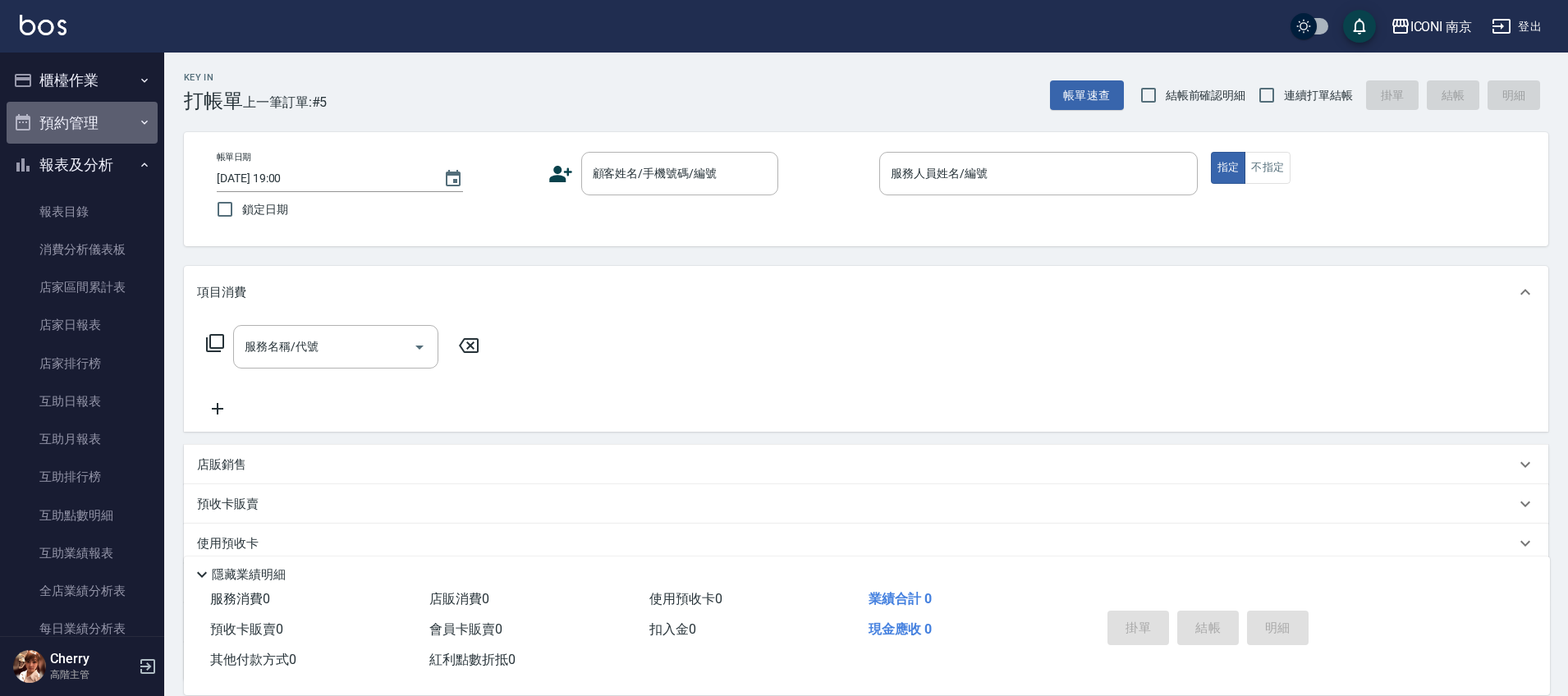
click at [105, 115] on button "預約管理" at bounding box center [82, 123] width 151 height 42
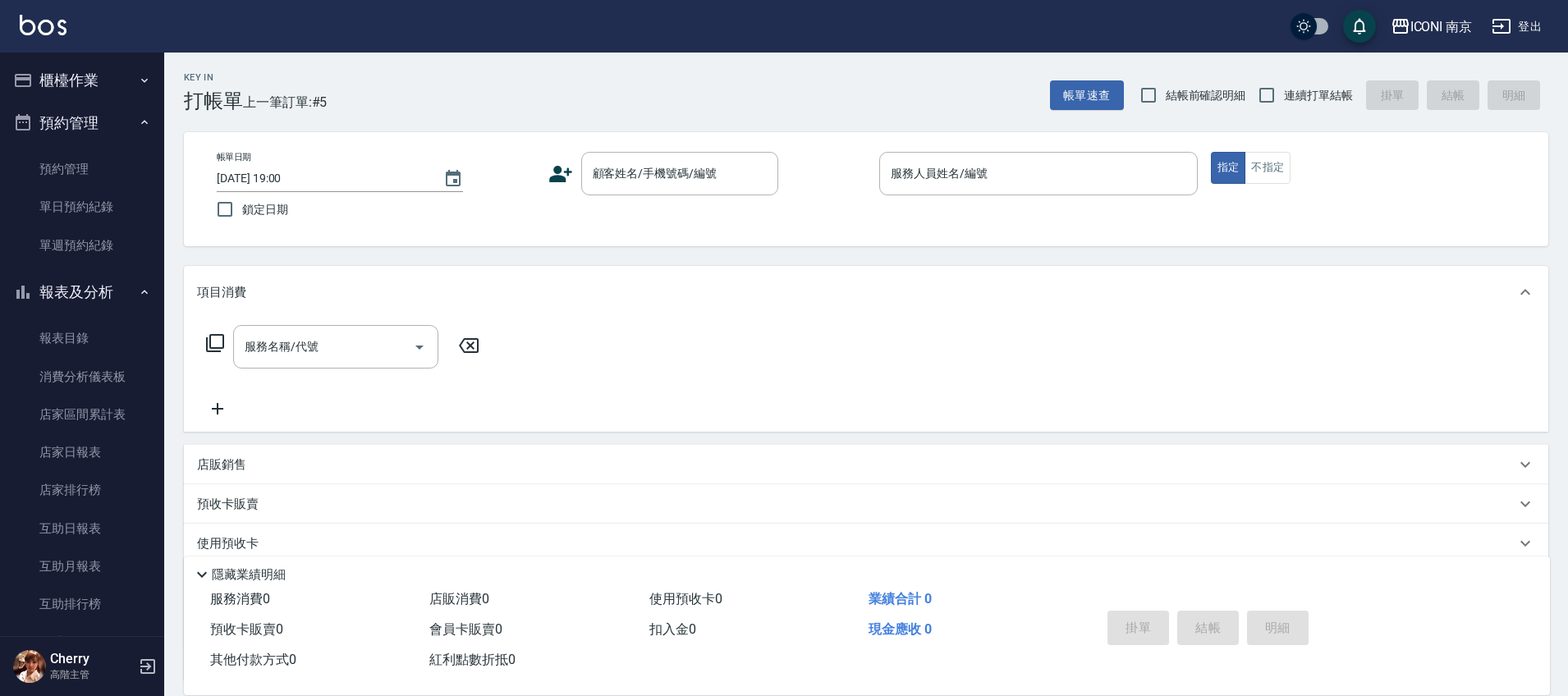
click at [123, 82] on button "櫃檯作業" at bounding box center [82, 80] width 151 height 42
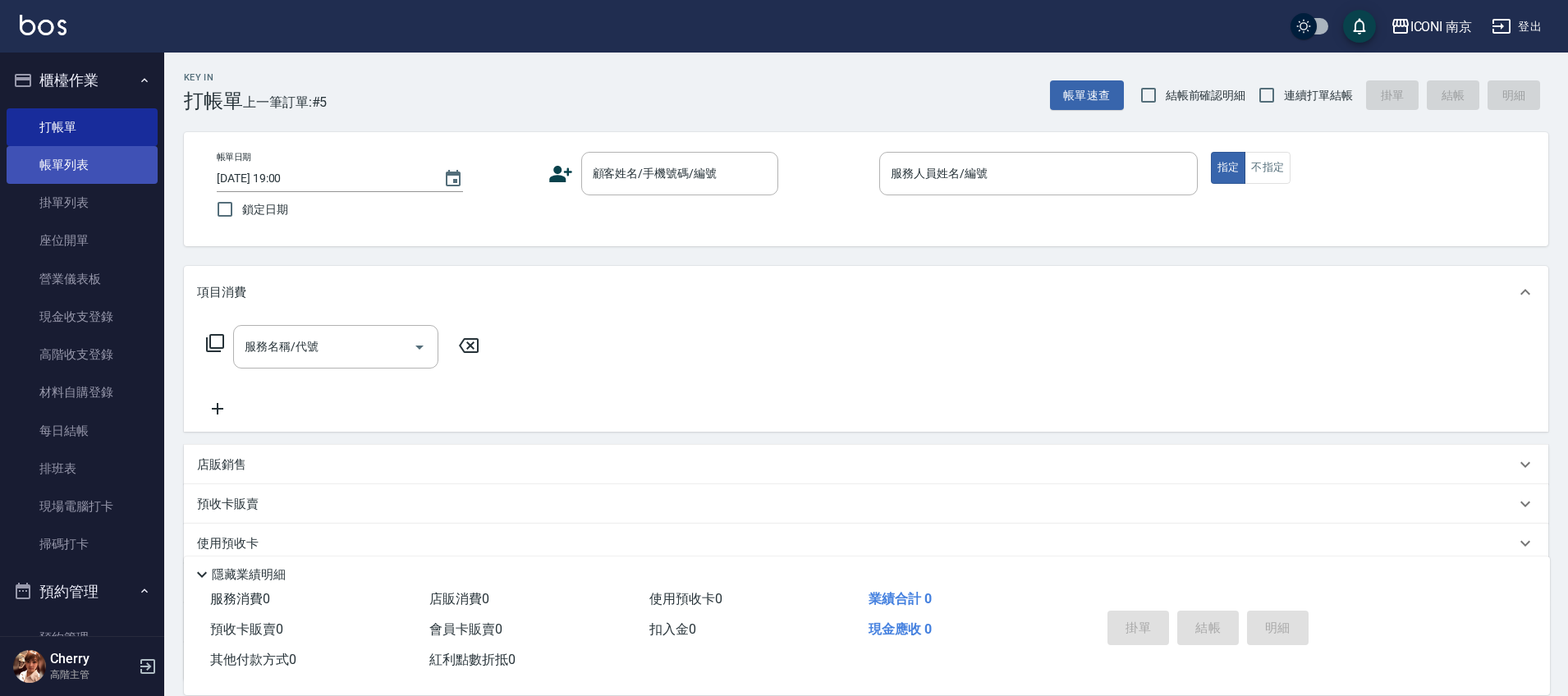
click at [87, 179] on link "帳單列表" at bounding box center [82, 165] width 151 height 38
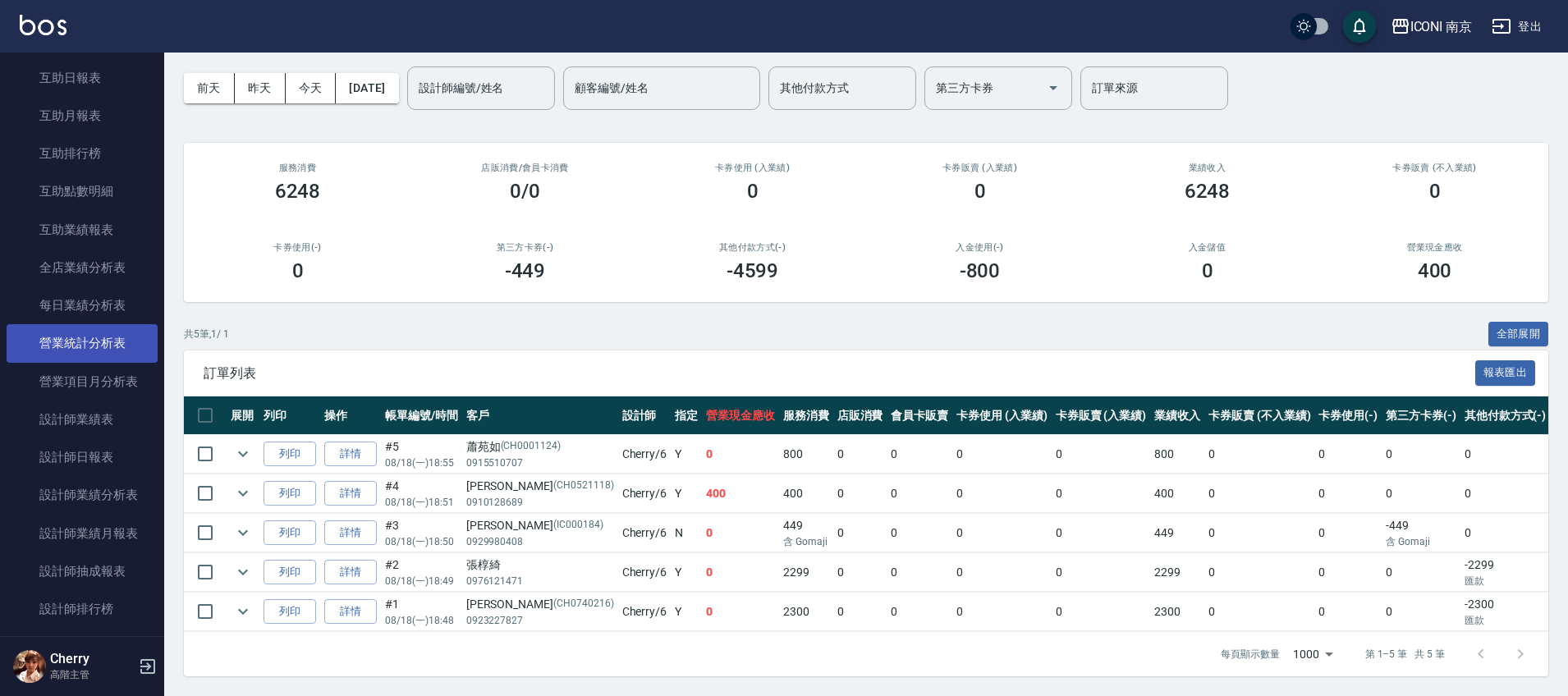
scroll to position [924, 0]
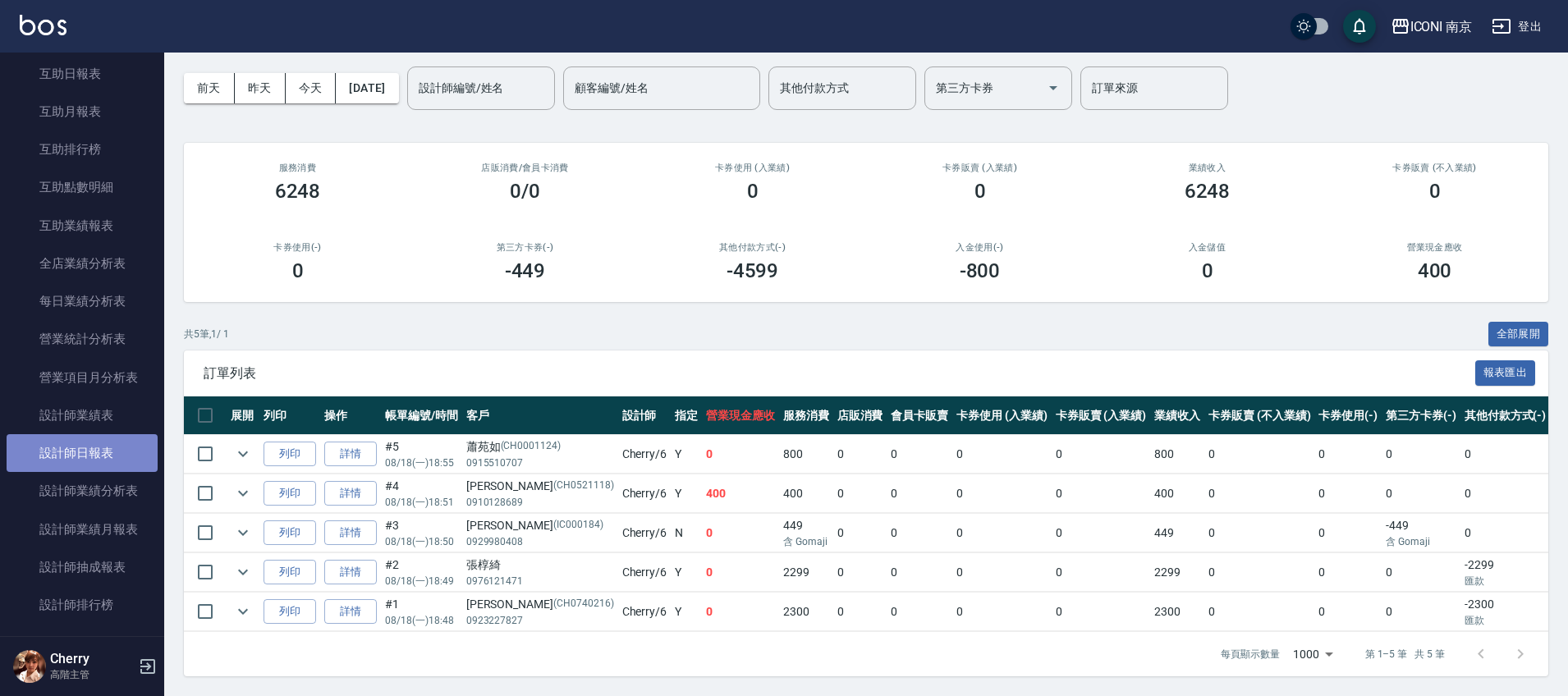
click at [100, 456] on link "設計師日報表" at bounding box center [82, 453] width 151 height 38
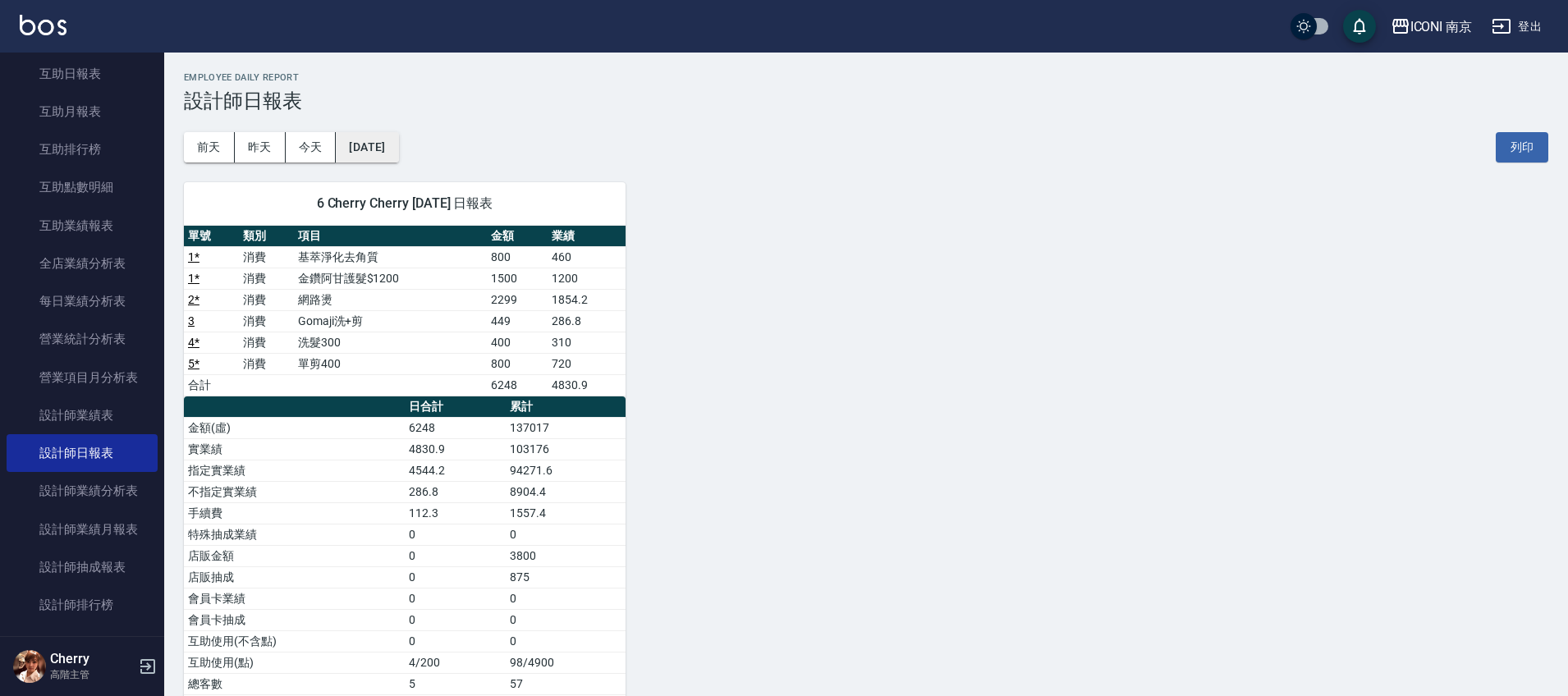
click at [382, 142] on button "[DATE]" at bounding box center [367, 148] width 62 height 31
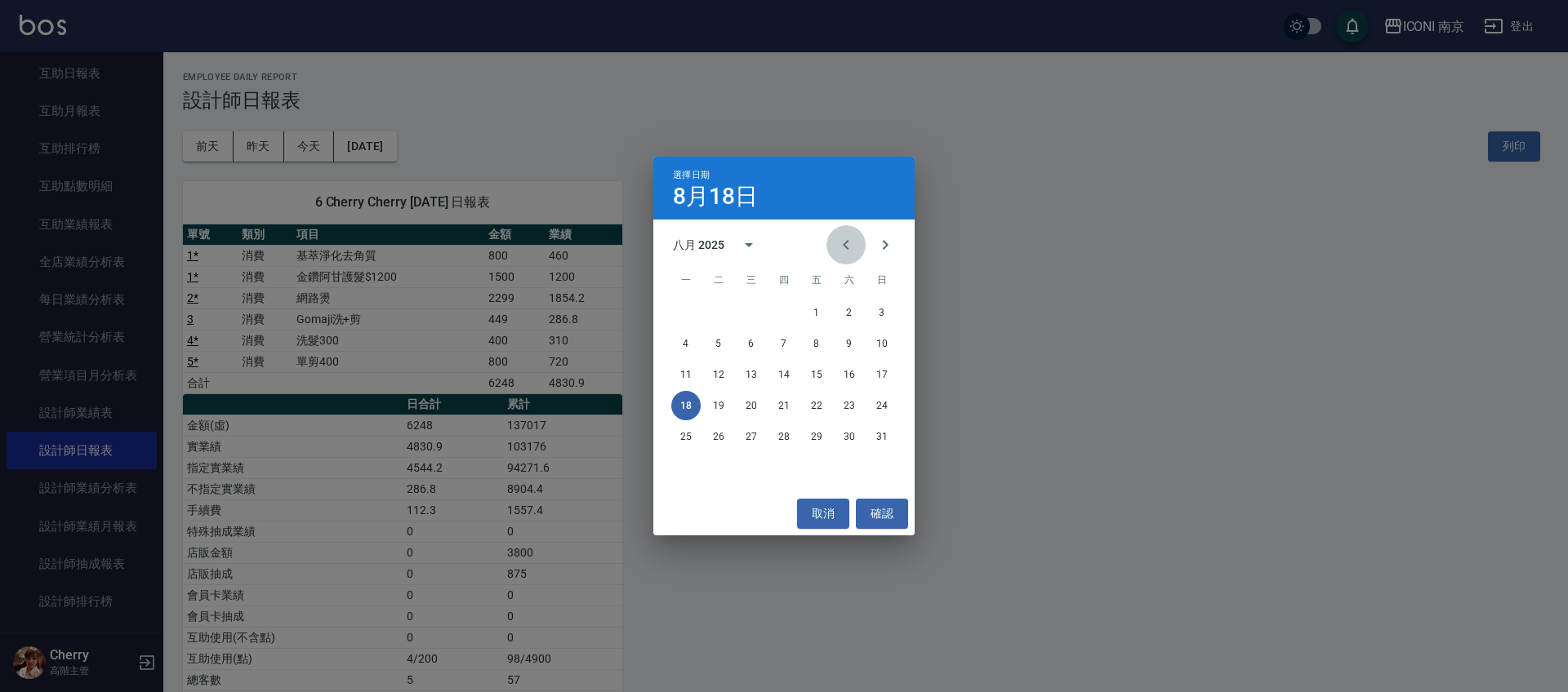
click at [842, 239] on icon "Previous month" at bounding box center [846, 245] width 20 height 20
click at [798, 380] on div "14 15 16 17 18 19 20" at bounding box center [784, 375] width 261 height 30
click at [815, 380] on button "18" at bounding box center [816, 375] width 30 height 30
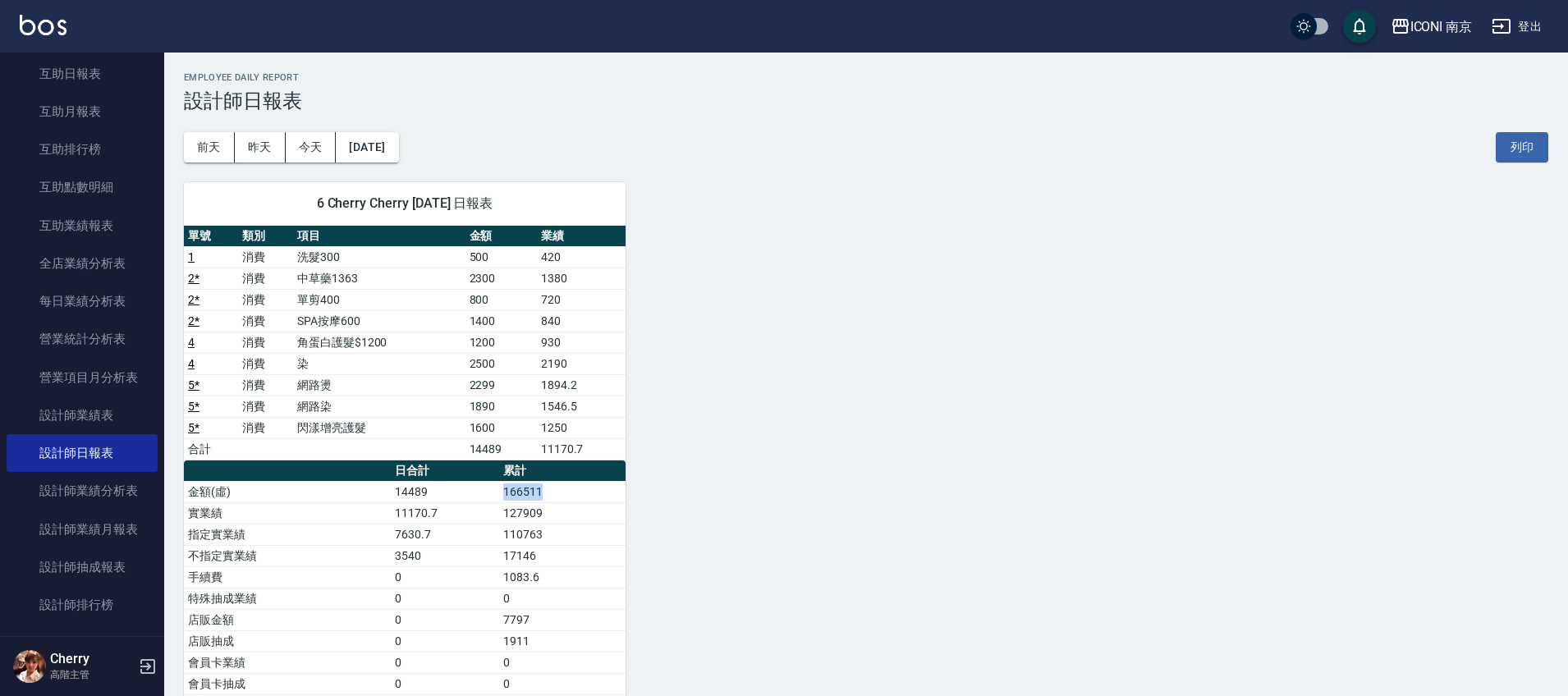
drag, startPoint x: 534, startPoint y: 492, endPoint x: 596, endPoint y: 492, distance: 62.0
click at [596, 492] on td "166511" at bounding box center [562, 492] width 126 height 22
click at [623, 486] on td "166511" at bounding box center [562, 492] width 126 height 22
click at [816, 435] on div "6 Cherry Cherry [DATE] 日報表 單號 類別 項目 金額 業績 1 消費 洗髮300 500 420 2 * 消費 中草藥1363 230…" at bounding box center [856, 524] width 1384 height 723
click at [398, 147] on button "[DATE]" at bounding box center [367, 148] width 62 height 31
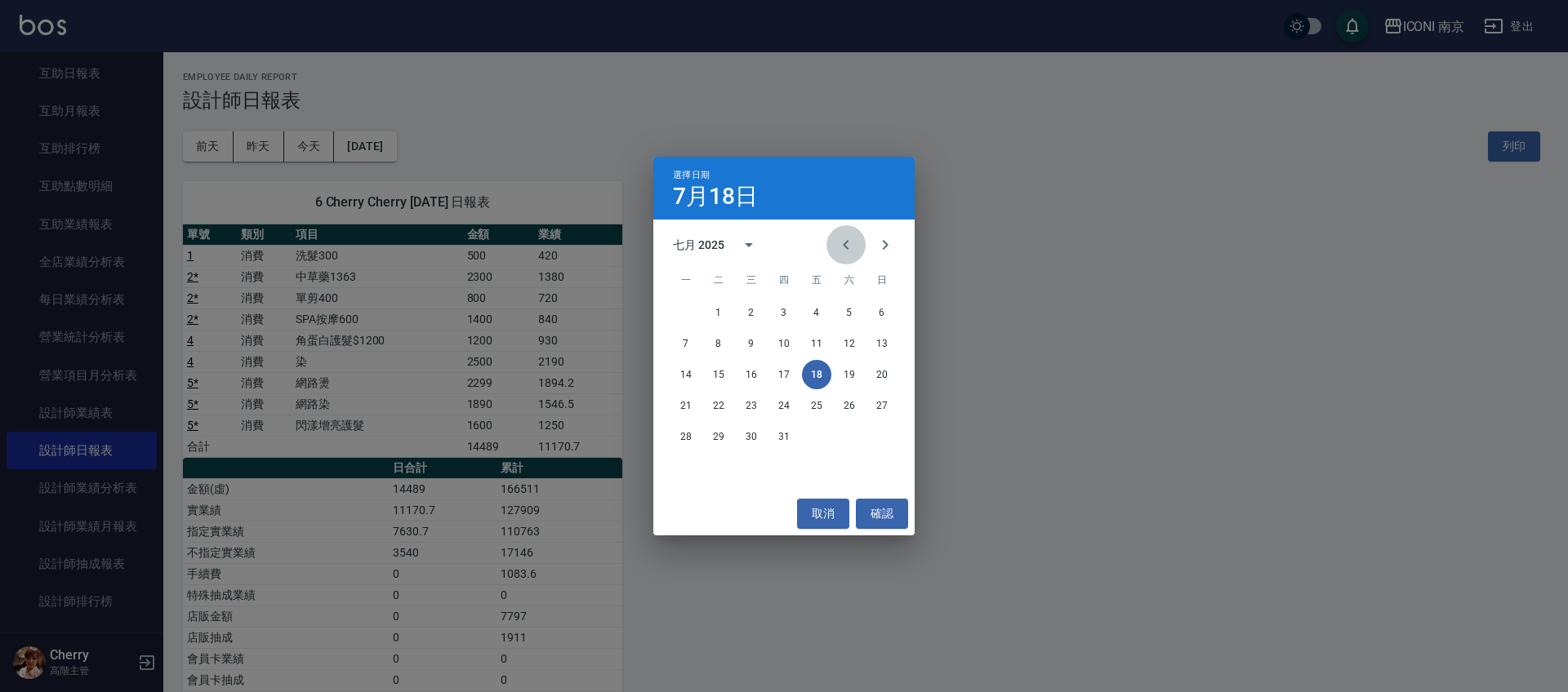
click at [845, 241] on icon "Previous month" at bounding box center [846, 245] width 20 height 20
click at [750, 412] on button "18" at bounding box center [751, 405] width 30 height 30
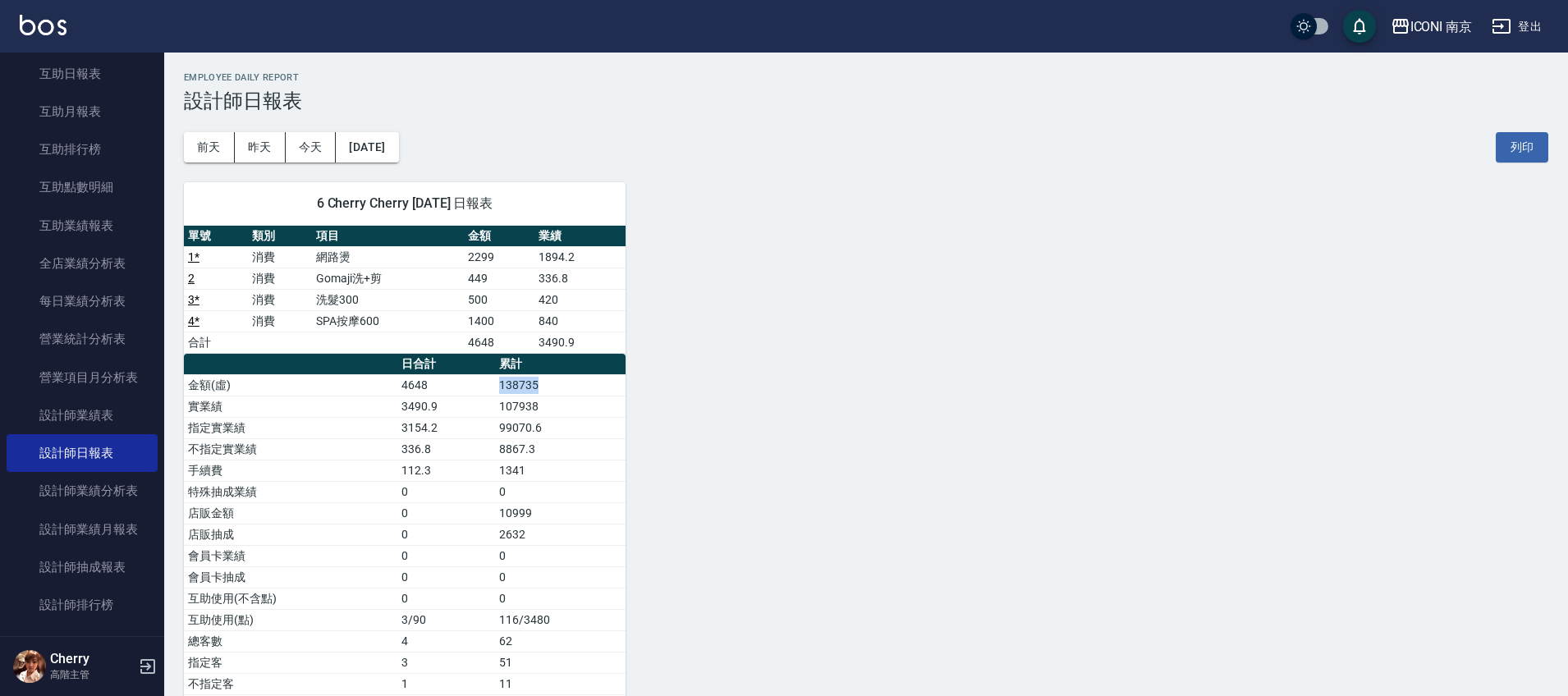
drag, startPoint x: 492, startPoint y: 384, endPoint x: 601, endPoint y: 384, distance: 109.0
click at [601, 384] on tr "金額(虛) 4648 138735" at bounding box center [405, 385] width 442 height 22
click at [601, 384] on td "138735" at bounding box center [560, 385] width 131 height 22
click at [397, 142] on button "[DATE]" at bounding box center [367, 148] width 62 height 31
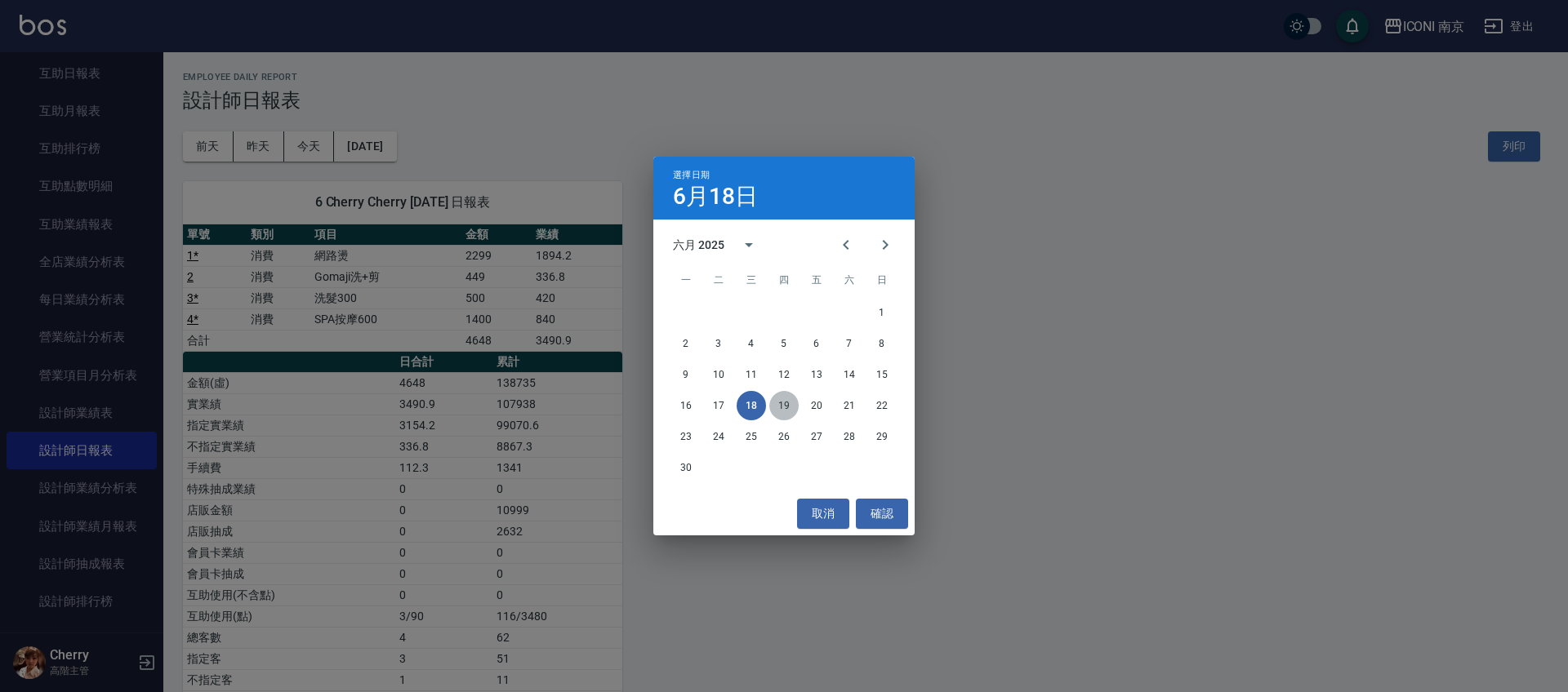
click at [786, 405] on button "19" at bounding box center [784, 405] width 30 height 30
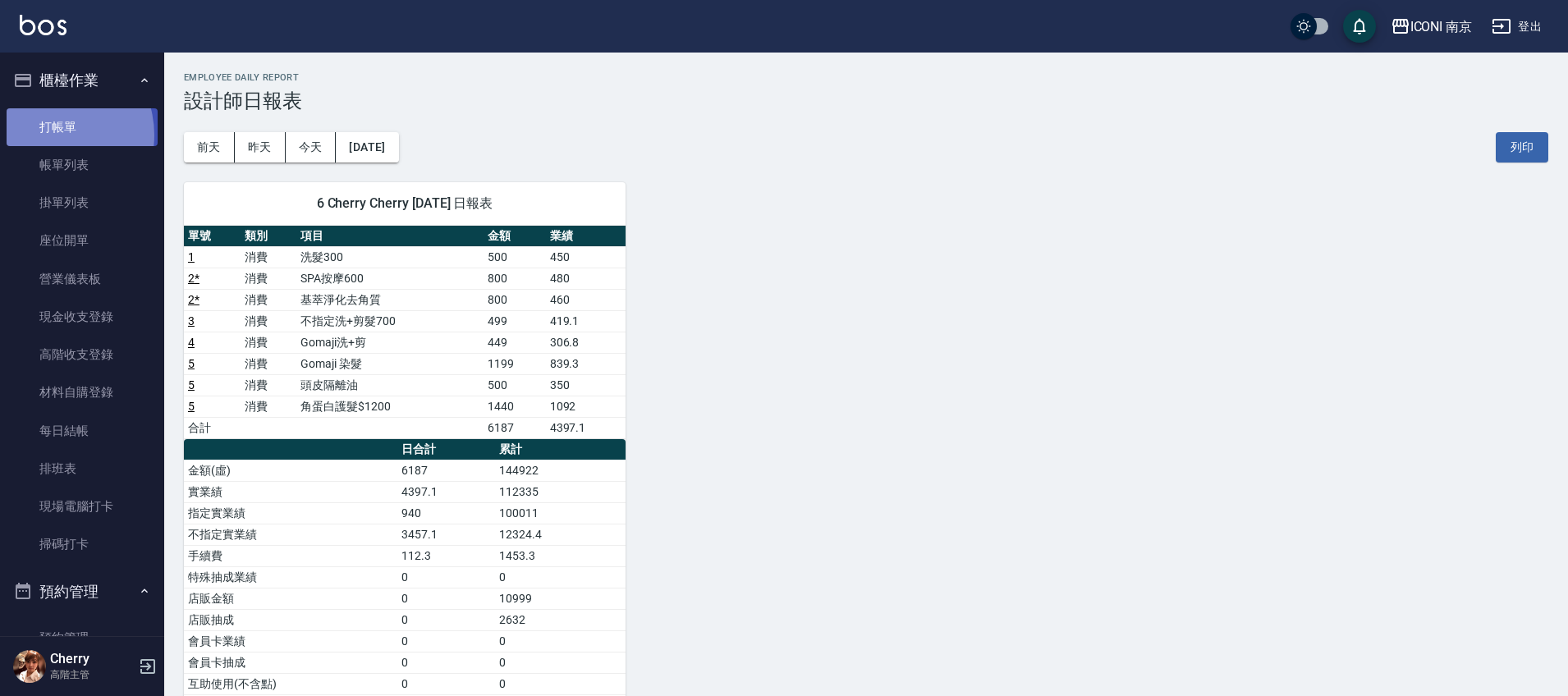
click at [49, 134] on link "打帳單" at bounding box center [82, 127] width 151 height 38
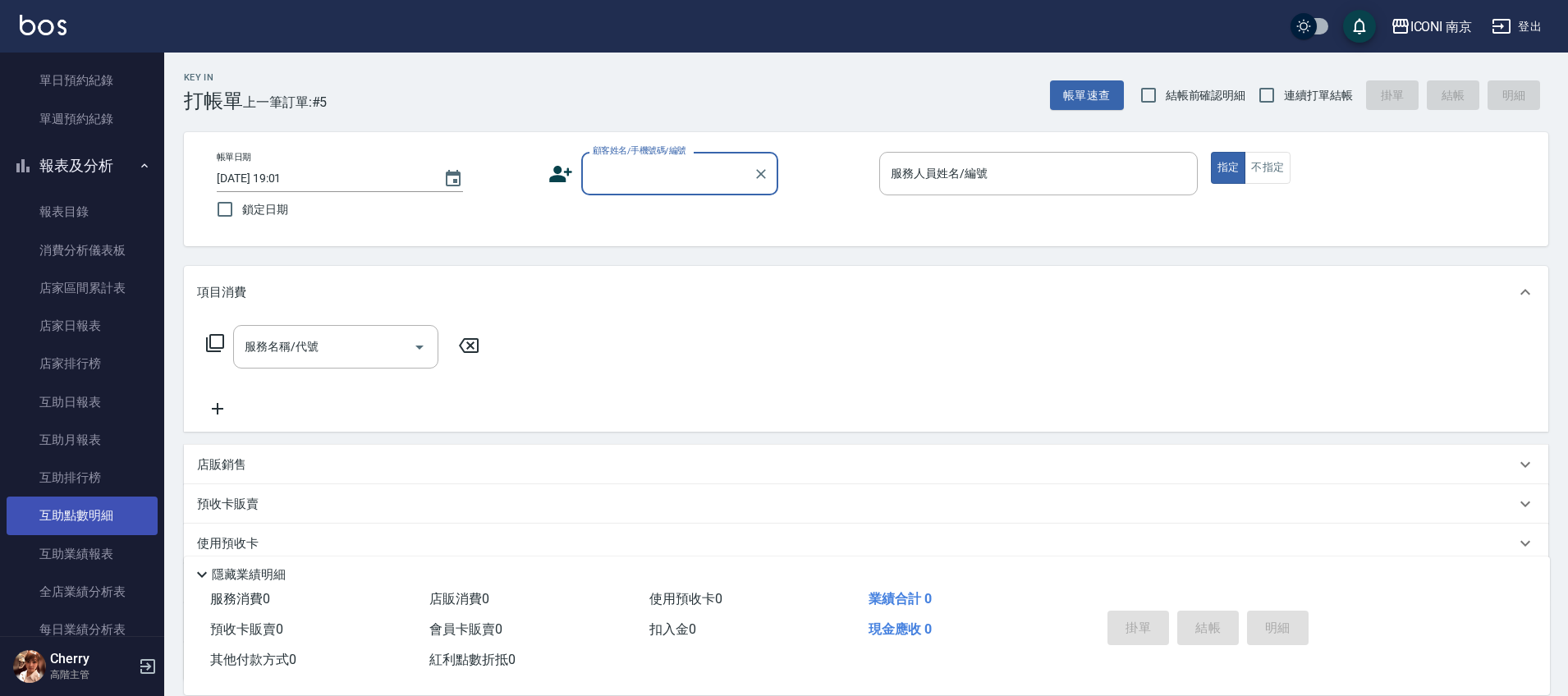
scroll to position [616, 0]
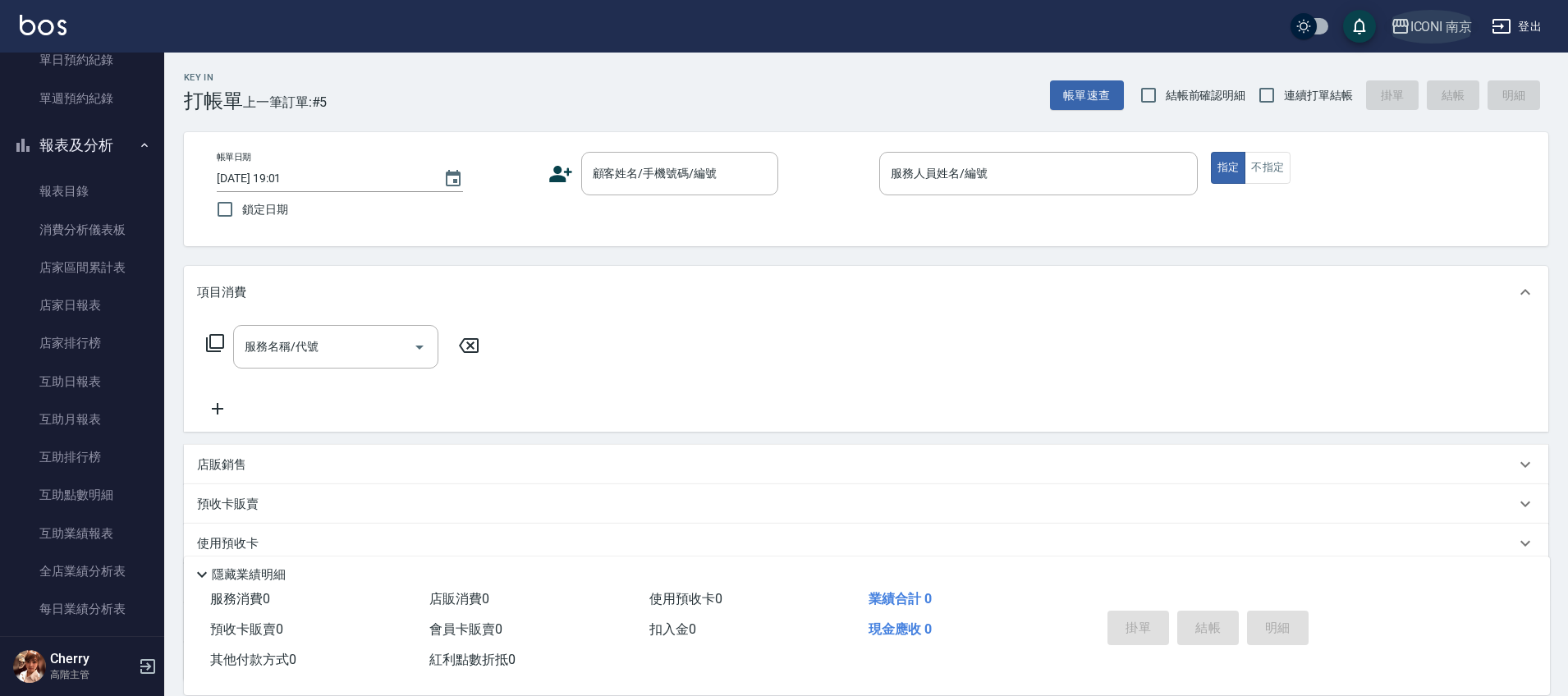
click at [1440, 33] on div "ICONI 南京" at bounding box center [1441, 26] width 62 height 21
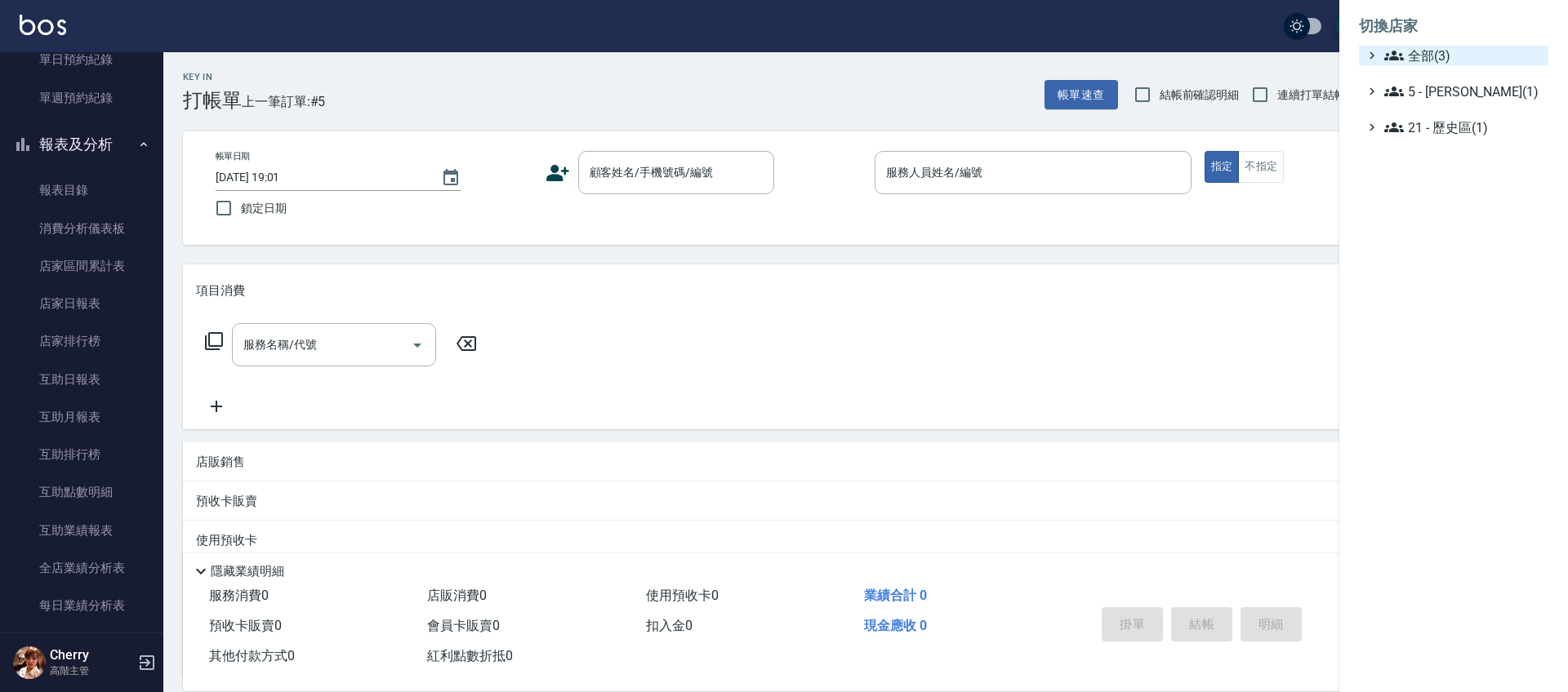
click at [1431, 46] on span "全部(3)" at bounding box center [1463, 56] width 158 height 20
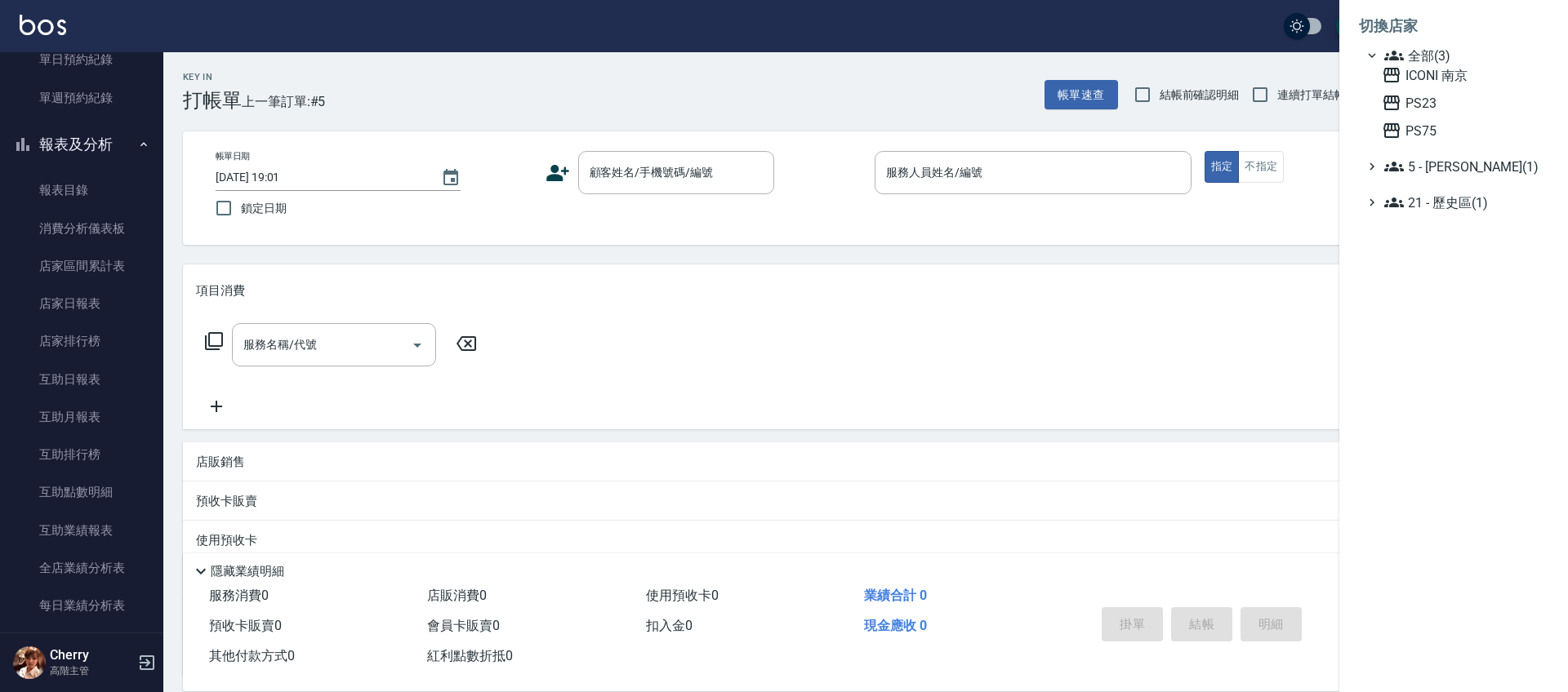
click at [883, 255] on div at bounding box center [784, 346] width 1568 height 692
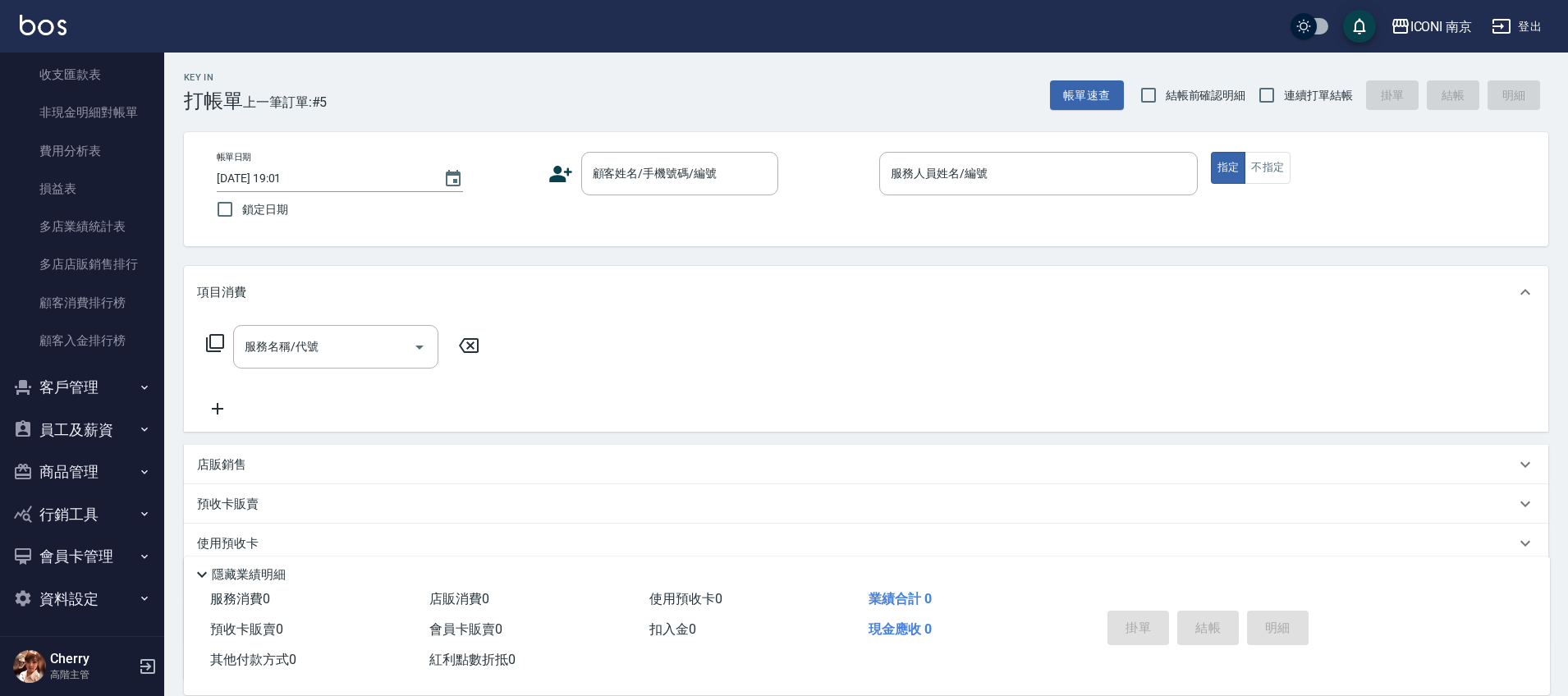
scroll to position [2065, 0]
click at [86, 391] on button "客戶管理" at bounding box center [82, 384] width 151 height 42
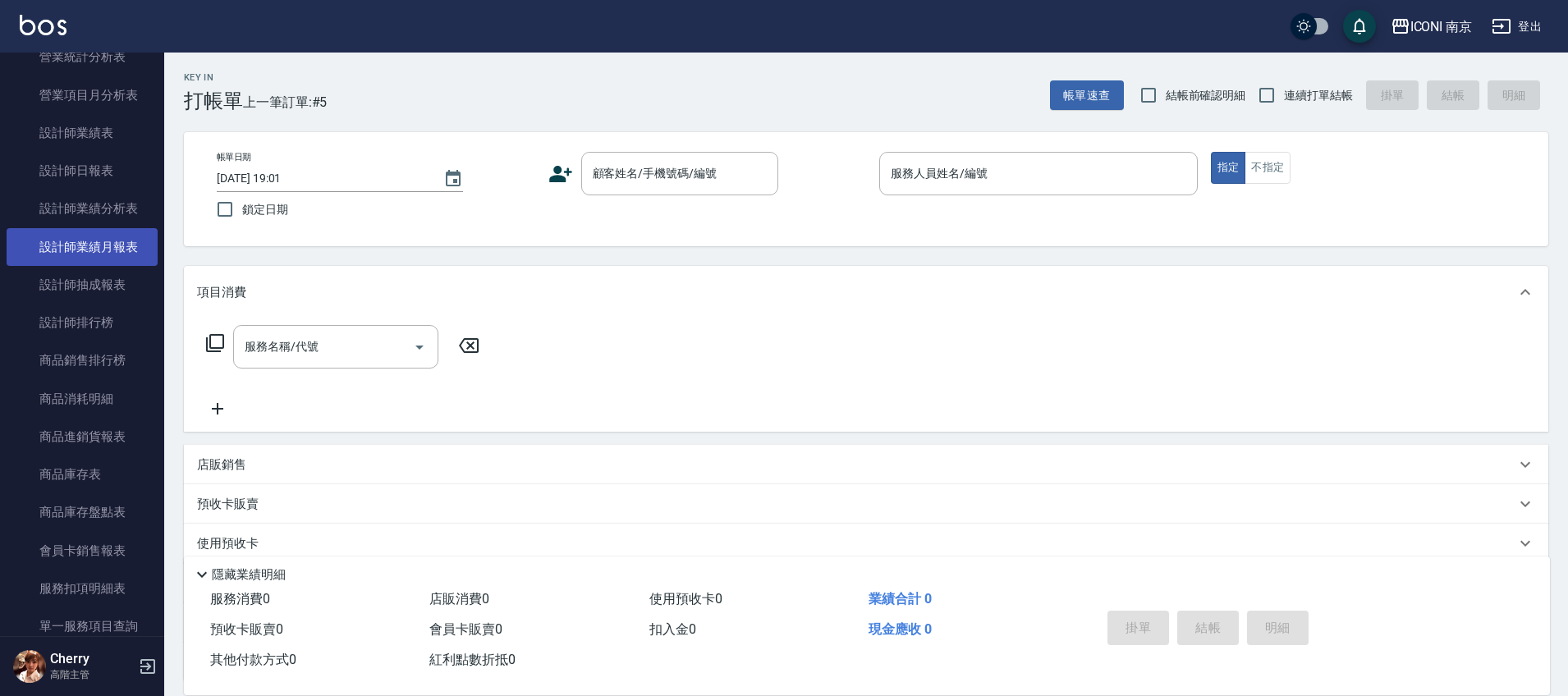
scroll to position [1204, 0]
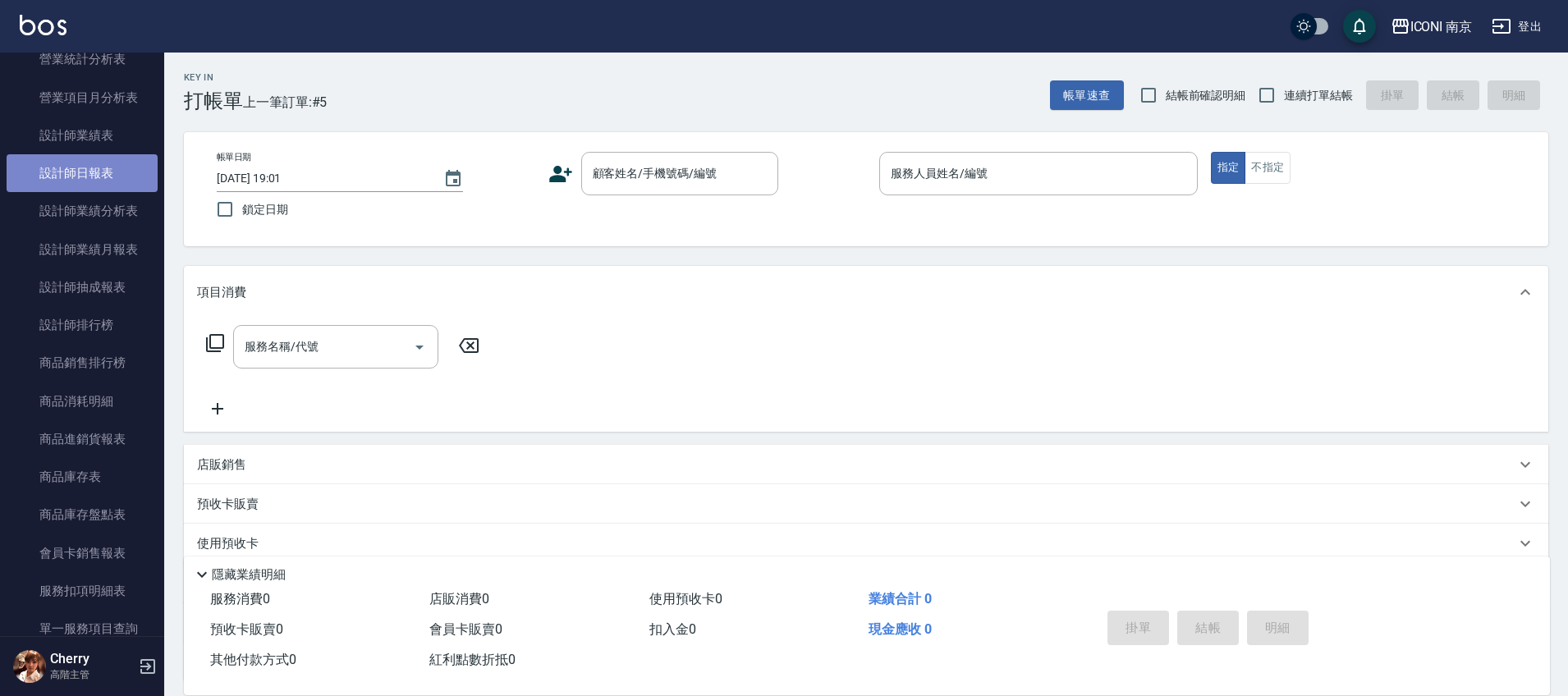
click at [92, 178] on link "設計師日報表" at bounding box center [82, 173] width 151 height 38
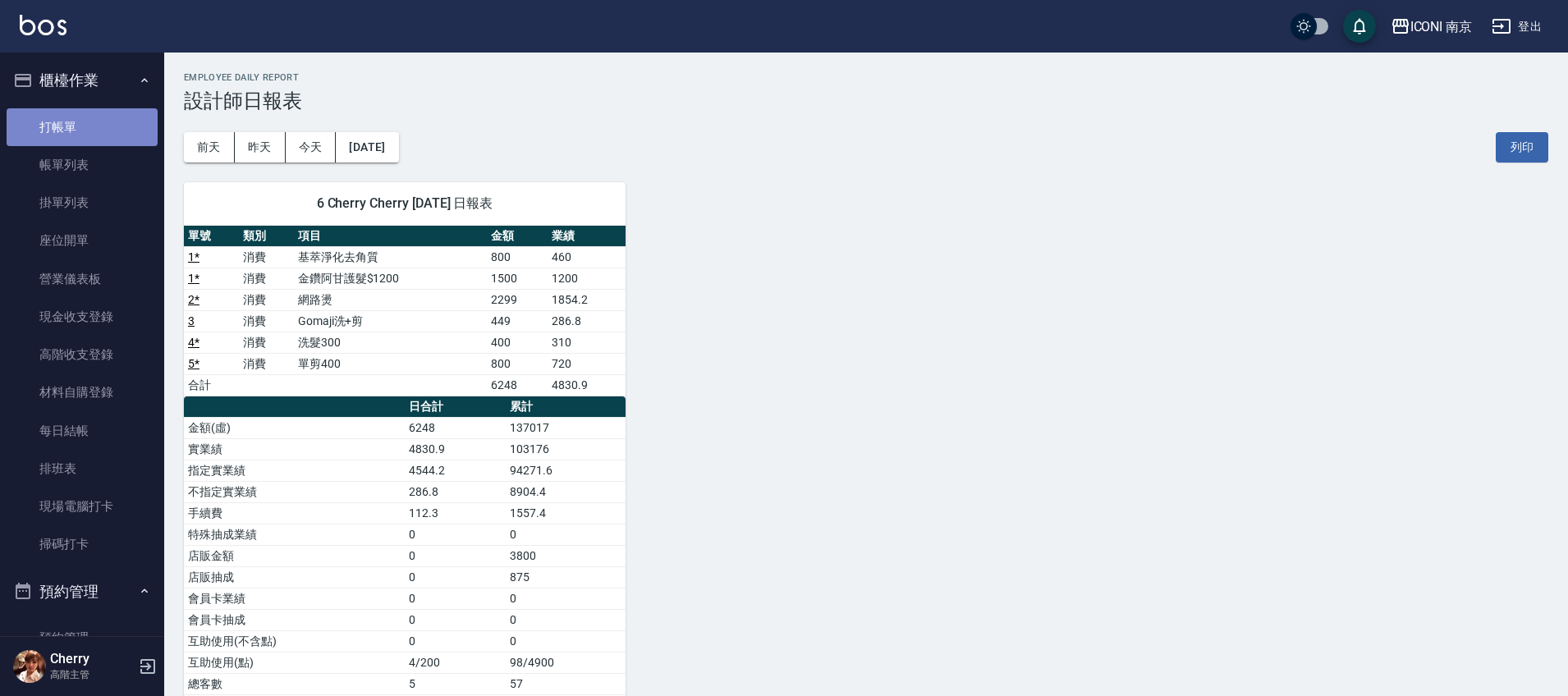
click at [95, 123] on link "打帳單" at bounding box center [82, 127] width 151 height 38
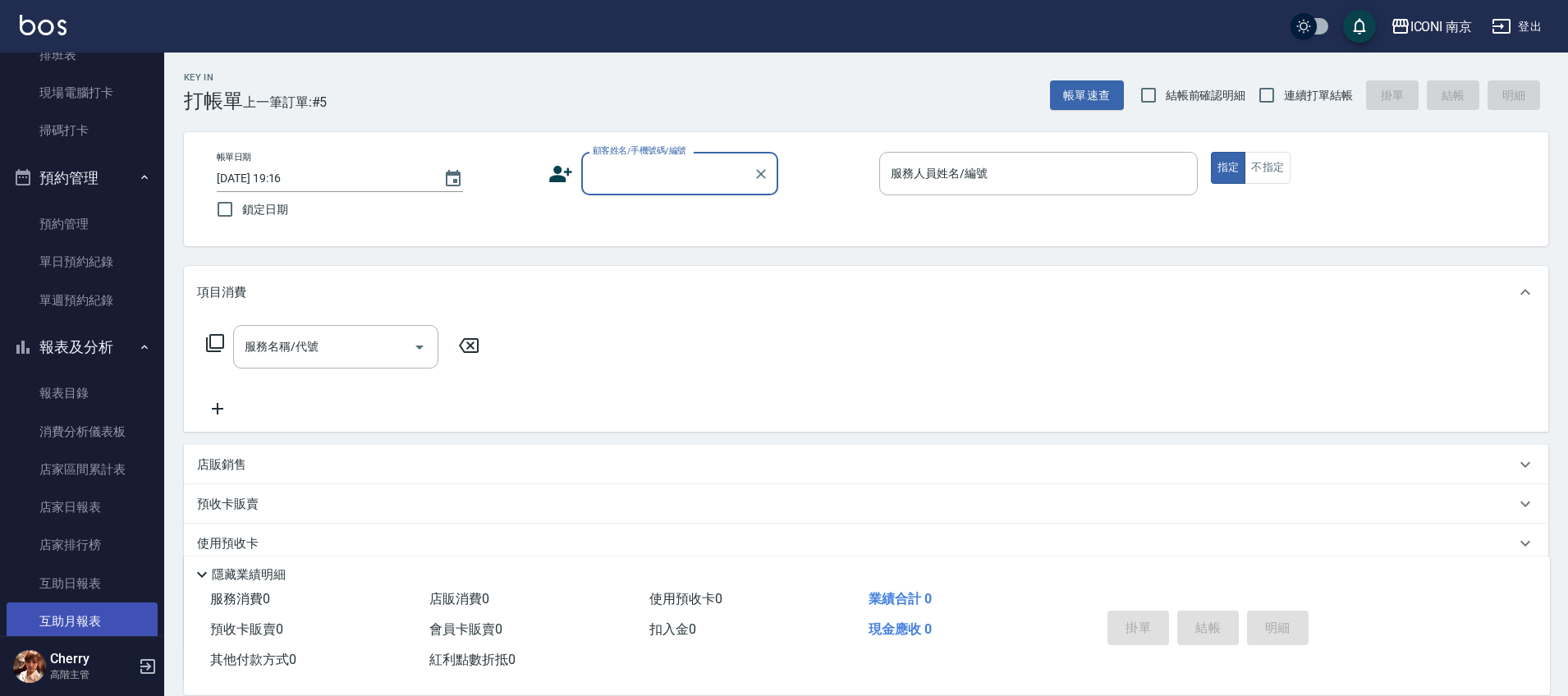
scroll to position [410, 0]
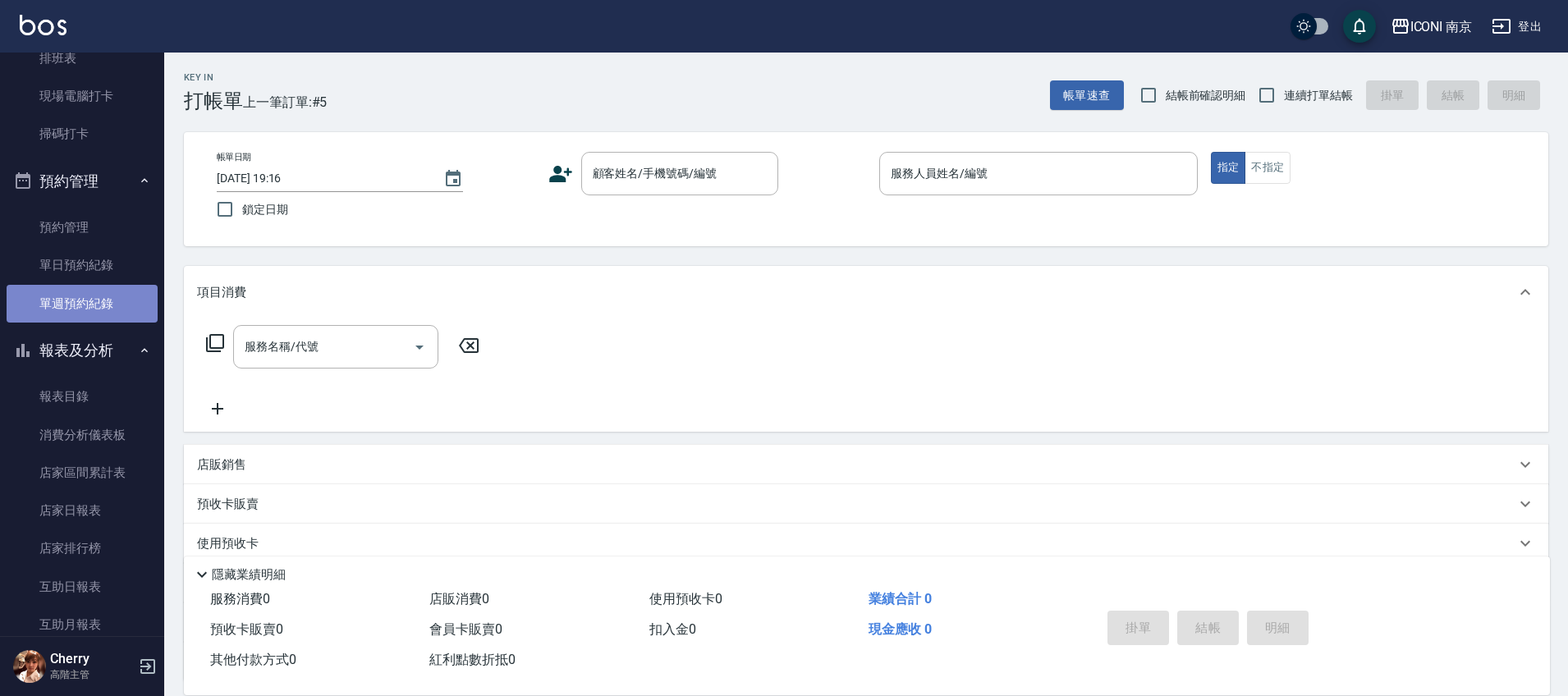
click at [87, 296] on link "單週預約紀錄" at bounding box center [82, 304] width 151 height 38
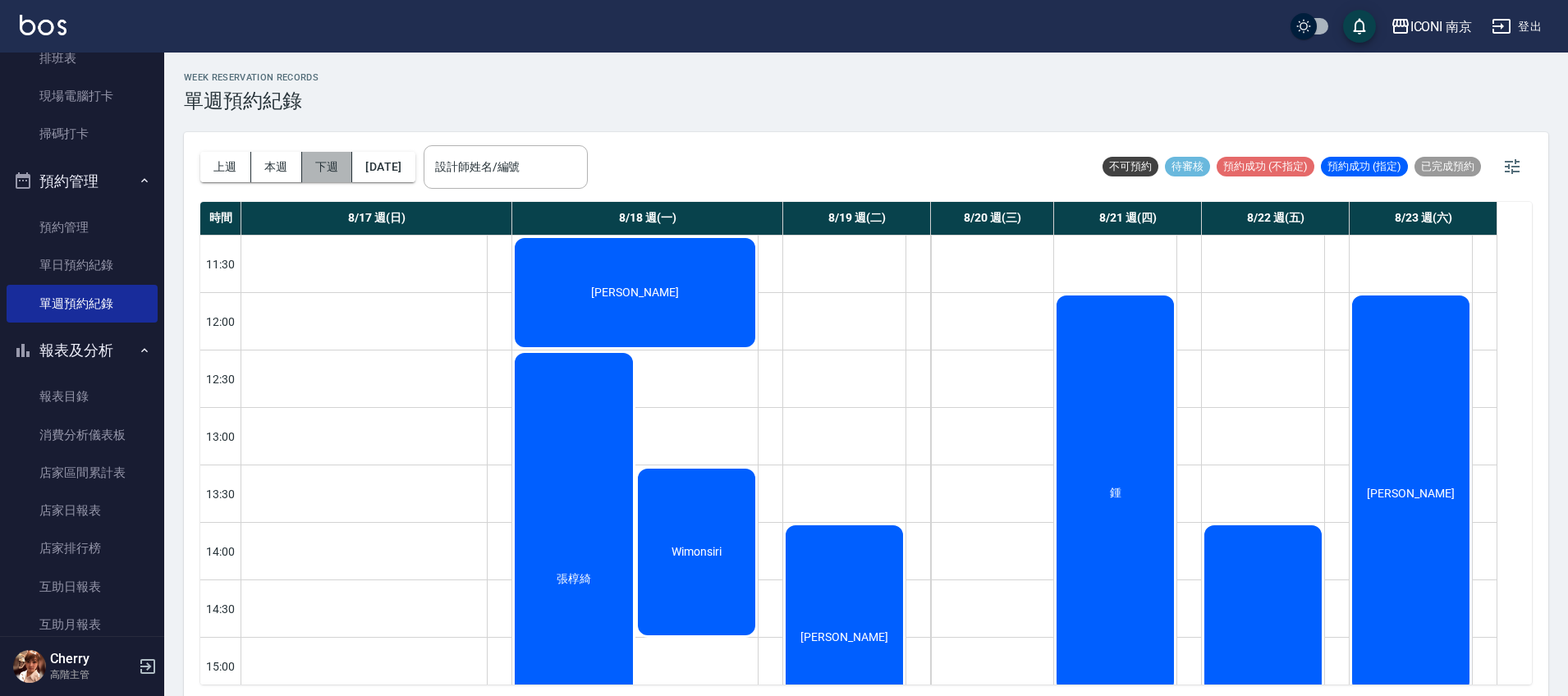
click at [318, 167] on button "下週" at bounding box center [327, 168] width 50 height 31
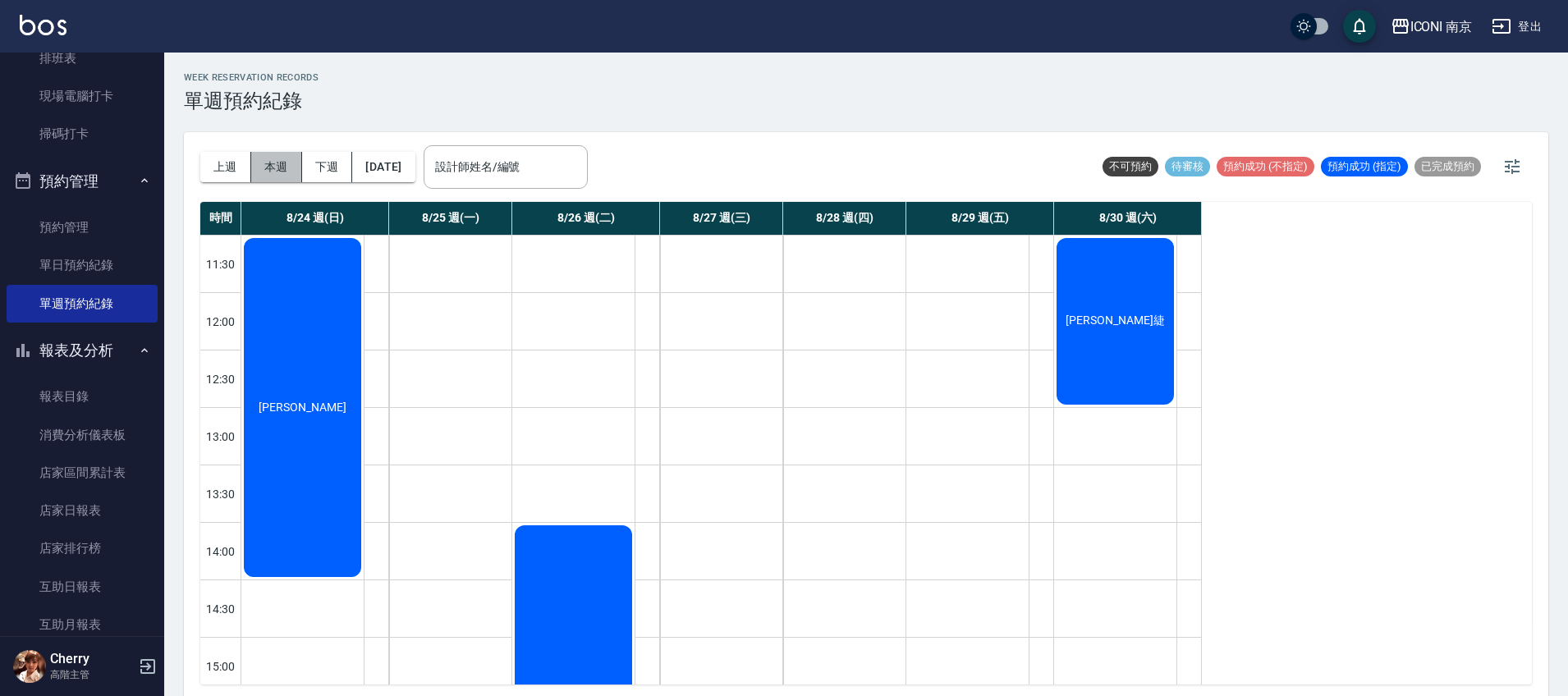
click at [278, 178] on button "本週" at bounding box center [277, 168] width 50 height 31
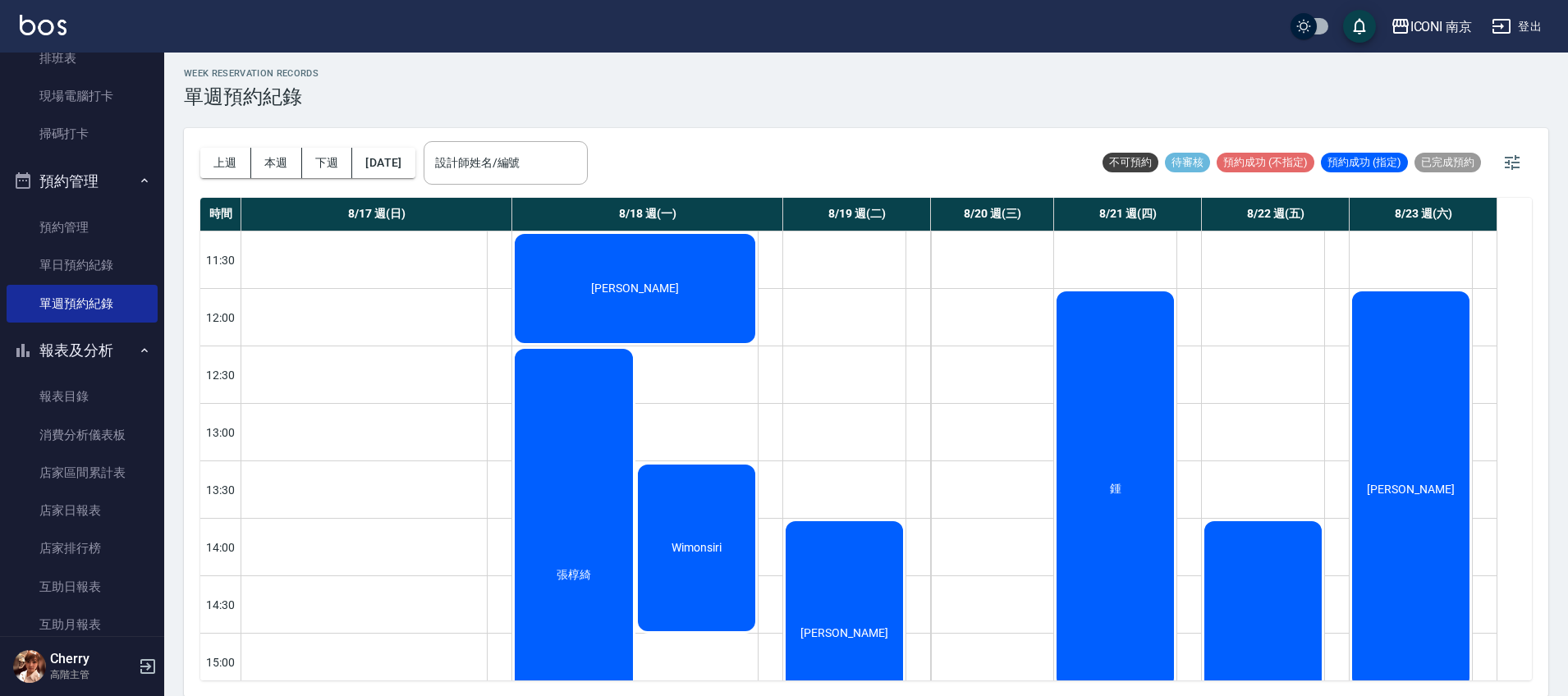
scroll to position [5, 0]
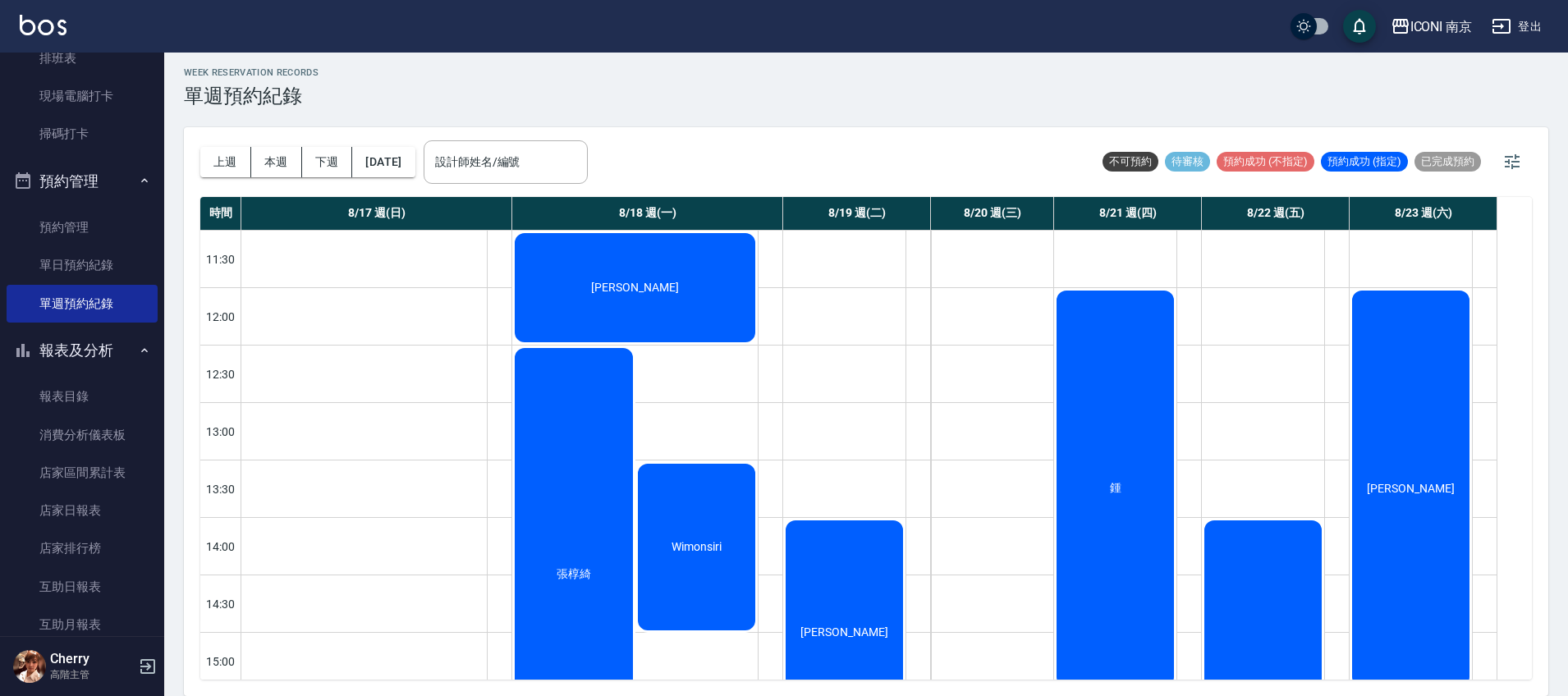
click at [1531, 154] on div "不可預約 待審核 預約成功 (不指定) 預約成功 (指定) 已完成預約" at bounding box center [1316, 162] width 433 height 40
click at [1515, 161] on icon "button" at bounding box center [1512, 161] width 14 height 14
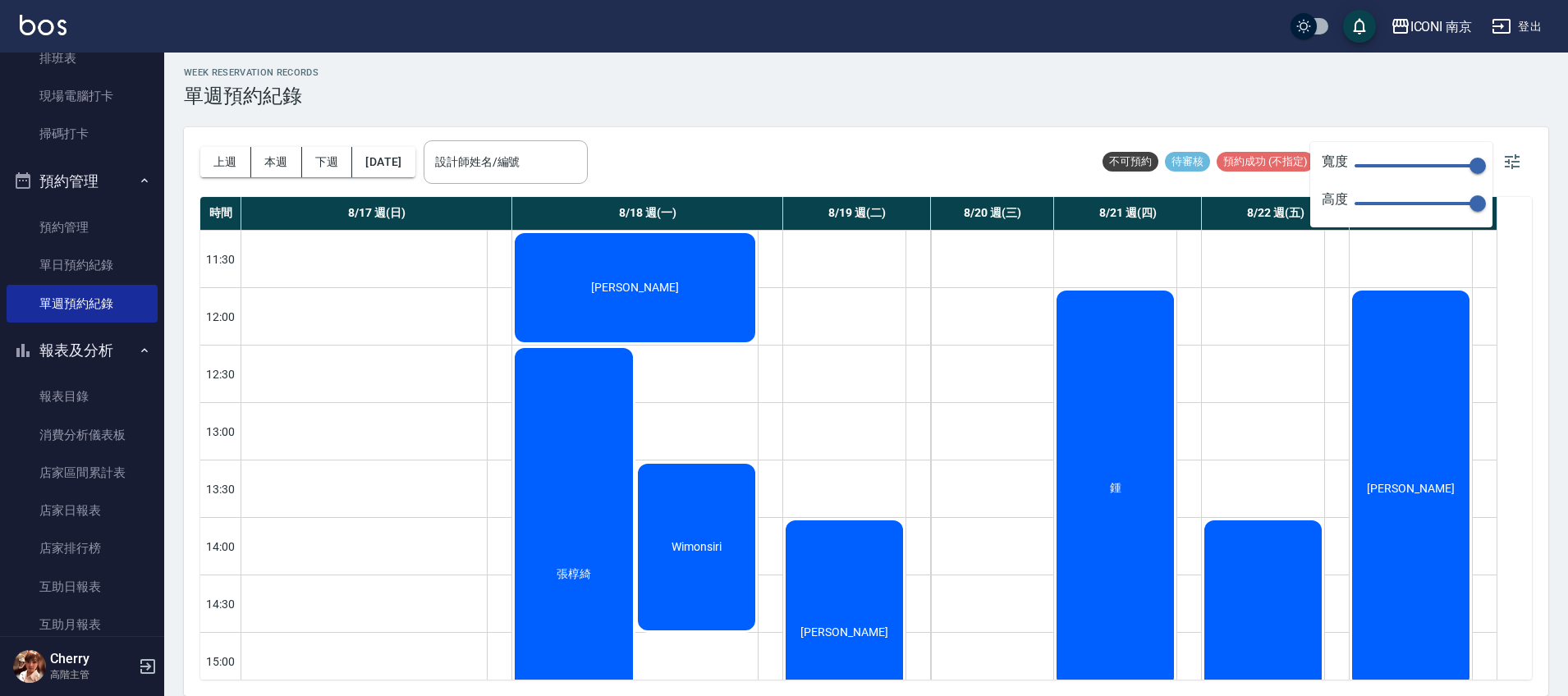
click at [1235, 111] on div "WEEK RESERVATION RECORDS 單週預約紀錄 上週 本週 下週 [DATE] 設計師姓名/編號 設計師姓名/編號 不可預約 待審核 預約成功…" at bounding box center [865, 372] width 1403 height 649
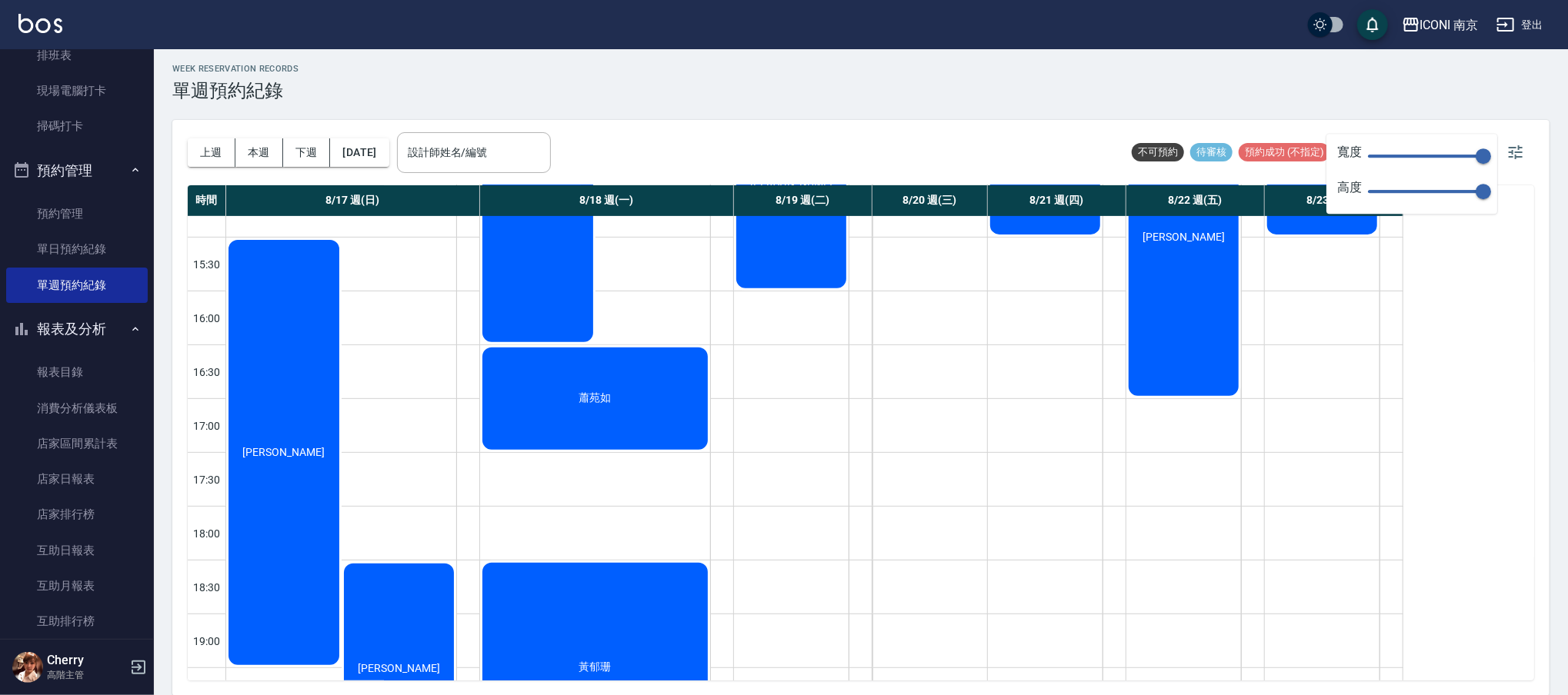
scroll to position [576, 0]
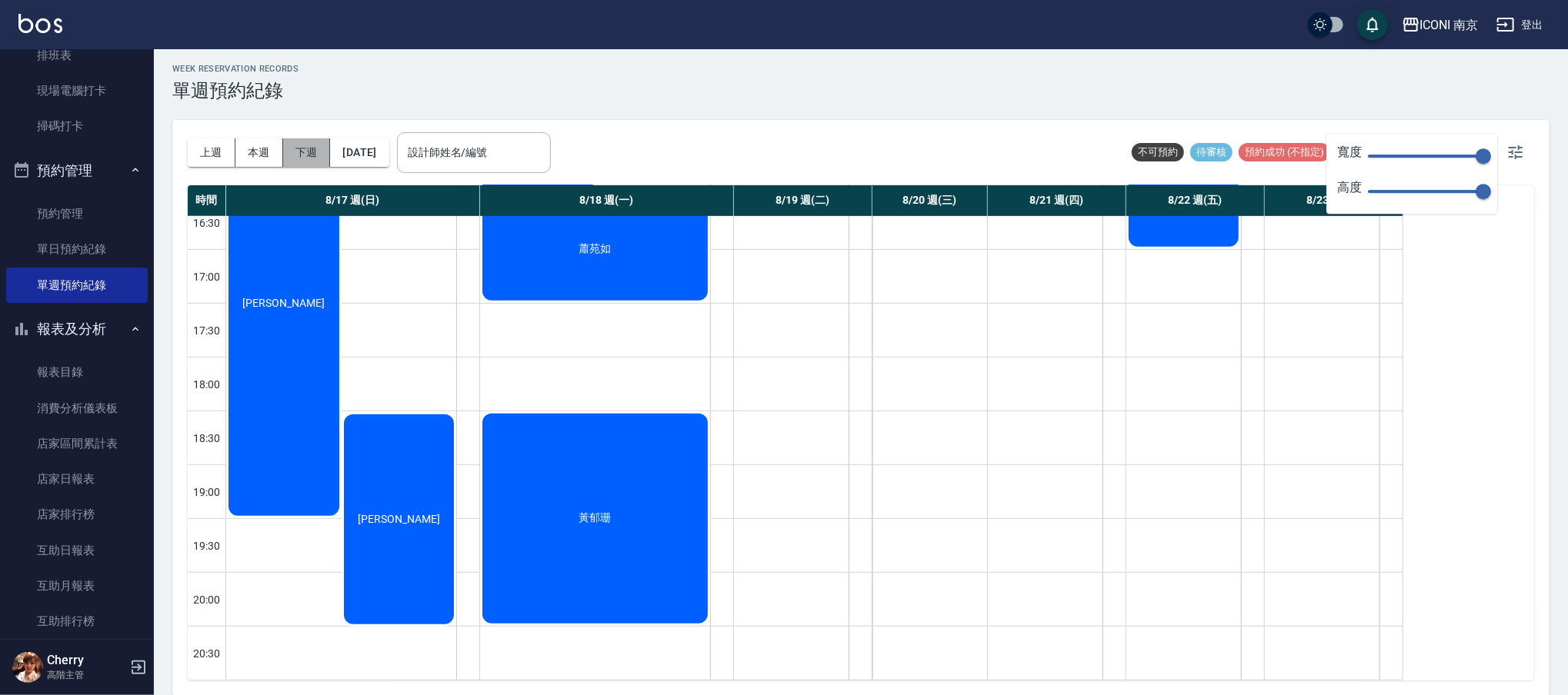
click at [315, 160] on button "下週" at bounding box center [307, 153] width 47 height 29
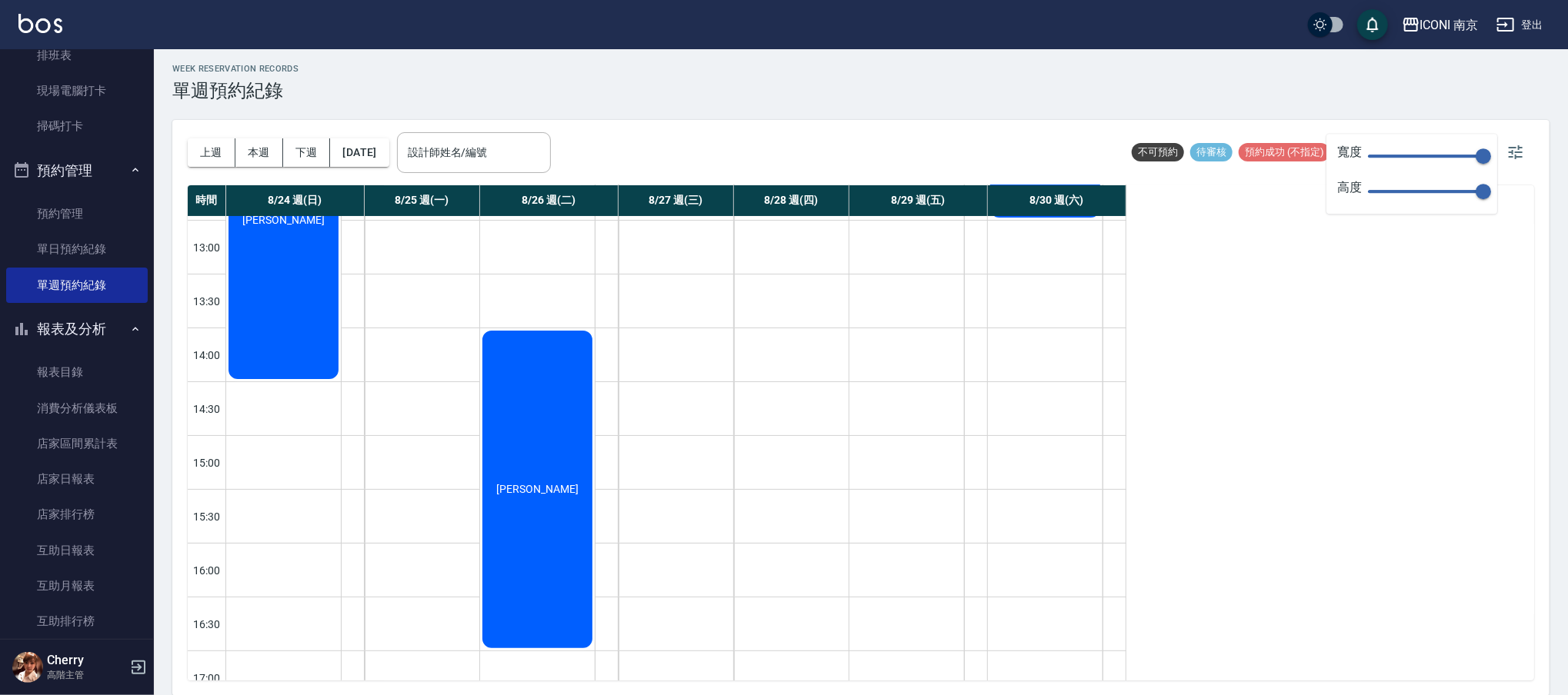
scroll to position [204, 0]
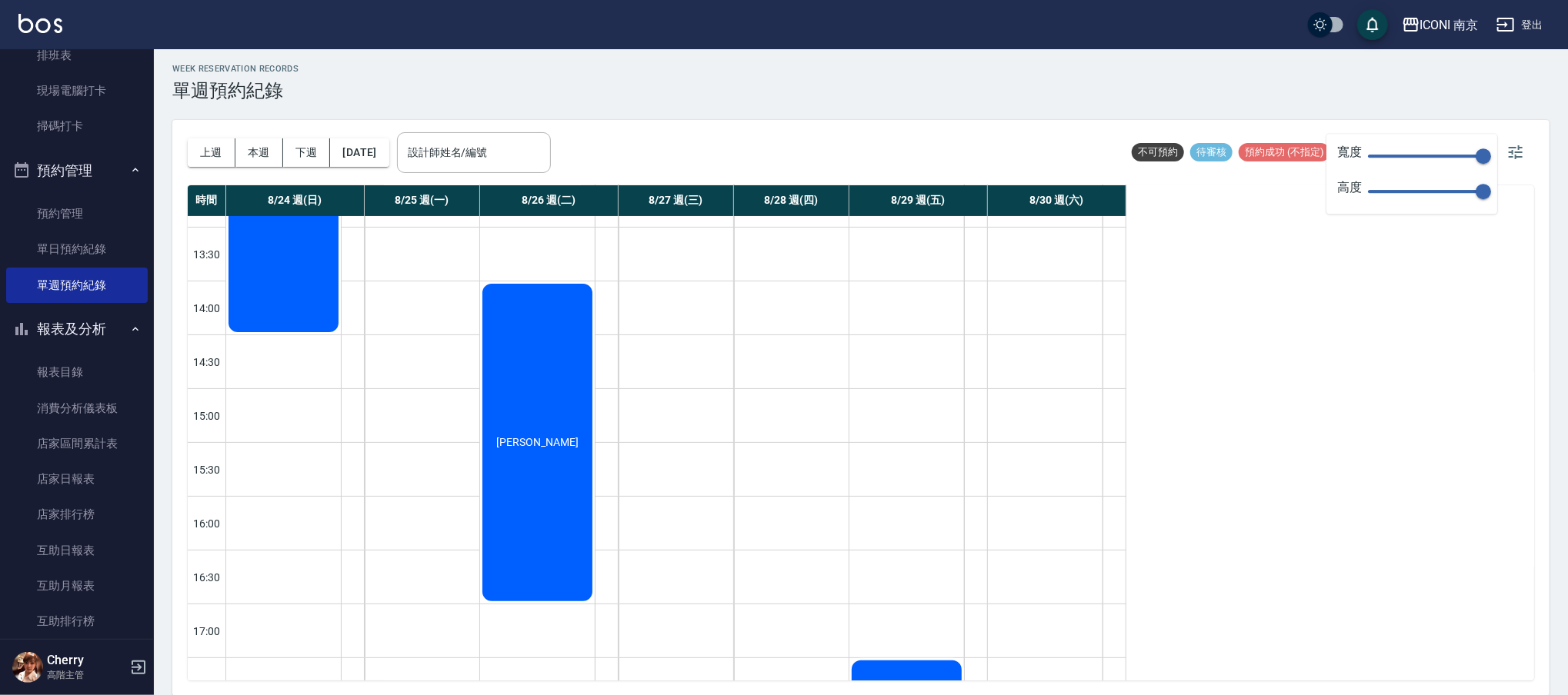
click at [340, 334] on div "[PERSON_NAME]" at bounding box center [284, 174] width 115 height 323
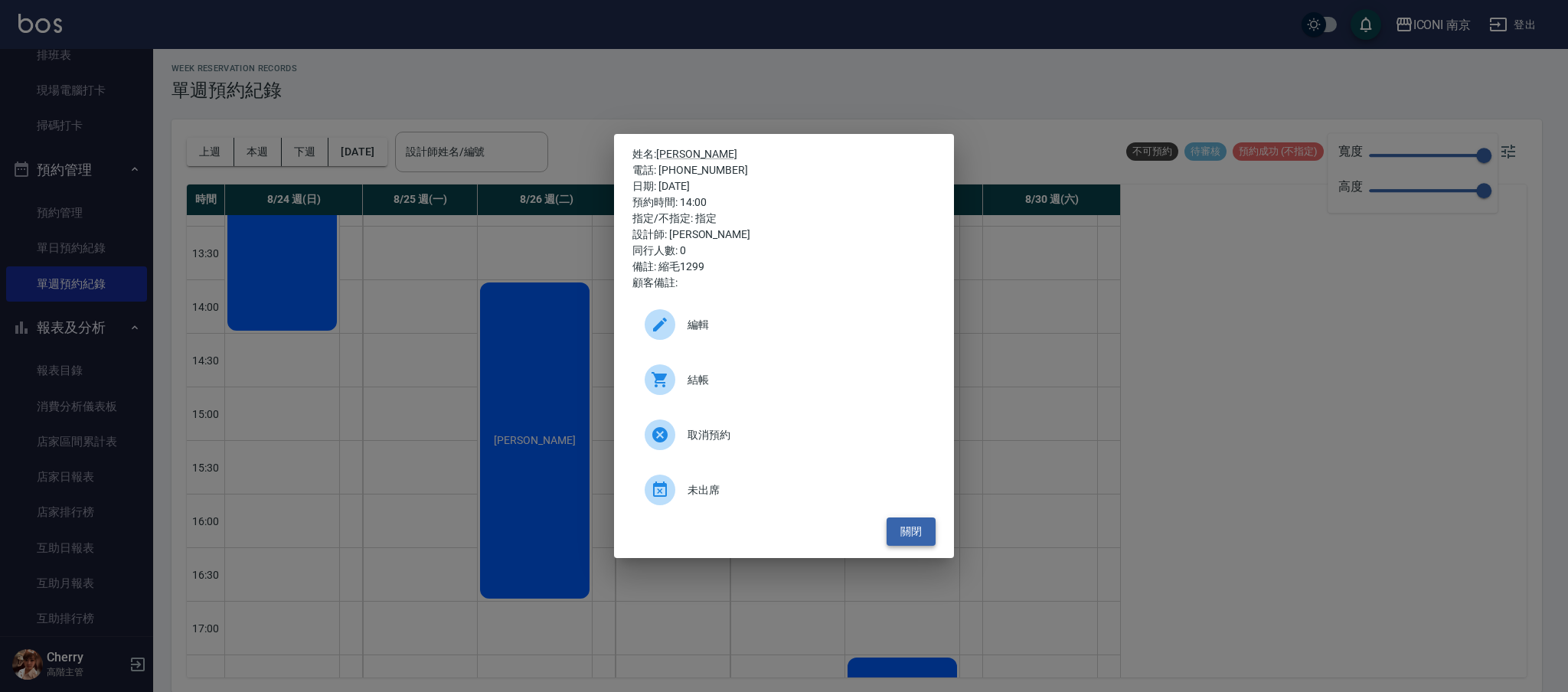
click at [915, 521] on button "關閉" at bounding box center [911, 532] width 49 height 29
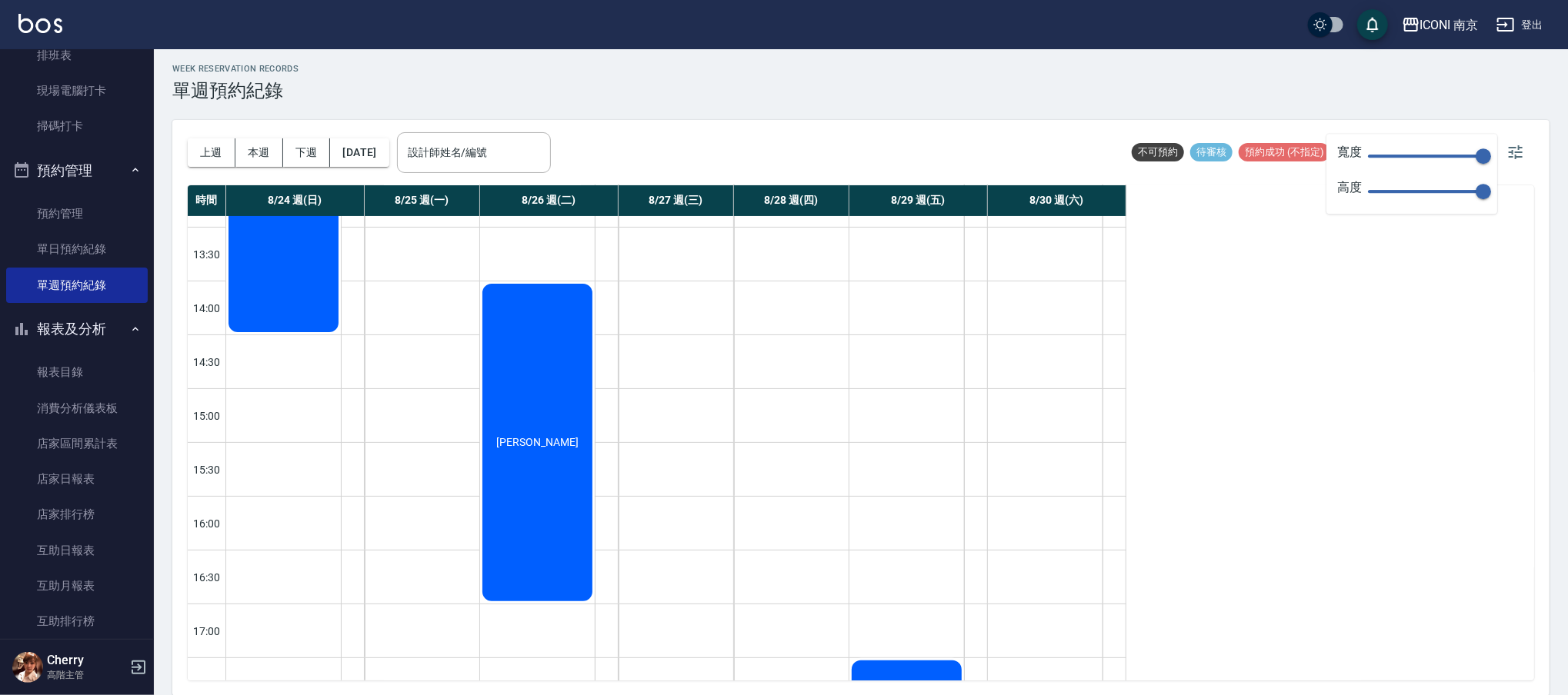
scroll to position [0, 0]
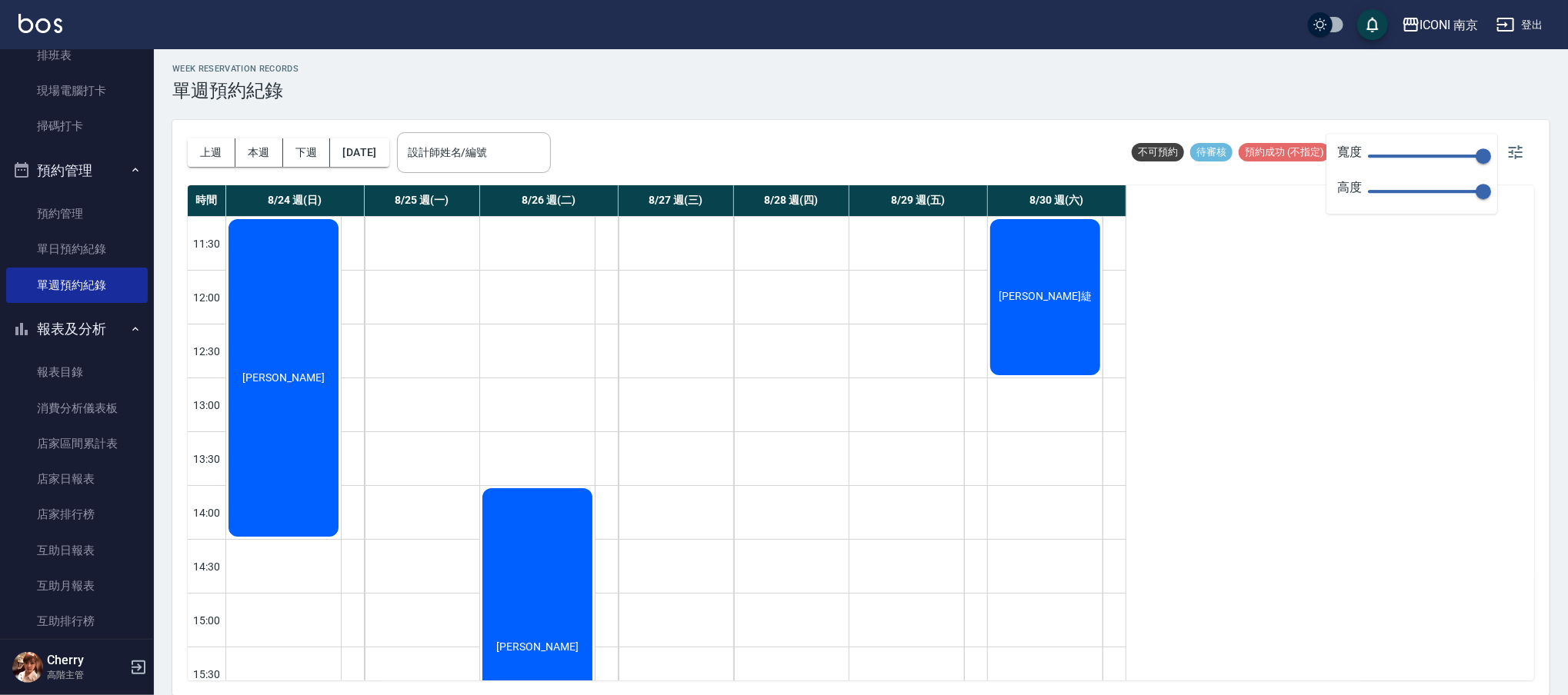
click at [340, 338] on div "[PERSON_NAME]緁" at bounding box center [284, 378] width 115 height 323
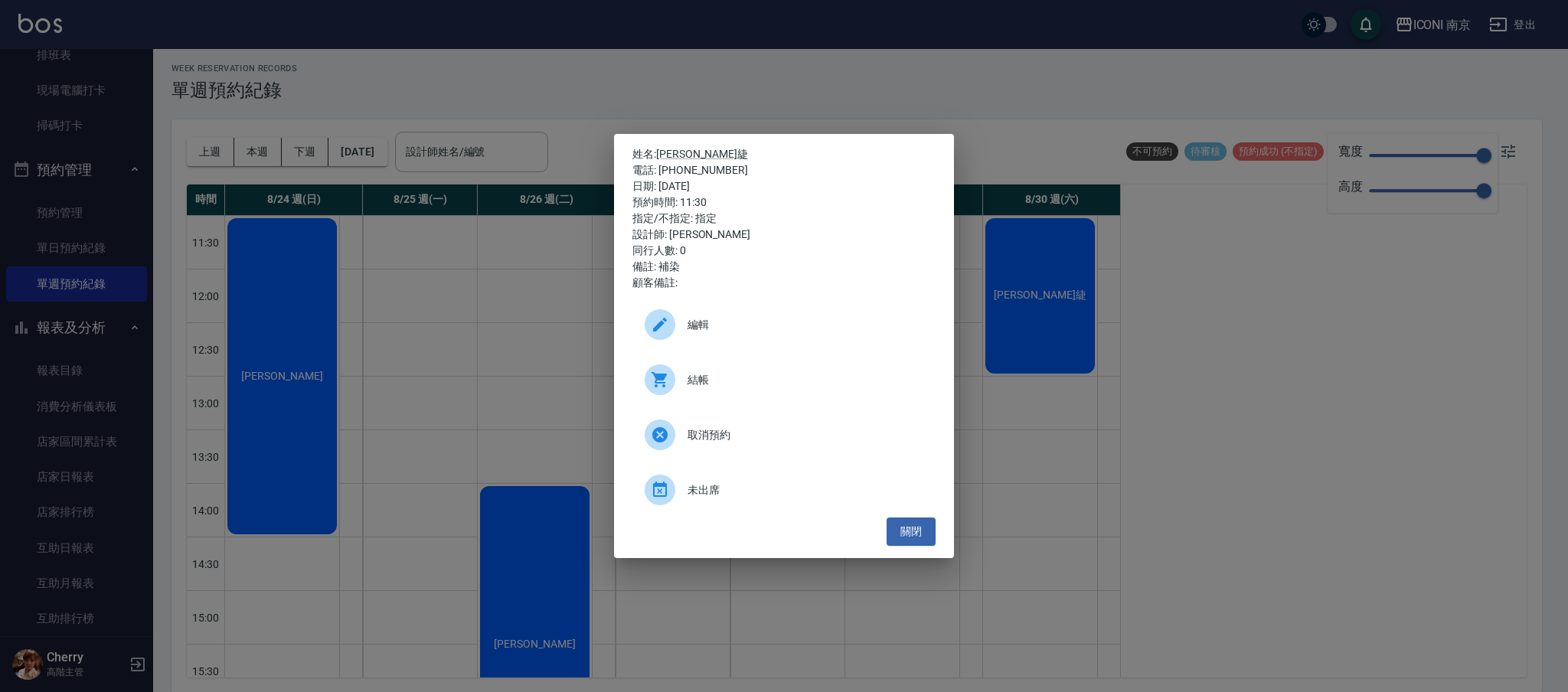
drag, startPoint x: 922, startPoint y: 531, endPoint x: 916, endPoint y: 515, distance: 17.1
click at [919, 530] on button "關閉" at bounding box center [911, 532] width 49 height 29
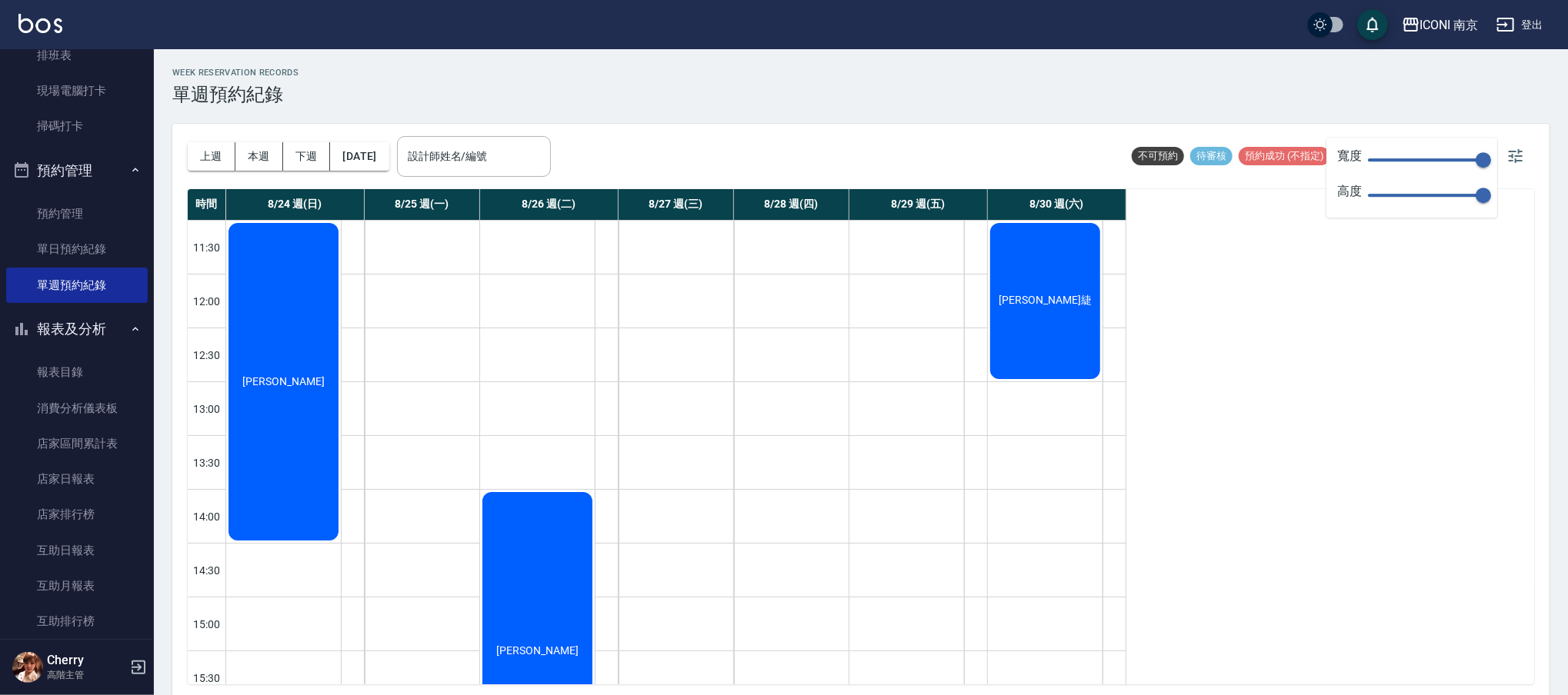
click at [1211, 236] on div "時間 8/24 週(日) 8/25 週(一) 8/26 週(二) 8/27 週(三) 8/28 週(四) 8/29 週(五) 8/30 週(六) 11:30 …" at bounding box center [861, 437] width 1347 height 496
drag, startPoint x: 1110, startPoint y: 134, endPoint x: 326, endPoint y: 211, distance: 787.8
click at [1088, 133] on div "上週 本週 下週 [DATE] 設計師姓名/編號 設計師姓名/編號 不可預約 待審核 預約成功 (不指定) 預約成功 (指定) 已完成預約" at bounding box center [861, 156] width 1347 height 65
click at [278, 155] on button "本週" at bounding box center [259, 157] width 47 height 29
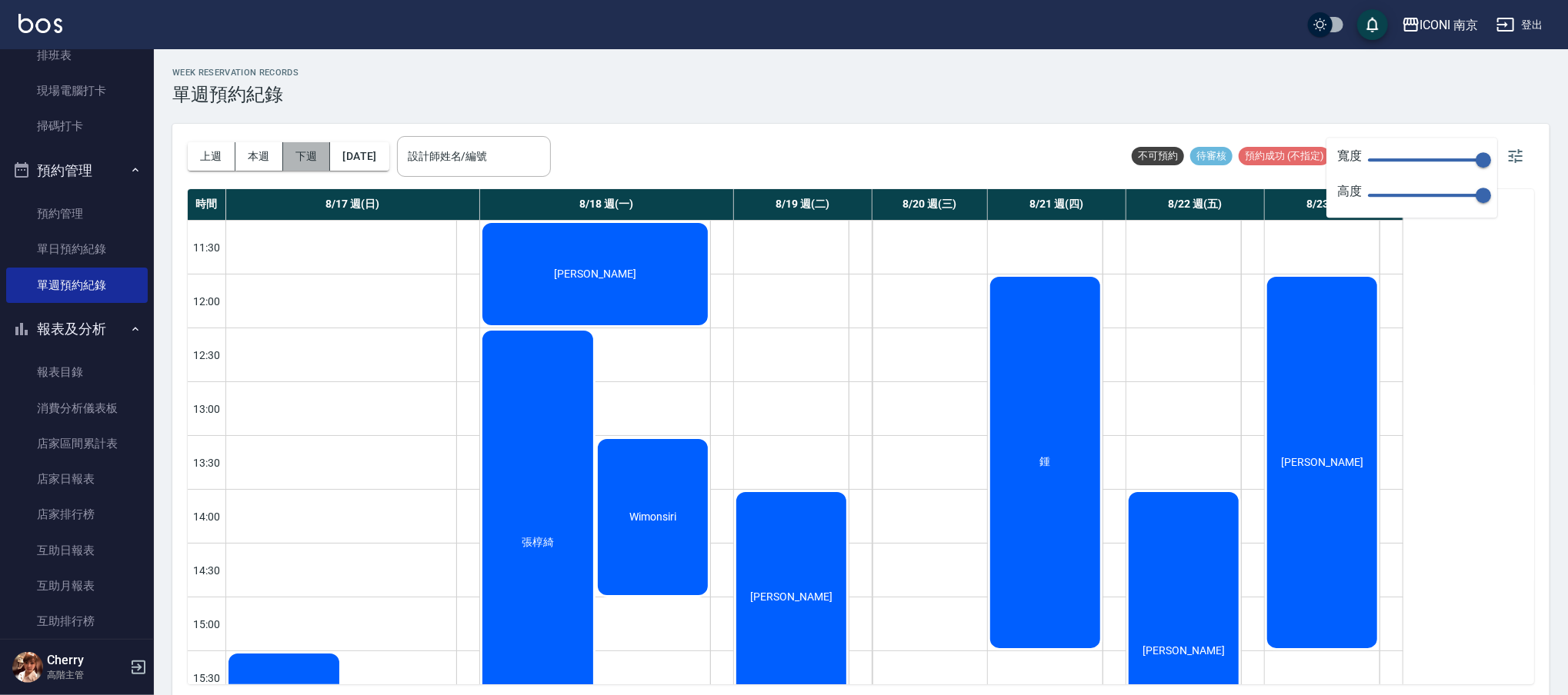
click at [306, 160] on button "下週" at bounding box center [307, 157] width 47 height 29
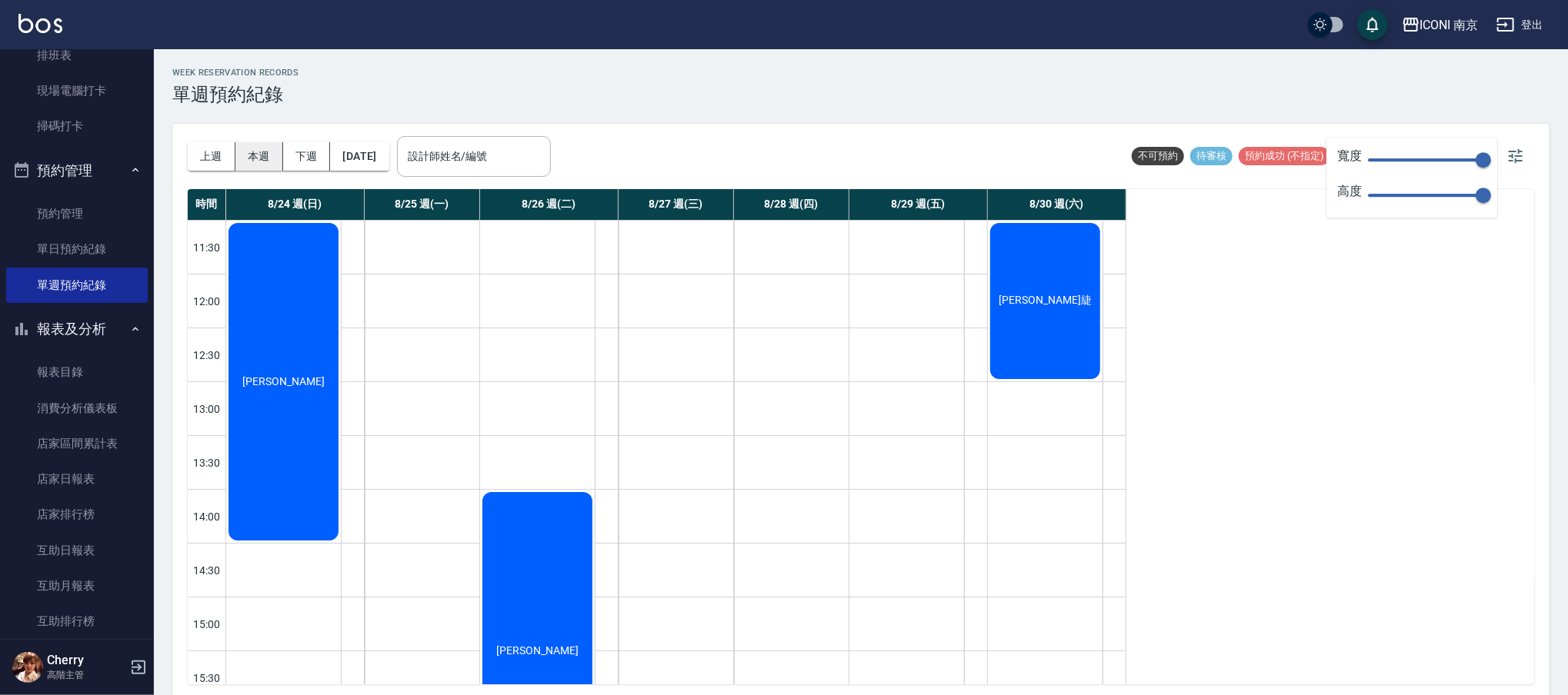
click at [259, 158] on button "本週" at bounding box center [259, 157] width 47 height 29
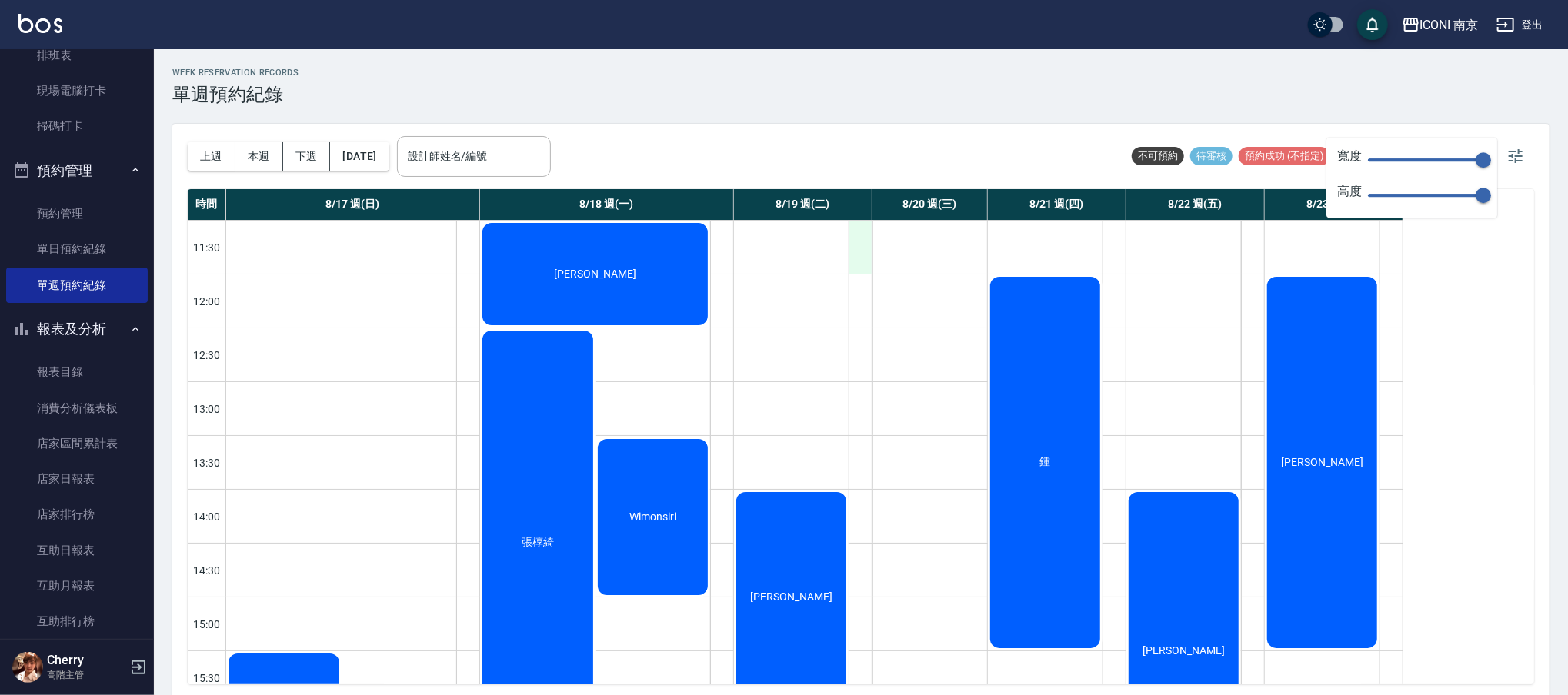
click at [852, 251] on div at bounding box center [860, 247] width 23 height 53
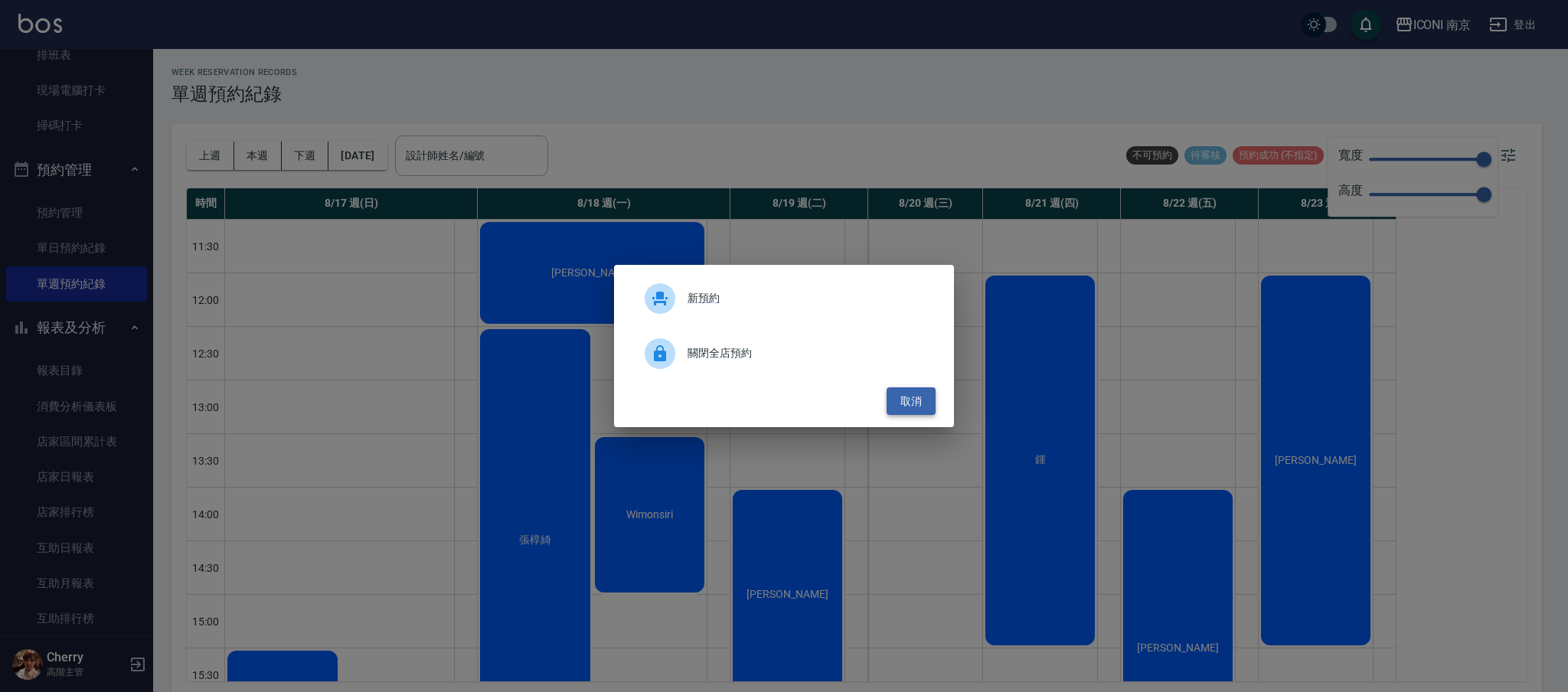
click at [896, 394] on button "取消" at bounding box center [911, 402] width 49 height 29
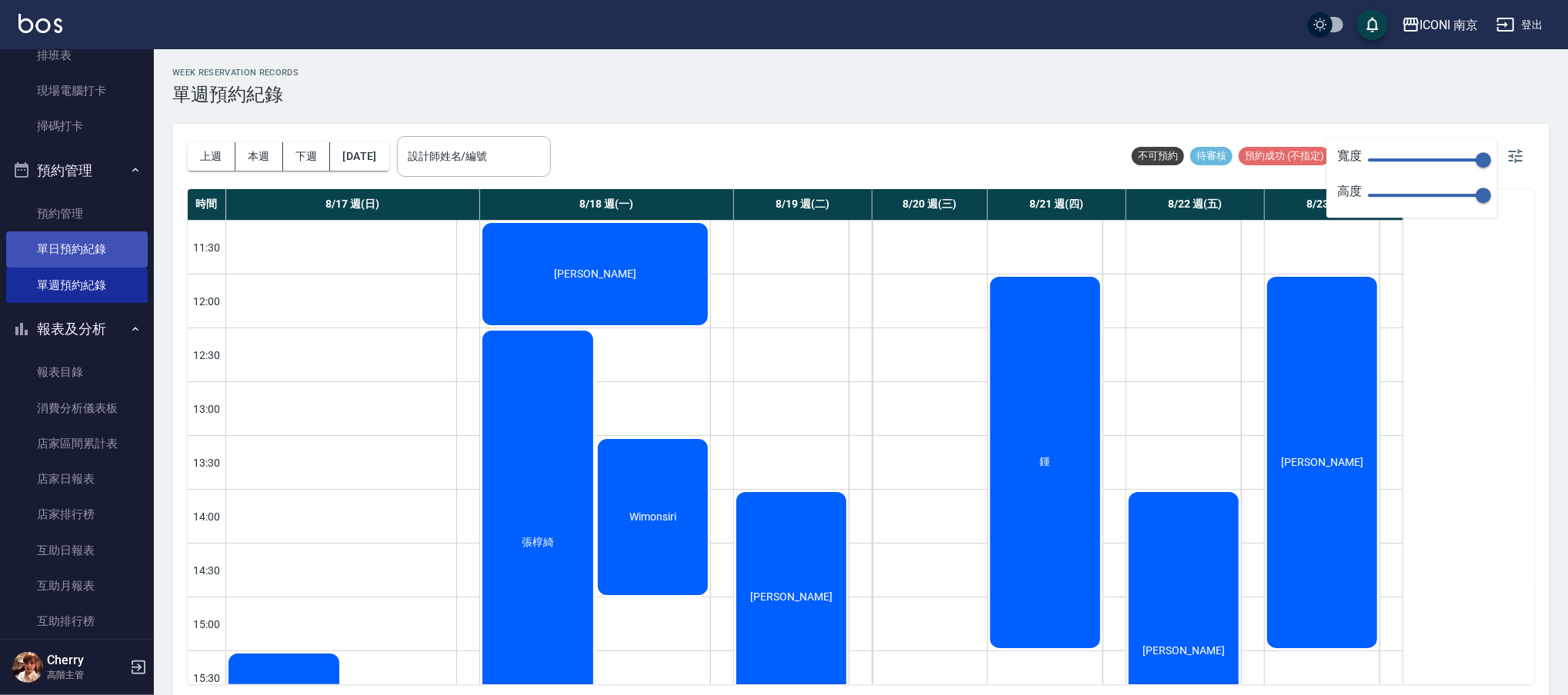
click at [64, 261] on link "單日預約紀錄" at bounding box center [77, 249] width 142 height 35
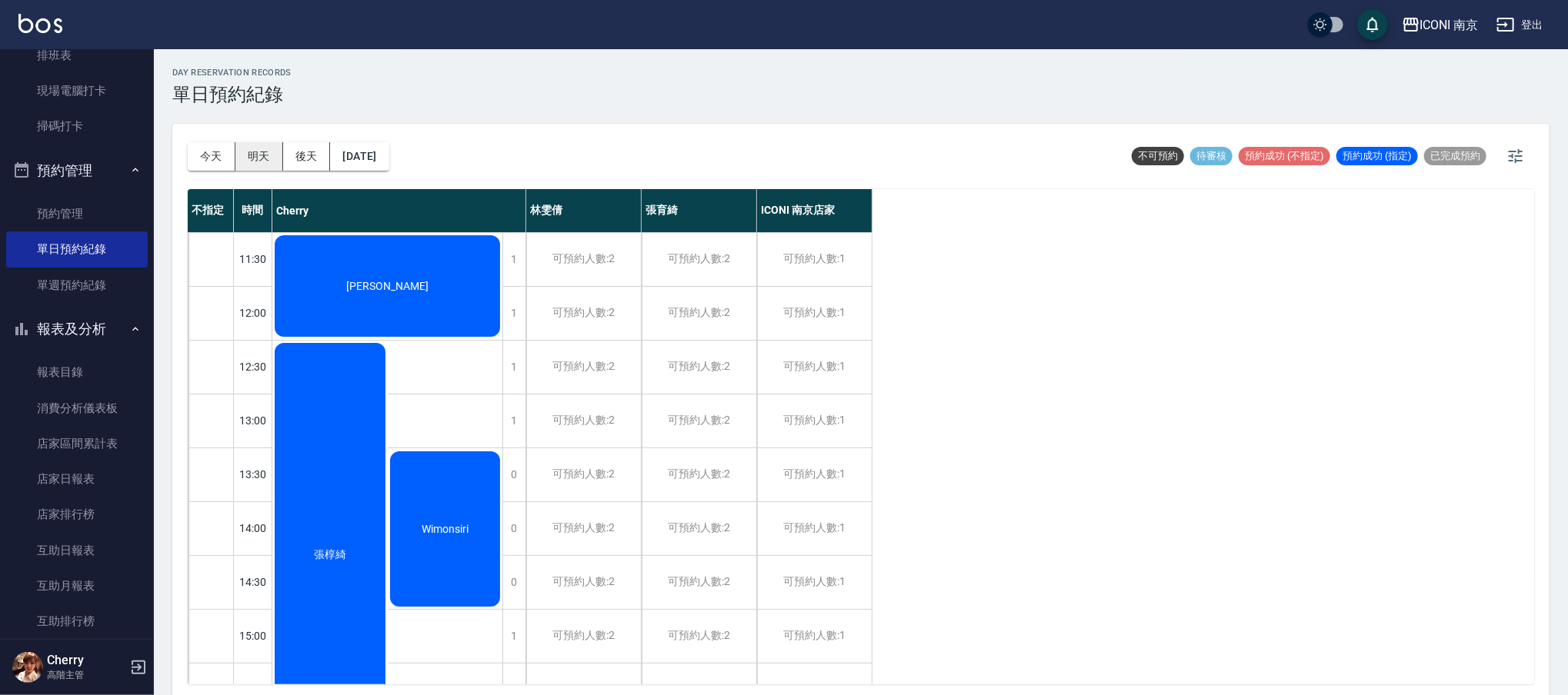
click at [270, 160] on button "明天" at bounding box center [259, 157] width 47 height 29
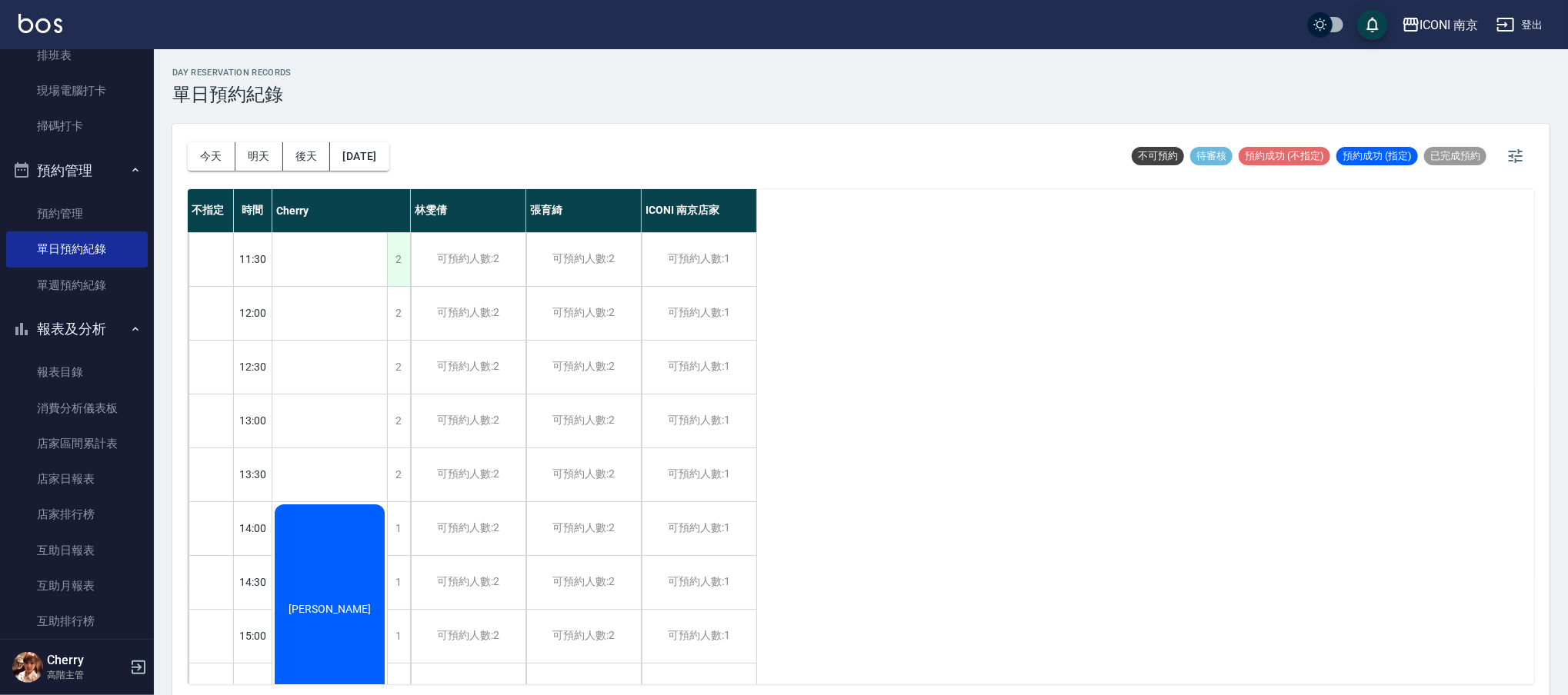
click at [393, 258] on div "2" at bounding box center [398, 259] width 23 height 53
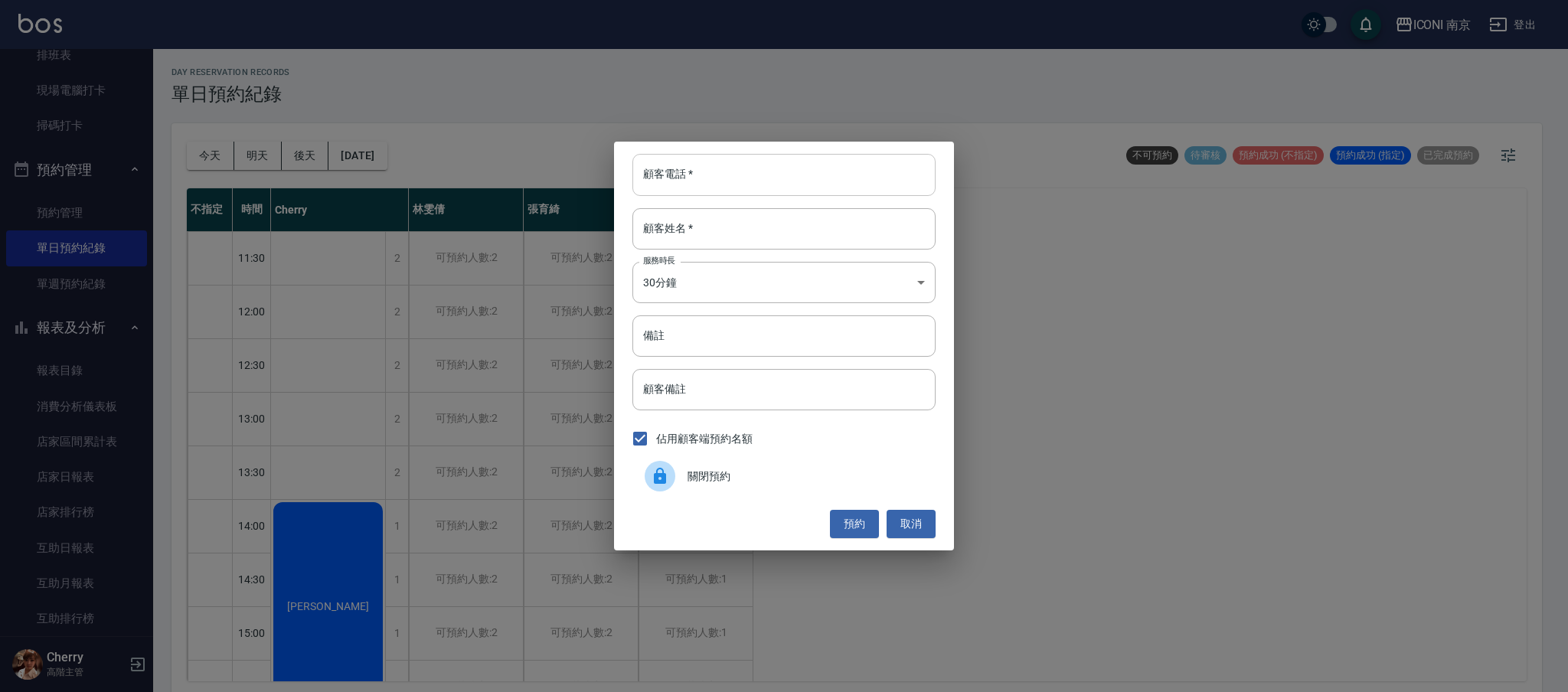
click at [681, 188] on input "顧客電話   *" at bounding box center [784, 174] width 304 height 41
type input "0920113296"
click at [736, 219] on input "顧客姓名   *" at bounding box center [784, 229] width 304 height 41
type input "[PERSON_NAME]"
click at [879, 298] on body "ICONI 南京 登出 櫃檯作業 打帳單 帳單列表 掛單列表 座位開單 營業儀表板 現金收支登錄 高階收支登錄 材料自購登錄 每日結帳 排班表 現場電腦打卡 …" at bounding box center [784, 348] width 1568 height 697
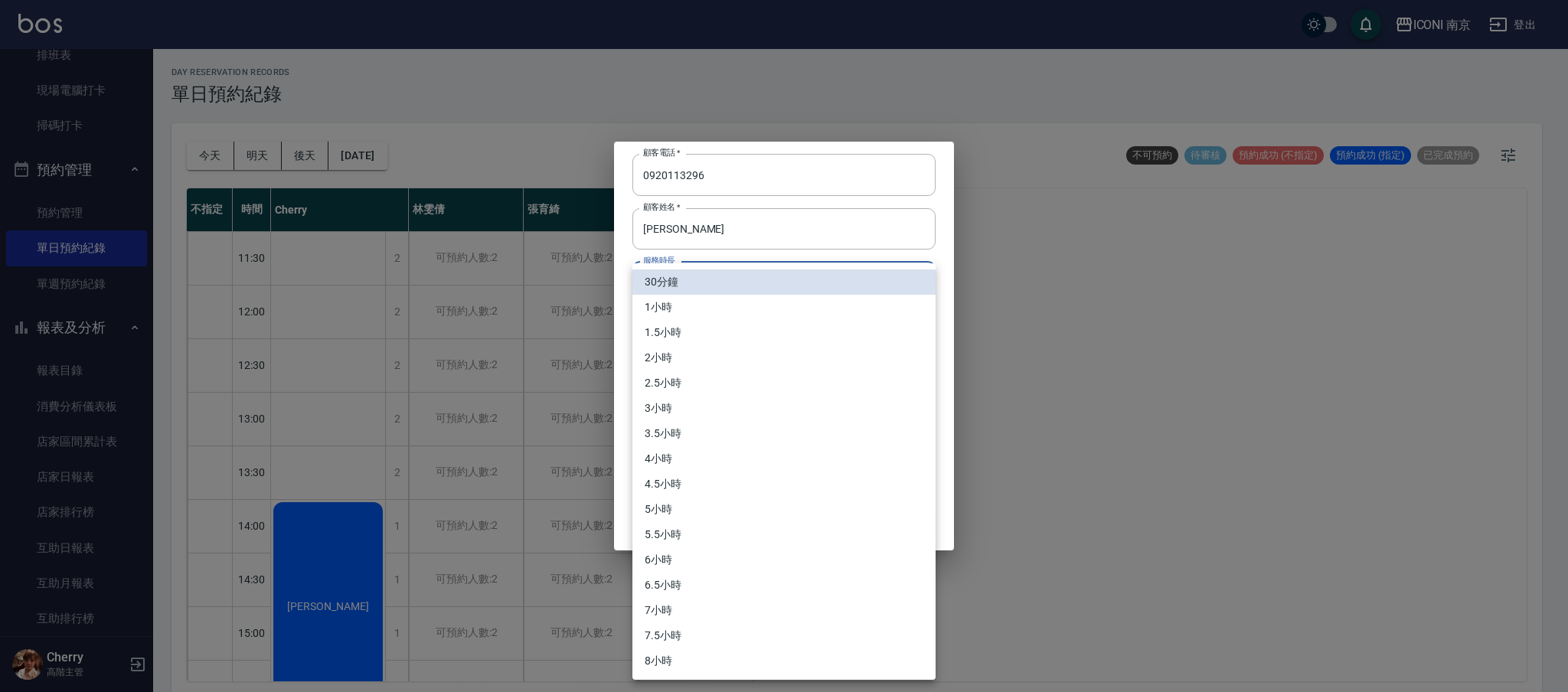
click at [721, 442] on li "3.5小時" at bounding box center [784, 434] width 304 height 25
type input "7"
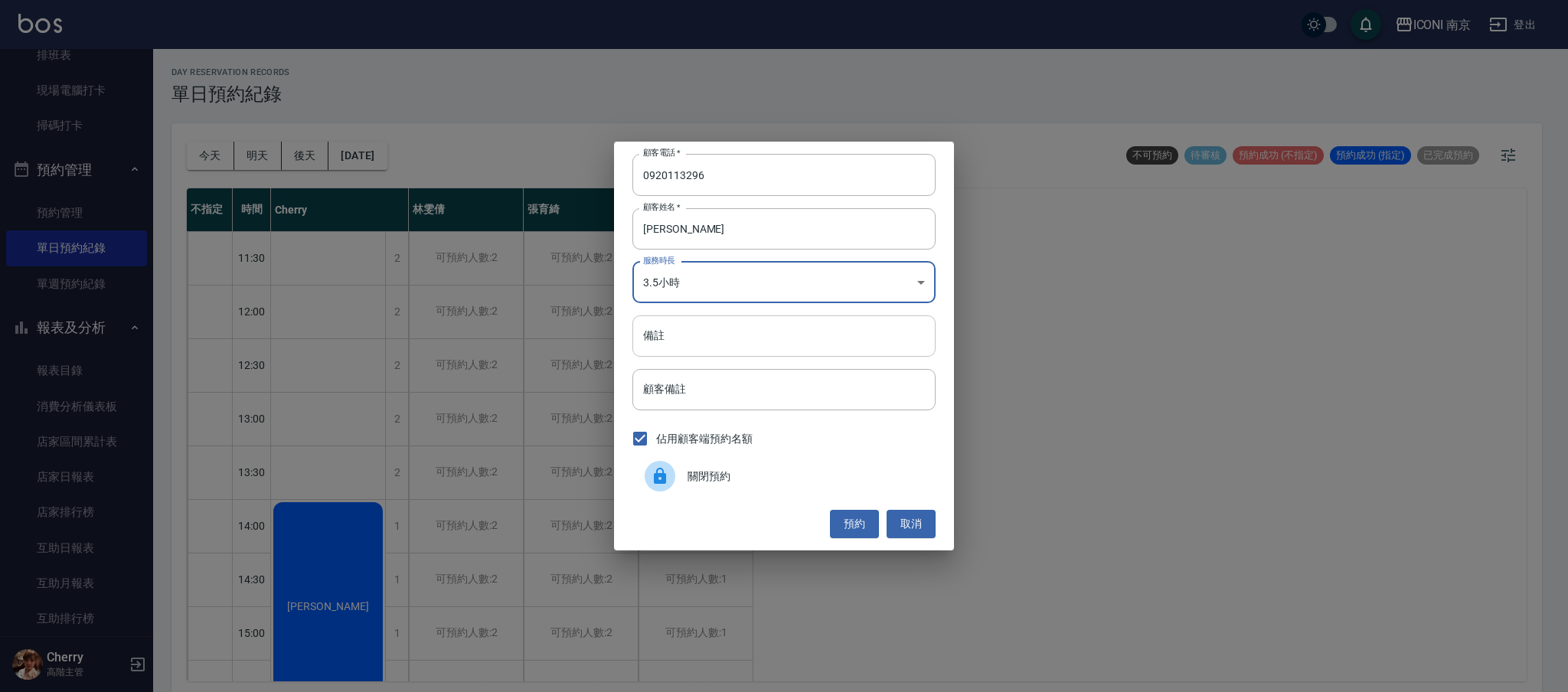
click at [691, 322] on input "備註" at bounding box center [784, 335] width 304 height 41
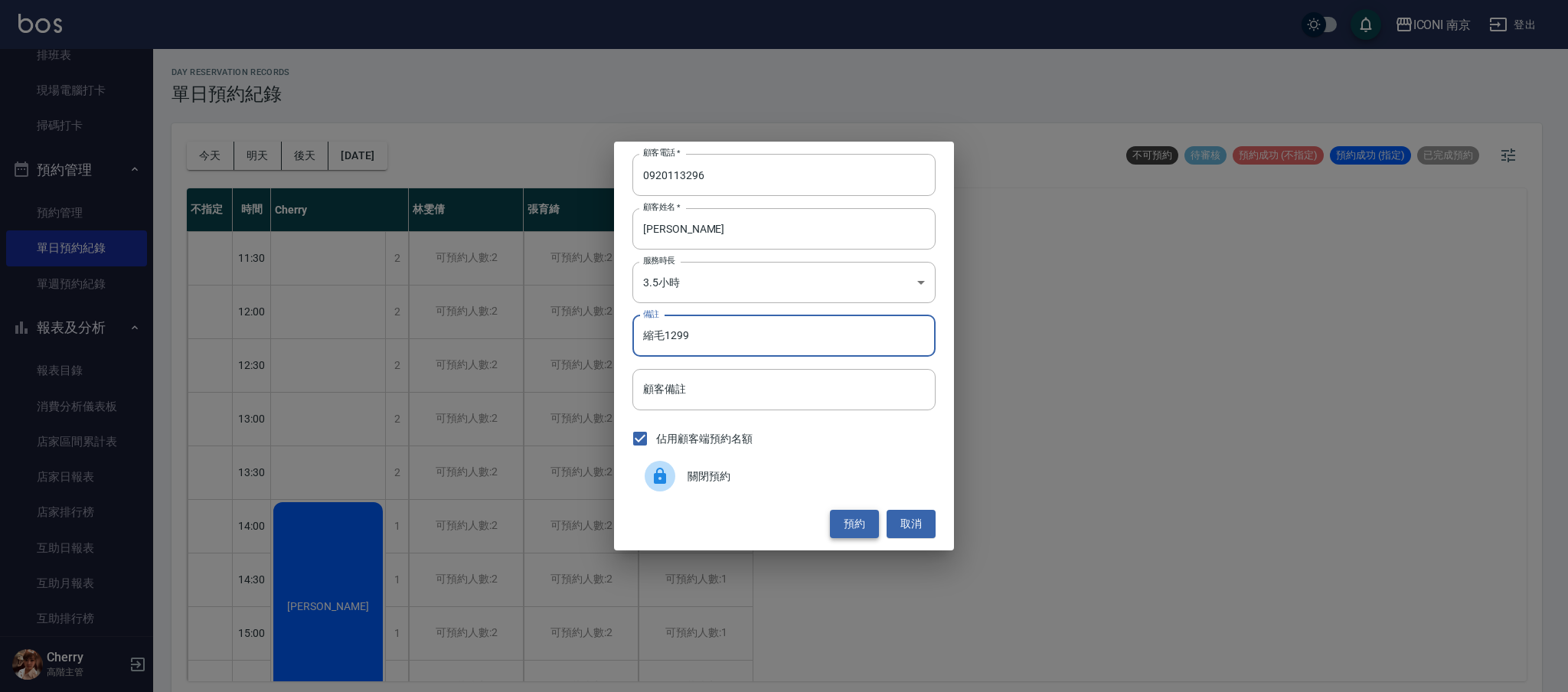
type input "縮毛1299"
click at [847, 514] on button "預約" at bounding box center [854, 525] width 49 height 29
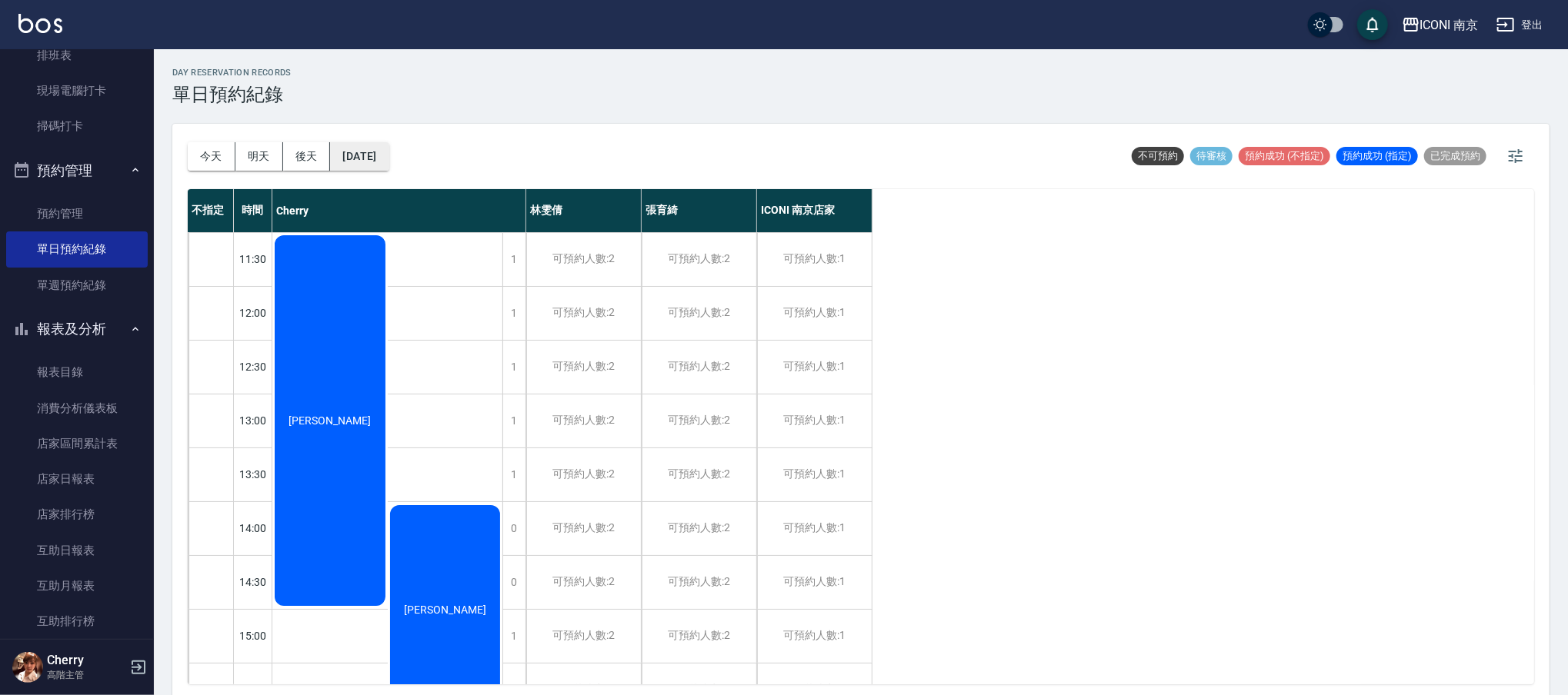
click at [366, 167] on button "[DATE]" at bounding box center [359, 157] width 58 height 29
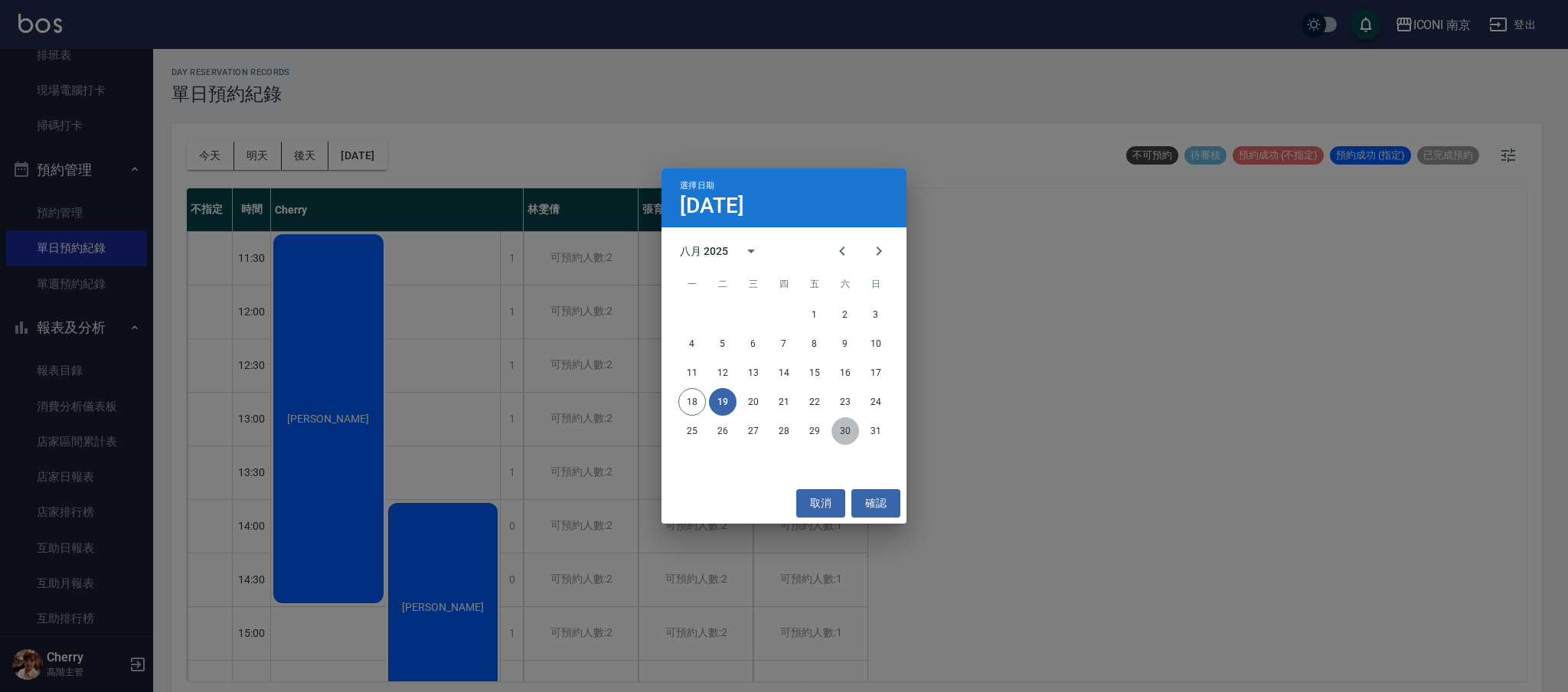
click at [837, 431] on button "30" at bounding box center [845, 431] width 28 height 28
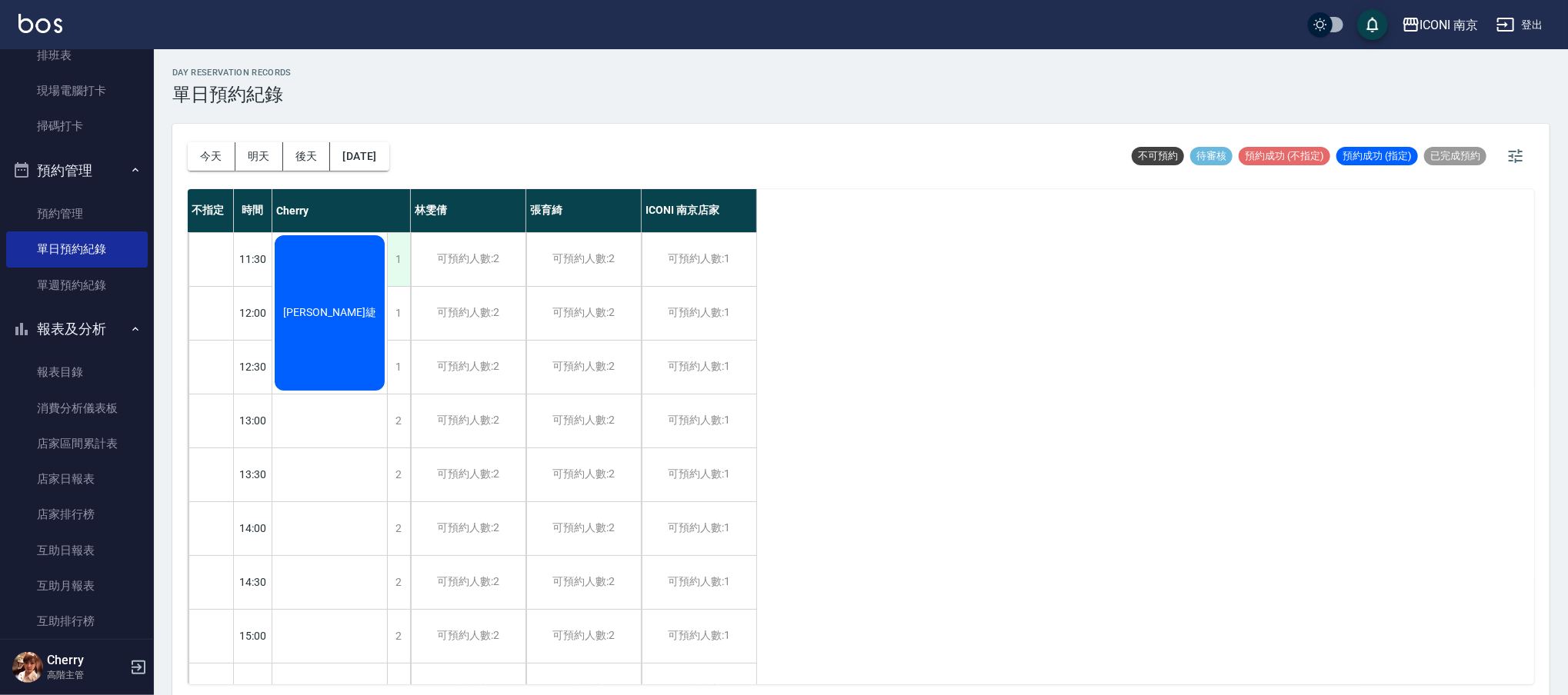
click at [393, 261] on div "1" at bounding box center [398, 259] width 23 height 53
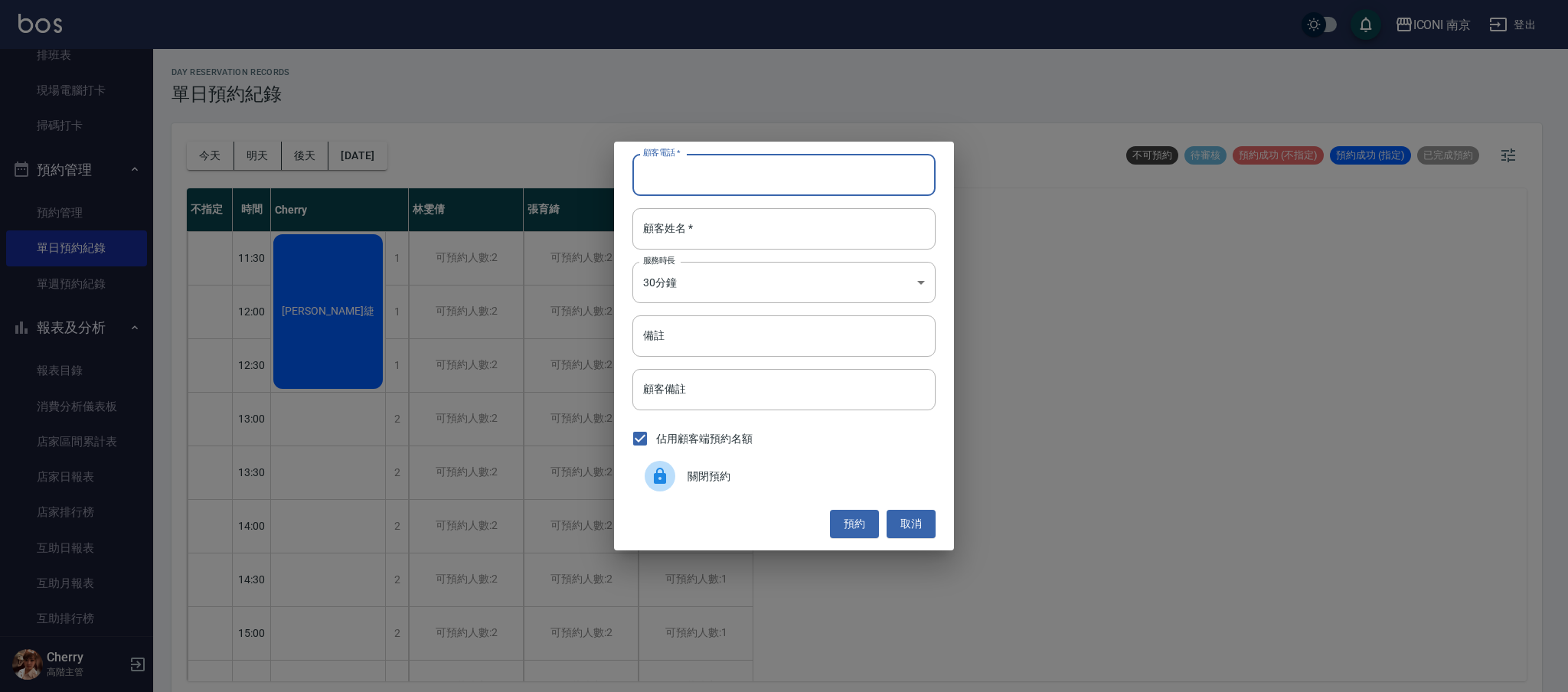
click at [723, 176] on input "顧客電話   *" at bounding box center [784, 174] width 304 height 41
type input "0958815121"
click at [690, 220] on input "顧客姓名   *" at bounding box center [784, 229] width 304 height 41
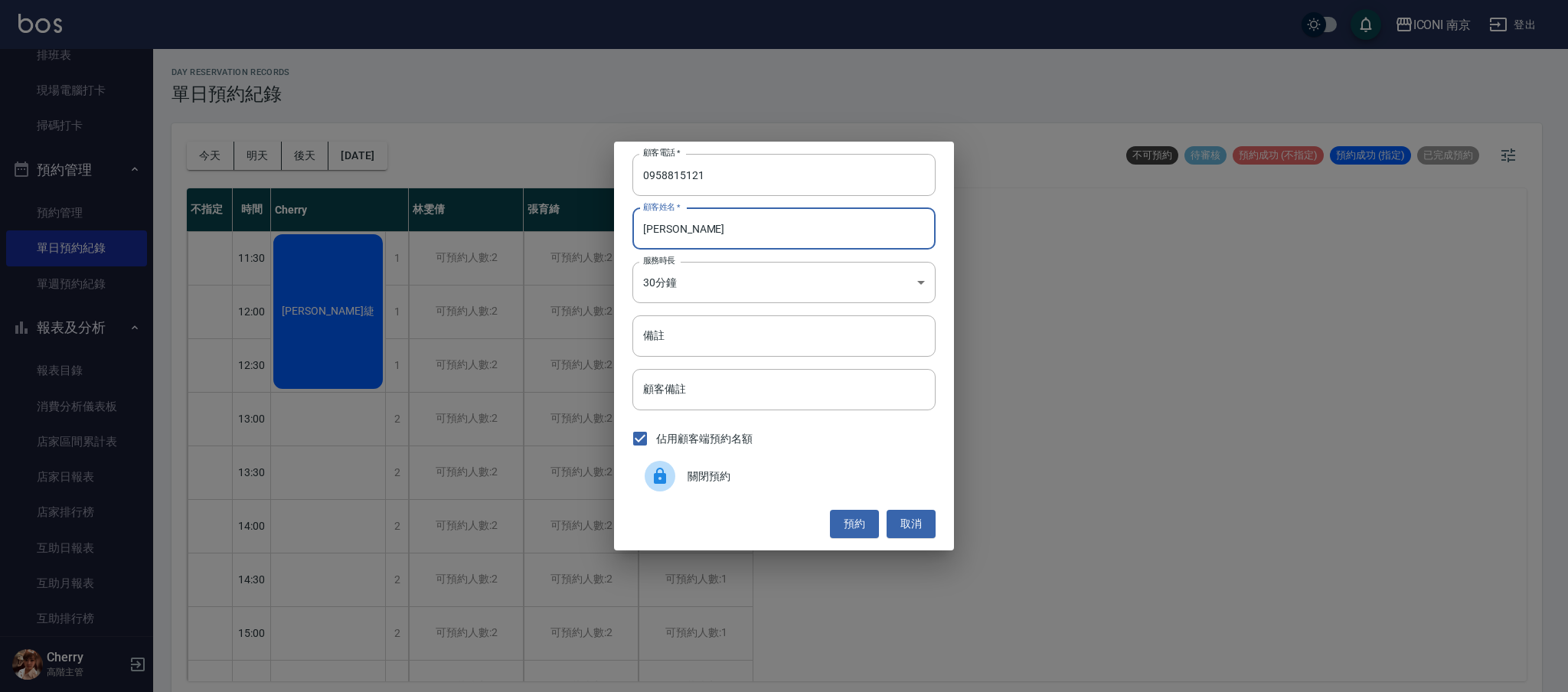
type input "[PERSON_NAME]"
click at [690, 306] on div "顧客電話   * [PHONE_NUMBER] 顧客電話   * 顧客姓名   * [PERSON_NAME]姓名   * 服務時長 30分鐘 1 服務時長 …" at bounding box center [784, 346] width 340 height 408
click at [694, 298] on body "ICONI 南京 登出 櫃檯作業 打帳單 帳單列表 掛單列表 座位開單 營業儀表板 現金收支登錄 高階收支登錄 材料自購登錄 每日結帳 排班表 現場電腦打卡 …" at bounding box center [784, 348] width 1568 height 697
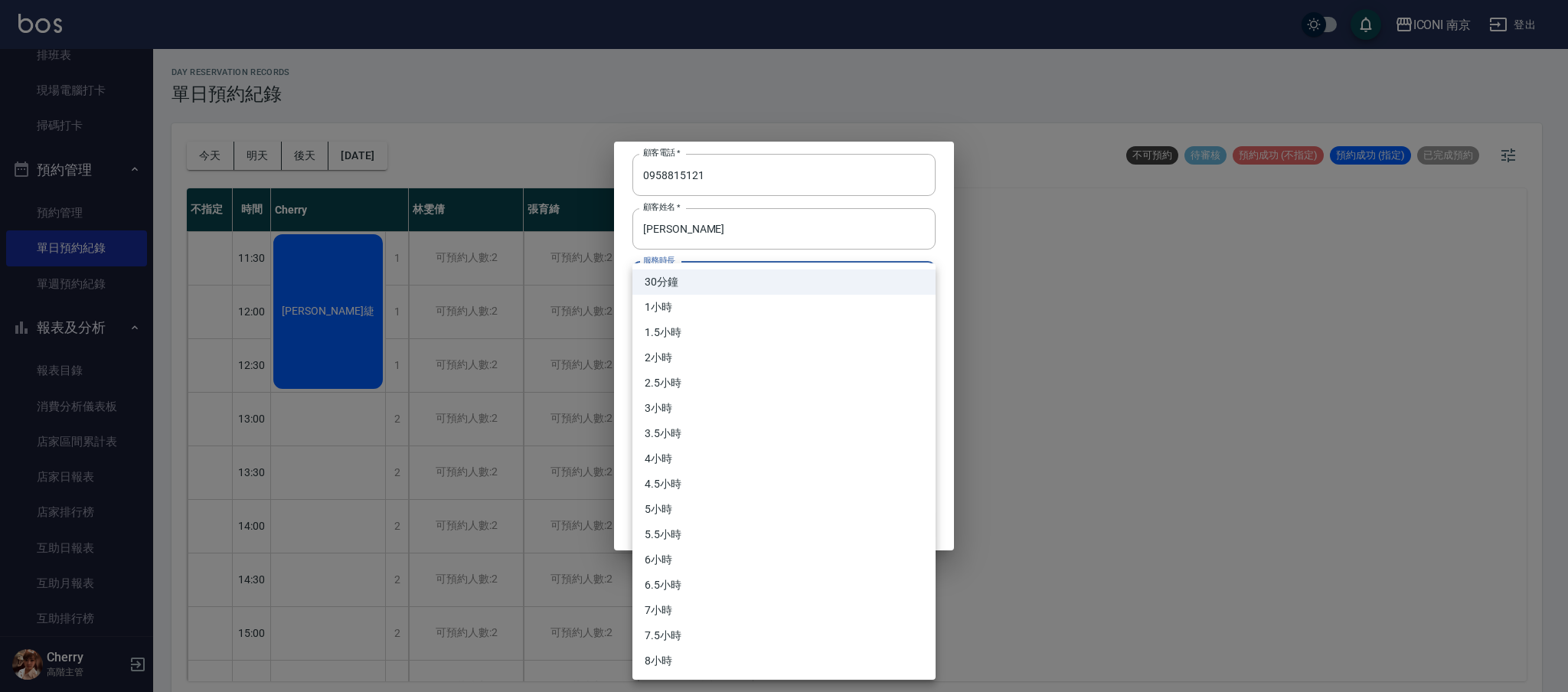
click at [724, 439] on li "3.5小時" at bounding box center [784, 434] width 304 height 25
type input "7"
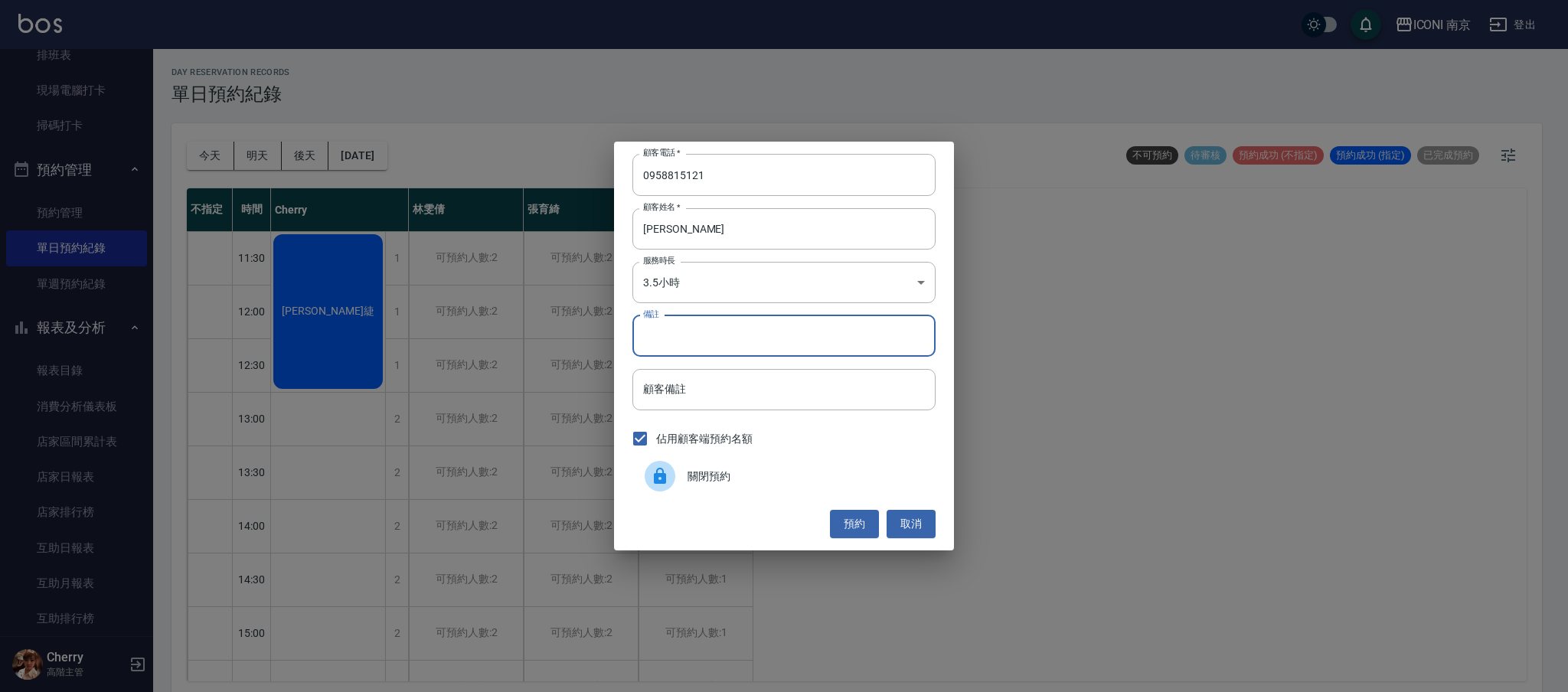
click at [706, 352] on input "備註" at bounding box center [784, 335] width 304 height 41
type input "縮毛1299"
click at [856, 521] on button "預約" at bounding box center [854, 525] width 49 height 29
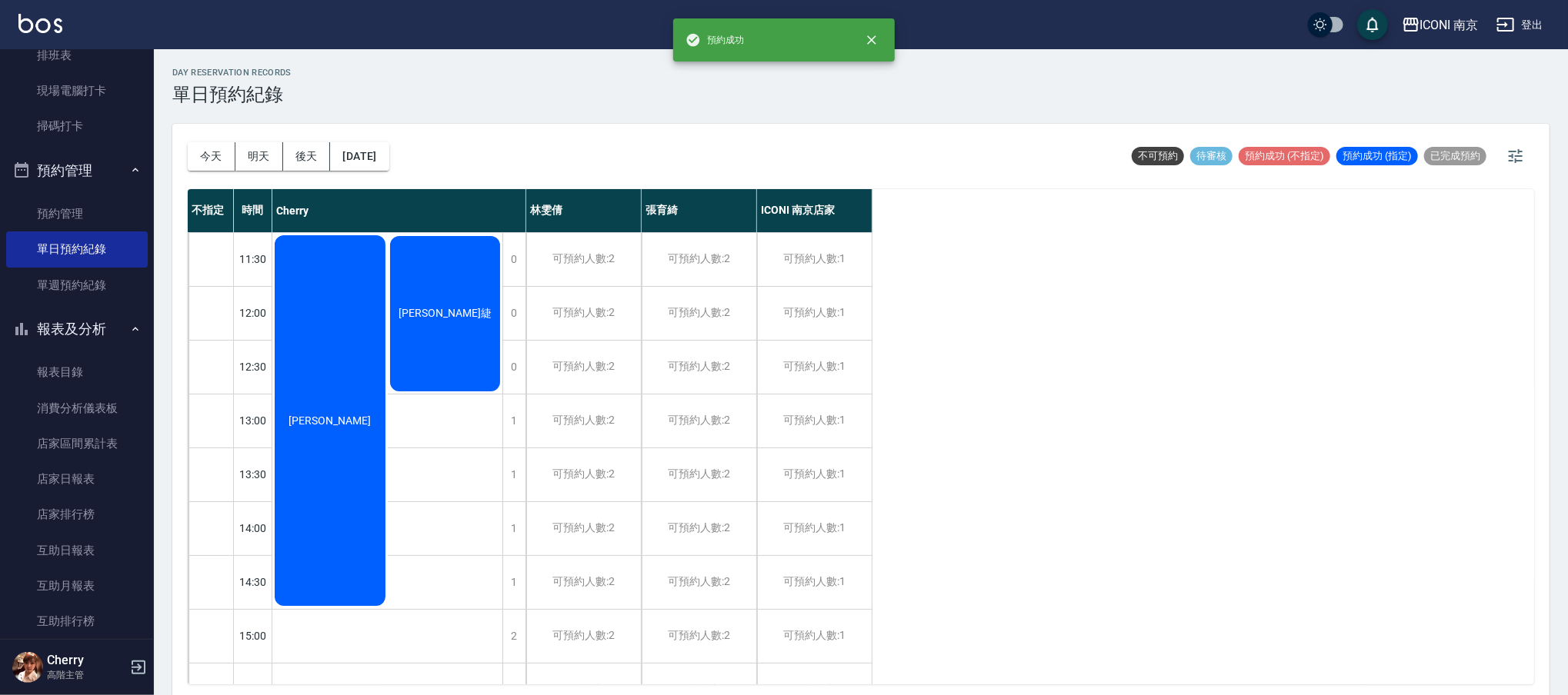
click at [346, 375] on div "[PERSON_NAME]" at bounding box center [329, 421] width 116 height 375
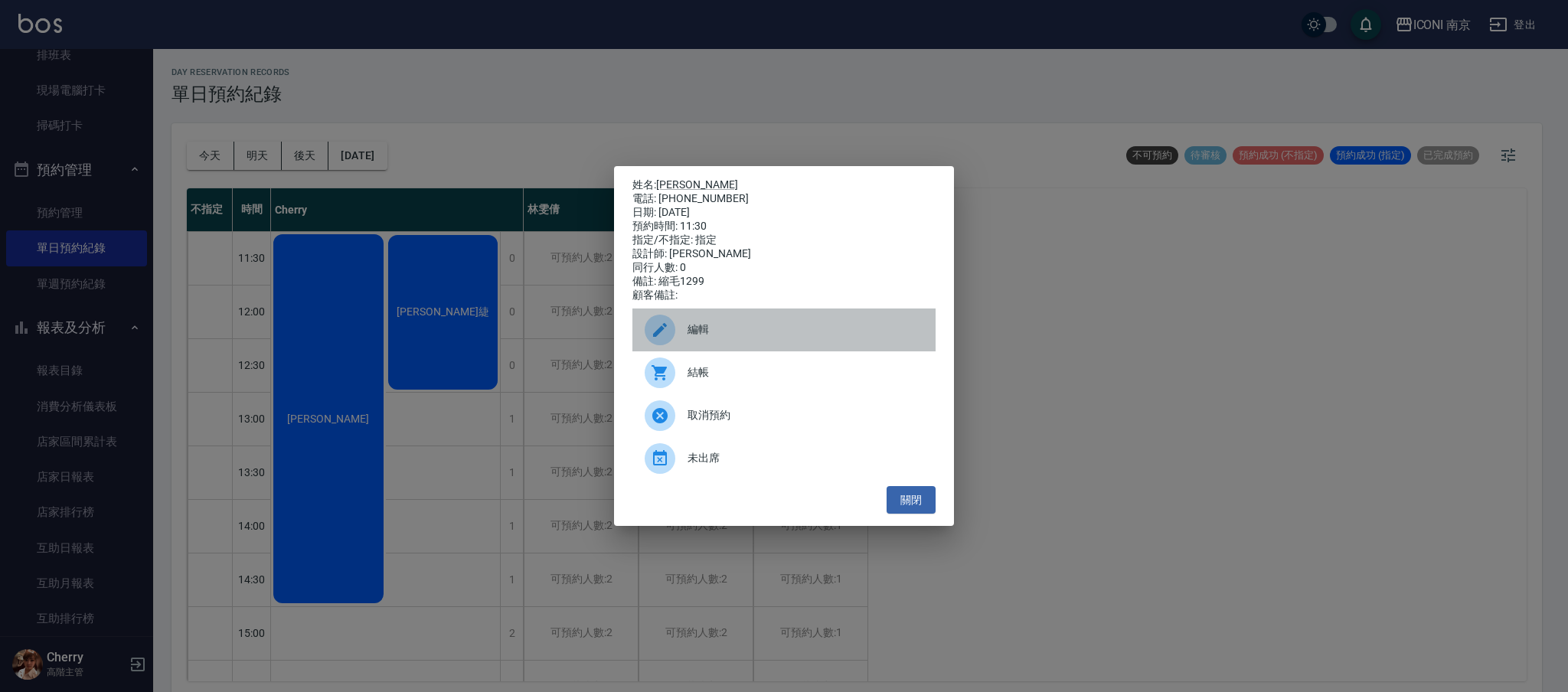
click at [658, 337] on icon at bounding box center [660, 330] width 13 height 13
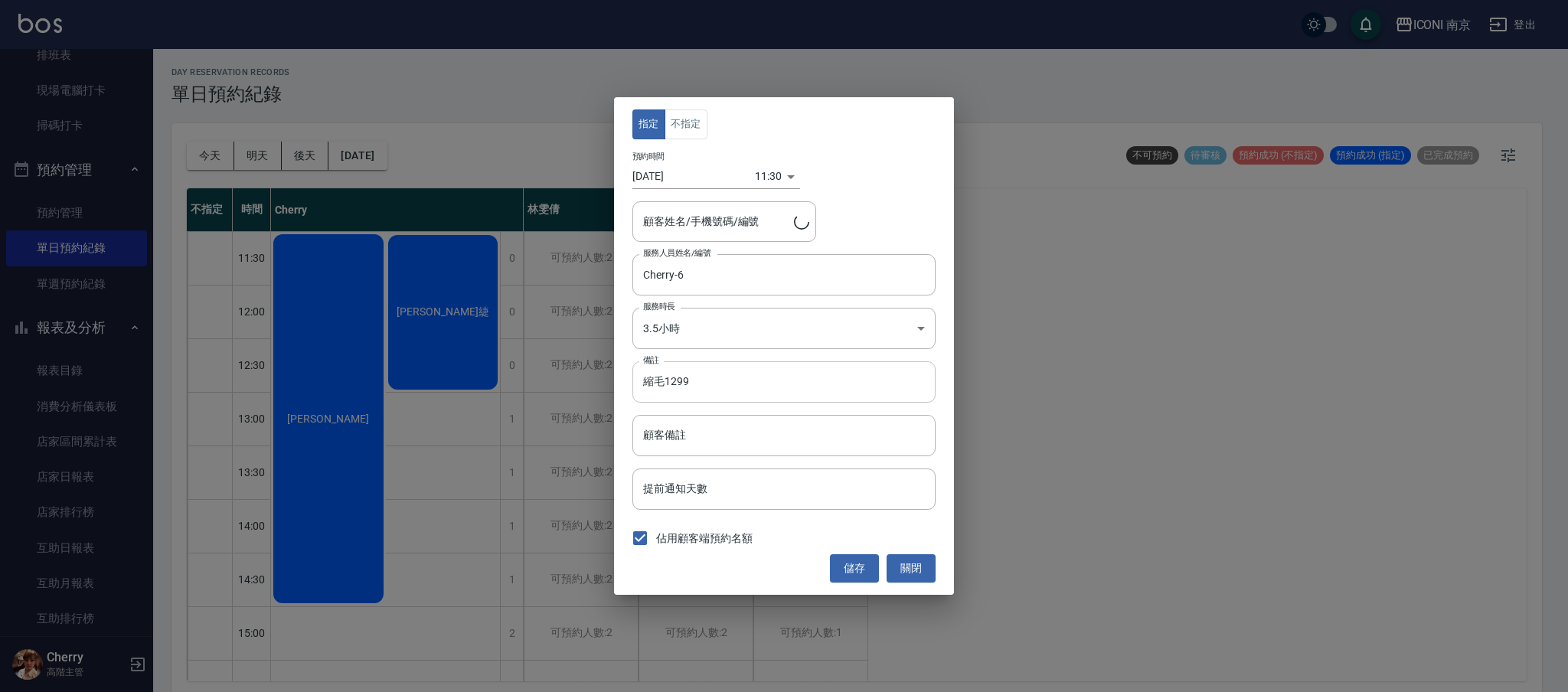
type input "[PERSON_NAME]/0958815121"
drag, startPoint x: 770, startPoint y: 372, endPoint x: 745, endPoint y: 329, distance: 49.7
click at [769, 372] on input "縮毛1299" at bounding box center [784, 382] width 304 height 41
click at [692, 389] on input "縮毛1299 11:00" at bounding box center [784, 382] width 304 height 41
type input "縮毛1299 (11:00)"
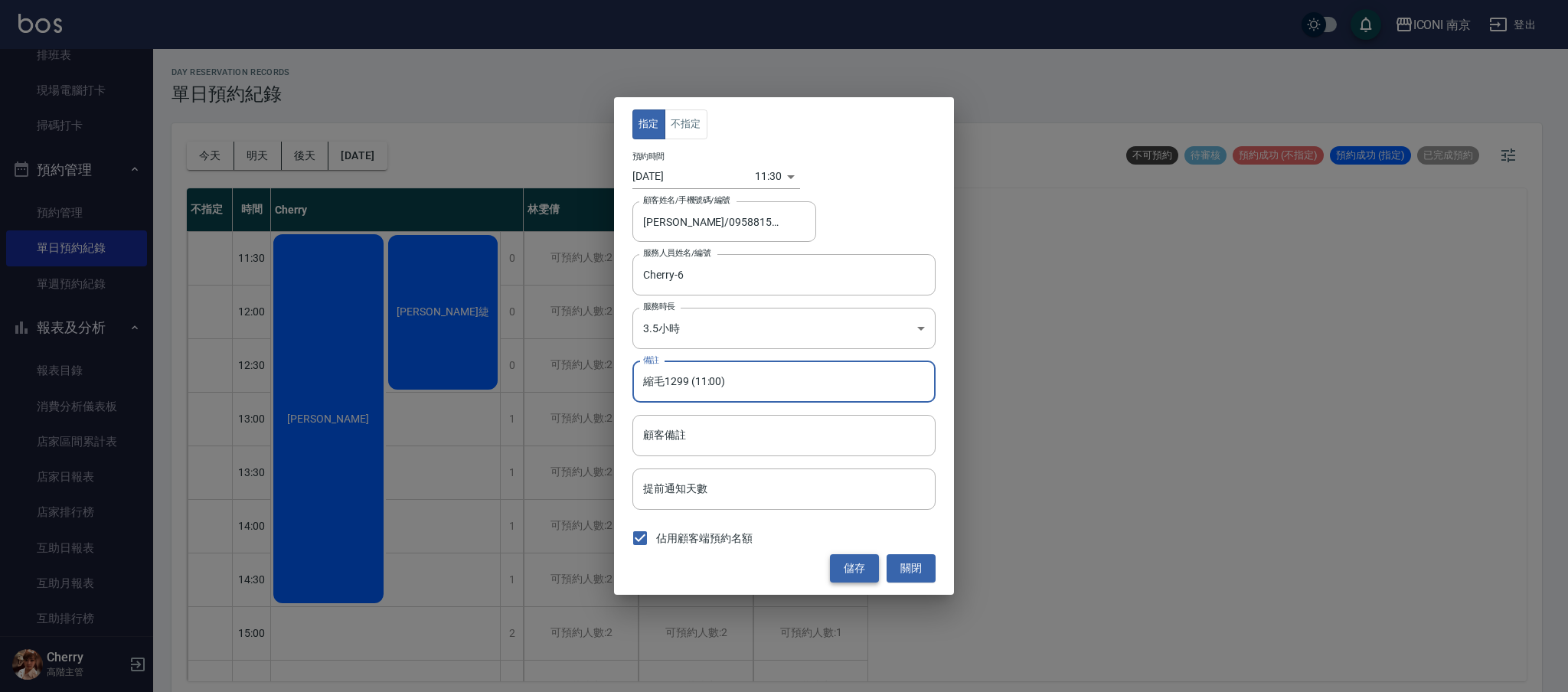
click at [863, 573] on button "儲存" at bounding box center [854, 568] width 49 height 29
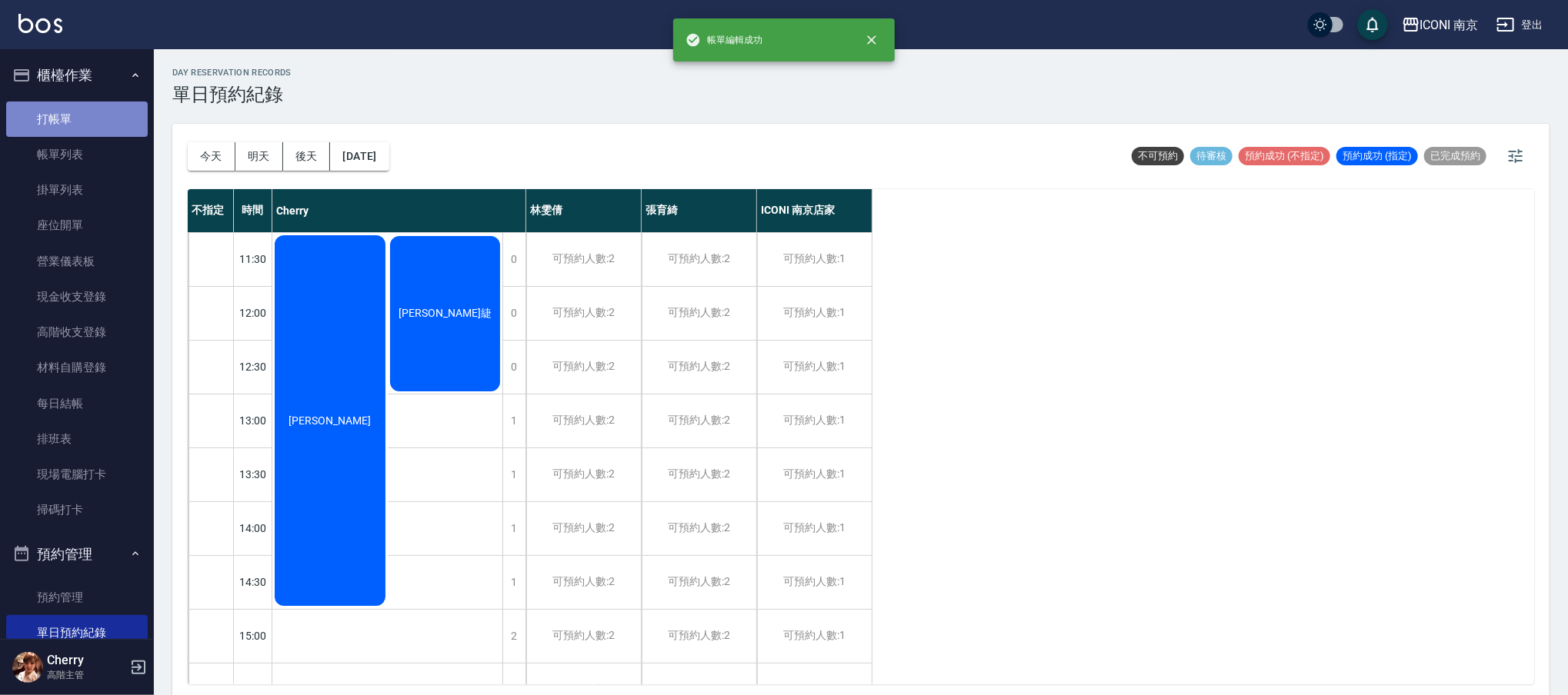
click at [95, 124] on link "打帳單" at bounding box center [77, 119] width 142 height 35
